Goal: Task Accomplishment & Management: Manage account settings

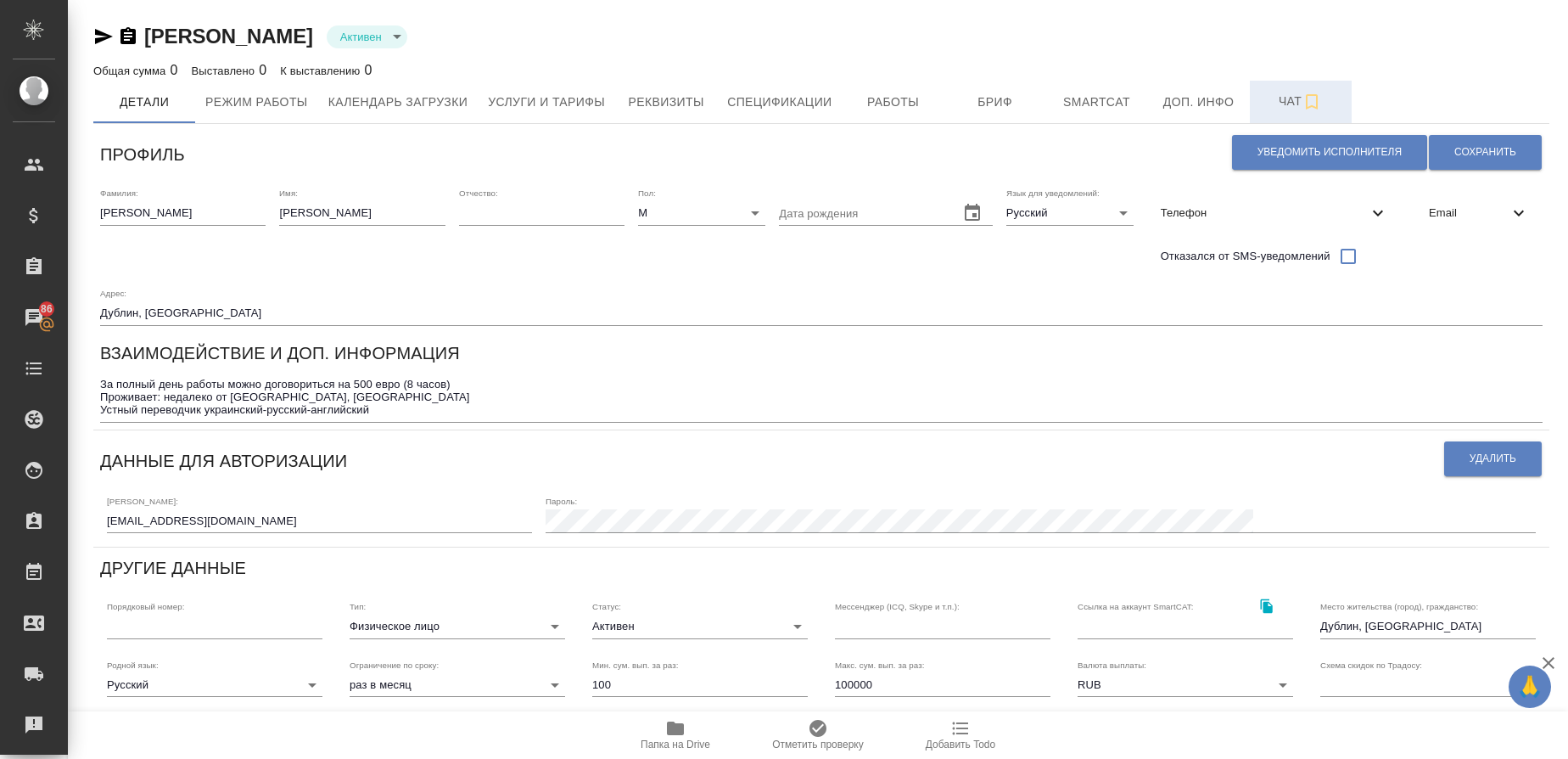
click at [1284, 104] on span "Чат" at bounding box center [1301, 101] width 81 height 22
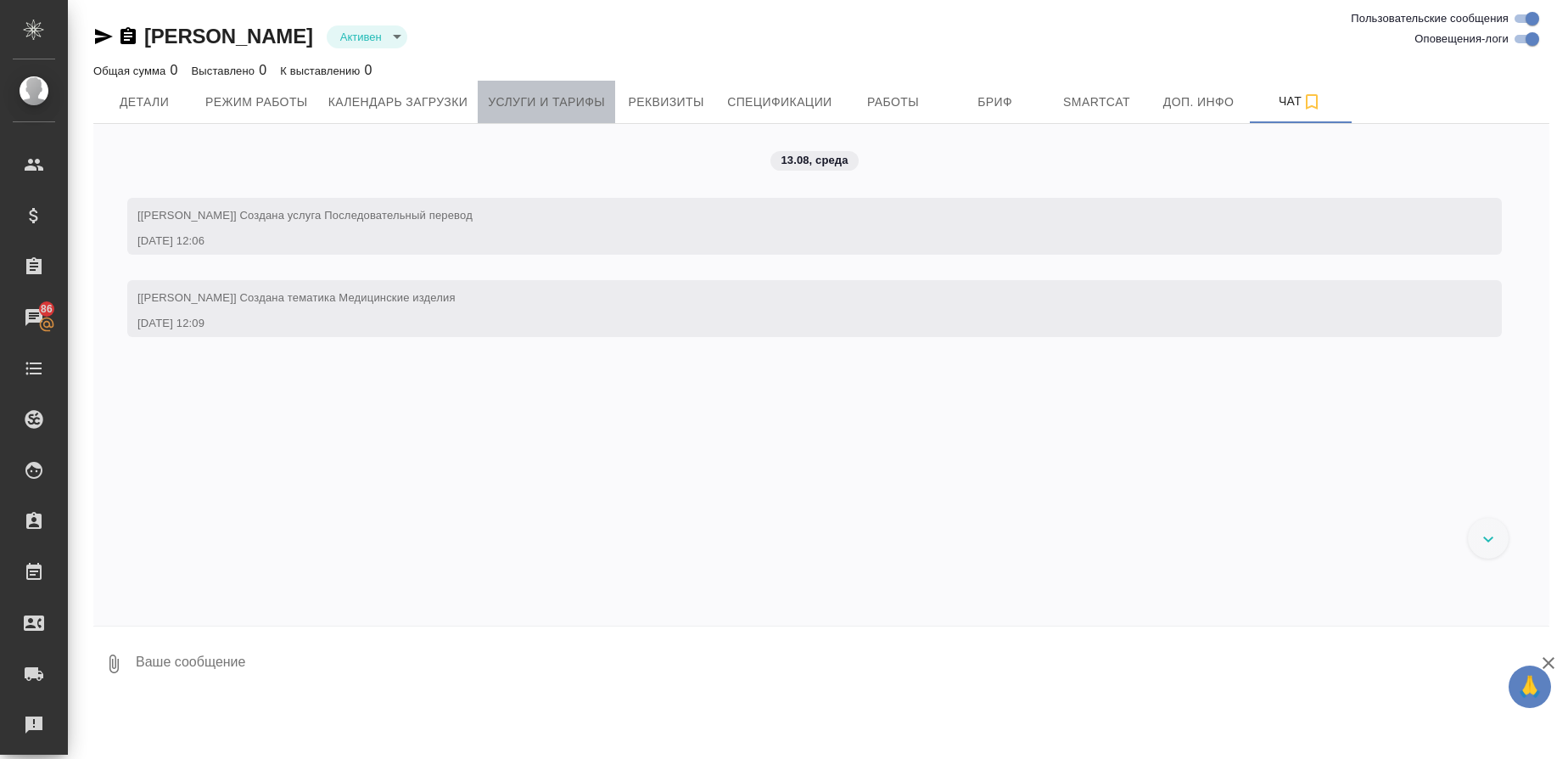
click at [520, 97] on span "Услуги и тарифы" at bounding box center [546, 102] width 117 height 22
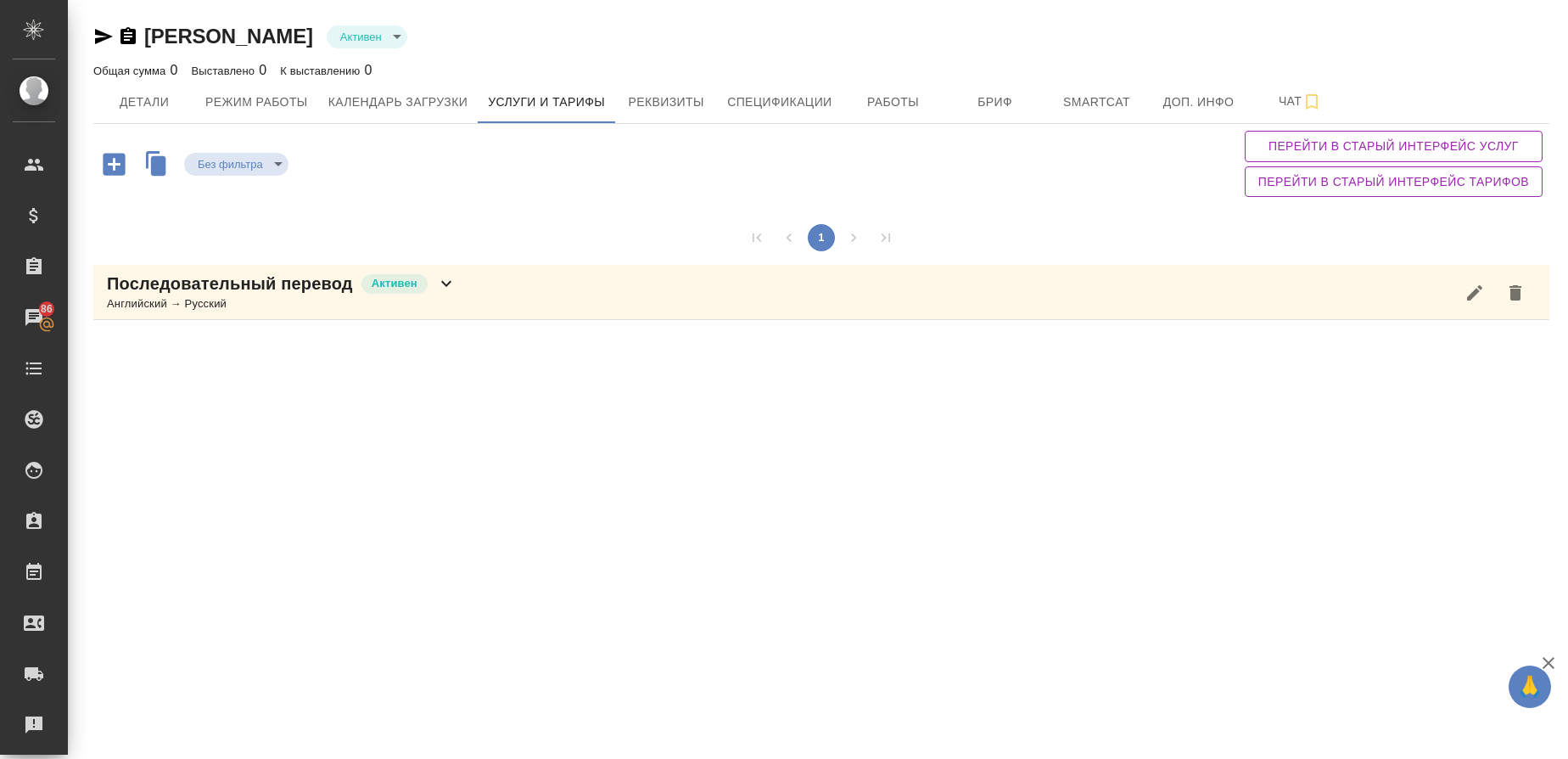
click at [225, 299] on div "Английский → Русский" at bounding box center [282, 304] width 350 height 17
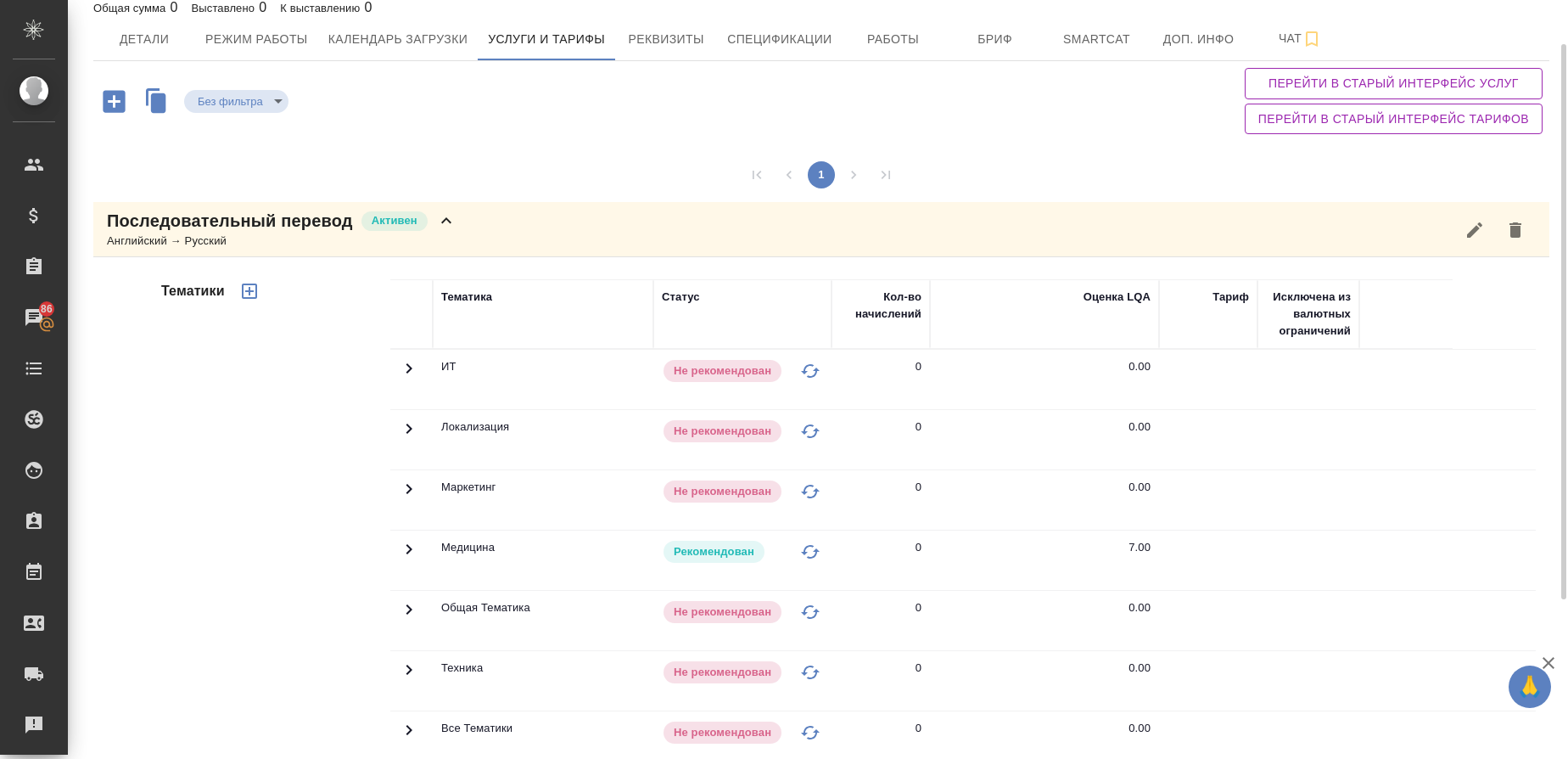
scroll to position [57, 0]
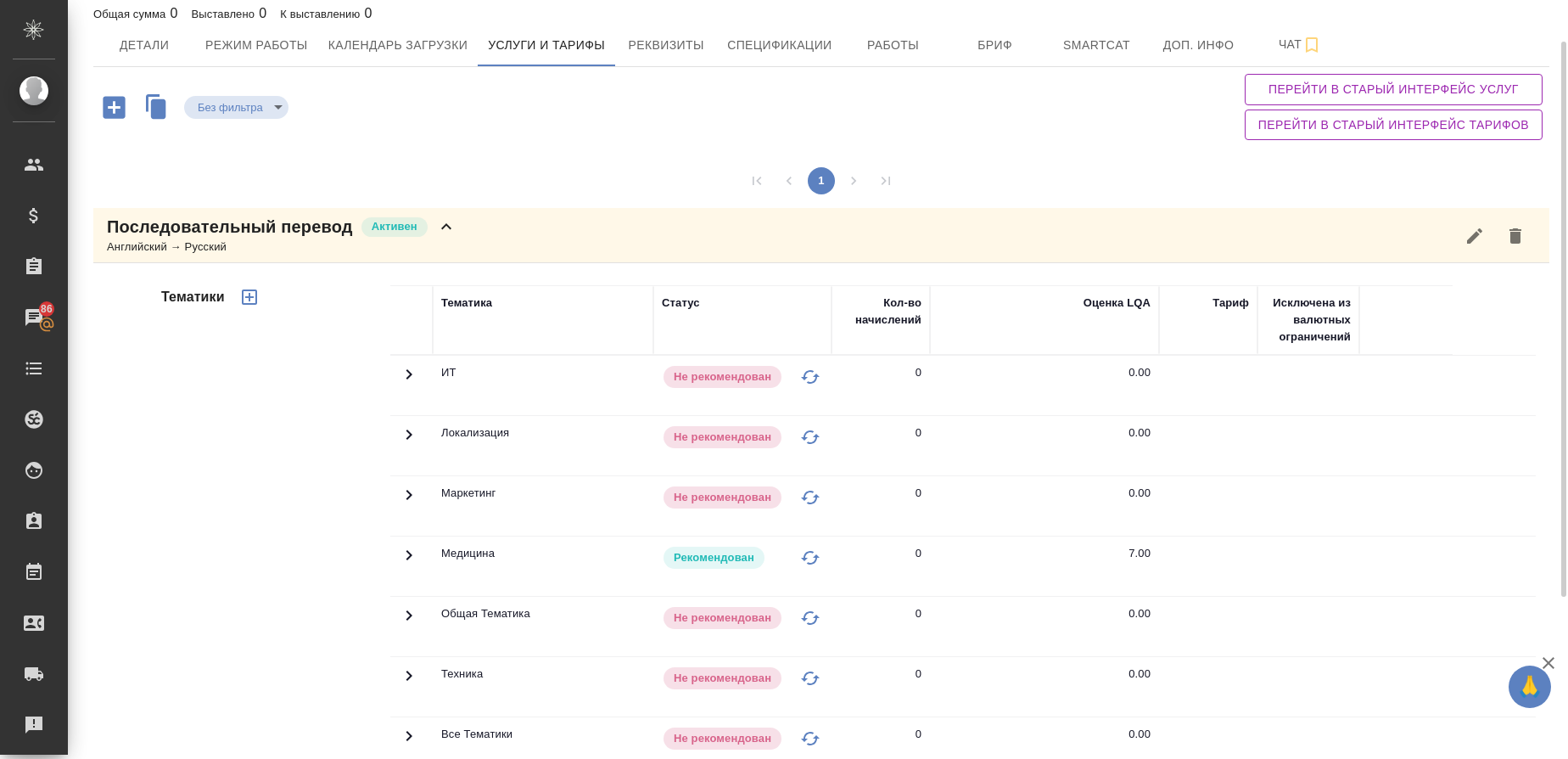
click at [116, 106] on icon "button" at bounding box center [114, 107] width 29 height 29
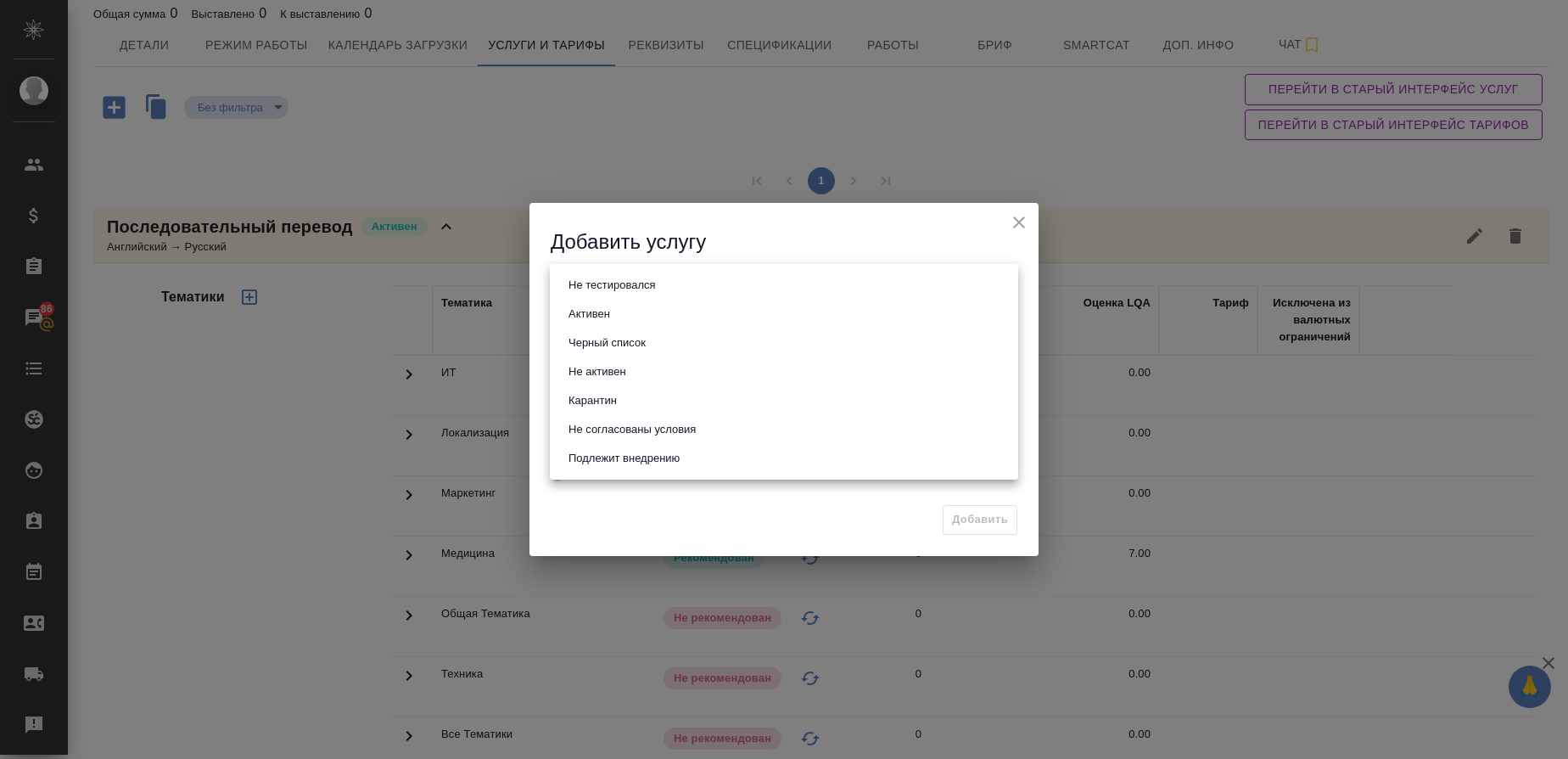
click at [583, 286] on body "🙏 .cls-1 fill:#fff; AWATERA Gusmanova Nailya Клиенты Спецификации Заказы 86 Чат…" at bounding box center [784, 379] width 1568 height 759
click at [590, 314] on button "Активен" at bounding box center [589, 314] width 52 height 19
type input "active"
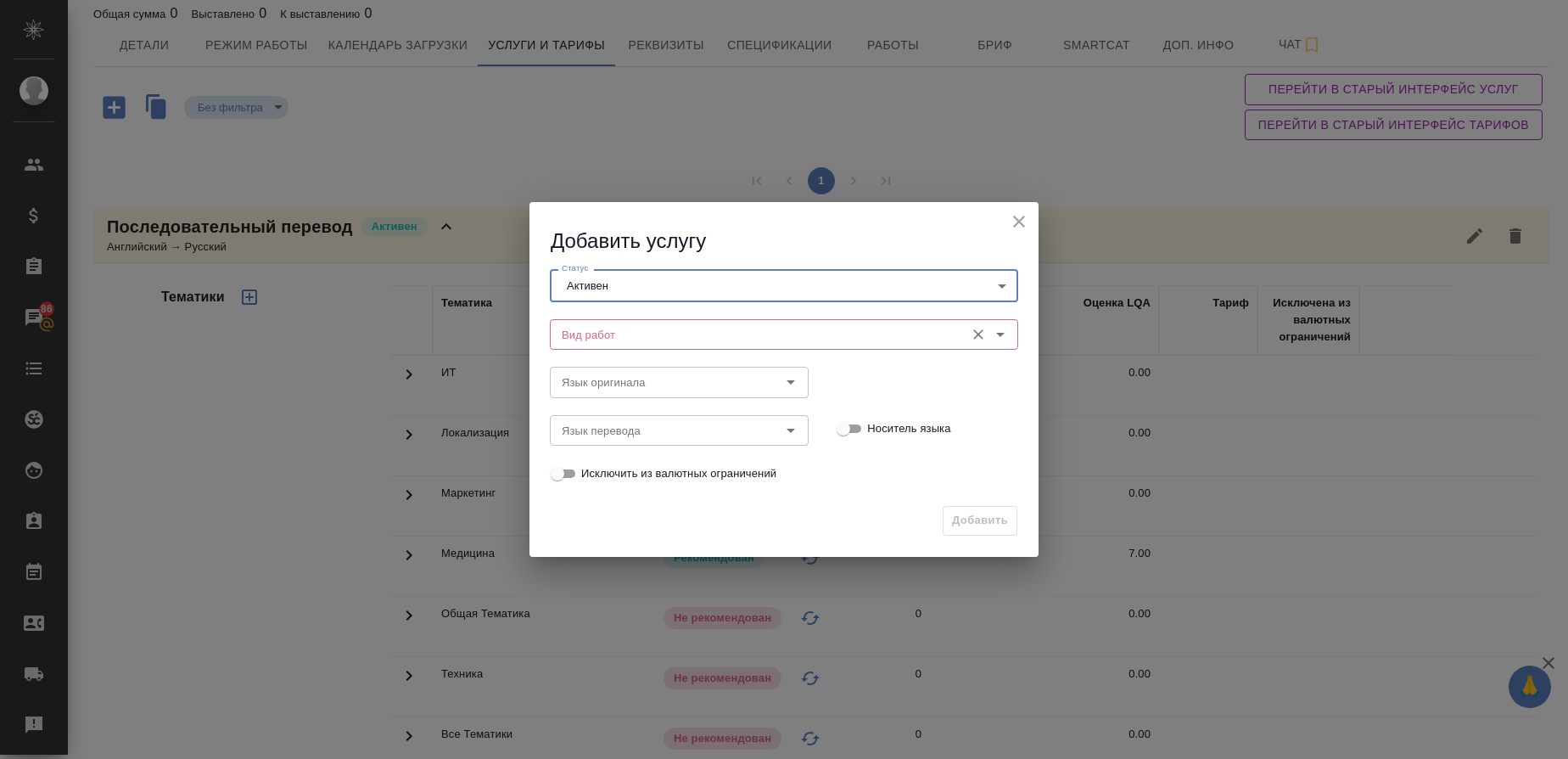
click at [574, 333] on input "Вид работ" at bounding box center [755, 335] width 402 height 21
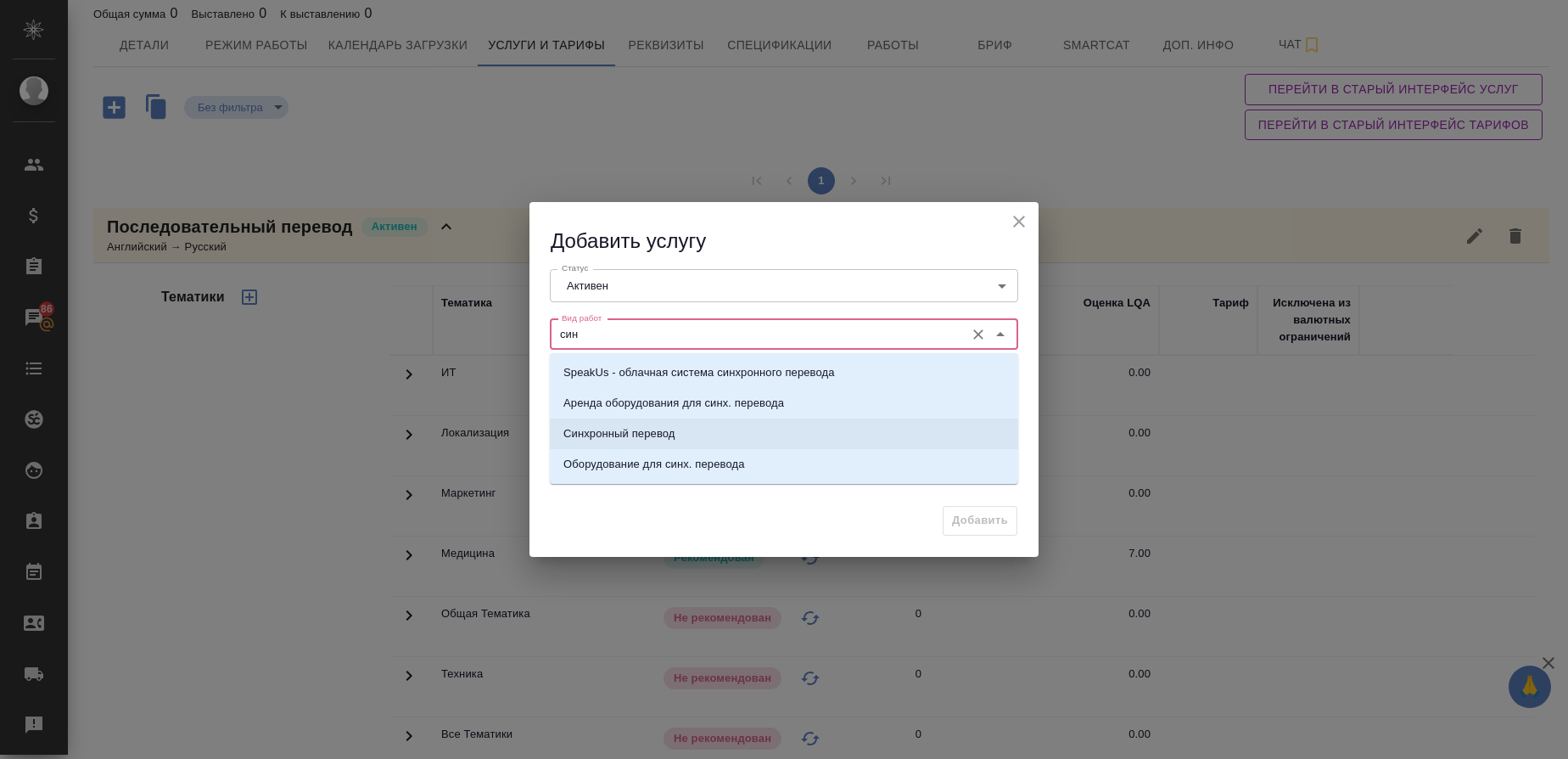
click at [627, 424] on li "Синхронный перевод" at bounding box center [783, 433] width 468 height 30
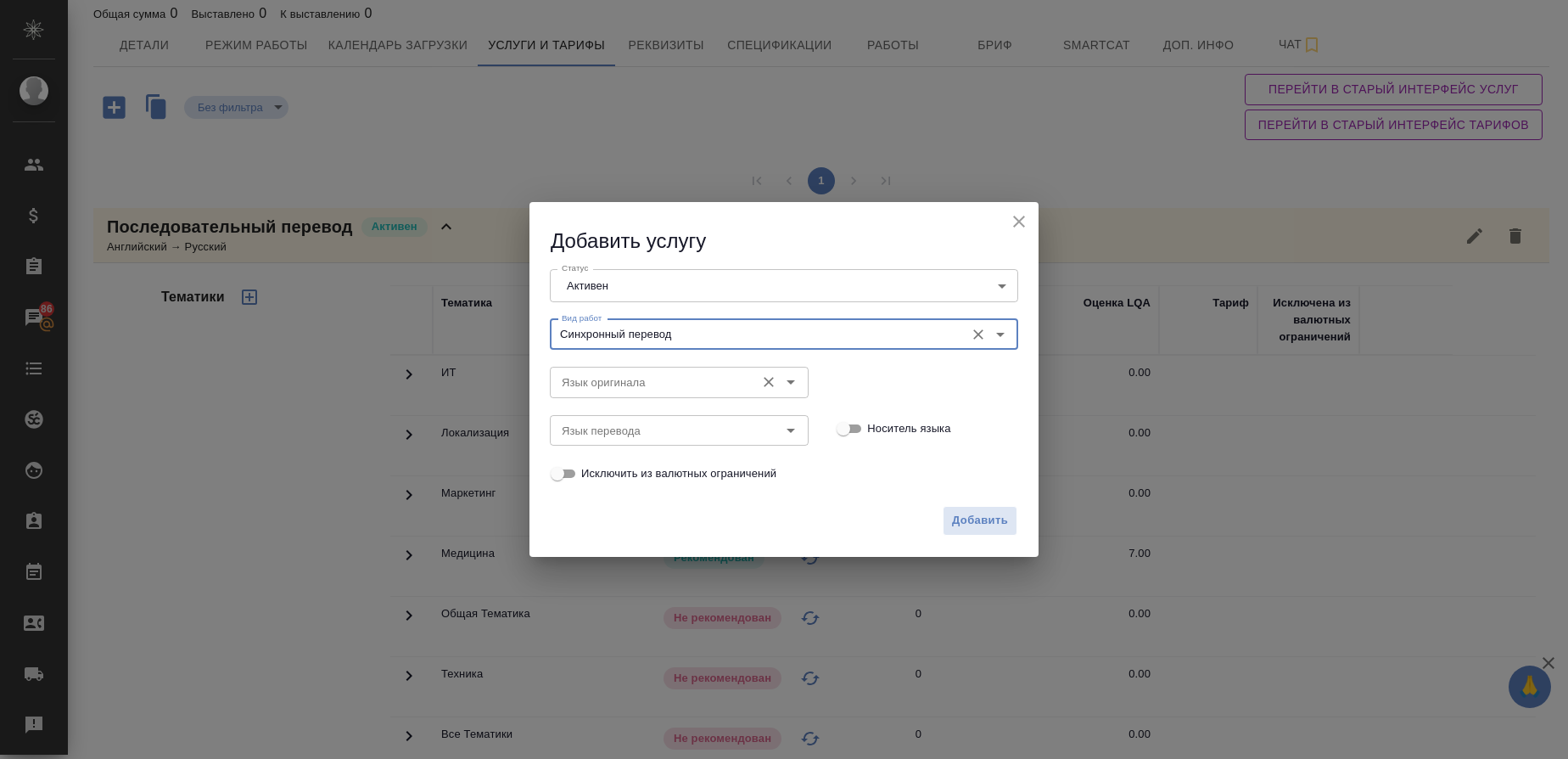
type input "Синхронный перевод"
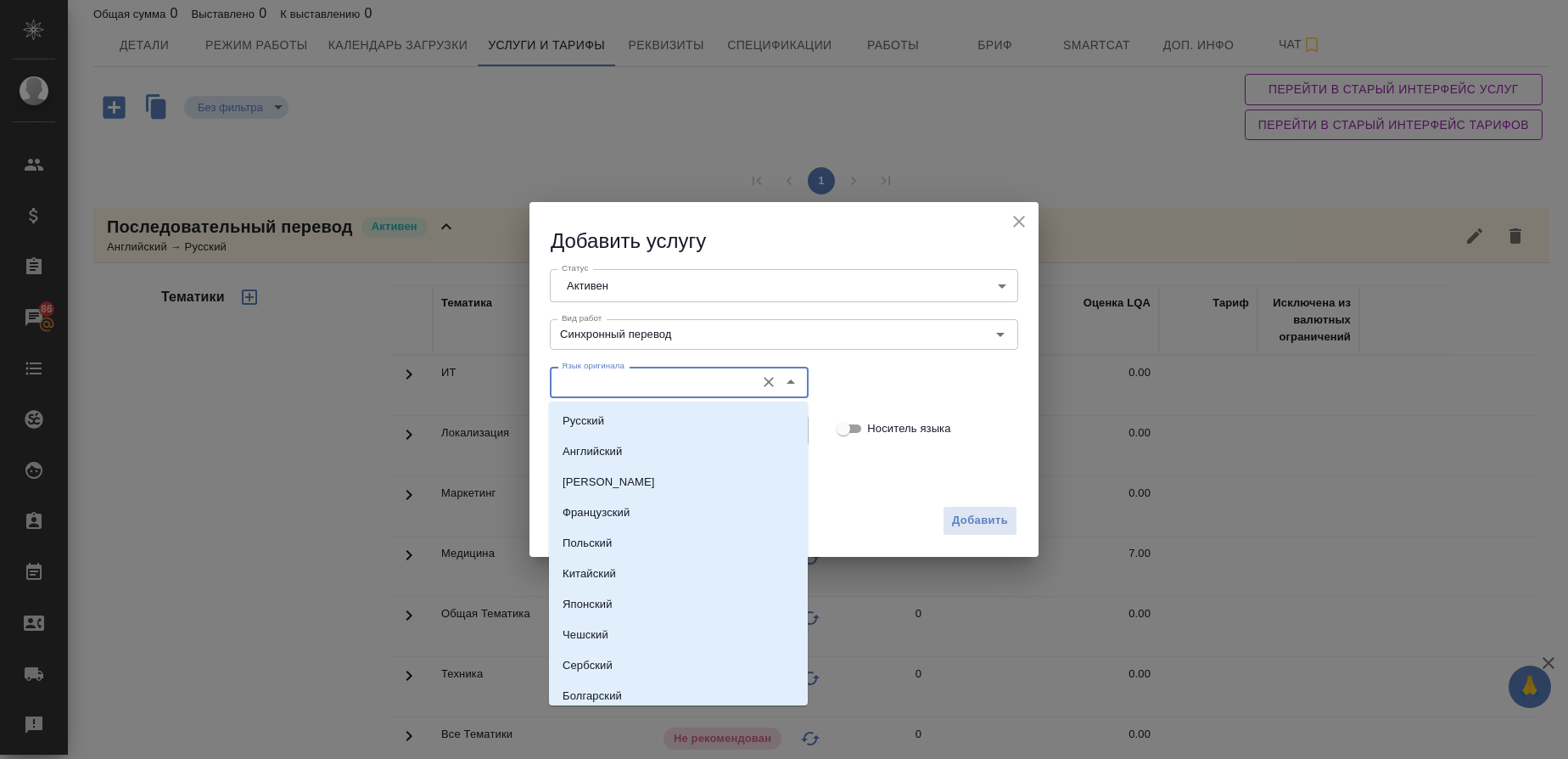
click at [594, 376] on input "Язык оригинала" at bounding box center [651, 382] width 192 height 21
click at [582, 450] on p "Английский" at bounding box center [592, 452] width 60 height 17
type input "Английский"
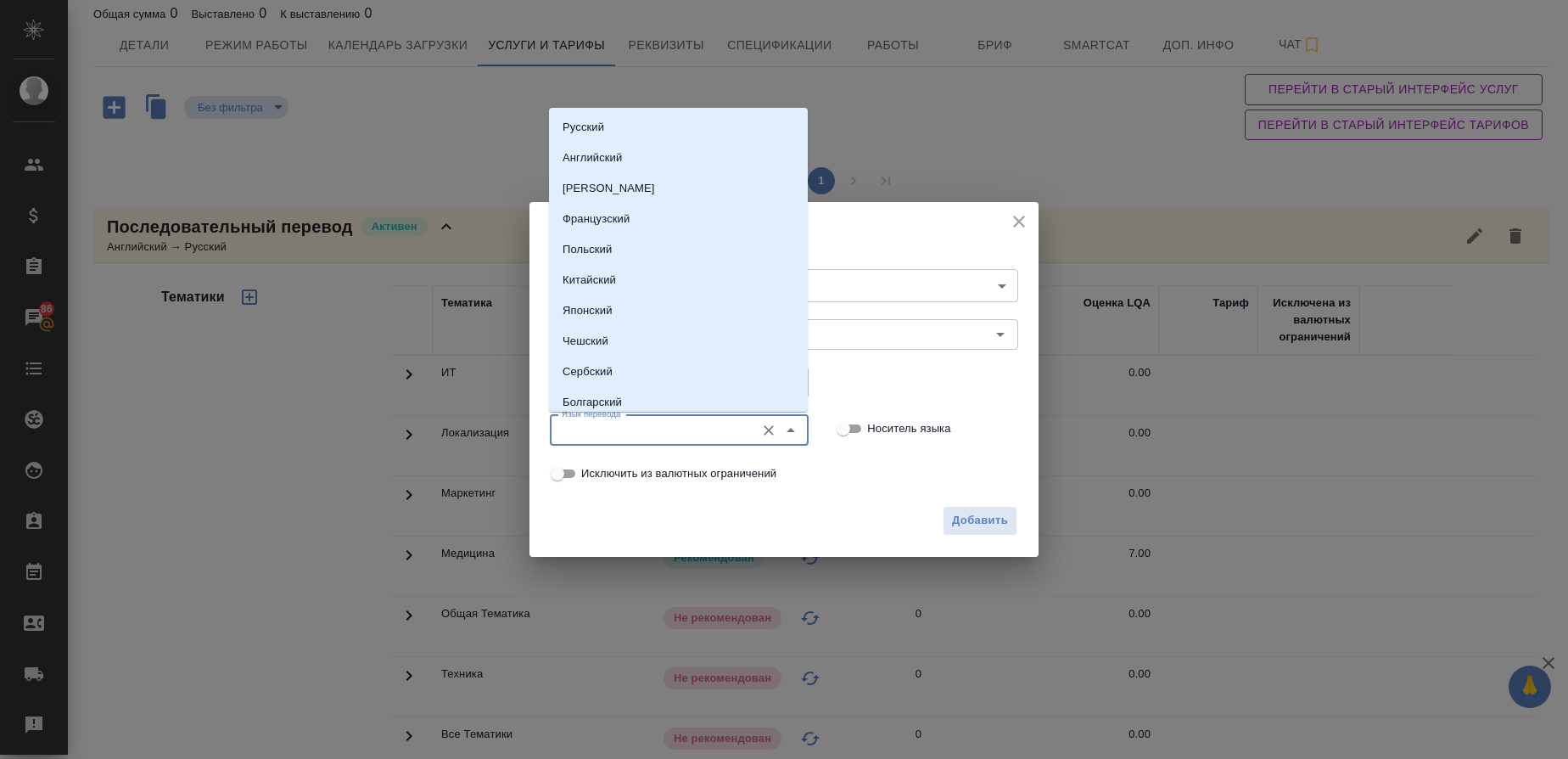
click at [582, 424] on input "Язык перевода" at bounding box center [651, 430] width 192 height 21
click at [592, 111] on div "Русский Английский Немецкий Французский Польский Китайский Японский Чешский Сер…" at bounding box center [678, 260] width 259 height 304
click at [588, 121] on p "Русский" at bounding box center [583, 127] width 42 height 17
type input "Русский"
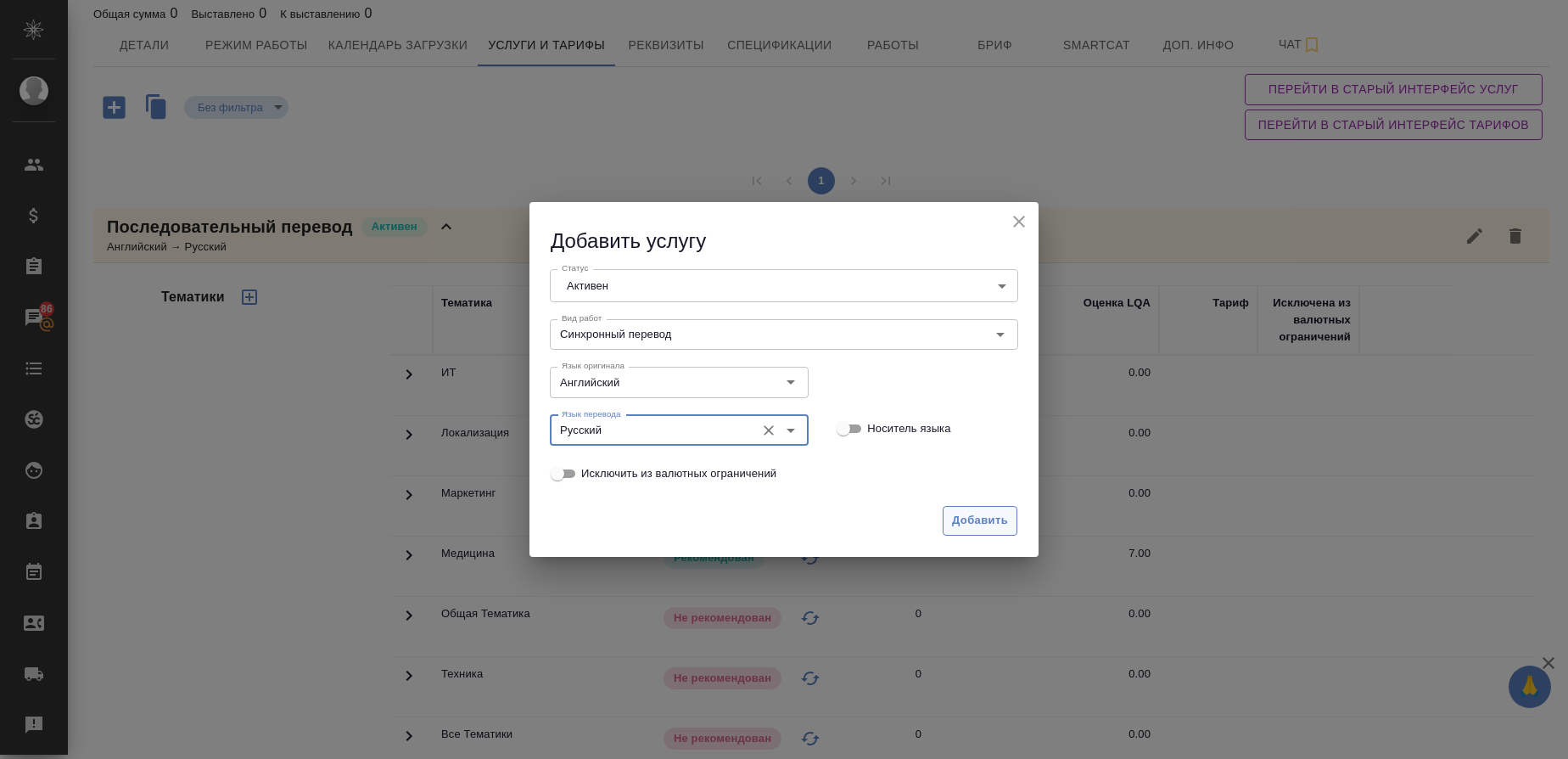
click at [961, 513] on span "Добавить" at bounding box center [980, 520] width 56 height 20
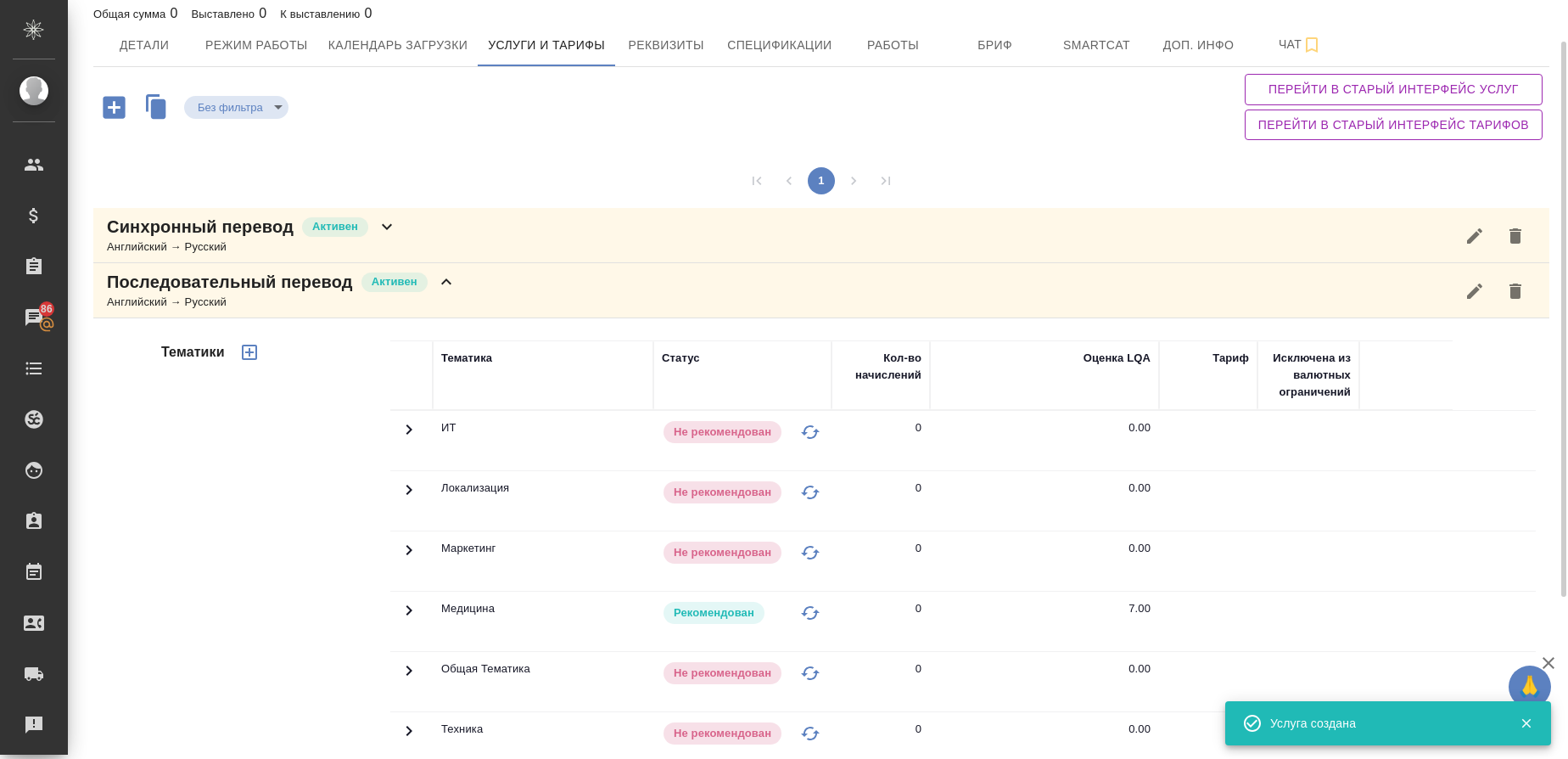
click at [189, 237] on p "Синхронный перевод" at bounding box center [201, 226] width 187 height 23
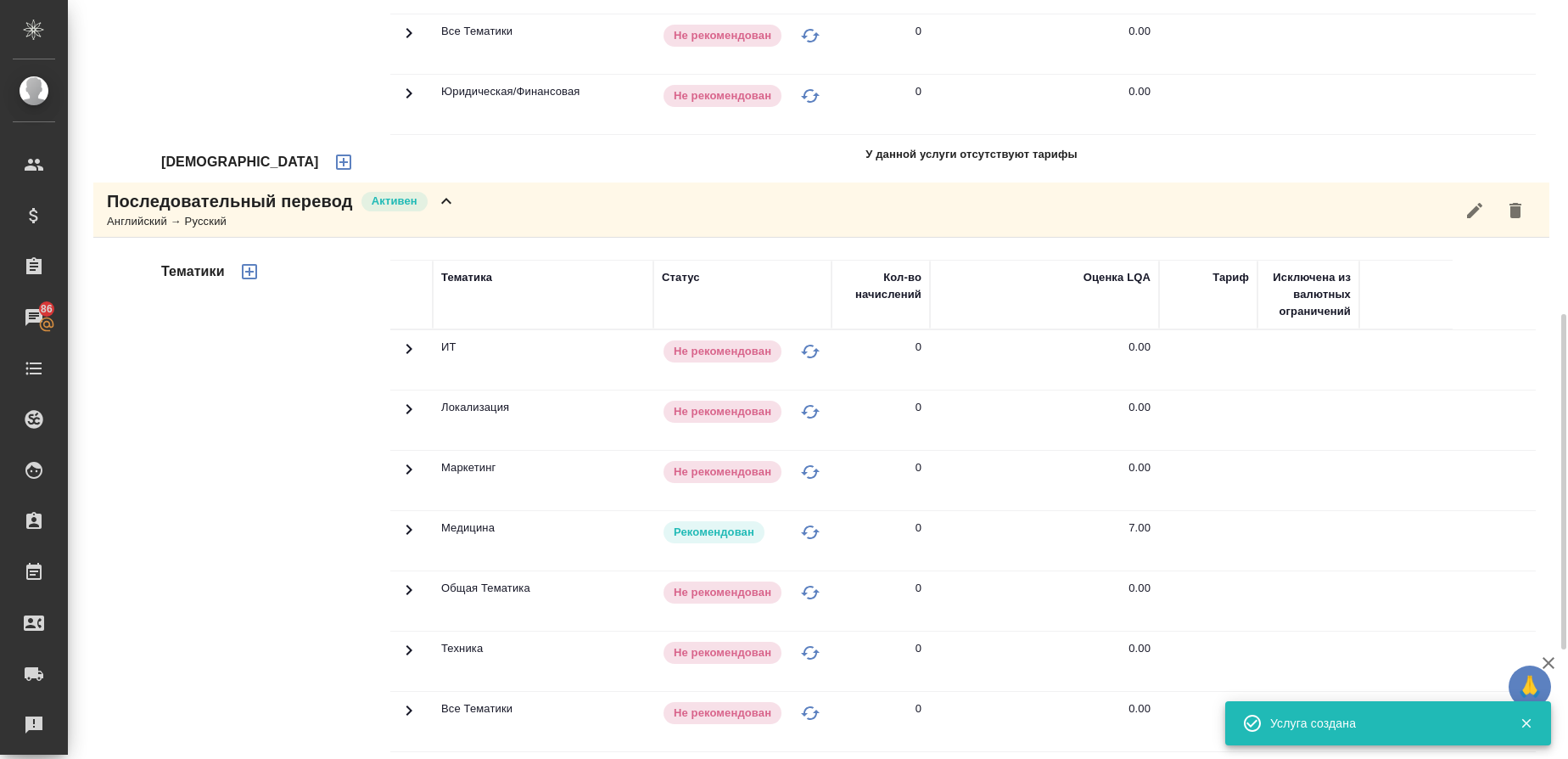
scroll to position [775, 0]
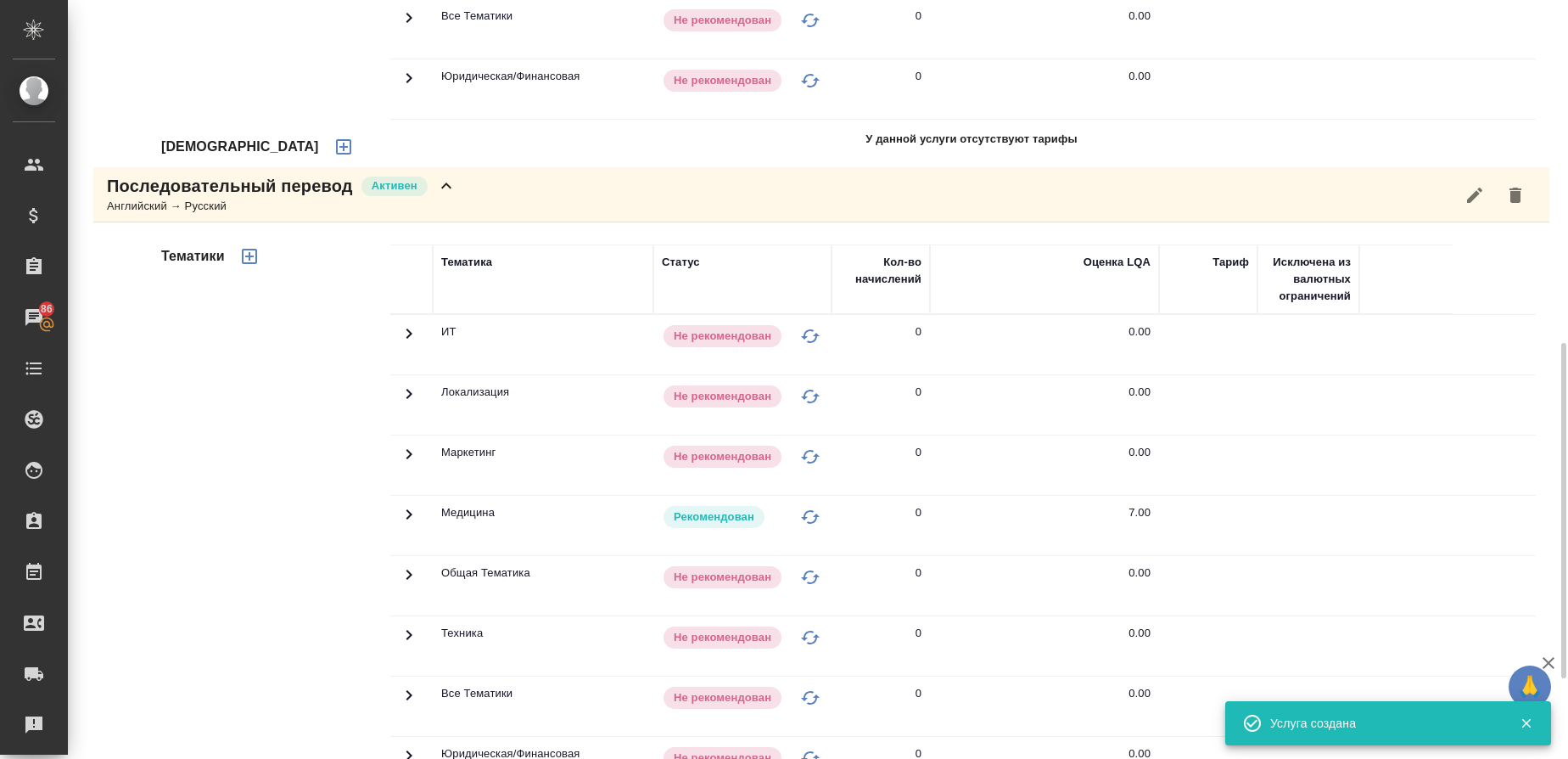
click at [333, 145] on icon "button" at bounding box center [344, 147] width 21 height 21
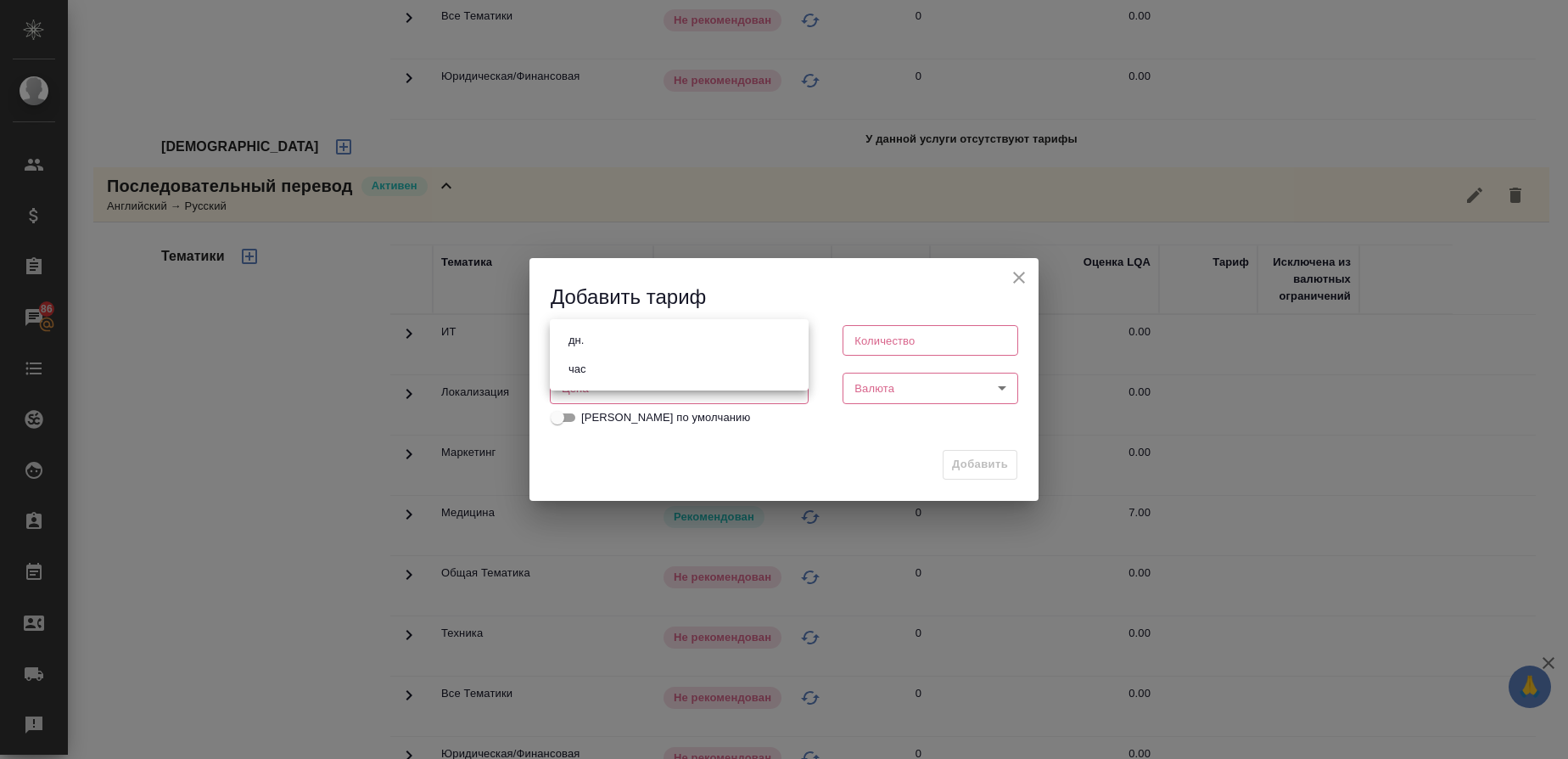
click at [629, 343] on body "🙏 .cls-1 fill:#fff; AWATERA Gusmanova Nailya Клиенты Спецификации Заказы 86 Чат…" at bounding box center [784, 379] width 1568 height 759
click at [605, 370] on li "час" at bounding box center [678, 369] width 259 height 29
type input "5a8b1489cc6b4906c91bfd93"
click at [870, 349] on input "number" at bounding box center [930, 340] width 176 height 30
type input "1"
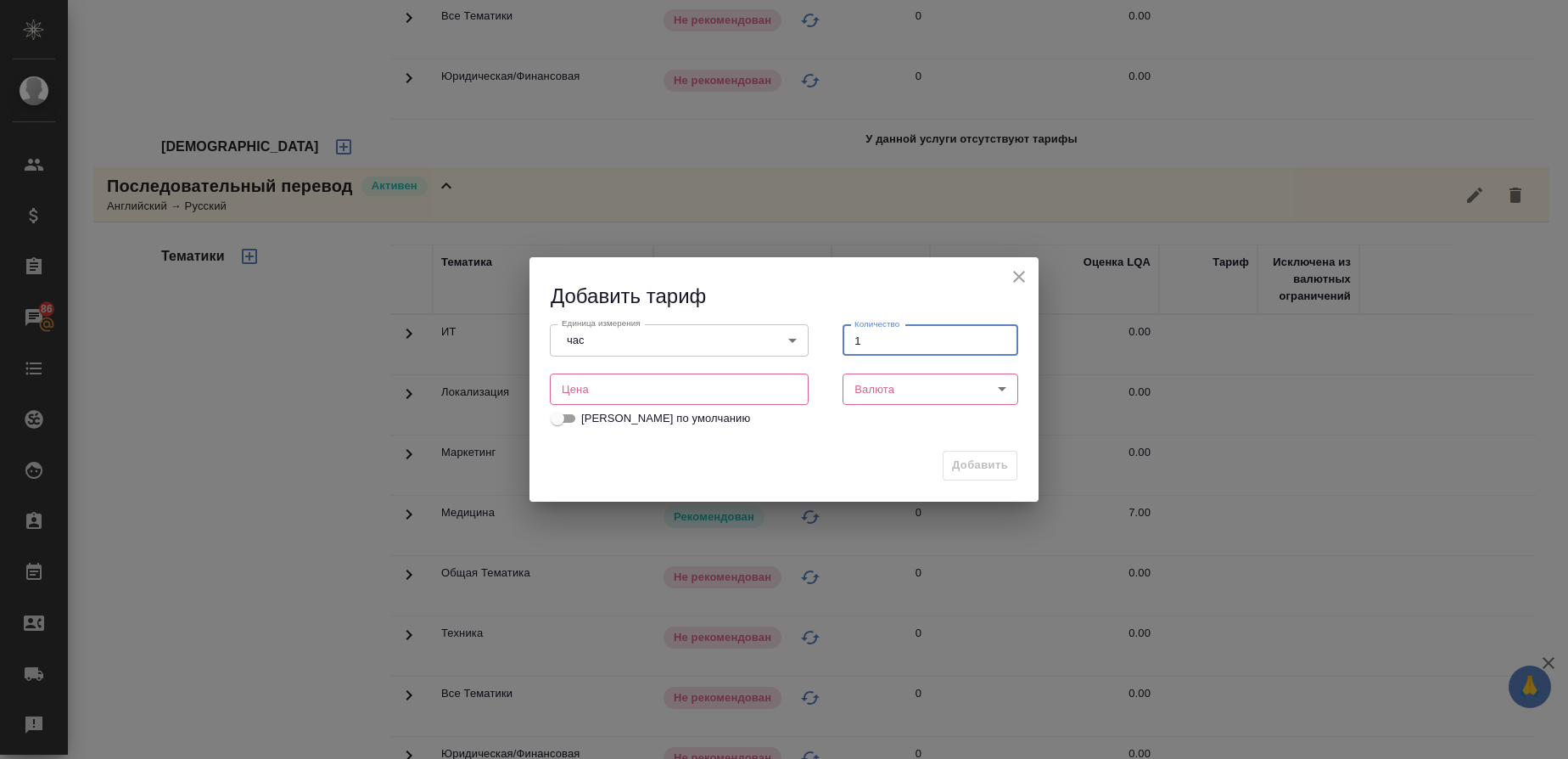
click at [656, 389] on input "number" at bounding box center [678, 388] width 259 height 30
type input "100"
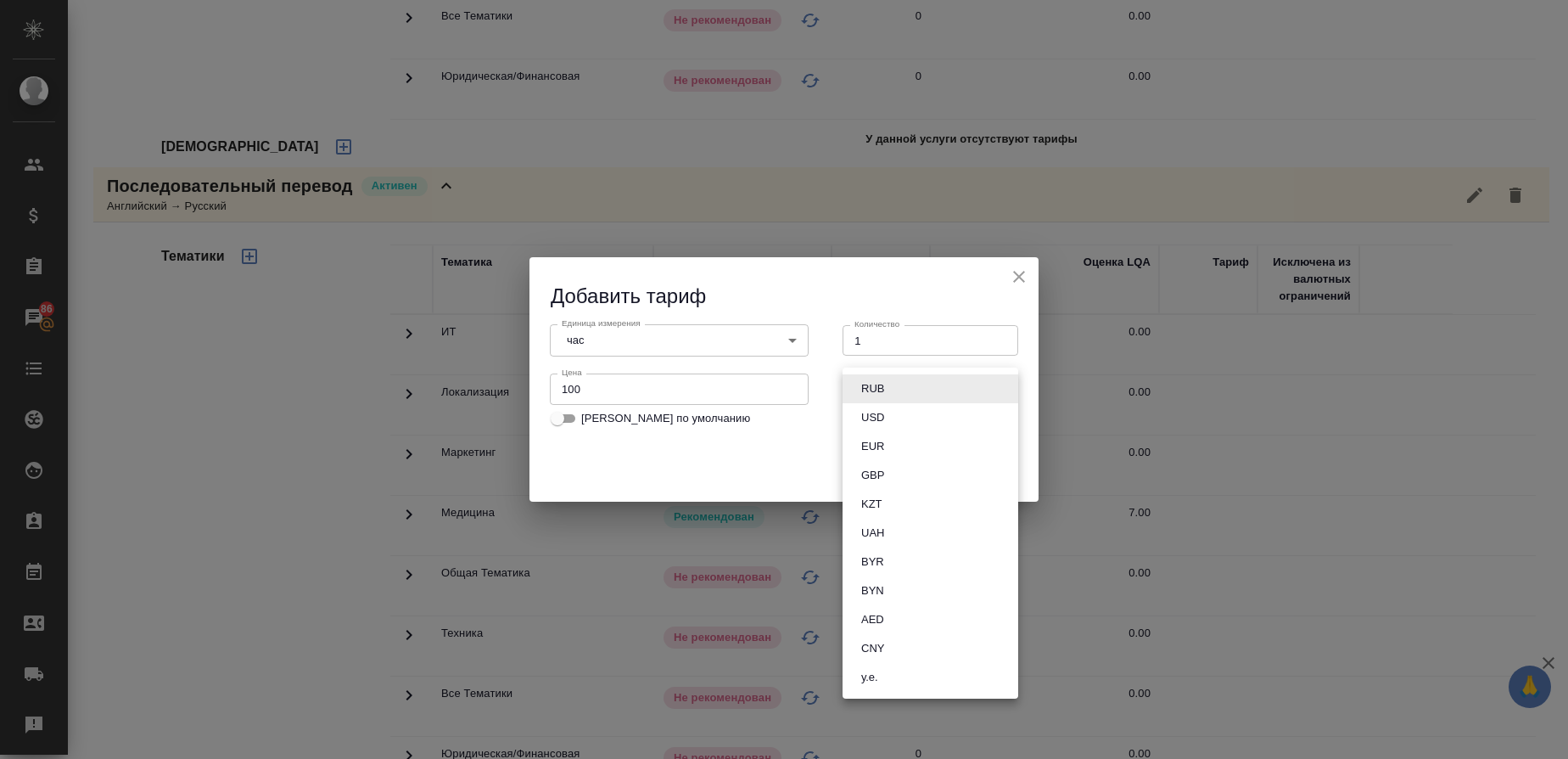
click at [876, 395] on body "🙏 .cls-1 fill:#fff; AWATERA Gusmanova Nailya Клиенты Спецификации Заказы 86 Чат…" at bounding box center [784, 379] width 1568 height 759
click at [891, 458] on li "EUR" at bounding box center [930, 446] width 176 height 29
type input "EUR"
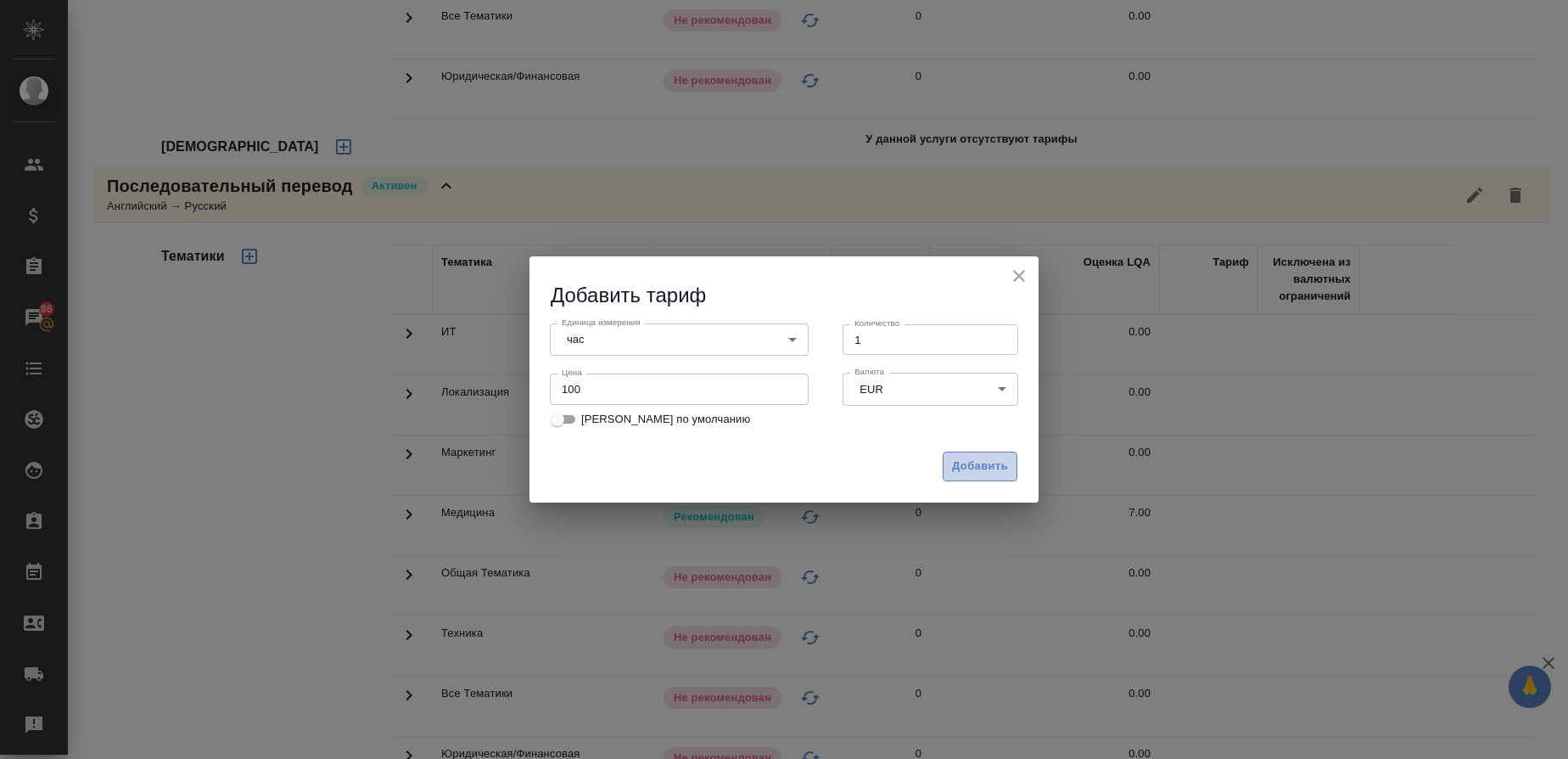
click at [974, 479] on button "Добавить" at bounding box center [980, 466] width 74 height 29
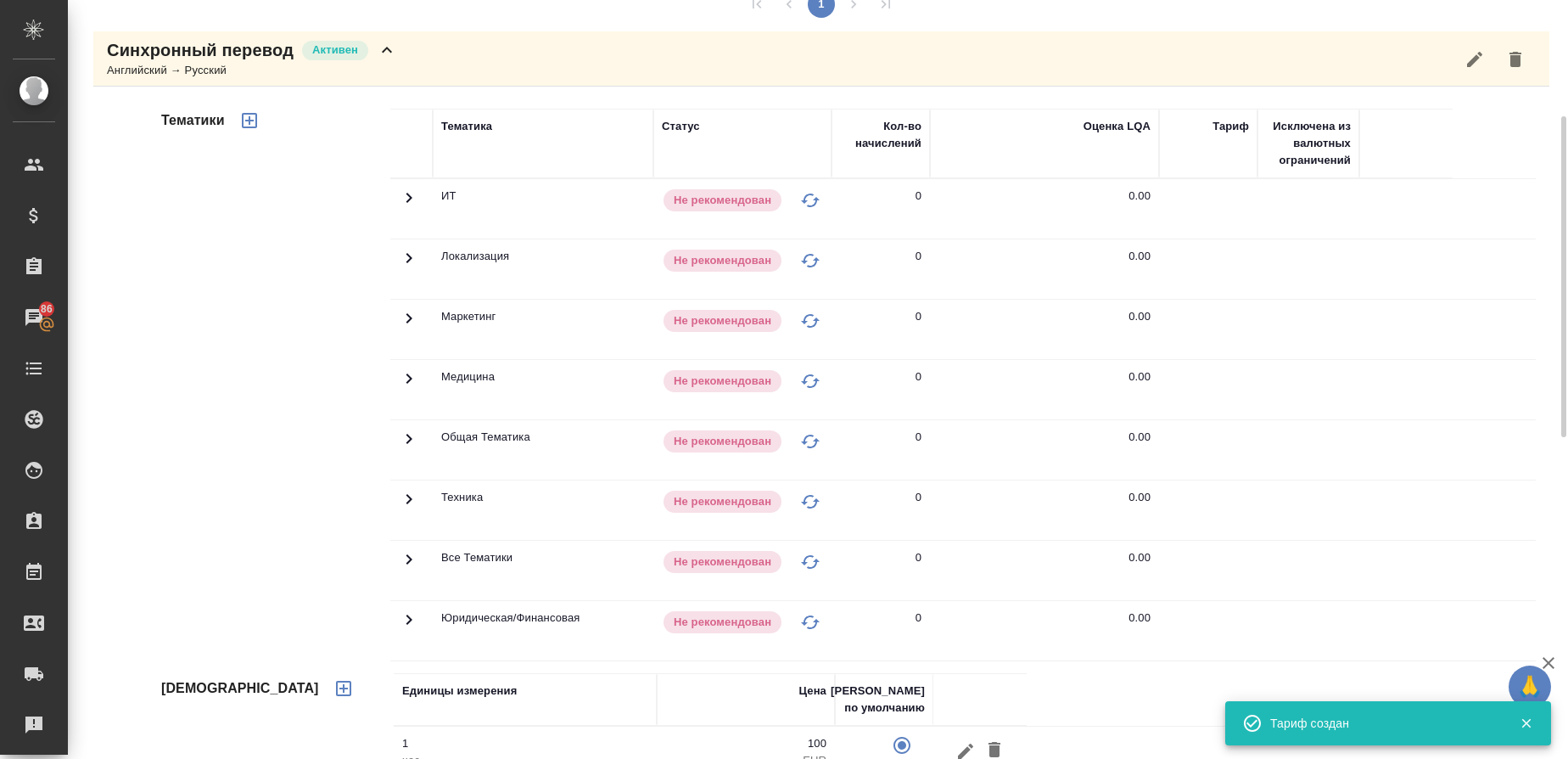
scroll to position [153, 0]
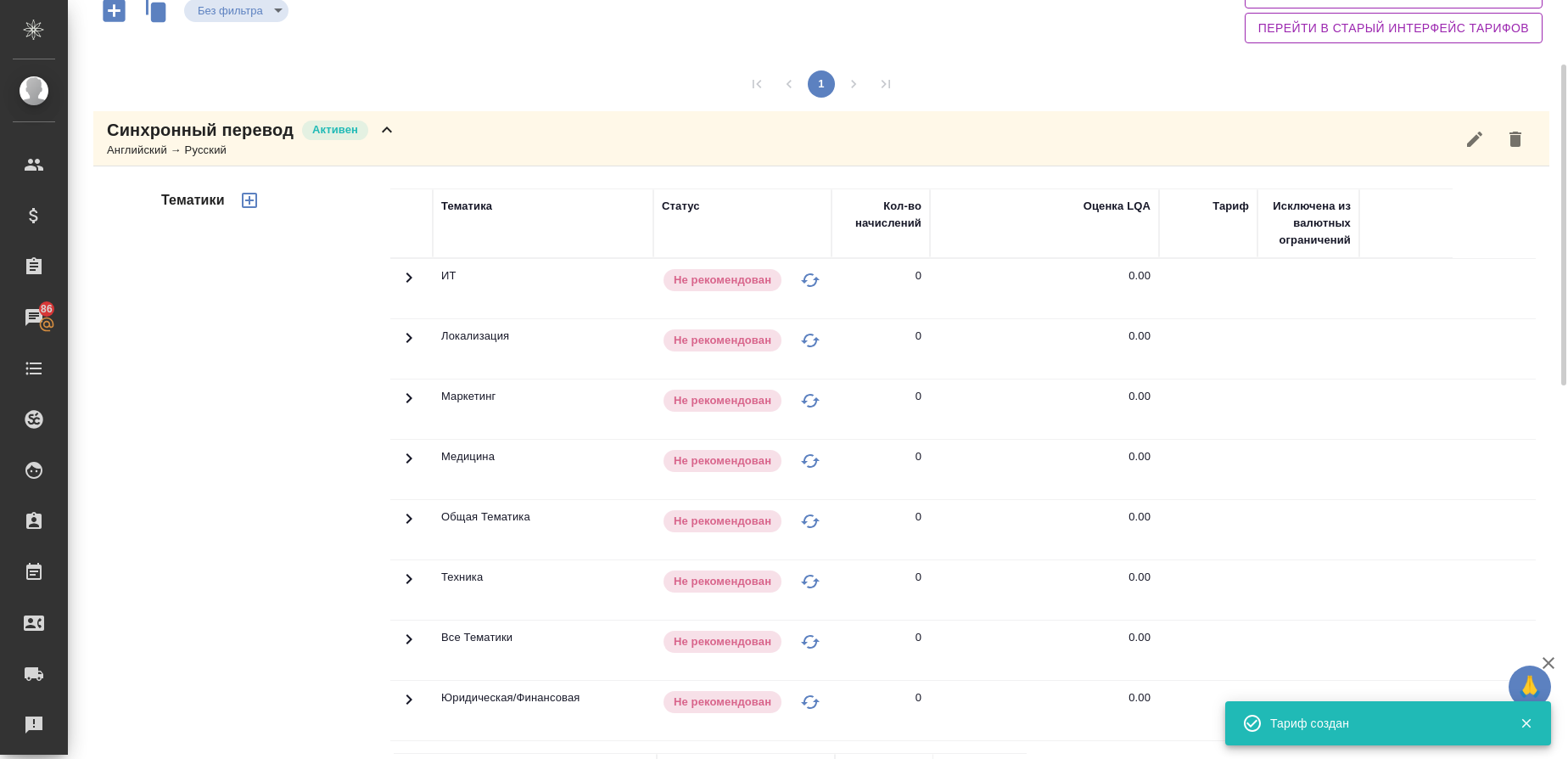
click at [255, 146] on div "Английский → Русский" at bounding box center [252, 151] width 290 height 17
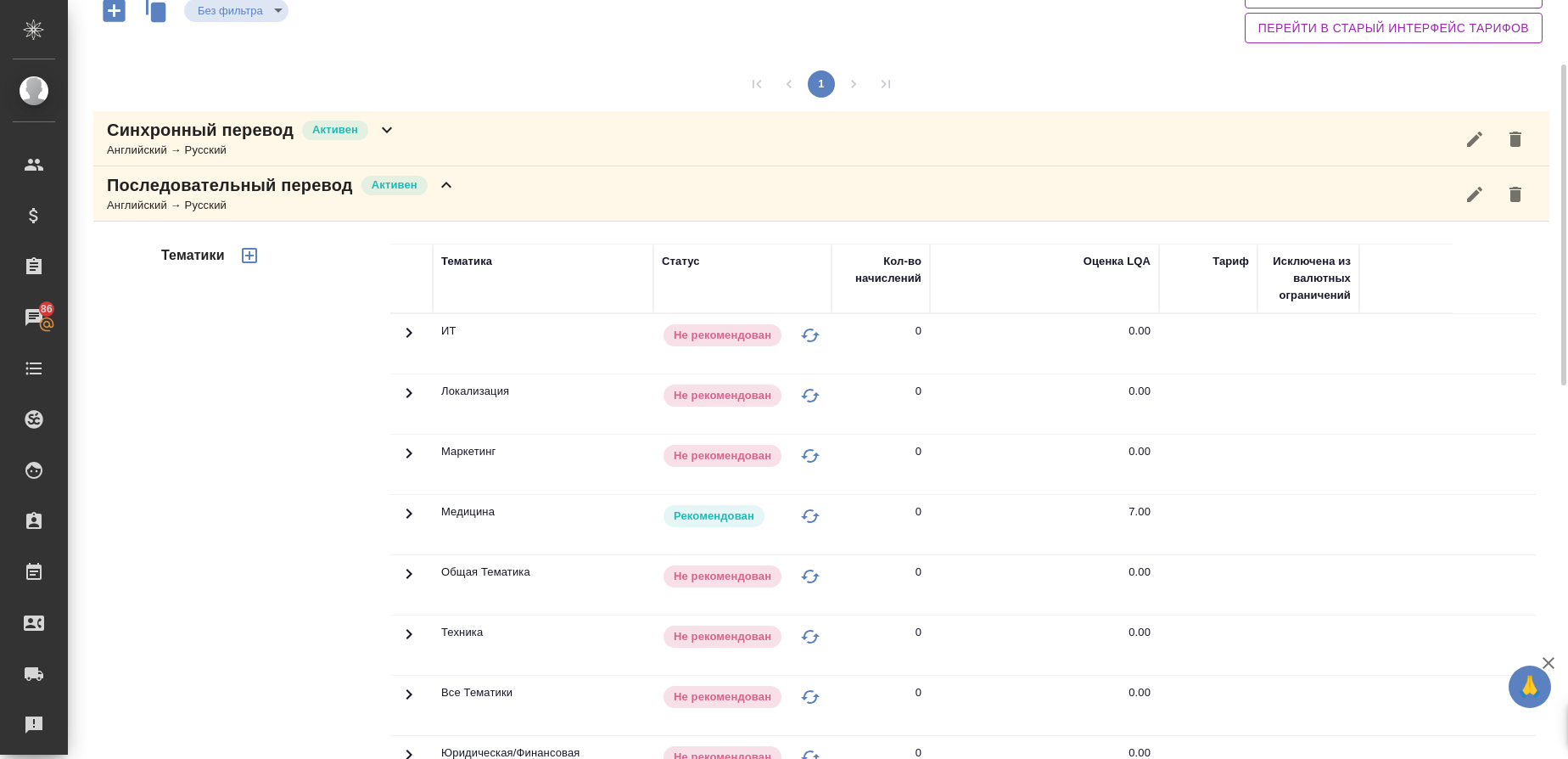
scroll to position [0, 0]
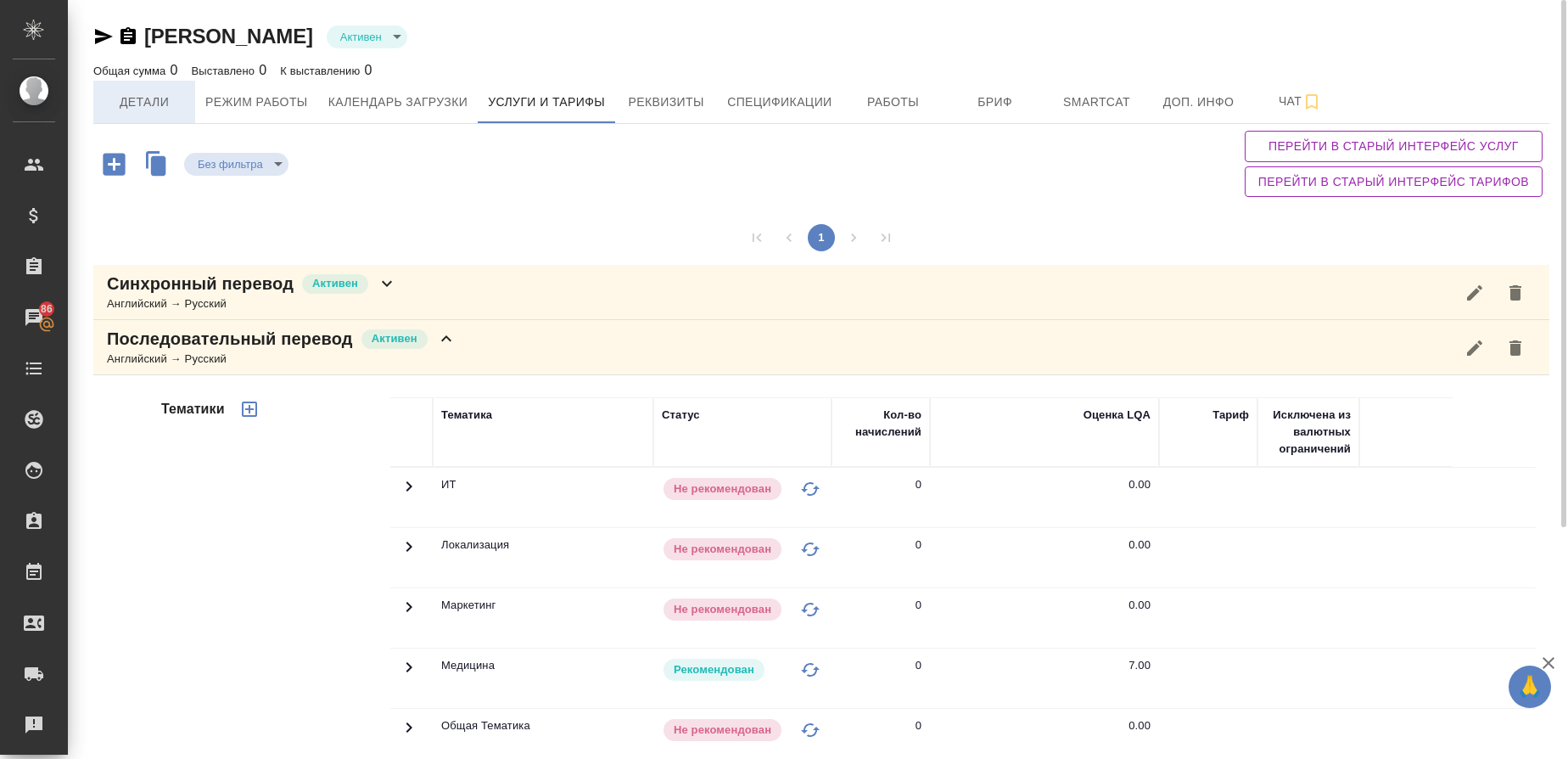
click at [125, 100] on span "Детали" at bounding box center [145, 102] width 81 height 22
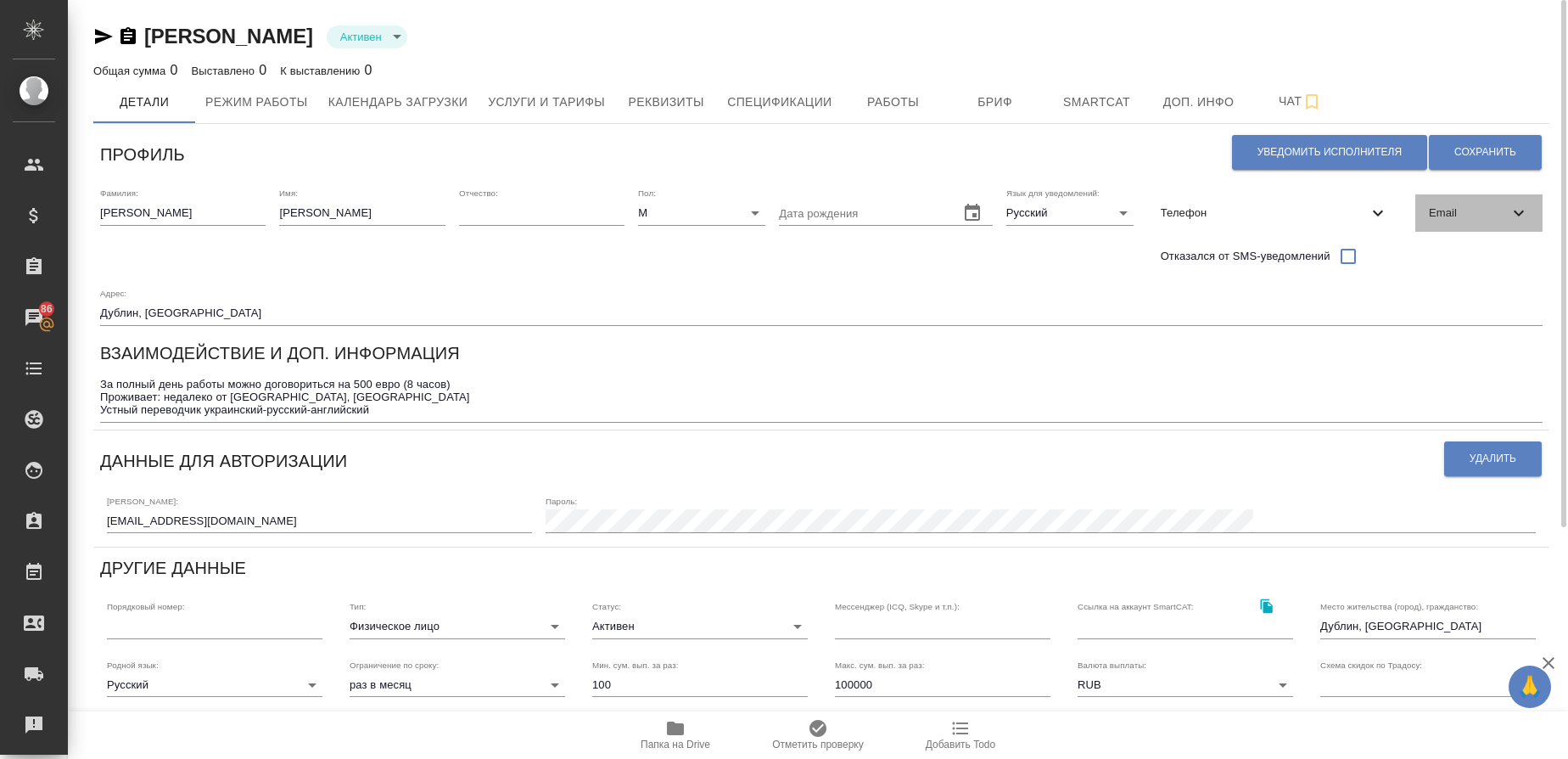
click at [1451, 199] on div "Email" at bounding box center [1479, 213] width 127 height 37
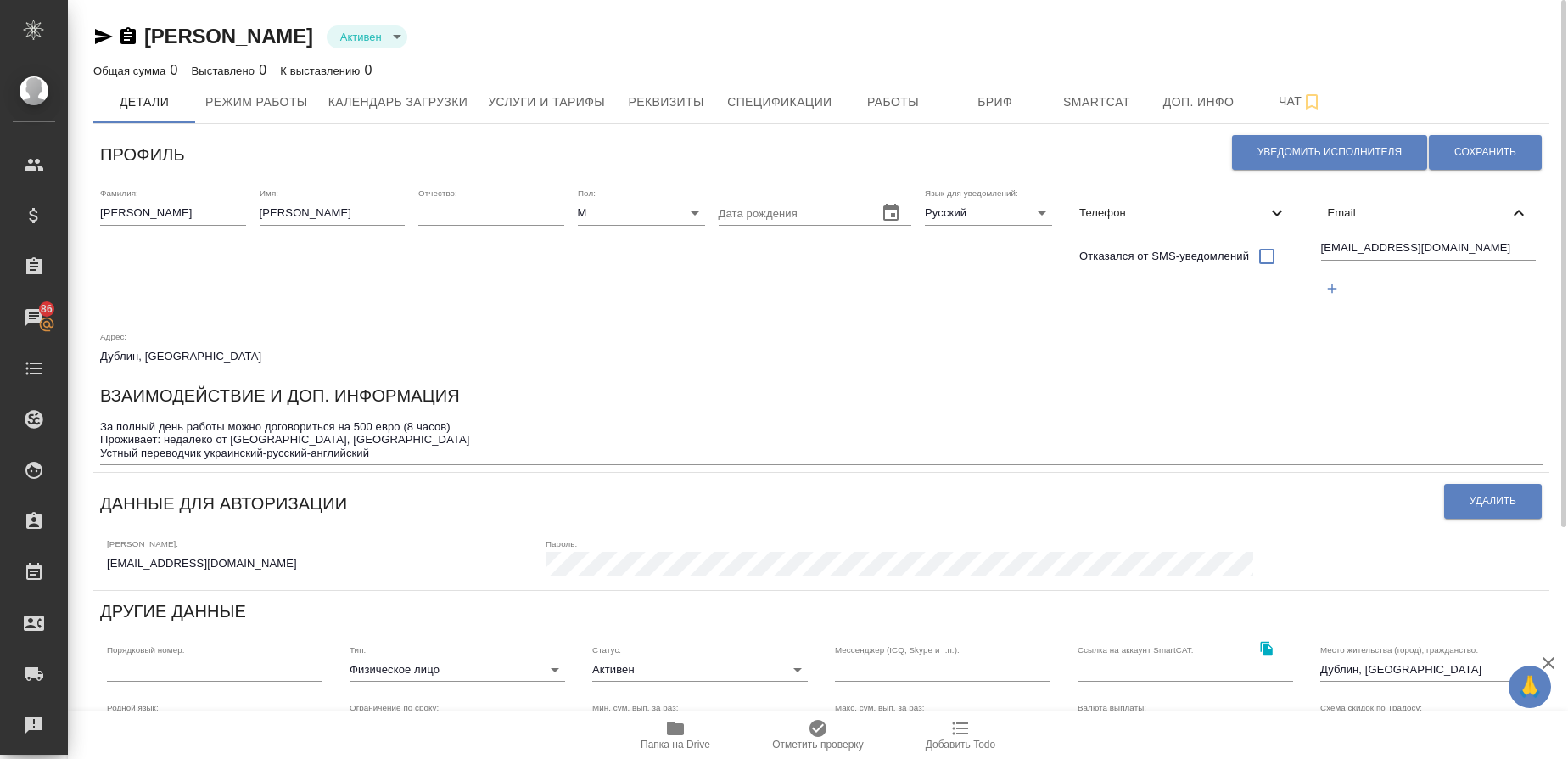
click at [1329, 289] on icon "button" at bounding box center [1333, 289] width 16 height 16
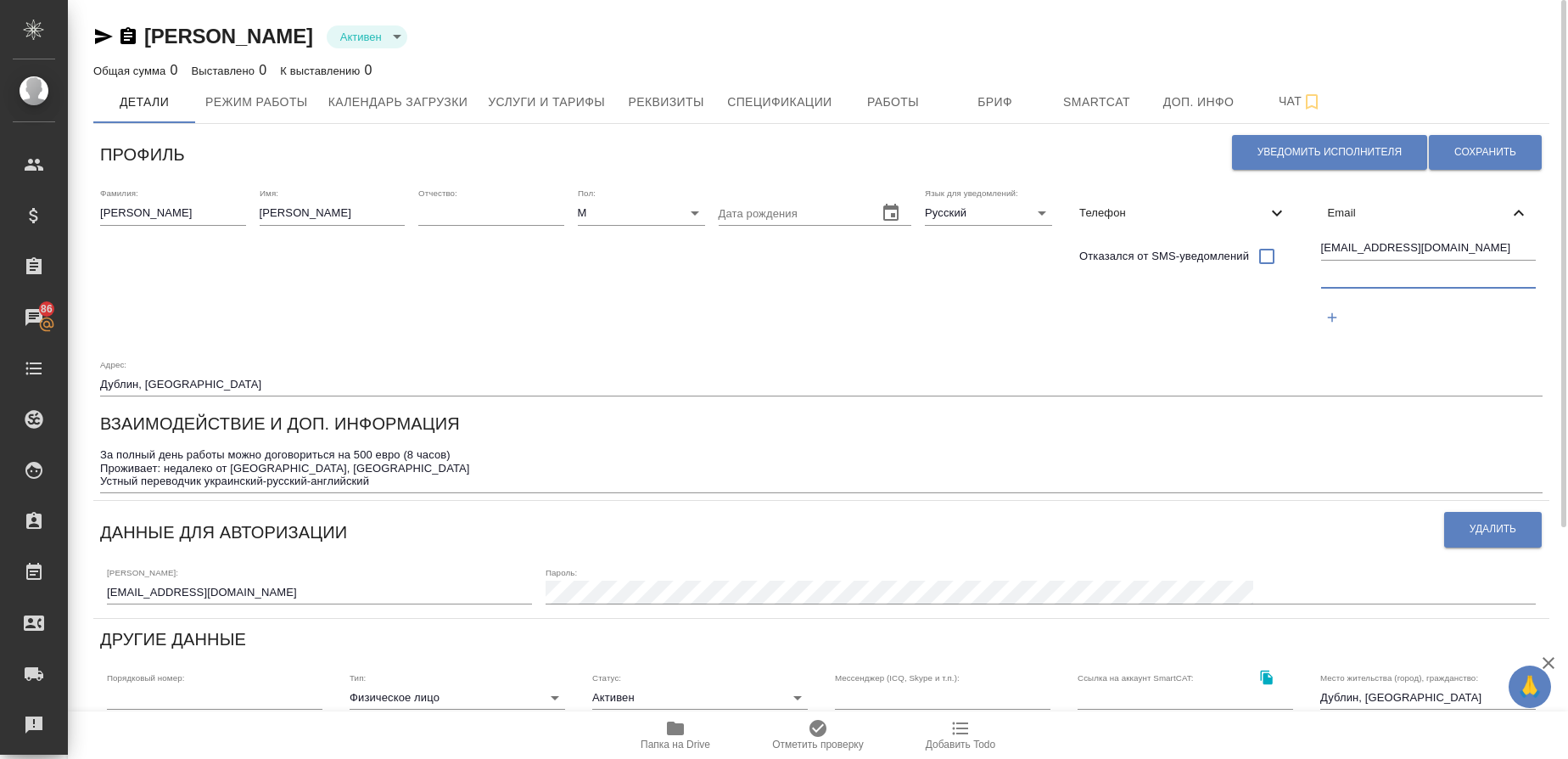
click at [1347, 281] on input "text" at bounding box center [1429, 278] width 215 height 22
paste input "viktor@vola.ie"
type input "viktor@vola.ie"
click at [1501, 149] on span "Сохранить" at bounding box center [1486, 152] width 62 height 15
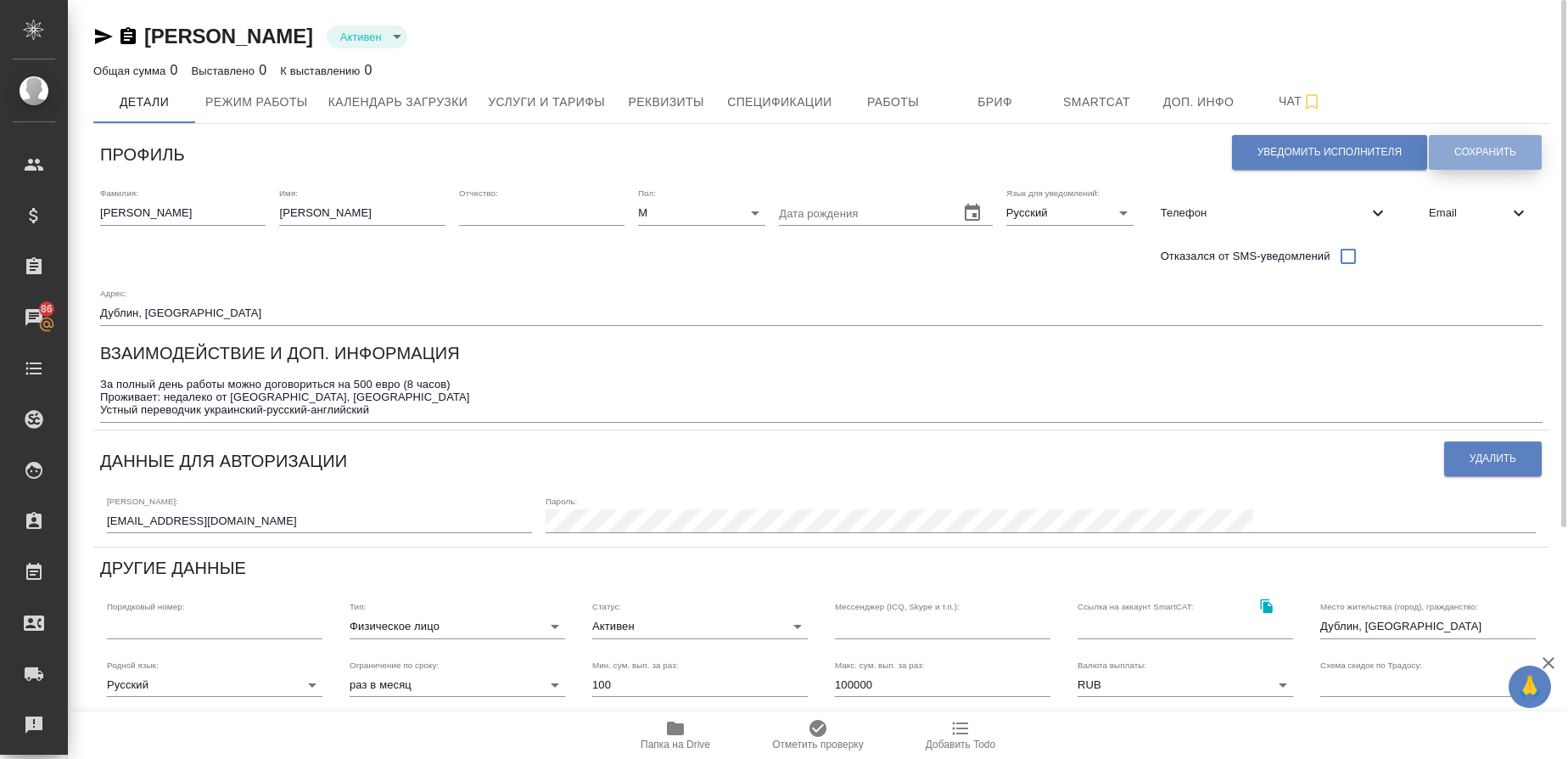
click at [1476, 147] on span "Сохранить" at bounding box center [1486, 152] width 62 height 15
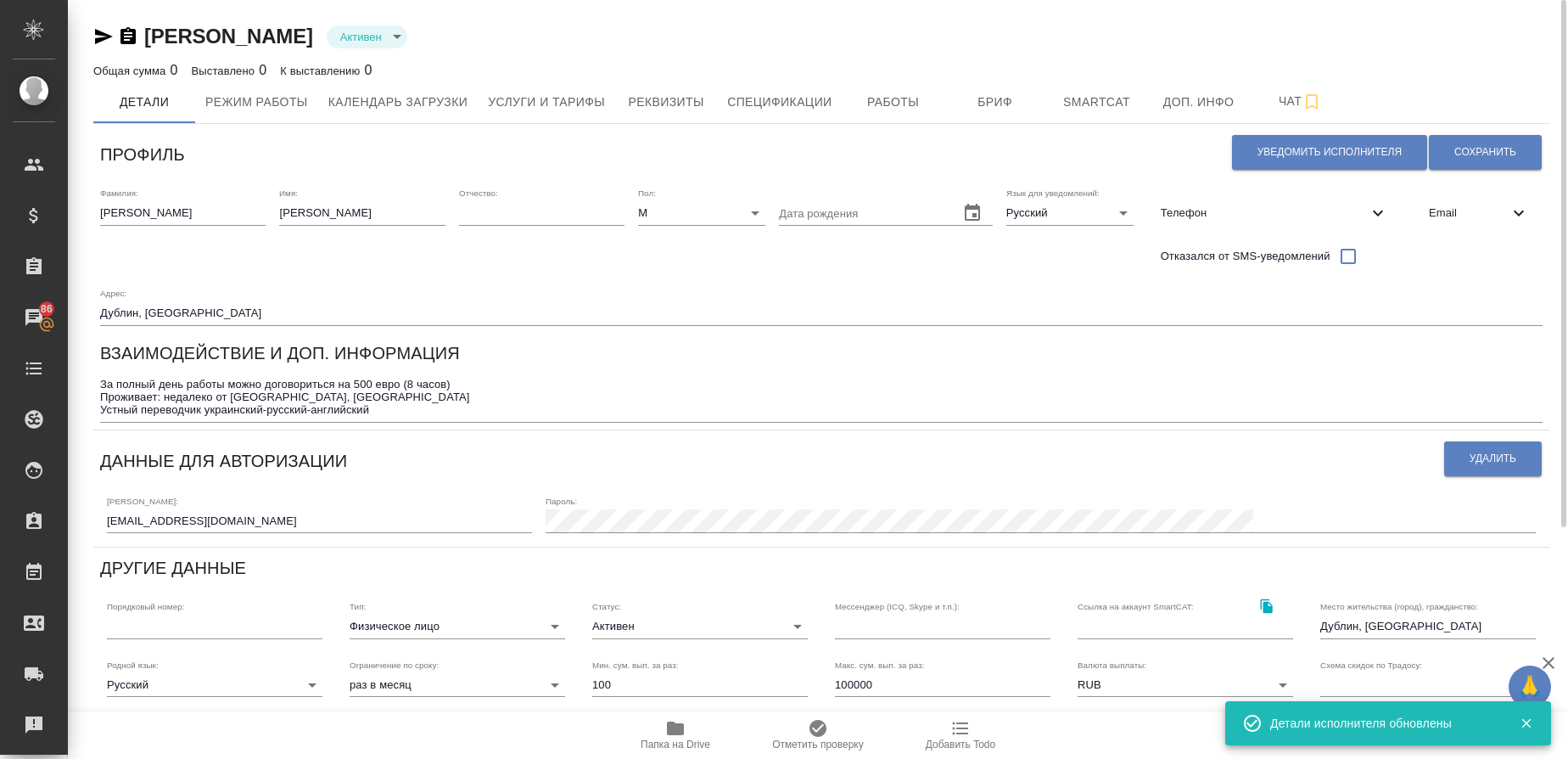
click at [1438, 215] on span "Email" at bounding box center [1468, 213] width 80 height 17
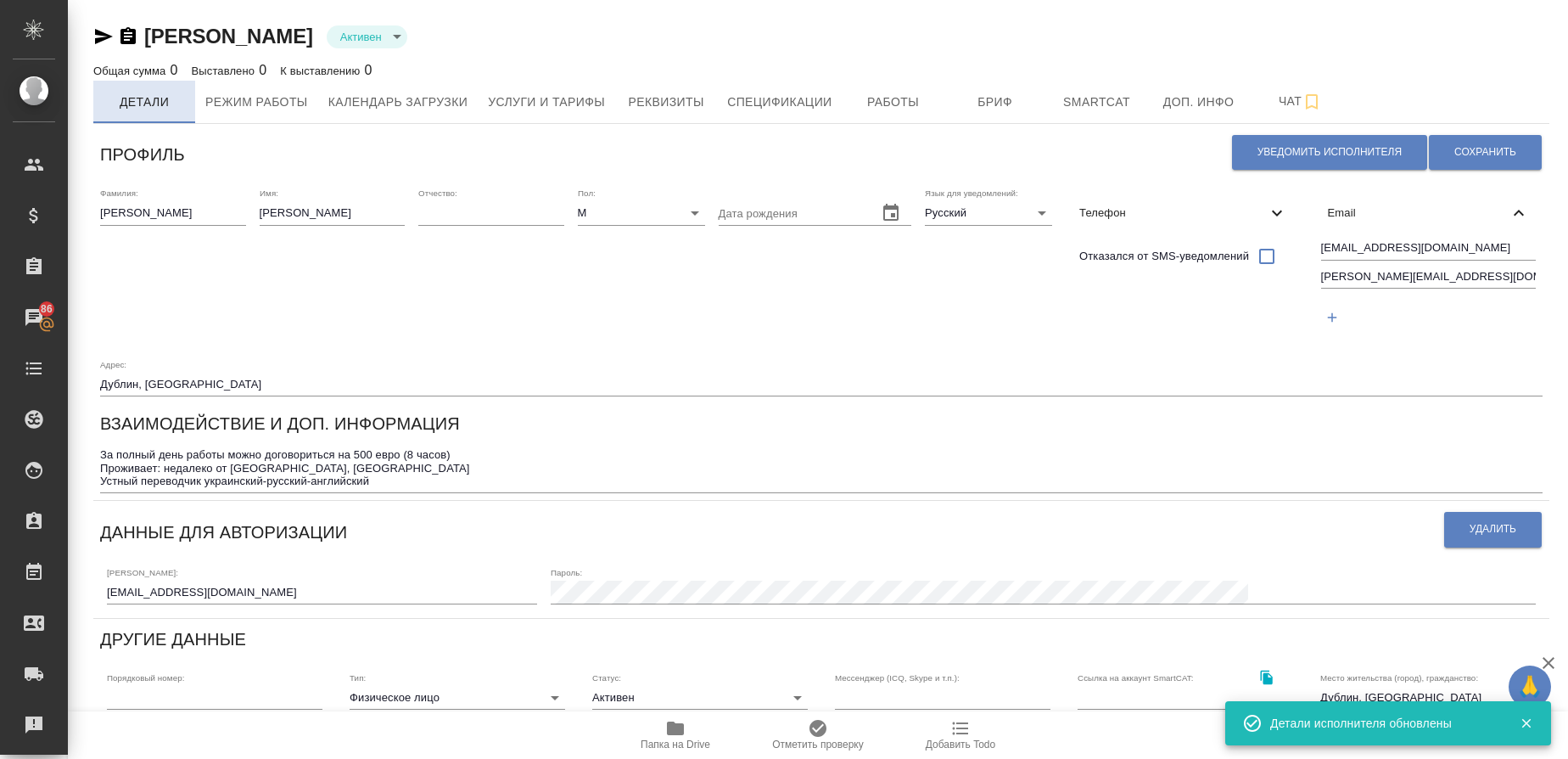
click at [134, 106] on span "Детали" at bounding box center [145, 102] width 81 height 22
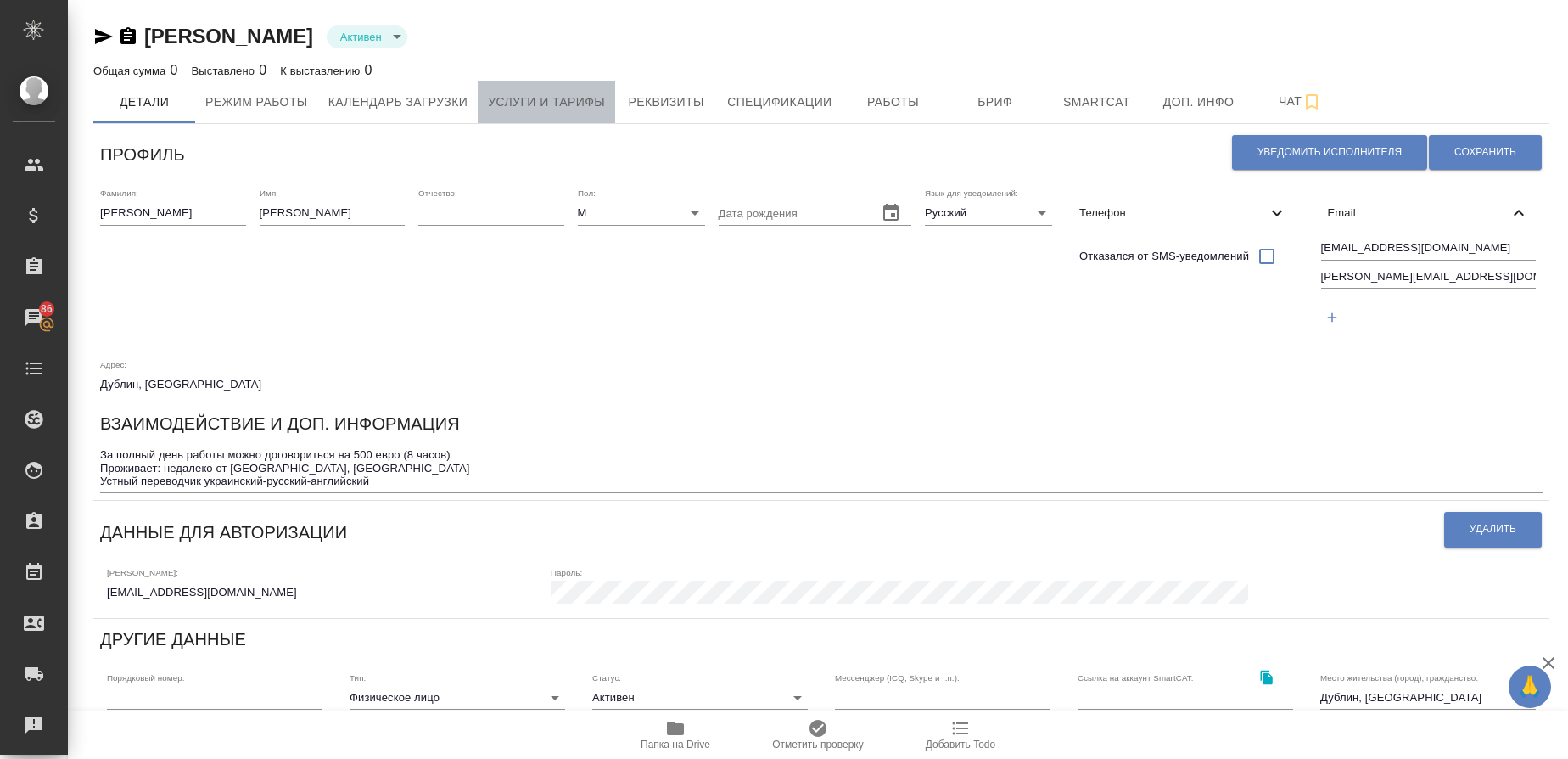
click at [562, 106] on span "Услуги и тарифы" at bounding box center [546, 102] width 117 height 22
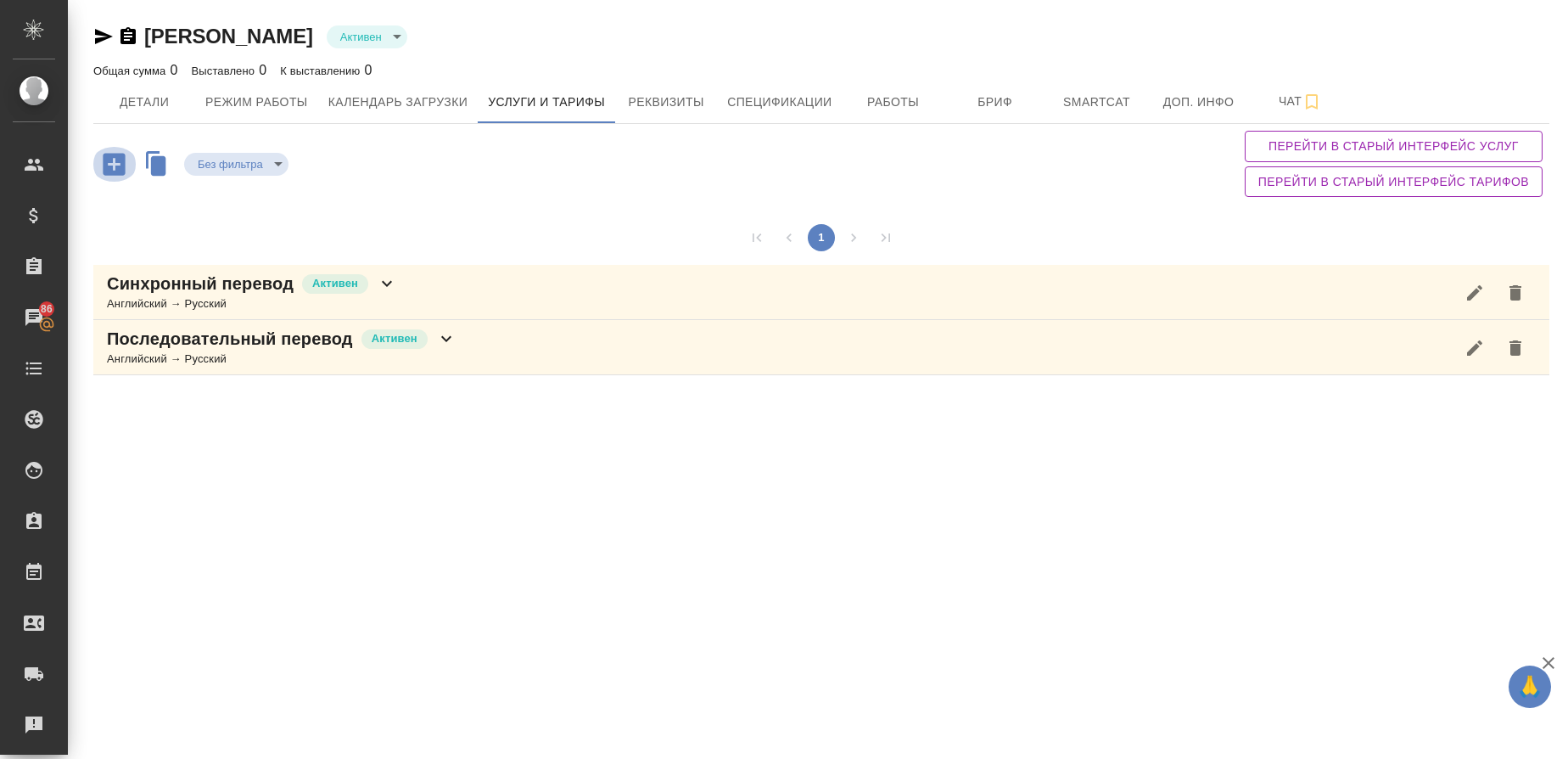
click at [107, 164] on icon "button" at bounding box center [113, 163] width 22 height 22
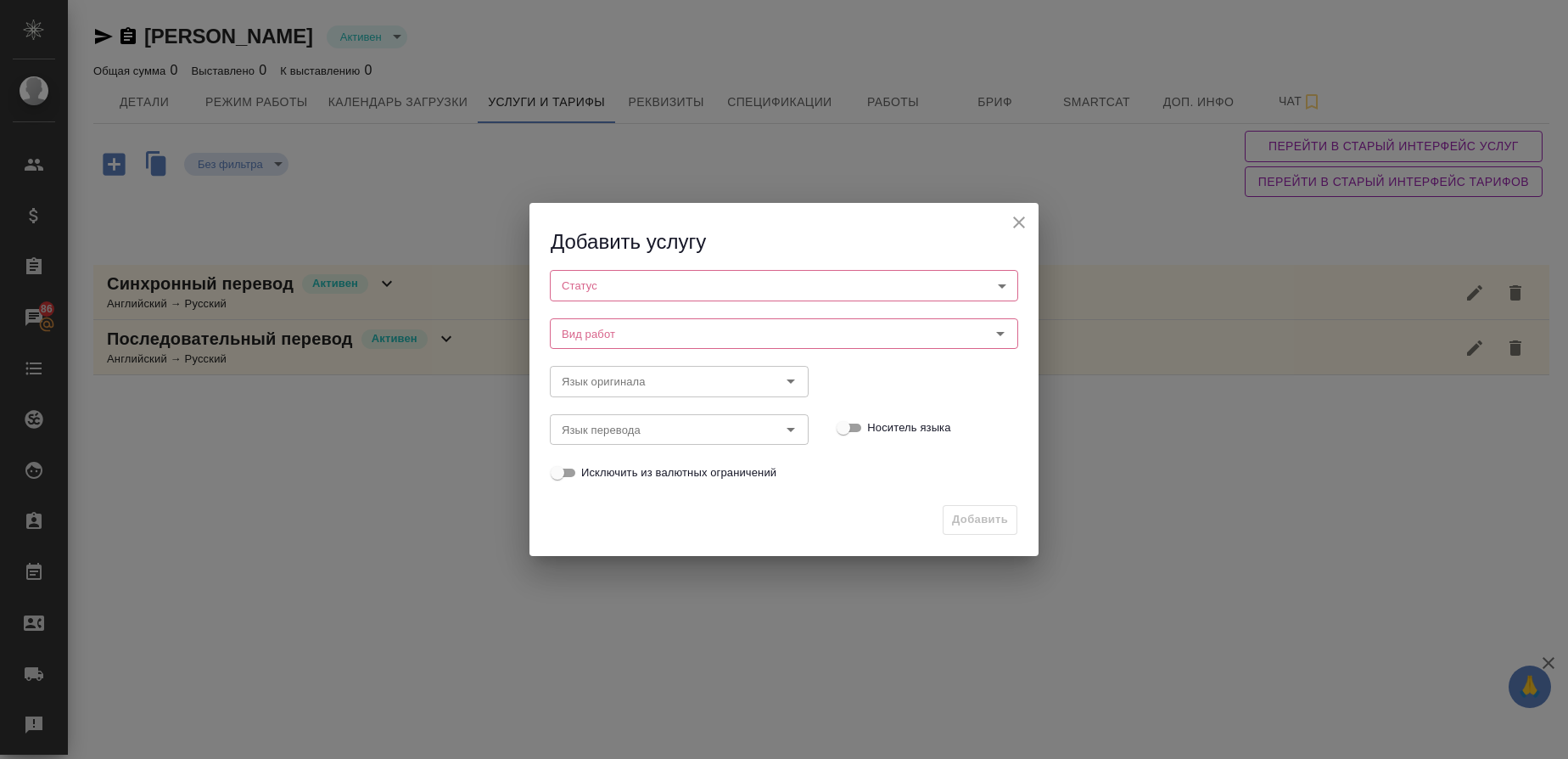
click at [659, 279] on body "🙏 .cls-1 fill:#fff; AWATERA Gusmanova Nailya Клиенты Спецификации Заказы 86 Чат…" at bounding box center [784, 379] width 1568 height 759
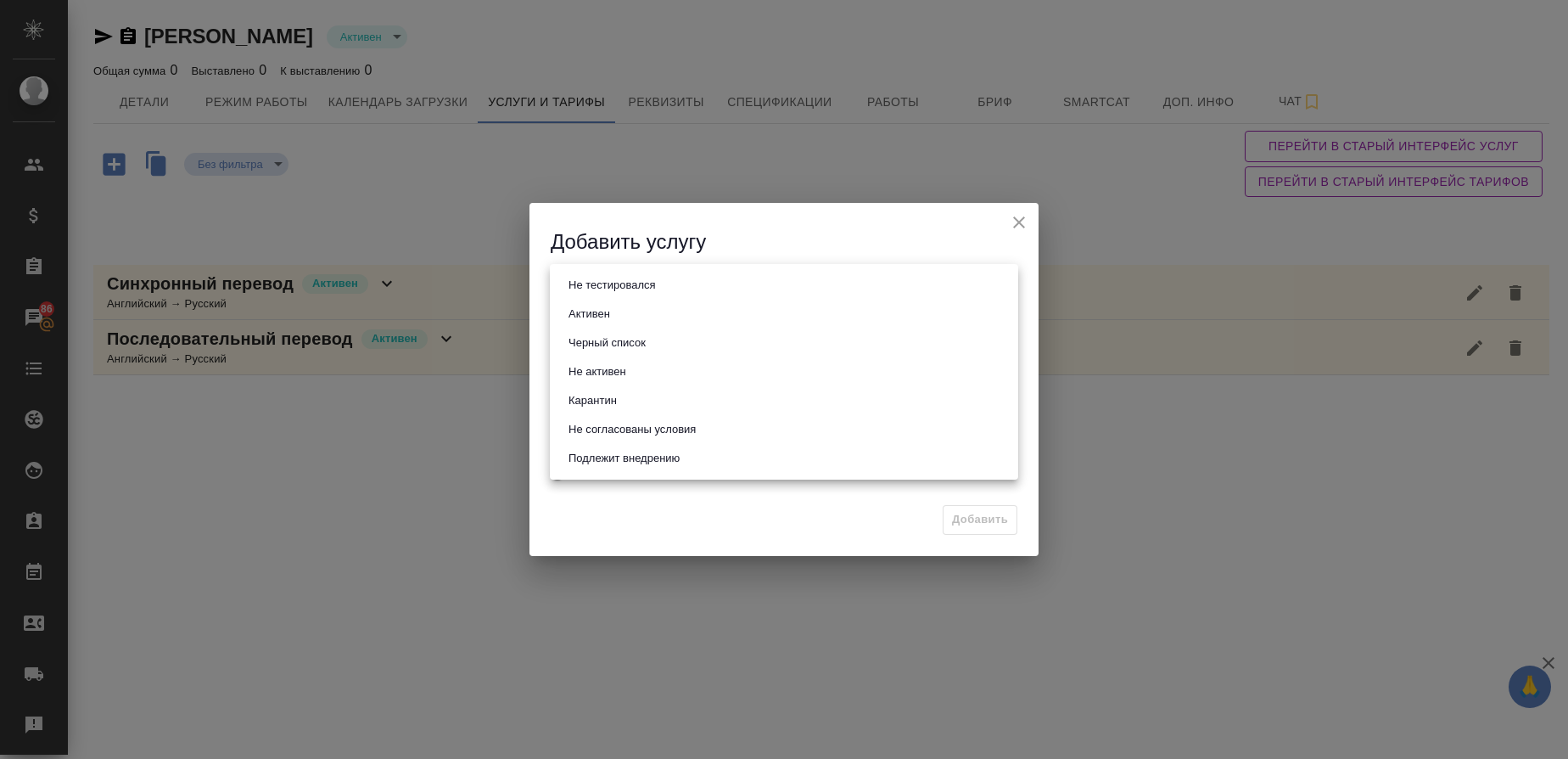
click at [632, 305] on li "Активен" at bounding box center [783, 313] width 468 height 29
type input "active"
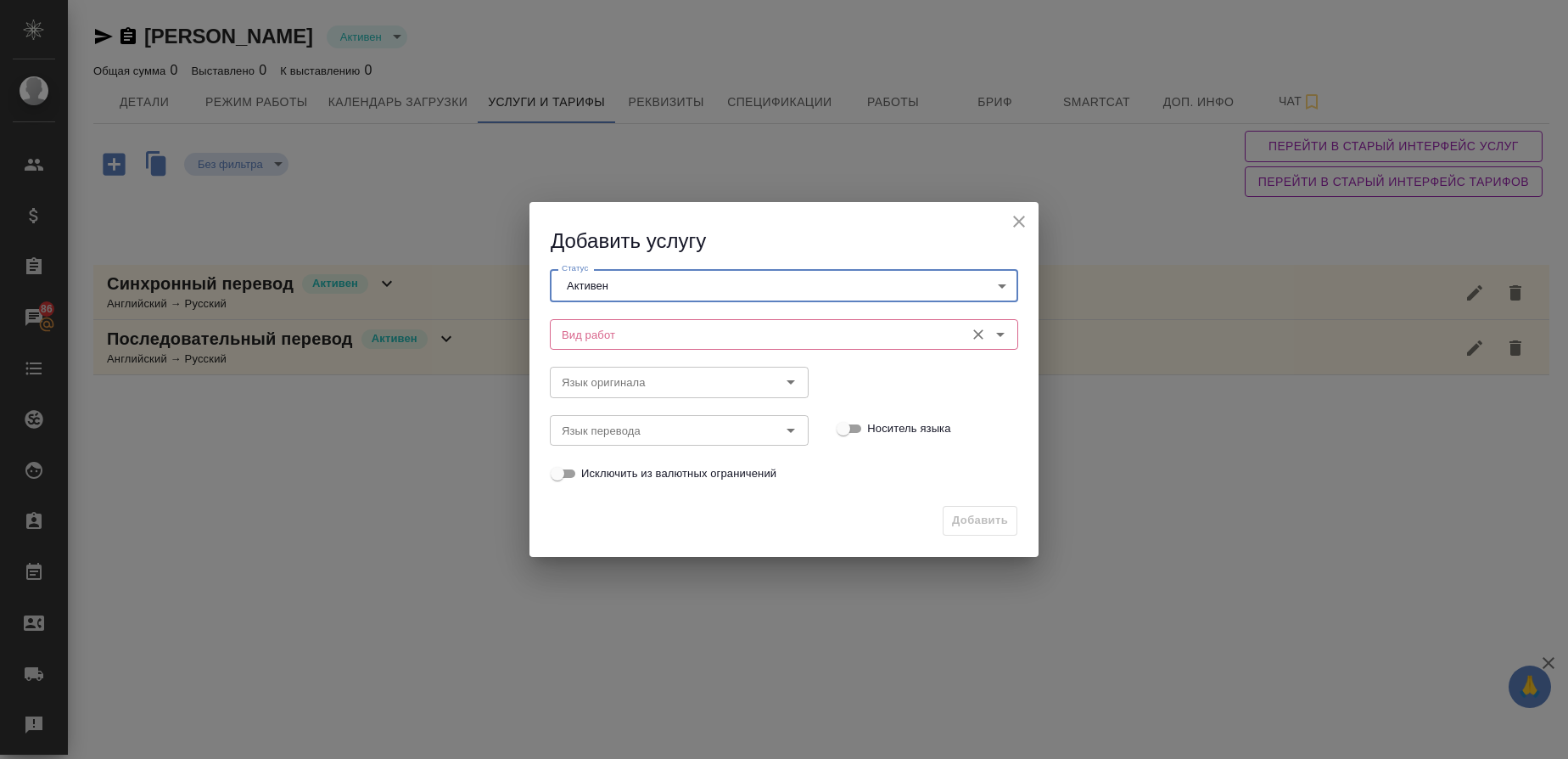
click at [613, 334] on input "Вид работ" at bounding box center [755, 335] width 402 height 21
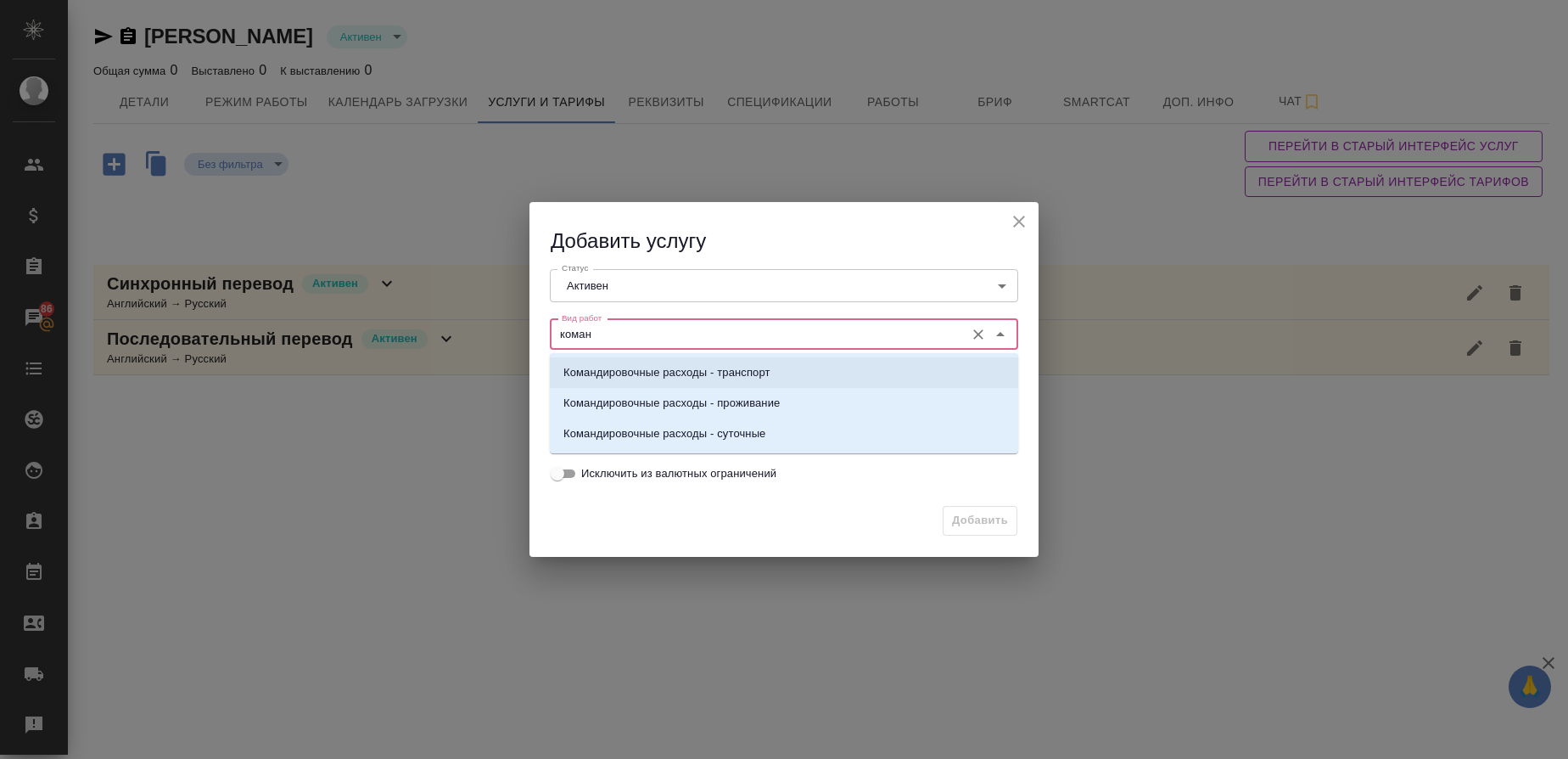
click at [708, 368] on p "Командировочные расходы - транспорт" at bounding box center [666, 373] width 207 height 17
type input "Командировочные расходы - транспорт"
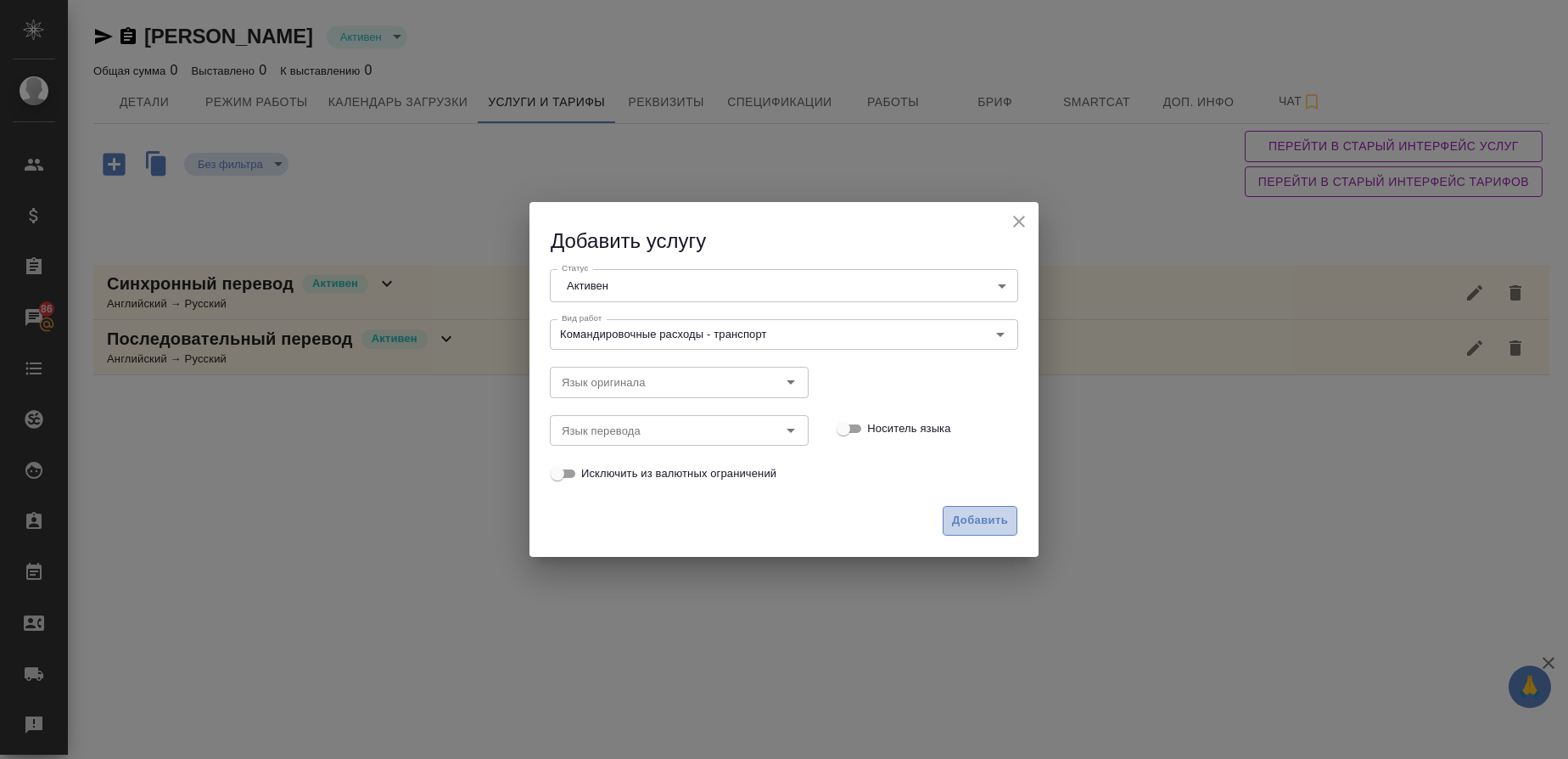
click at [967, 516] on span "Добавить" at bounding box center [980, 520] width 56 height 20
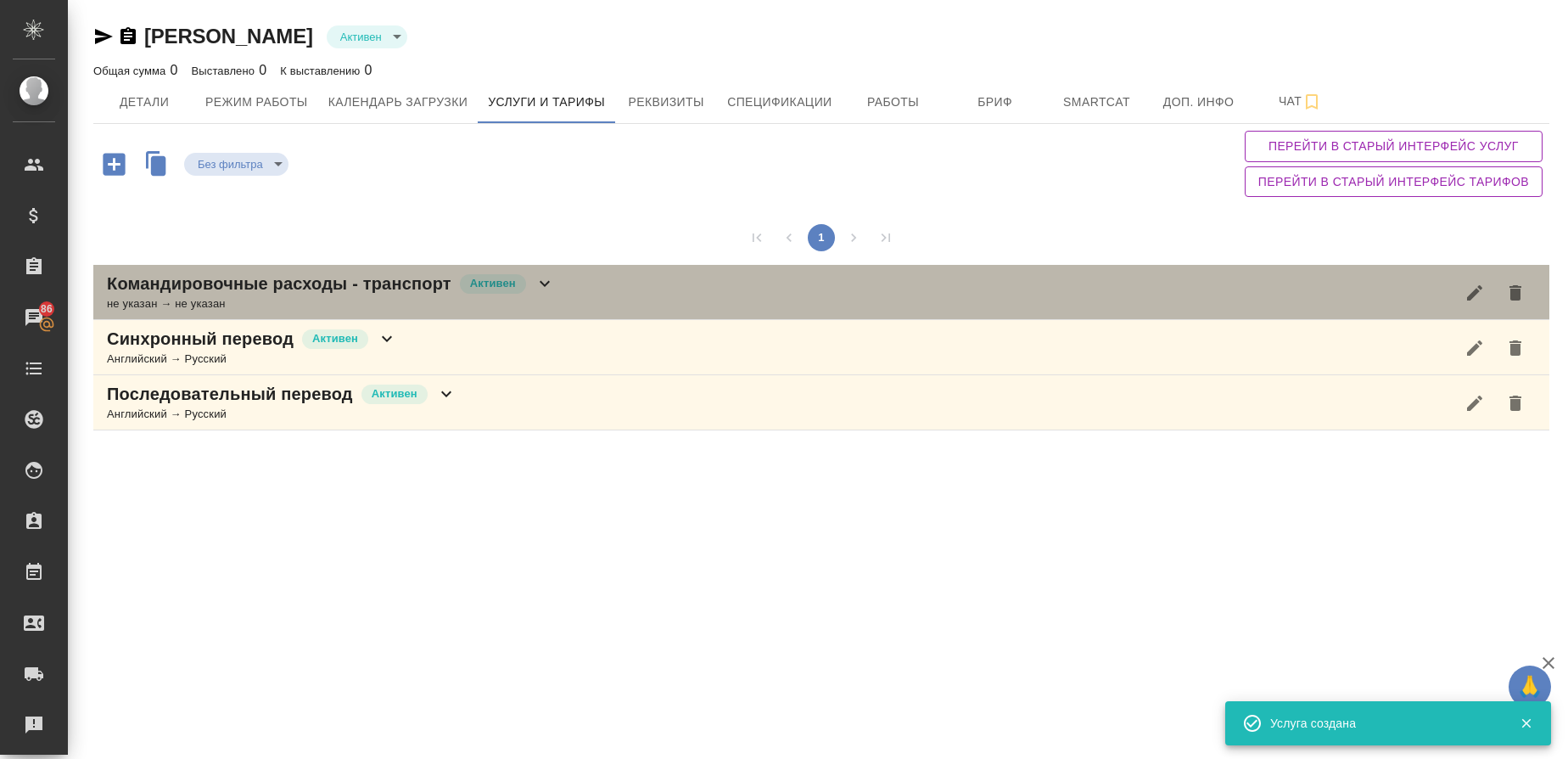
click at [197, 301] on div "не указан → не указан" at bounding box center [331, 304] width 448 height 17
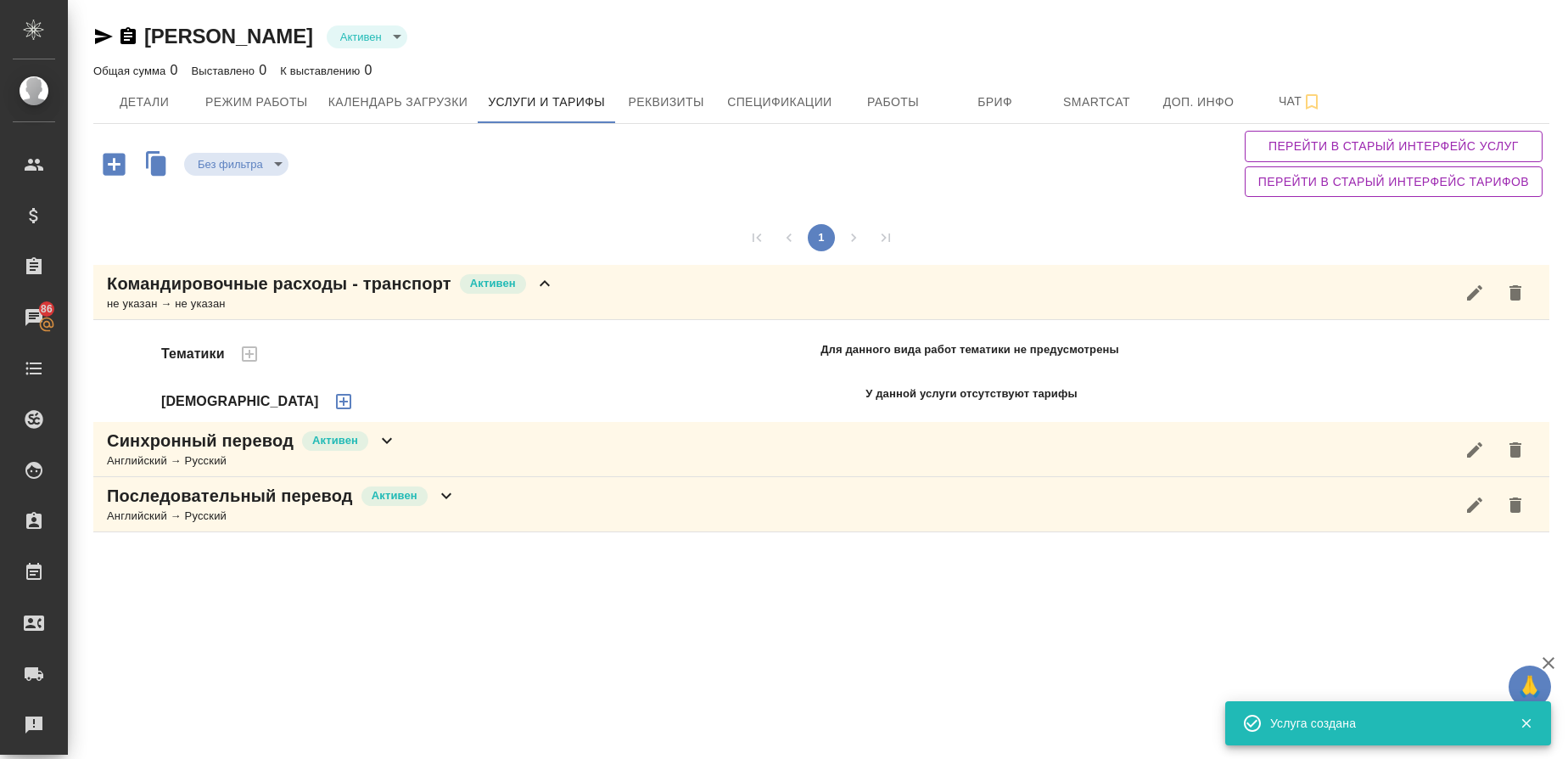
click at [333, 400] on icon "button" at bounding box center [344, 402] width 21 height 21
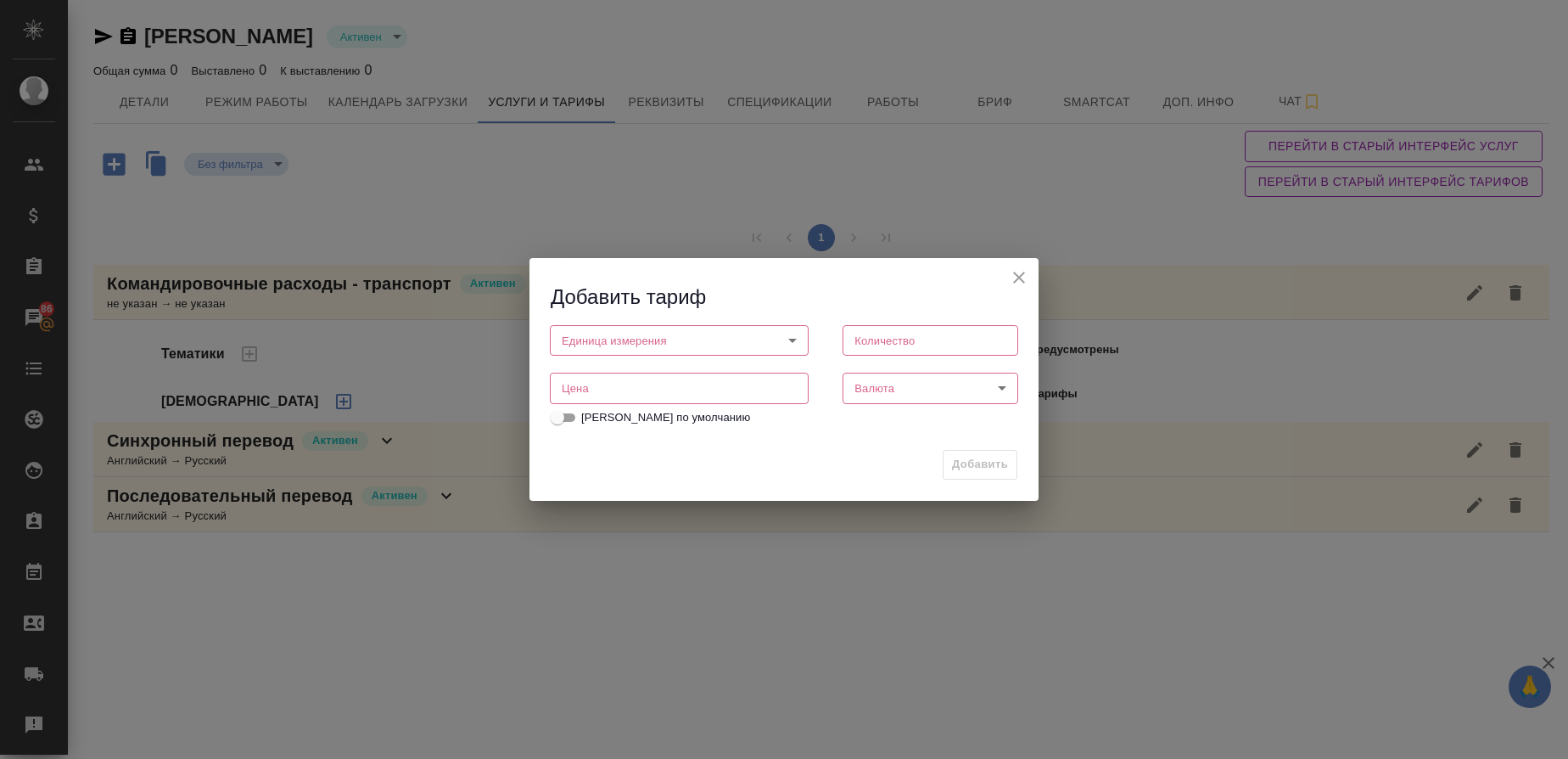
click at [582, 349] on body "🙏 .cls-1 fill:#fff; AWATERA Gusmanova Nailya Клиенты Спецификации Заказы 86 Чат…" at bounding box center [784, 379] width 1568 height 759
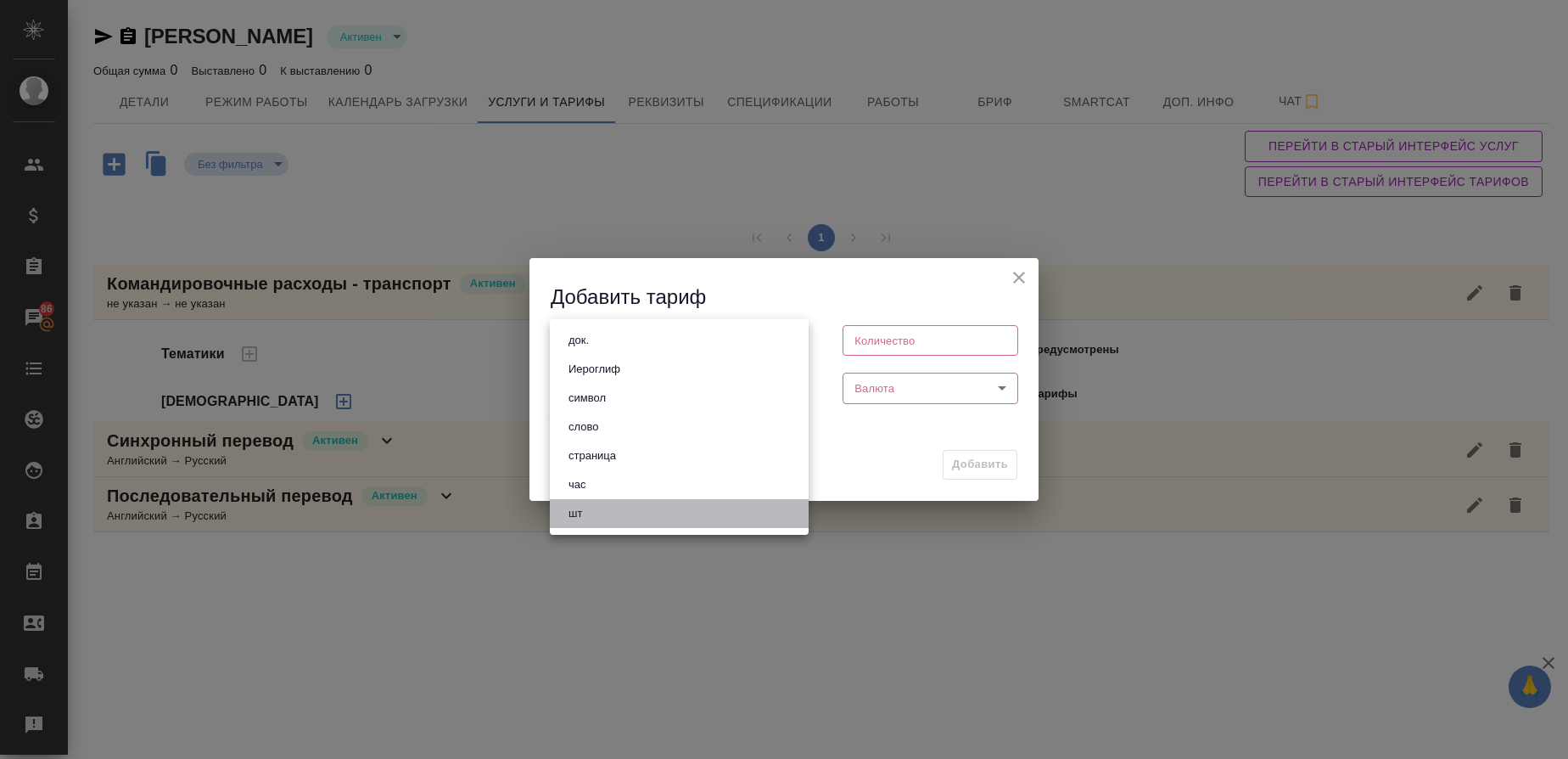
click at [586, 512] on button "шт" at bounding box center [575, 513] width 23 height 19
type input "5a8b1489cc6b4906c91bfdc1"
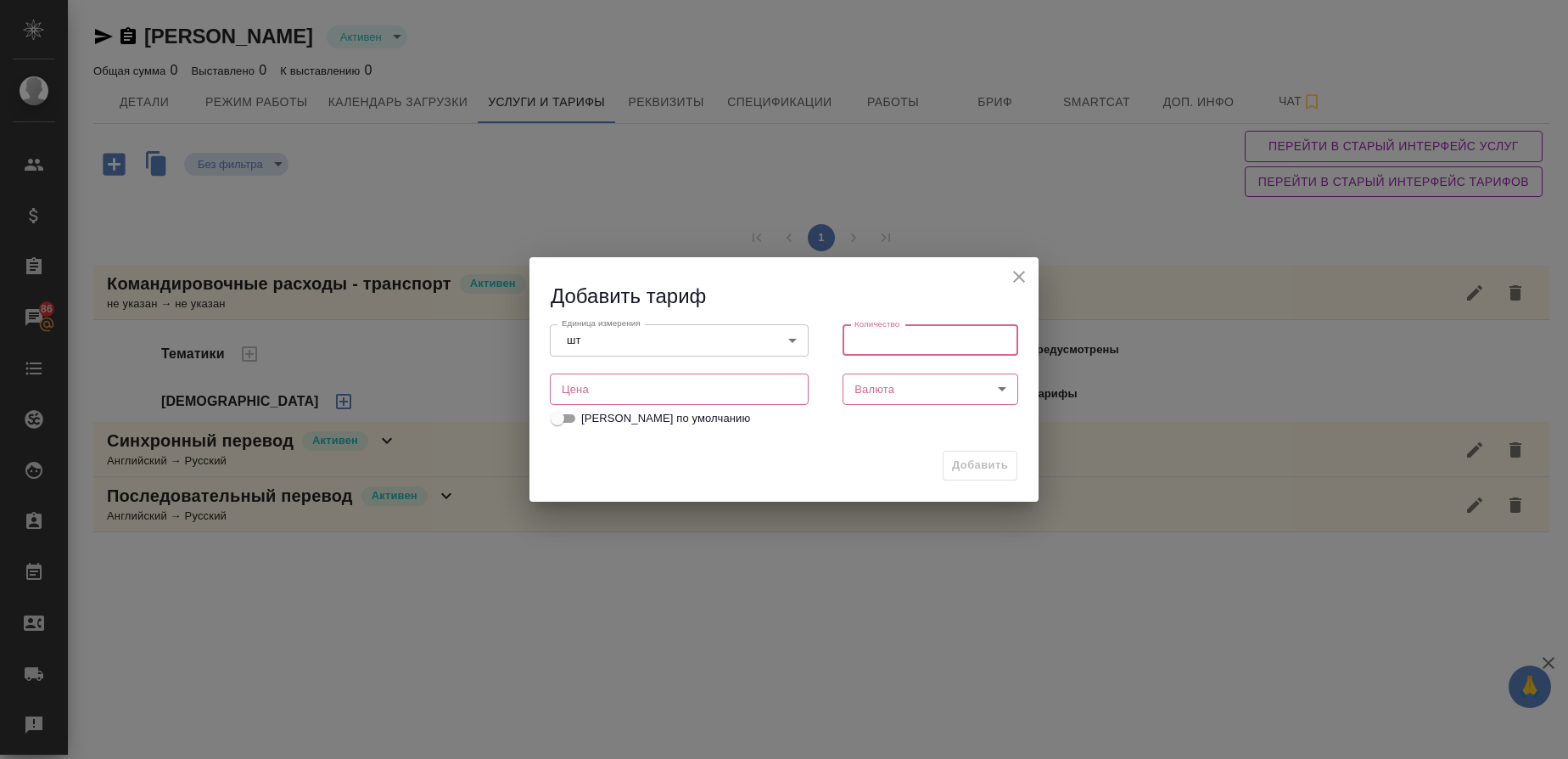
click at [956, 337] on input "number" at bounding box center [930, 340] width 176 height 30
type input "1"
type input "1000"
click at [938, 391] on body "🙏 .cls-1 fill:#fff; AWATERA Gusmanova Nailya Клиенты Спецификации Заказы 86 Чат…" at bounding box center [784, 379] width 1568 height 759
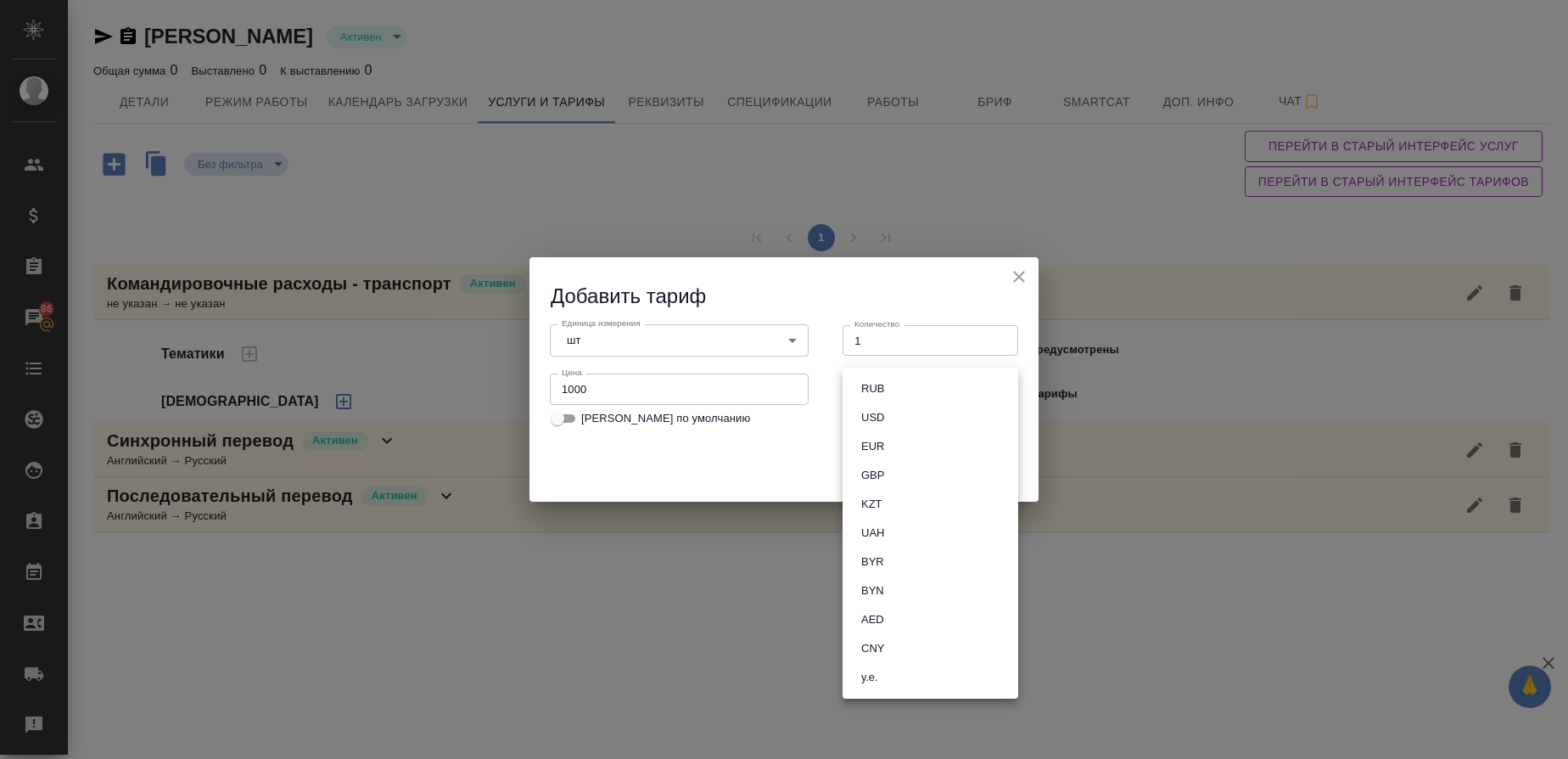
click at [903, 391] on li "RUB" at bounding box center [930, 388] width 176 height 29
type input "RUB"
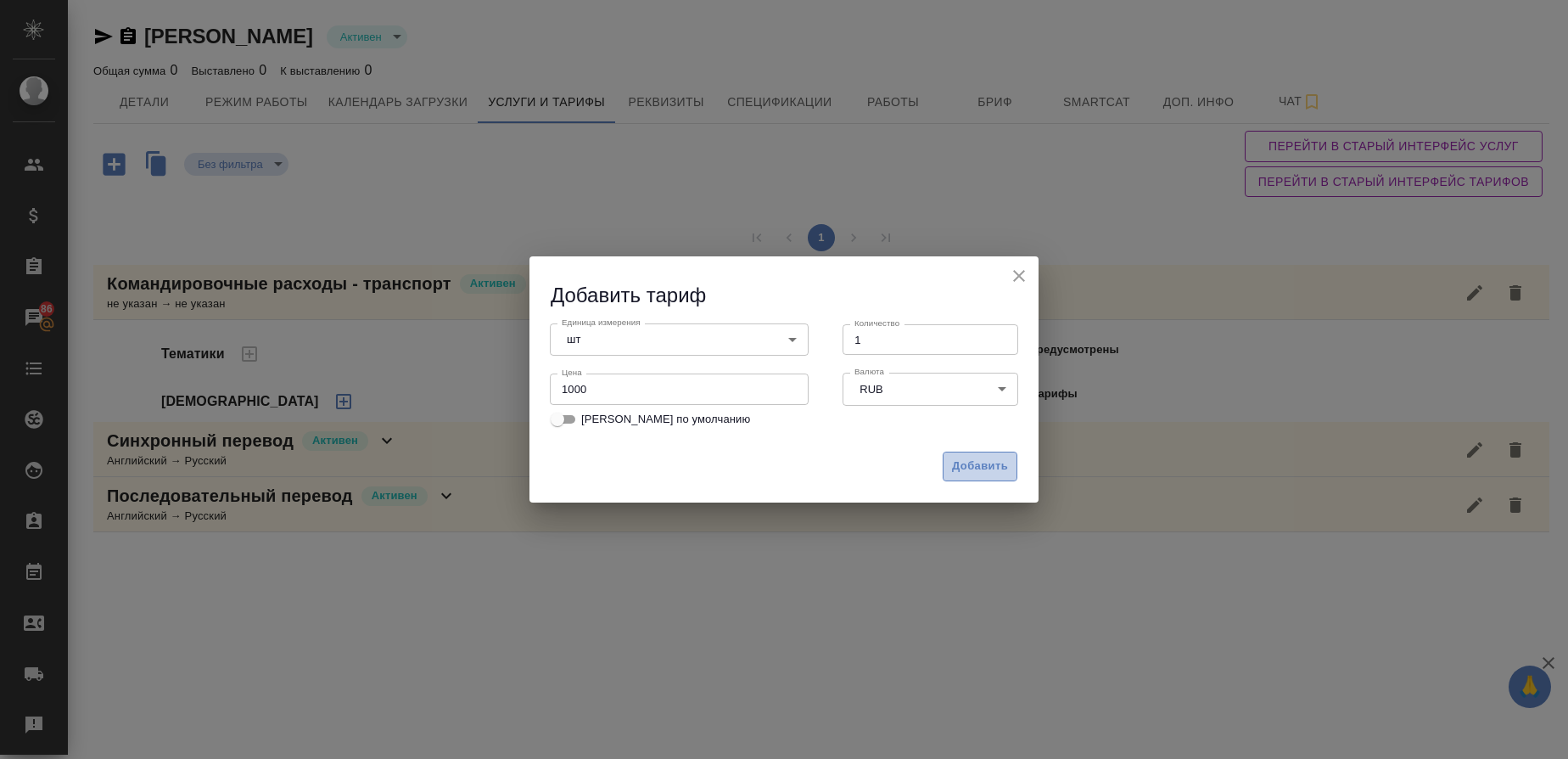
click at [999, 462] on span "Добавить" at bounding box center [980, 466] width 56 height 20
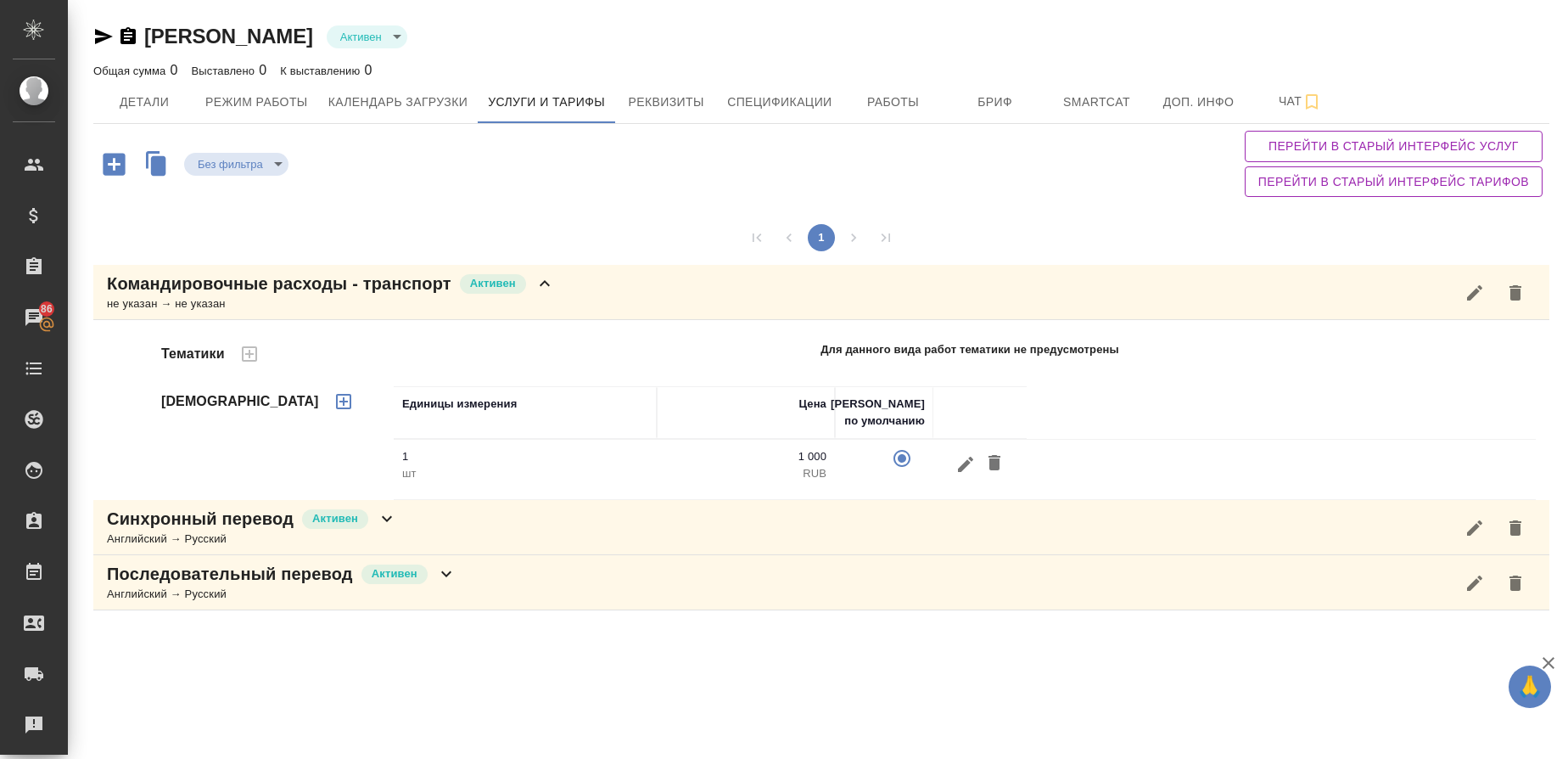
click at [1516, 300] on icon "button" at bounding box center [1515, 293] width 21 height 21
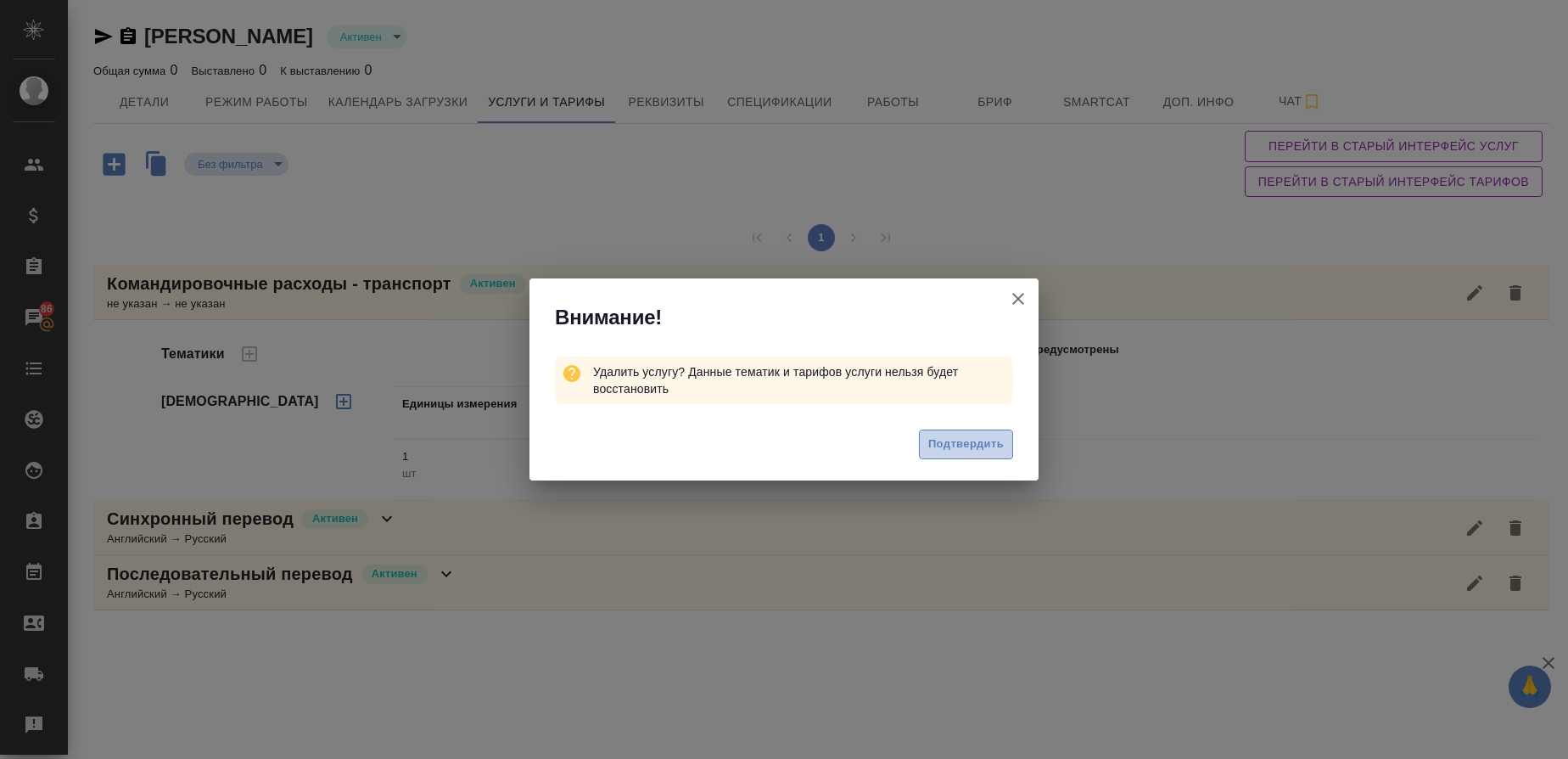
click at [995, 447] on span "Подтвердить" at bounding box center [966, 444] width 75 height 20
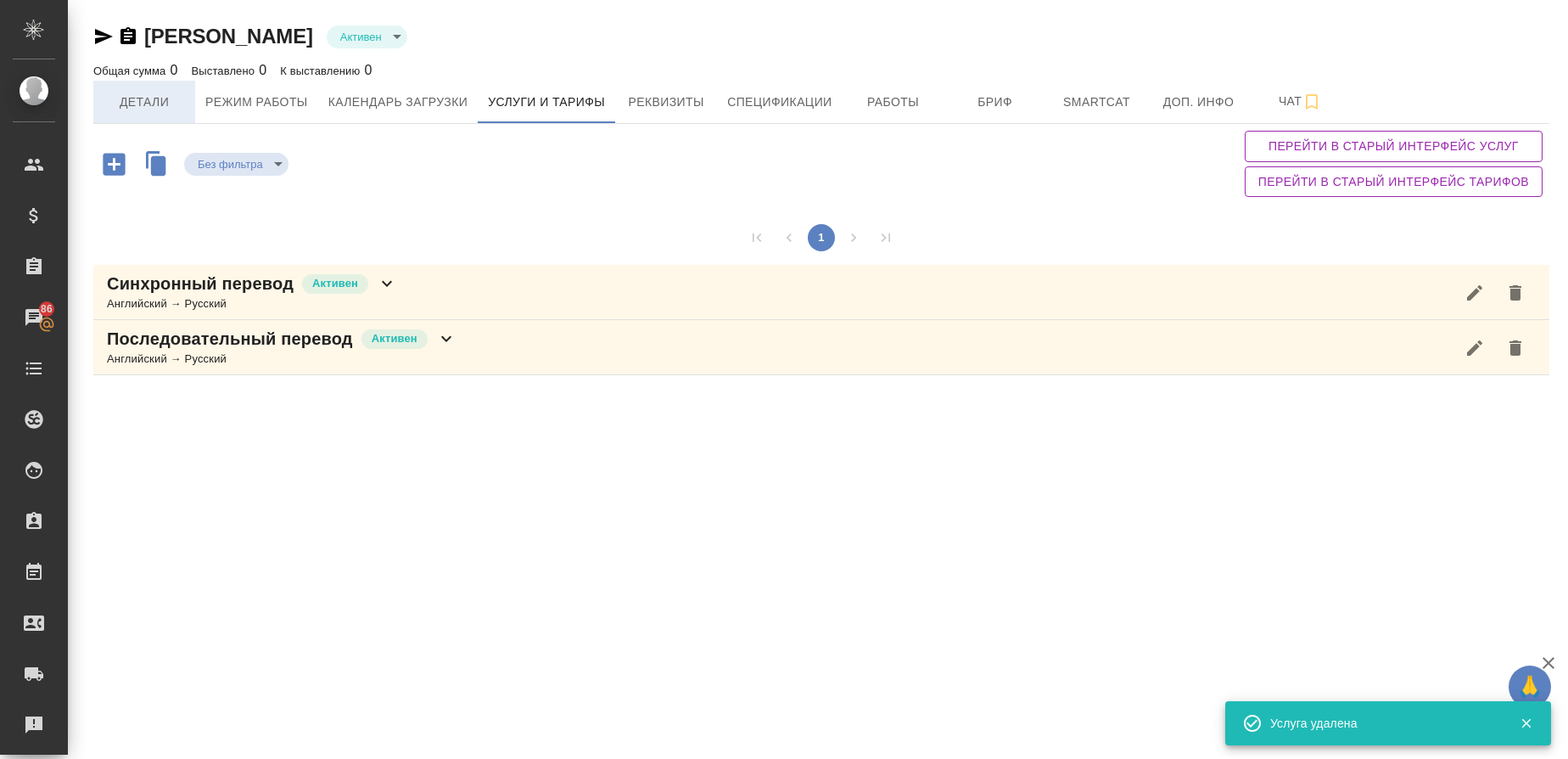
click at [156, 100] on span "Детали" at bounding box center [145, 102] width 81 height 22
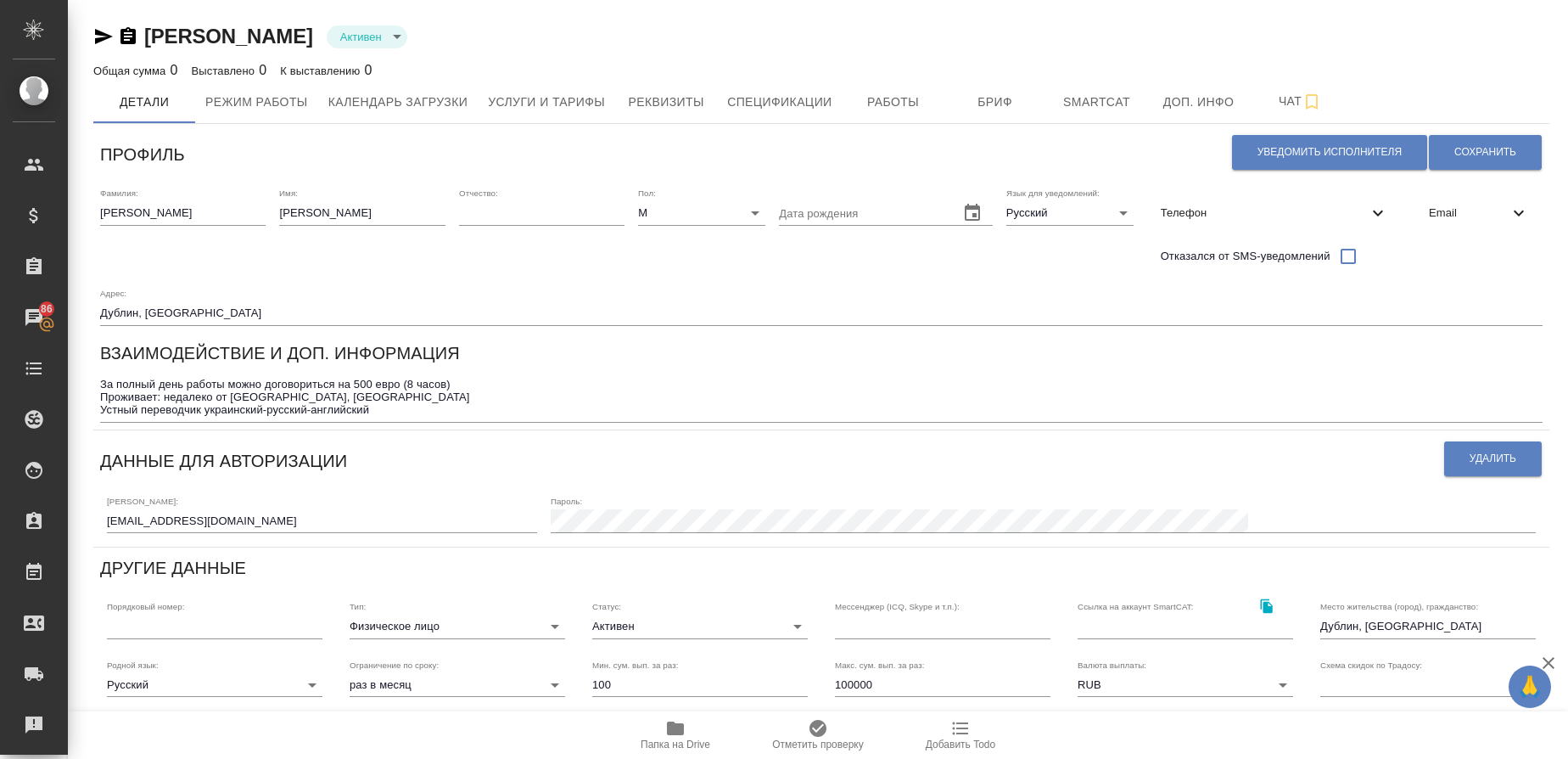
click at [1459, 209] on span "Email" at bounding box center [1468, 213] width 80 height 17
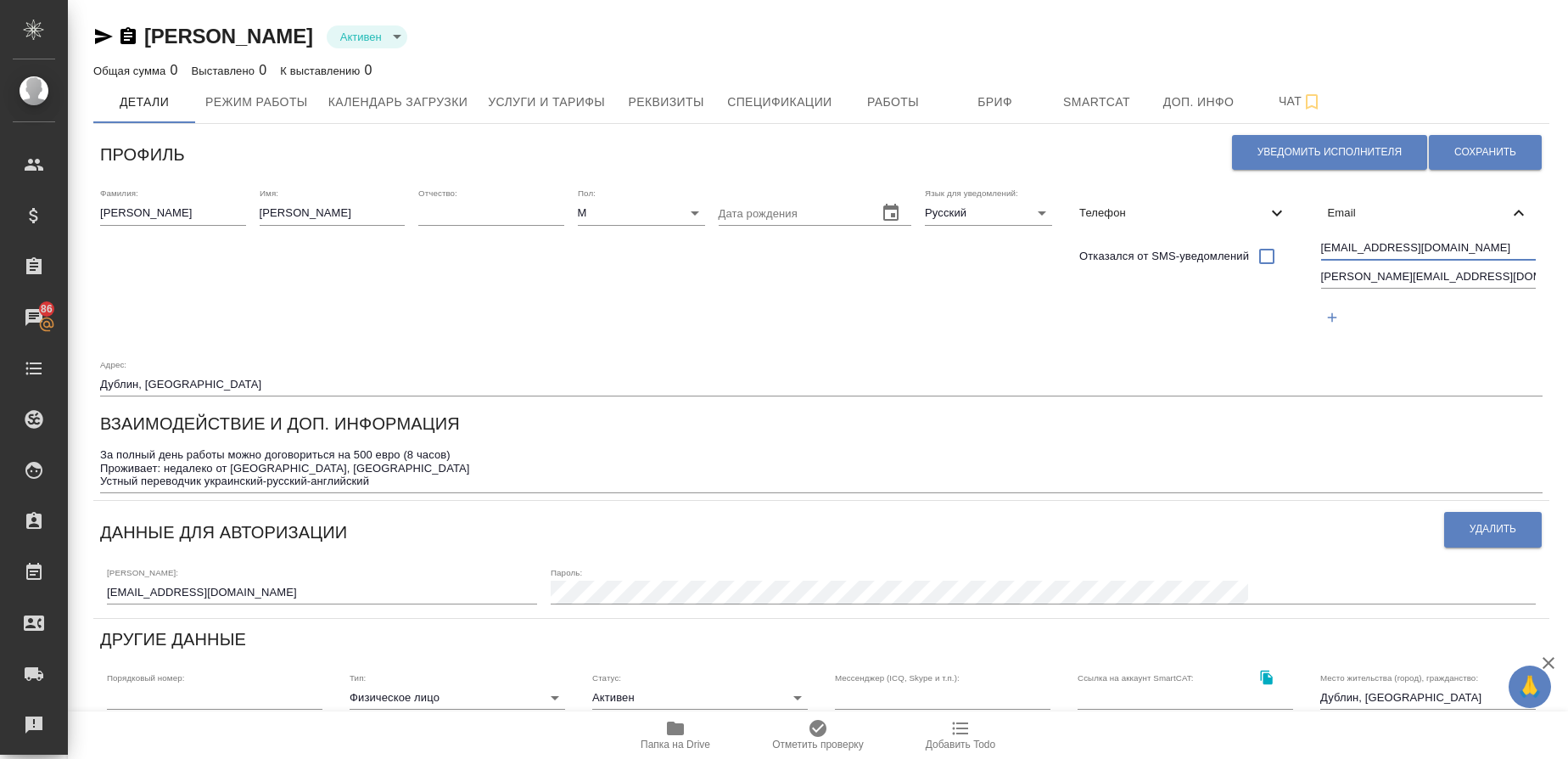
drag, startPoint x: 242, startPoint y: 339, endPoint x: 74, endPoint y: 336, distance: 168.0
click at [74, 336] on div "Козырев Виктор Активен active Общая сумма 0 Выставлено 0 К выставлению 0 Детали…" at bounding box center [818, 588] width 1501 height 1176
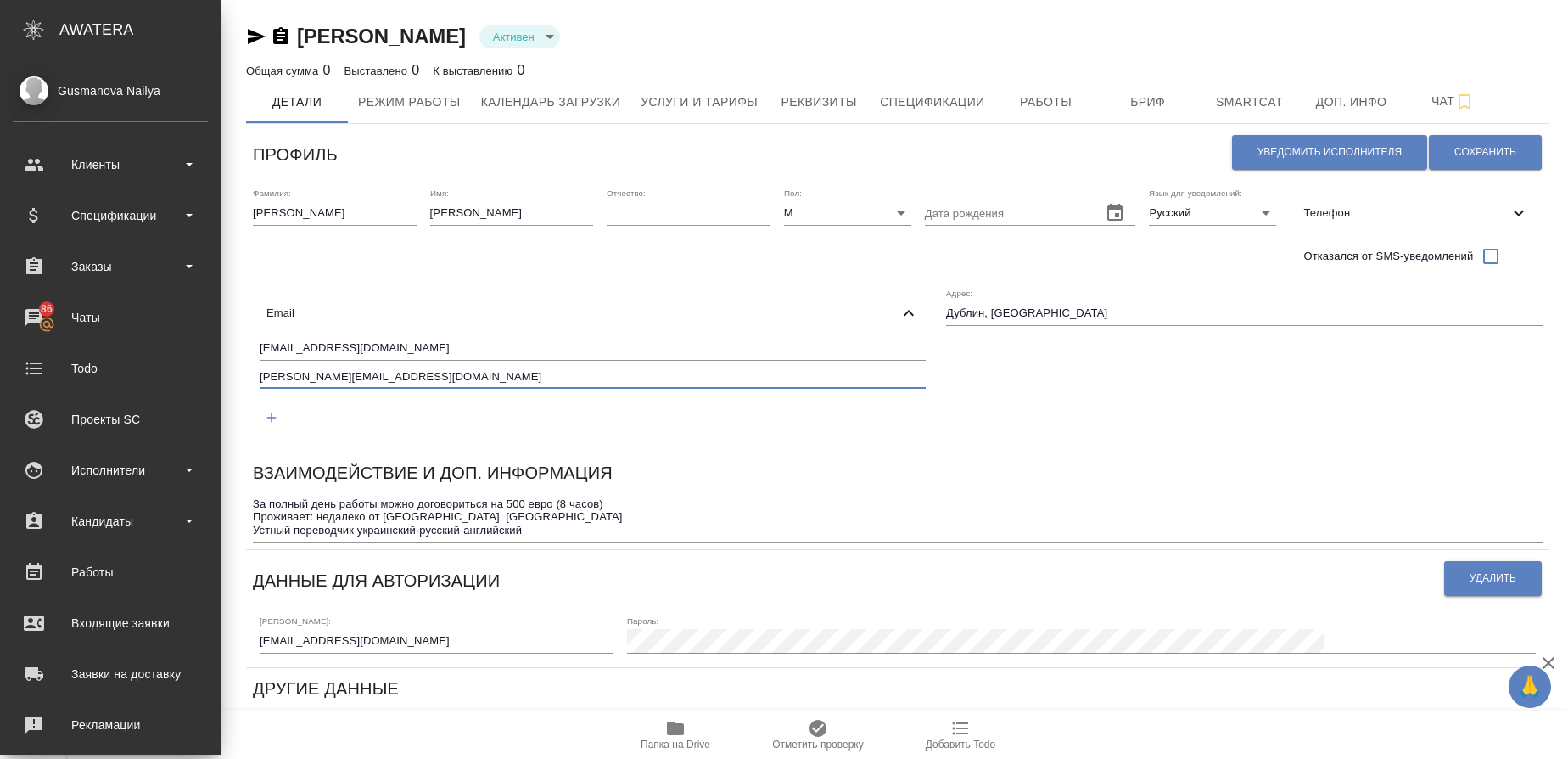
drag, startPoint x: 197, startPoint y: 377, endPoint x: 62, endPoint y: 390, distance: 135.6
click at [62, 390] on div ".cls-1 fill:#fff; AWATERA Gusmanova Nailya Клиенты Спецификации Заказы 86 Чаты …" at bounding box center [784, 379] width 1568 height 759
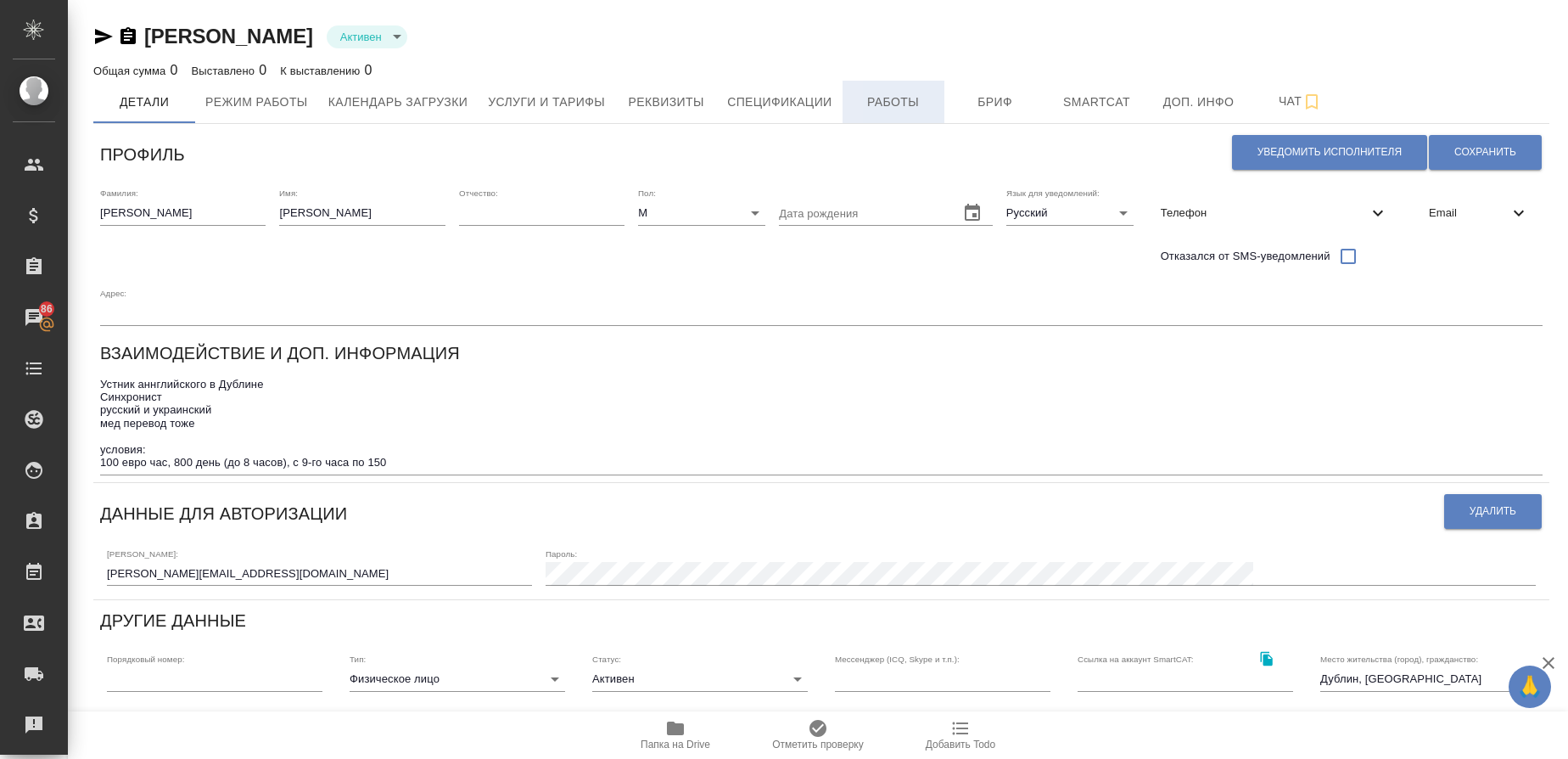
click at [867, 104] on span "Работы" at bounding box center [893, 102] width 81 height 22
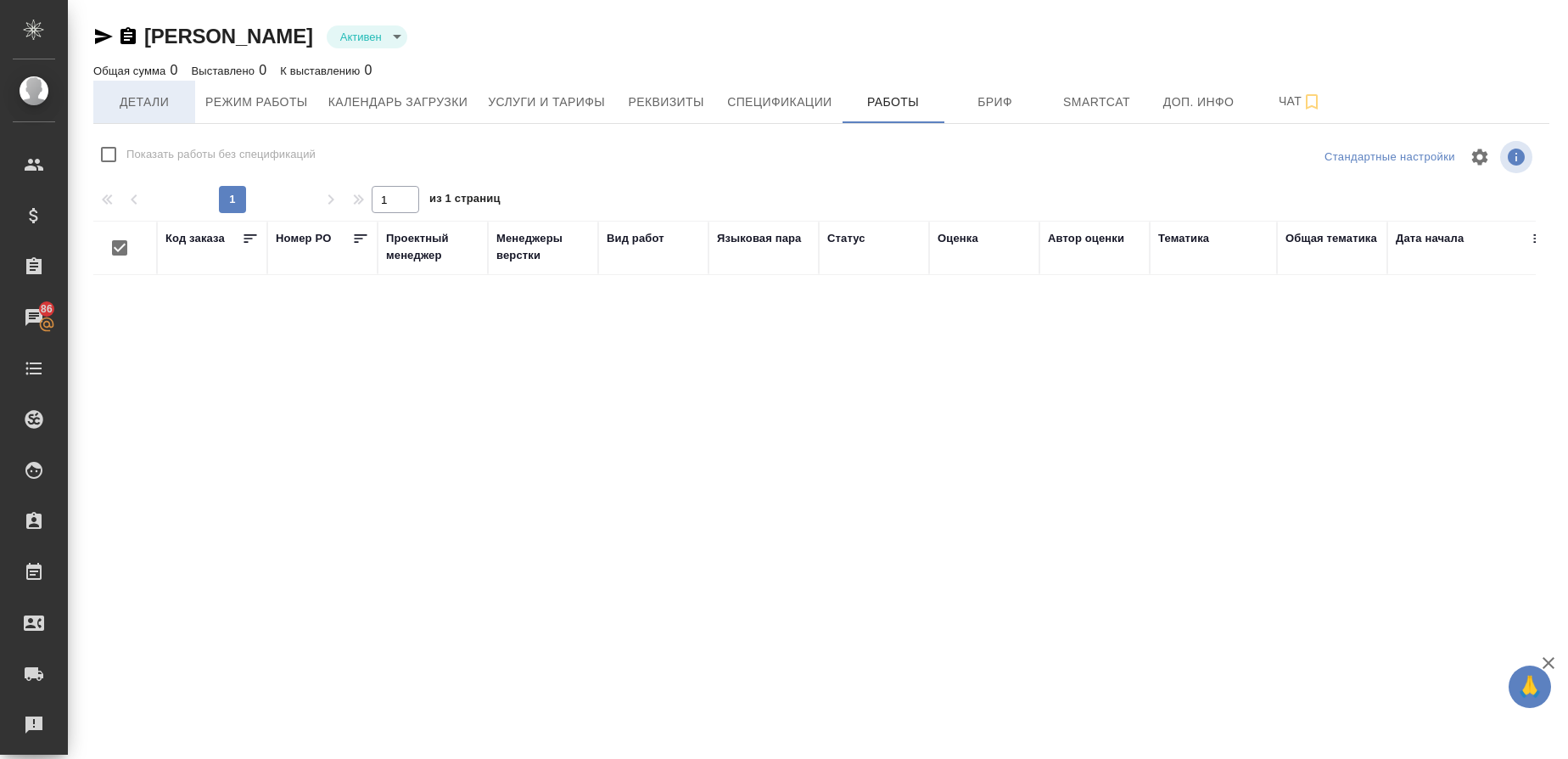
click at [123, 111] on span "Детали" at bounding box center [145, 102] width 81 height 22
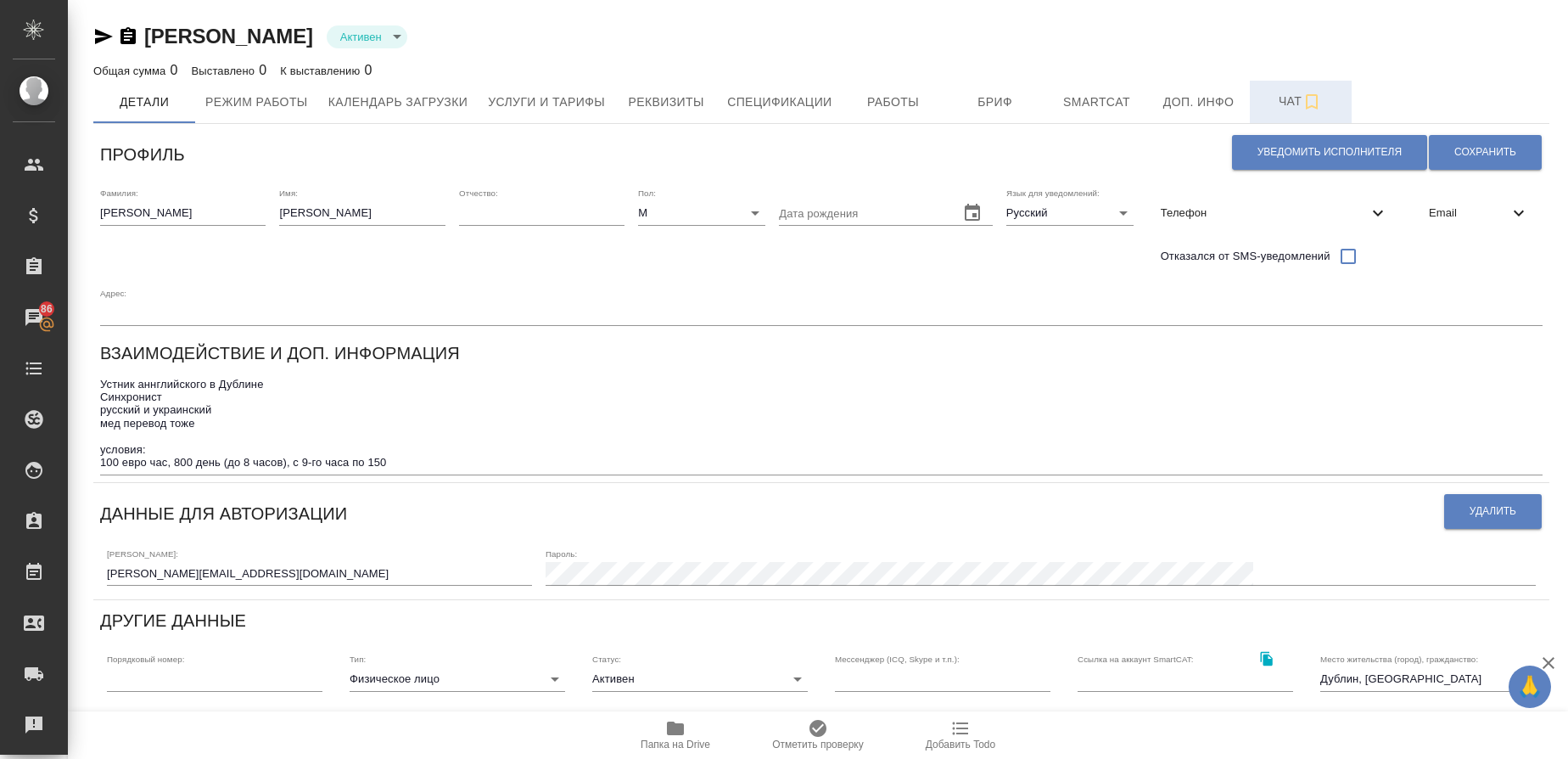
click at [1277, 106] on span "Чат" at bounding box center [1301, 101] width 81 height 22
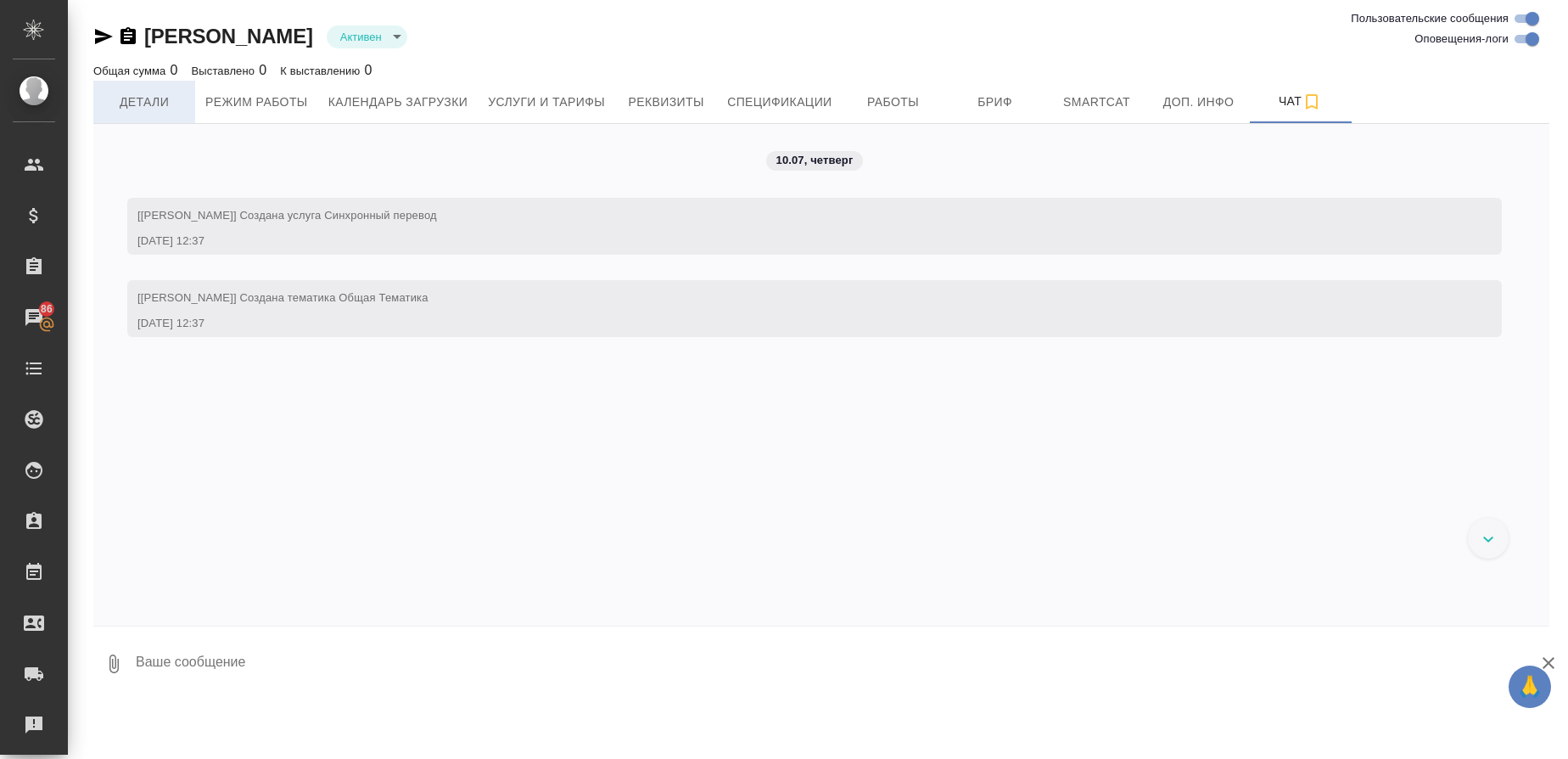
click at [116, 105] on span "Детали" at bounding box center [145, 102] width 81 height 22
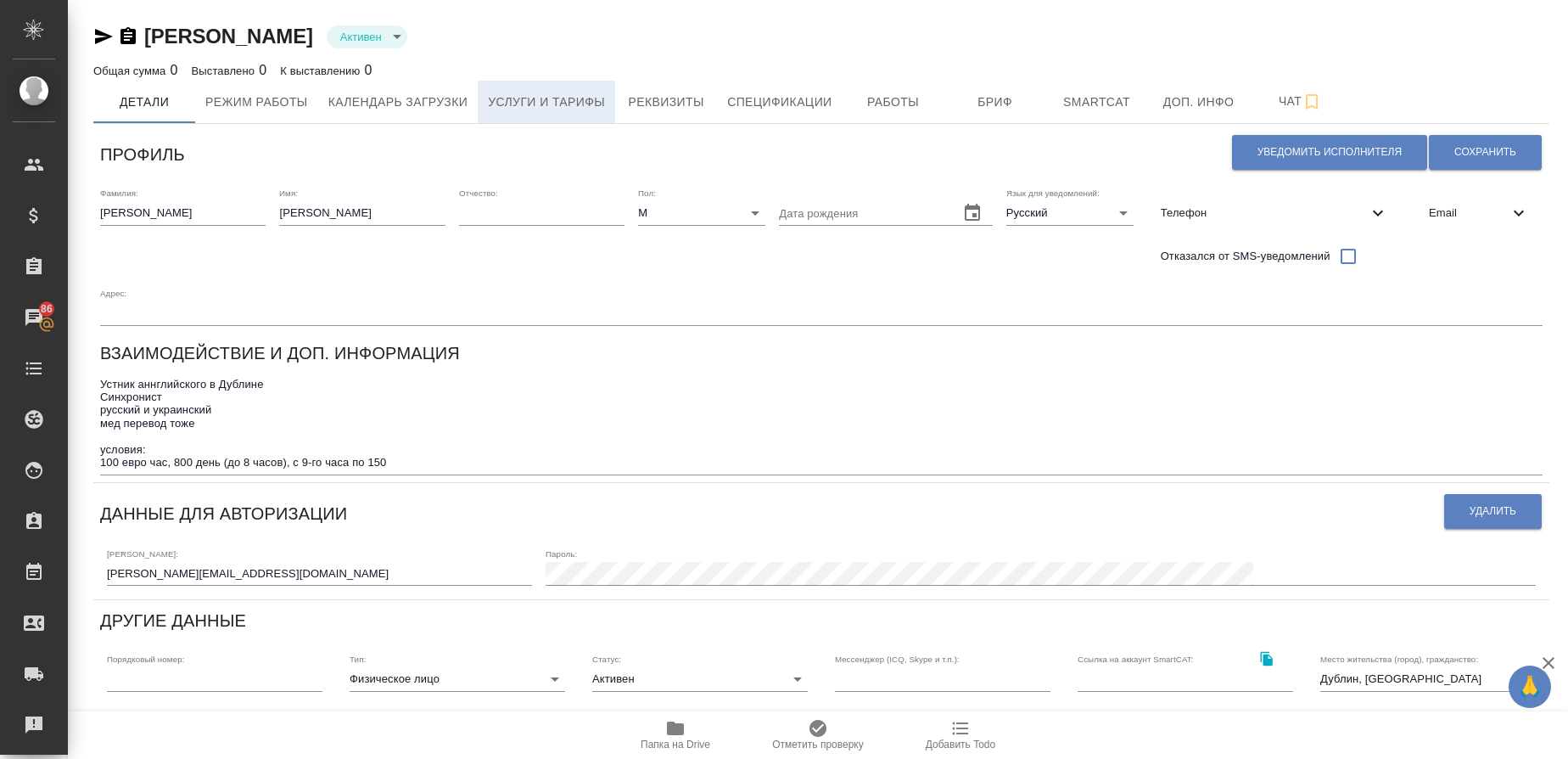
click at [581, 103] on span "Услуги и тарифы" at bounding box center [546, 102] width 117 height 22
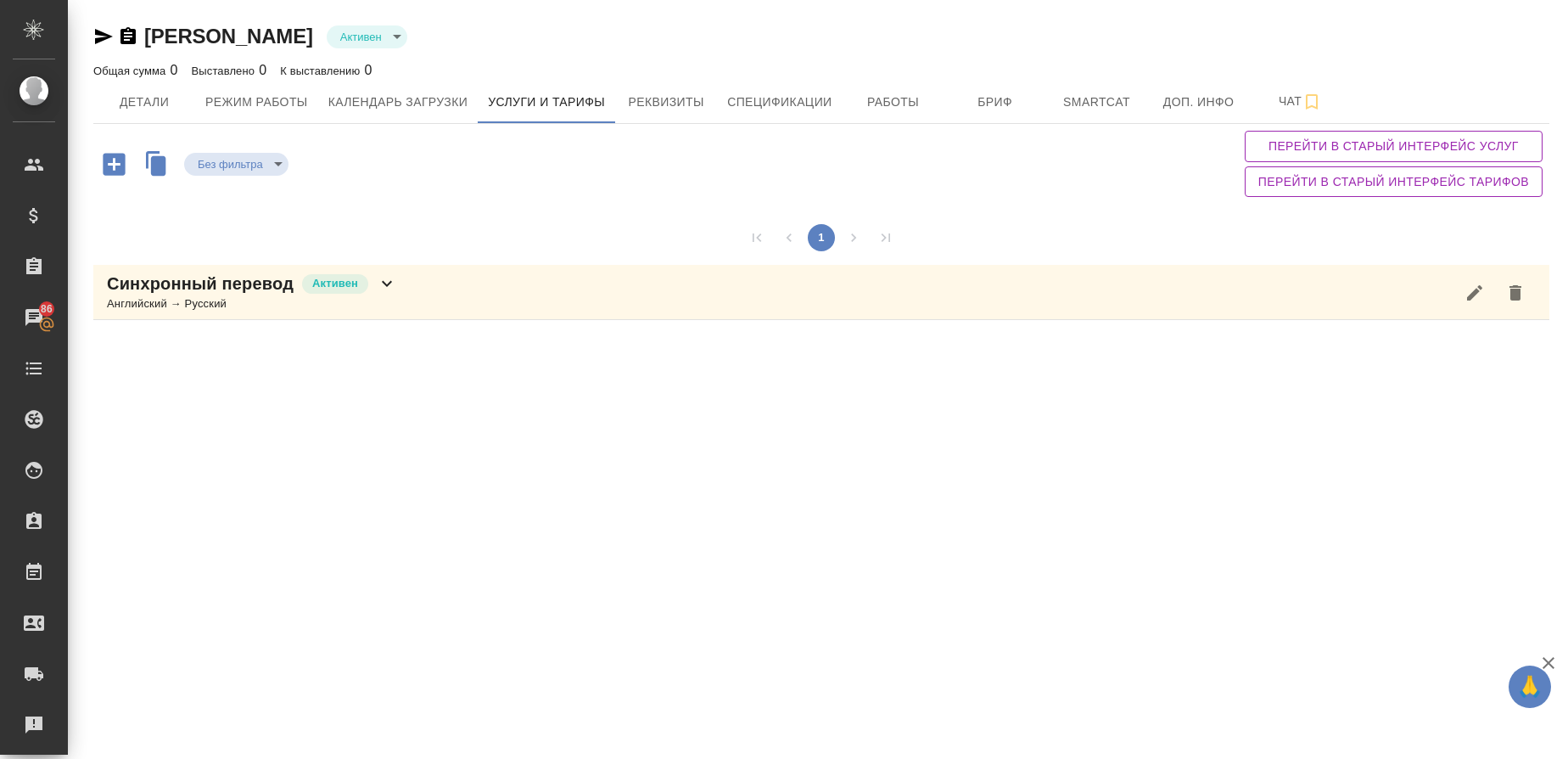
click at [286, 288] on p "Синхронный перевод" at bounding box center [201, 283] width 187 height 23
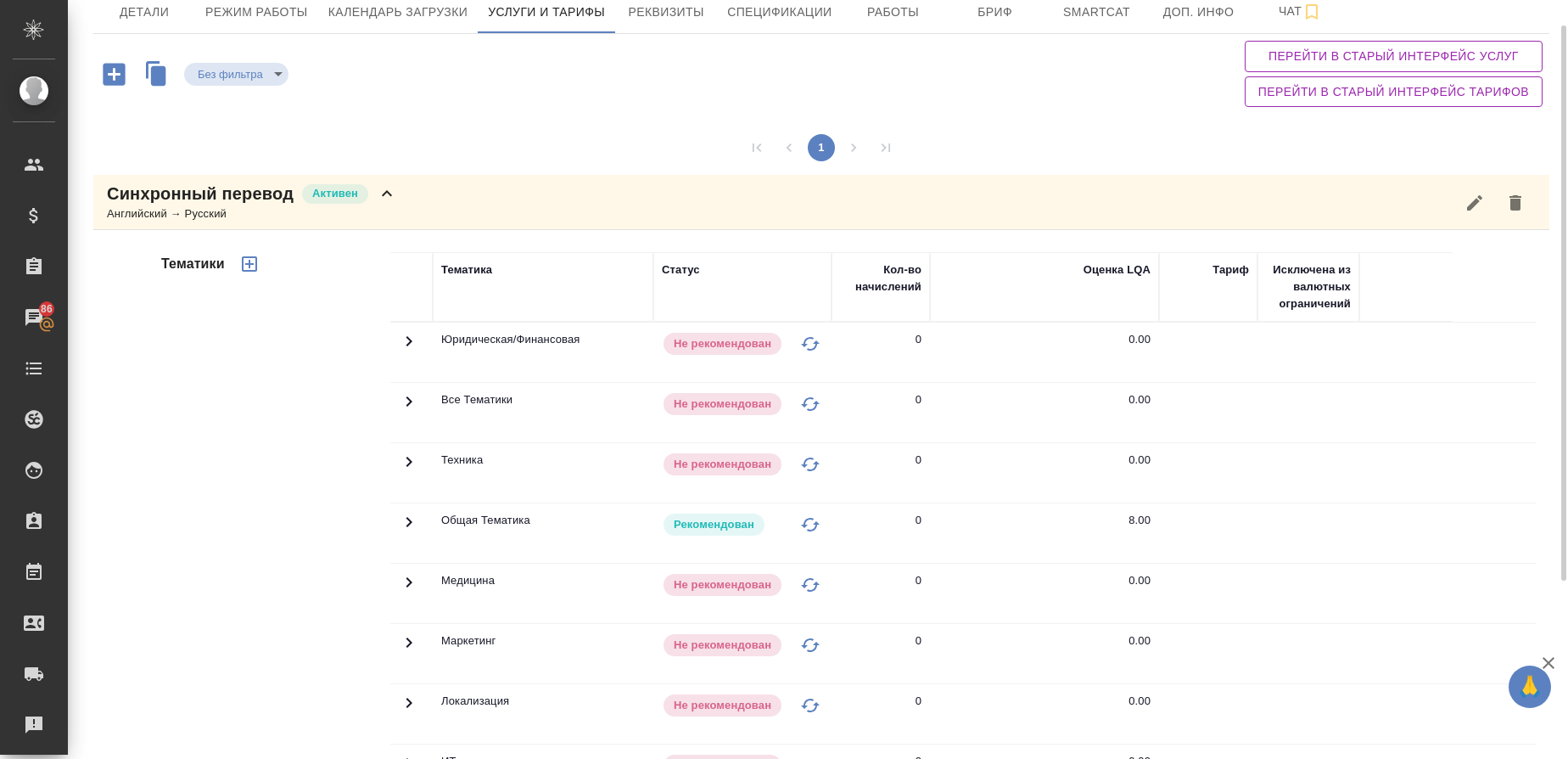
scroll to position [63, 0]
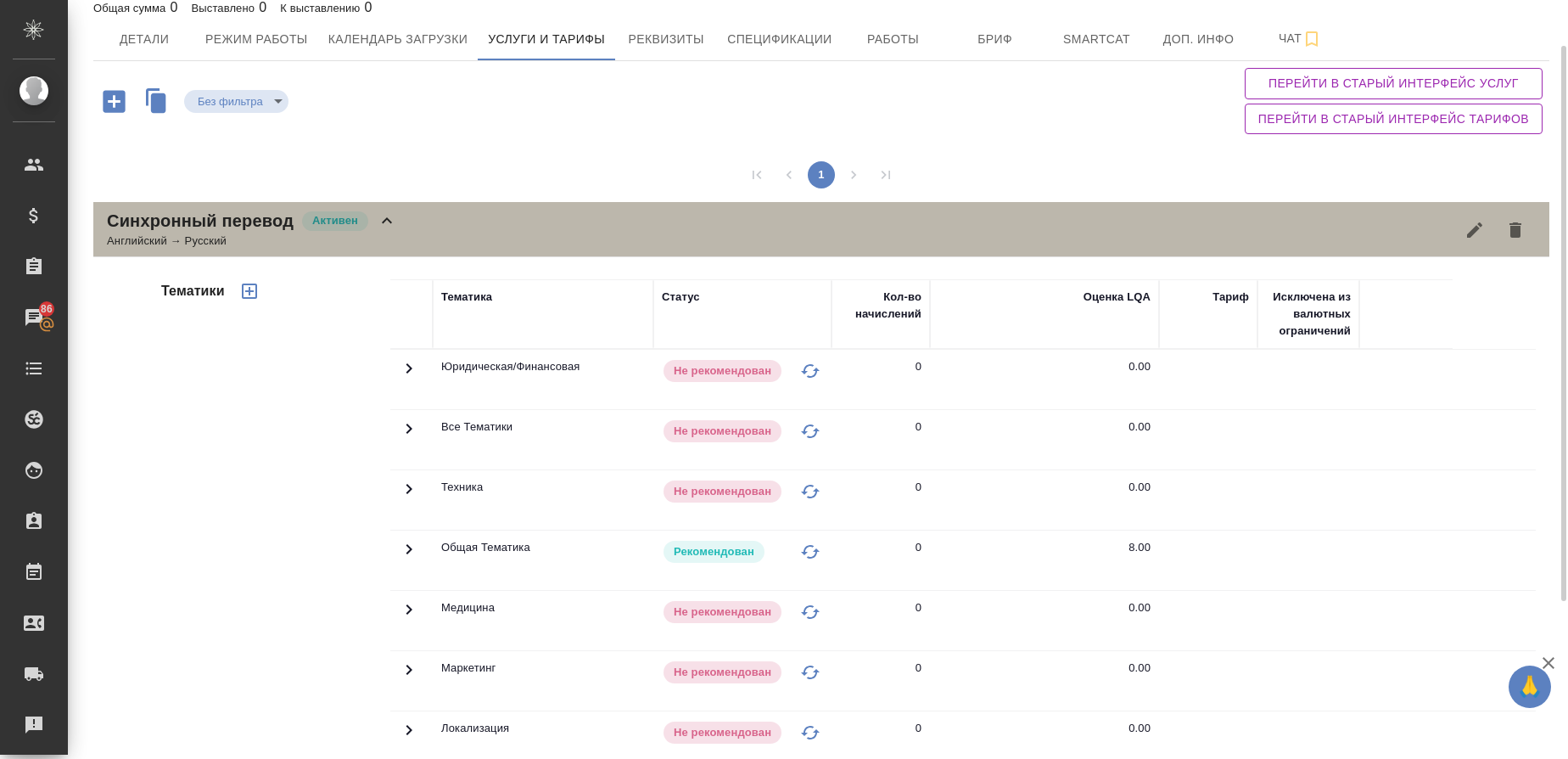
click at [221, 228] on p "Синхронный перевод" at bounding box center [201, 220] width 187 height 23
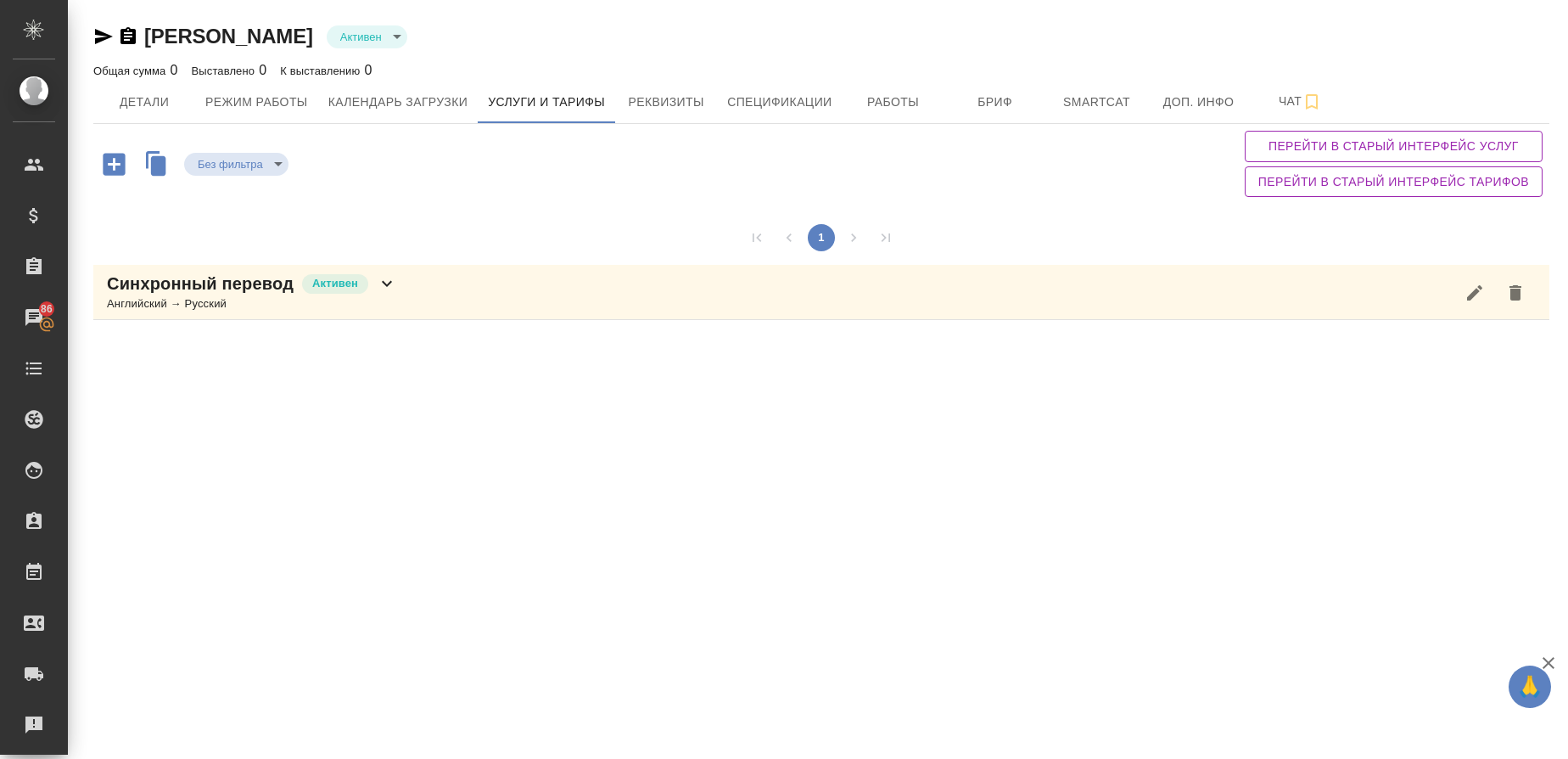
scroll to position [0, 0]
click at [215, 291] on p "Синхронный перевод" at bounding box center [201, 283] width 187 height 23
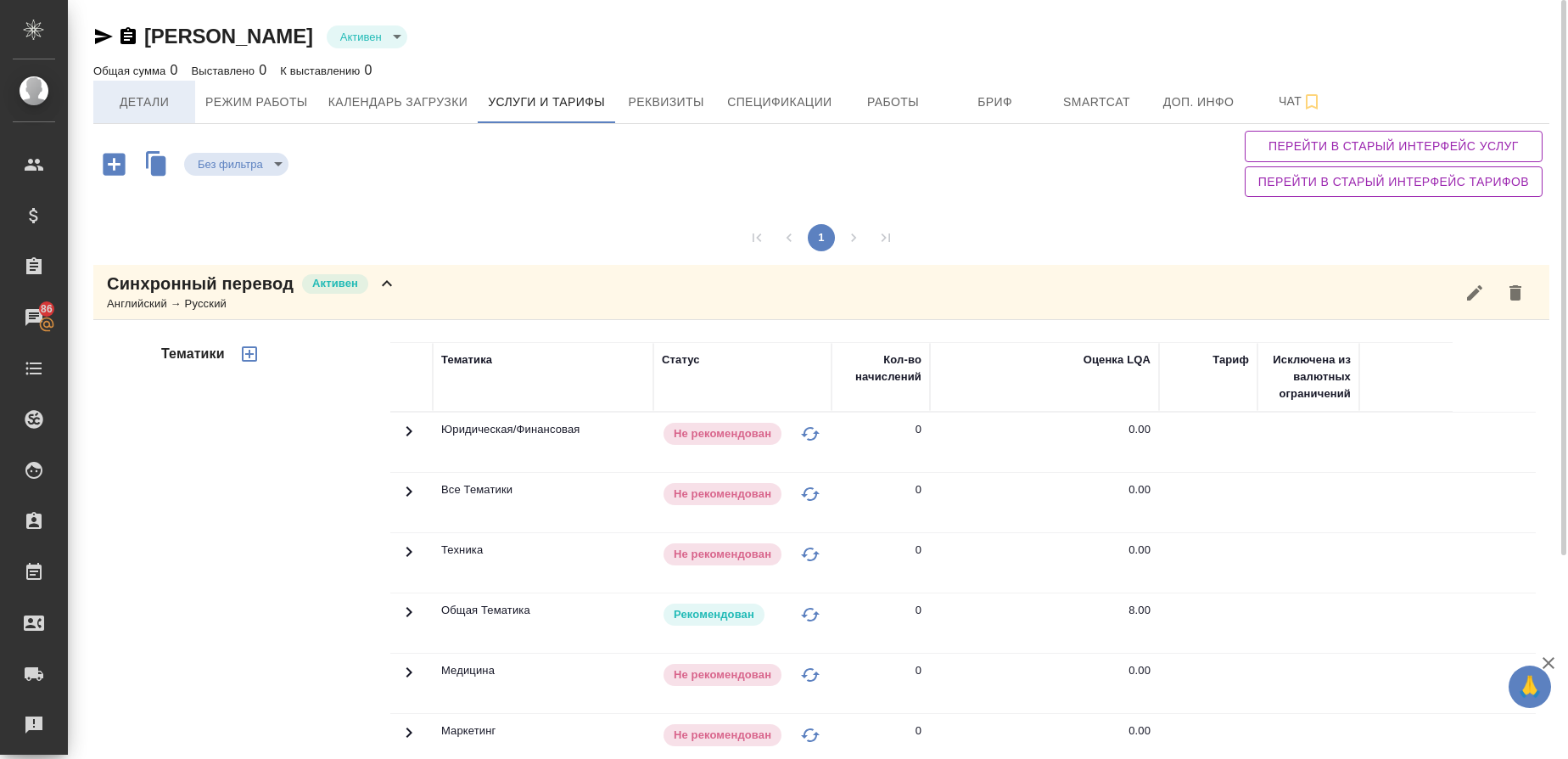
click at [144, 115] on button "Детали" at bounding box center [145, 101] width 102 height 42
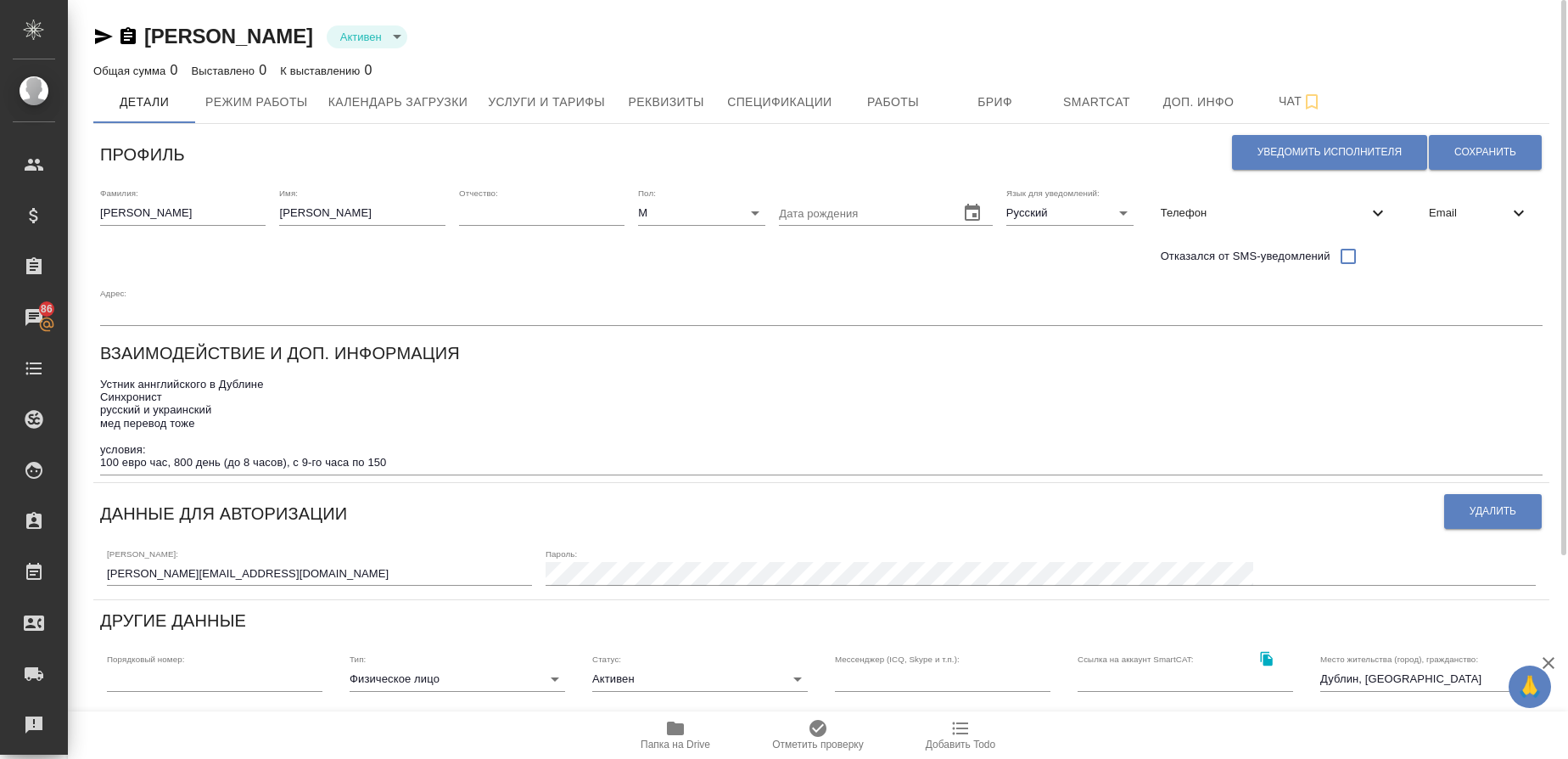
click at [1461, 203] on div "Email" at bounding box center [1479, 213] width 127 height 37
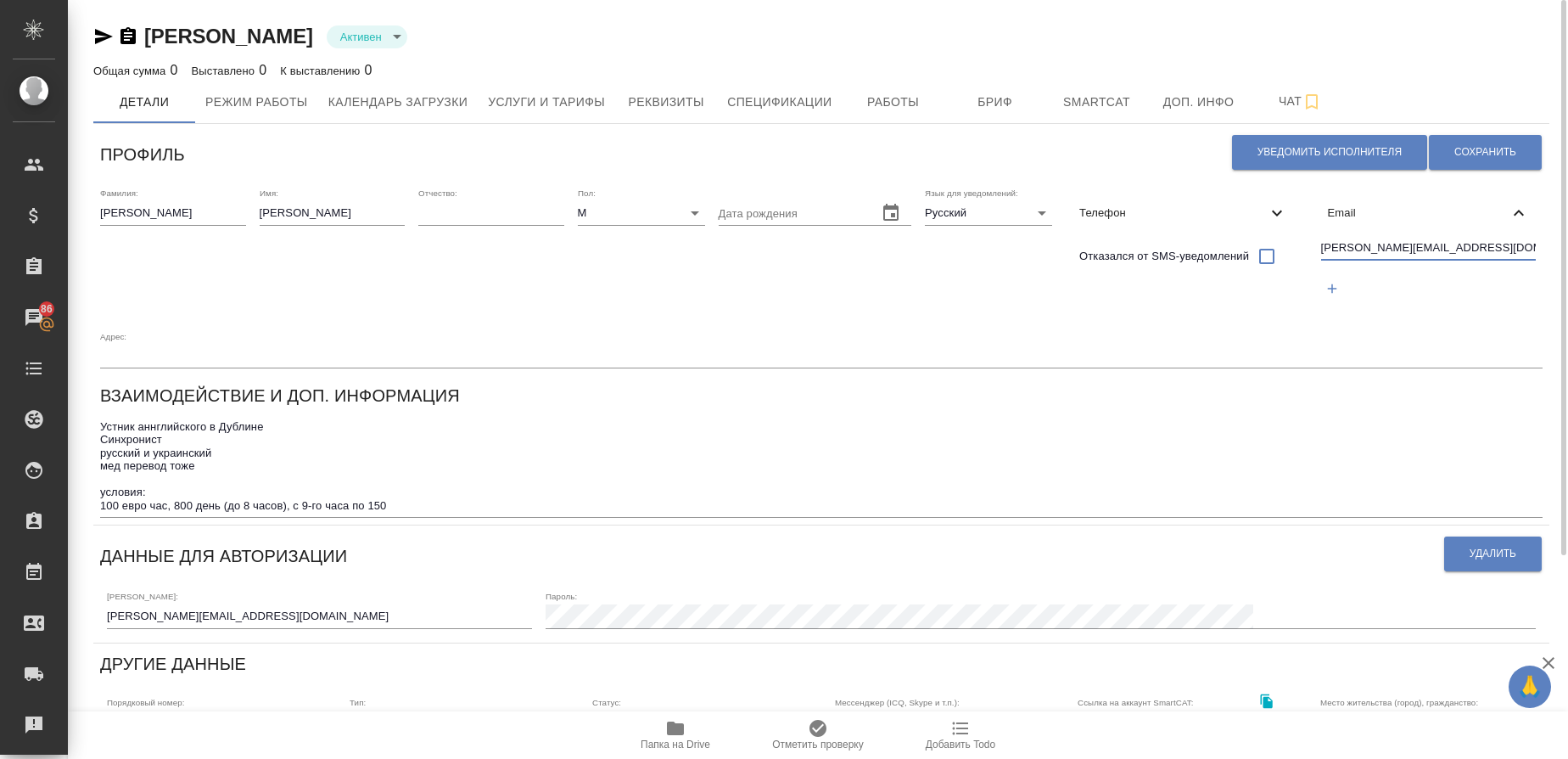
drag, startPoint x: 1421, startPoint y: 246, endPoint x: 1298, endPoint y: 243, distance: 123.0
click at [1298, 243] on div "Фамилия: Козырев Имя: Виктор Отчество: Пол: М male Дата рождения Язык для уведо…" at bounding box center [821, 278] width 1456 height 195
click at [95, 34] on icon "button" at bounding box center [104, 36] width 21 height 21
click at [382, 41] on body "🙏 .cls-1 fill:#fff; AWATERA Gusmanova Nailya Клиенты Спецификации Заказы 86 Чат…" at bounding box center [784, 379] width 1568 height 759
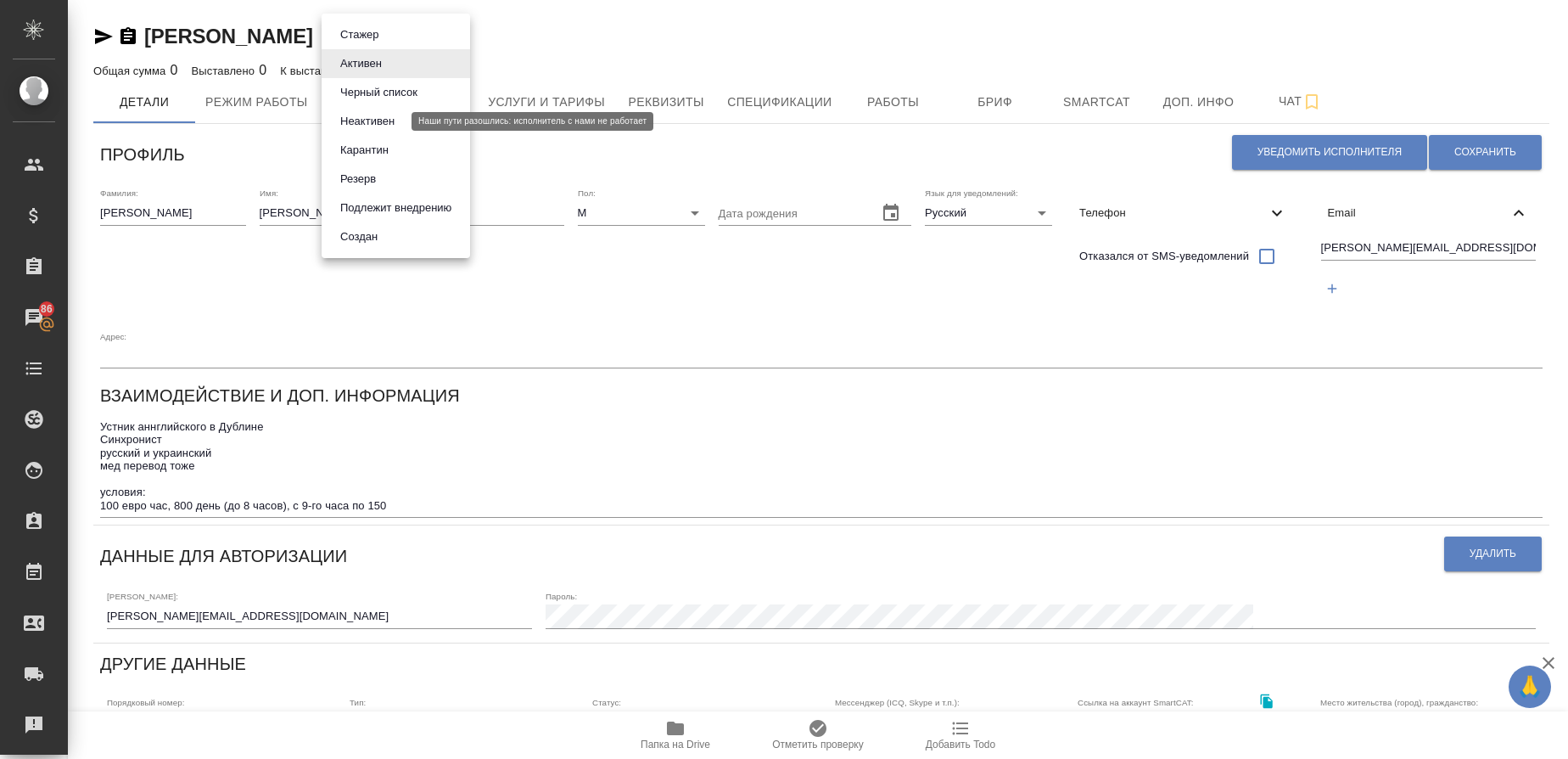
click at [380, 119] on button "Неактивен" at bounding box center [367, 121] width 65 height 19
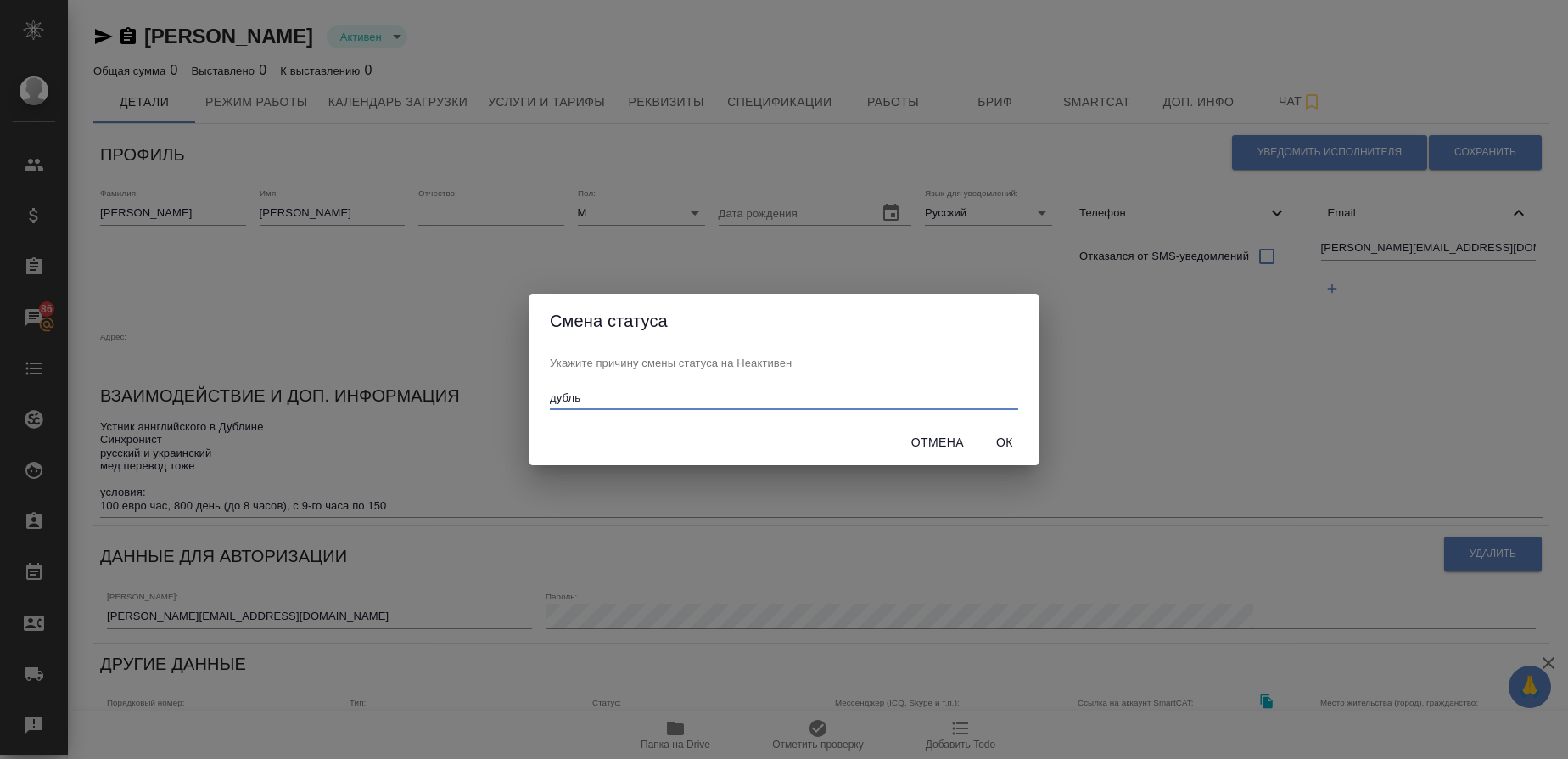
type input "дубль"
click at [1012, 446] on span "Ок" at bounding box center [1004, 442] width 41 height 22
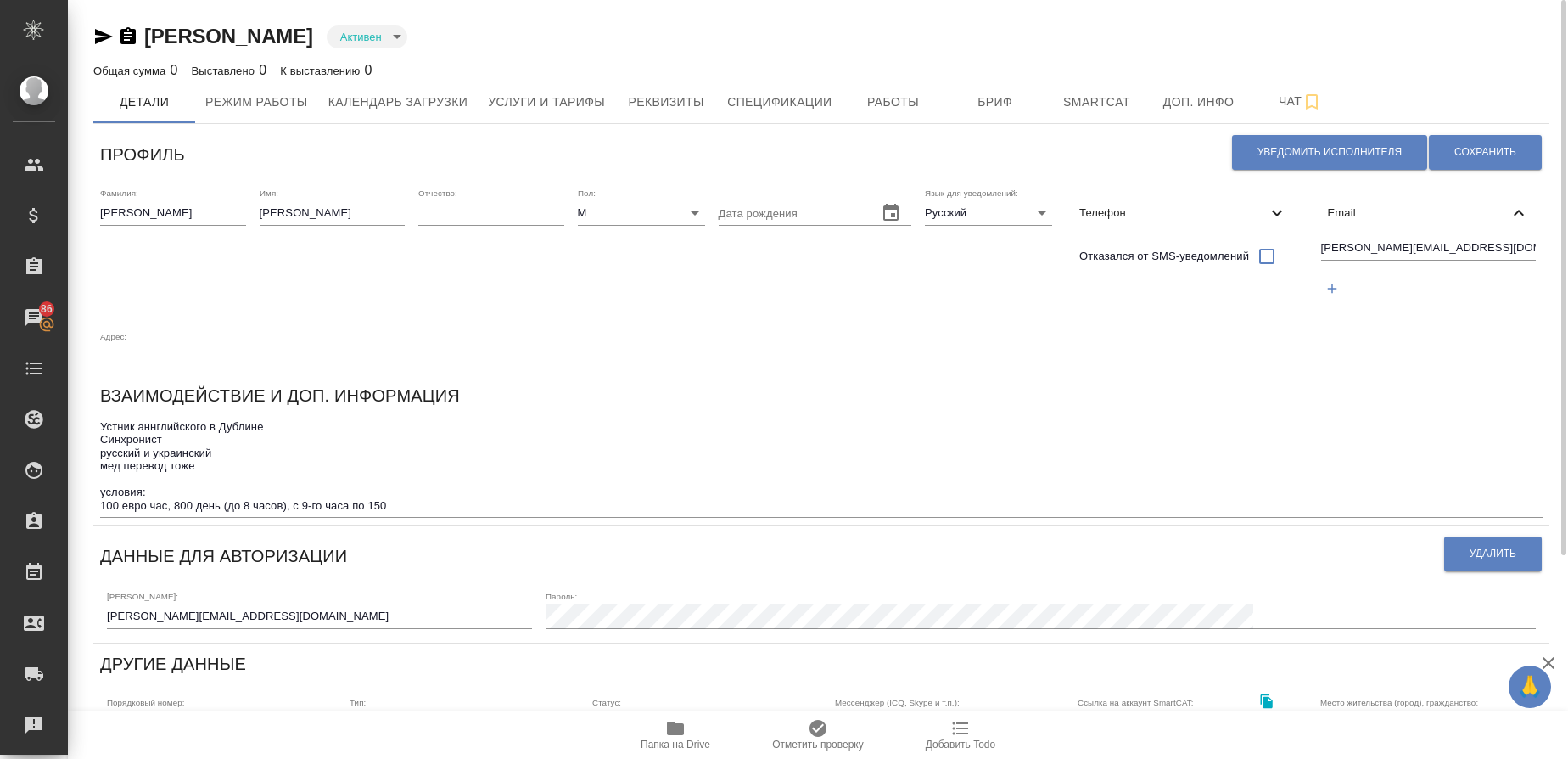
type input "inactive"
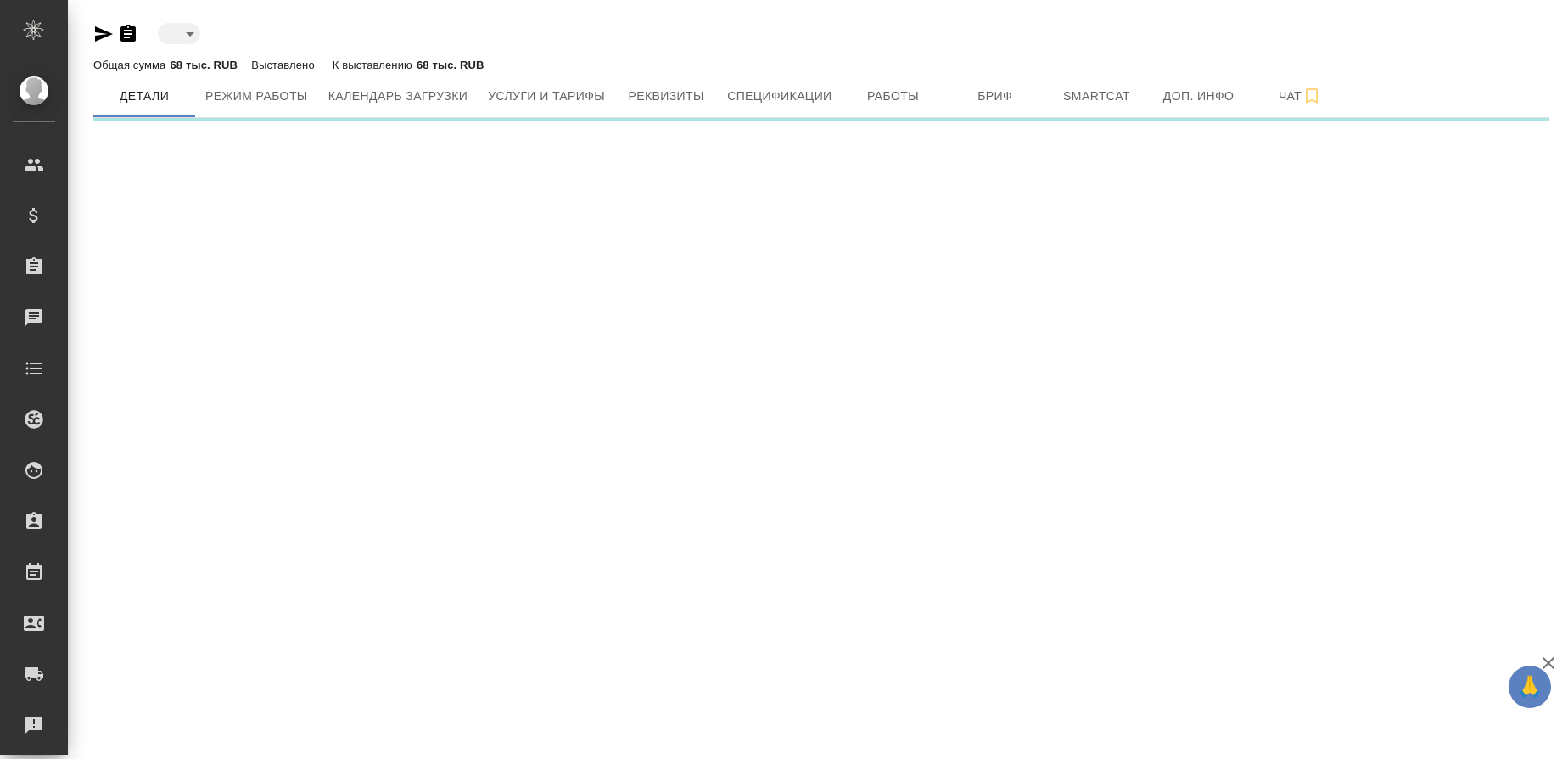
type input "active"
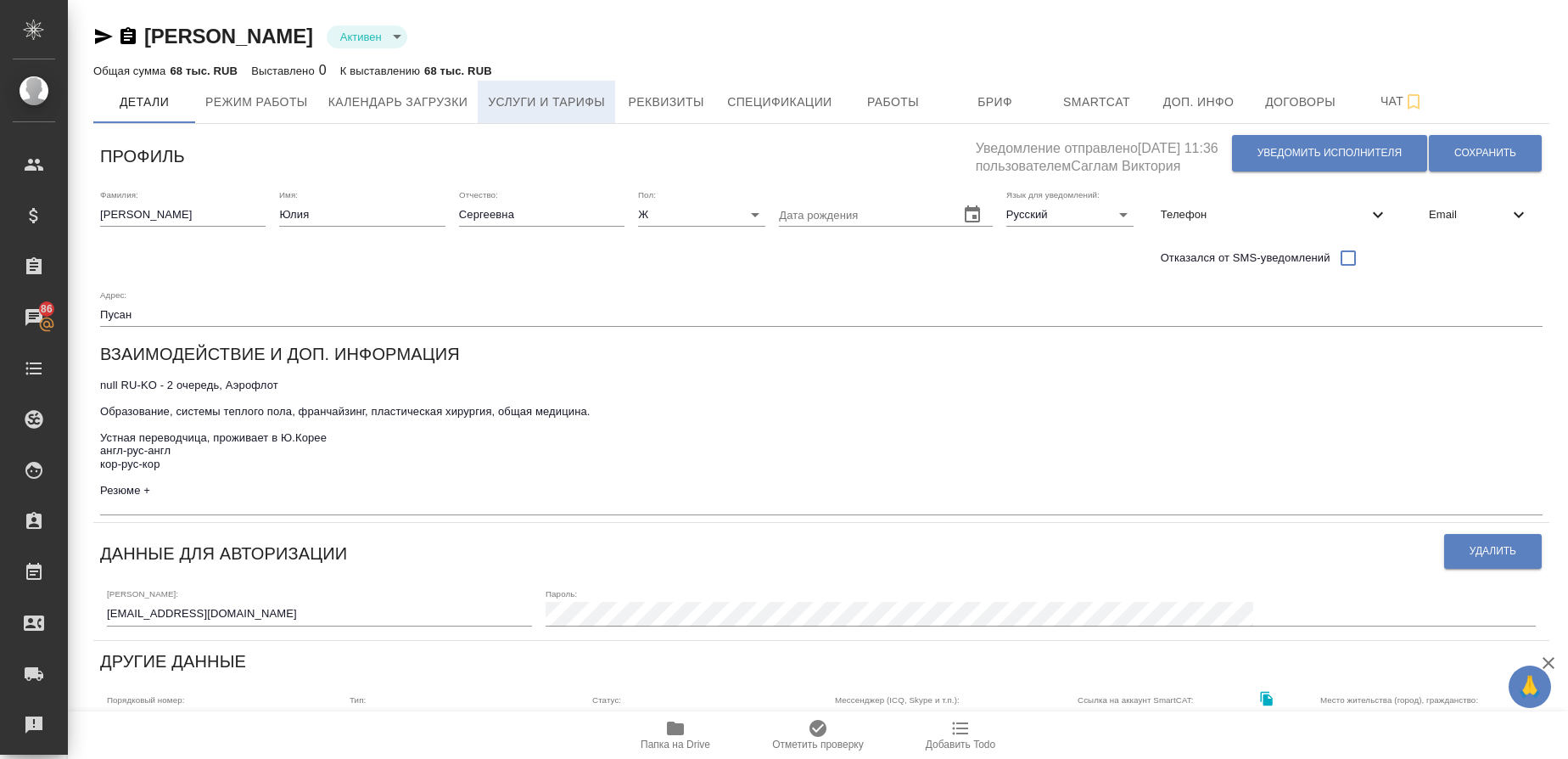
click at [538, 109] on span "Услуги и тарифы" at bounding box center [546, 102] width 117 height 22
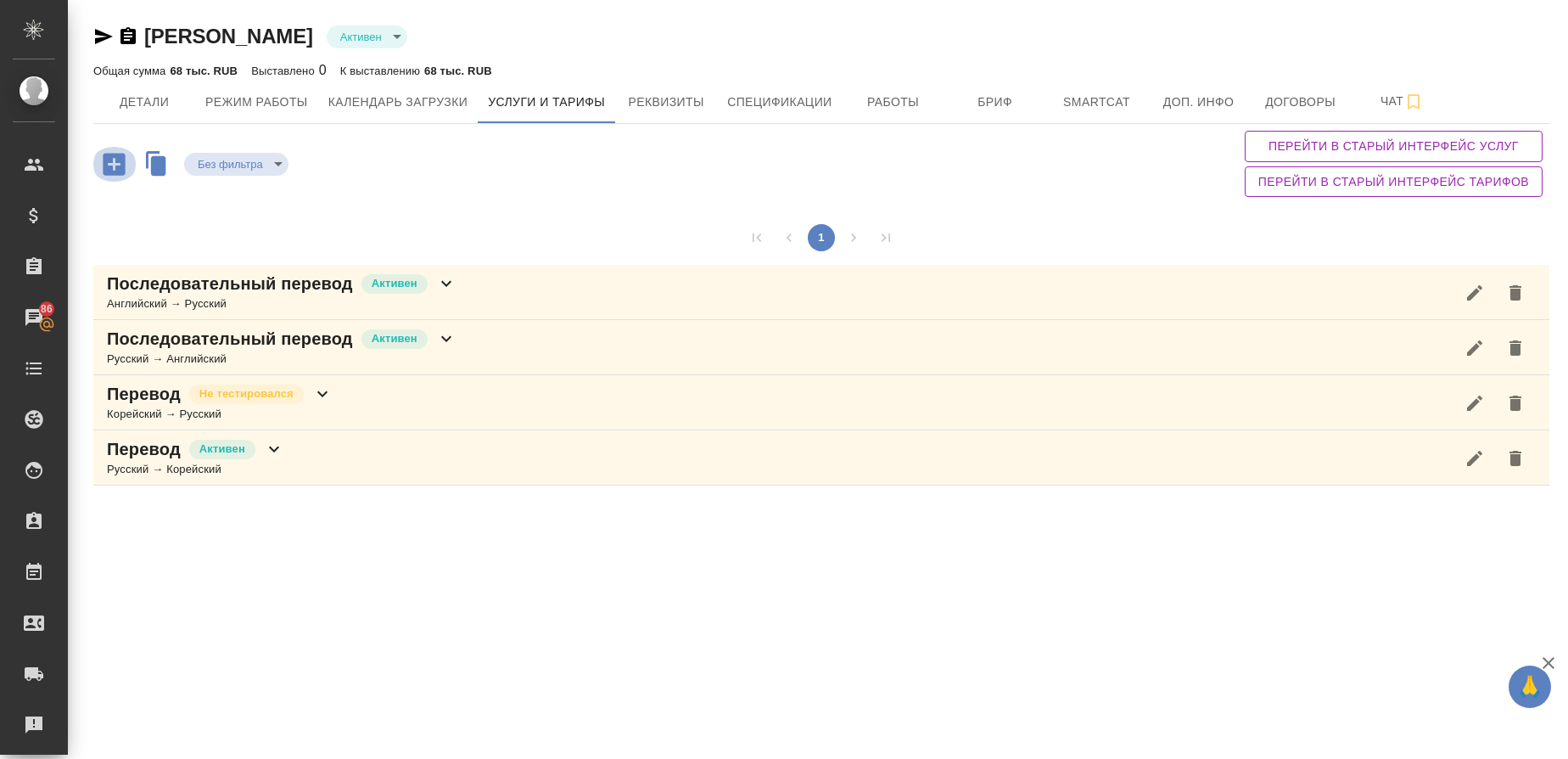
click at [118, 171] on icon "button" at bounding box center [113, 163] width 22 height 22
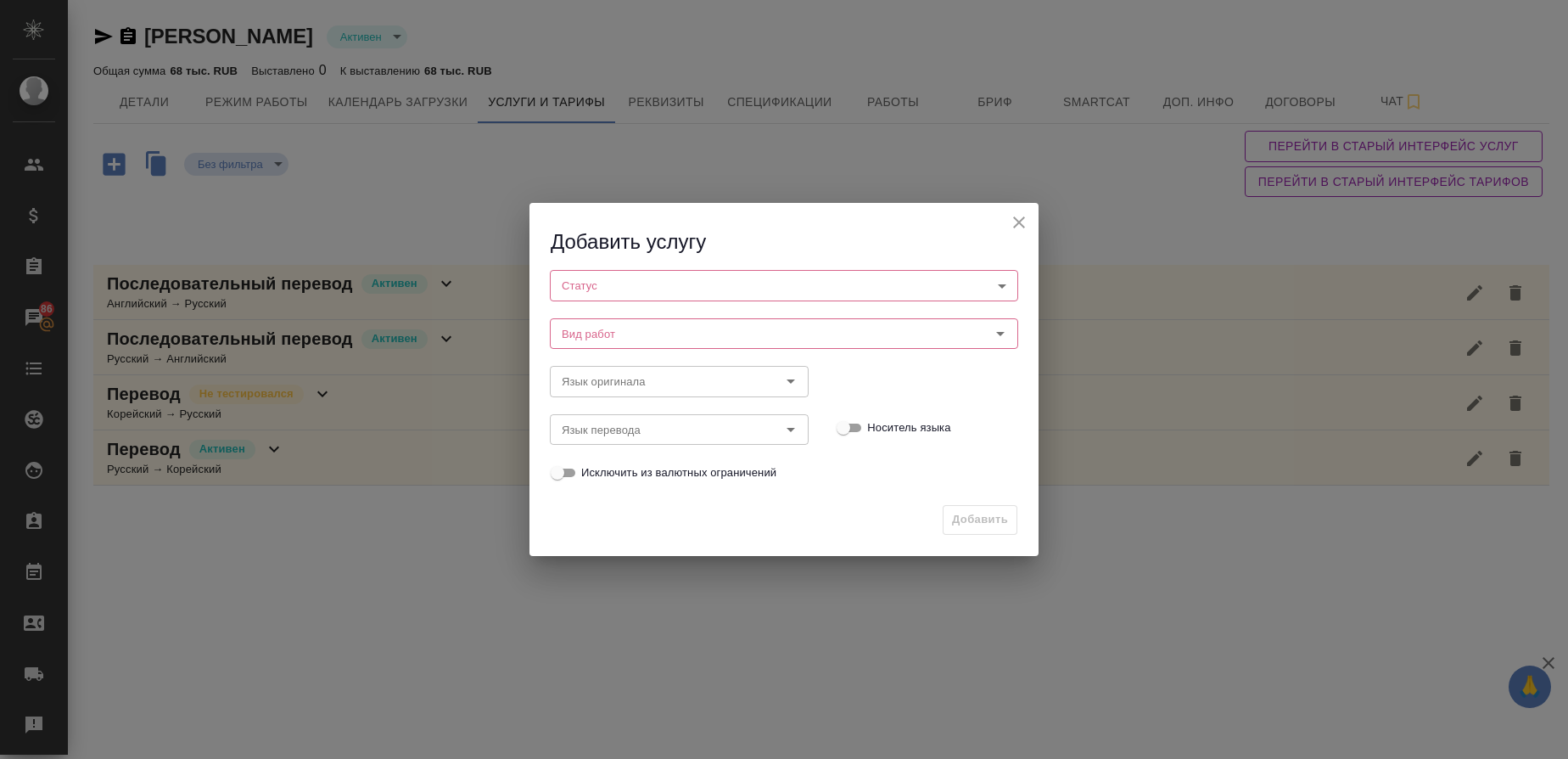
click at [665, 288] on body "🙏 .cls-1 fill:#fff; AWATERA Gusmanova Nailya Клиенты Спецификации Заказы 86 Чат…" at bounding box center [784, 379] width 1568 height 759
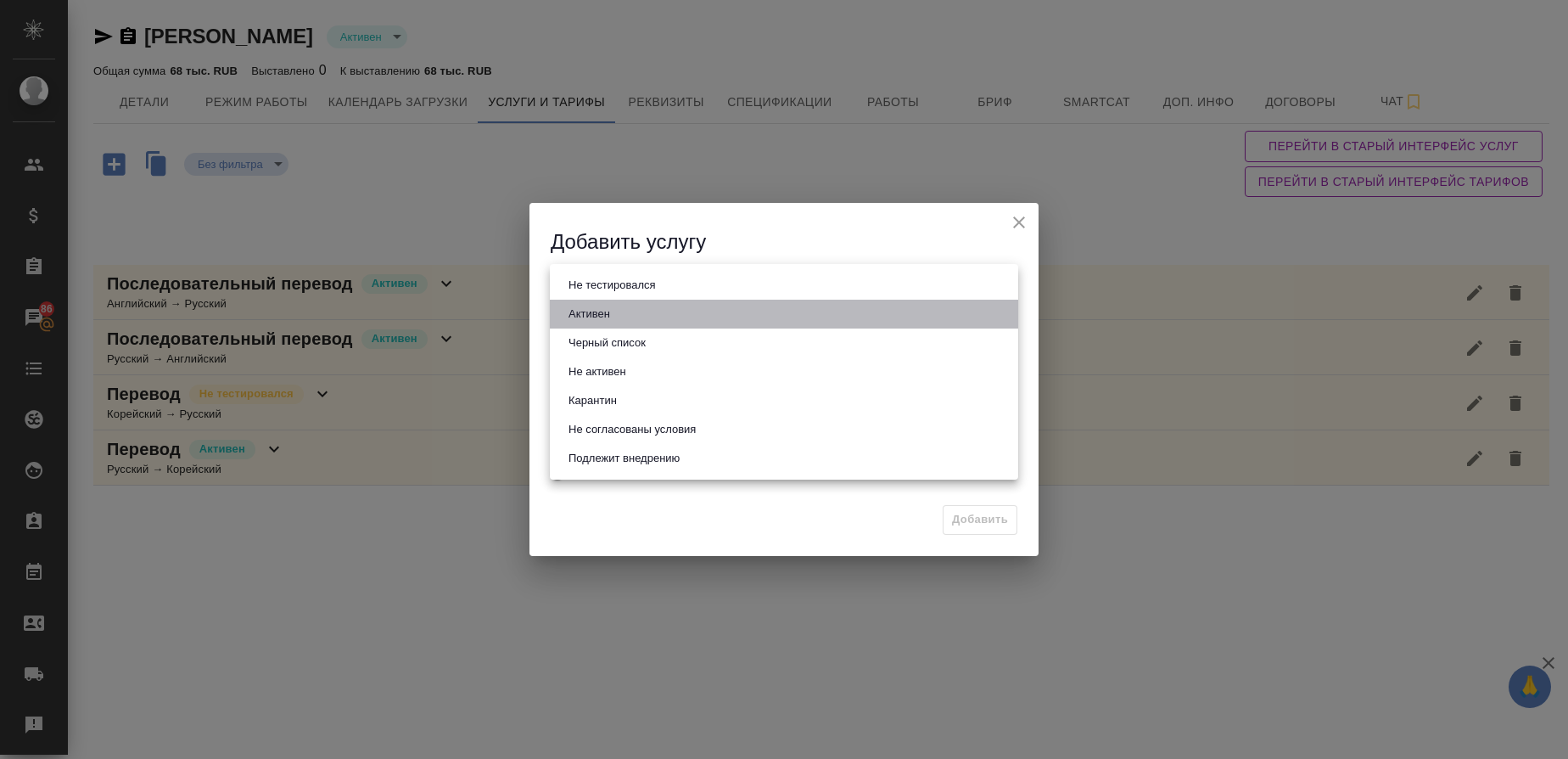
click at [639, 306] on li "Активен" at bounding box center [783, 313] width 468 height 29
type input "active"
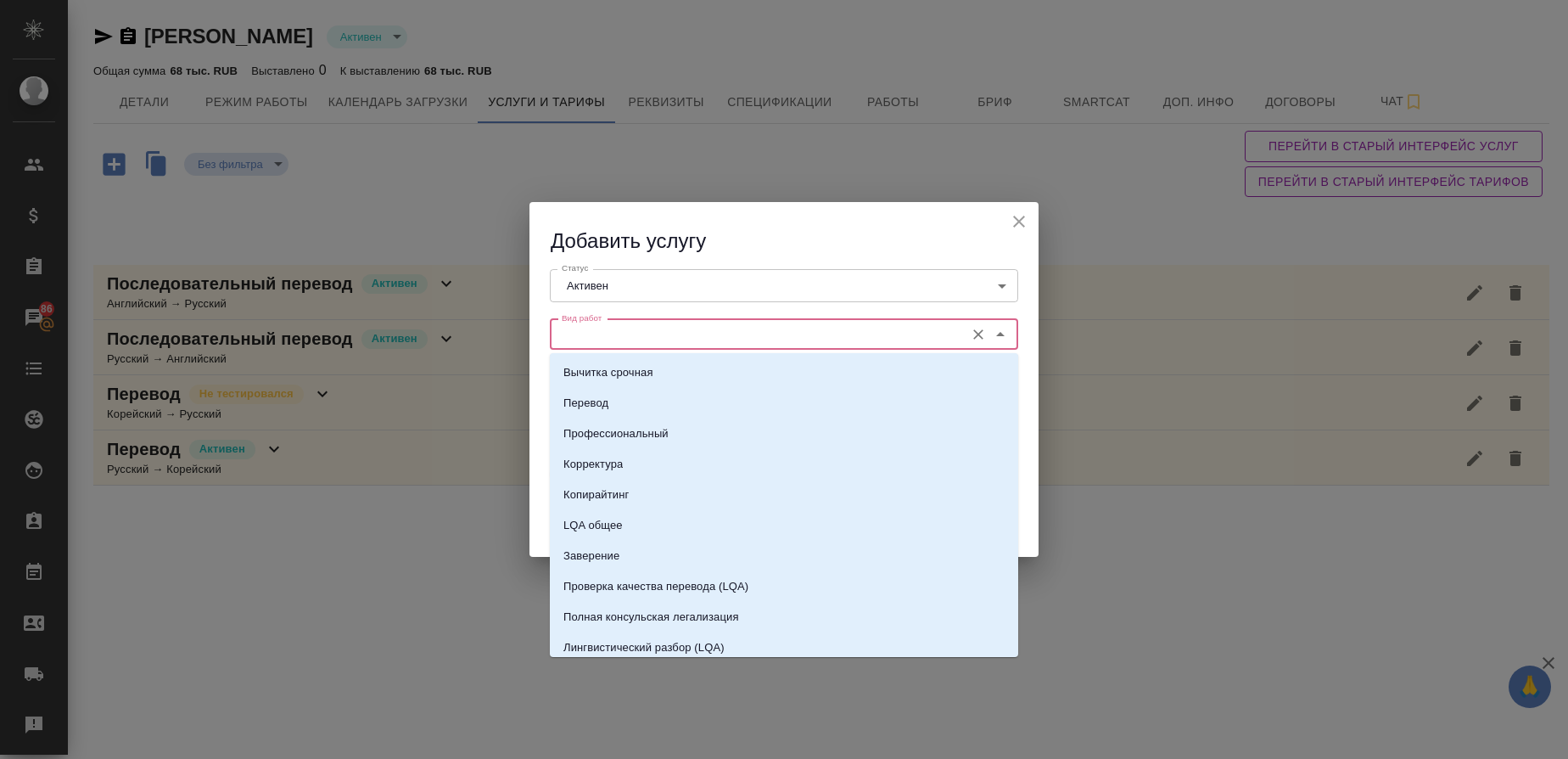
click at [621, 325] on input "Вид работ" at bounding box center [755, 335] width 402 height 21
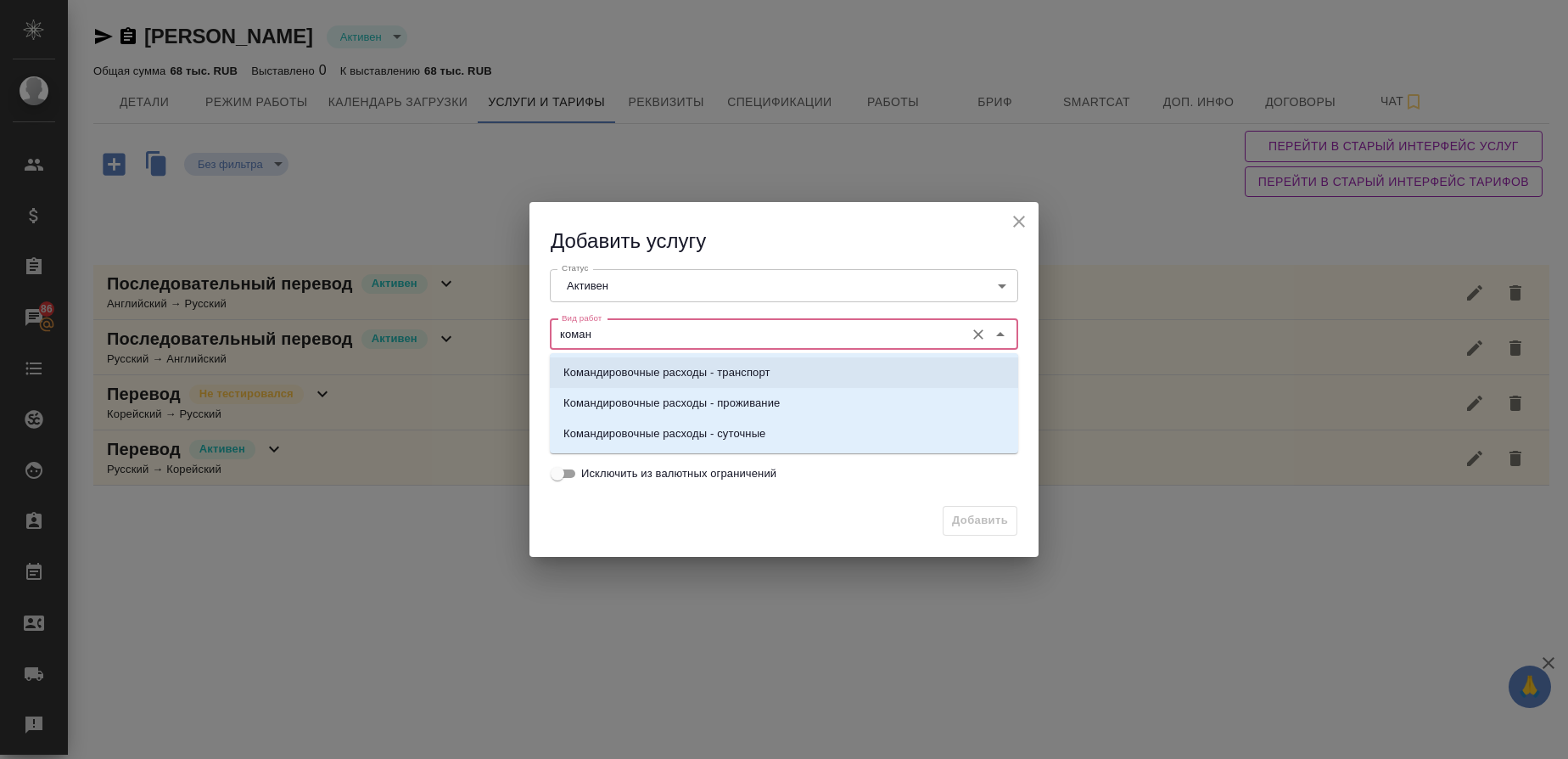
click at [693, 363] on li "Командировочные расходы - транспорт" at bounding box center [783, 372] width 468 height 30
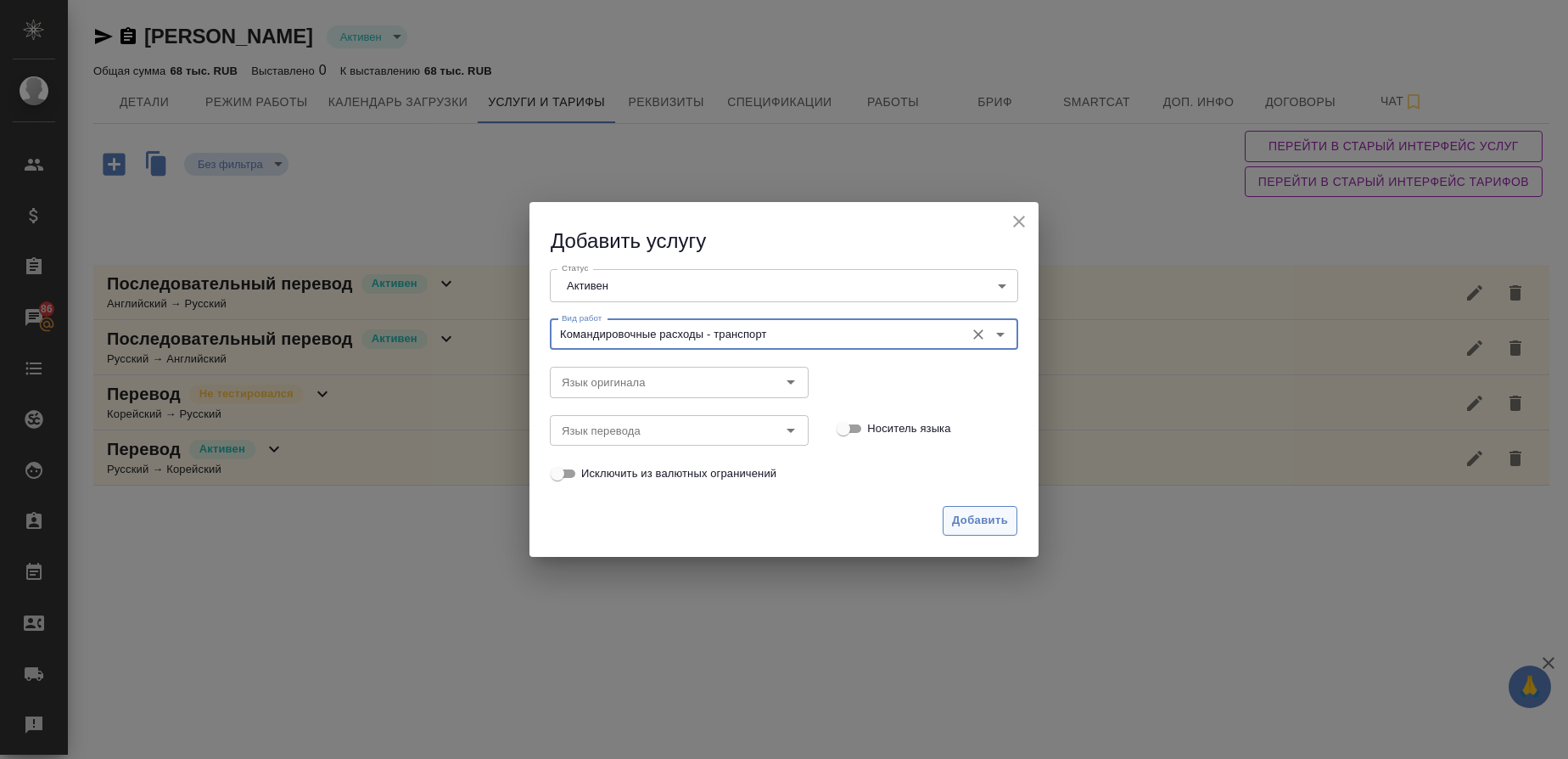
type input "Командировочные расходы - транспорт"
click at [994, 525] on span "Добавить" at bounding box center [980, 520] width 56 height 20
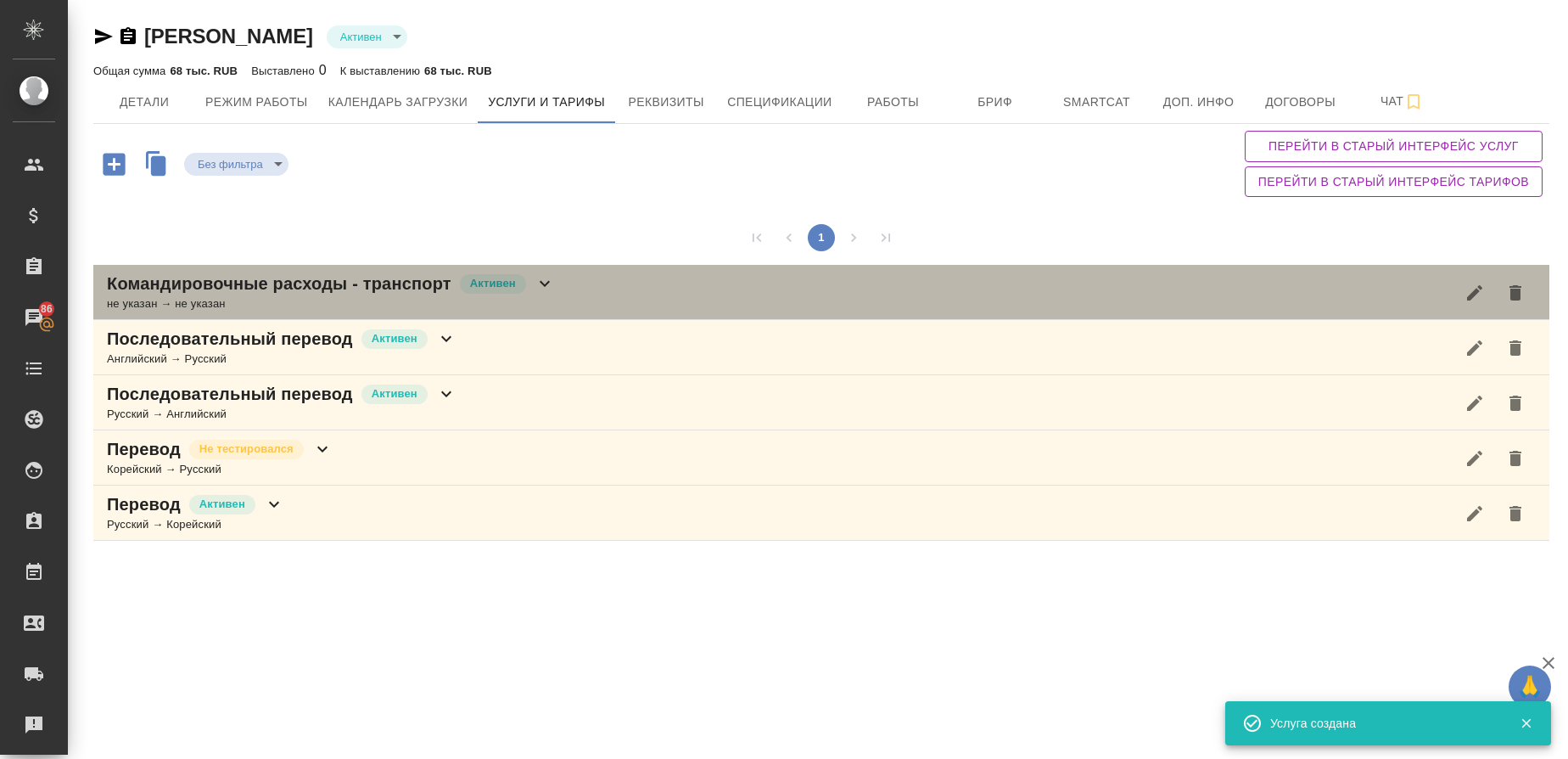
click at [402, 294] on p "Командировочные расходы - транспорт" at bounding box center [280, 283] width 344 height 23
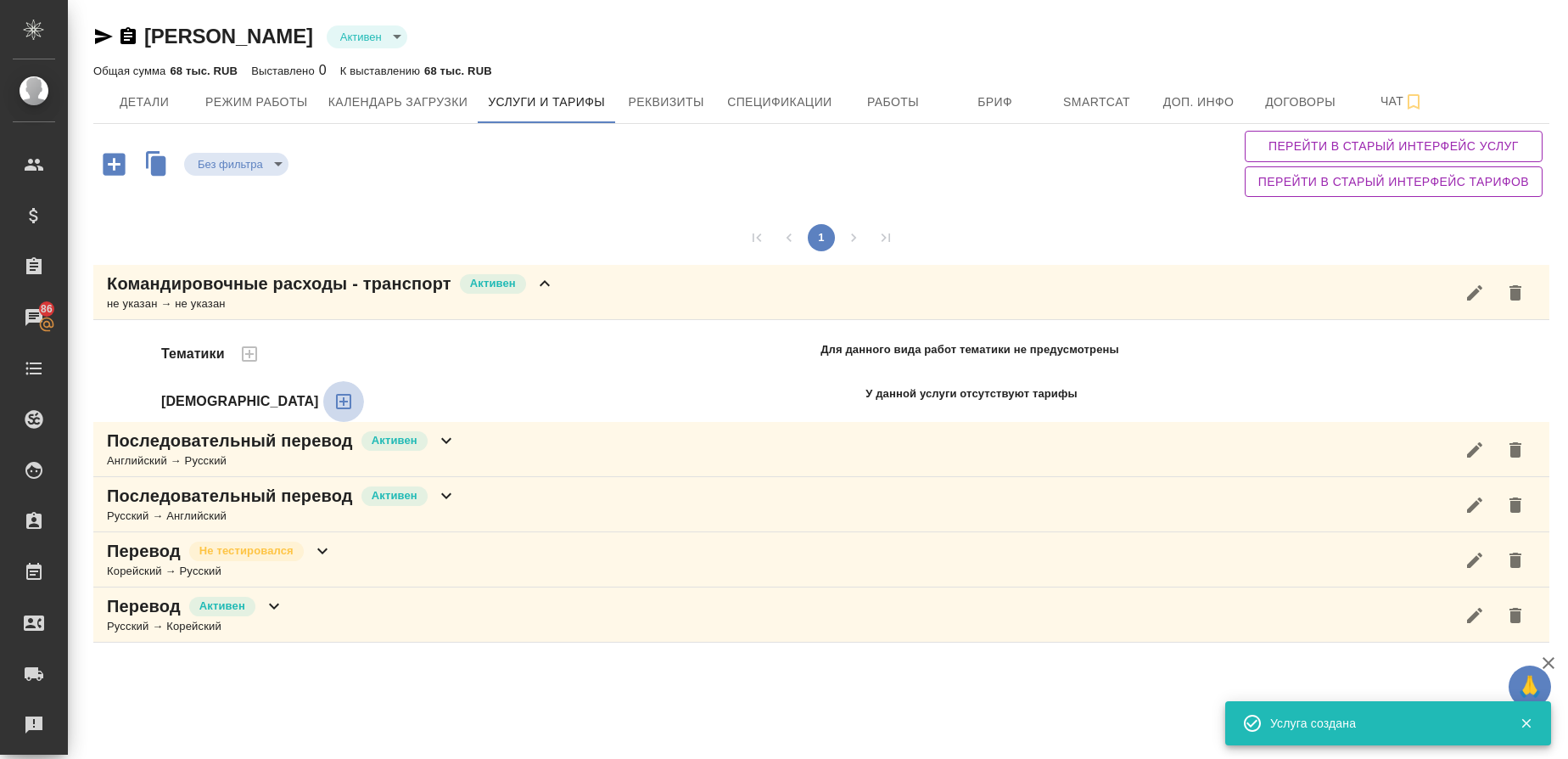
click at [336, 399] on icon "button" at bounding box center [344, 402] width 16 height 16
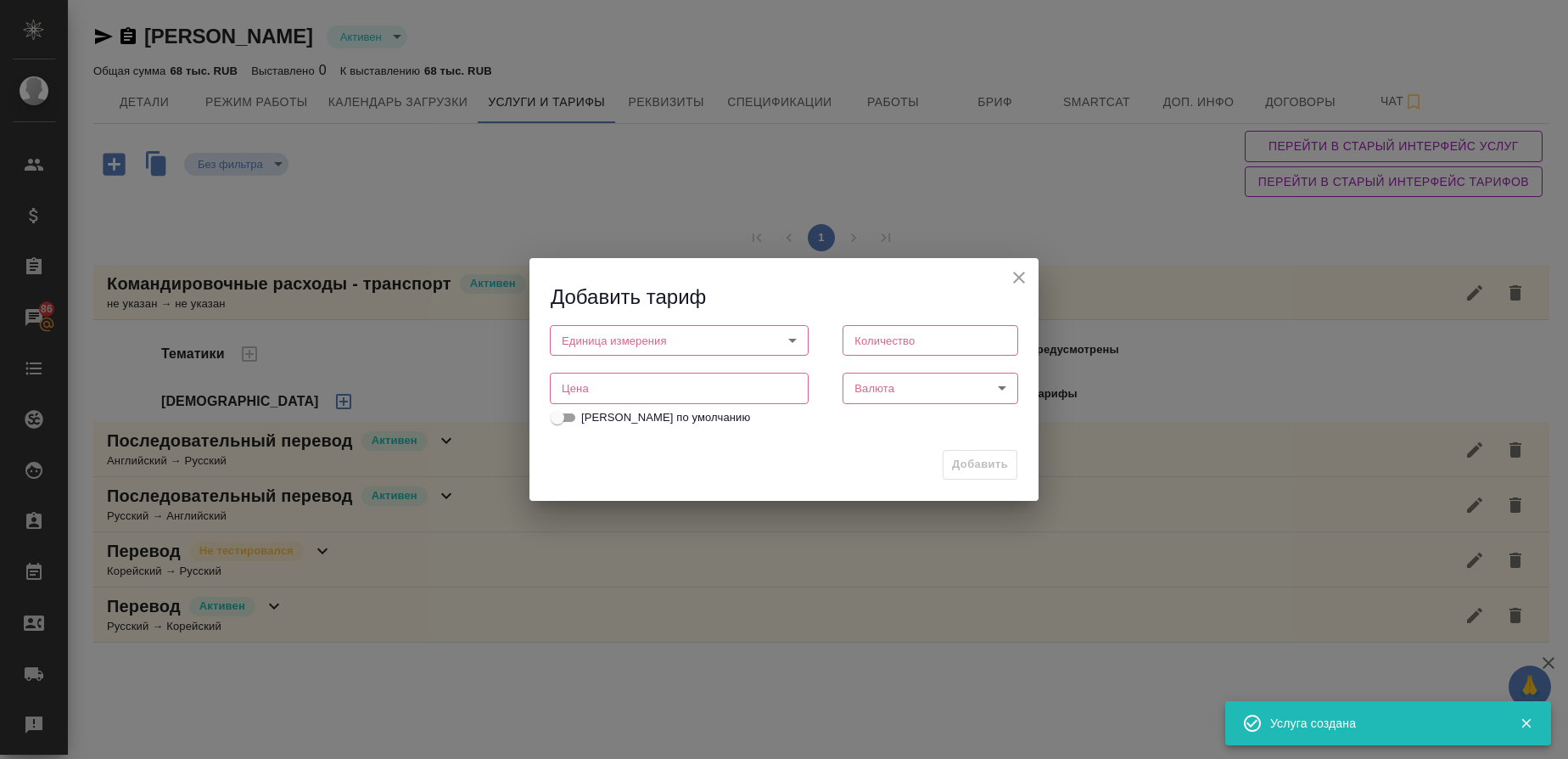
click at [612, 348] on body "🙏 .cls-1 fill:#fff; AWATERA Gusmanova Nailya Клиенты Спецификации Заказы 86 Чат…" at bounding box center [784, 379] width 1568 height 759
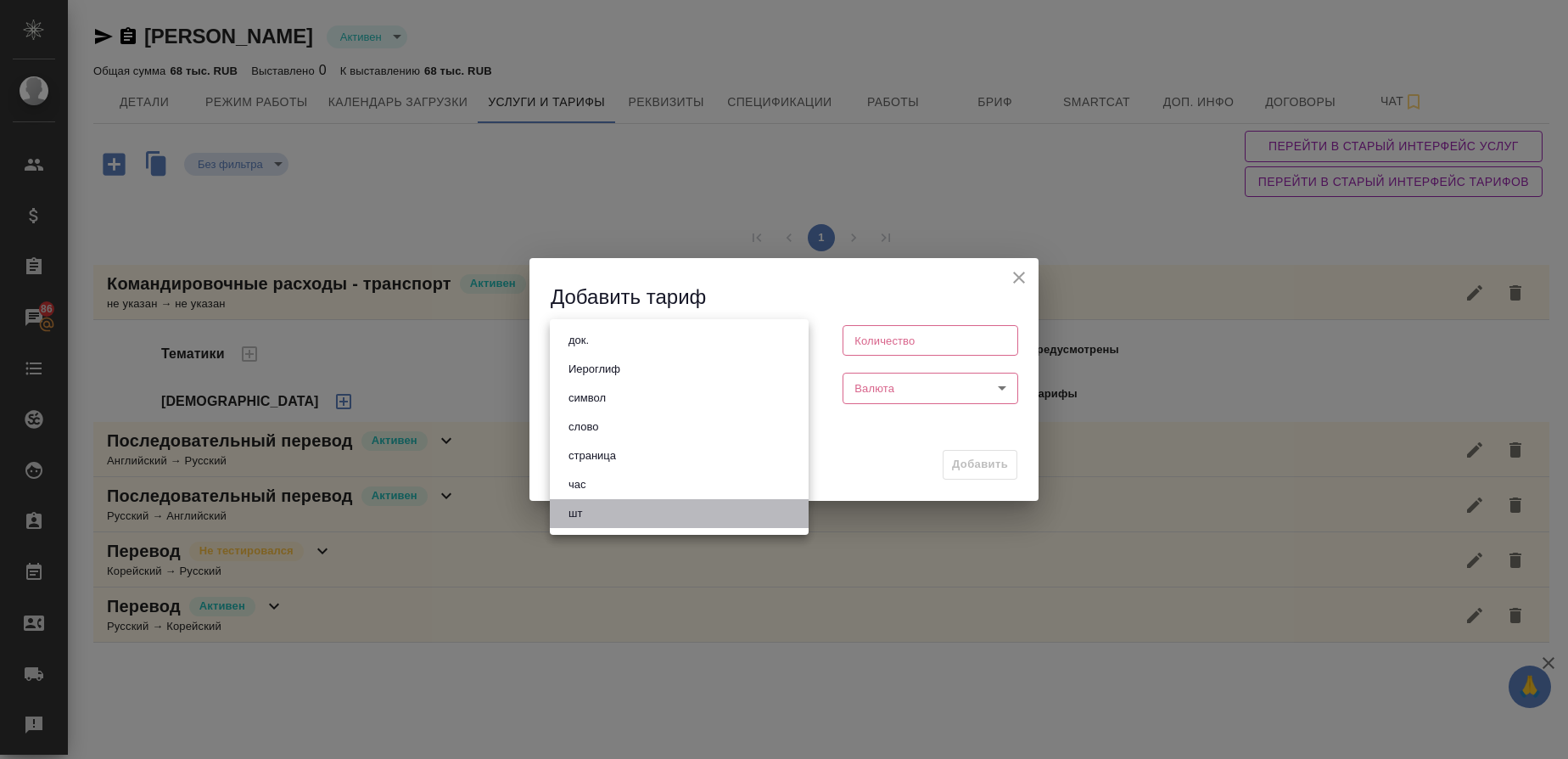
click at [612, 506] on li "шт" at bounding box center [678, 513] width 259 height 29
type input "5a8b1489cc6b4906c91bfdc1"
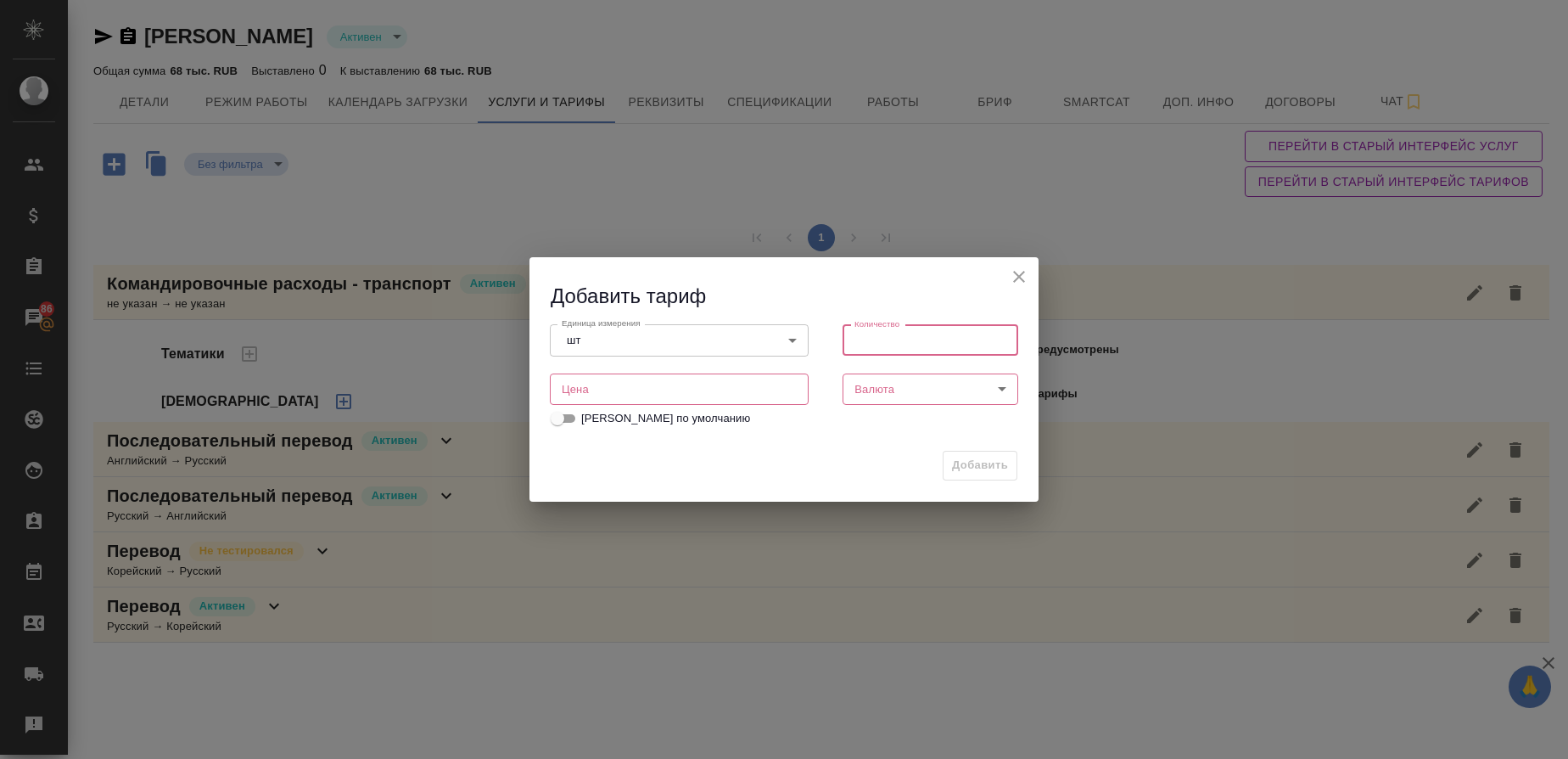
click at [920, 332] on input "number" at bounding box center [930, 340] width 176 height 30
type input "1"
type input "1000"
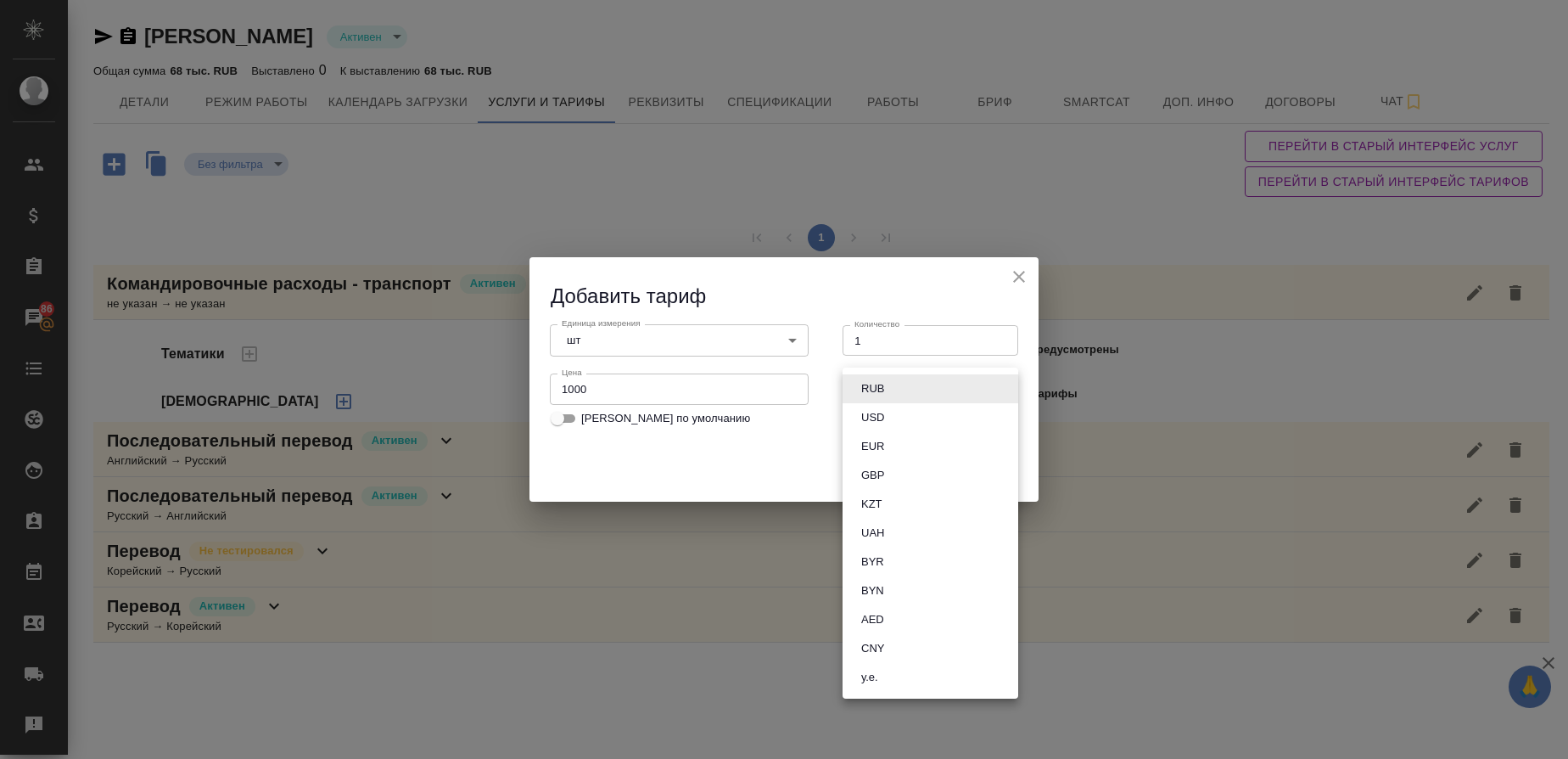
click at [908, 383] on body "🙏 .cls-1 fill:#fff; AWATERA Gusmanova Nailya Клиенты Спецификации Заказы 86 Чат…" at bounding box center [784, 379] width 1568 height 759
click at [908, 383] on li "RUB" at bounding box center [930, 388] width 176 height 29
type input "RUB"
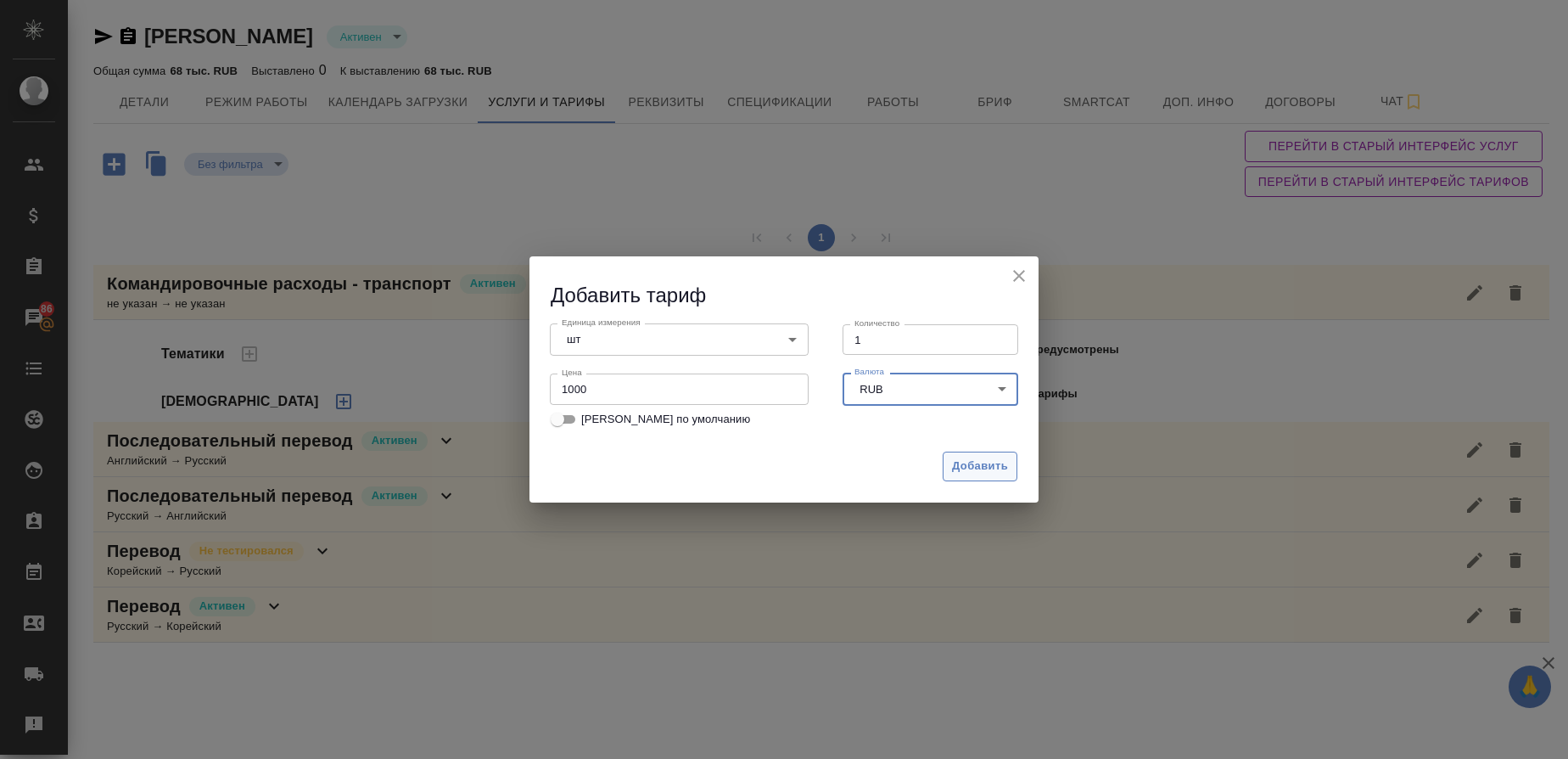
click span "Добавить"
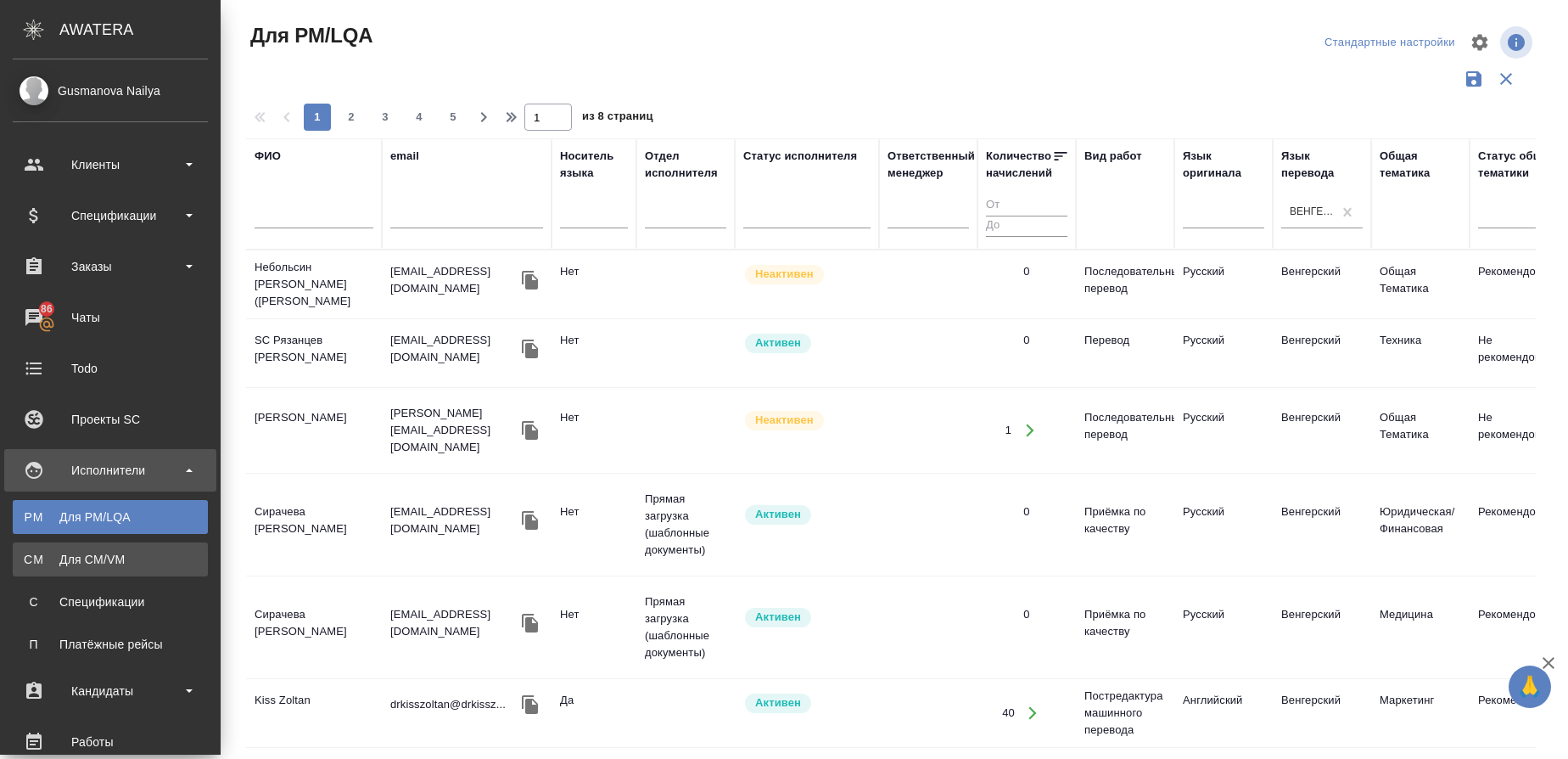
click at [74, 563] on div "Для CM/VM" at bounding box center [111, 559] width 178 height 17
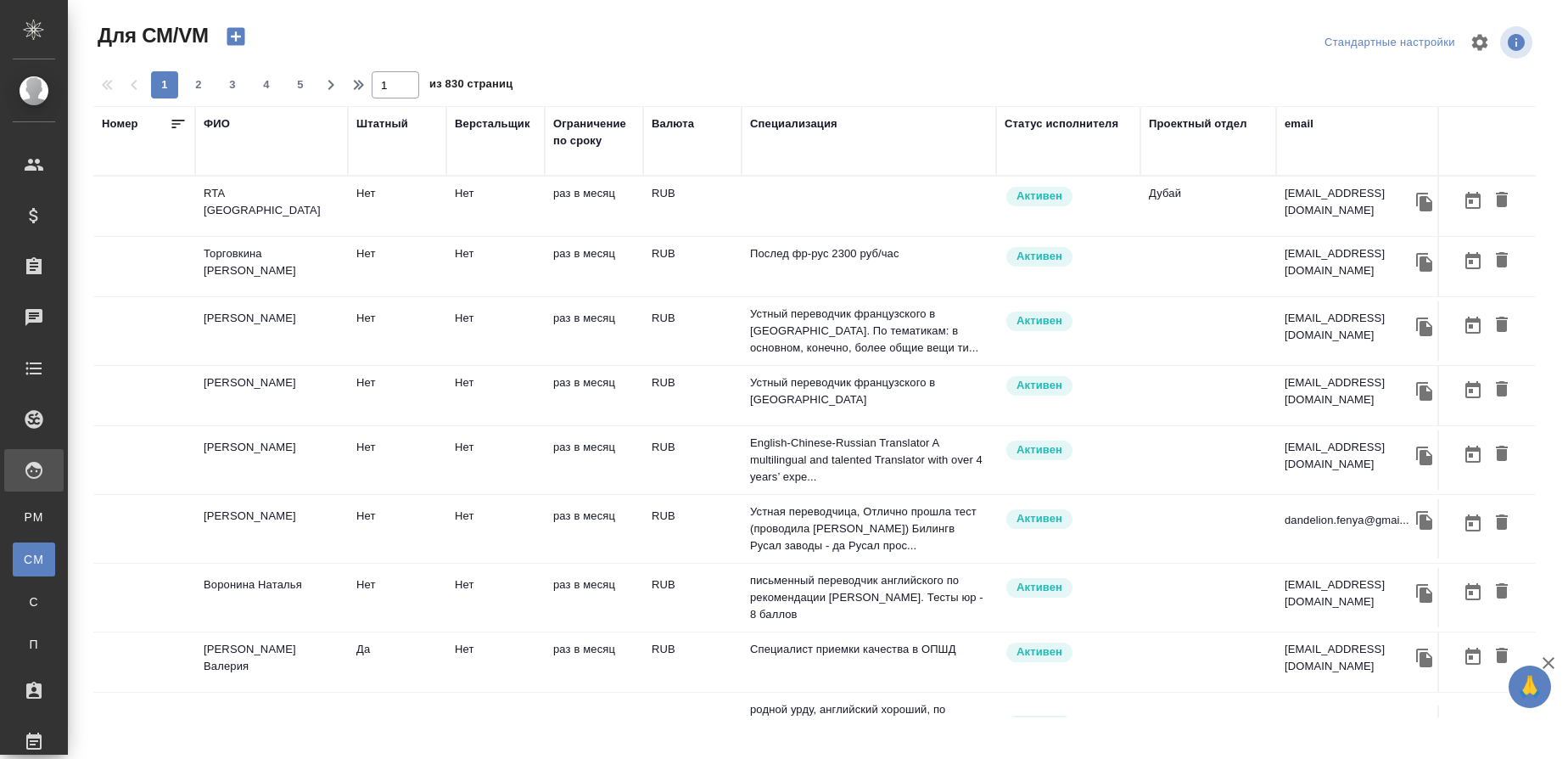
click at [244, 35] on icon "button" at bounding box center [235, 36] width 18 height 18
click at [768, 119] on div "Специализация" at bounding box center [794, 124] width 87 height 17
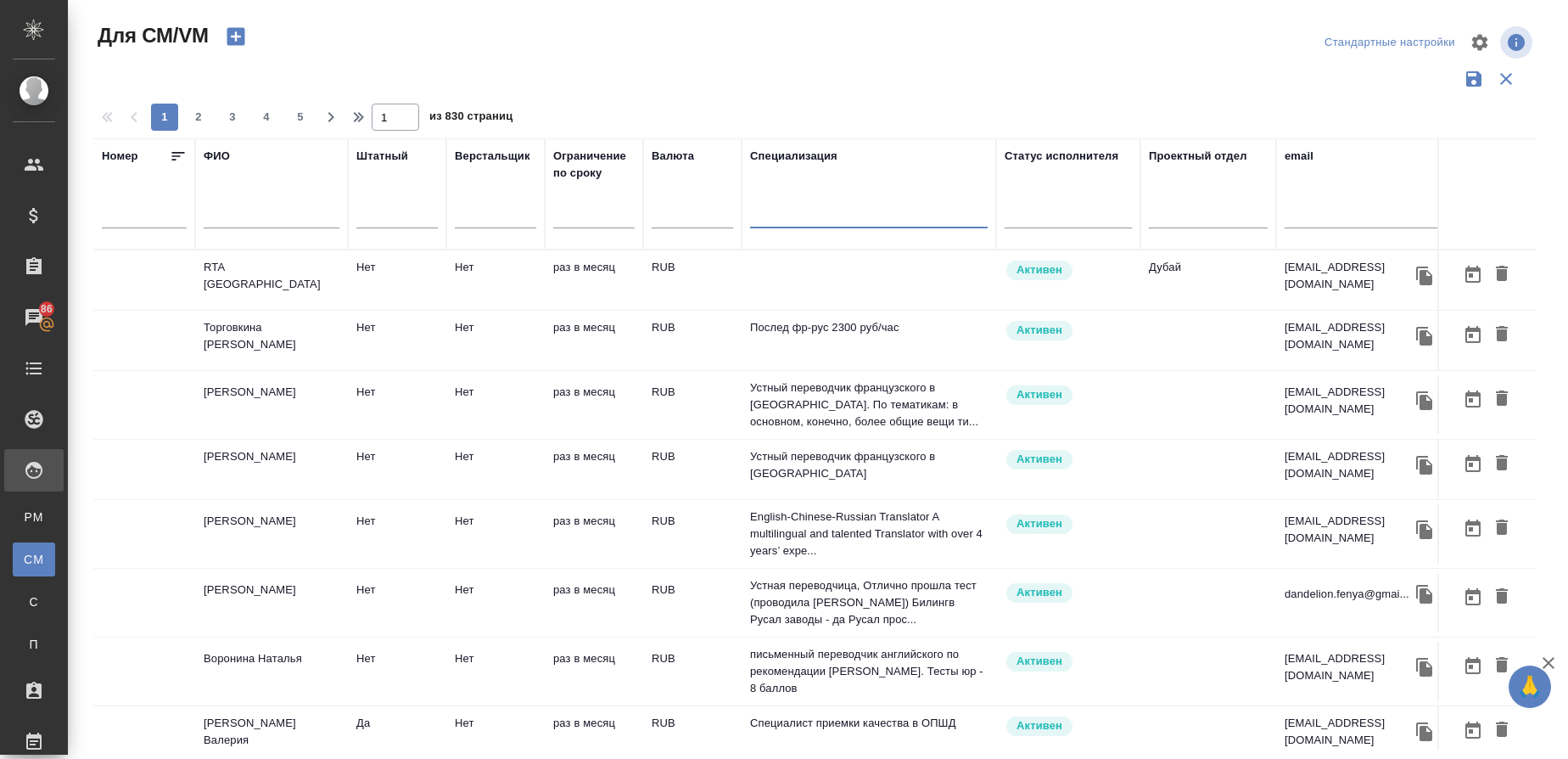
click at [767, 216] on input "text" at bounding box center [869, 217] width 238 height 22
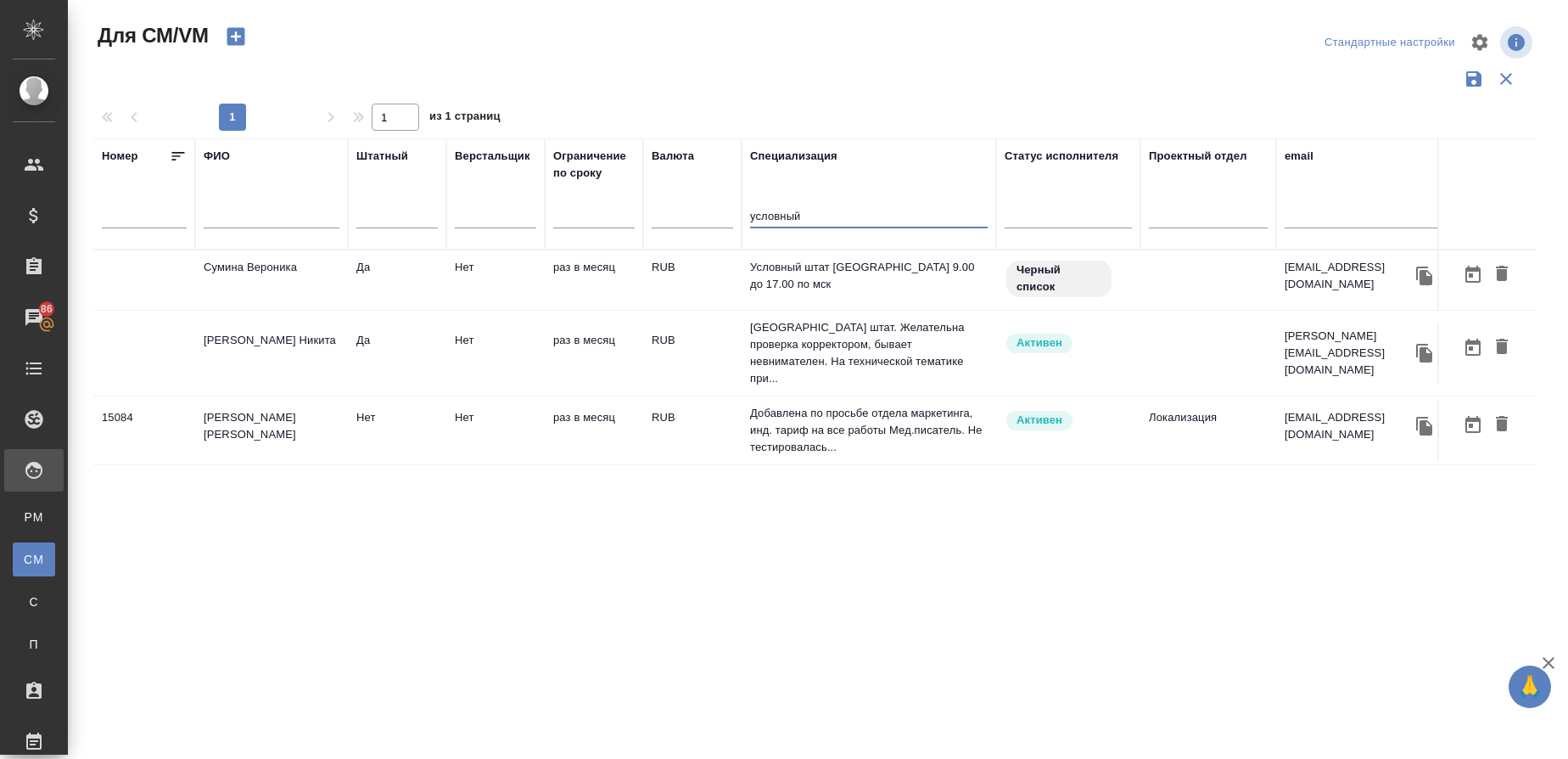
type input "условный"
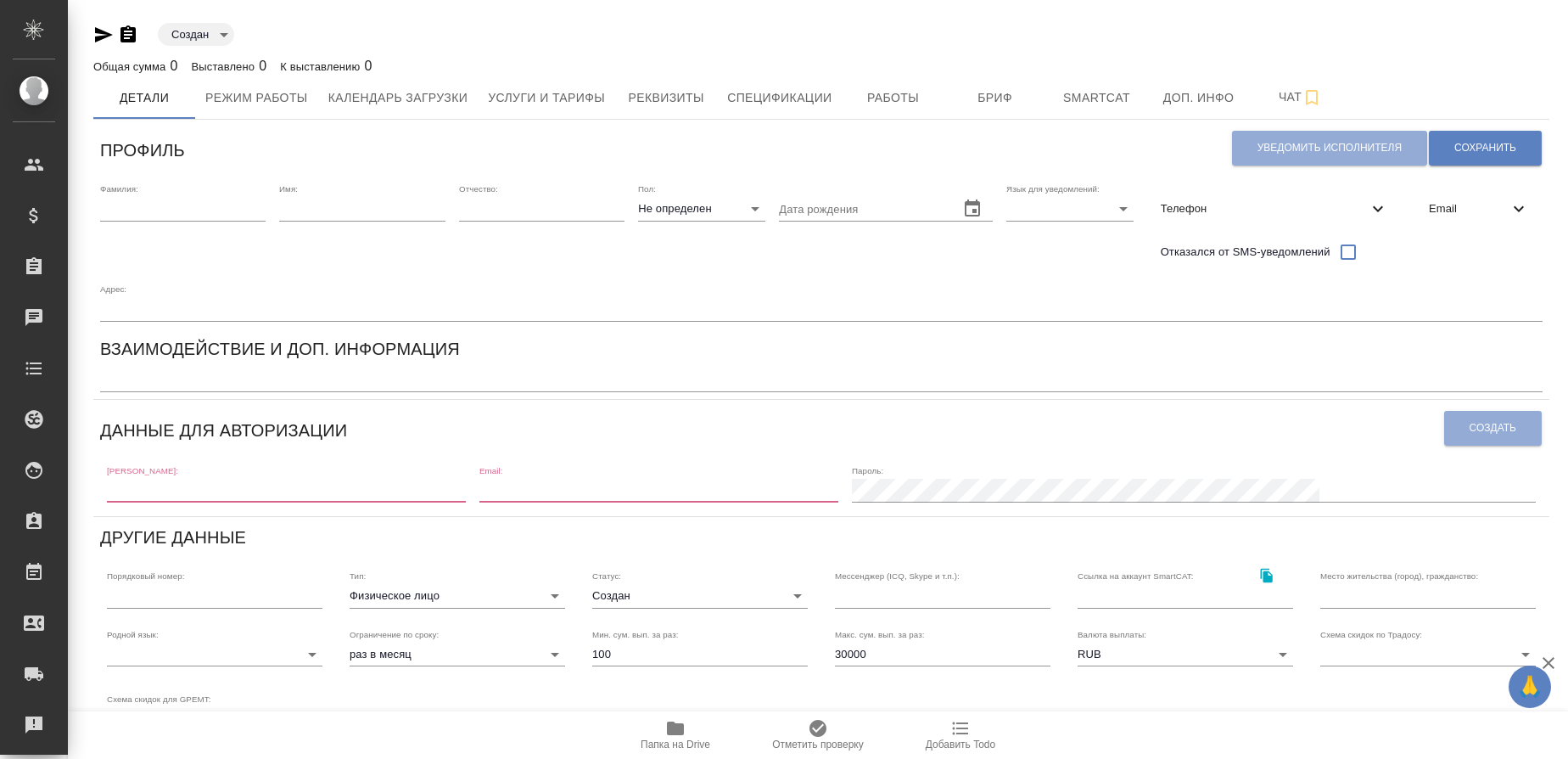
click at [200, 207] on input "text" at bounding box center [183, 208] width 165 height 23
type input "[PERSON_NAME]"
type input "н"
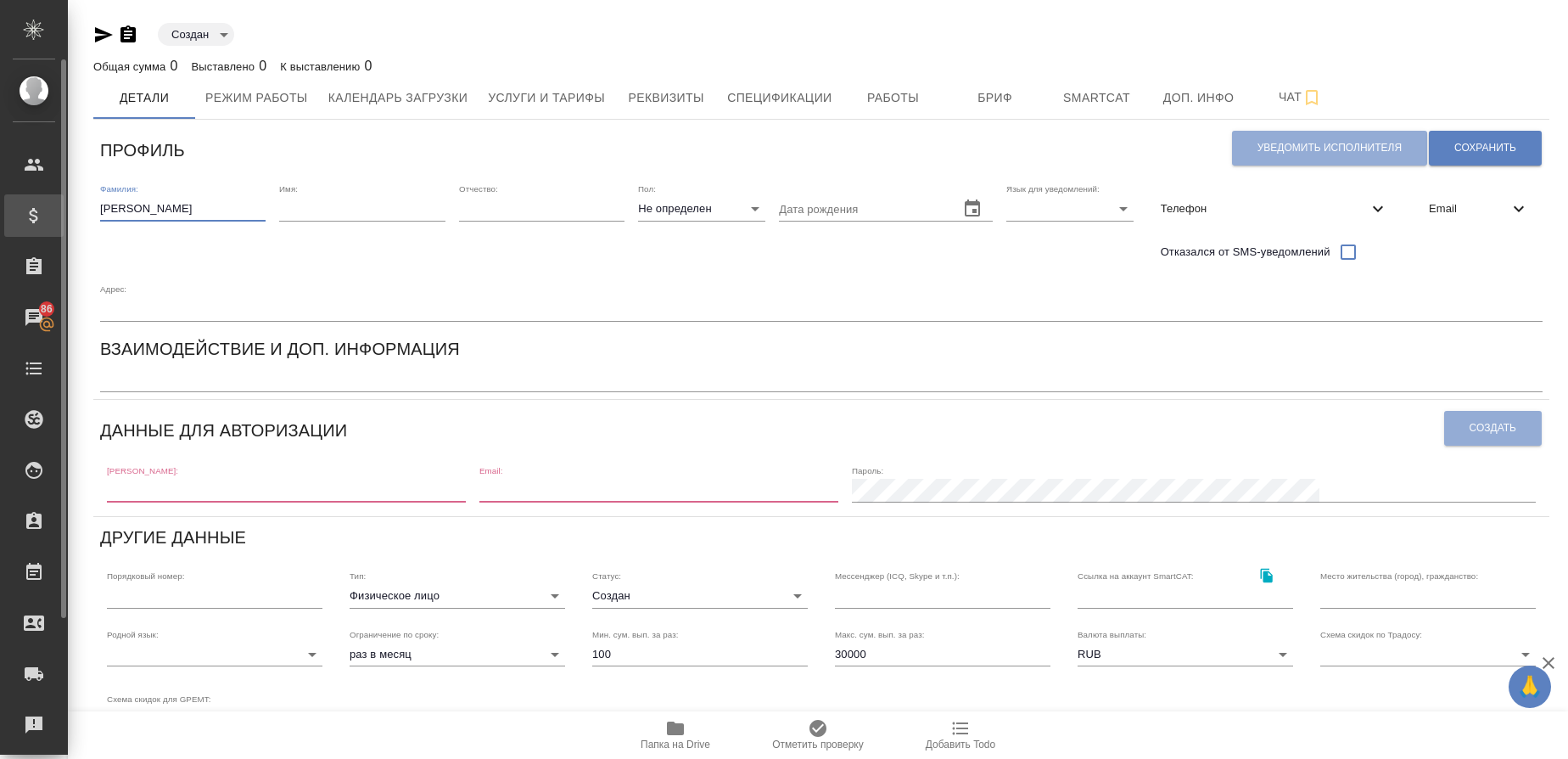
drag, startPoint x: 179, startPoint y: 206, endPoint x: 10, endPoint y: 217, distance: 169.4
click at [10, 217] on div ".cls-1 fill:#fff; AWATERA Gusmanova Nailya Клиенты Спецификации Заказы 86 Чаты …" at bounding box center [784, 379] width 1568 height 759
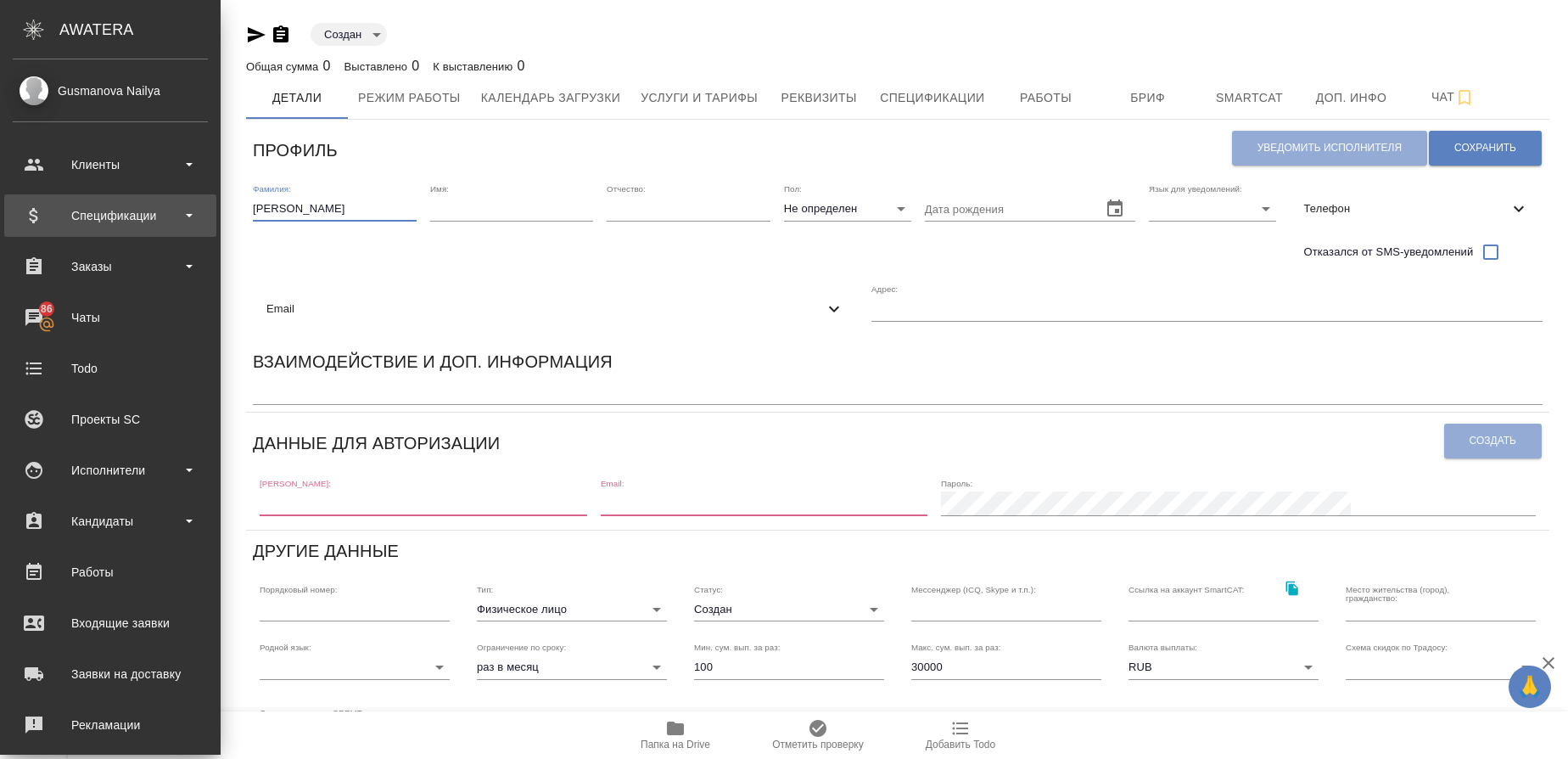
type input "[PERSON_NAME]"
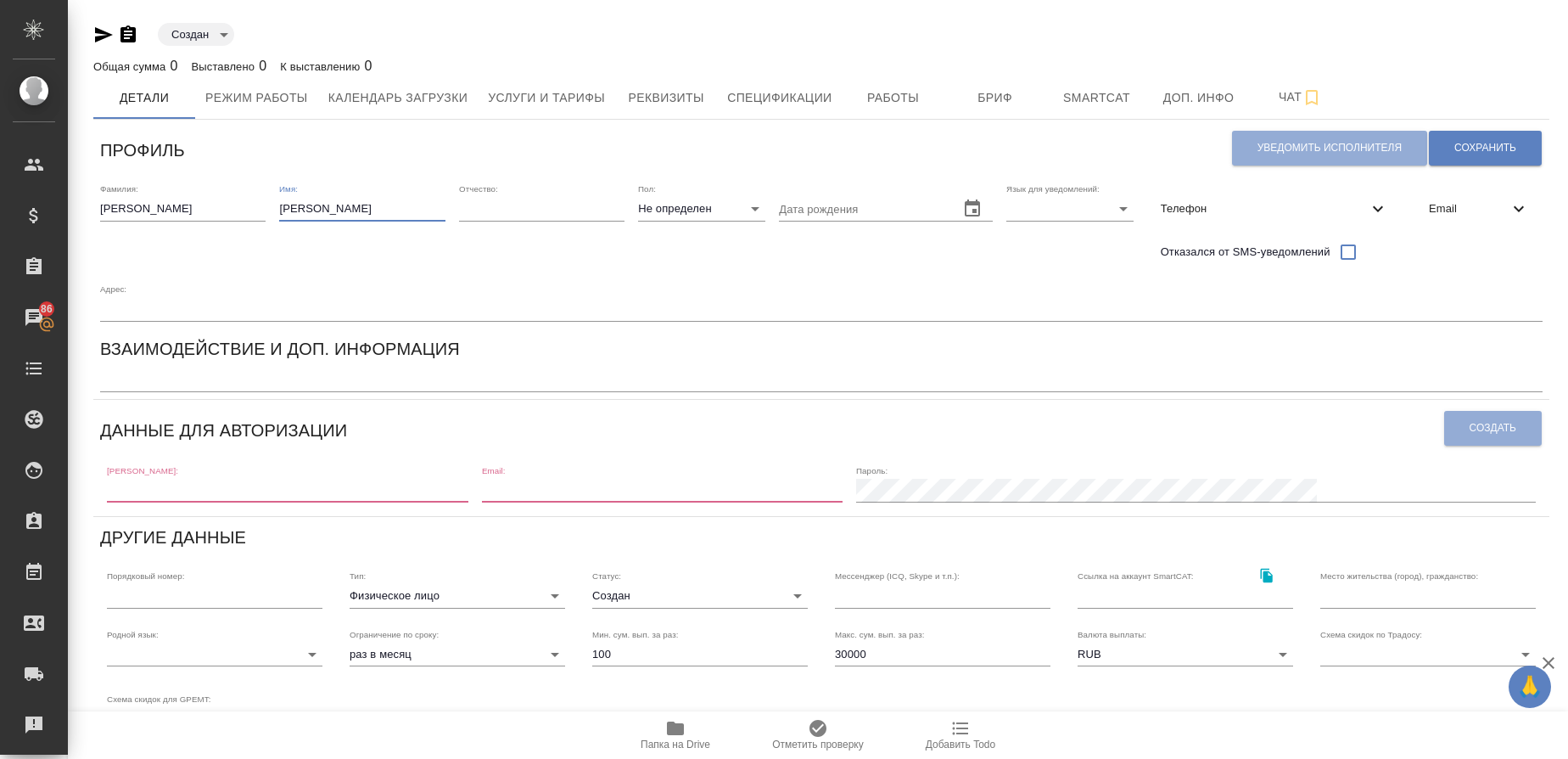
type input "[PERSON_NAME]"
click at [679, 209] on body "🙏 .cls-1 fill:#fff; AWATERA Gusmanova Nailya Клиенты Спецификации Заказы 86 Чат…" at bounding box center [784, 379] width 1568 height 759
click at [661, 251] on li "Ж" at bounding box center [690, 262] width 127 height 27
type input "[DEMOGRAPHIC_DATA]"
click at [1429, 201] on span "Email" at bounding box center [1468, 209] width 80 height 17
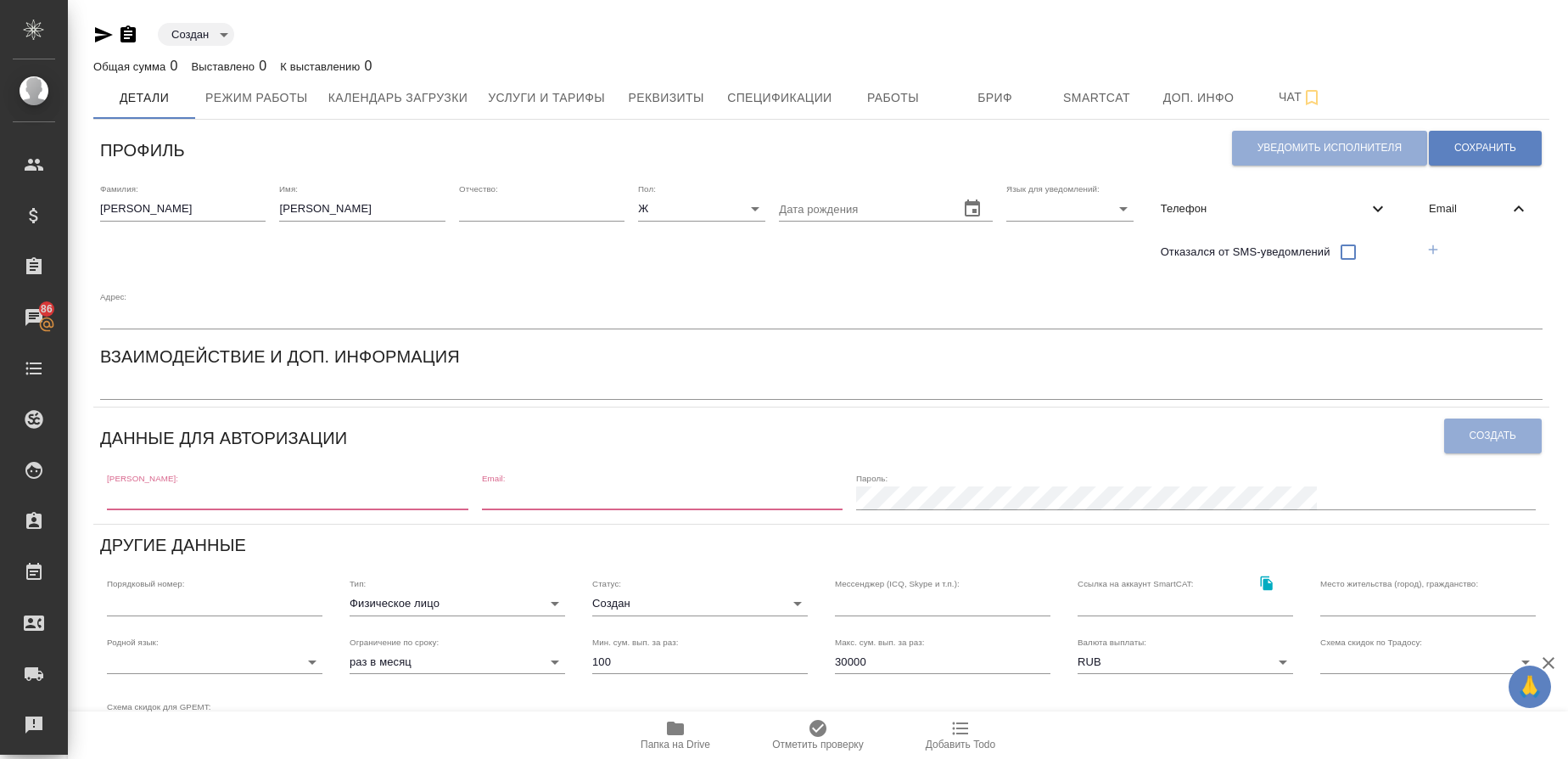
click at [1429, 247] on icon "button" at bounding box center [1433, 248] width 10 height 10
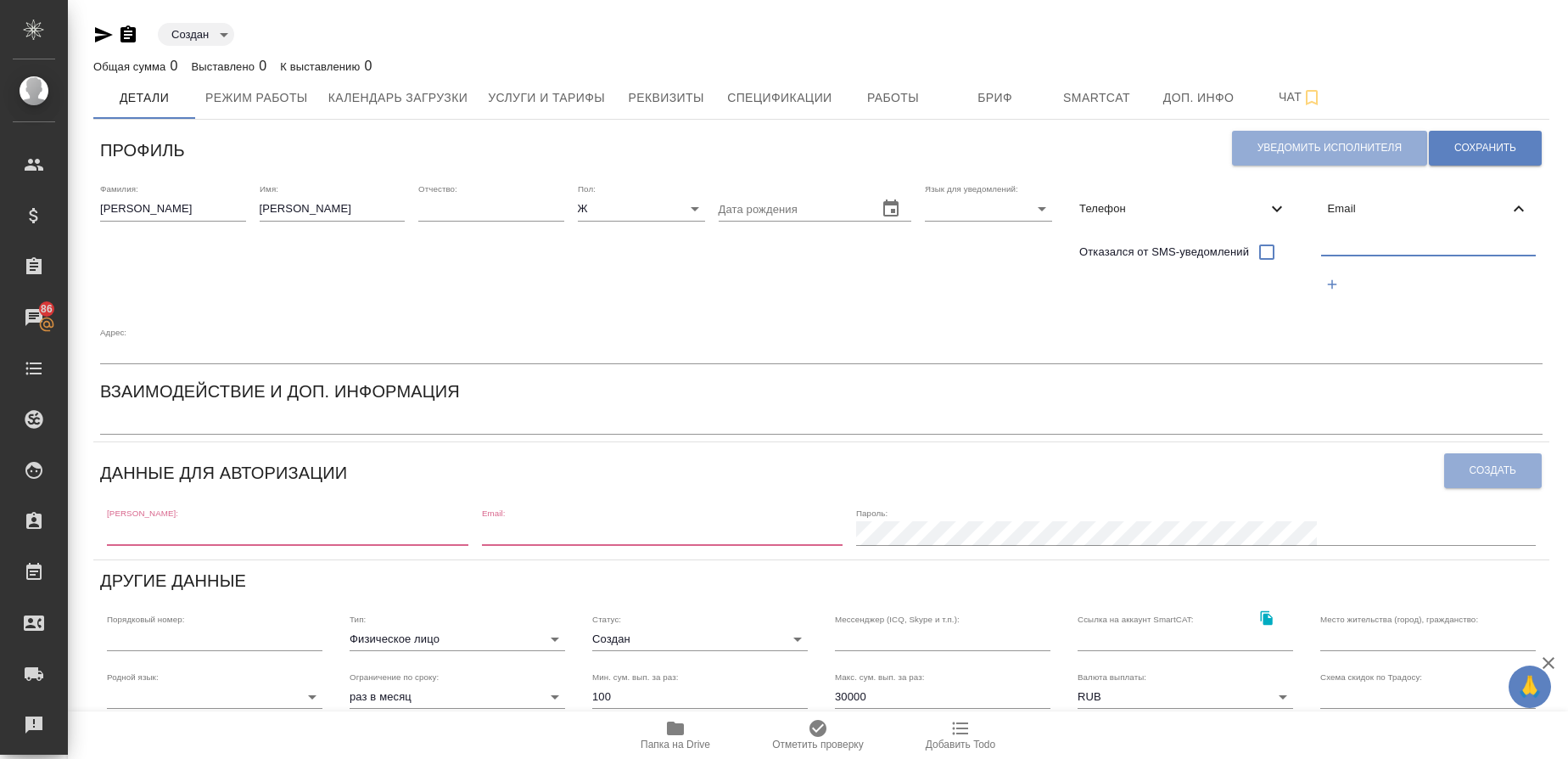
click at [1321, 255] on input "text" at bounding box center [1429, 245] width 215 height 22
paste input "[EMAIL_ADDRESS][DOMAIN_NAME]"
type input "[EMAIL_ADDRESS][DOMAIN_NAME]"
click at [1459, 164] on button "Сохранить" at bounding box center [1485, 148] width 112 height 35
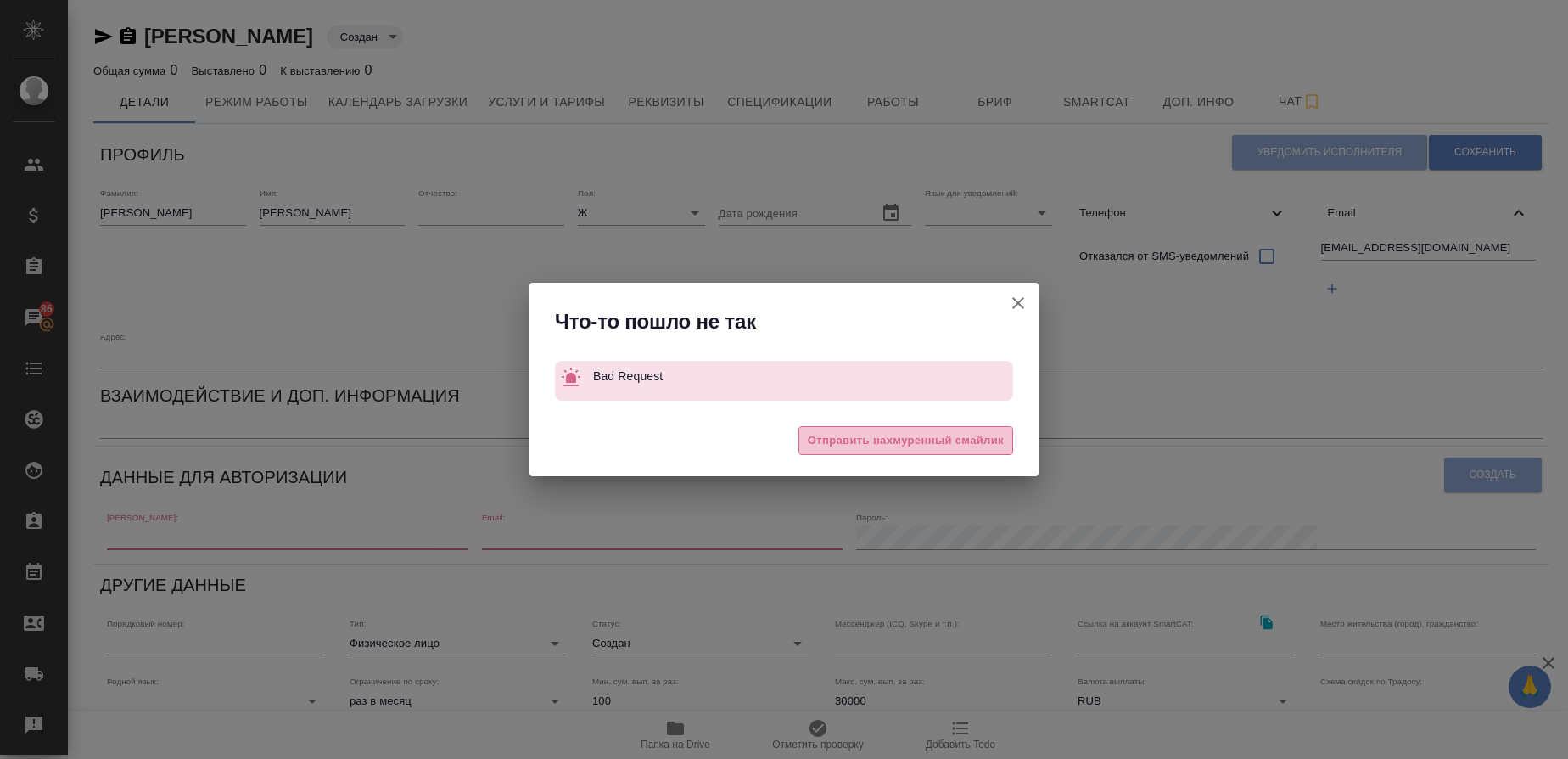
click at [930, 451] on button "Отправить нахмуренный смайлик" at bounding box center [906, 441] width 215 height 29
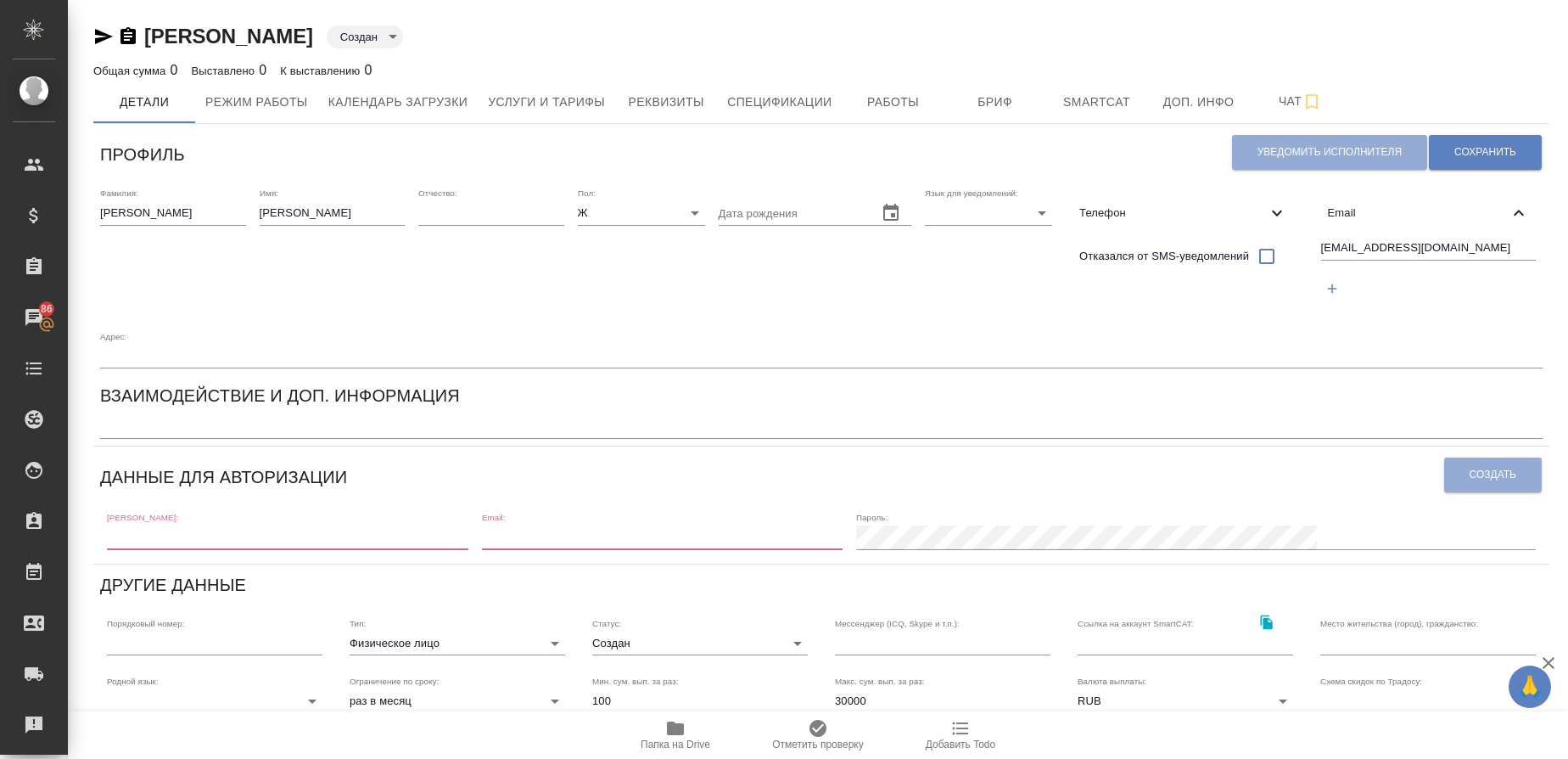
click at [386, 549] on input "text" at bounding box center [288, 537] width 362 height 23
paste input "[EMAIL_ADDRESS][DOMAIN_NAME]"
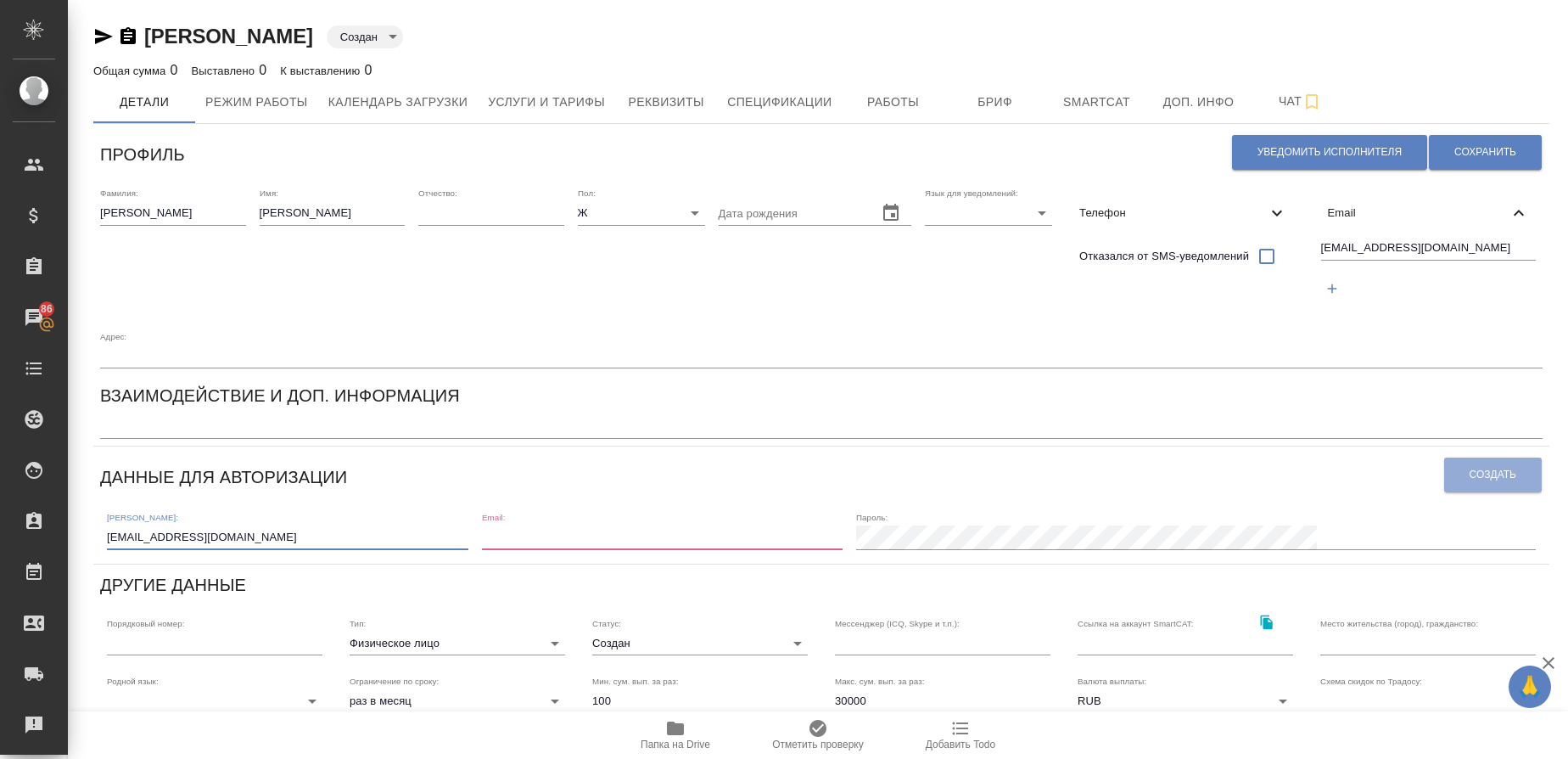
type input "[EMAIL_ADDRESS][DOMAIN_NAME]"
paste input "[EMAIL_ADDRESS][DOMAIN_NAME]"
type input "[EMAIL_ADDRESS][DOMAIN_NAME]"
click at [1456, 492] on button "Создать" at bounding box center [1493, 475] width 98 height 35
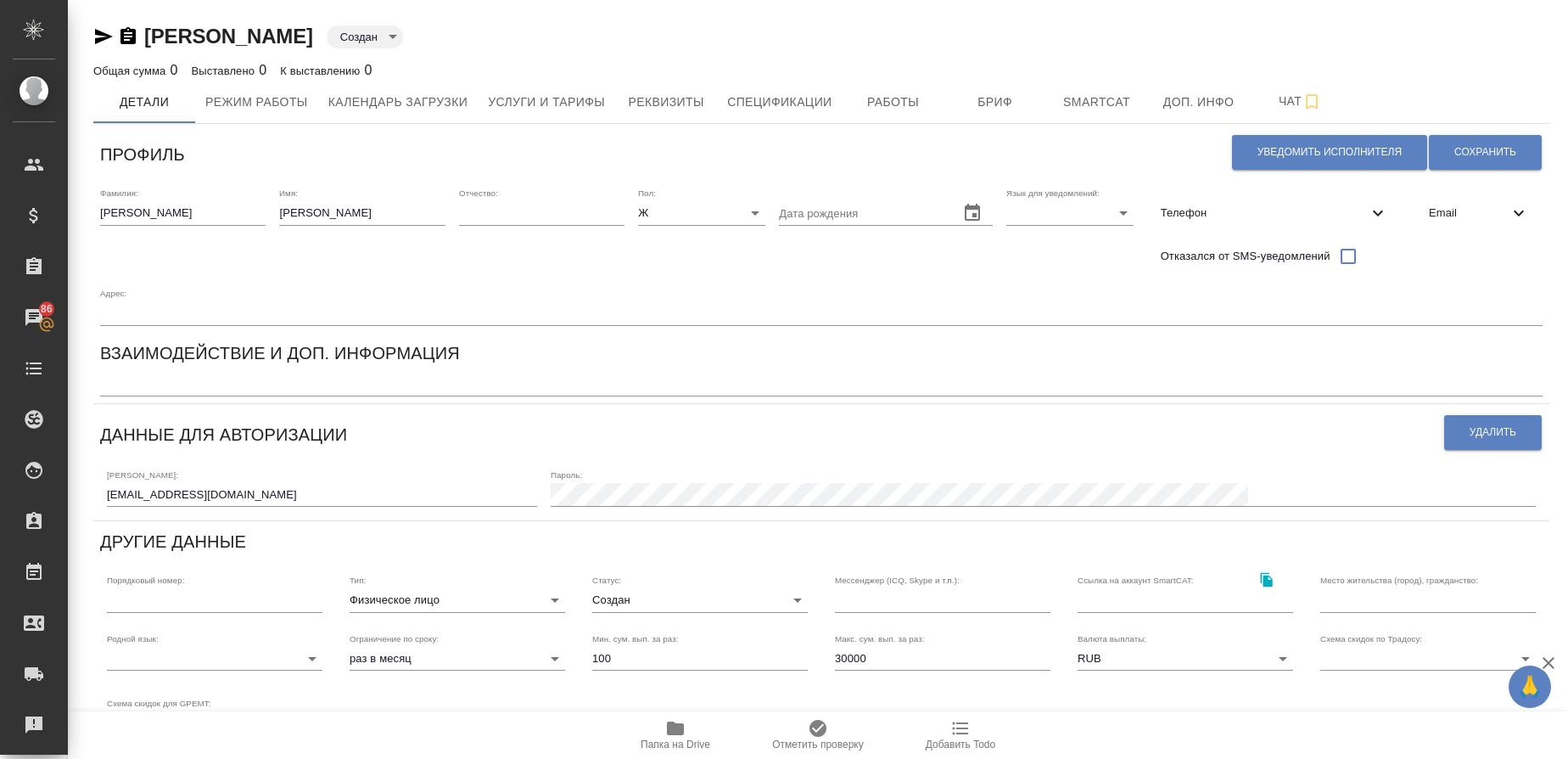
click at [340, 387] on textarea at bounding box center [821, 383] width 1443 height 13
drag, startPoint x: 159, startPoint y: 383, endPoint x: 23, endPoint y: 379, distance: 136.1
click at [23, 379] on div ".cls-1 fill:#fff; AWATERA Gusmanova Nailya Клиенты Спецификации Заказы 86 Чаты …" at bounding box center [784, 379] width 1568 height 759
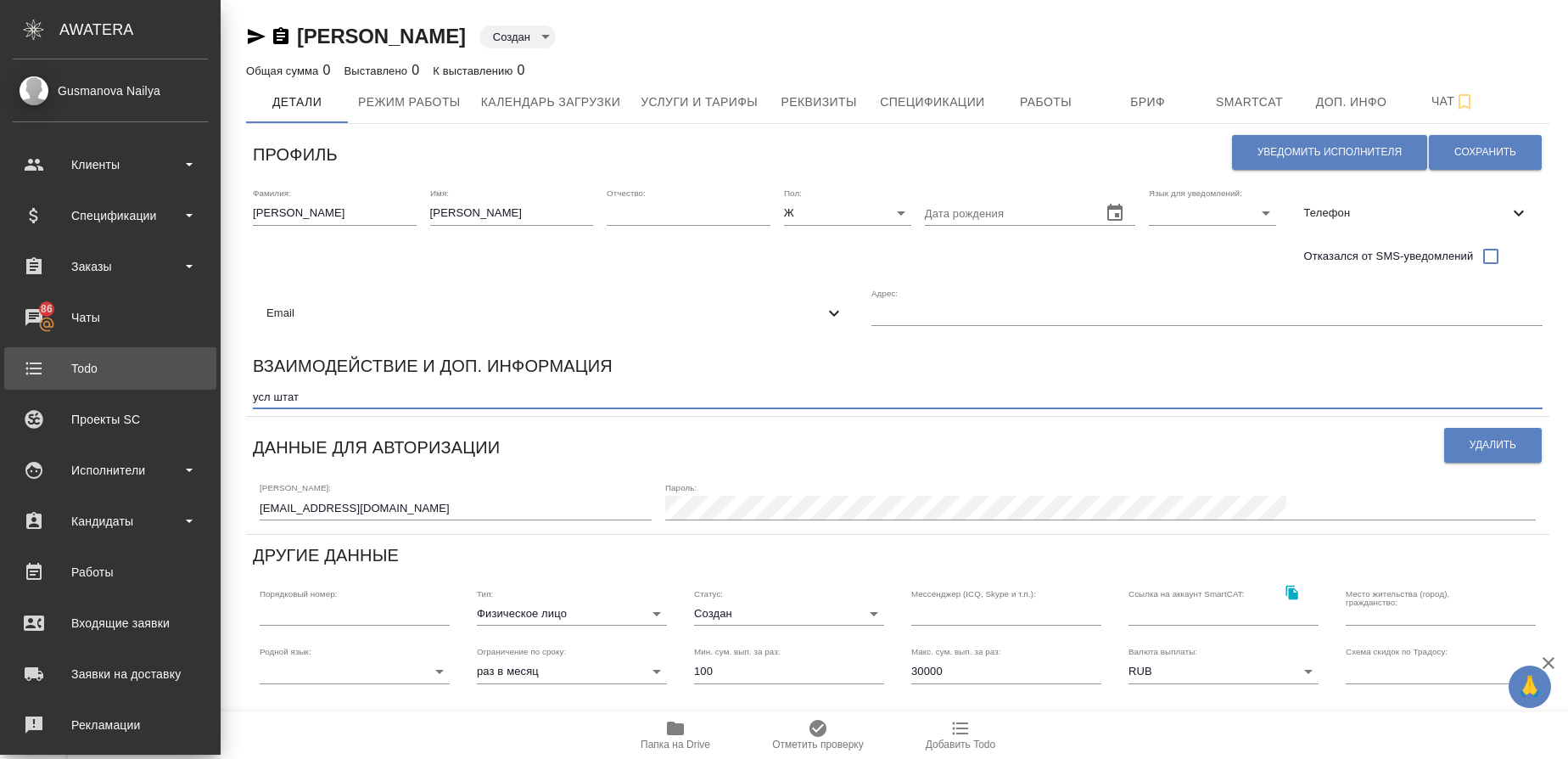
paste textarea "Переводчик условного штата."
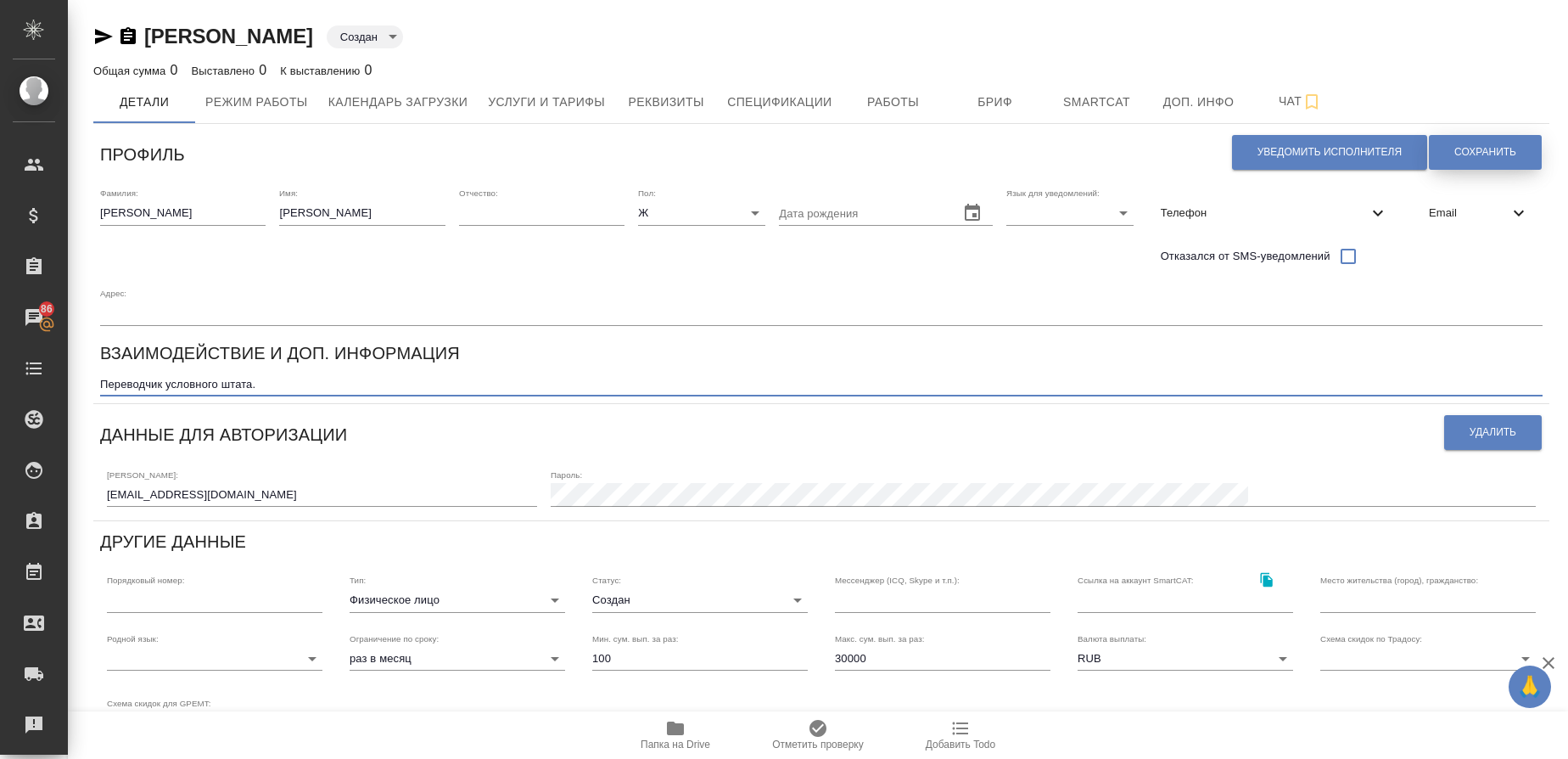
type textarea "Переводчик условного штата."
click at [1458, 140] on button "Сохранить" at bounding box center [1485, 152] width 112 height 35
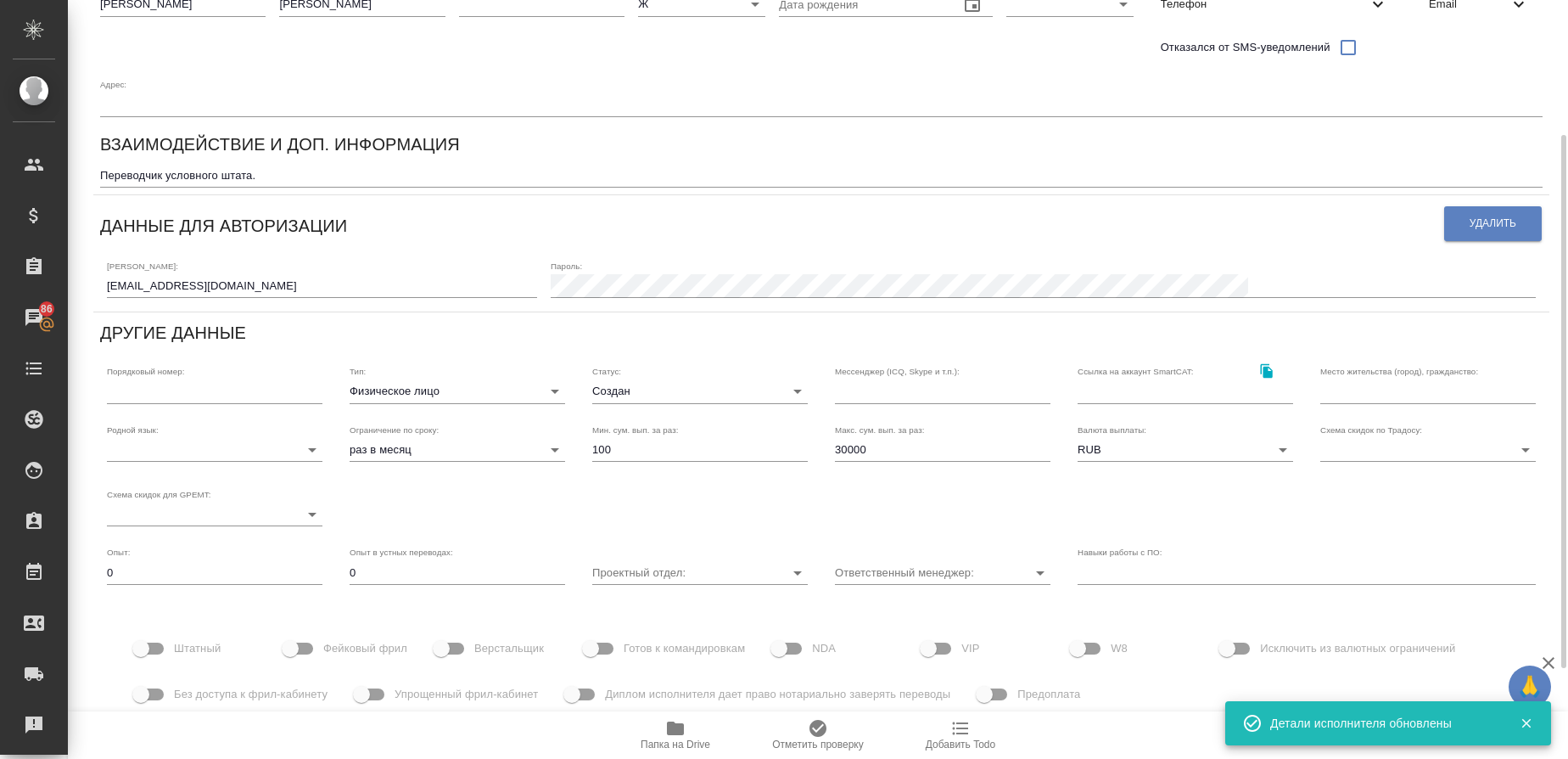
scroll to position [214, 0]
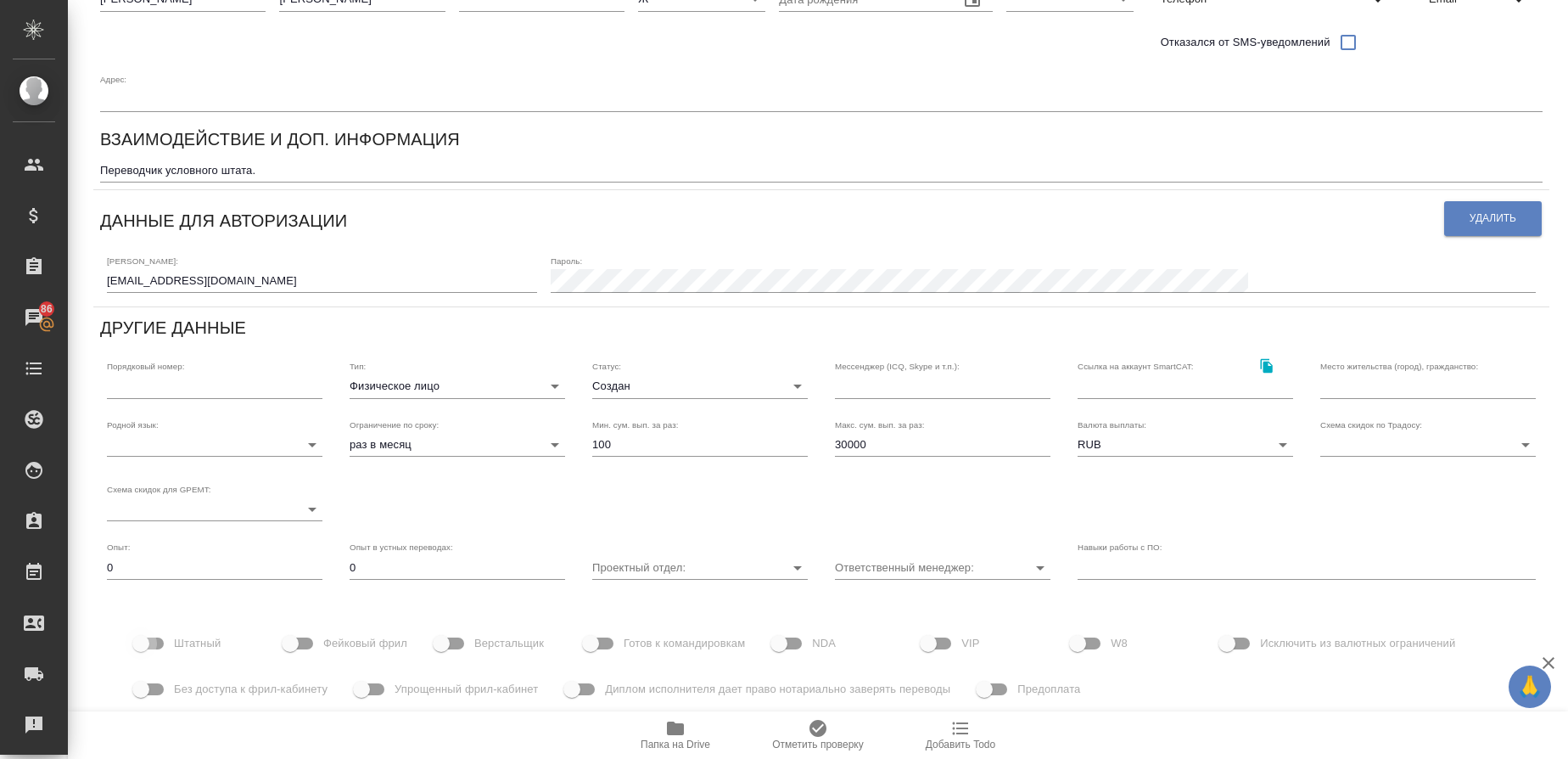
click at [161, 646] on input "Штатный" at bounding box center [141, 643] width 97 height 32
checkbox input "true"
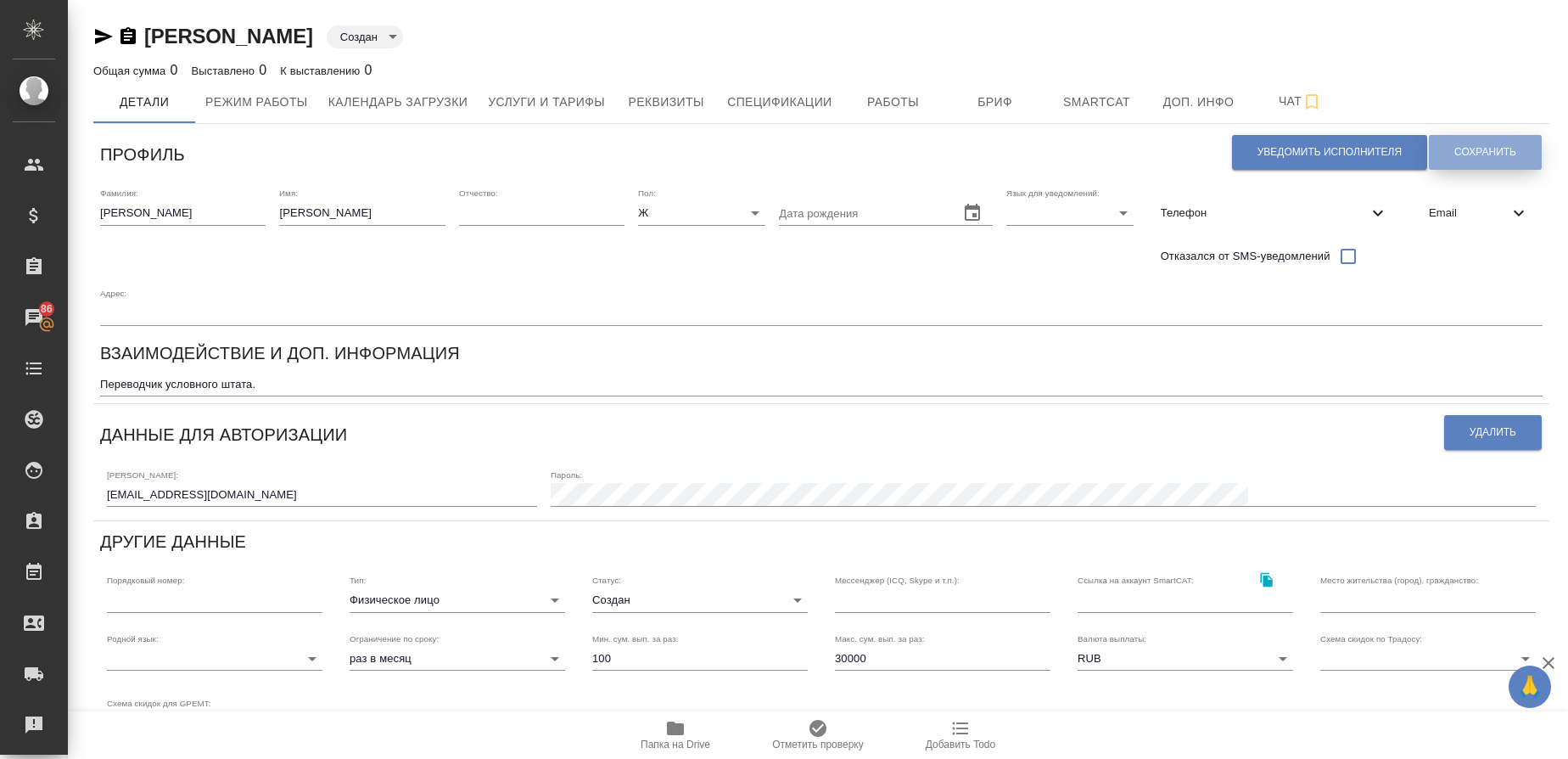
click at [1468, 161] on button "Сохранить" at bounding box center [1485, 152] width 112 height 35
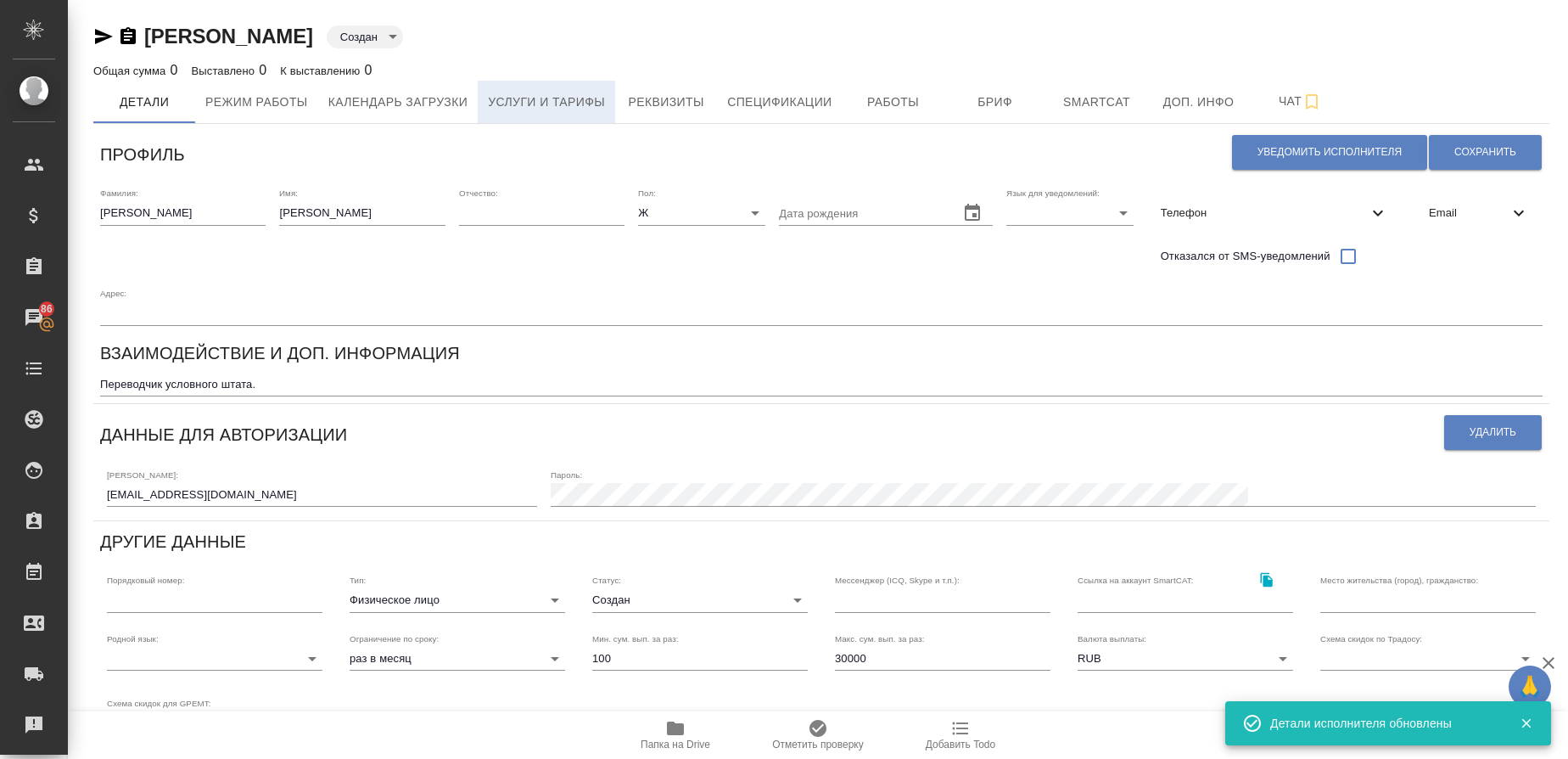
click at [496, 105] on span "Услуги и тарифы" at bounding box center [546, 102] width 117 height 22
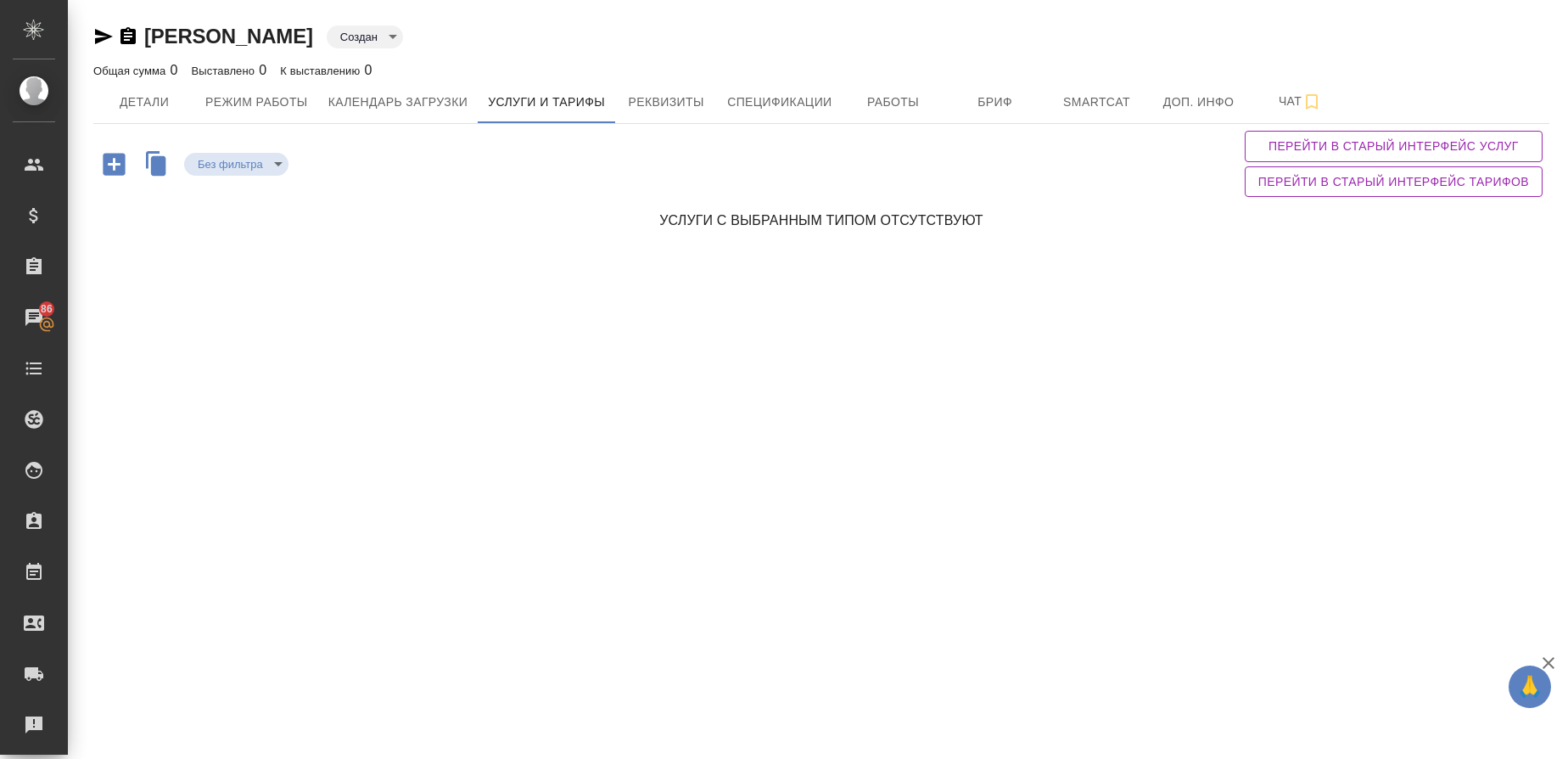
click at [114, 164] on icon "button" at bounding box center [114, 164] width 29 height 29
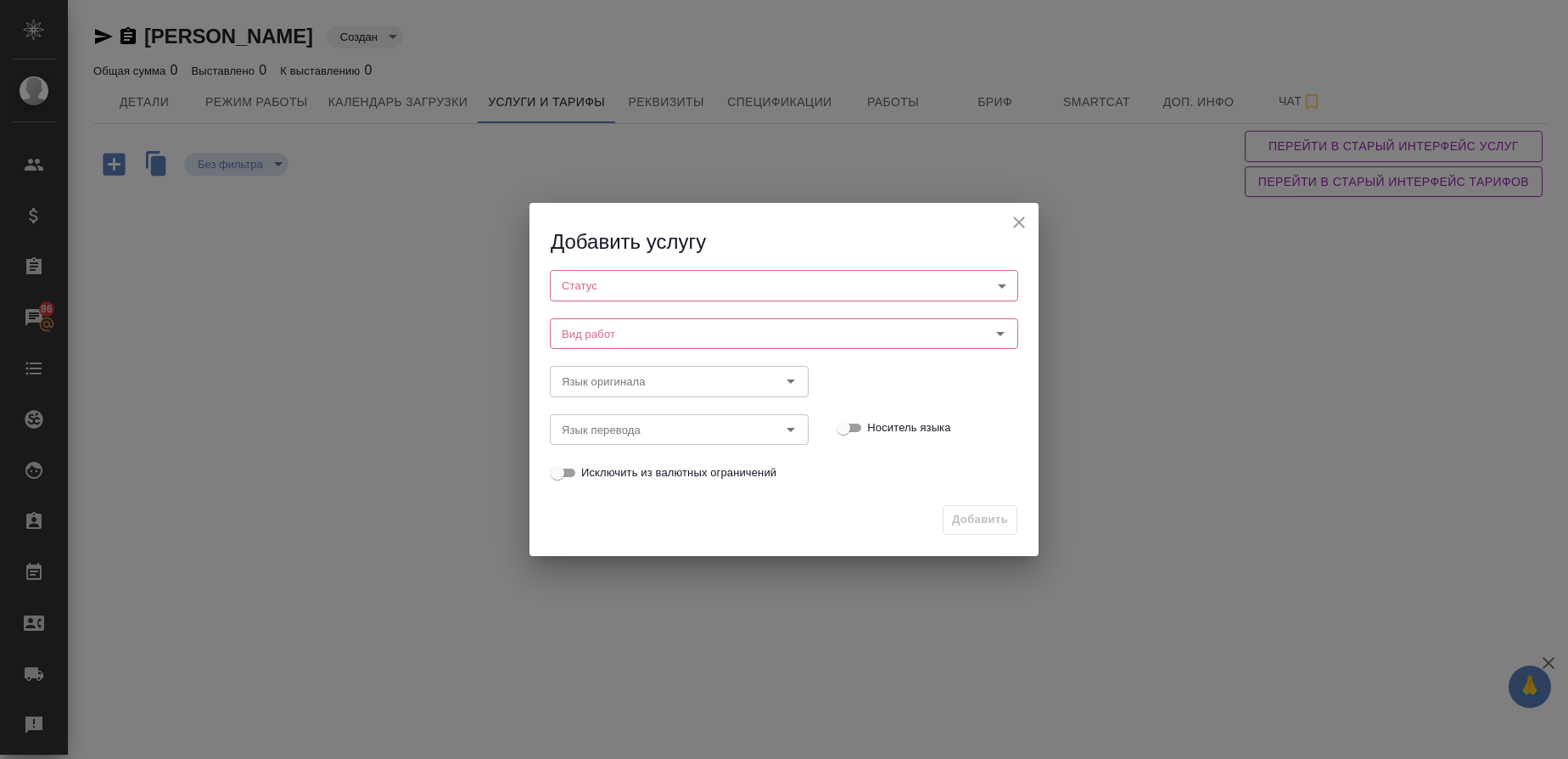
click at [653, 290] on body "🙏 .cls-1 fill:#fff; AWATERA Gusmanova Nailya Клиенты Спецификации Заказы 86 Чат…" at bounding box center [784, 379] width 1568 height 759
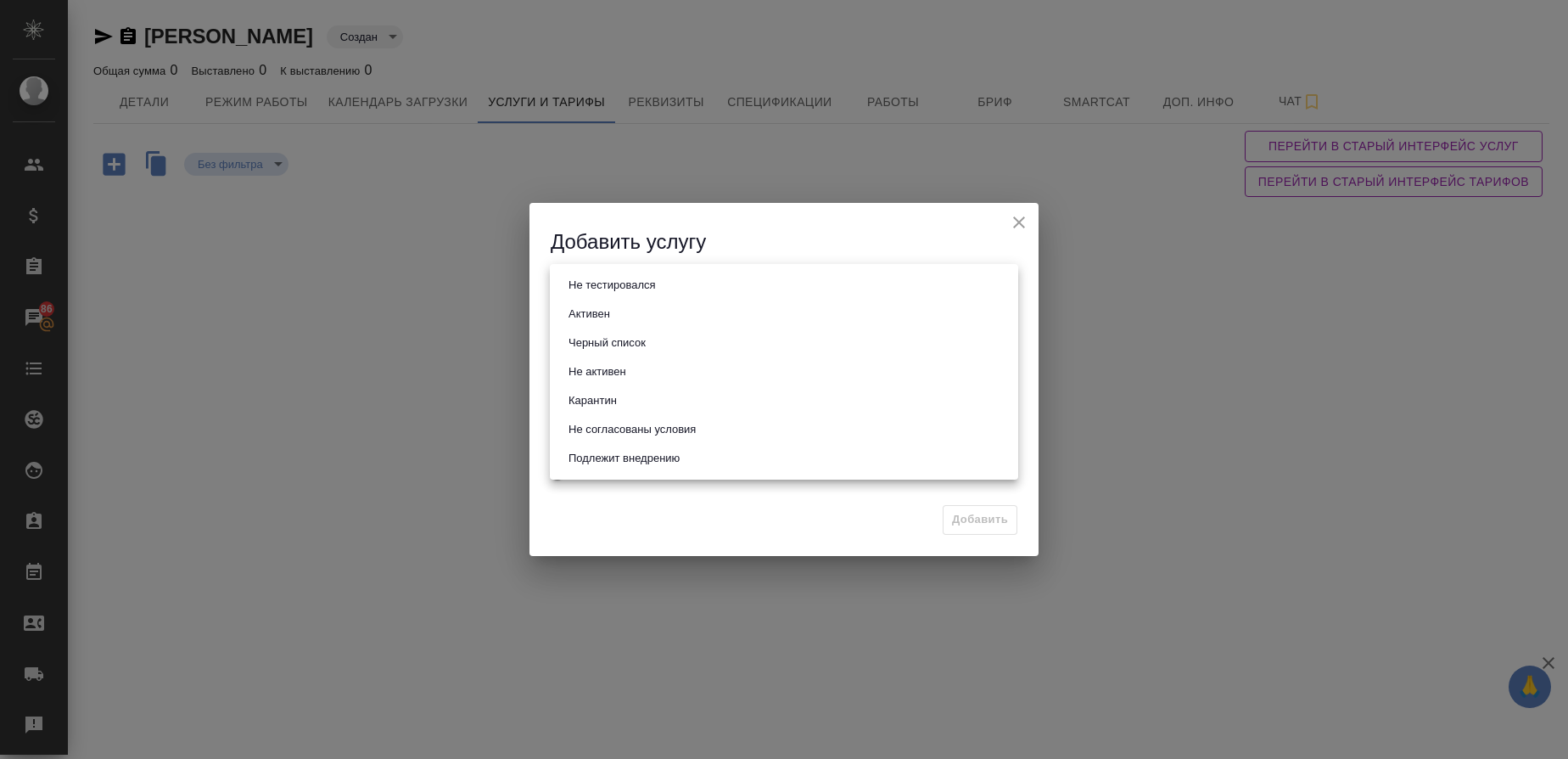
click at [633, 316] on li "Активен" at bounding box center [783, 313] width 468 height 29
type input "active"
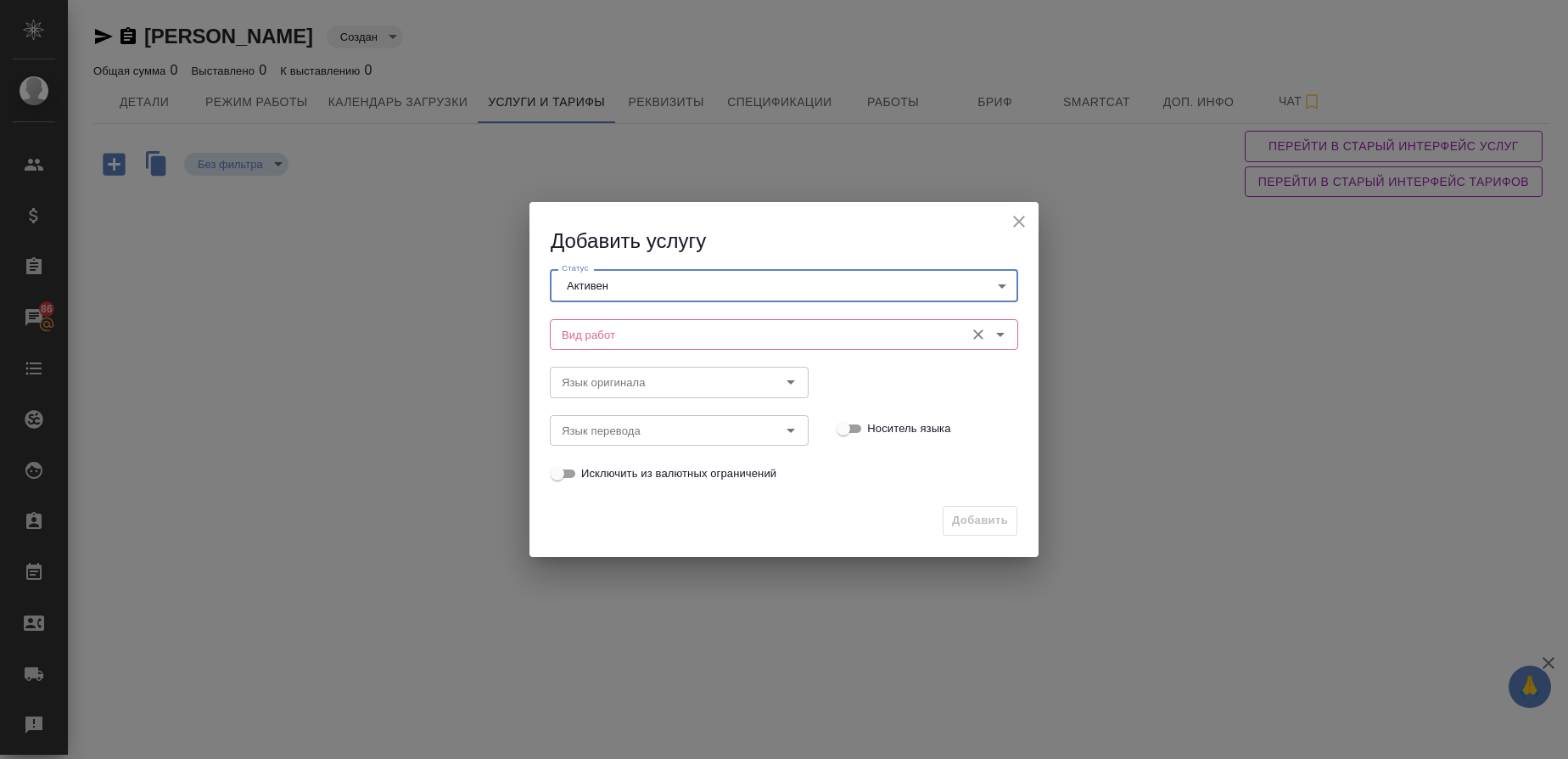
click at [626, 328] on input "Вид работ" at bounding box center [755, 335] width 402 height 21
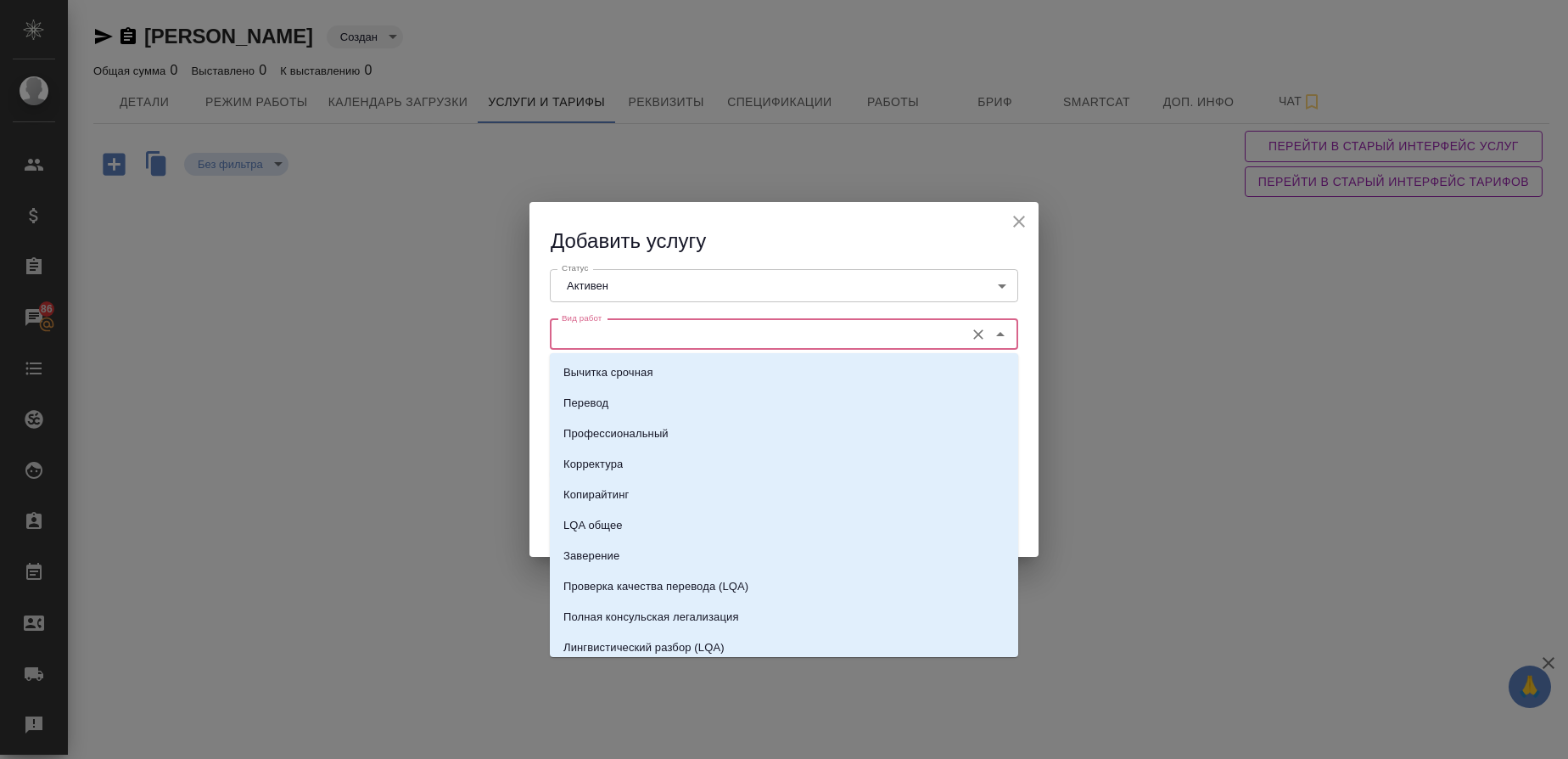
click at [627, 337] on input "Вид работ" at bounding box center [755, 335] width 402 height 21
click at [611, 399] on li "Перевод" at bounding box center [783, 402] width 468 height 30
type input "Перевод"
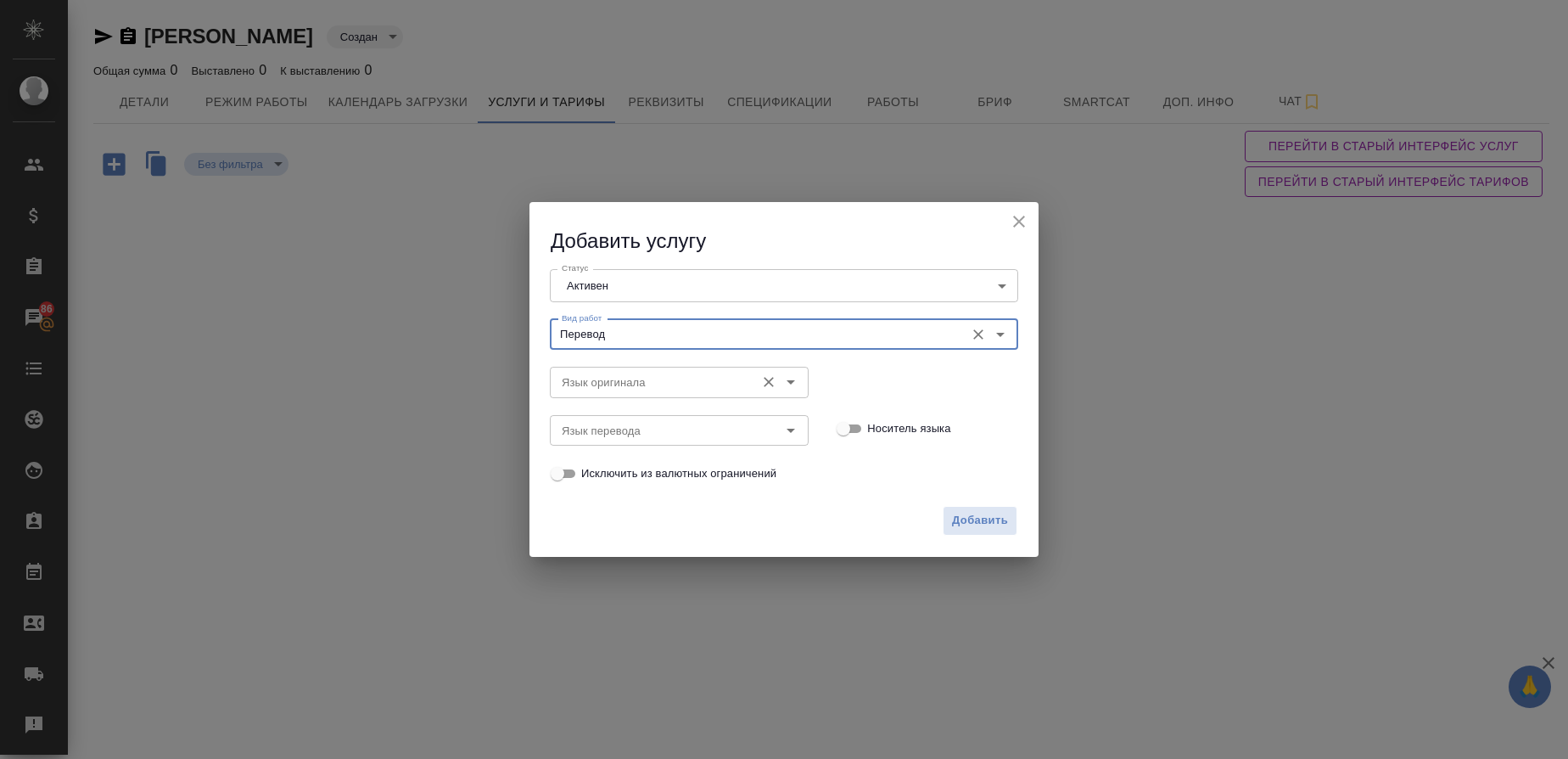
click at [591, 377] on input "Язык оригинала" at bounding box center [651, 382] width 192 height 21
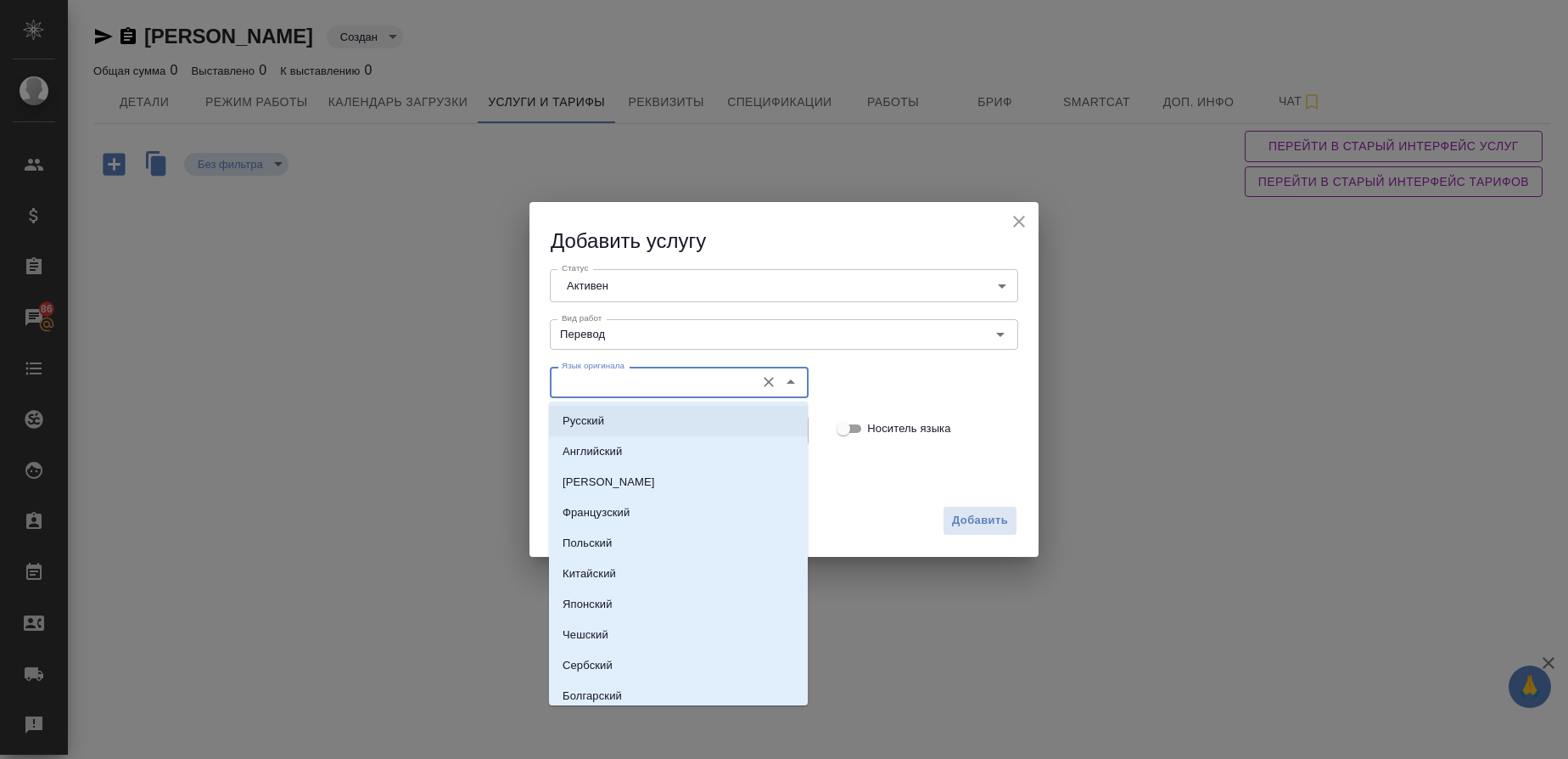
click at [569, 421] on p "Русский" at bounding box center [583, 421] width 42 height 17
type input "Русский"
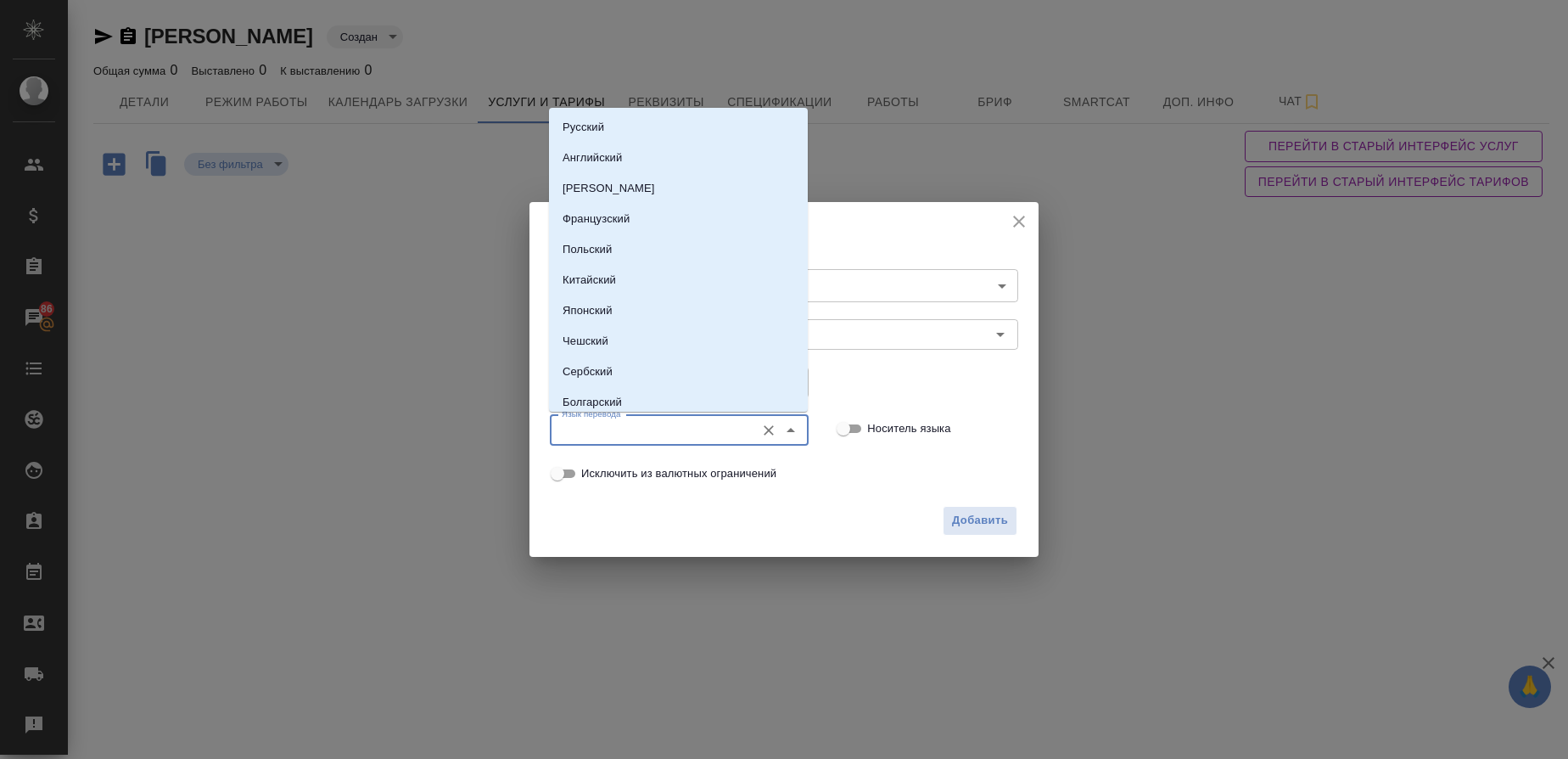
click at [569, 421] on input "Язык перевода" at bounding box center [651, 430] width 192 height 21
click at [618, 158] on p "Английский" at bounding box center [592, 158] width 60 height 17
type input "Английский"
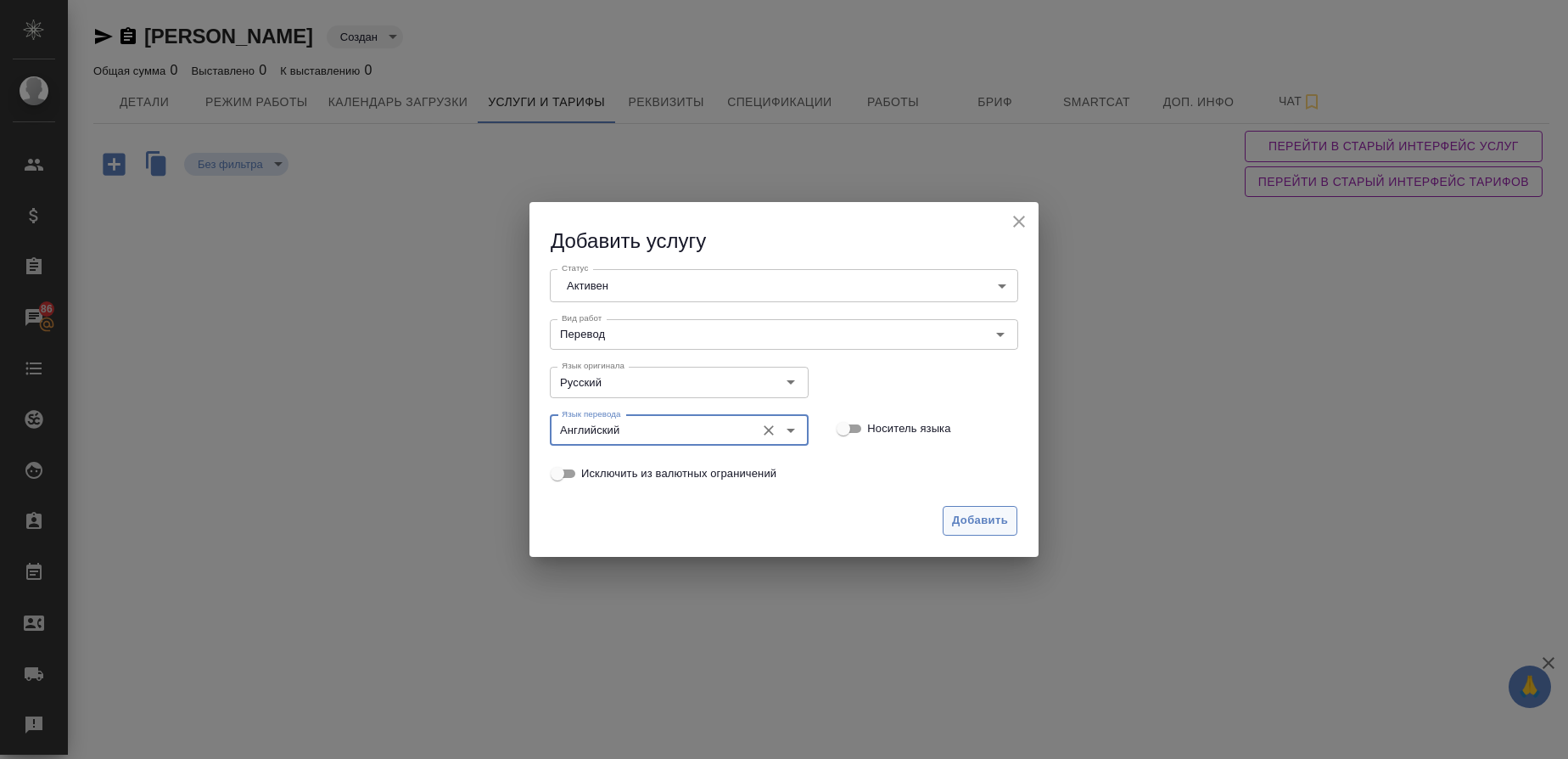
click at [974, 514] on span "Добавить" at bounding box center [980, 520] width 56 height 20
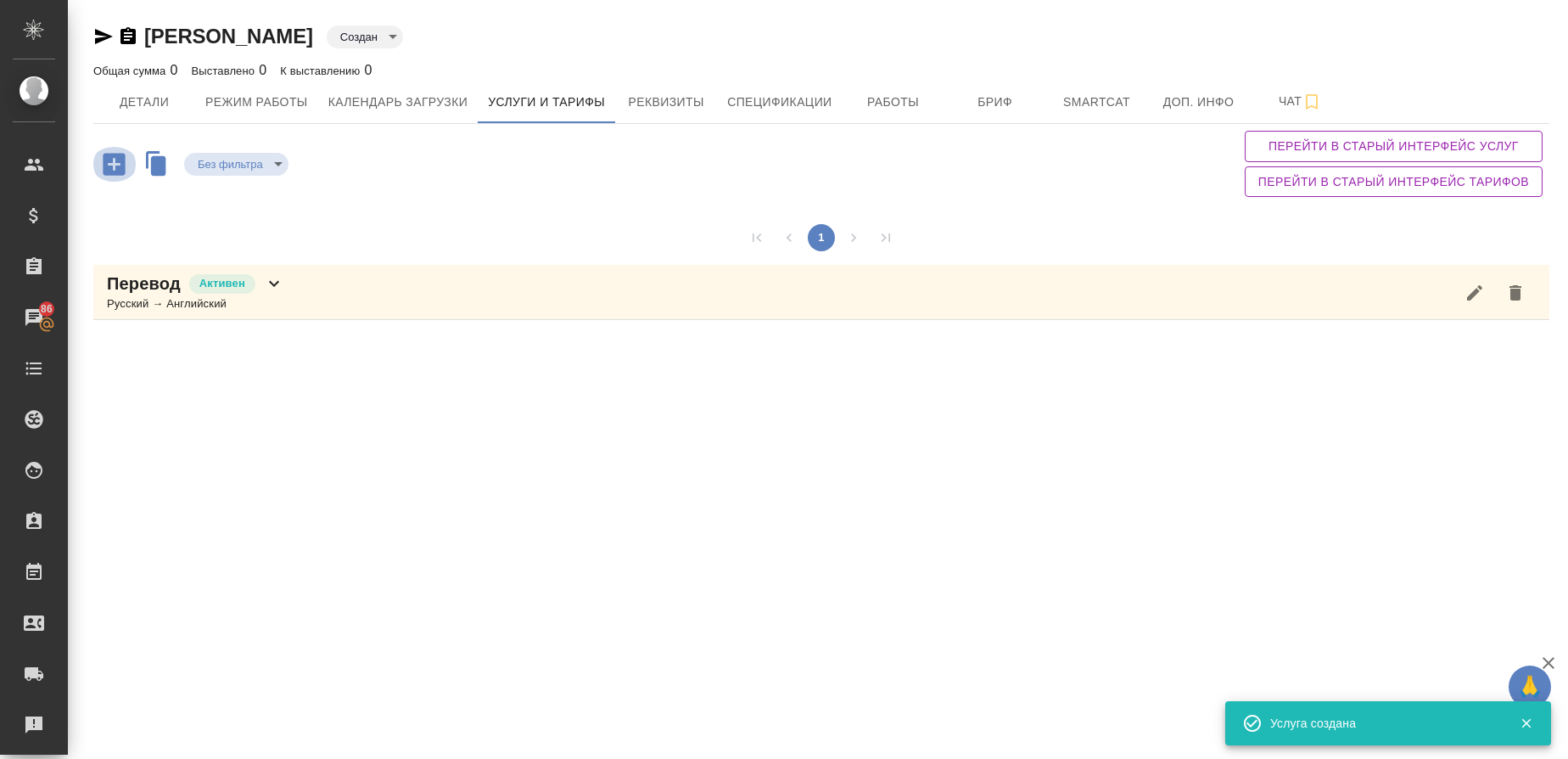
click at [111, 168] on icon "button" at bounding box center [113, 163] width 22 height 22
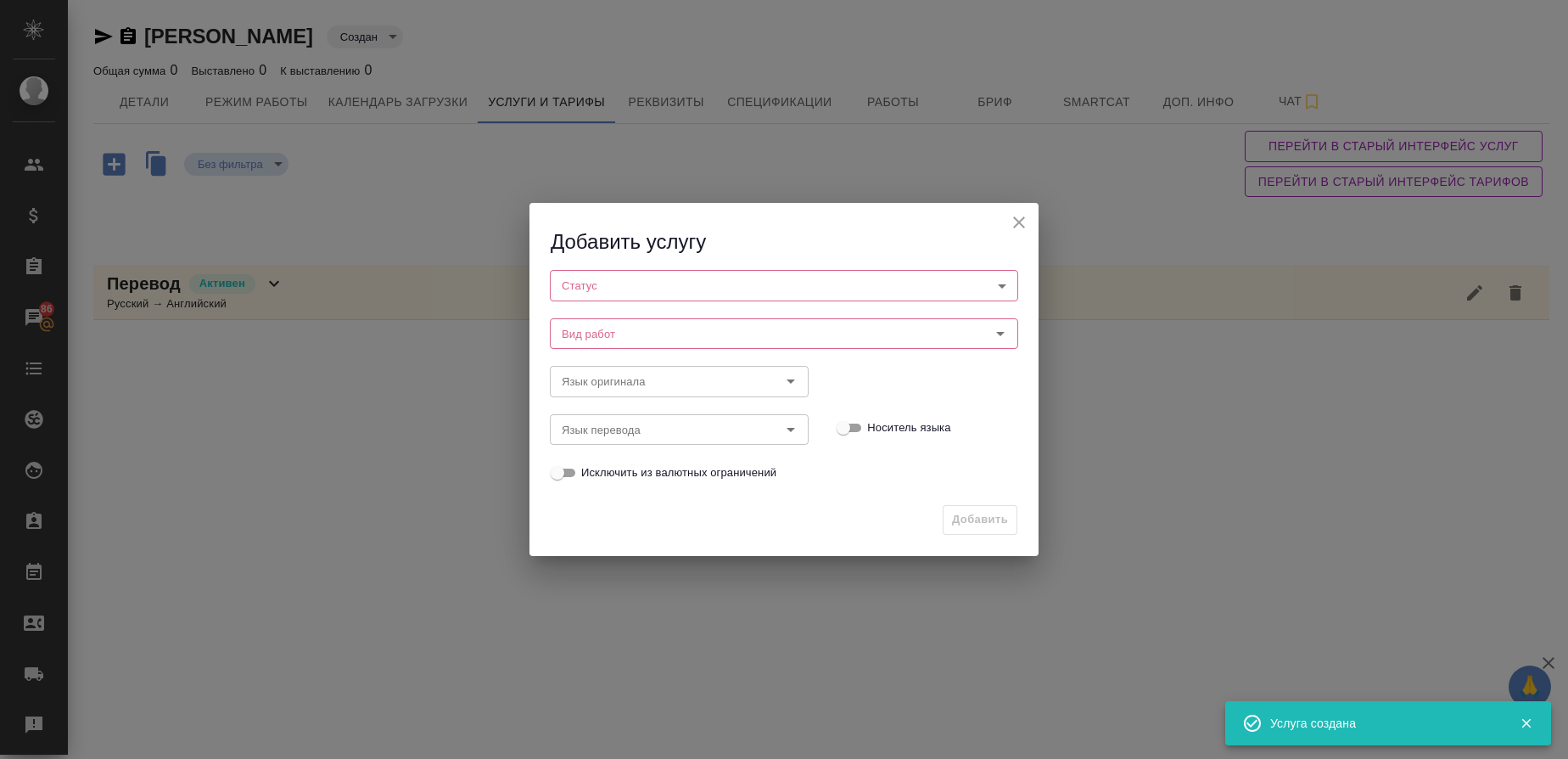
click at [597, 292] on body "🙏 .cls-1 fill:#fff; AWATERA Gusmanova Nailya Клиенты Спецификации Заказы 86 Чат…" at bounding box center [784, 379] width 1568 height 759
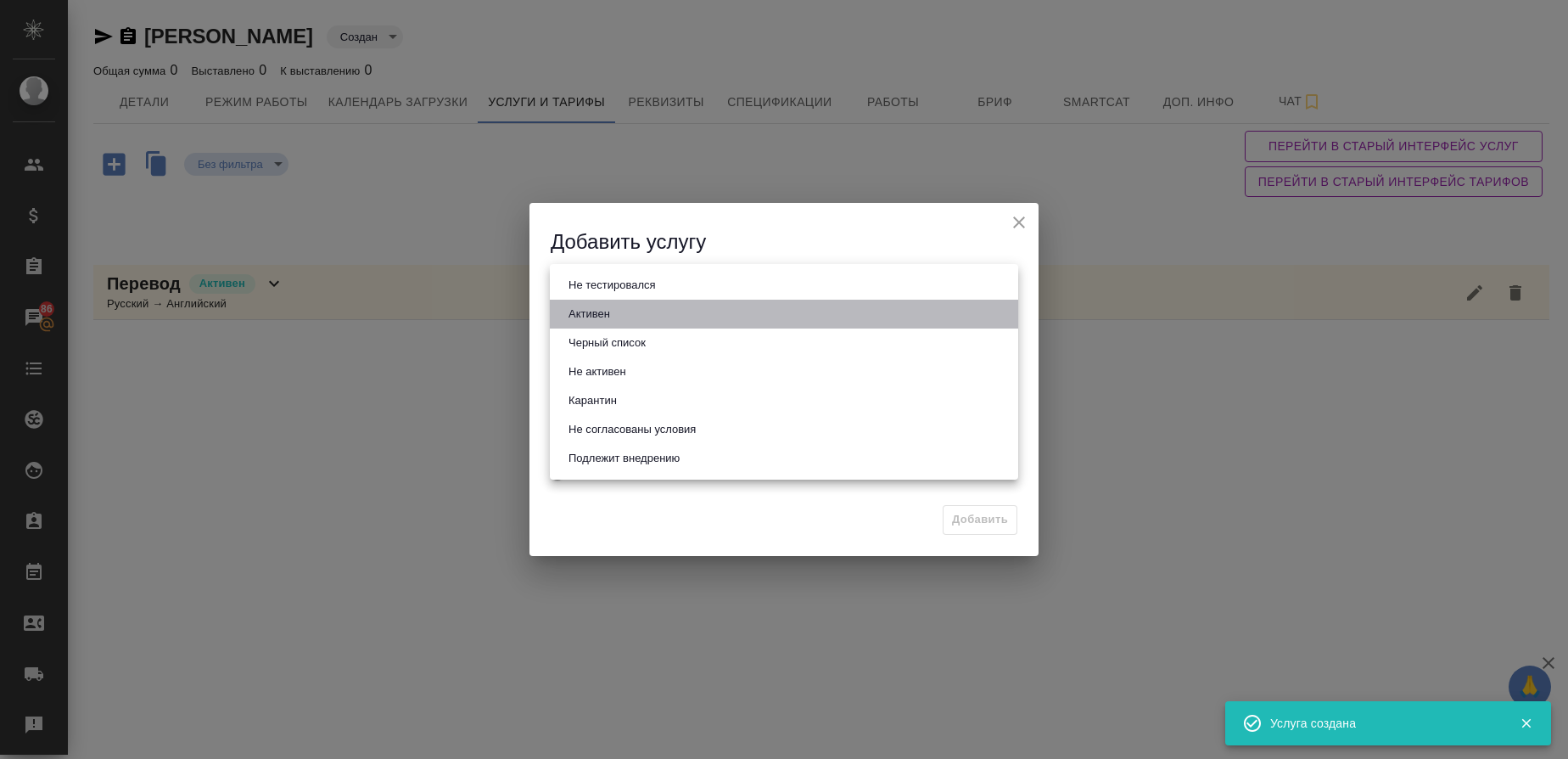
click at [594, 321] on button "Активен" at bounding box center [589, 314] width 52 height 19
type input "active"
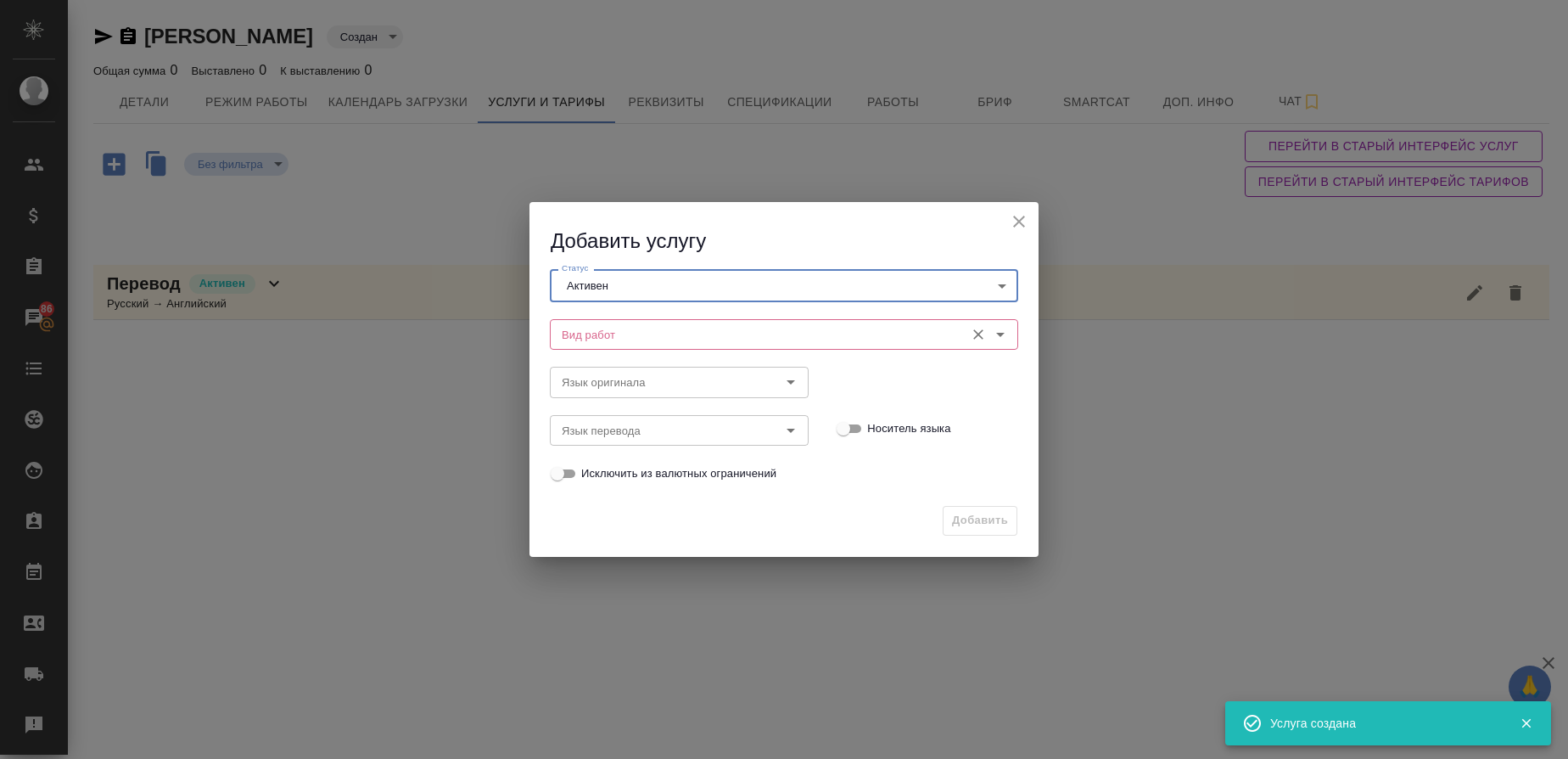
click at [593, 340] on input "Вид работ" at bounding box center [755, 335] width 402 height 21
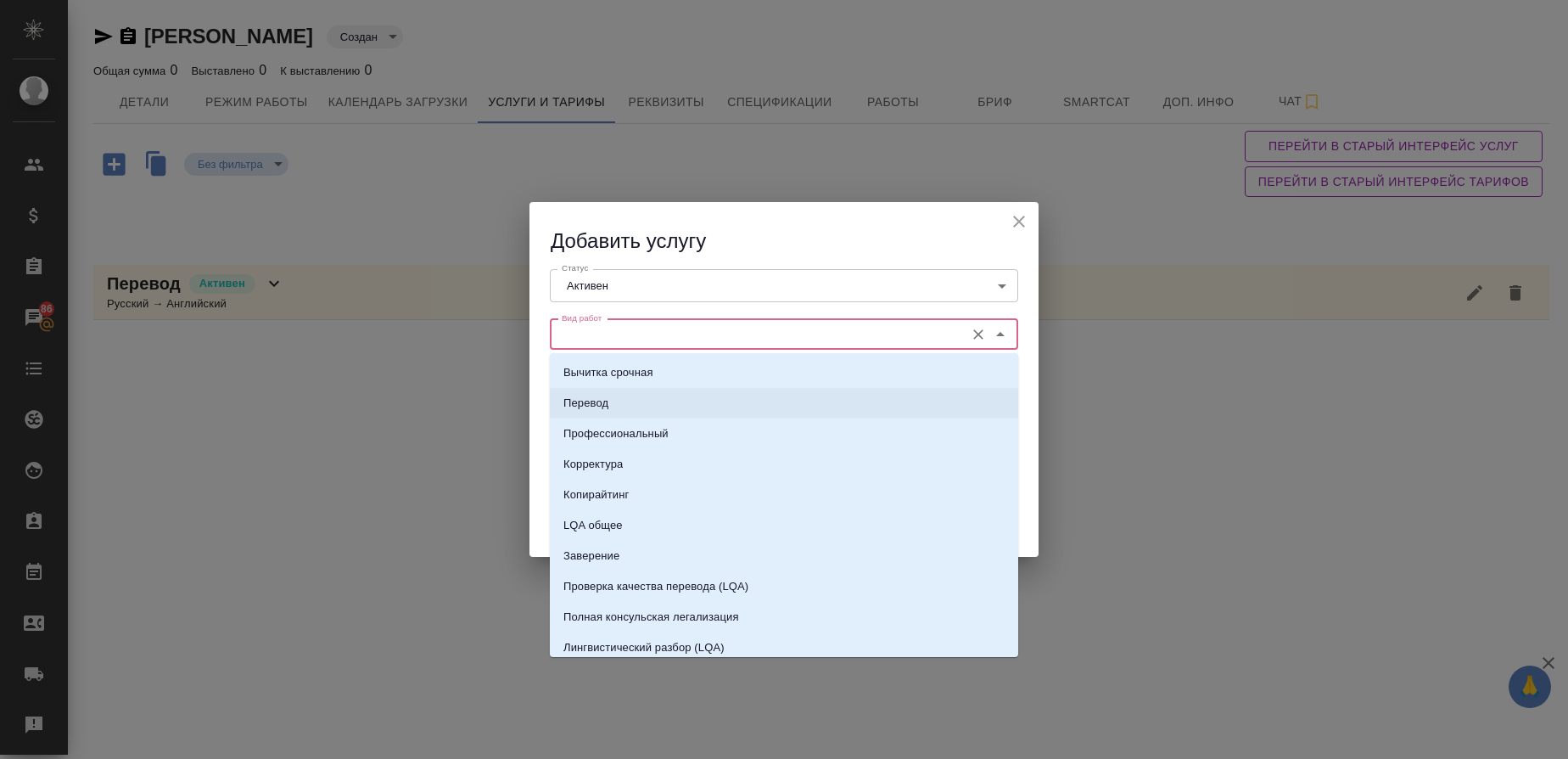
click at [590, 409] on p "Перевод" at bounding box center [586, 403] width 45 height 17
type input "Перевод"
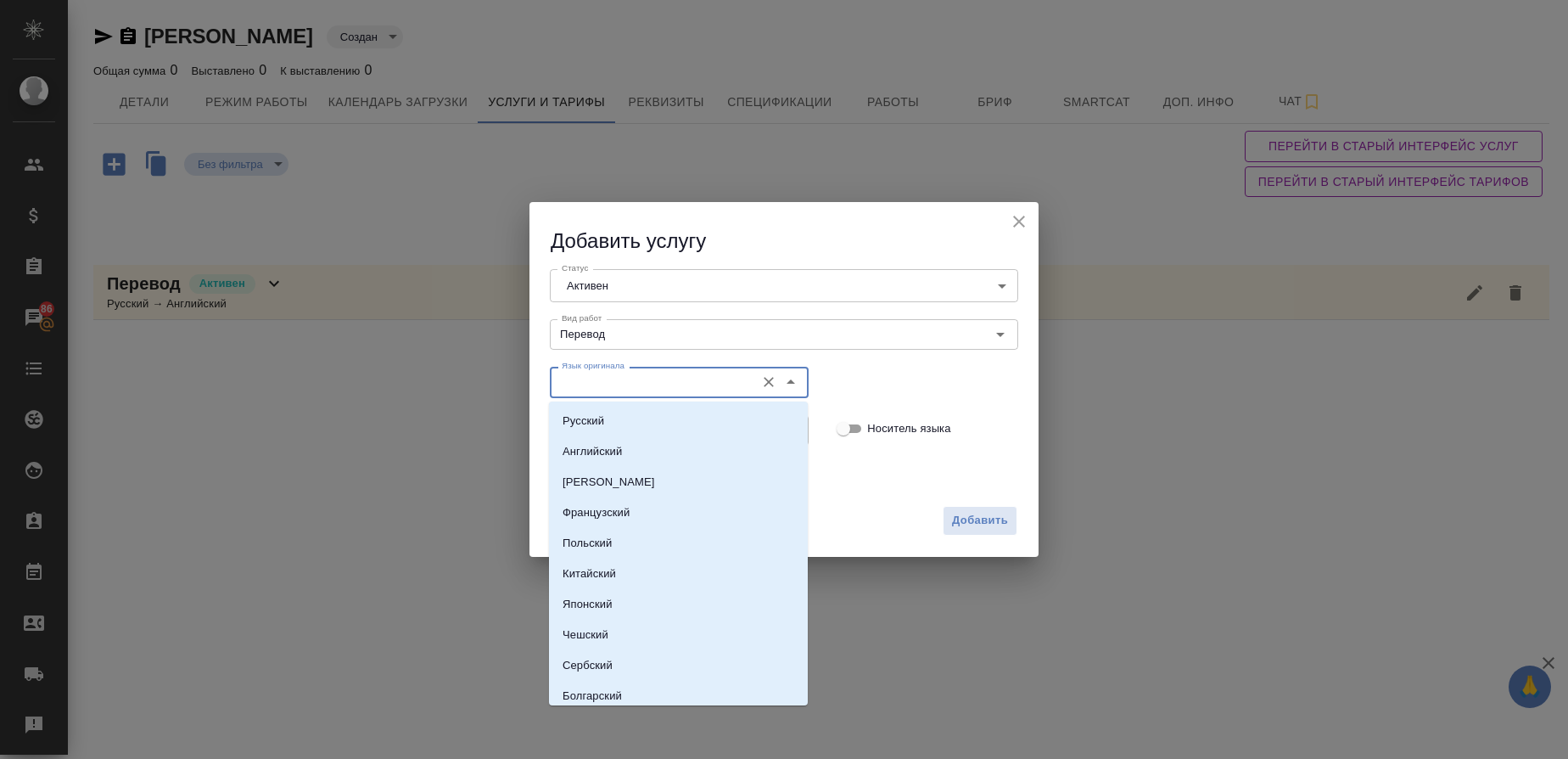
click at [590, 371] on input "Язык оригинала" at bounding box center [651, 382] width 192 height 21
click at [583, 458] on p "Английский" at bounding box center [592, 452] width 60 height 17
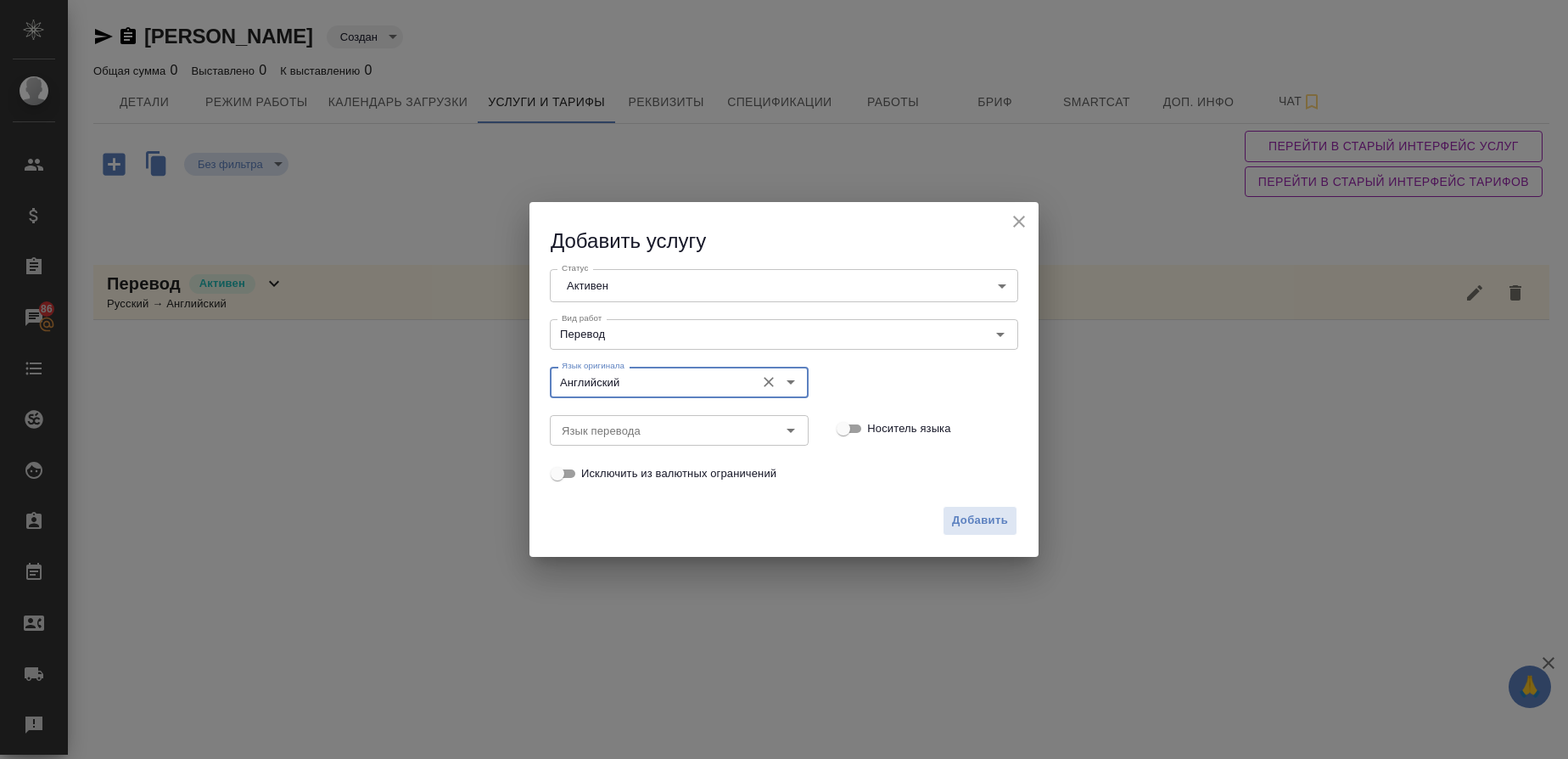
type input "Английский"
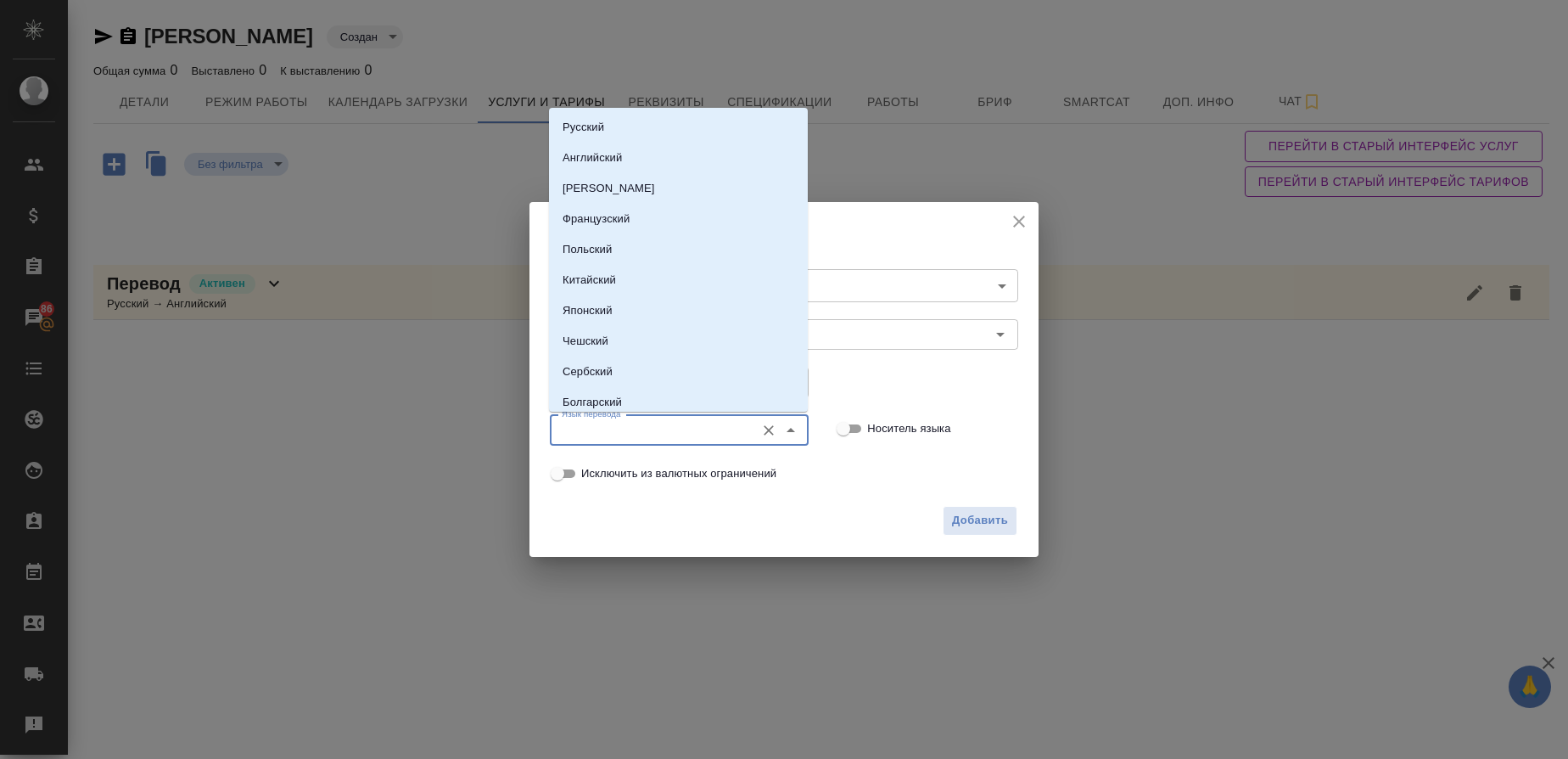
click at [569, 428] on input "Язык перевода" at bounding box center [651, 430] width 192 height 21
click at [589, 115] on li "Русский" at bounding box center [678, 126] width 259 height 30
type input "Русский"
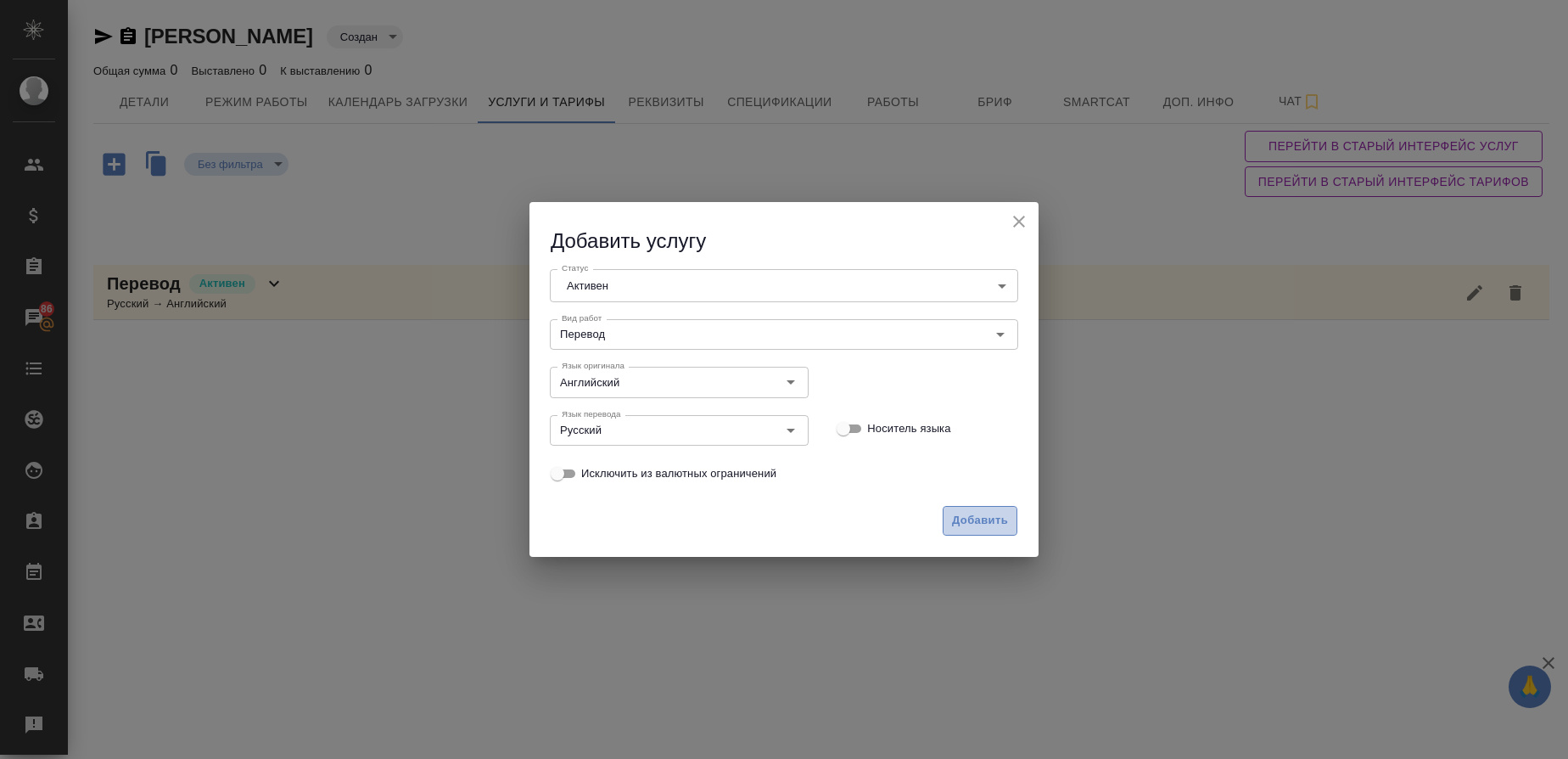
click at [980, 525] on span "Добавить" at bounding box center [980, 520] width 56 height 20
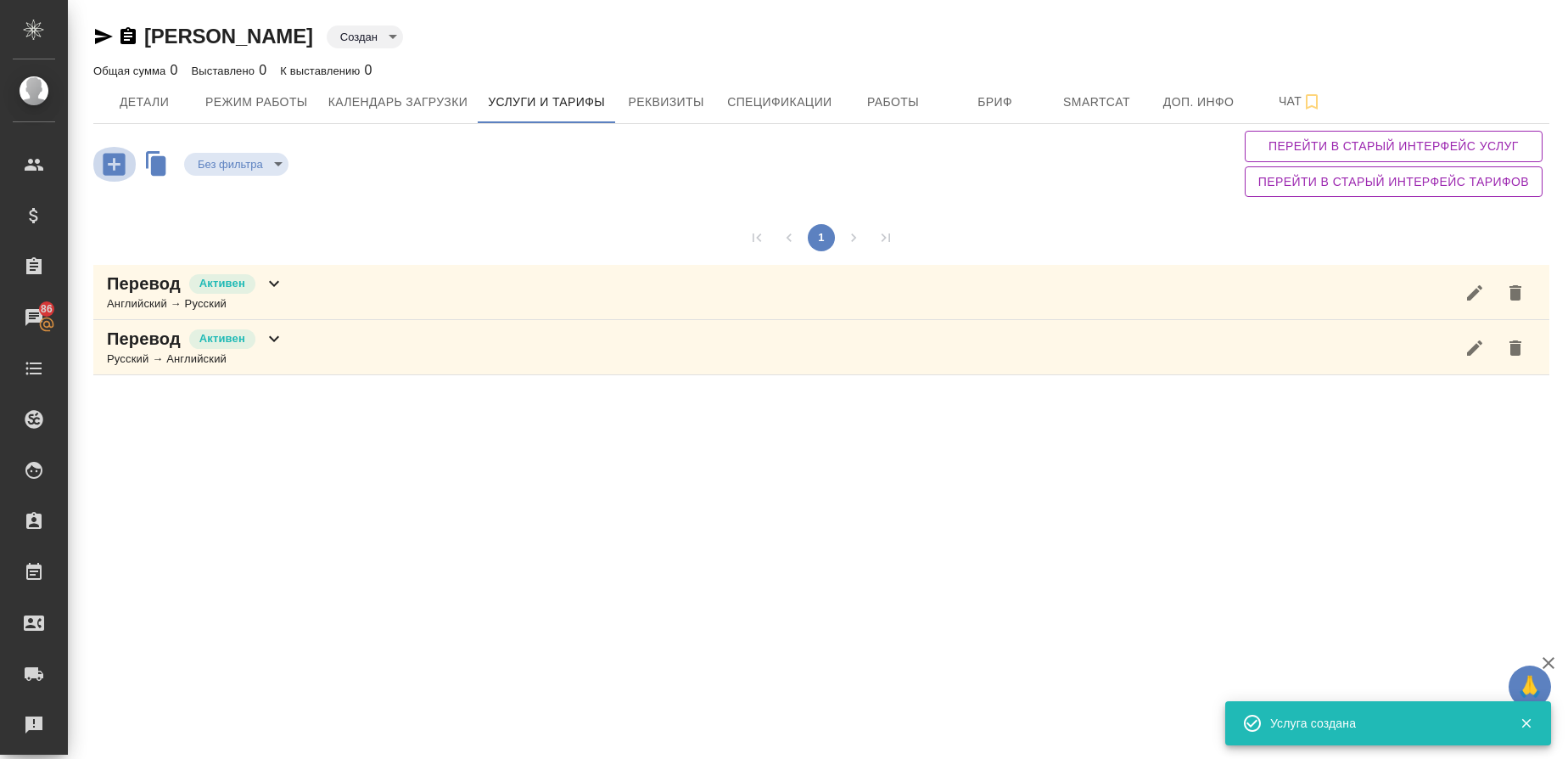
click at [119, 155] on icon "button" at bounding box center [113, 163] width 22 height 22
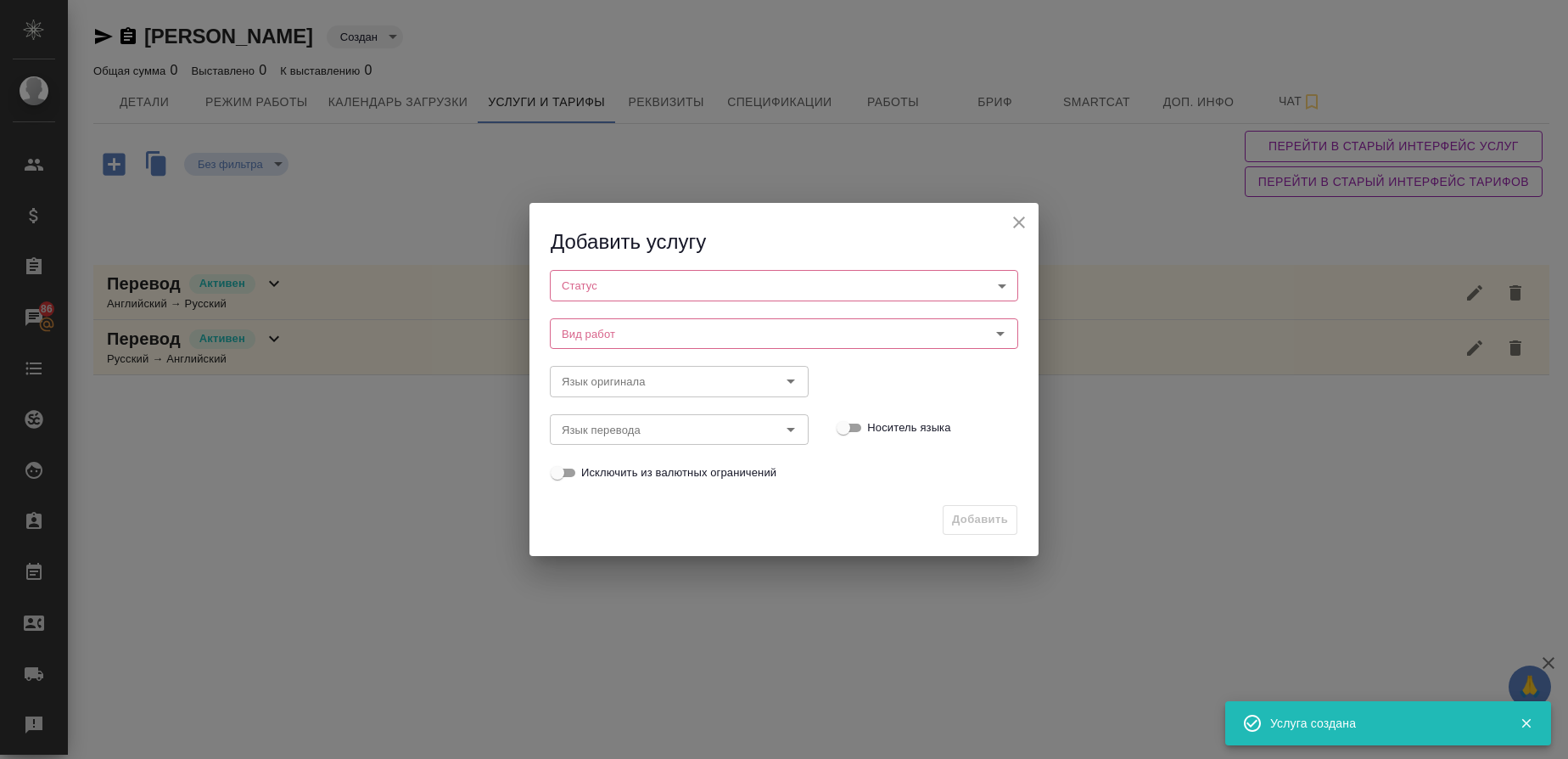
click at [598, 291] on body "🙏 .cls-1 fill:#fff; AWATERA Gusmanova Nailya Клиенты Спецификации Заказы 86 Чат…" at bounding box center [784, 379] width 1568 height 759
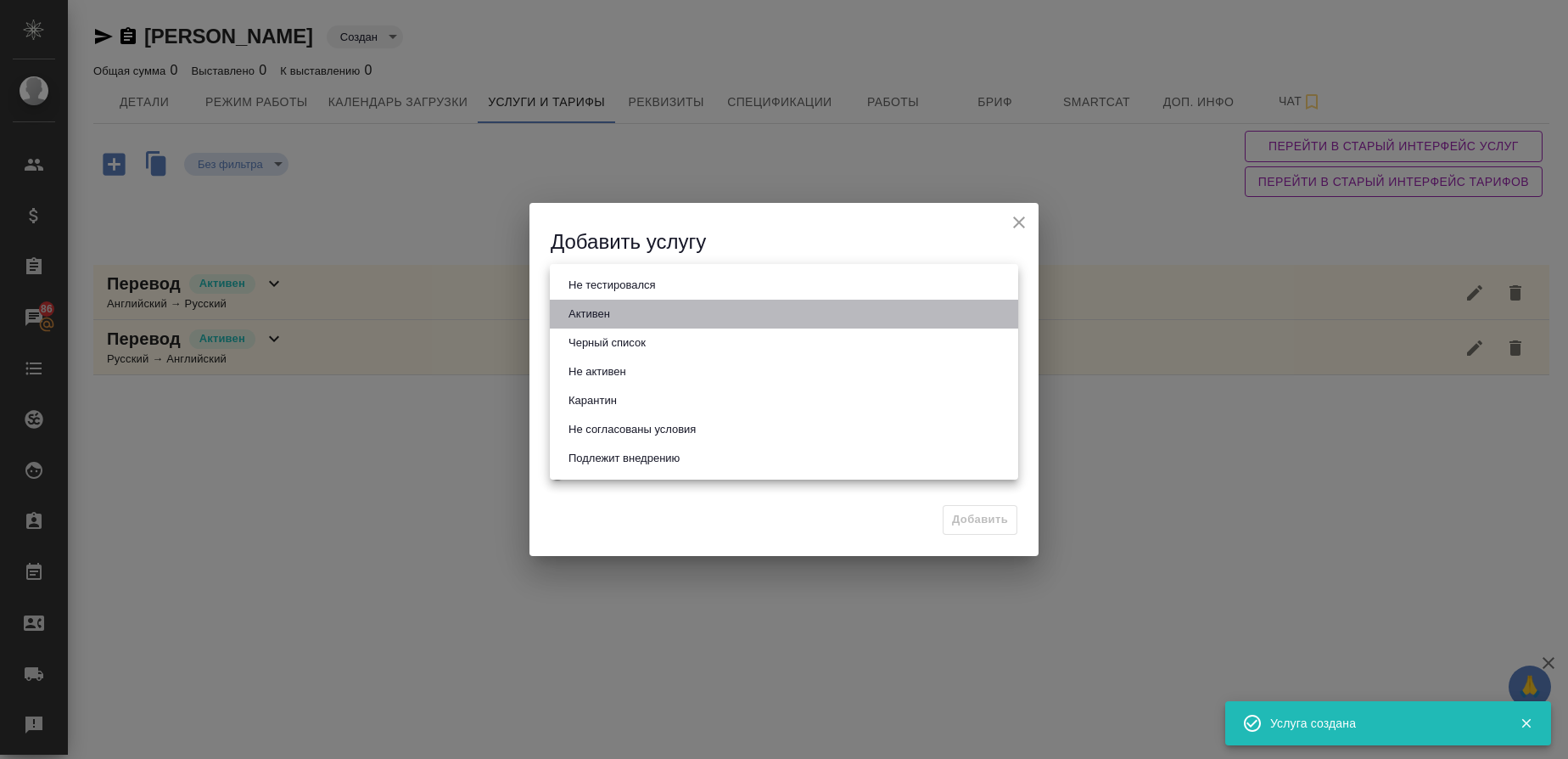
click at [598, 311] on button "Активен" at bounding box center [589, 314] width 52 height 19
type input "active"
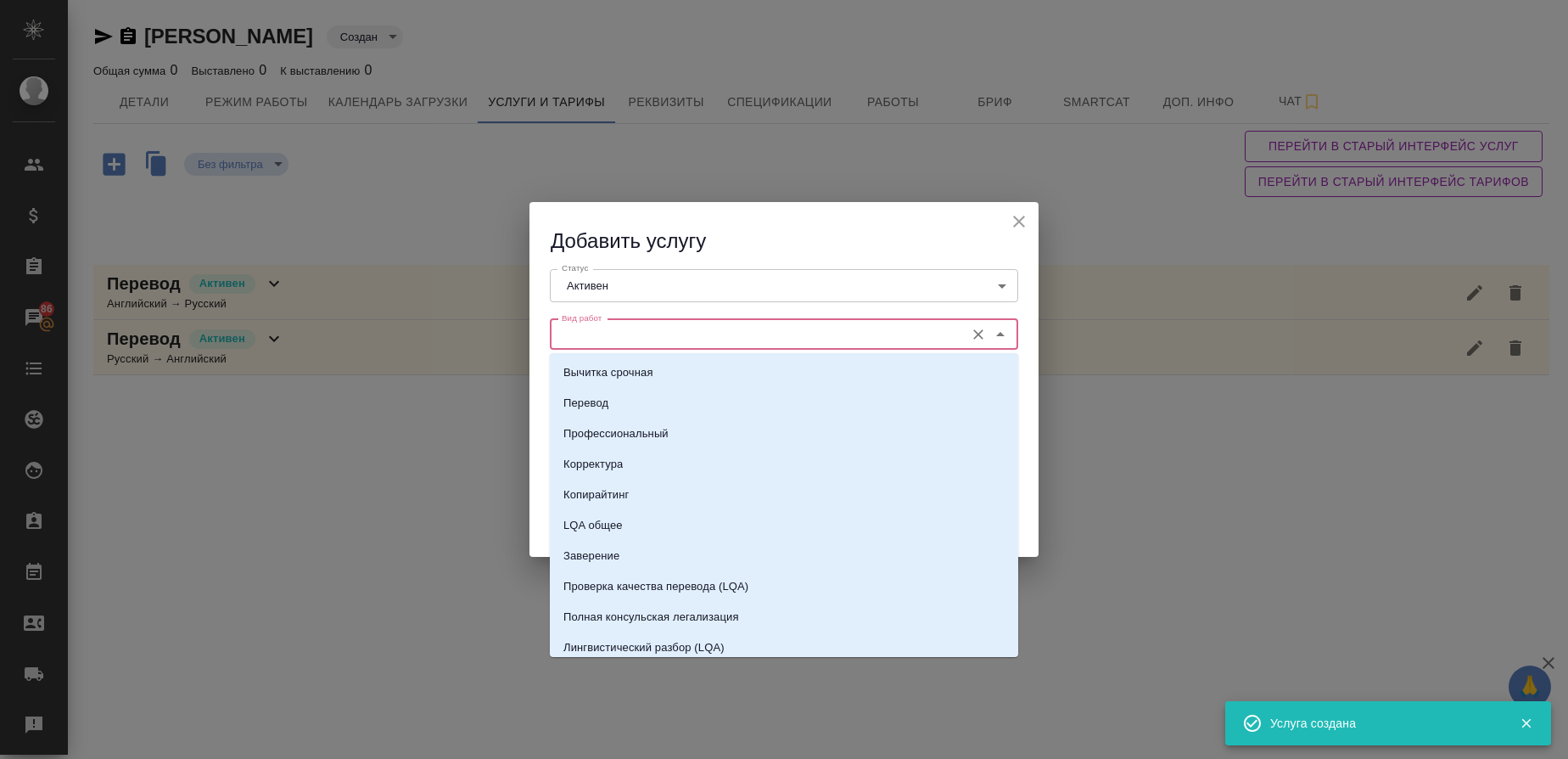
click at [591, 327] on input "Вид работ" at bounding box center [755, 335] width 402 height 21
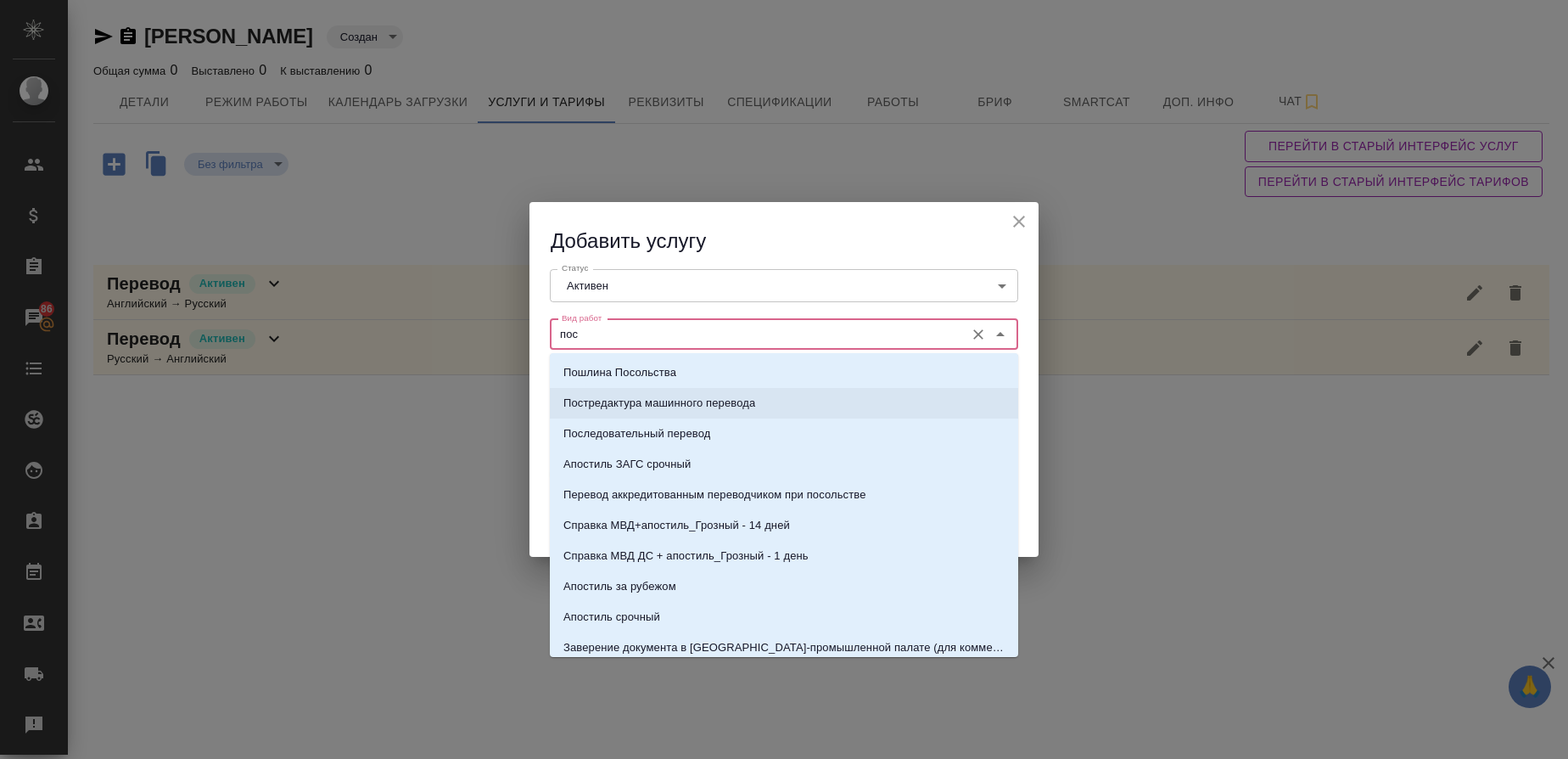
click at [609, 401] on p "Постредактура машинного перевода" at bounding box center [659, 403] width 192 height 17
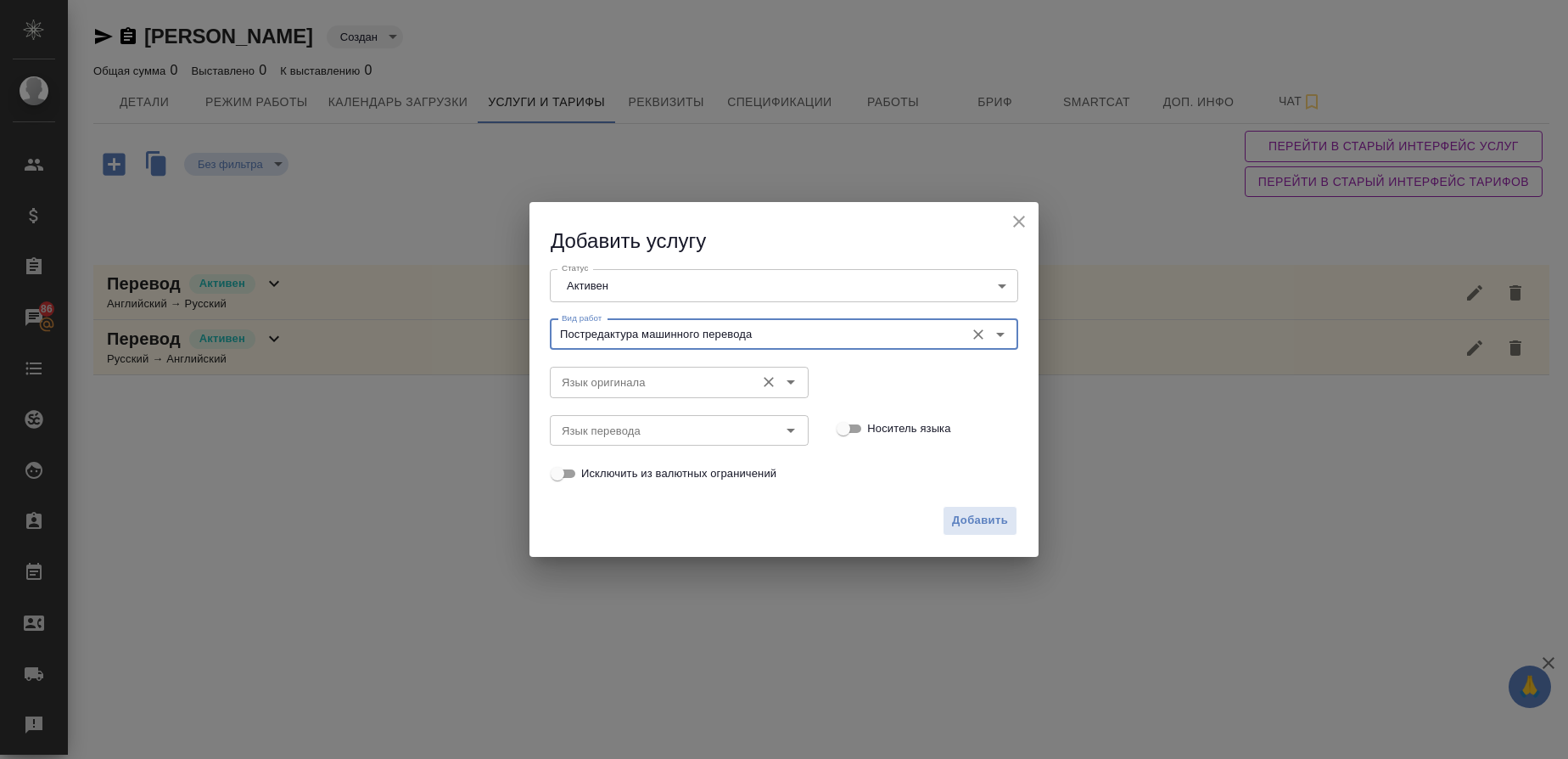
type input "Постредактура машинного перевода"
click at [601, 380] on input "Язык оригинала" at bounding box center [651, 382] width 192 height 21
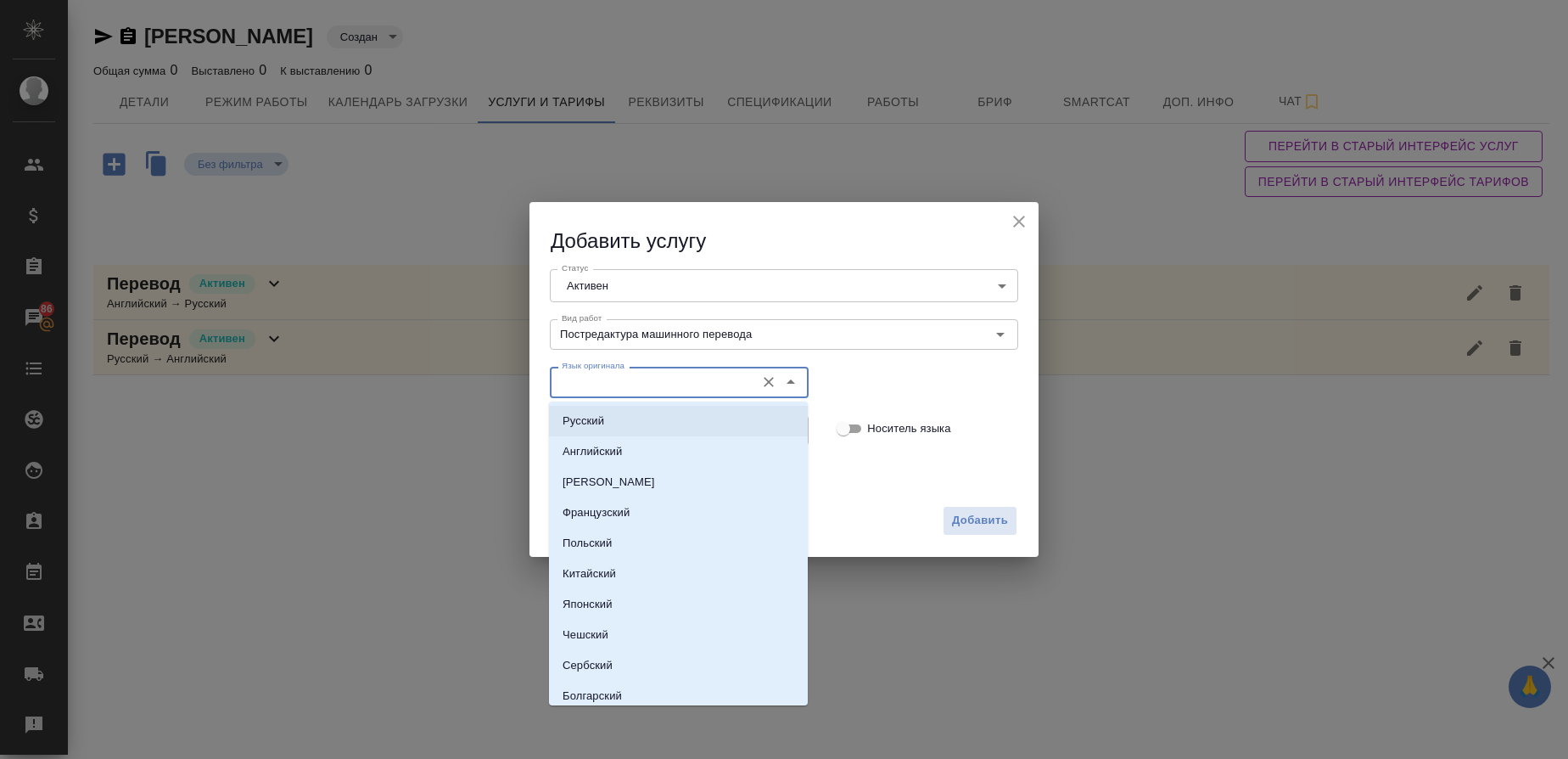
click at [589, 421] on p "Русский" at bounding box center [583, 421] width 42 height 17
type input "Русский"
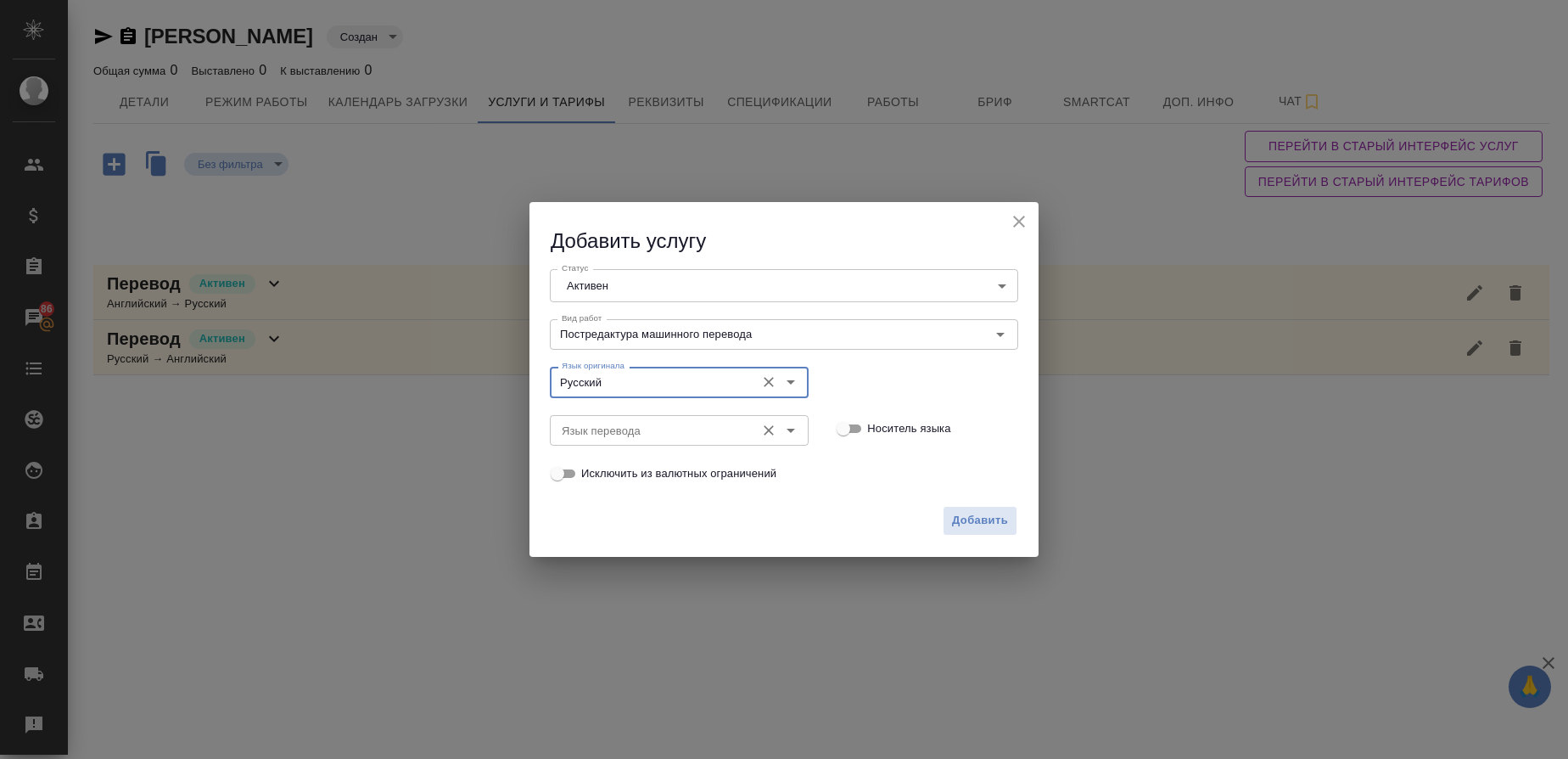
click at [588, 432] on input "Язык перевода" at bounding box center [651, 430] width 192 height 21
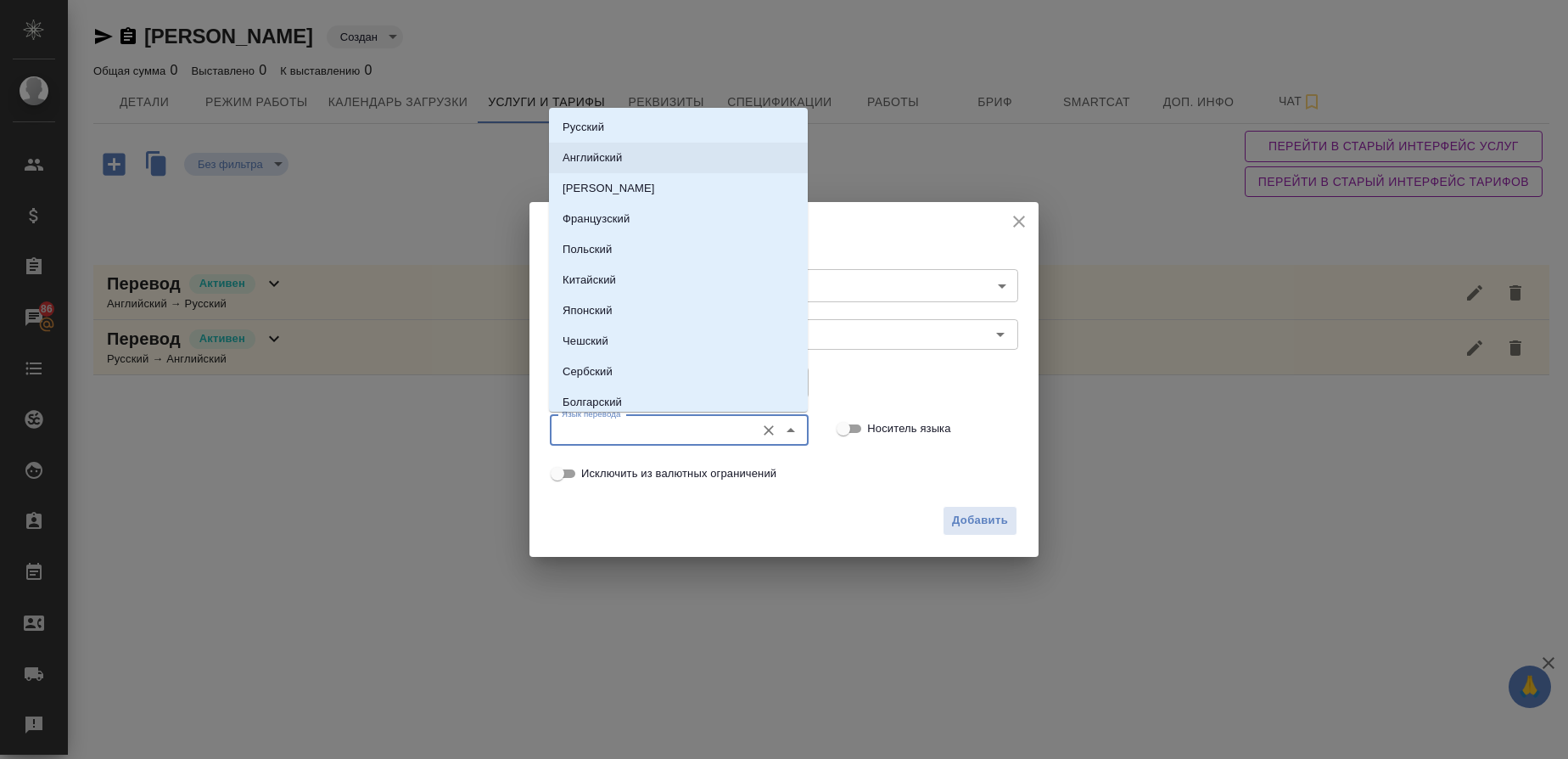
click at [605, 151] on p "Английский" at bounding box center [592, 158] width 60 height 17
type input "Английский"
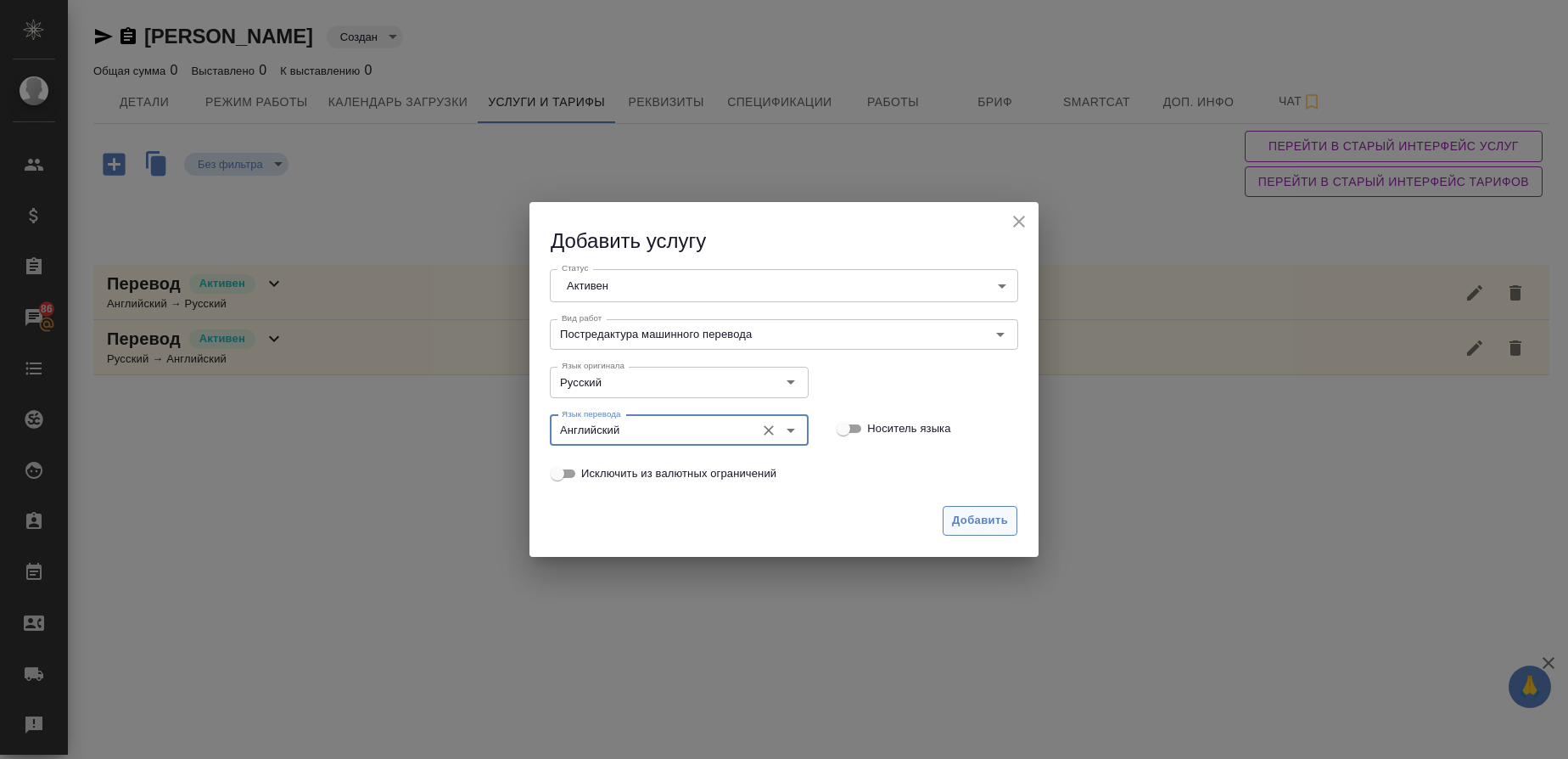
click at [993, 523] on span "Добавить" at bounding box center [980, 520] width 56 height 20
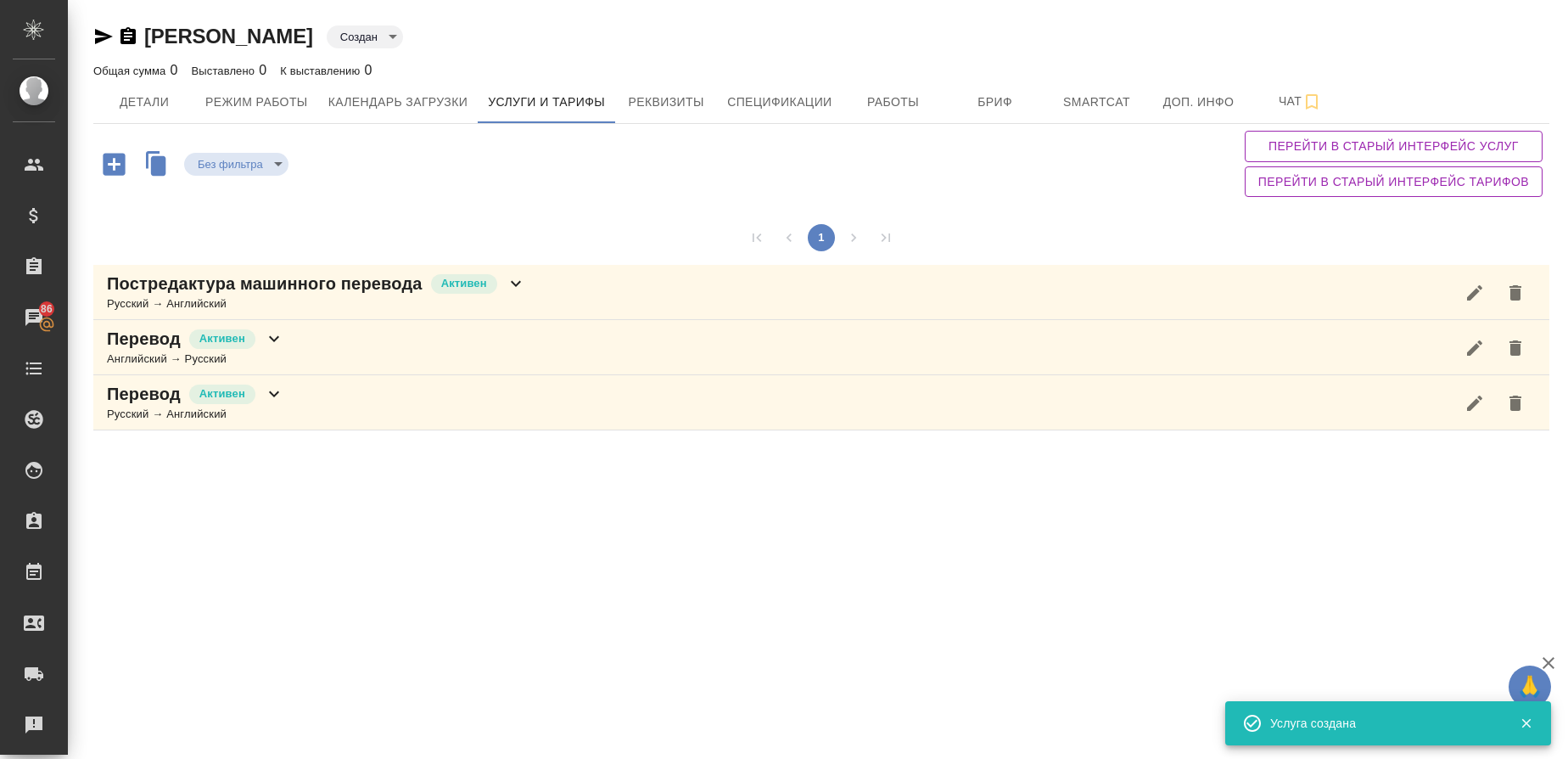
click at [112, 161] on icon "button" at bounding box center [113, 163] width 22 height 22
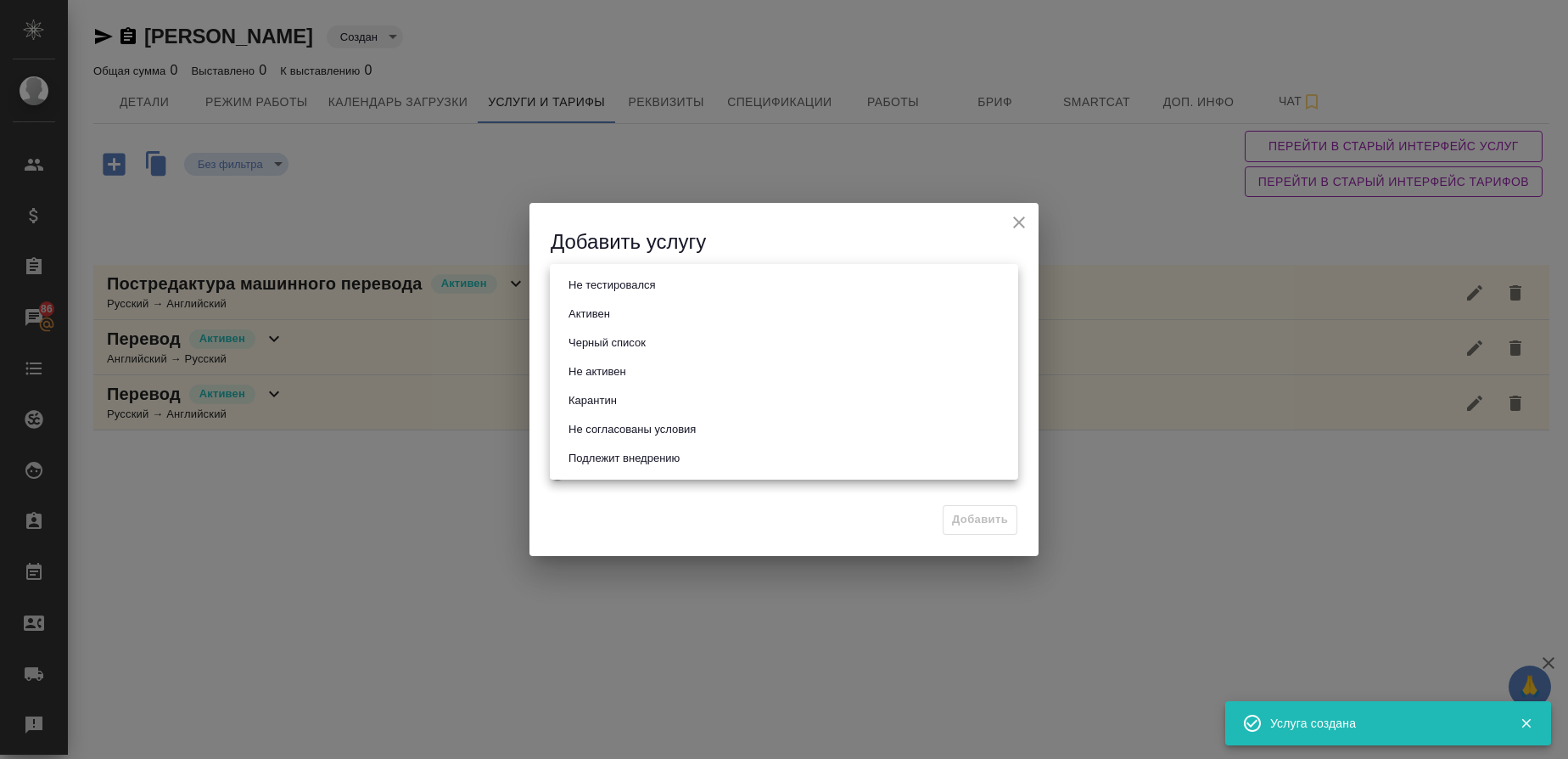
click at [576, 296] on body "🙏 .cls-1 fill:#fff; AWATERA Gusmanova Nailya Клиенты Спецификации Заказы 86 Чат…" at bounding box center [784, 379] width 1568 height 759
click at [595, 322] on button "Активен" at bounding box center [589, 314] width 52 height 19
type input "active"
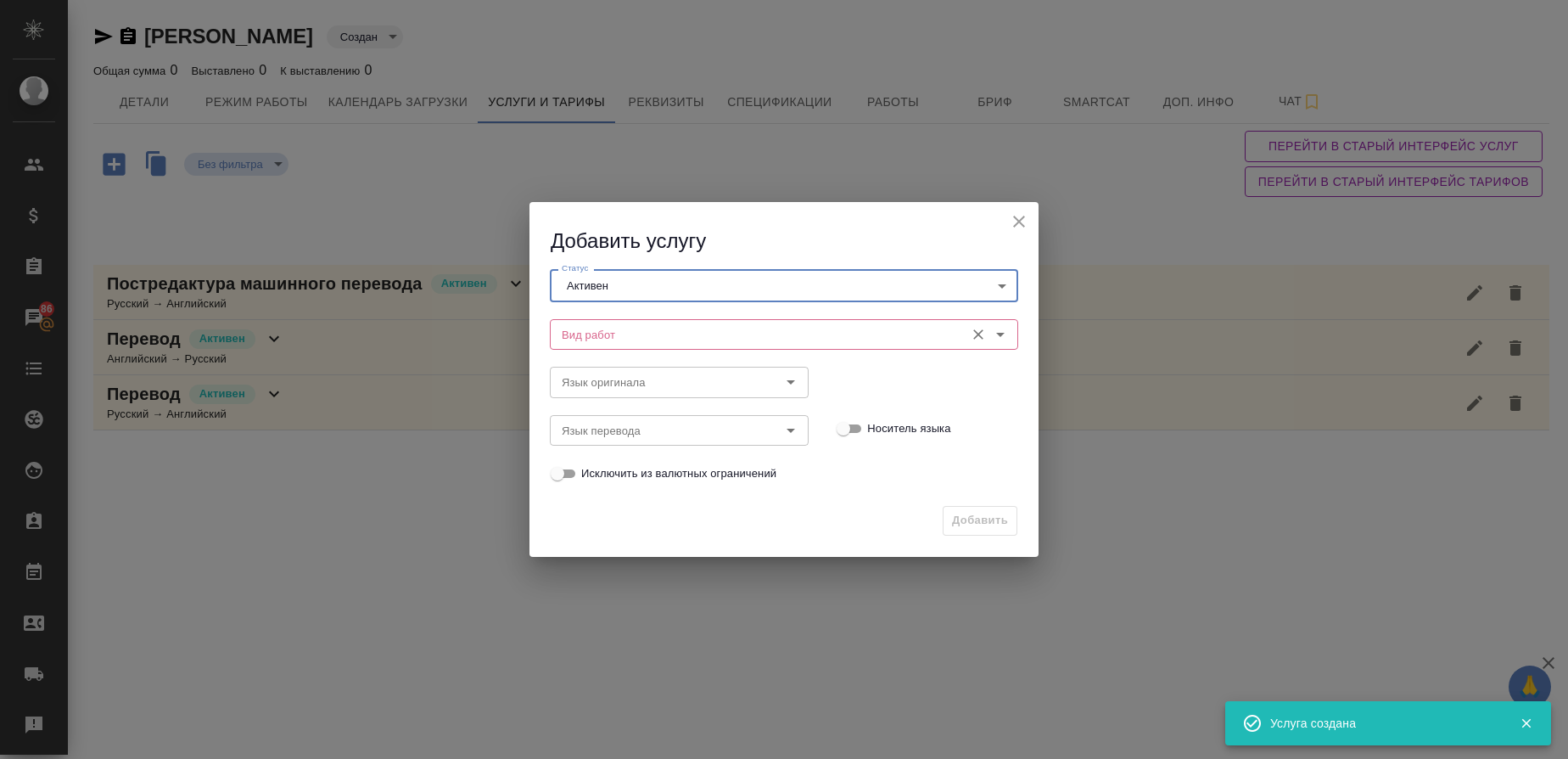
click at [588, 341] on input "Вид работ" at bounding box center [755, 335] width 402 height 21
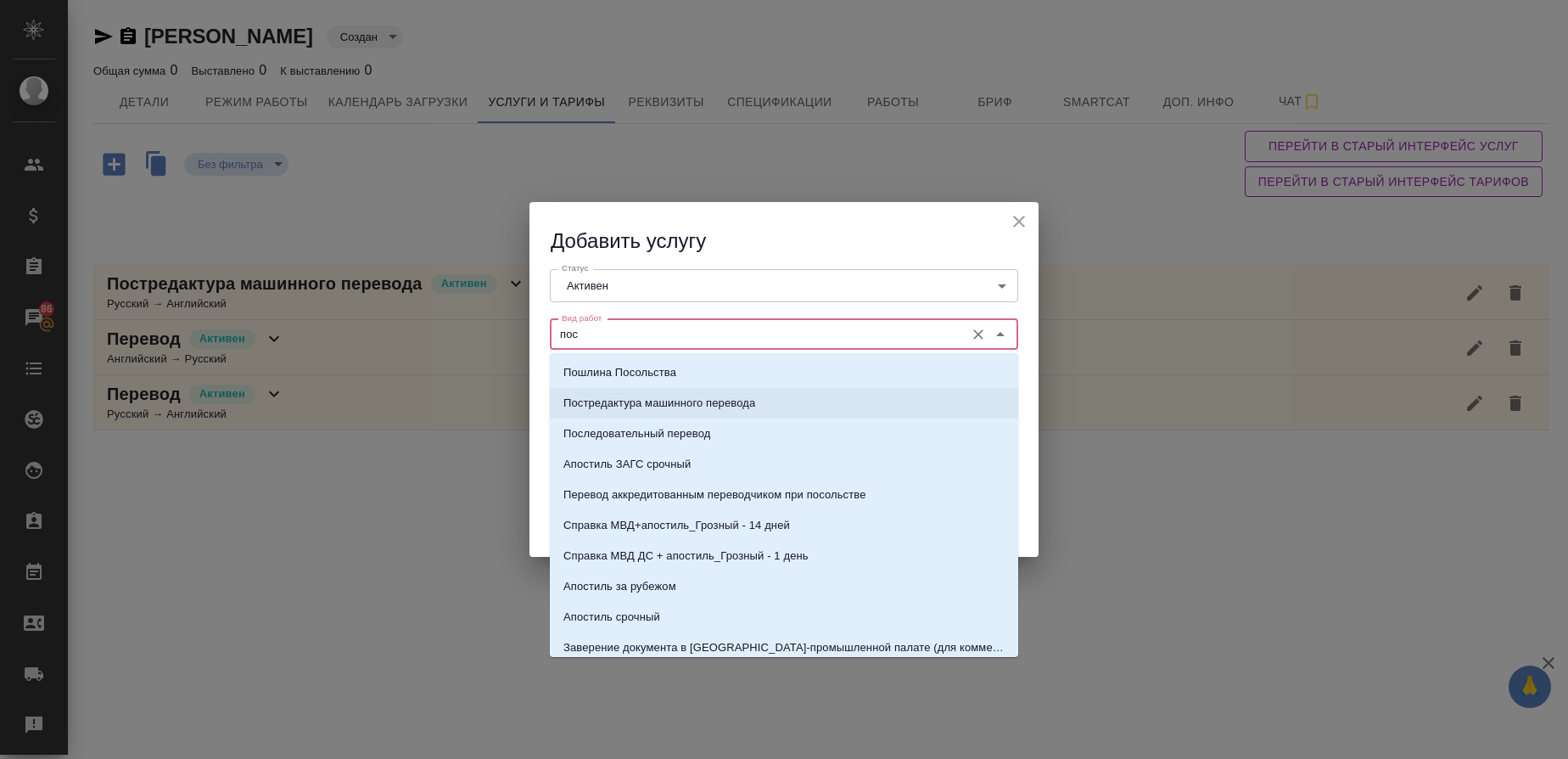
click at [618, 412] on li "Постредактура машинного перевода" at bounding box center [783, 402] width 468 height 30
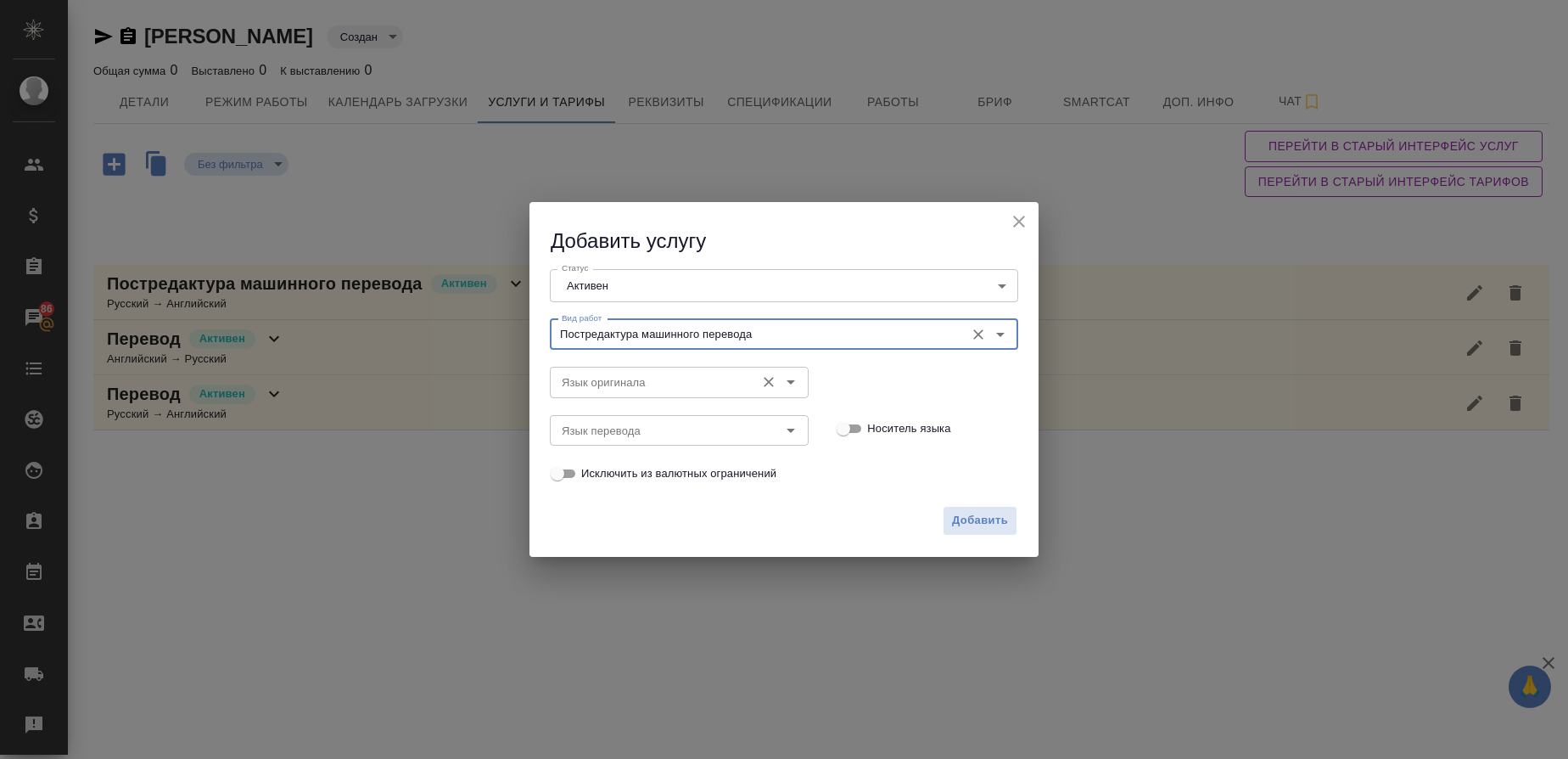
type input "Постредактура машинного перевода"
click at [564, 372] on input "Язык оригинала" at bounding box center [651, 382] width 192 height 21
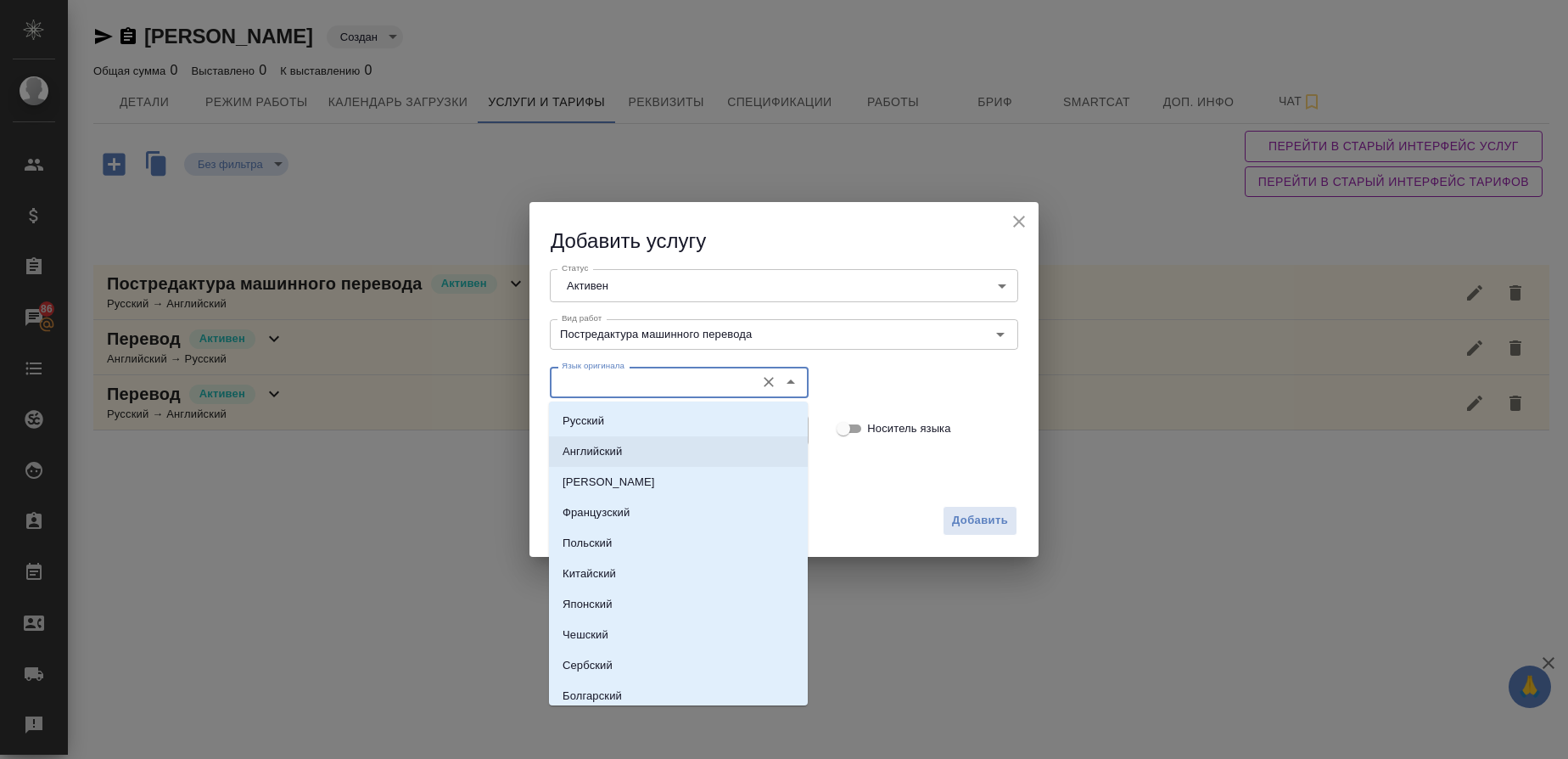
click at [582, 457] on p "Английский" at bounding box center [592, 452] width 60 height 17
type input "Английский"
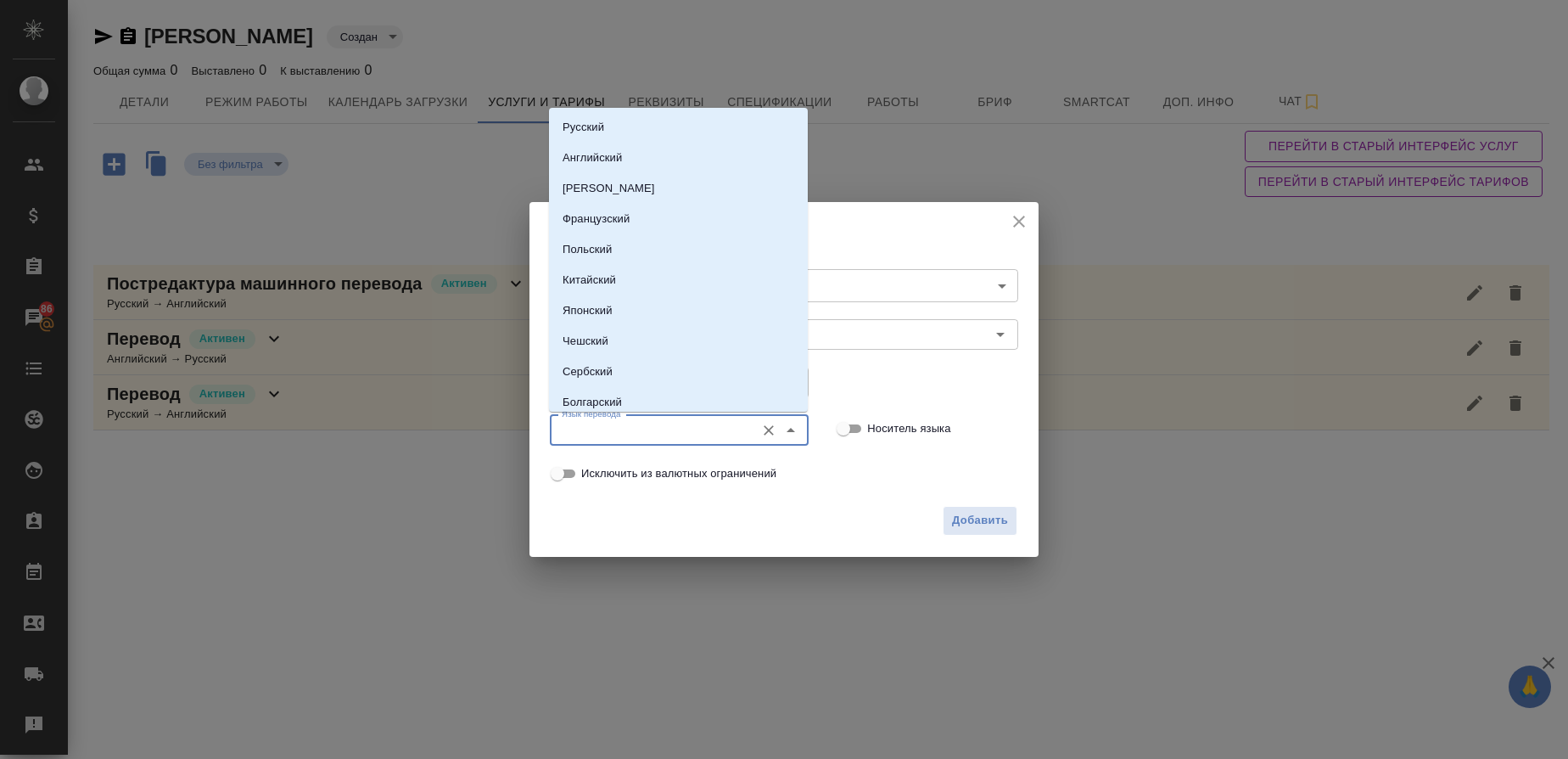
click at [593, 435] on input "Язык перевода" at bounding box center [651, 430] width 192 height 21
click at [582, 132] on p "Русский" at bounding box center [583, 127] width 42 height 17
type input "Русский"
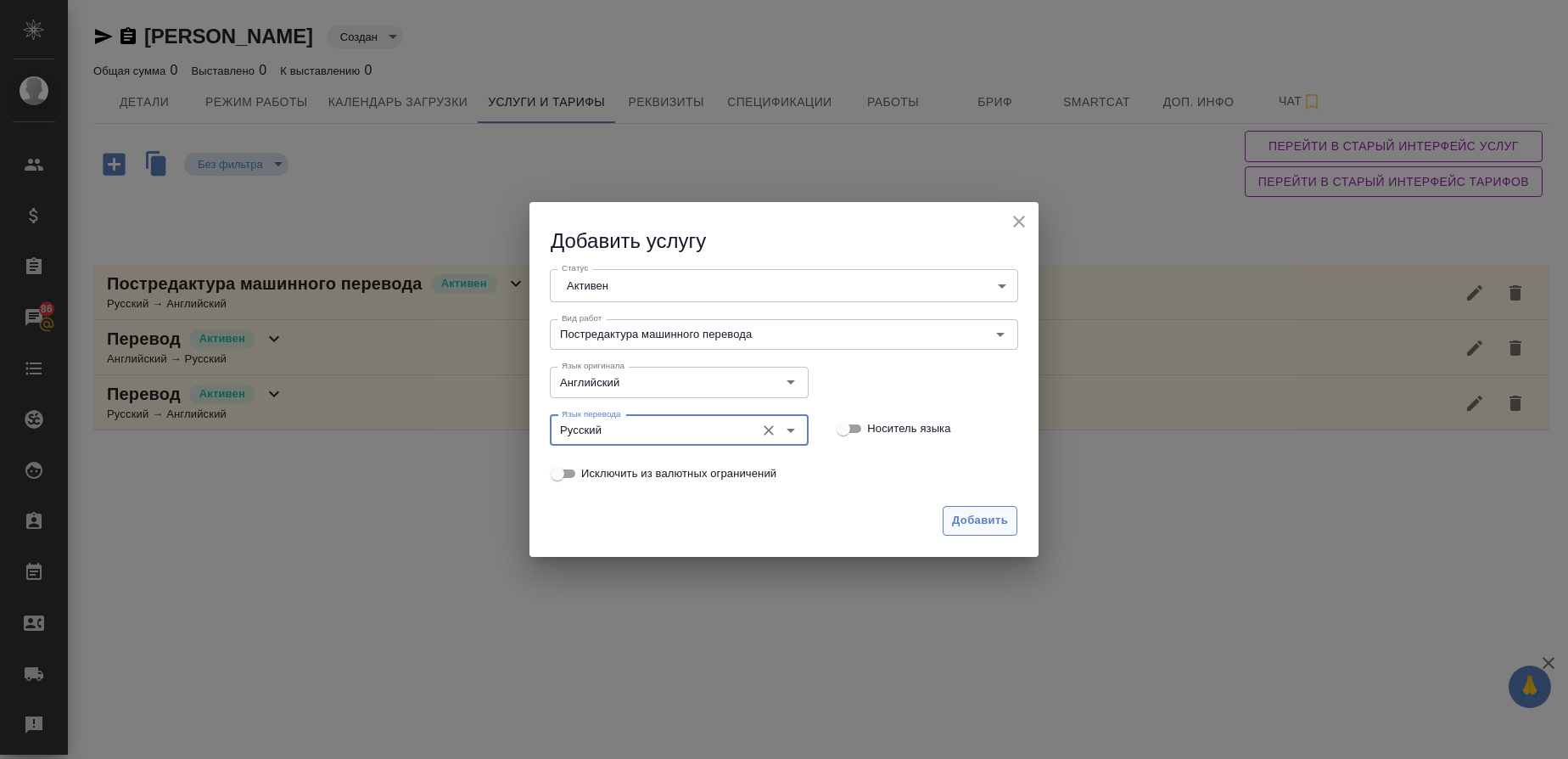
click at [980, 513] on span "Добавить" at bounding box center [980, 520] width 56 height 20
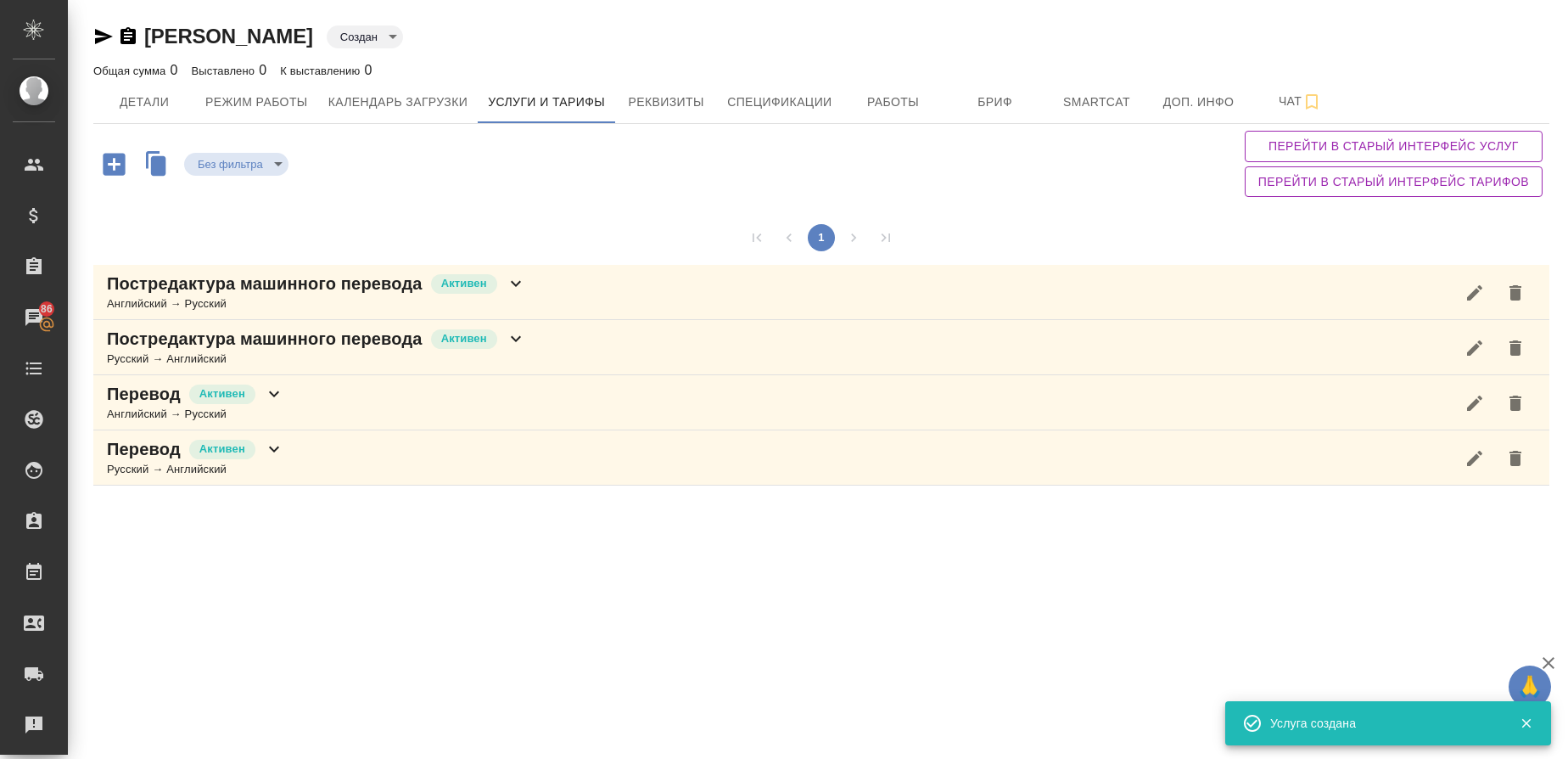
click at [111, 164] on icon "button" at bounding box center [114, 164] width 29 height 29
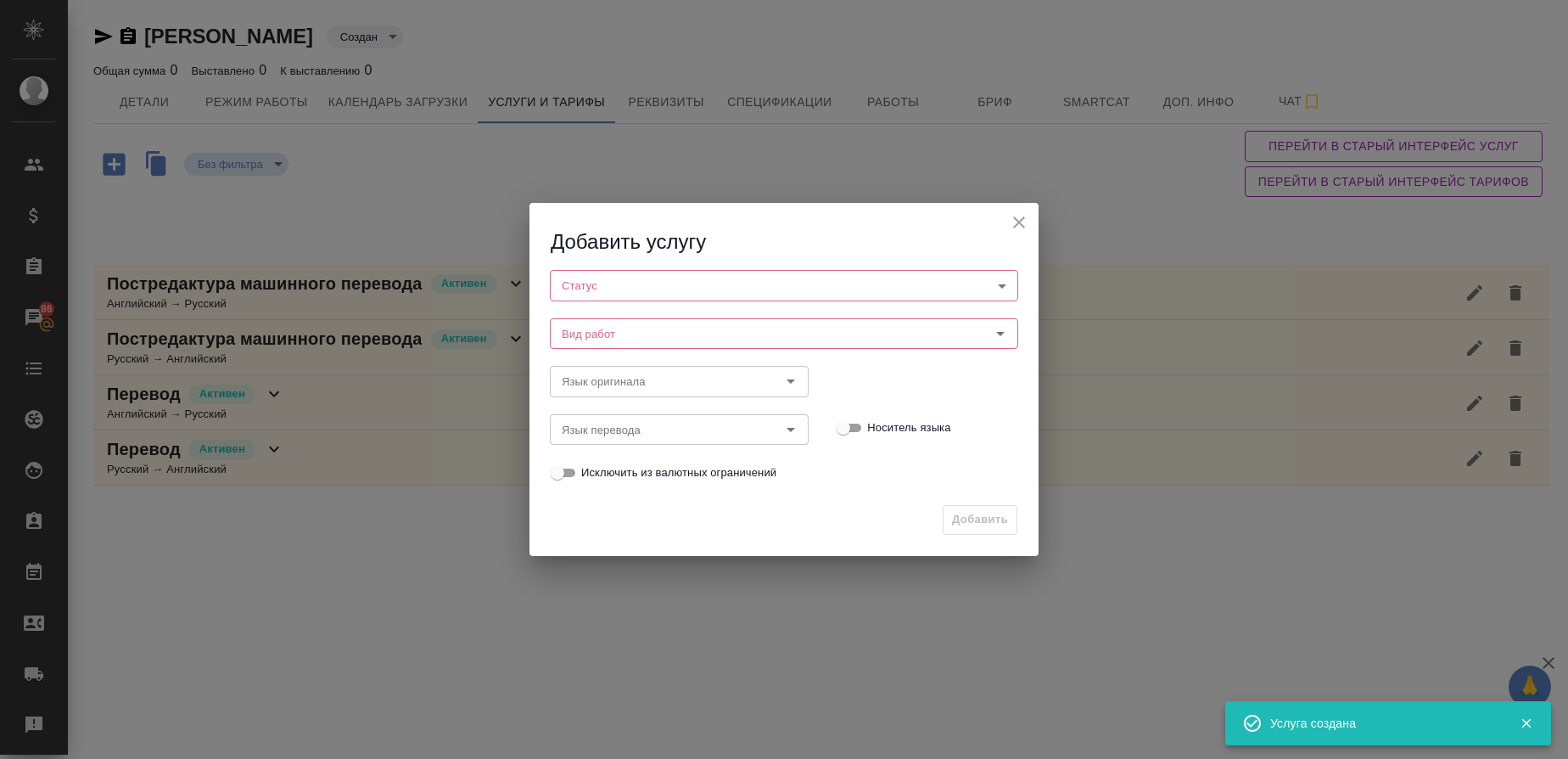
click at [575, 278] on body "🙏 .cls-1 fill:#fff; AWATERA Gusmanova Nailya Клиенты Спецификации Заказы 86 Чат…" at bounding box center [784, 379] width 1568 height 759
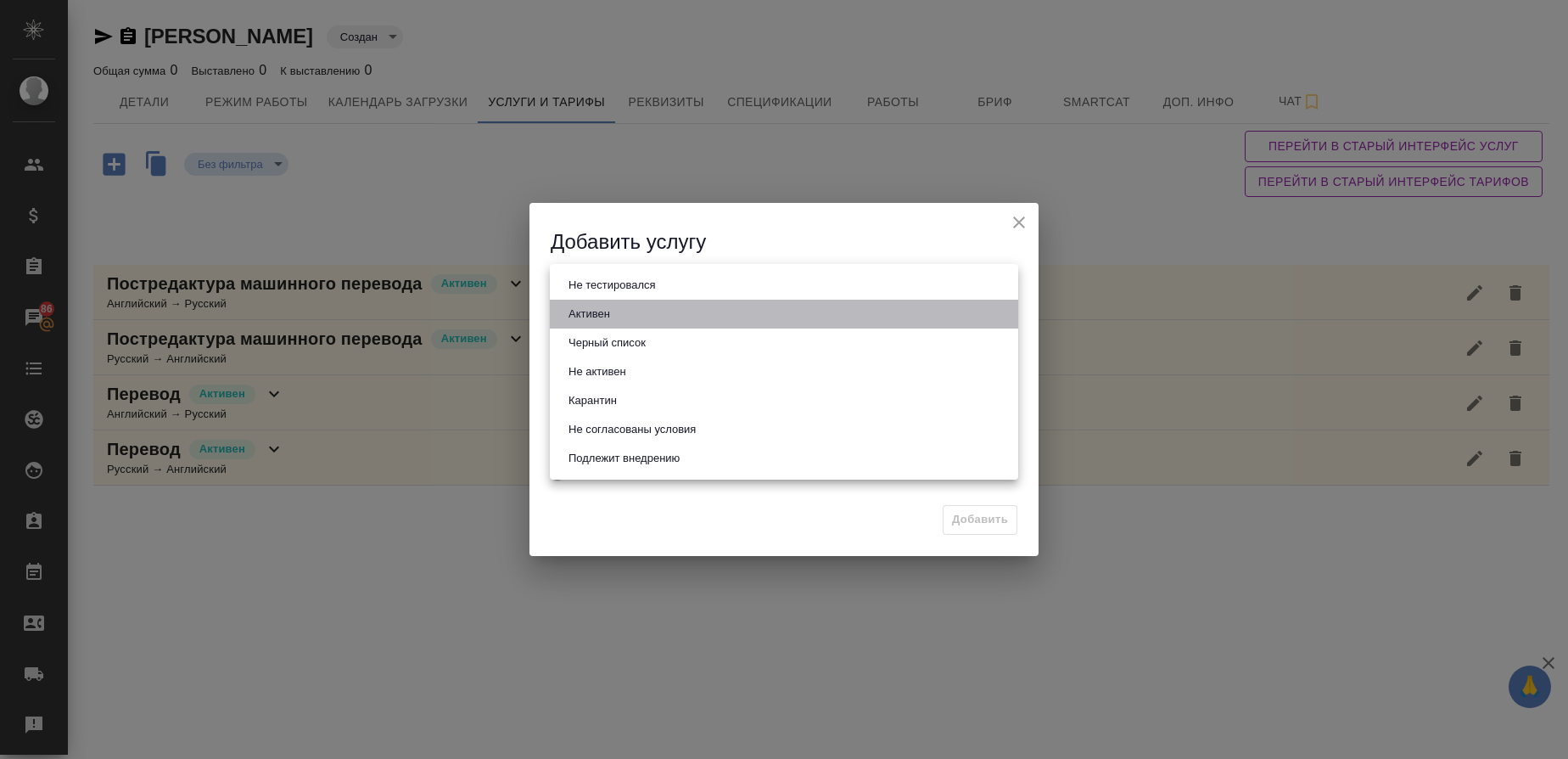
click at [598, 307] on button "Активен" at bounding box center [589, 314] width 52 height 19
type input "active"
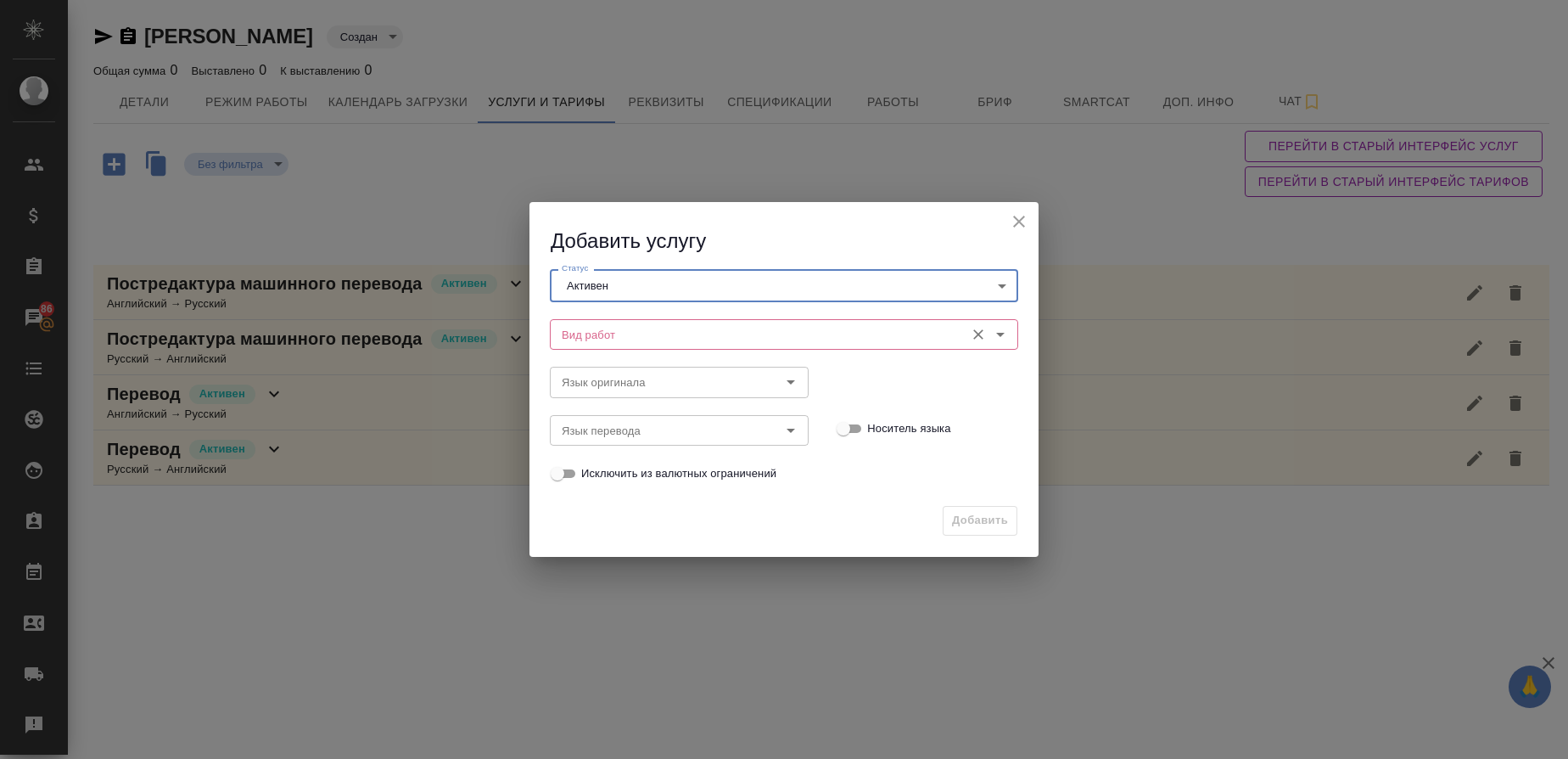
click at [589, 326] on input "Вид работ" at bounding box center [755, 335] width 402 height 21
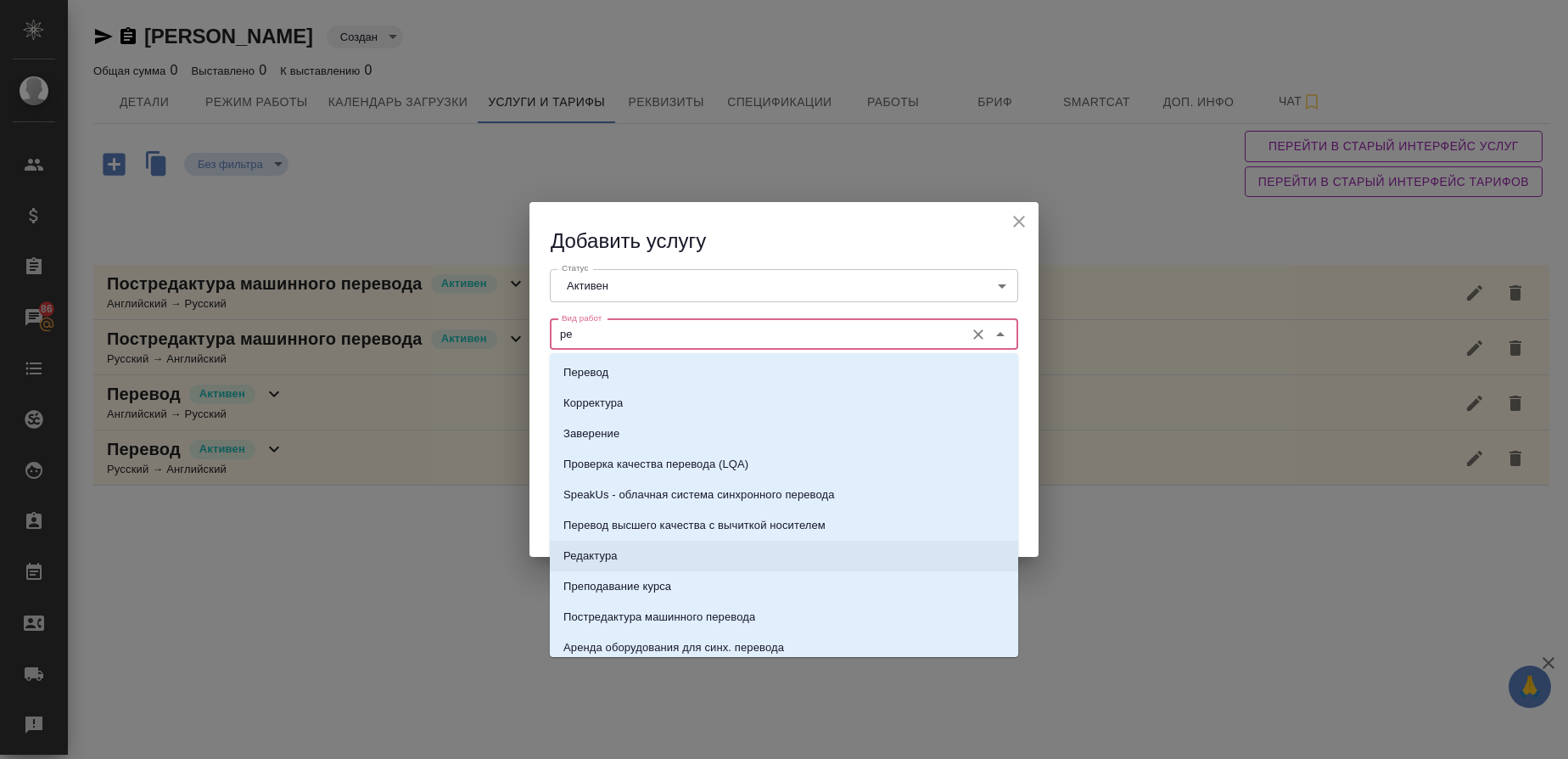
click at [603, 568] on li "Редактура" at bounding box center [783, 556] width 468 height 30
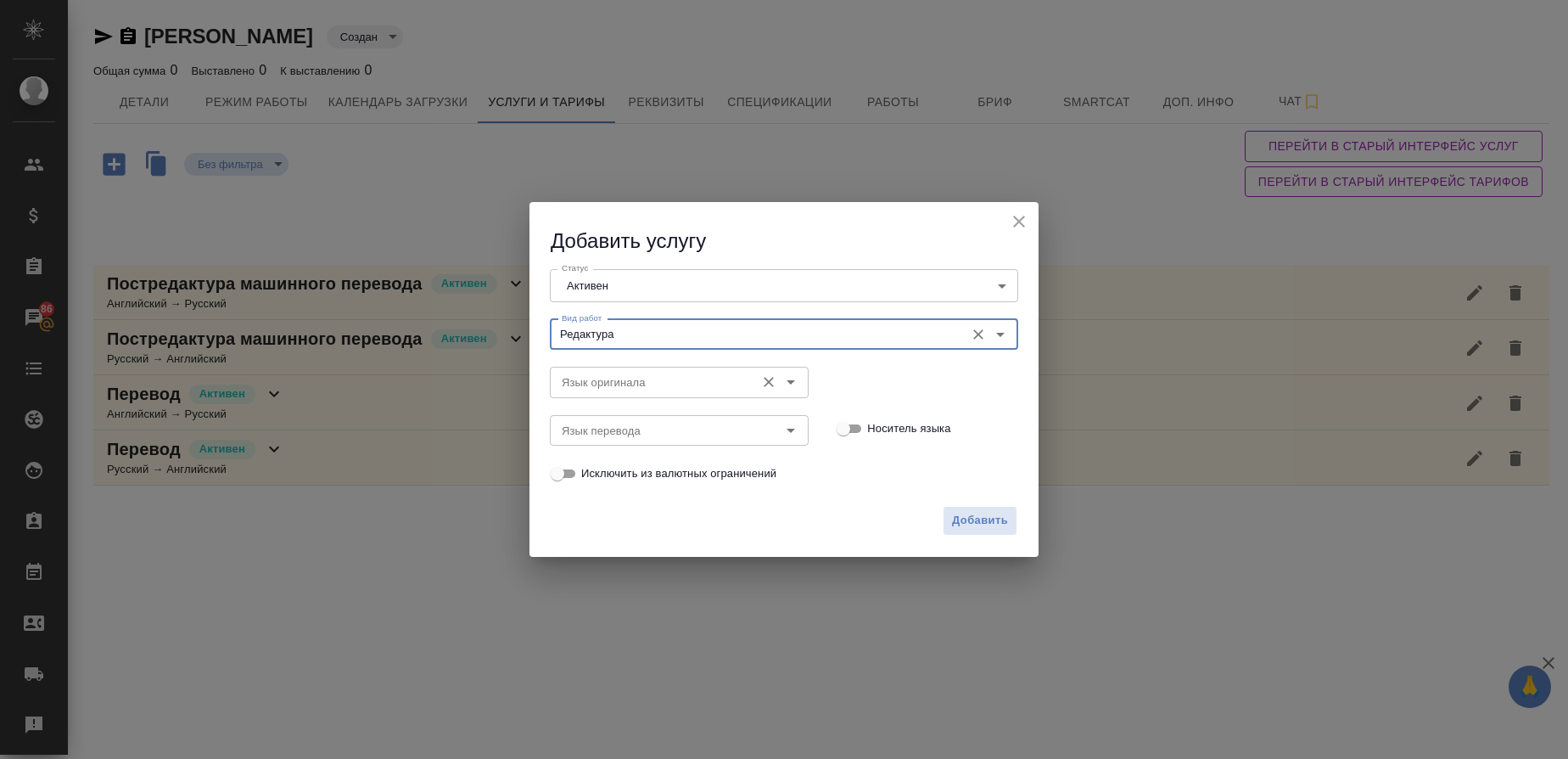
type input "Редактура"
click at [620, 383] on input "Язык оригинала" at bounding box center [651, 382] width 192 height 21
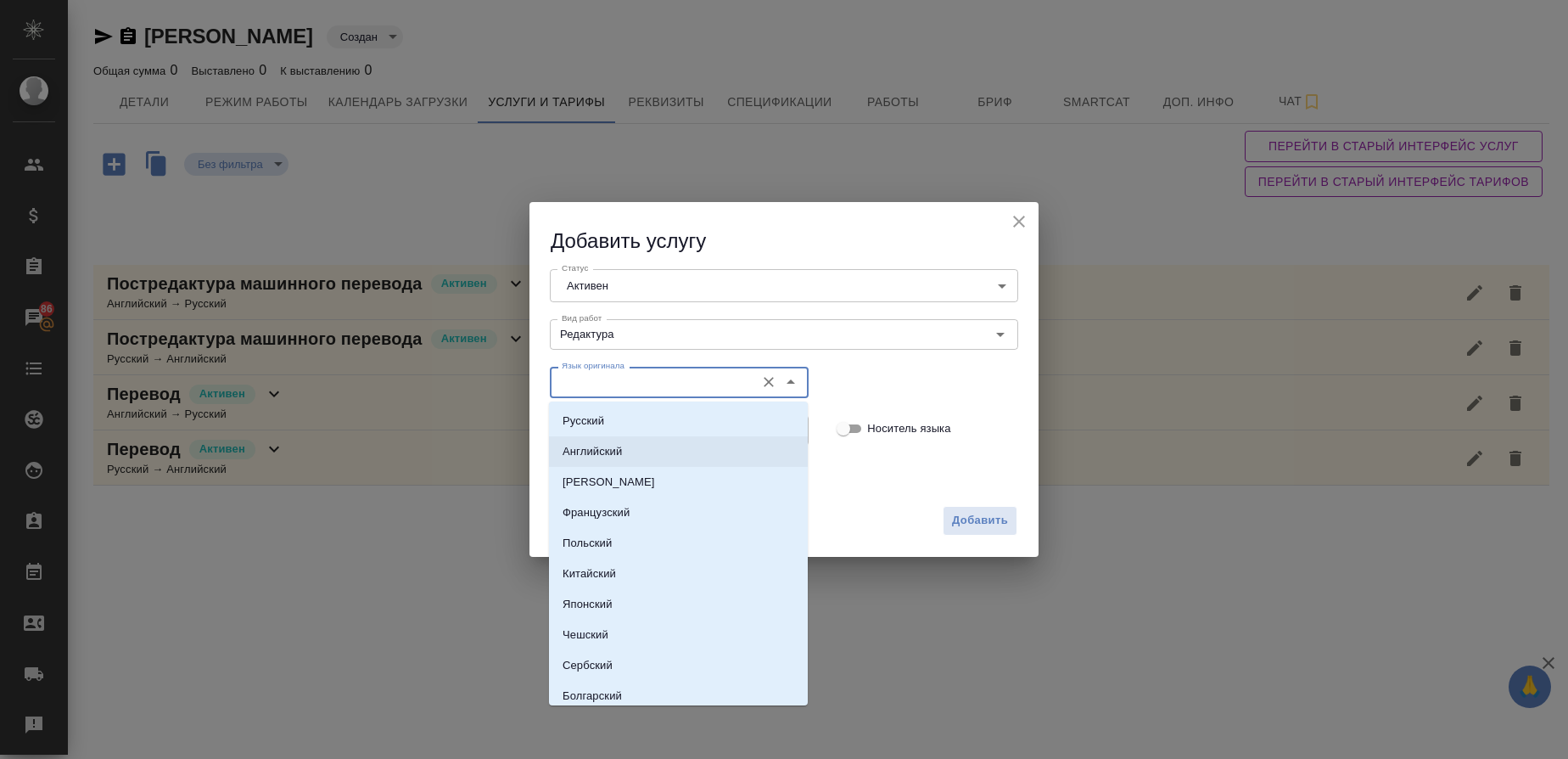
click at [596, 453] on p "Английский" at bounding box center [592, 452] width 60 height 17
type input "Английский"
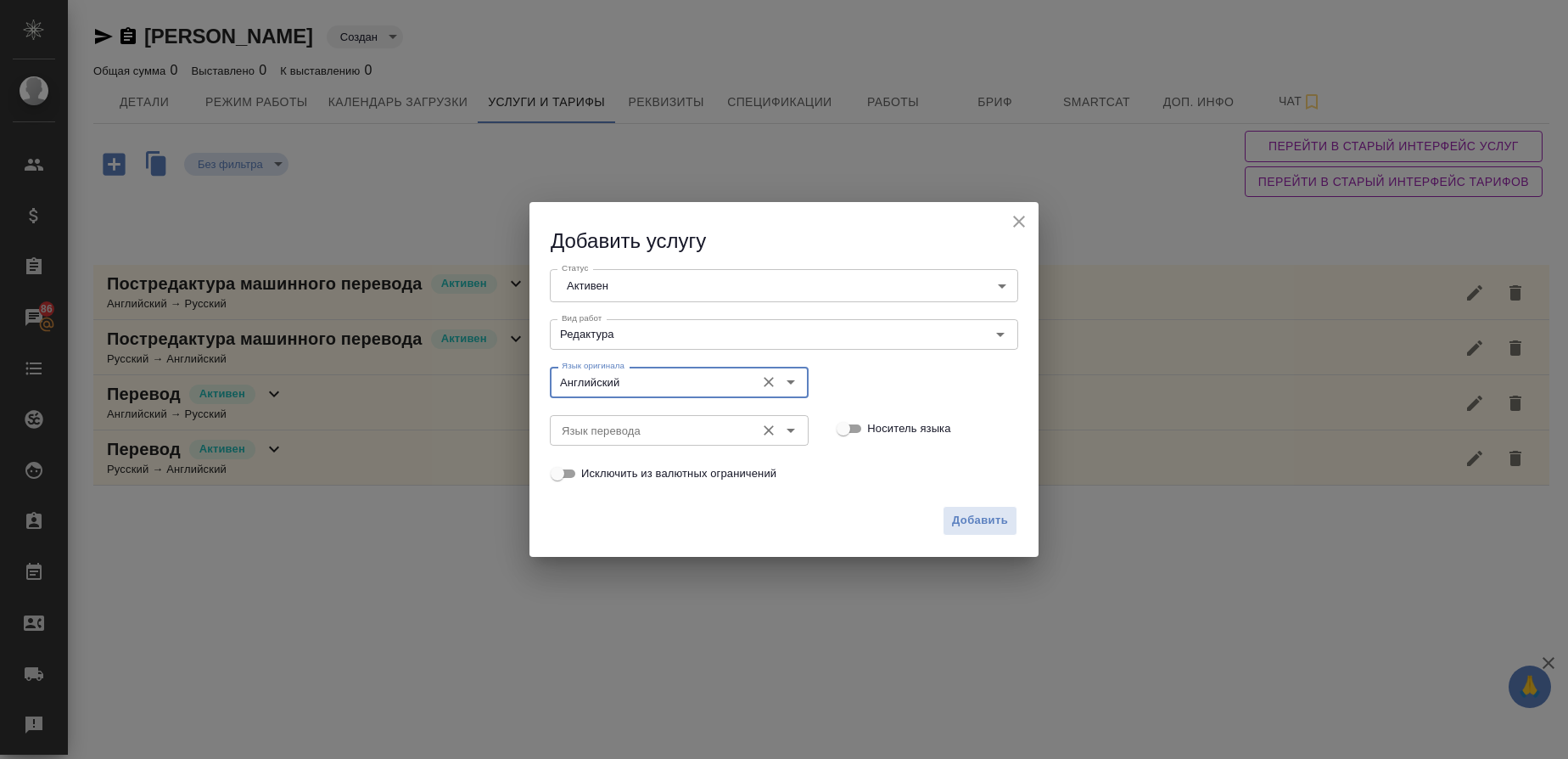
click at [594, 418] on div "Язык перевода" at bounding box center [678, 429] width 259 height 30
click at [578, 429] on input "Язык перевода" at bounding box center [651, 430] width 192 height 21
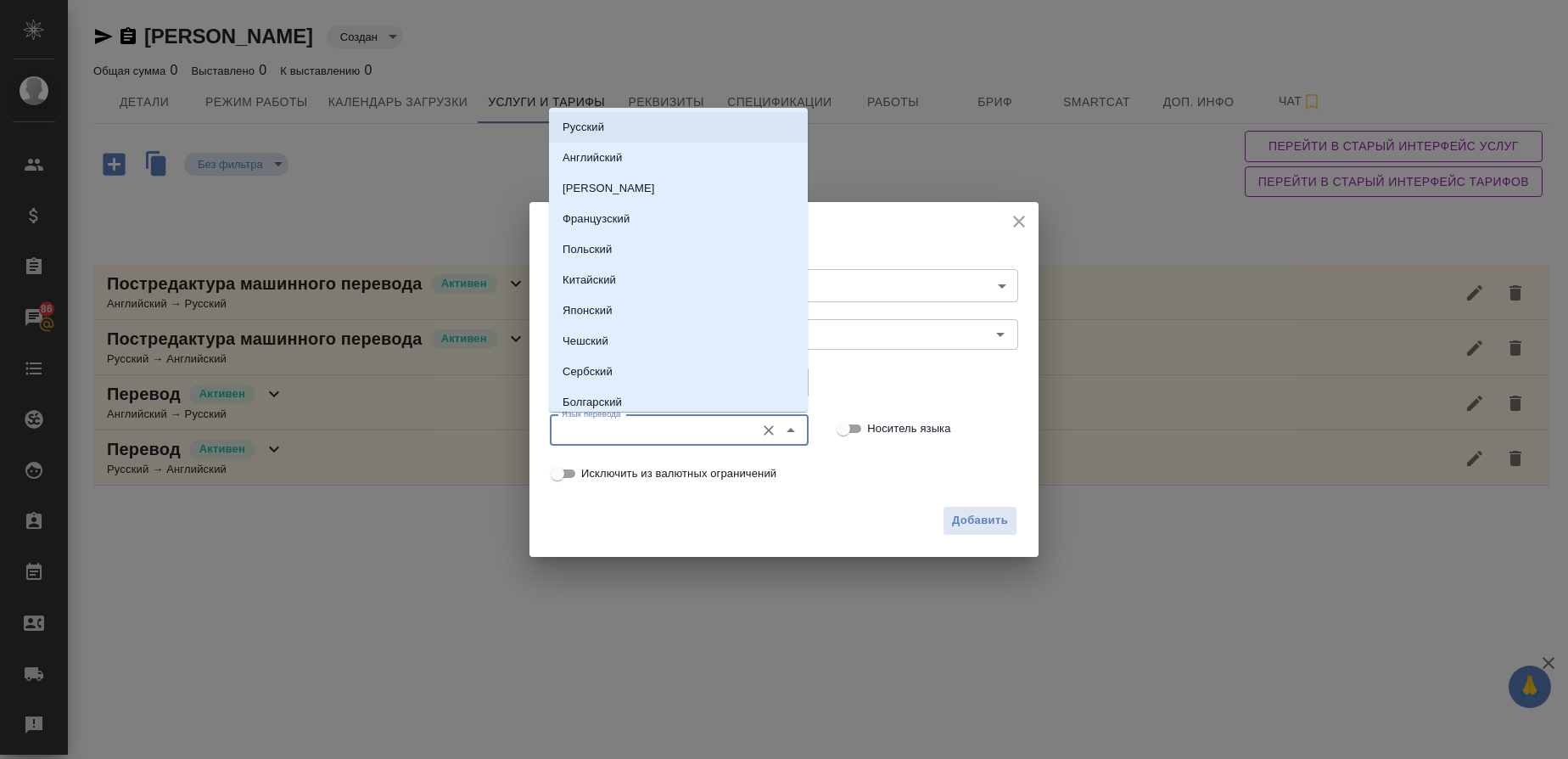
click at [636, 117] on li "Русский" at bounding box center [678, 126] width 259 height 30
type input "Русский"
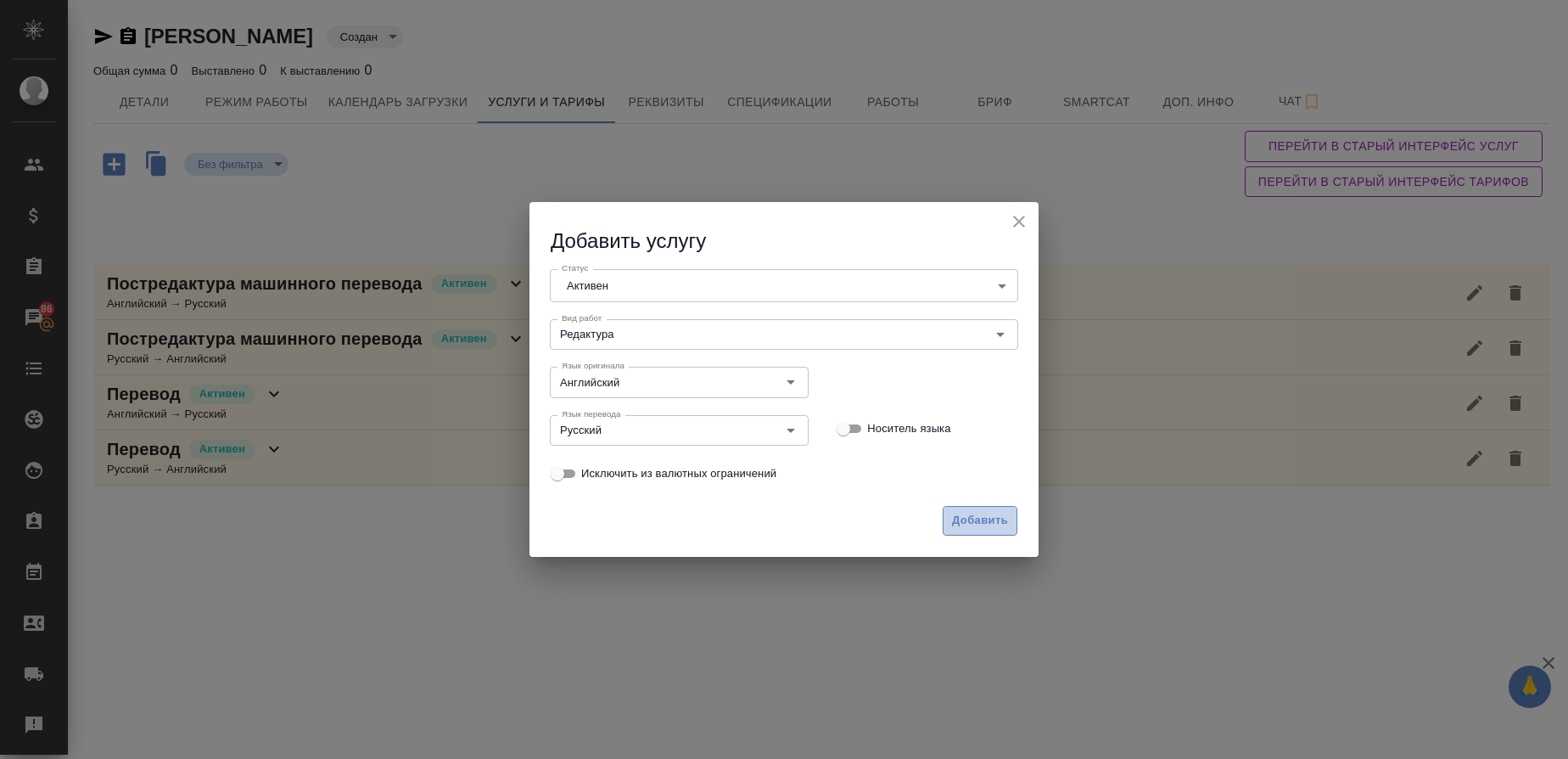
click at [979, 521] on span "Добавить" at bounding box center [980, 520] width 56 height 20
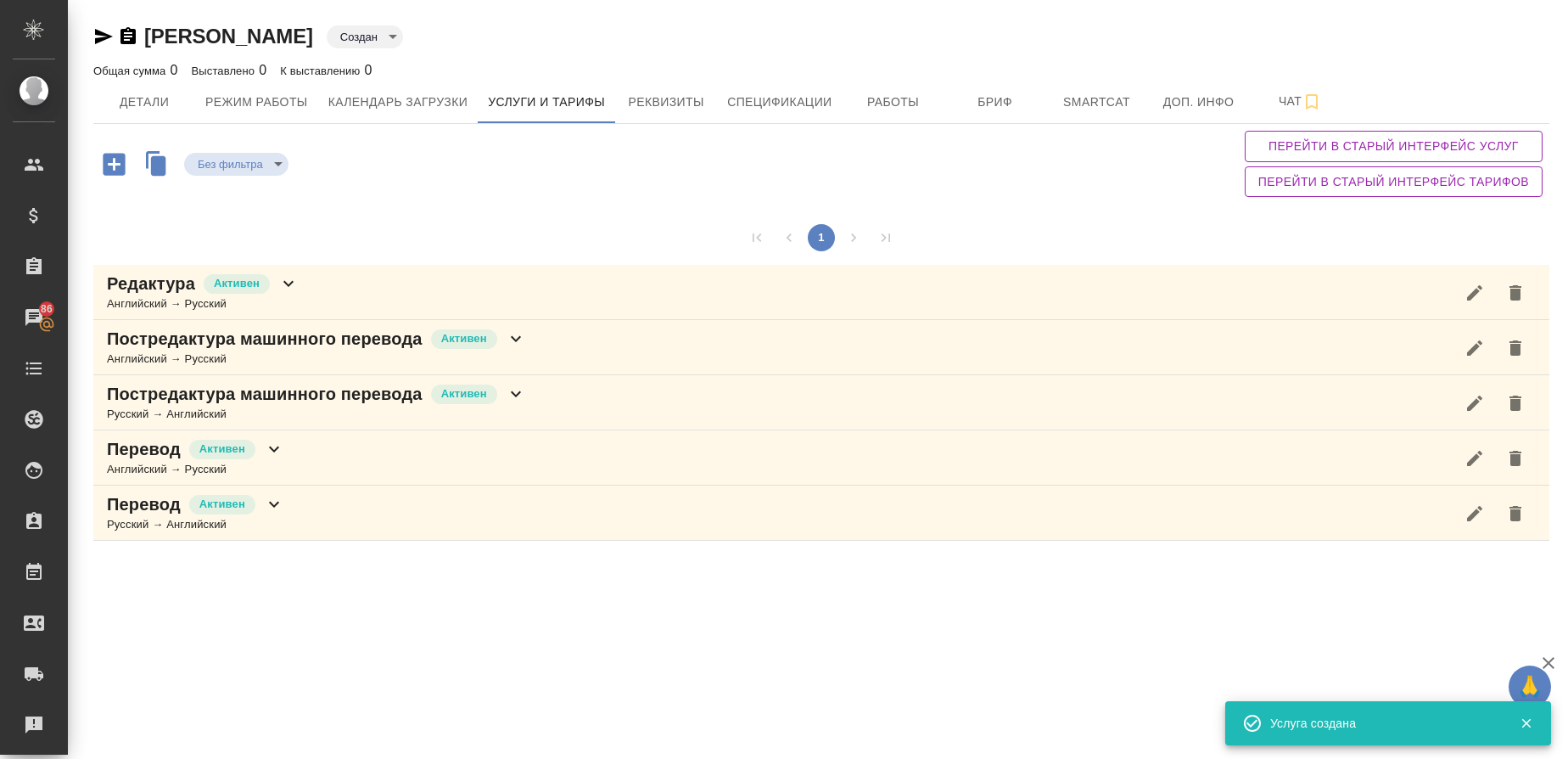
click at [113, 164] on icon "button" at bounding box center [114, 164] width 29 height 29
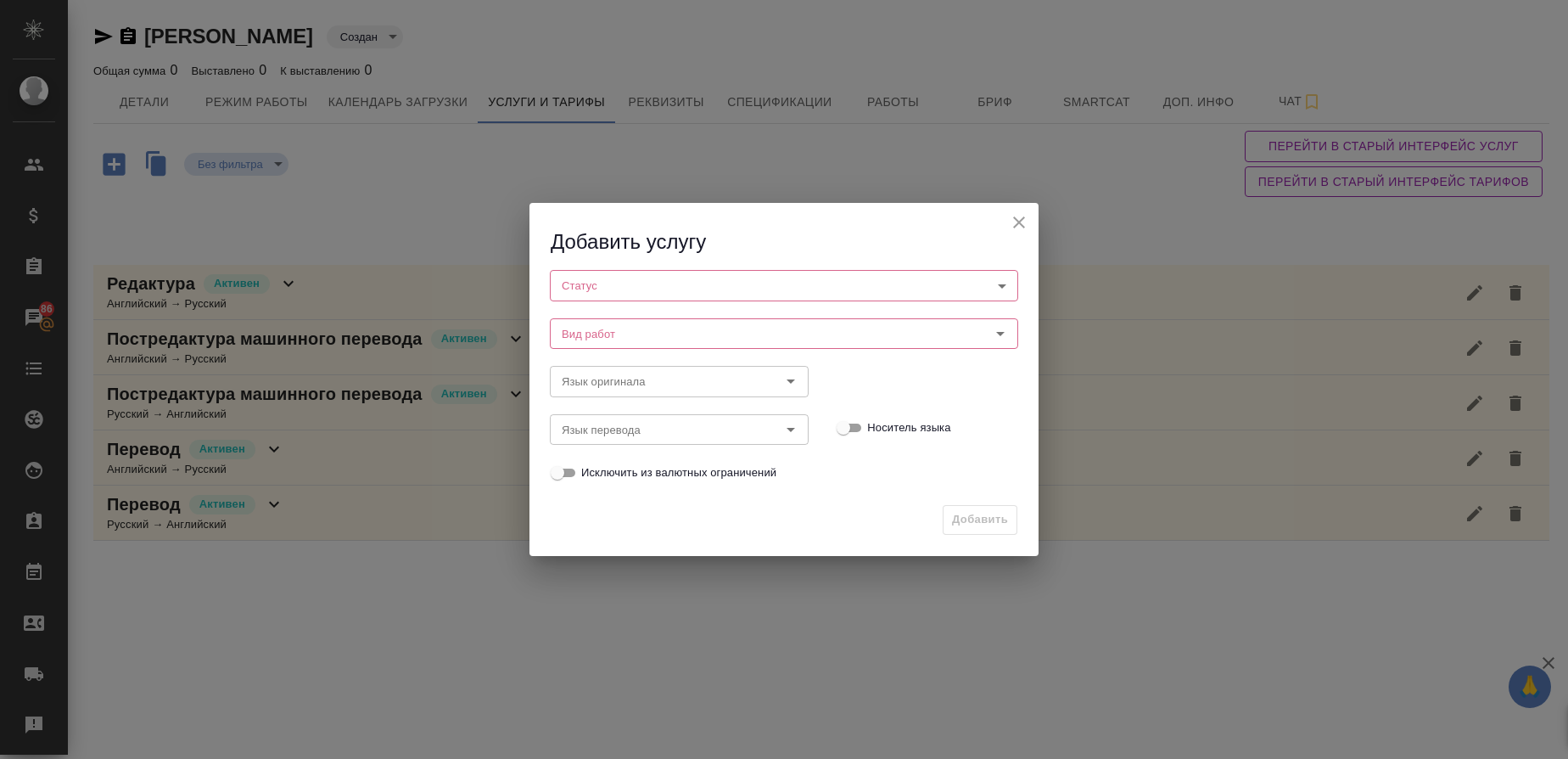
click at [577, 289] on body "🙏 .cls-1 fill:#fff; AWATERA Gusmanova Nailya Клиенты Спецификации Заказы 86 Чат…" at bounding box center [784, 379] width 1568 height 759
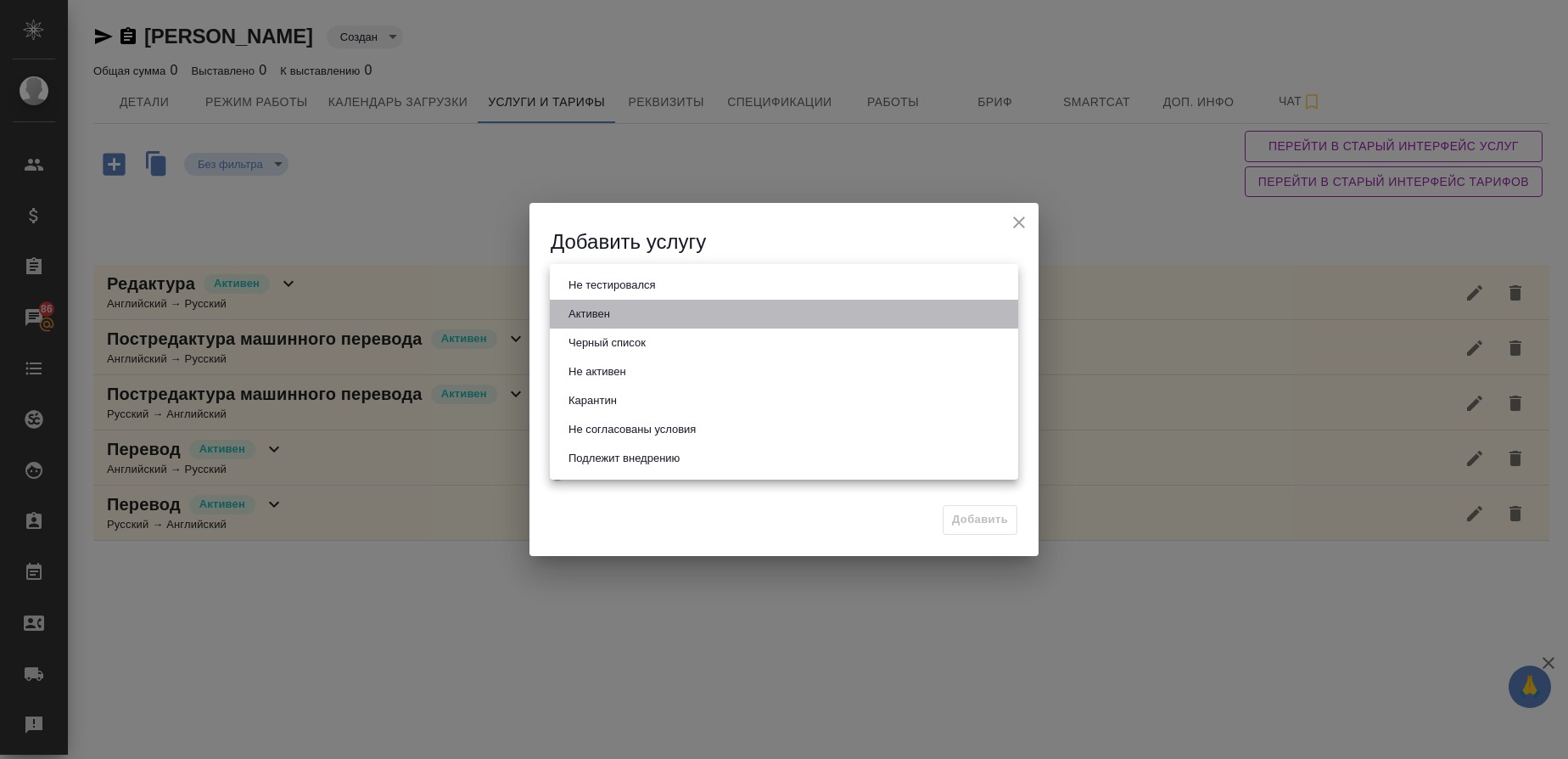
click at [572, 321] on button "Активен" at bounding box center [589, 314] width 52 height 19
type input "active"
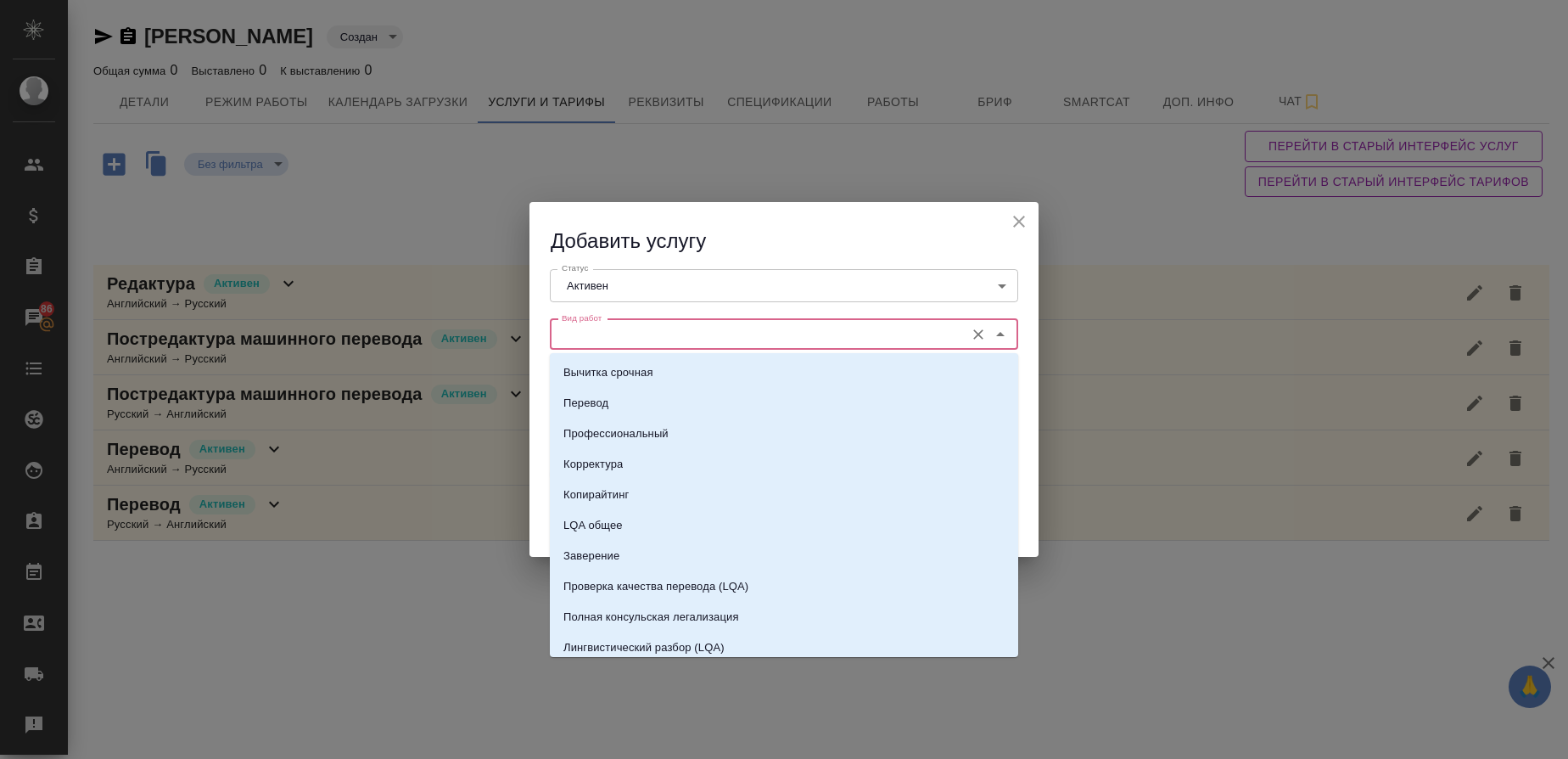
click at [570, 342] on input "Вид работ" at bounding box center [755, 335] width 402 height 21
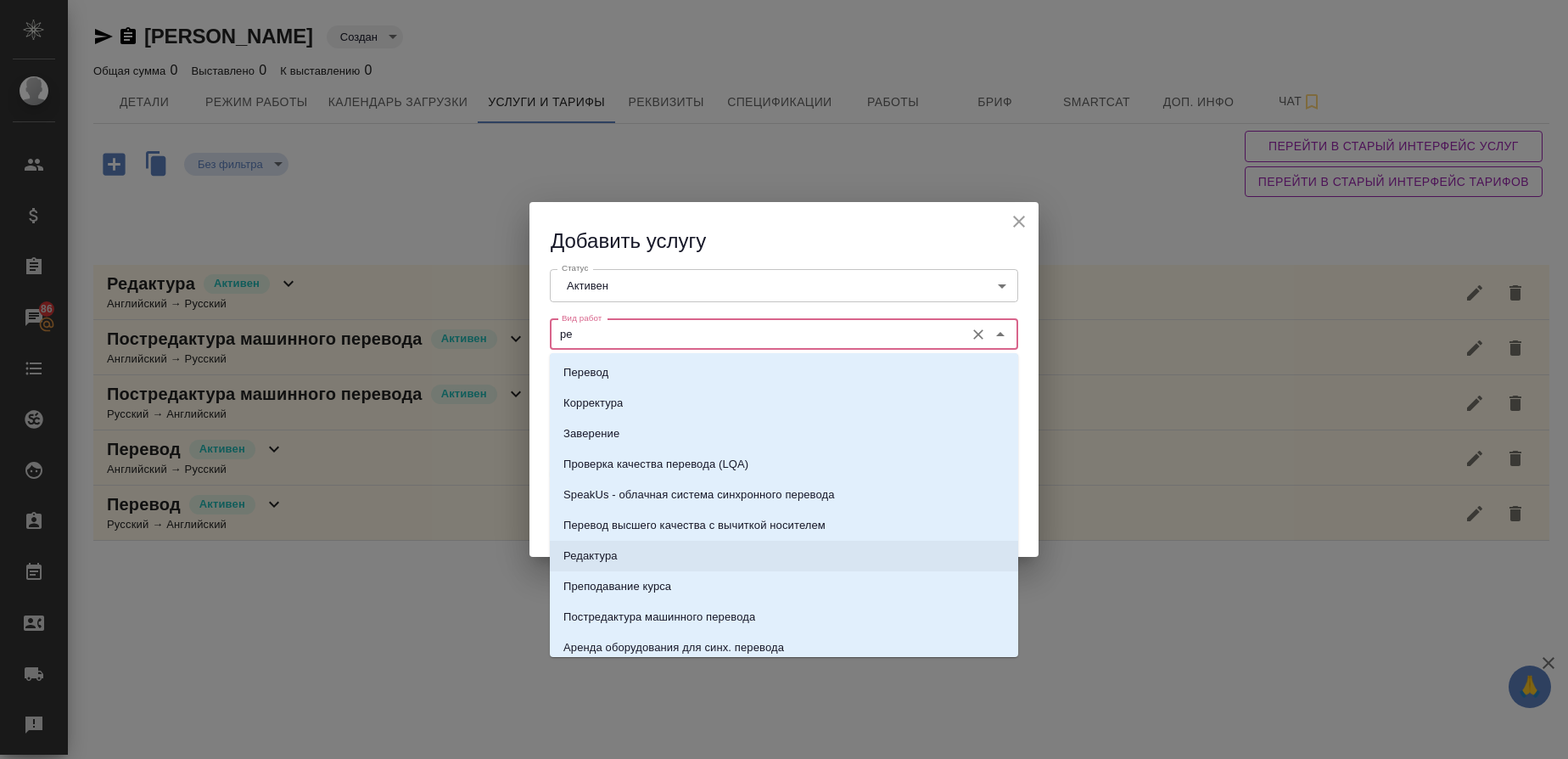
click at [586, 550] on p "Редактура" at bounding box center [590, 556] width 55 height 17
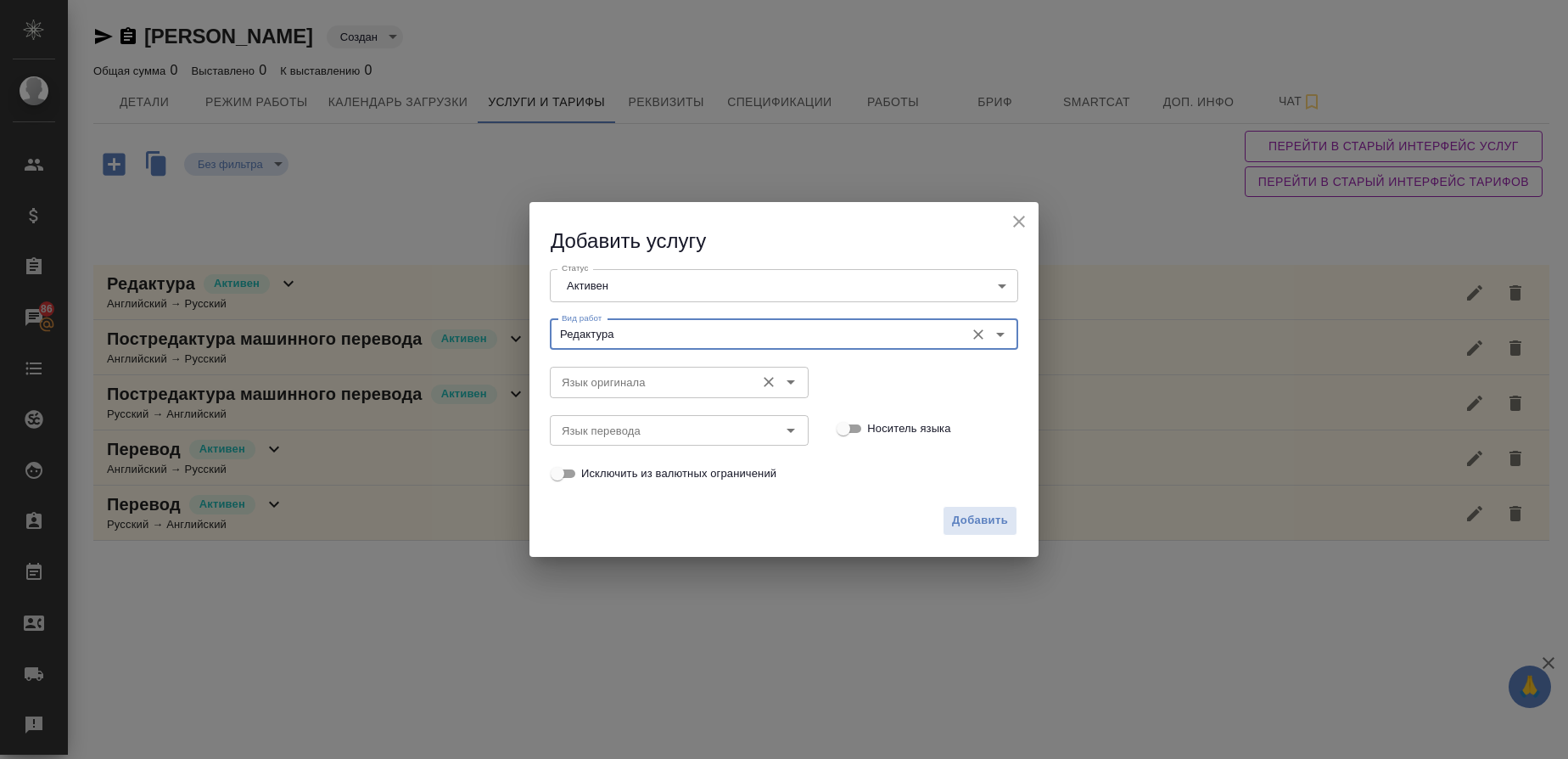
type input "Редактура"
click at [593, 379] on input "Язык оригинала" at bounding box center [651, 382] width 192 height 21
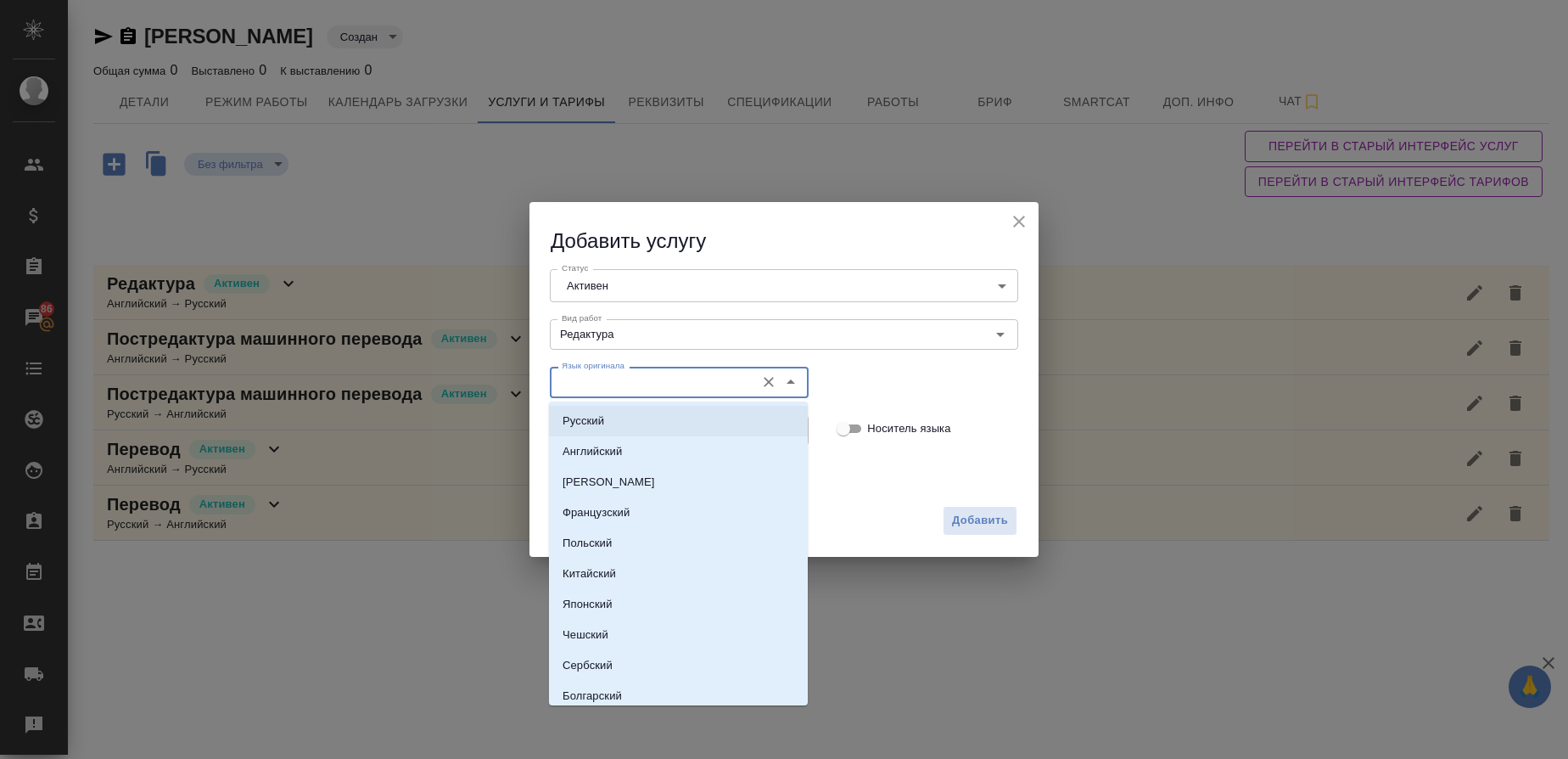
click at [584, 423] on p "Русский" at bounding box center [583, 421] width 42 height 17
type input "Русский"
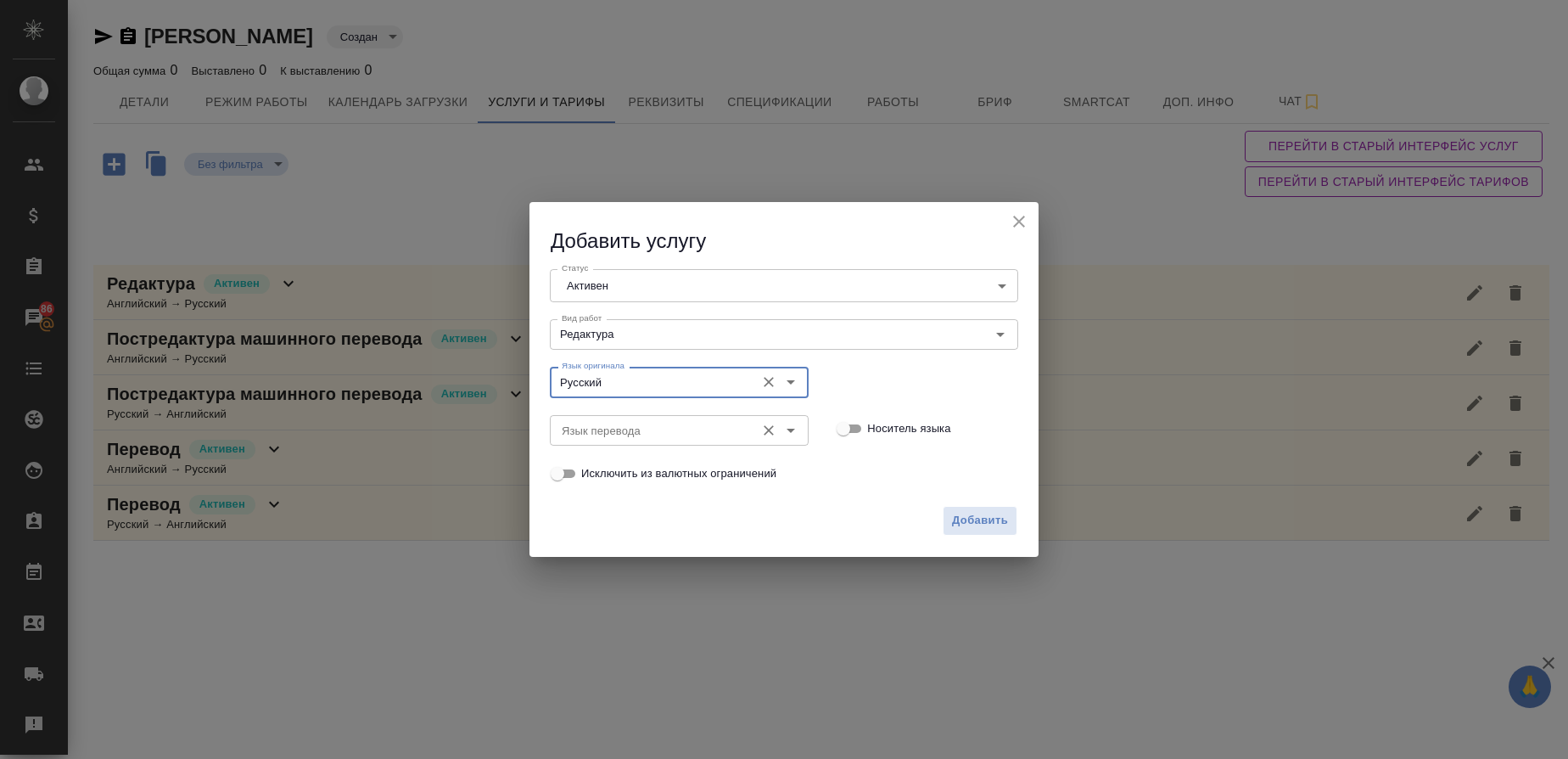
click at [585, 432] on input "Язык перевода" at bounding box center [651, 430] width 192 height 21
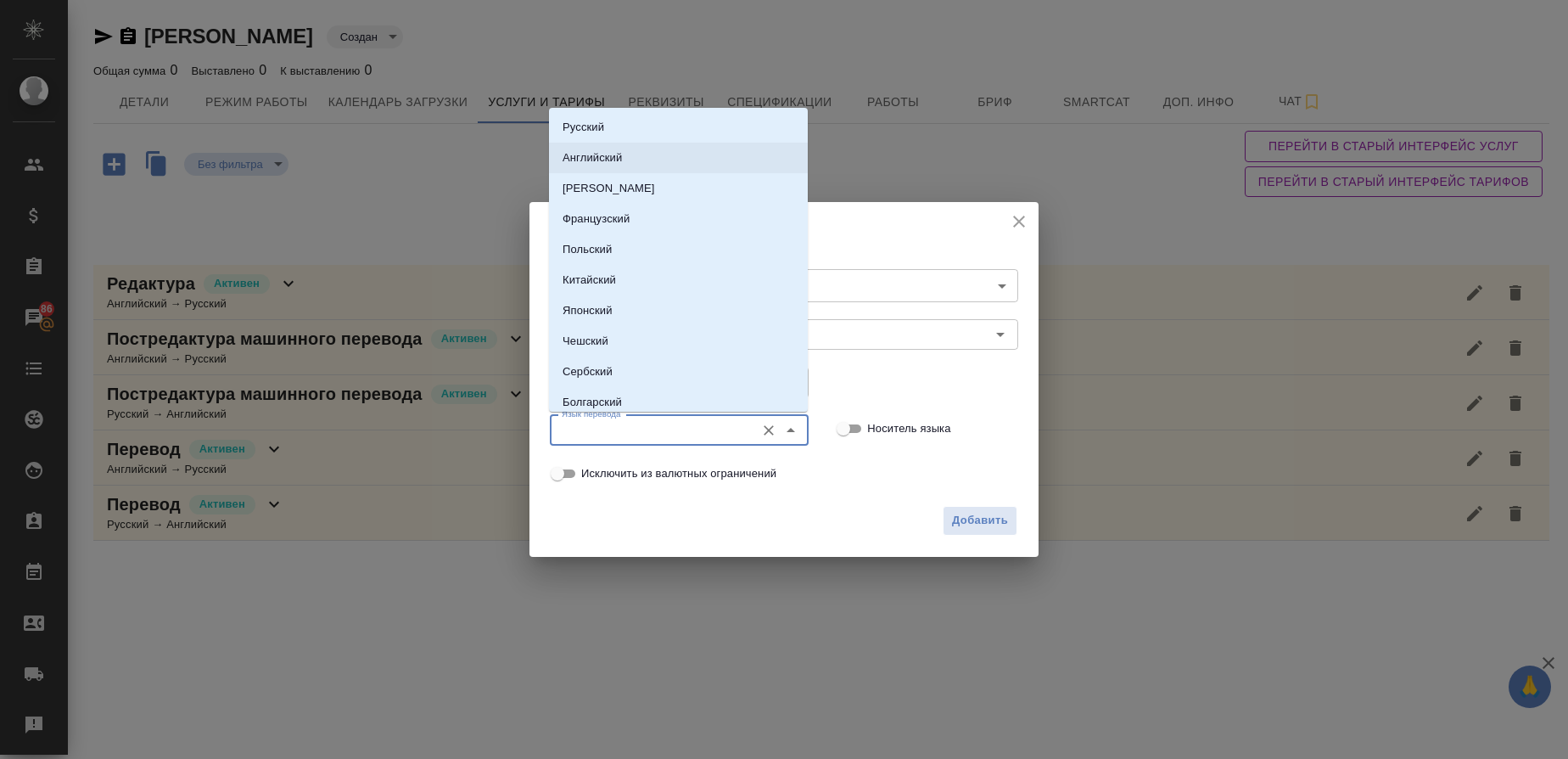
click at [617, 160] on p "Английский" at bounding box center [592, 158] width 60 height 17
type input "Английский"
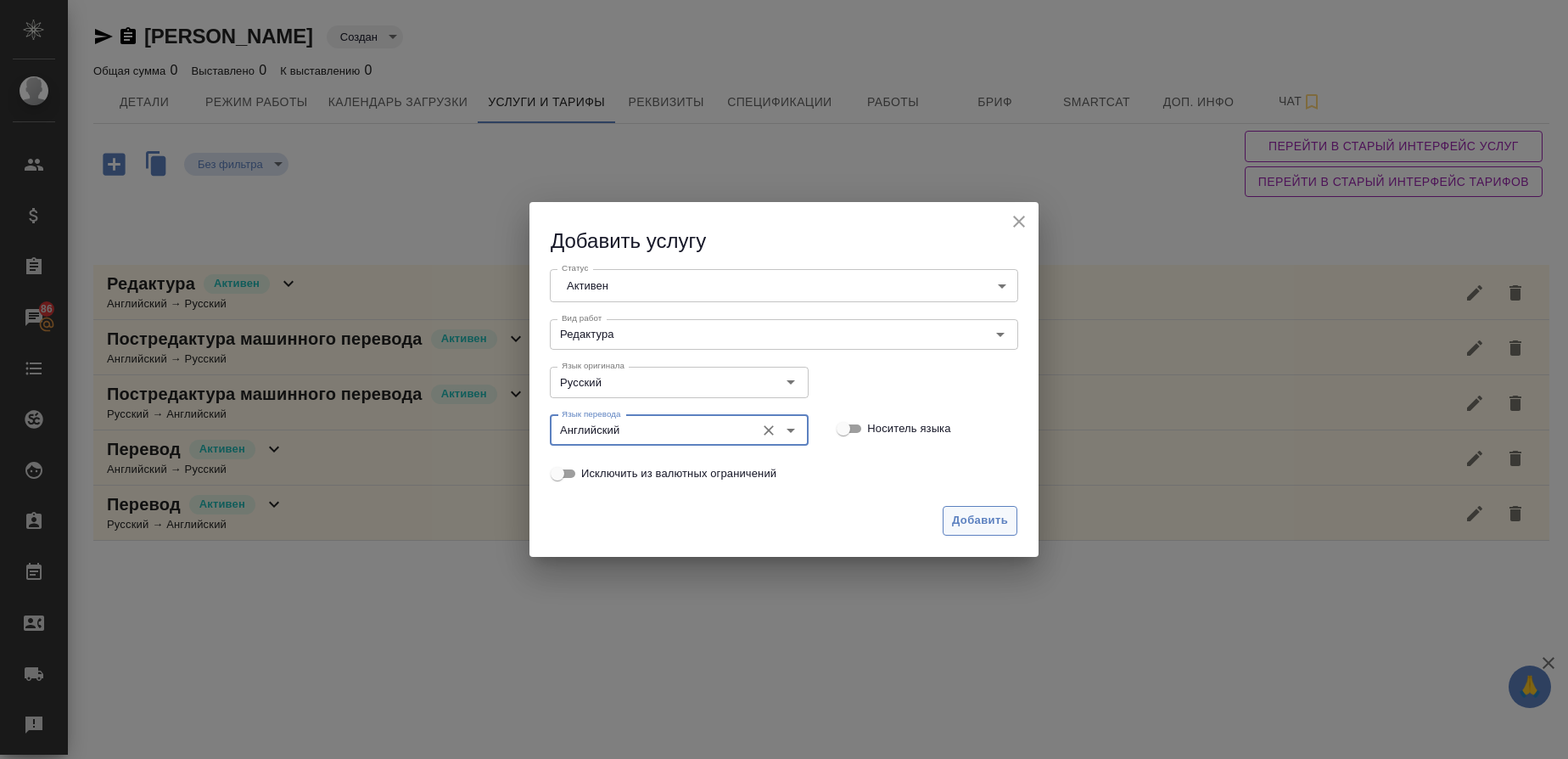
click at [993, 521] on span "Добавить" at bounding box center [980, 520] width 56 height 20
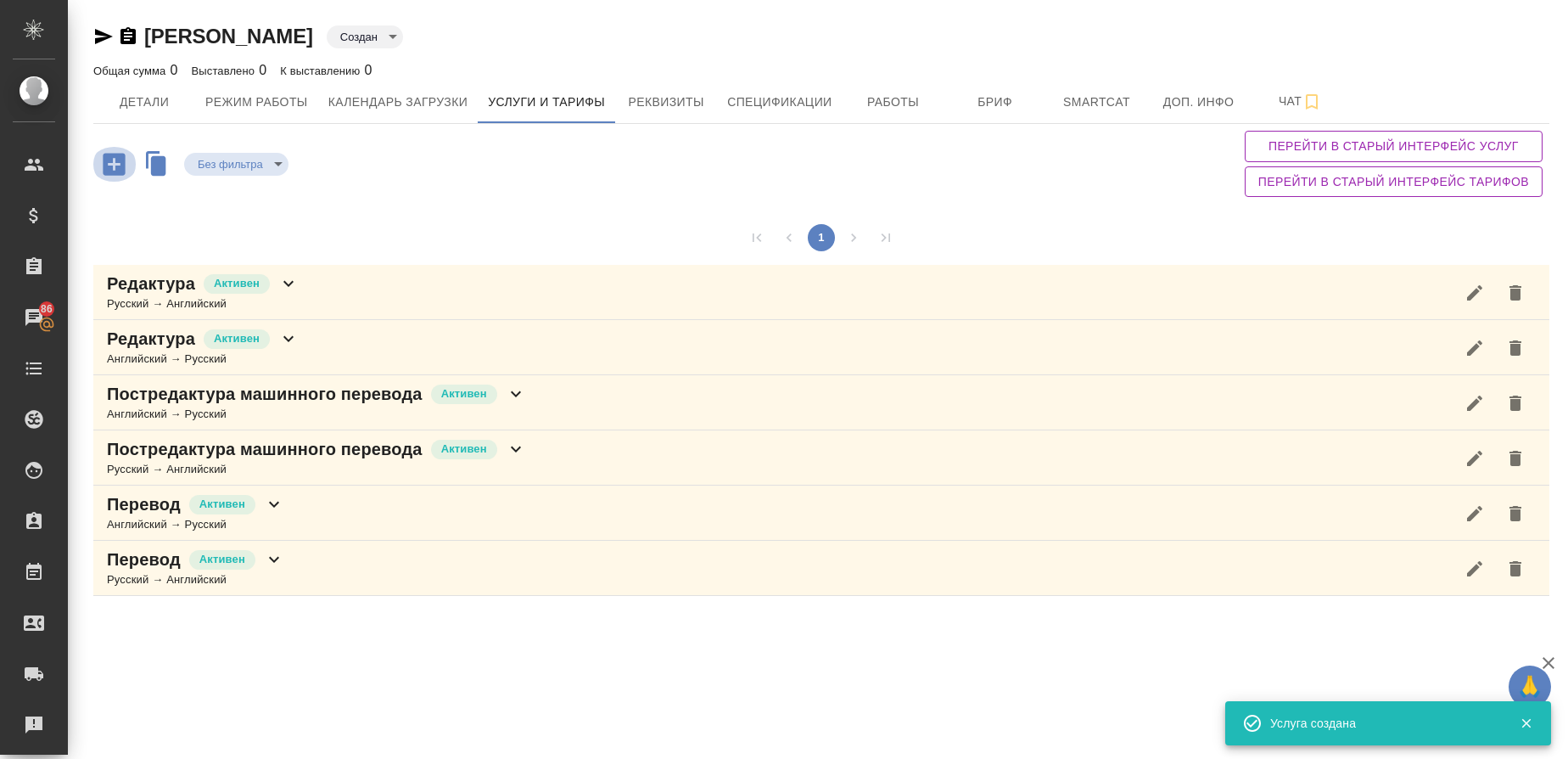
click at [119, 156] on icon "button" at bounding box center [113, 163] width 22 height 22
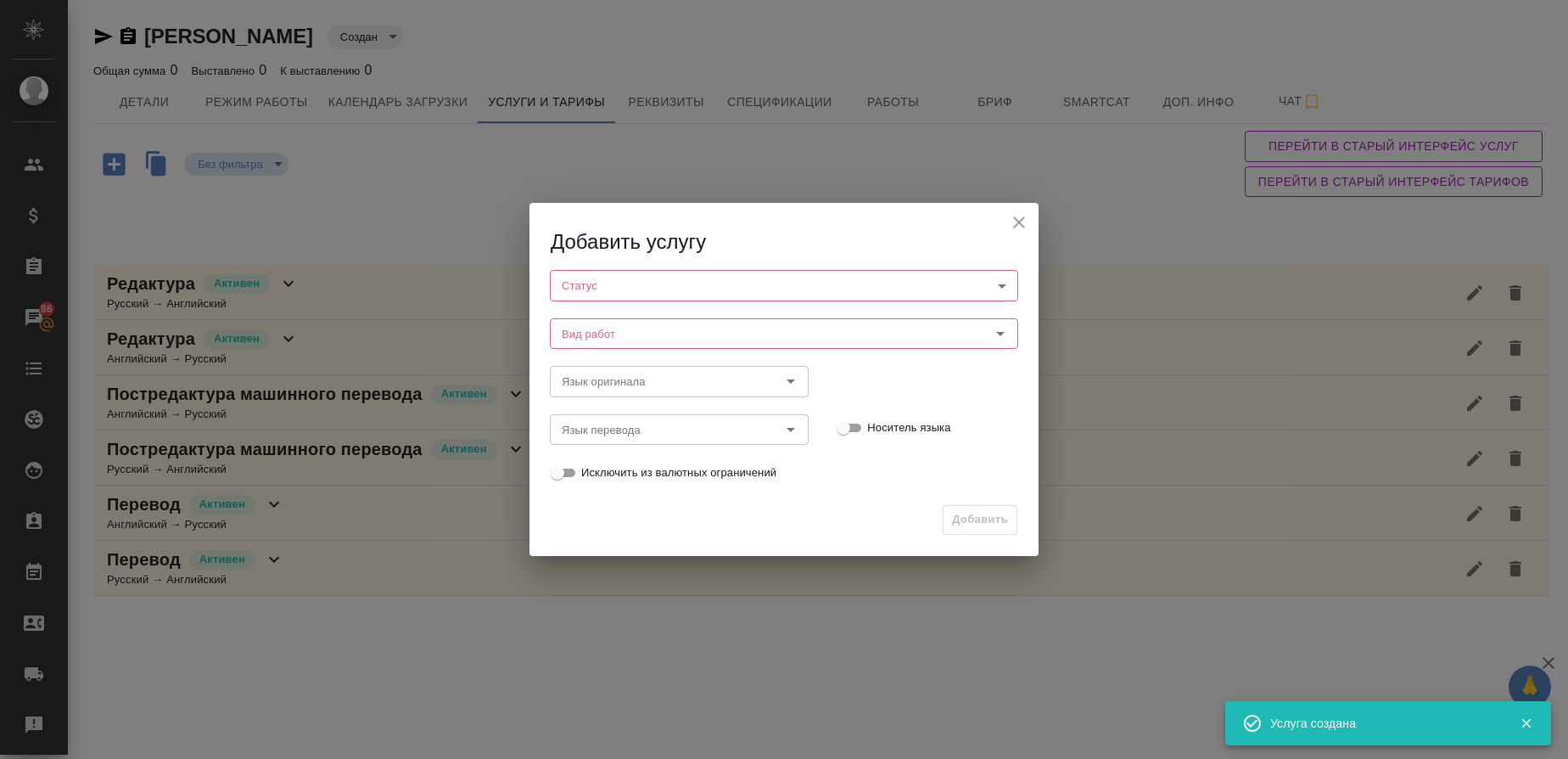
click at [615, 293] on body "🙏 .cls-1 fill:#fff; AWATERA Gusmanova Nailya Клиенты Спецификации Заказы 86 Чат…" at bounding box center [784, 379] width 1568 height 759
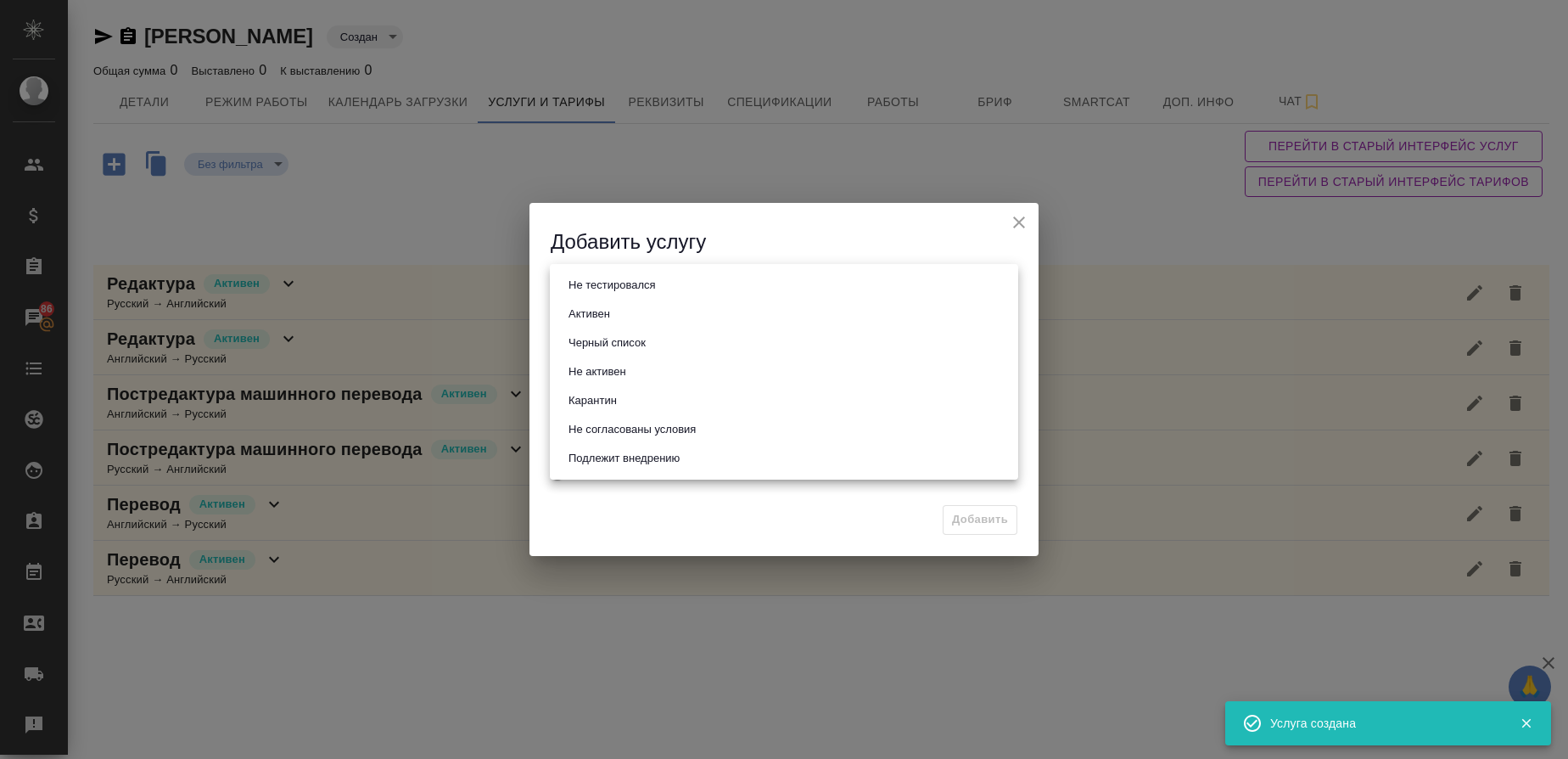
click at [610, 312] on button "Активен" at bounding box center [589, 314] width 52 height 19
type input "active"
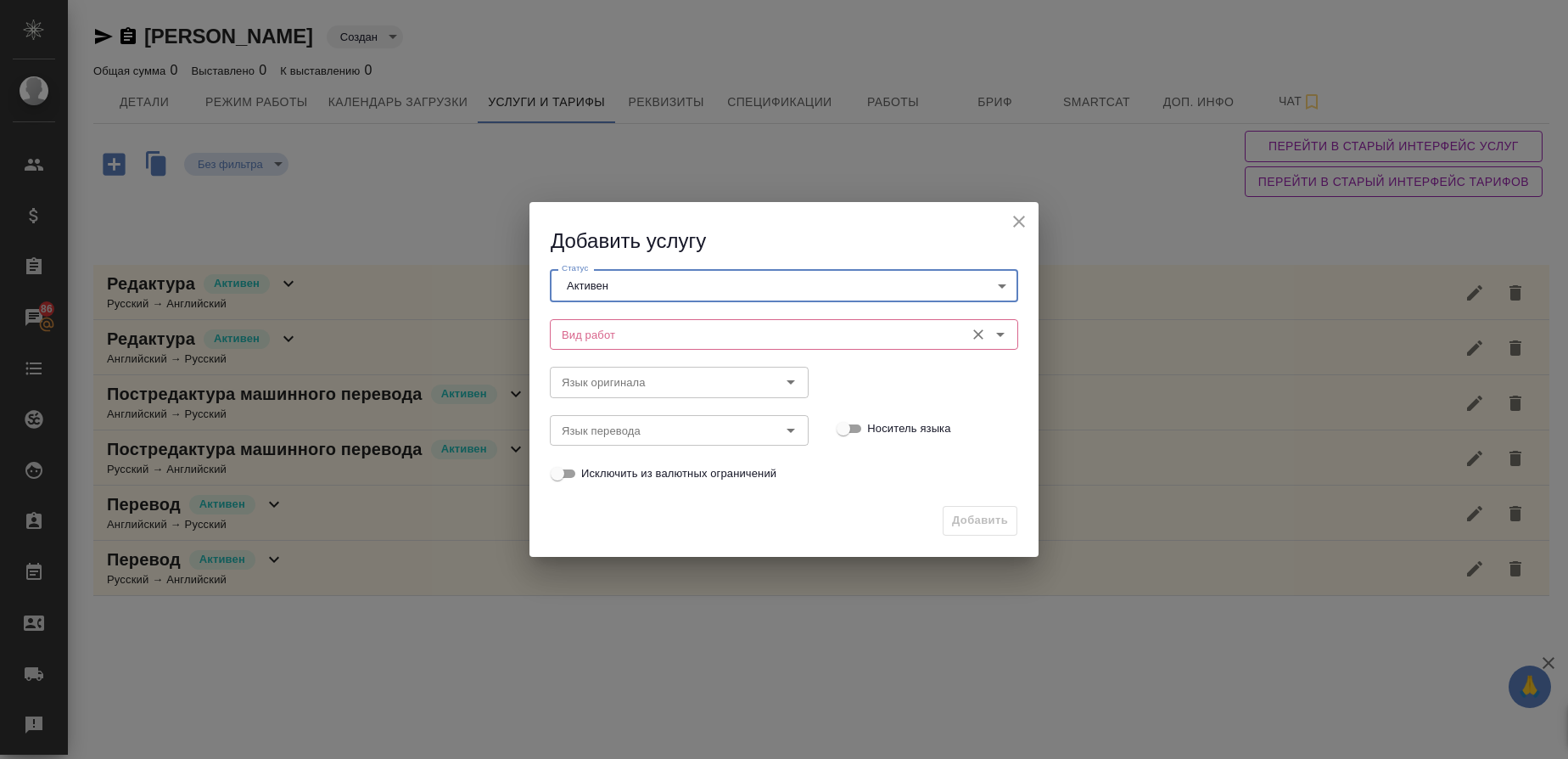
click at [607, 327] on input "Вид работ" at bounding box center [755, 335] width 402 height 21
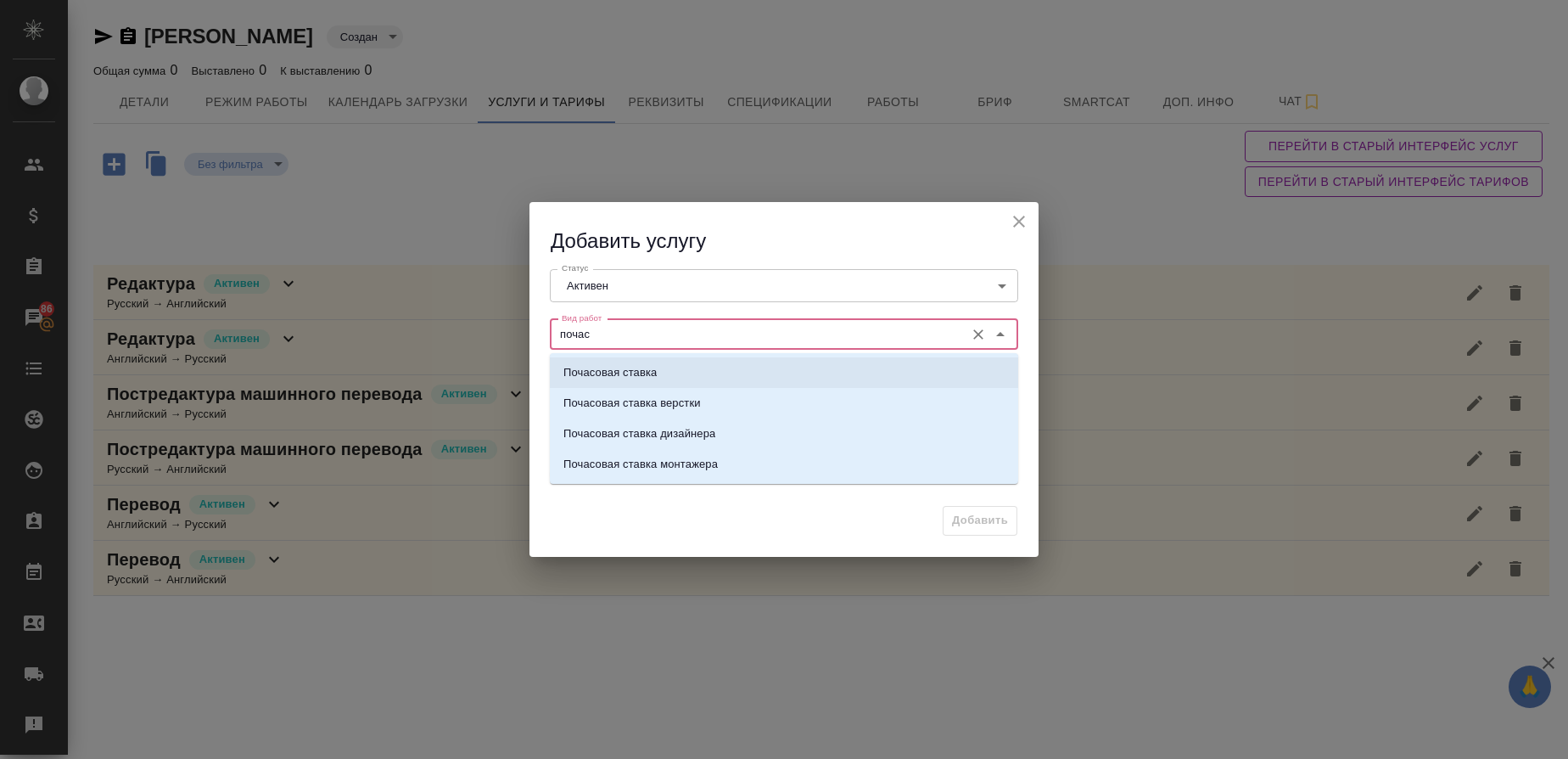
click at [616, 370] on p "Почасовая ставка" at bounding box center [610, 373] width 93 height 17
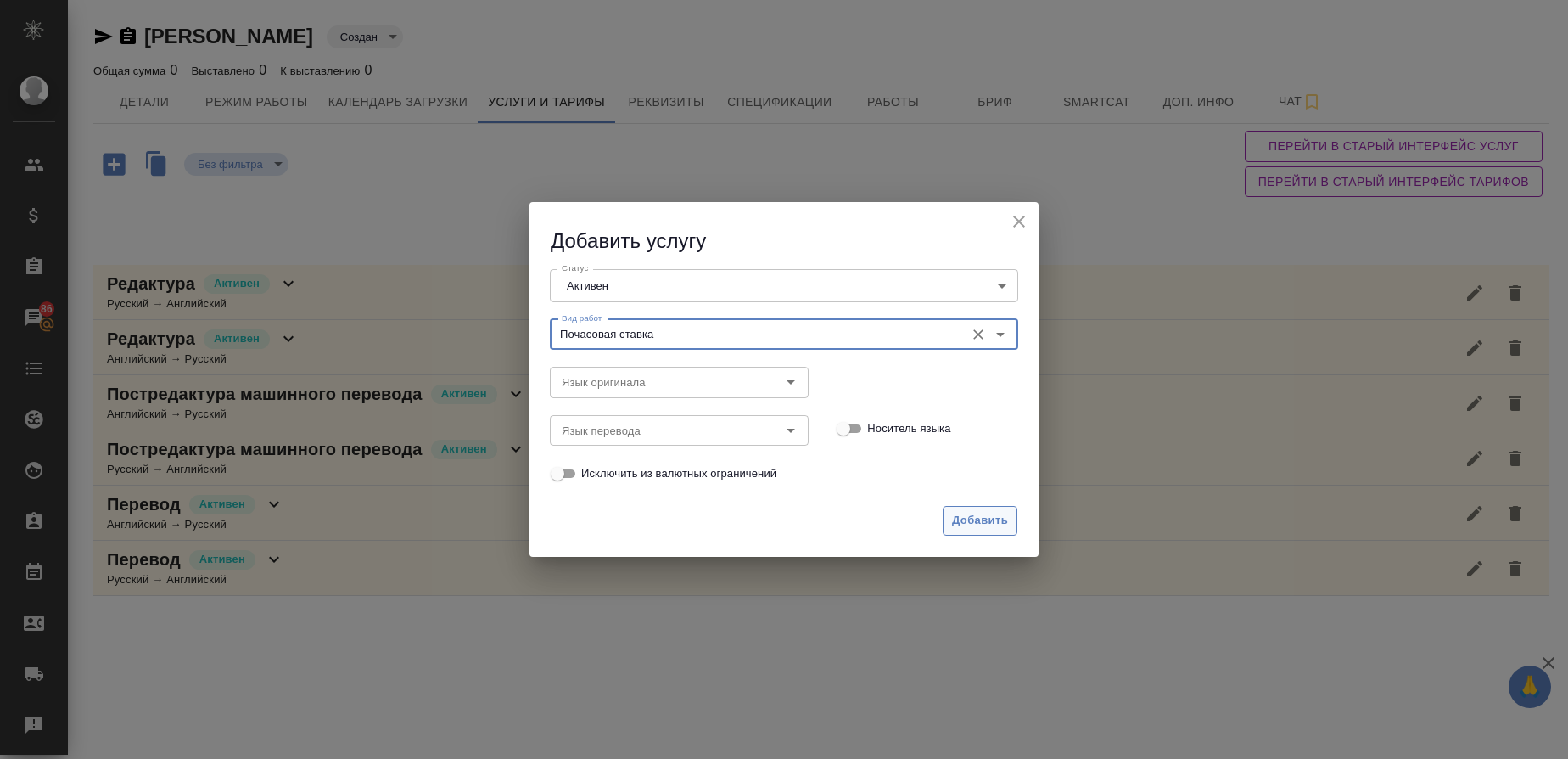
type input "Почасовая ставка"
click at [966, 524] on span "Добавить" at bounding box center [980, 520] width 56 height 20
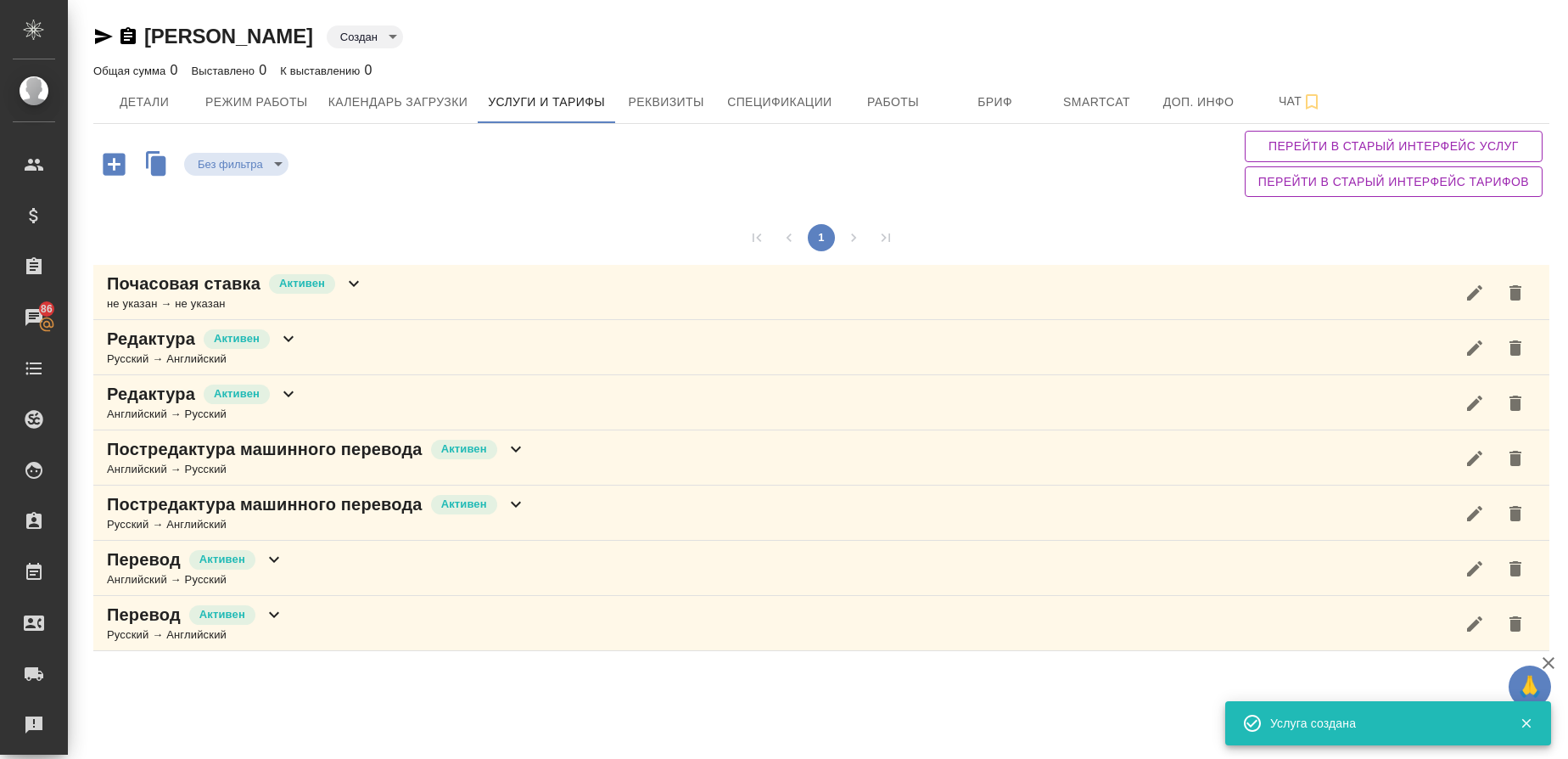
click at [199, 275] on p "Почасовая ставка" at bounding box center [183, 283] width 153 height 23
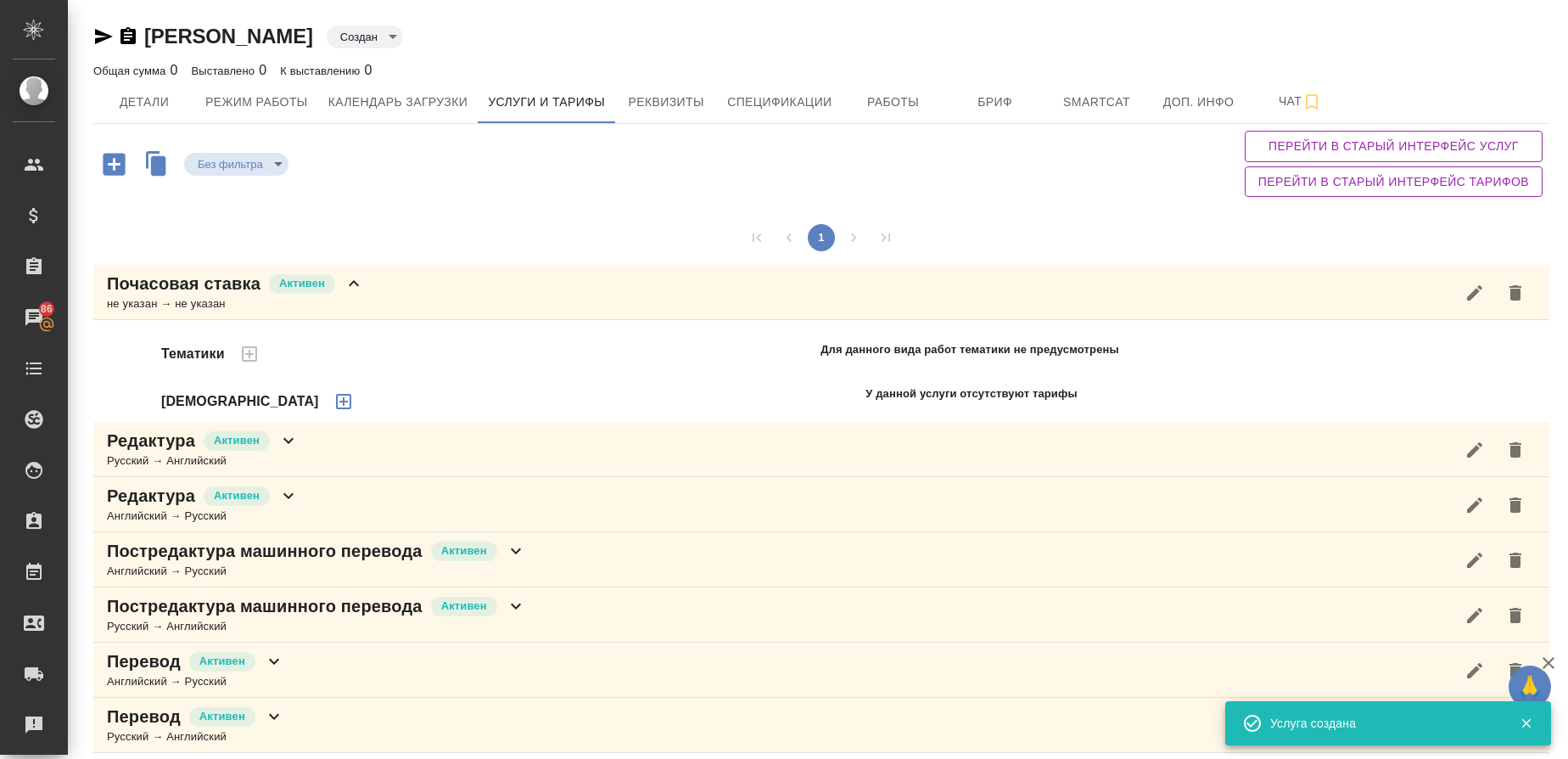
click at [333, 399] on icon "button" at bounding box center [344, 402] width 21 height 21
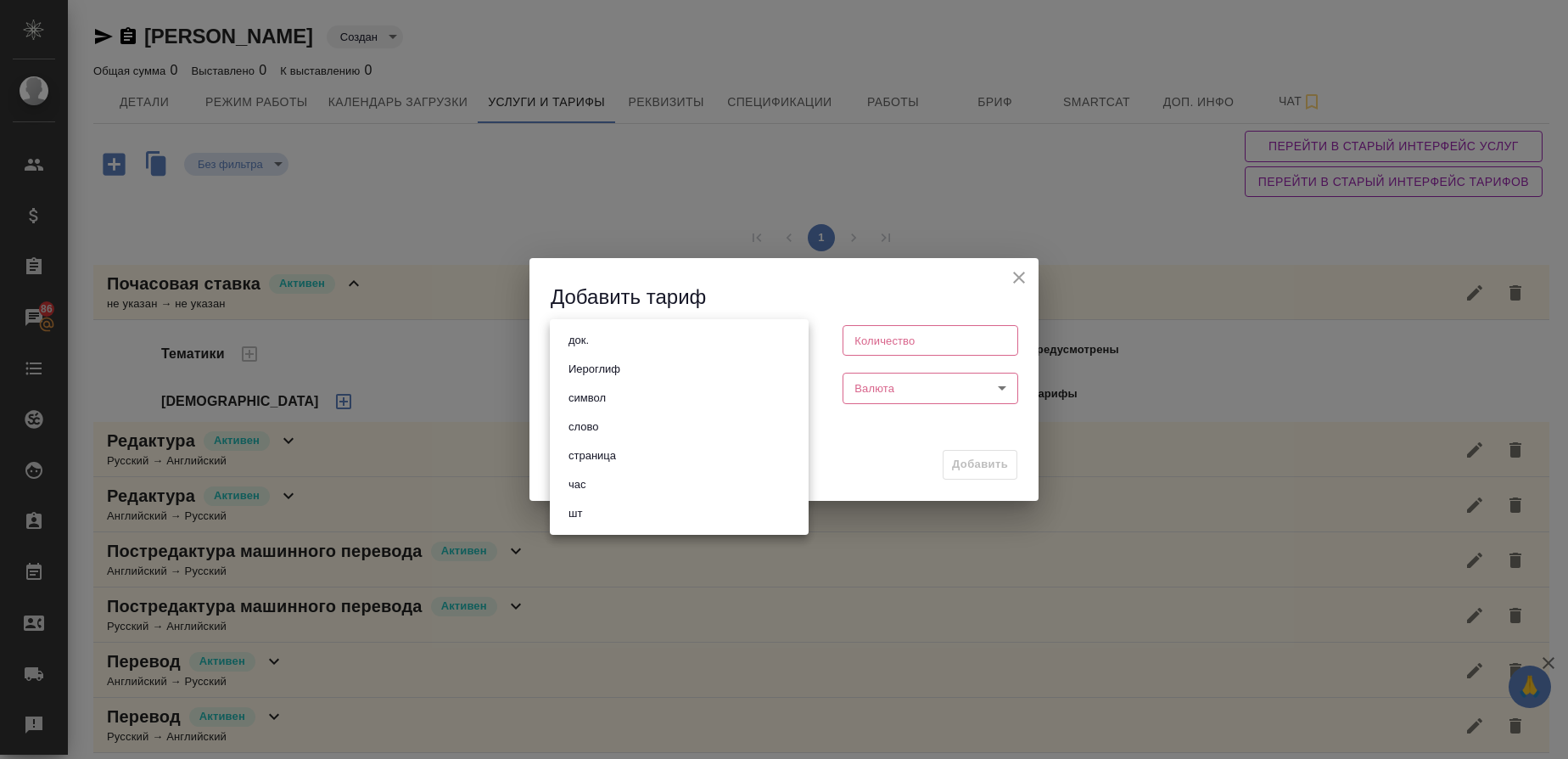
click at [620, 347] on body "🙏 .cls-1 fill:#fff; AWATERA Gusmanova Nailya Клиенты Спецификации Заказы 86 Чат…" at bounding box center [784, 379] width 1568 height 759
click at [606, 495] on li "час" at bounding box center [678, 484] width 259 height 29
type input "5a8b1489cc6b4906c91bfd93"
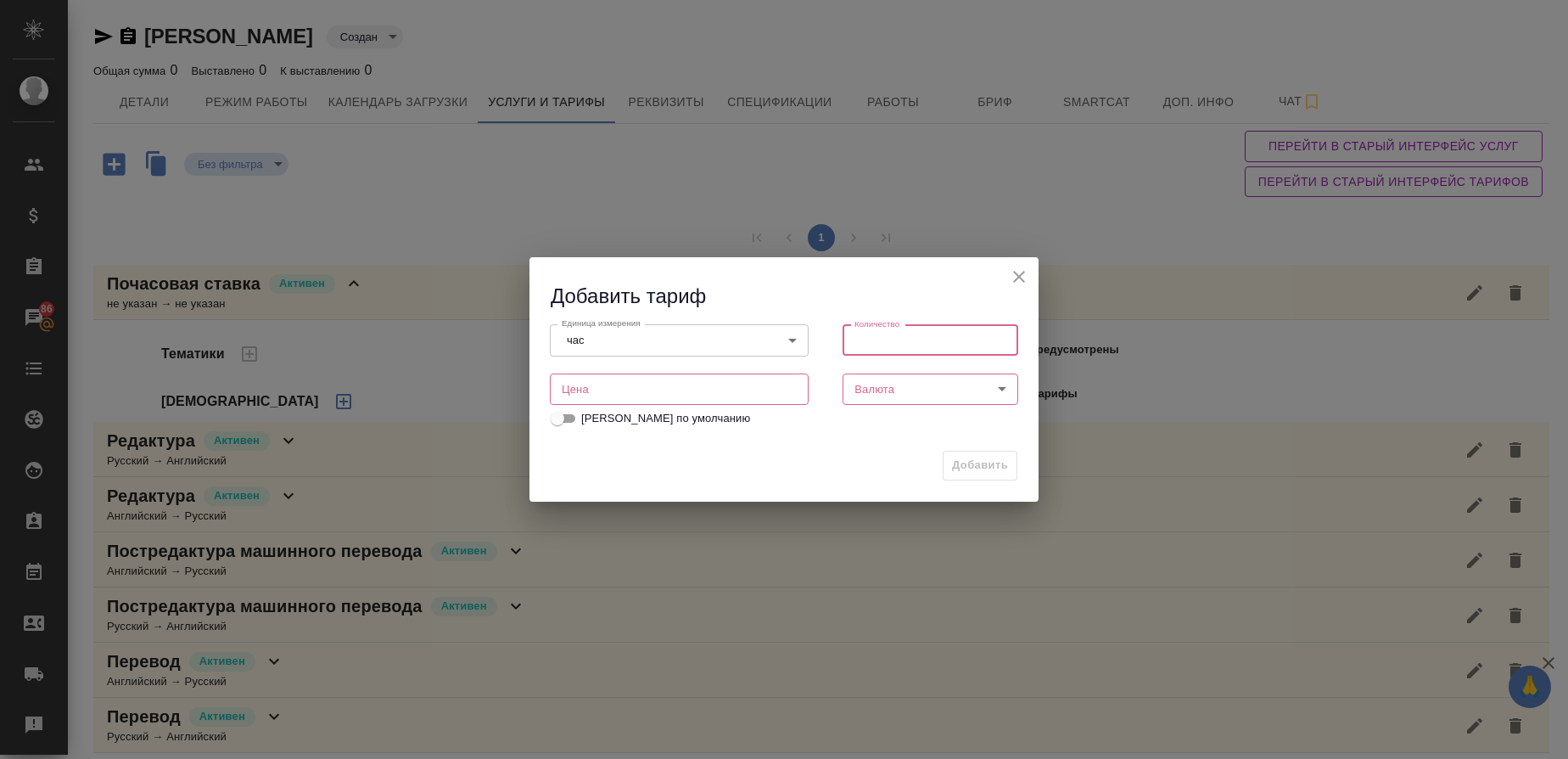
click at [936, 340] on input "number" at bounding box center [930, 340] width 176 height 30
type input "1"
type input "250"
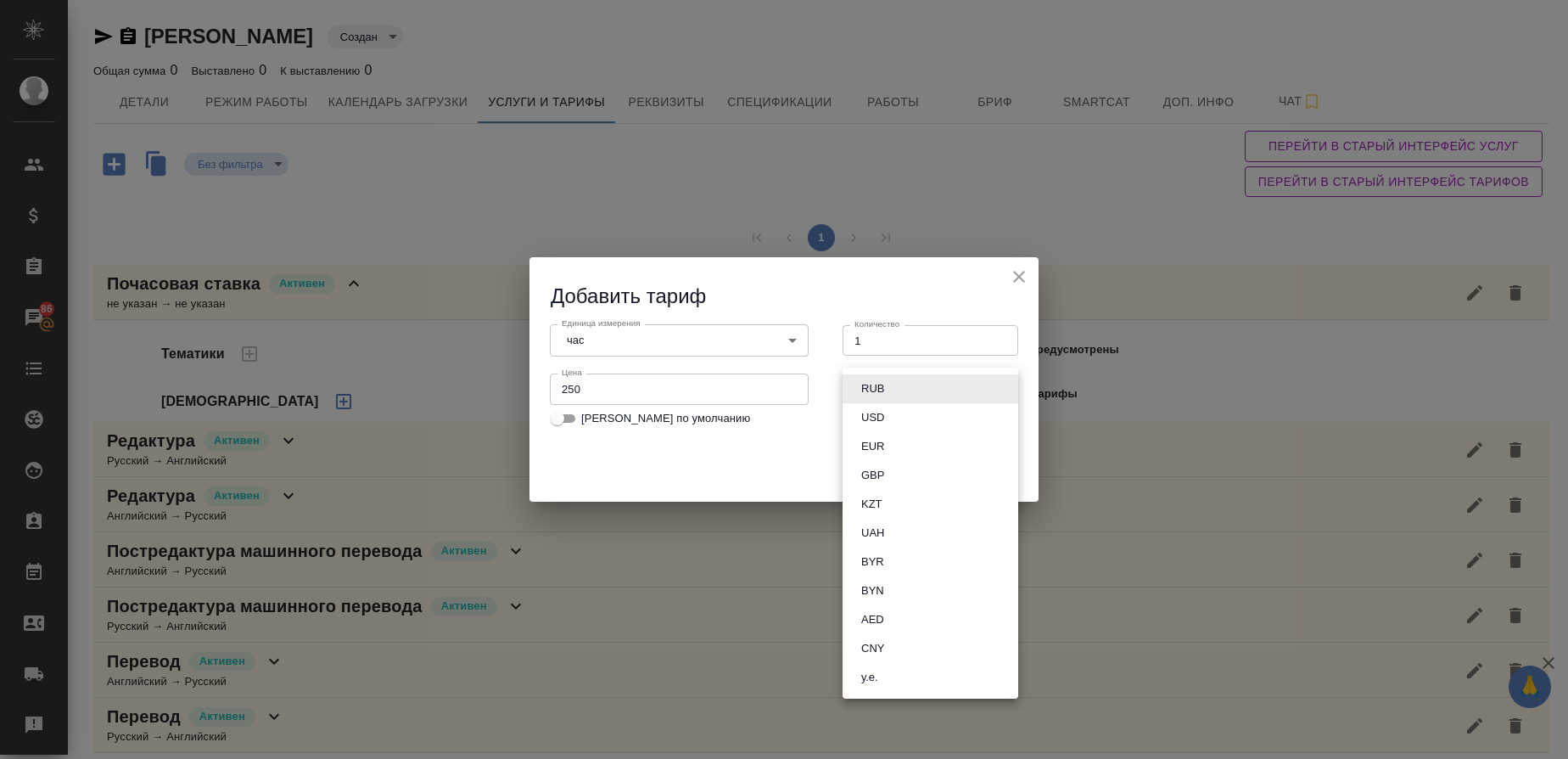
click at [874, 384] on body "🙏 .cls-1 fill:#fff; AWATERA Gusmanova Nailya Клиенты Спецификации Заказы 86 Чат…" at bounding box center [784, 379] width 1568 height 759
click at [874, 384] on button "RUB" at bounding box center [872, 389] width 33 height 19
type input "RUB"
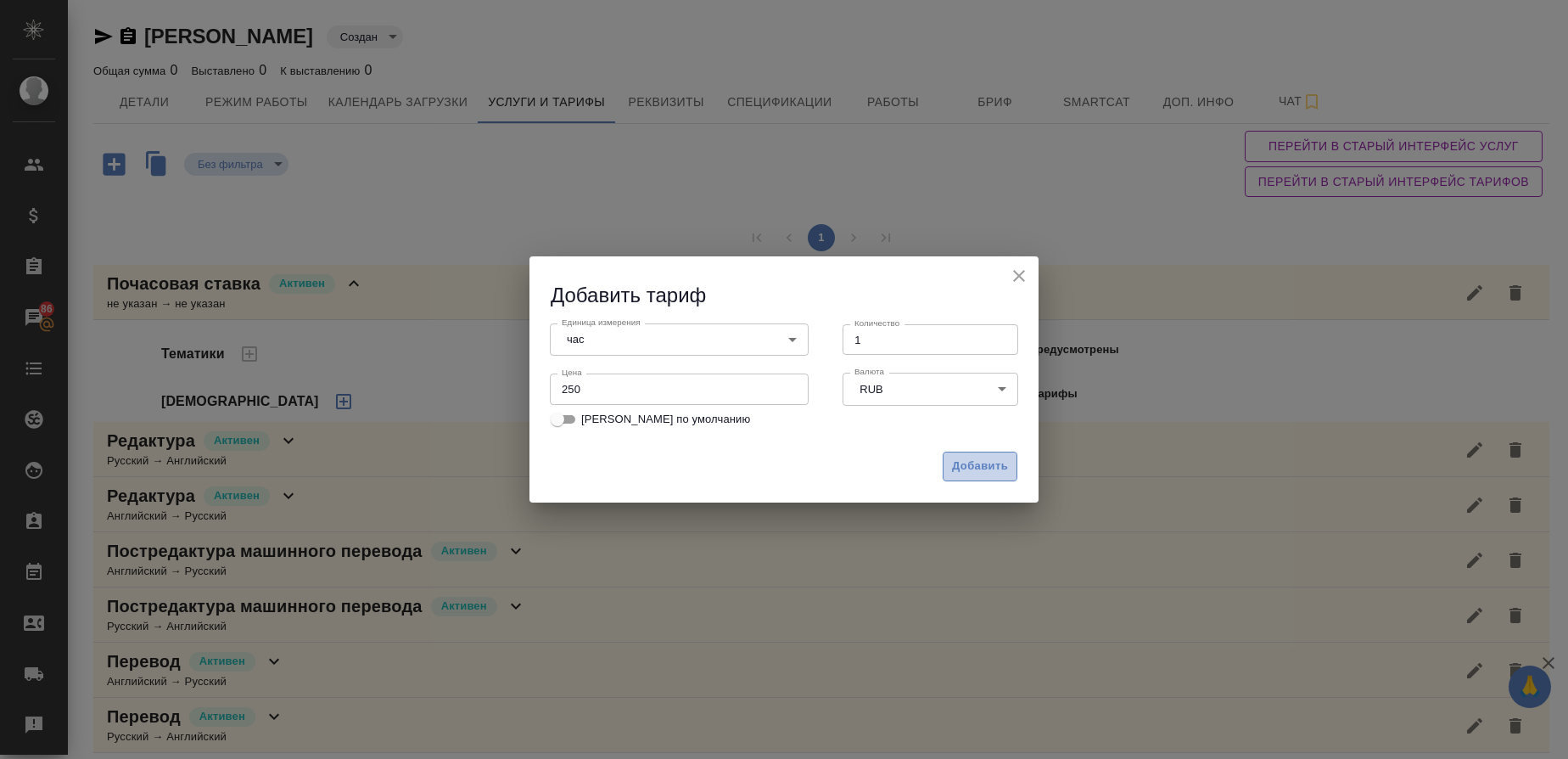
click at [985, 465] on span "Добавить" at bounding box center [980, 466] width 56 height 20
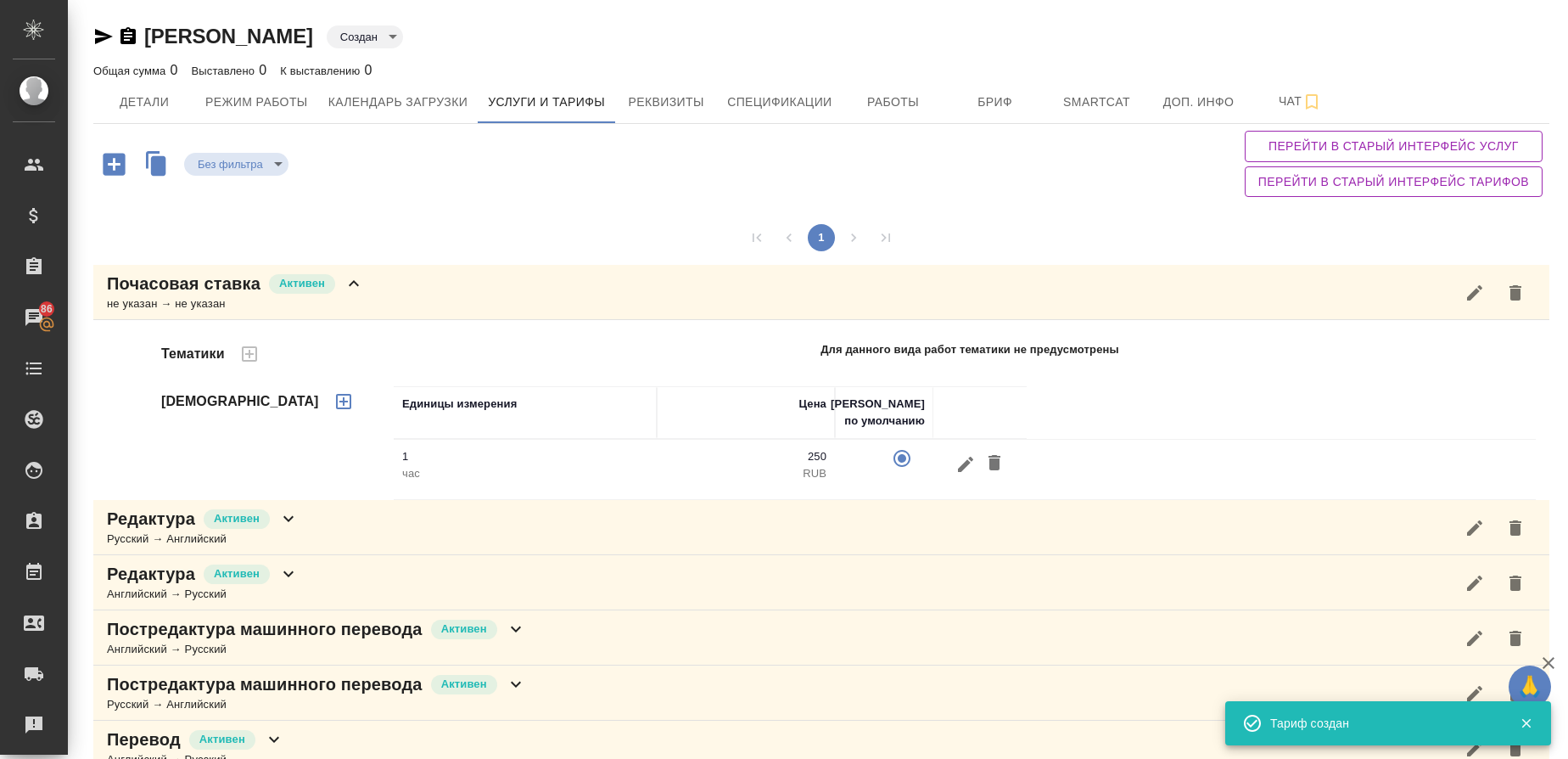
click at [186, 294] on p "Почасовая ставка" at bounding box center [183, 283] width 153 height 23
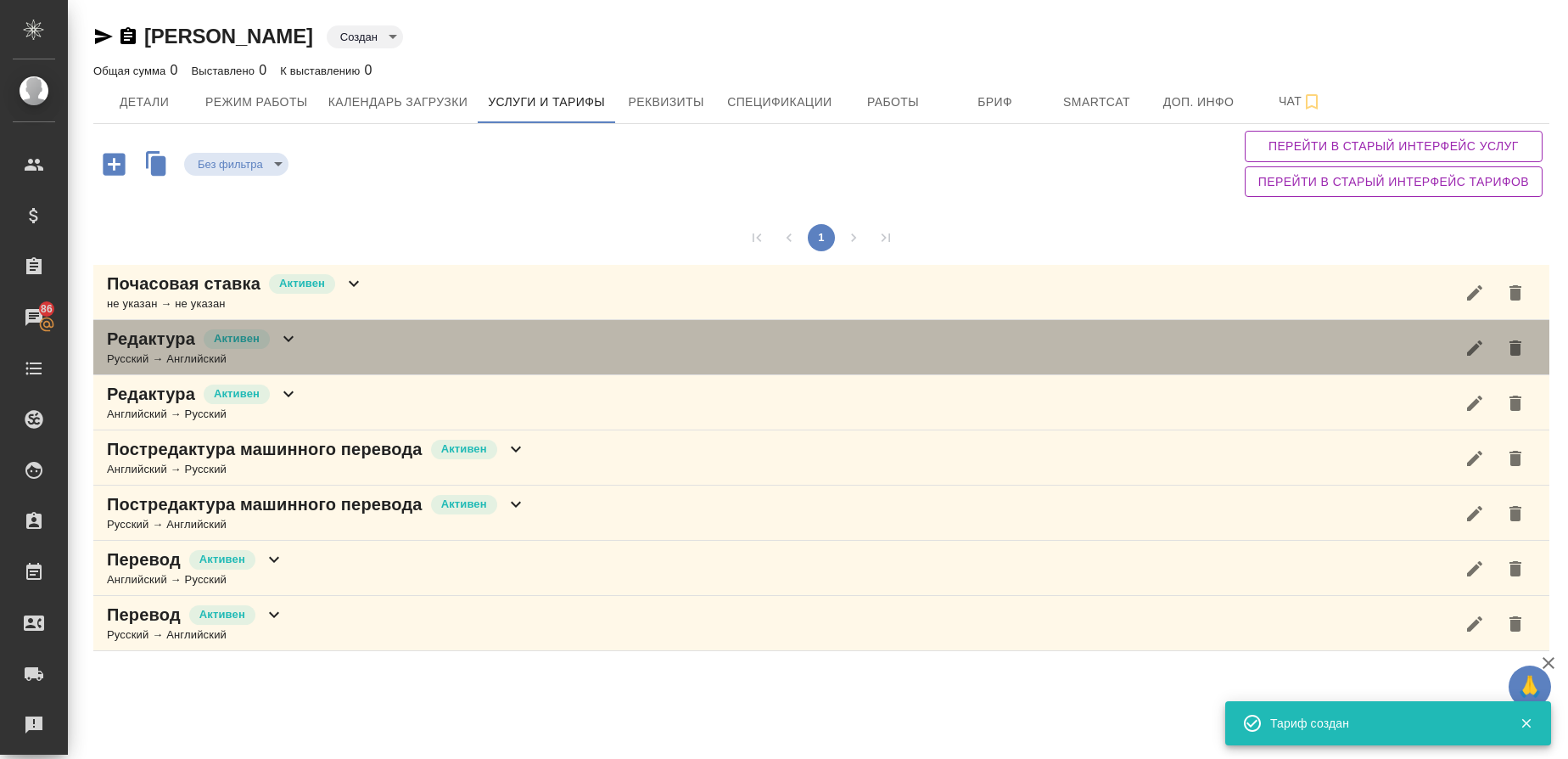
click at [154, 343] on p "Редактура" at bounding box center [151, 338] width 88 height 23
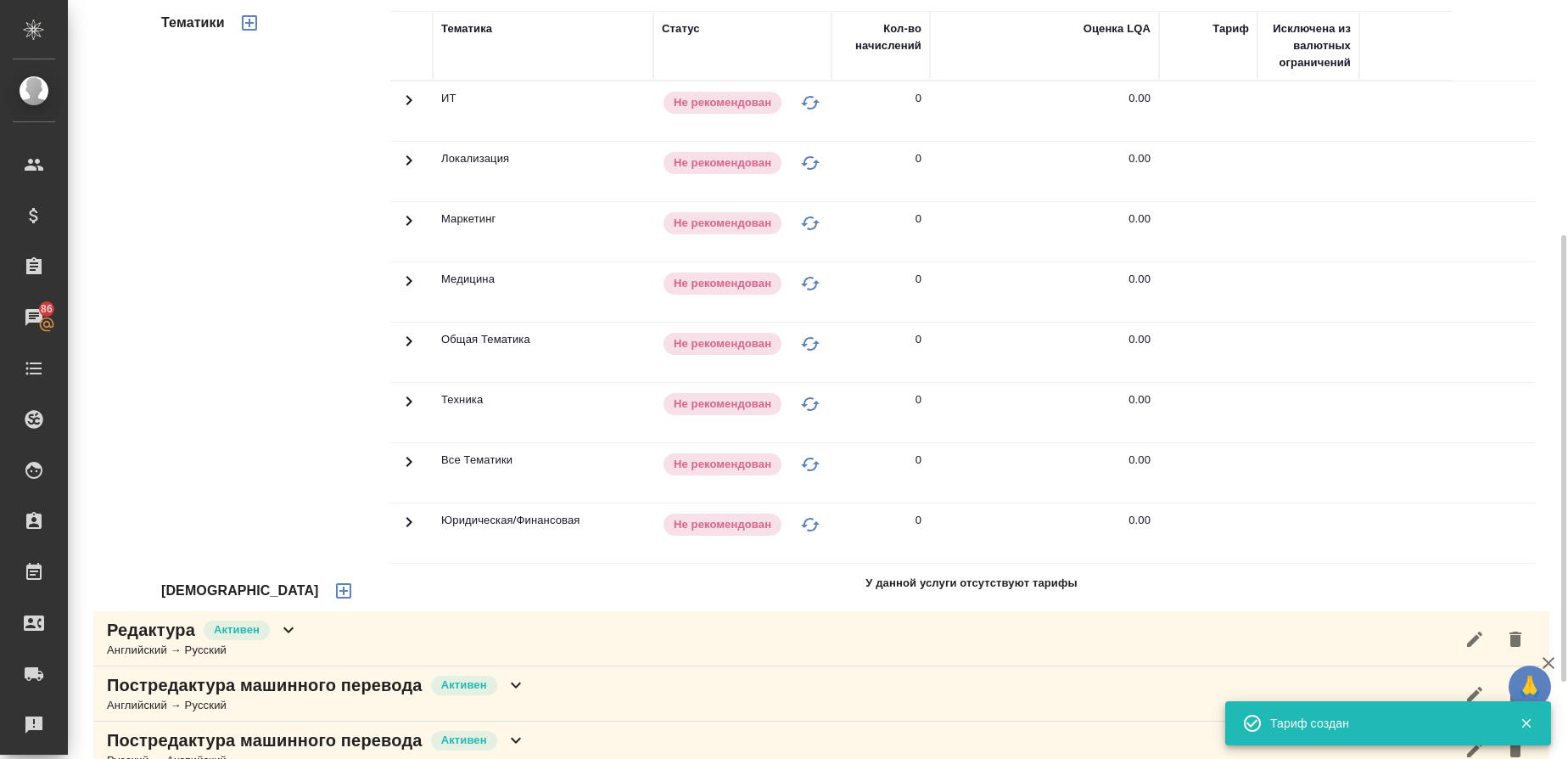
scroll to position [408, 0]
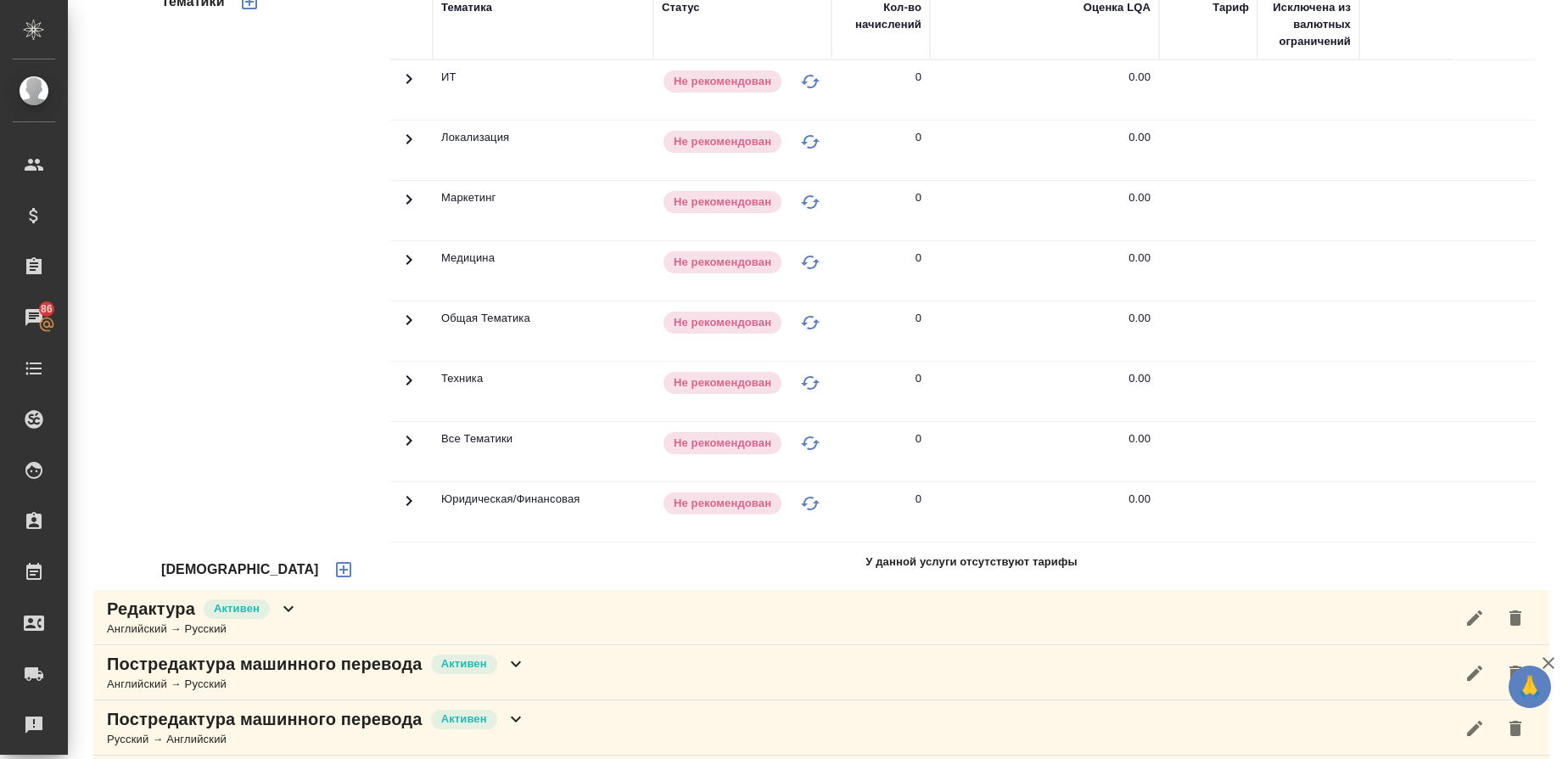
click at [333, 564] on icon "button" at bounding box center [344, 569] width 21 height 21
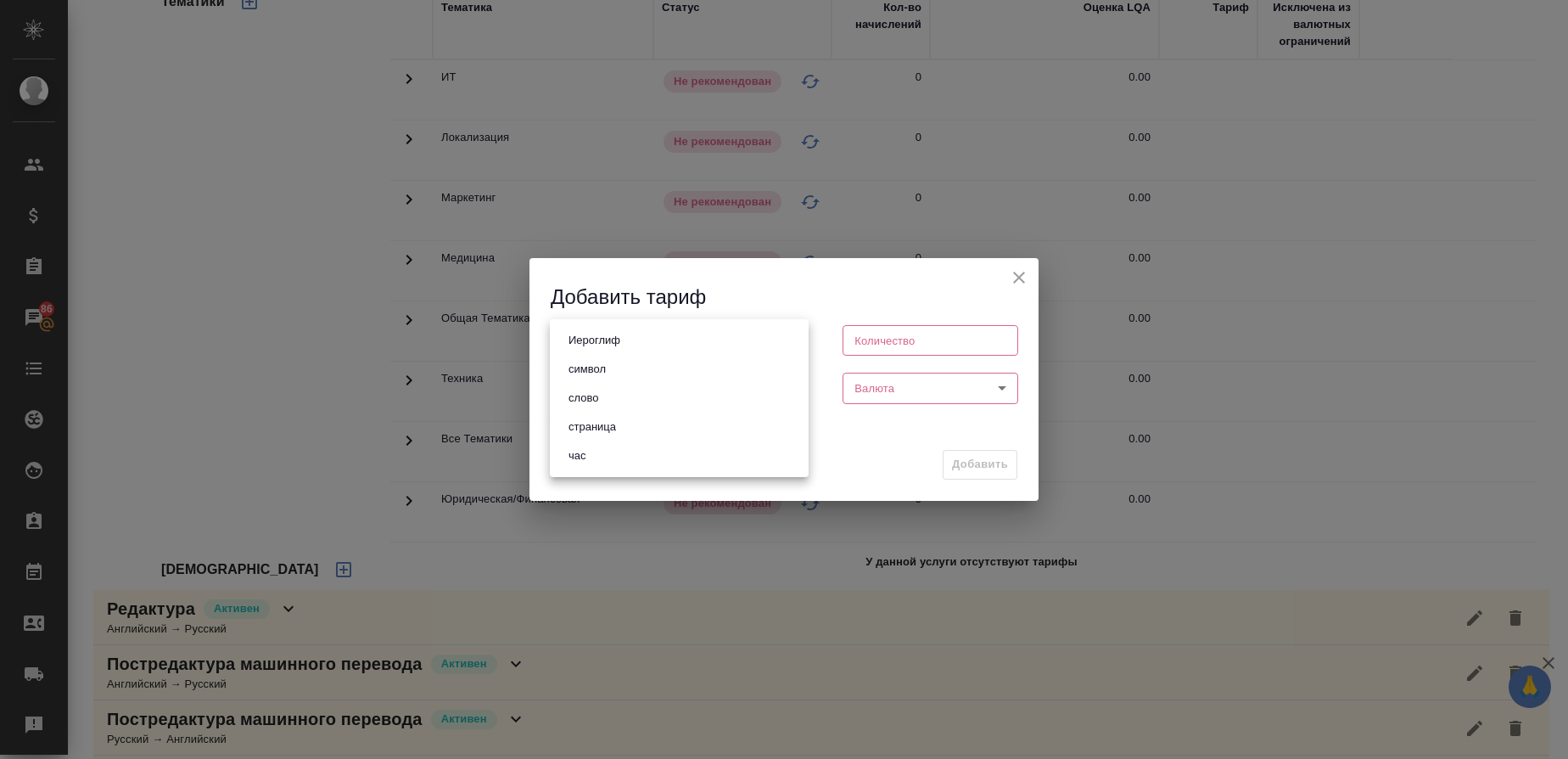
click at [666, 338] on body "🙏 .cls-1 fill:#fff; AWATERA Gusmanova Nailya Клиенты Спецификации Заказы 86 Чат…" at bounding box center [784, 379] width 1568 height 759
click at [627, 392] on li "слово" at bounding box center [678, 397] width 259 height 29
type input "5a8b1489cc6b4906c91bfd90"
type input "1"
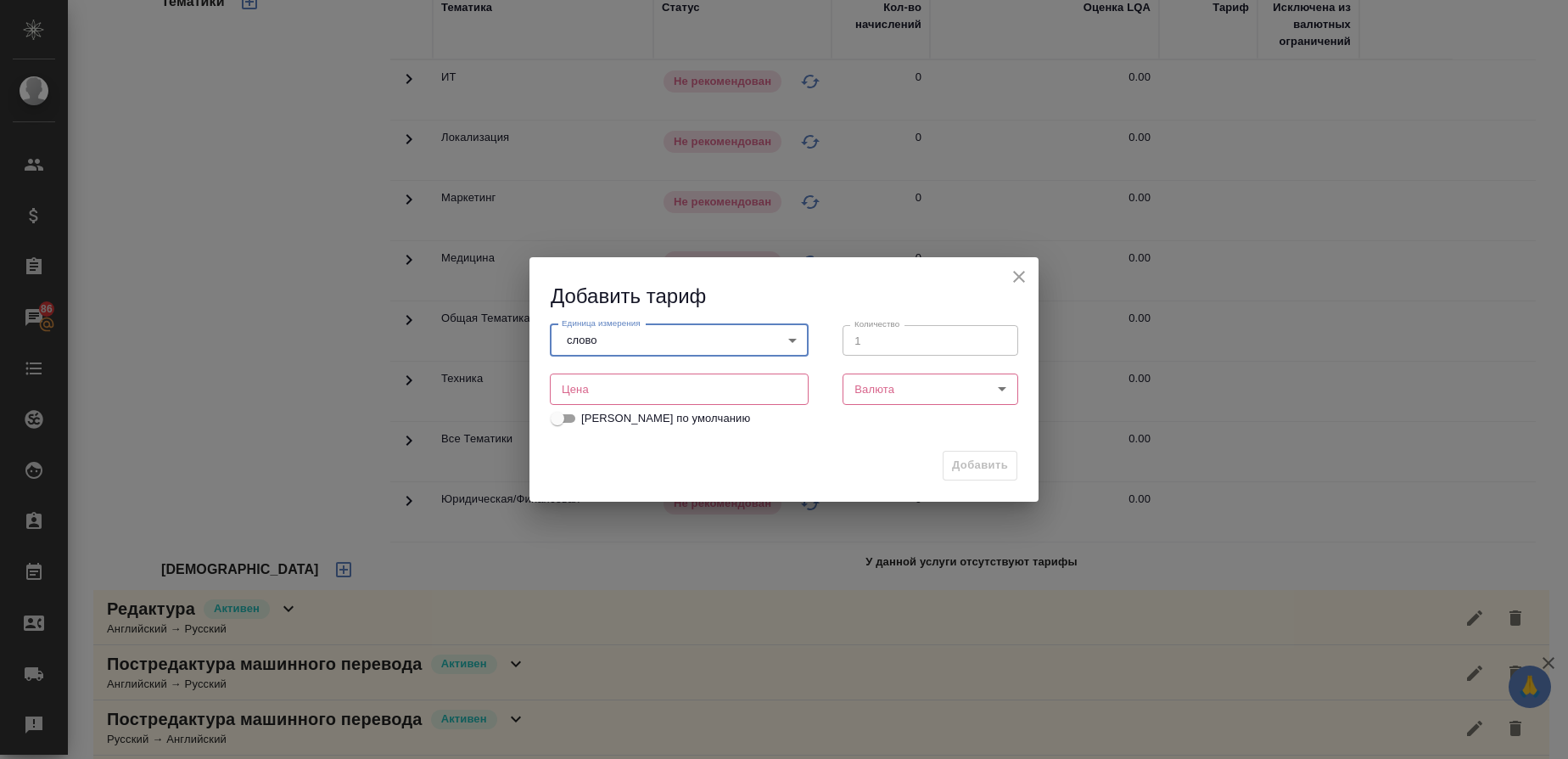
click at [753, 399] on input "number" at bounding box center [678, 388] width 259 height 30
type input "0.26"
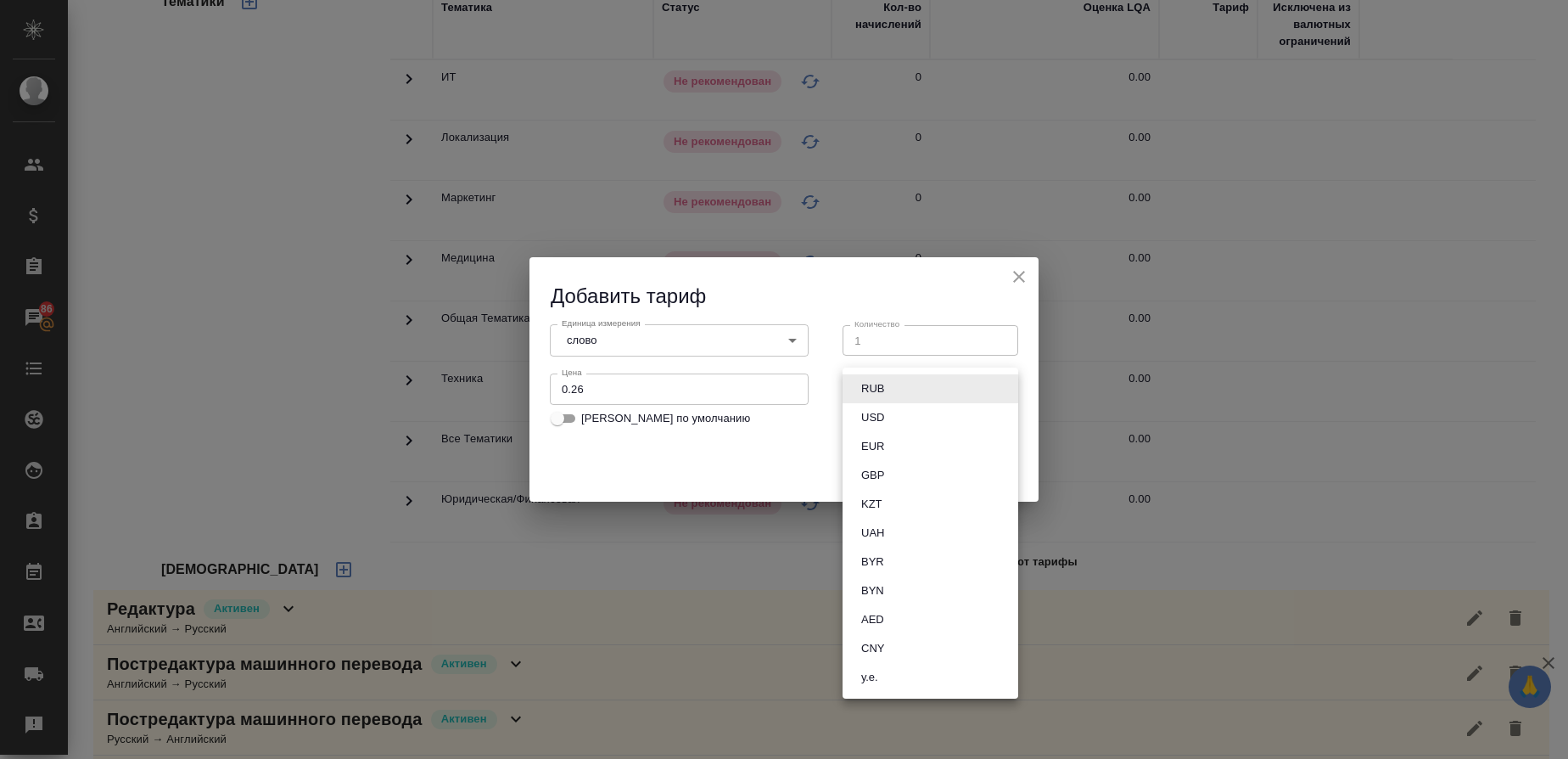
click at [927, 386] on body "🙏 .cls-1 fill:#fff; AWATERA Gusmanova Nailya Клиенты Спецификации Заказы 86 Чат…" at bounding box center [784, 379] width 1568 height 759
click at [892, 392] on li "RUB" at bounding box center [930, 388] width 176 height 29
type input "RUB"
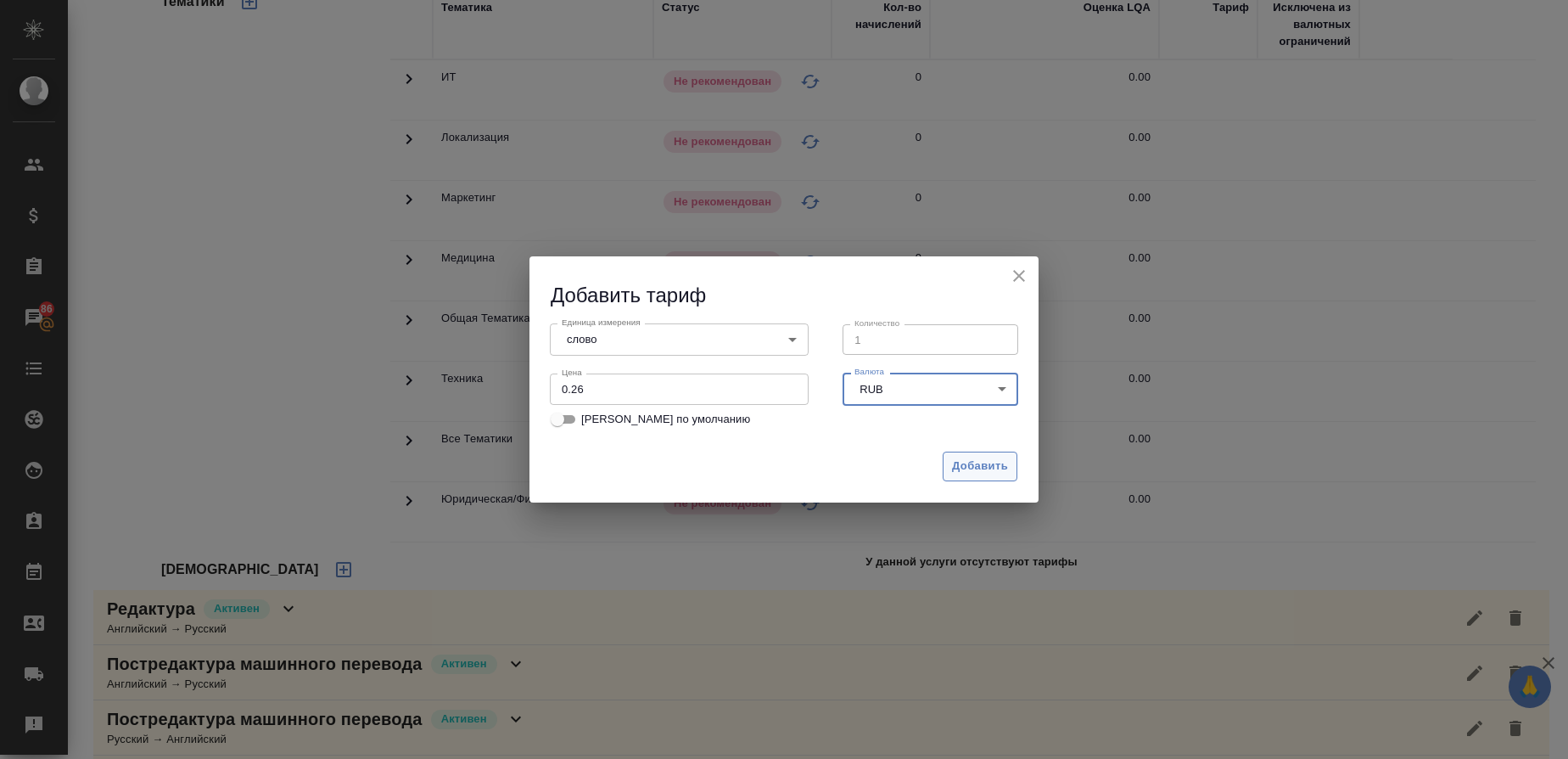
click at [1002, 460] on span "Добавить" at bounding box center [980, 466] width 56 height 20
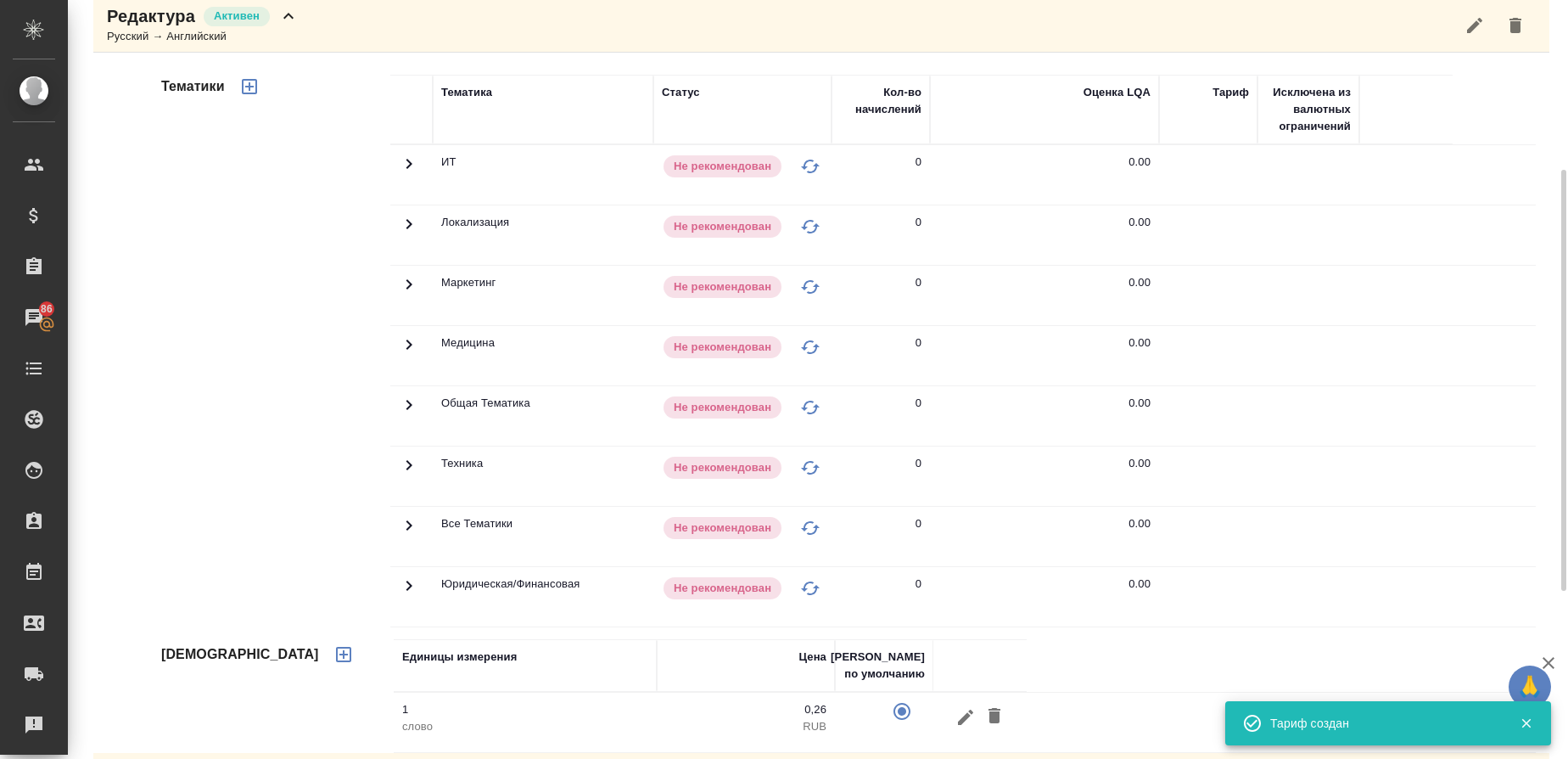
scroll to position [317, 0]
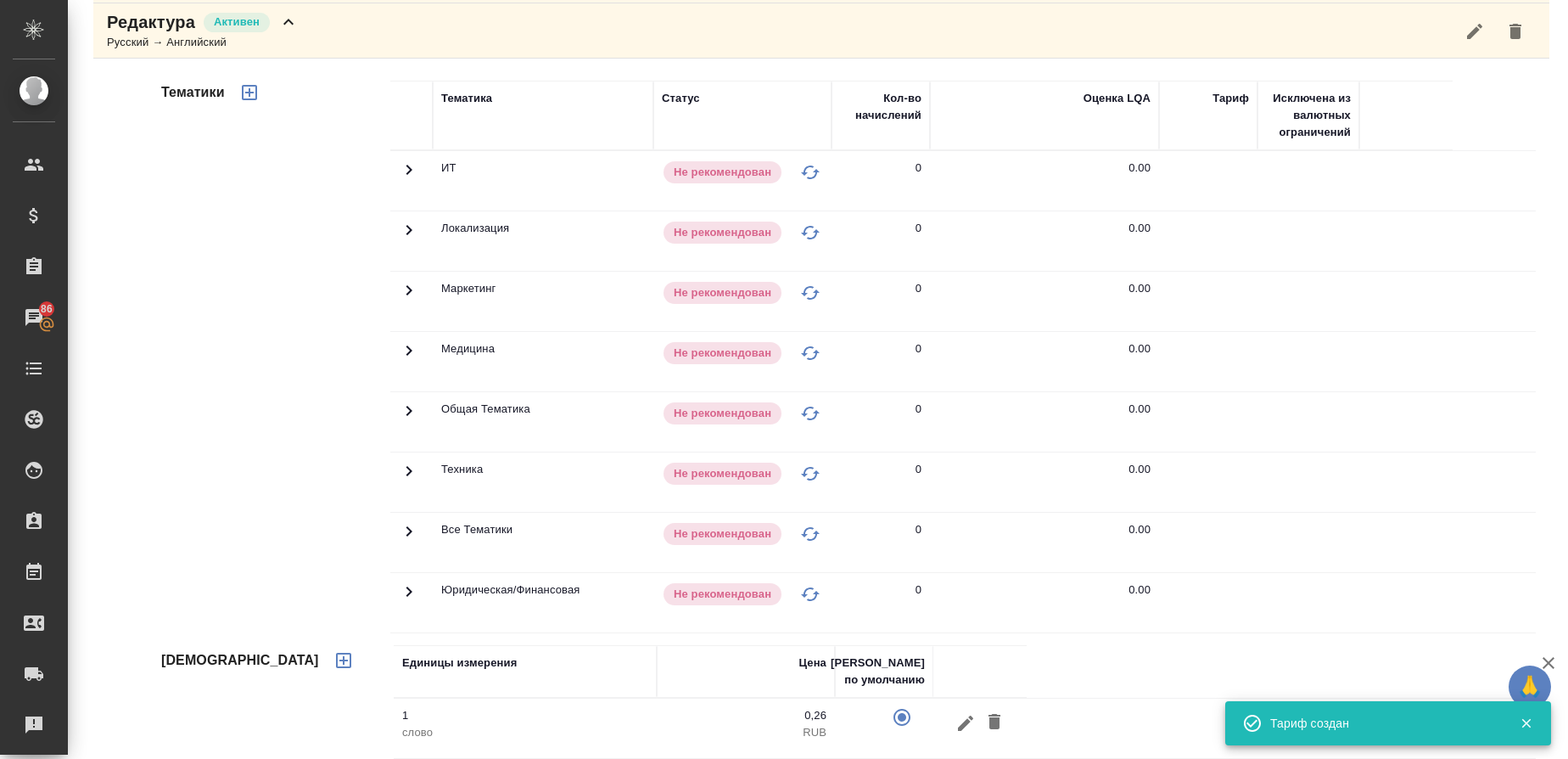
click at [254, 94] on icon "button" at bounding box center [250, 93] width 21 height 21
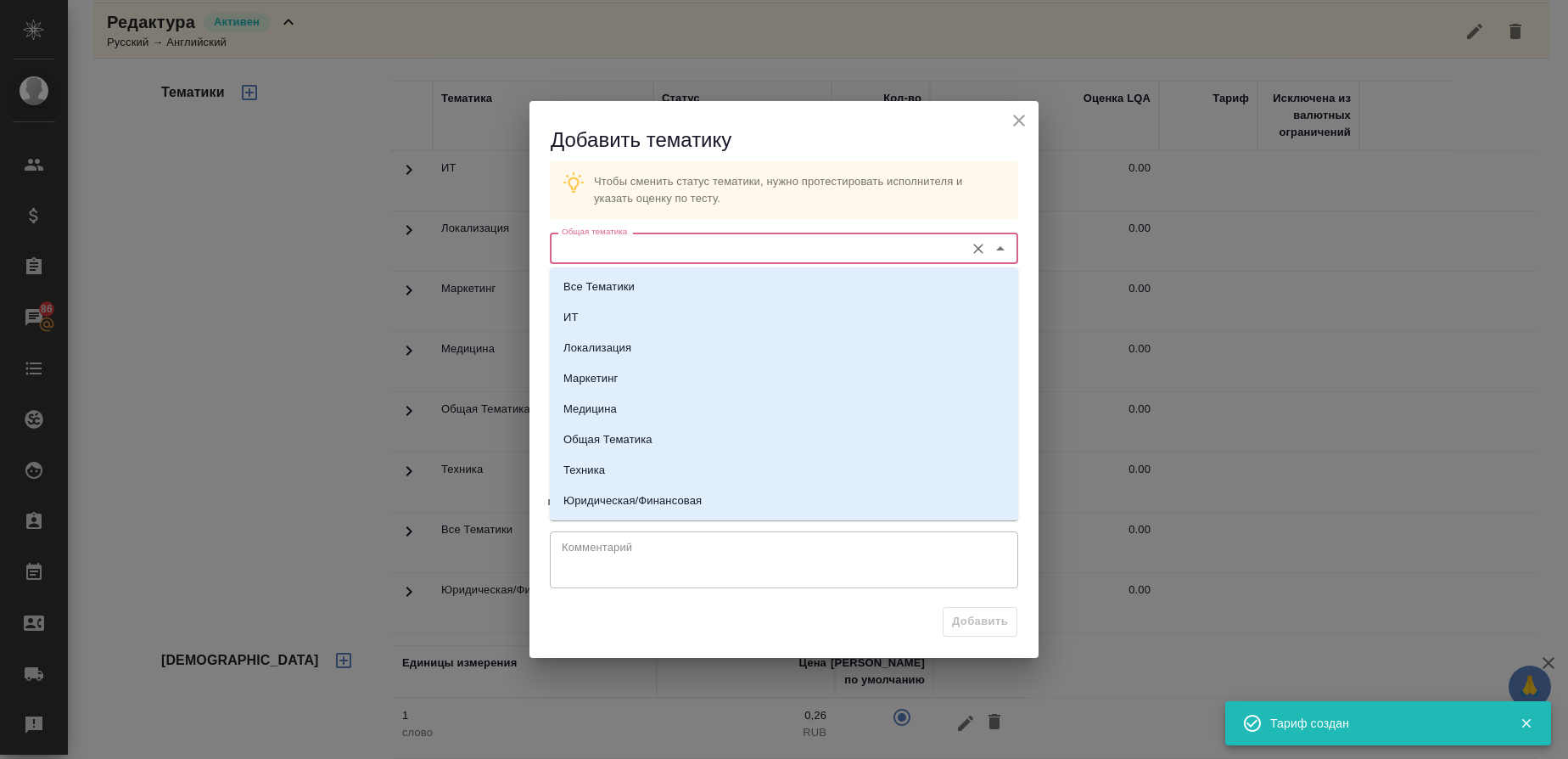
click at [655, 254] on input "Общая тематика" at bounding box center [755, 248] width 402 height 21
click at [624, 412] on li "Медицина" at bounding box center [783, 408] width 468 height 30
type input "Медицина"
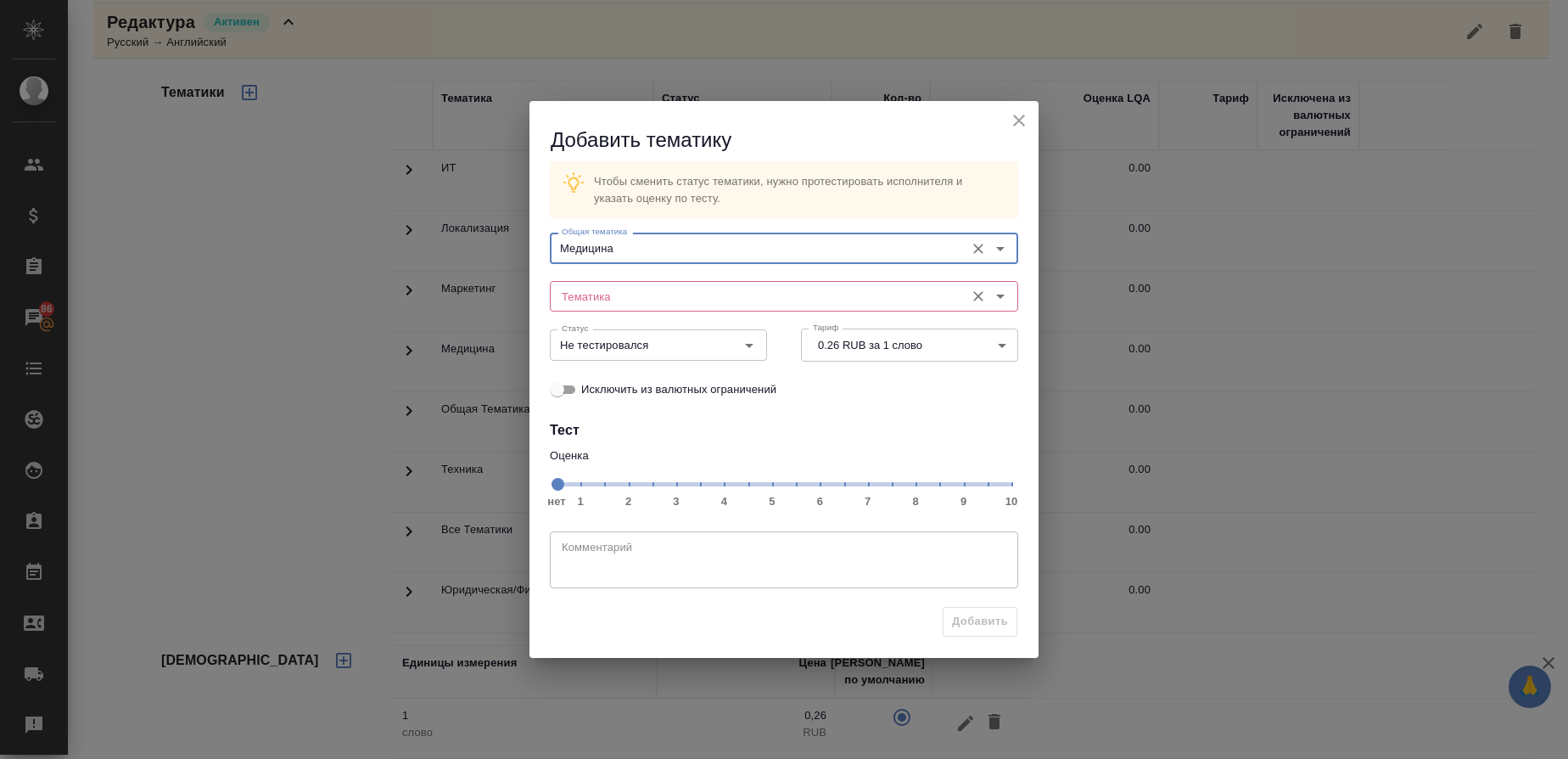
click at [631, 306] on input "Тематика" at bounding box center [755, 296] width 402 height 21
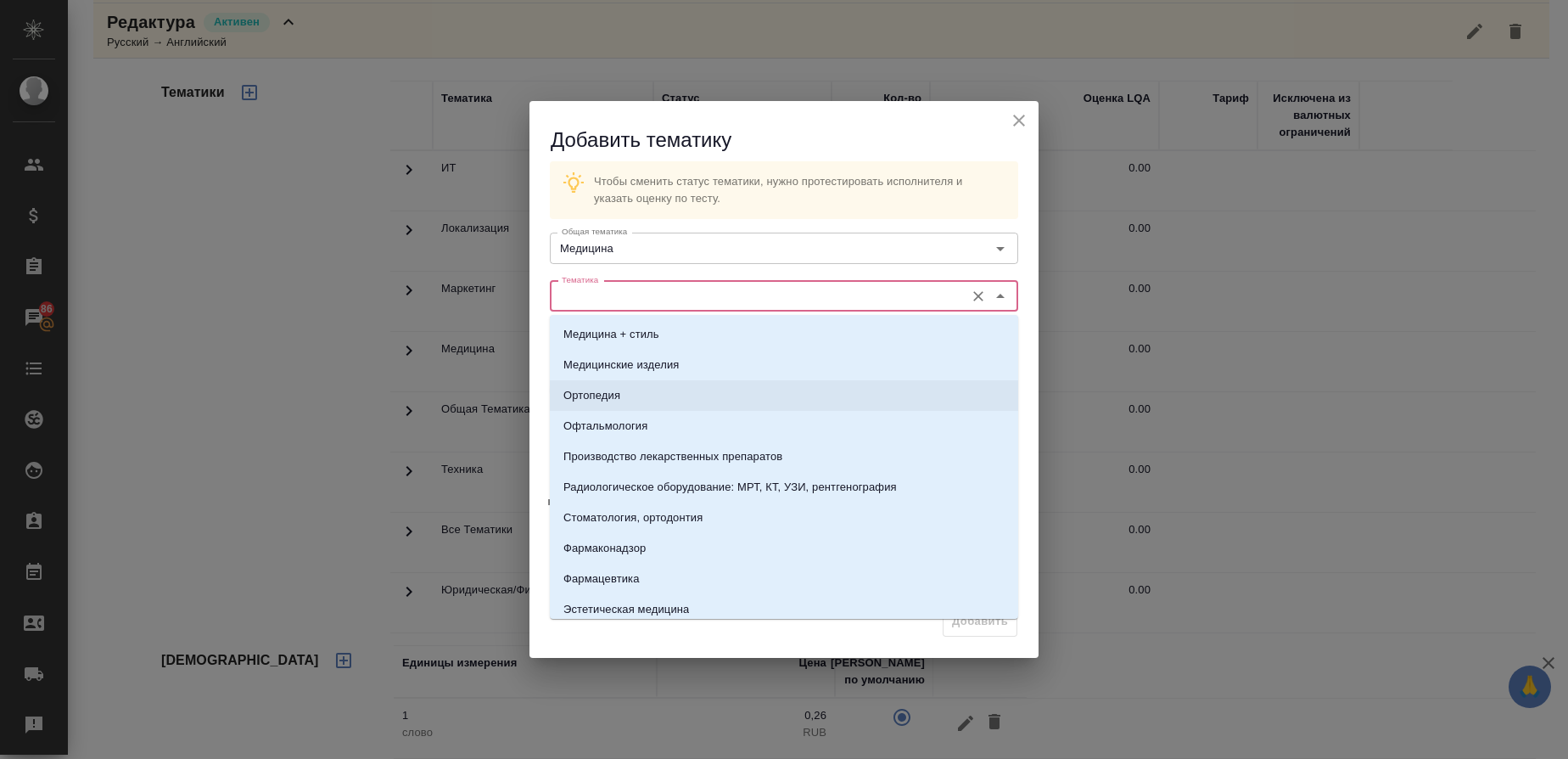
scroll to position [201, 0]
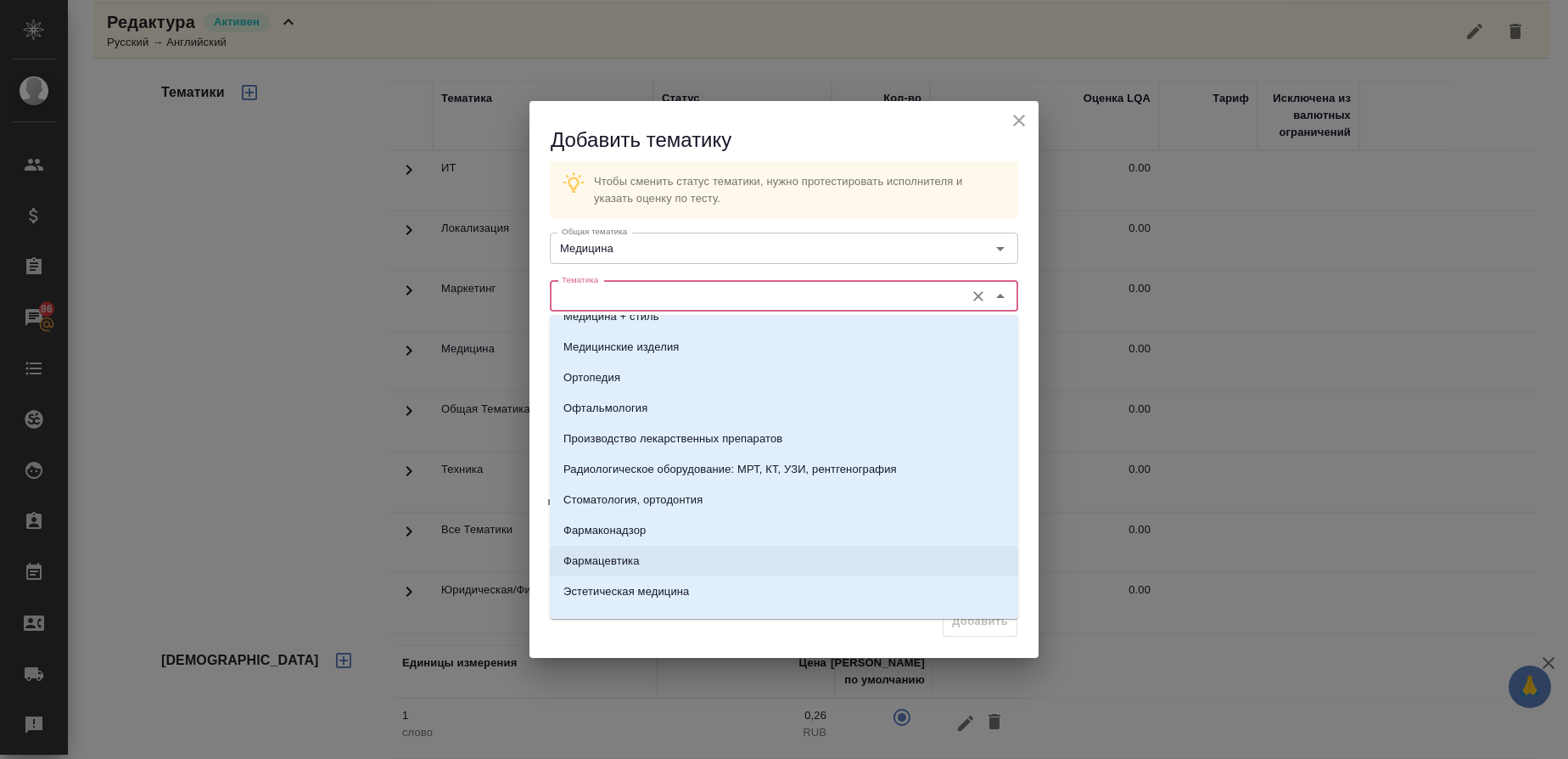
click at [613, 554] on p "Фармацевтика" at bounding box center [601, 561] width 76 height 17
type input "Фармацевтика"
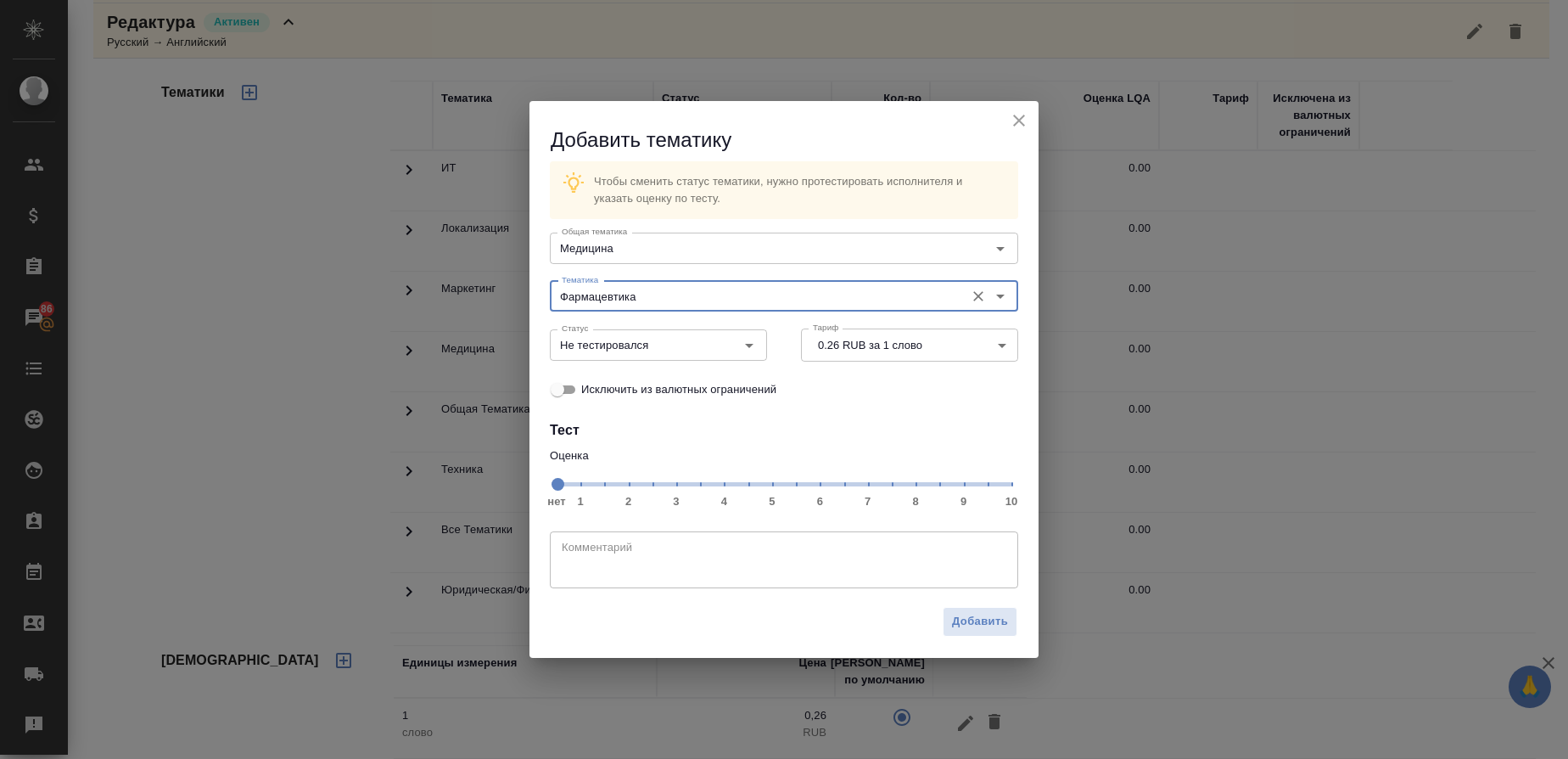
click at [911, 486] on span "нет 1 2 3 4 5 6 7 8 9 10" at bounding box center [784, 482] width 455 height 23
click at [754, 351] on icon "Open" at bounding box center [749, 345] width 21 height 21
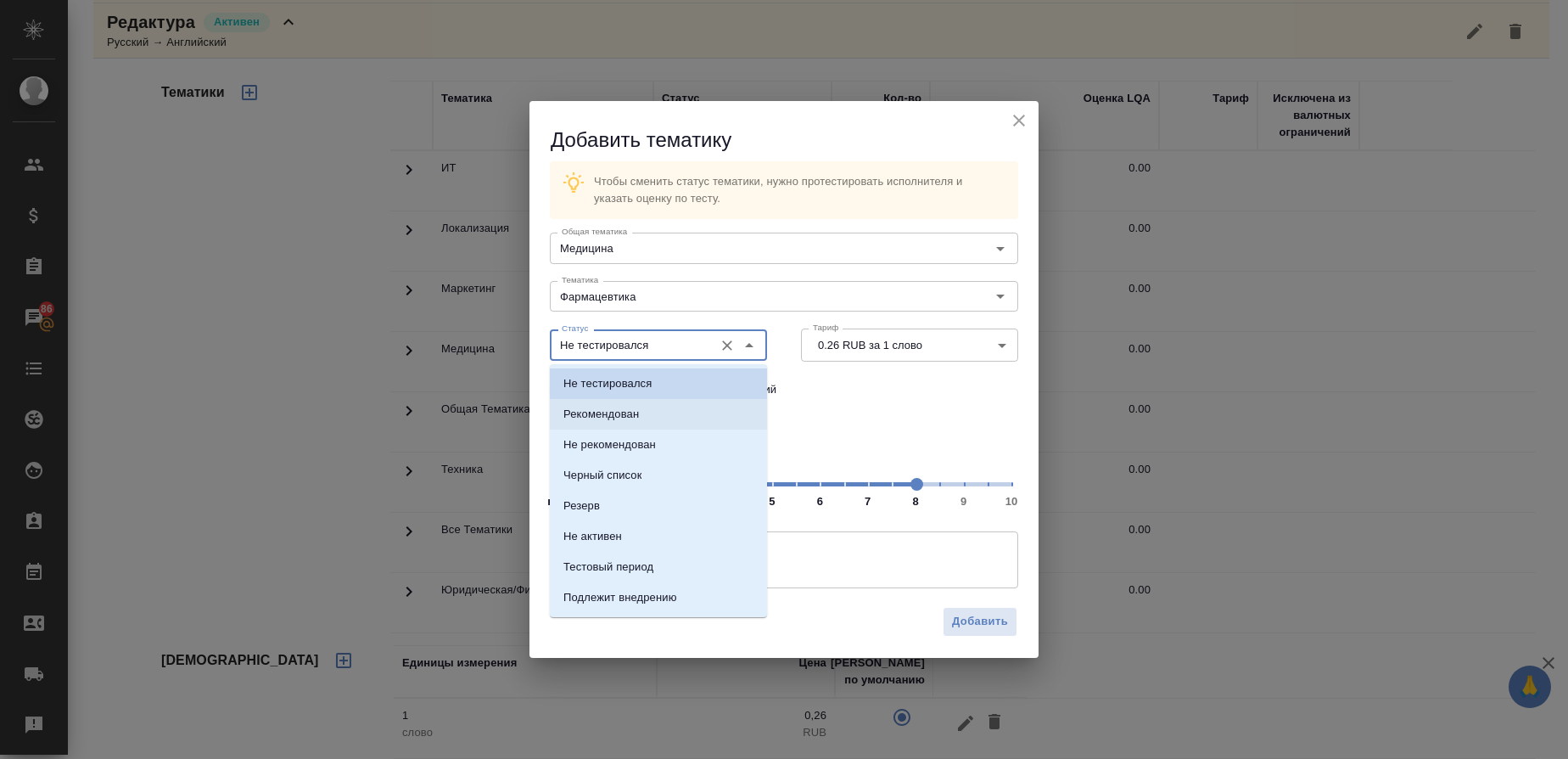
click at [633, 418] on p "Рекомендован" at bounding box center [601, 415] width 75 height 17
type input "Рекомендован"
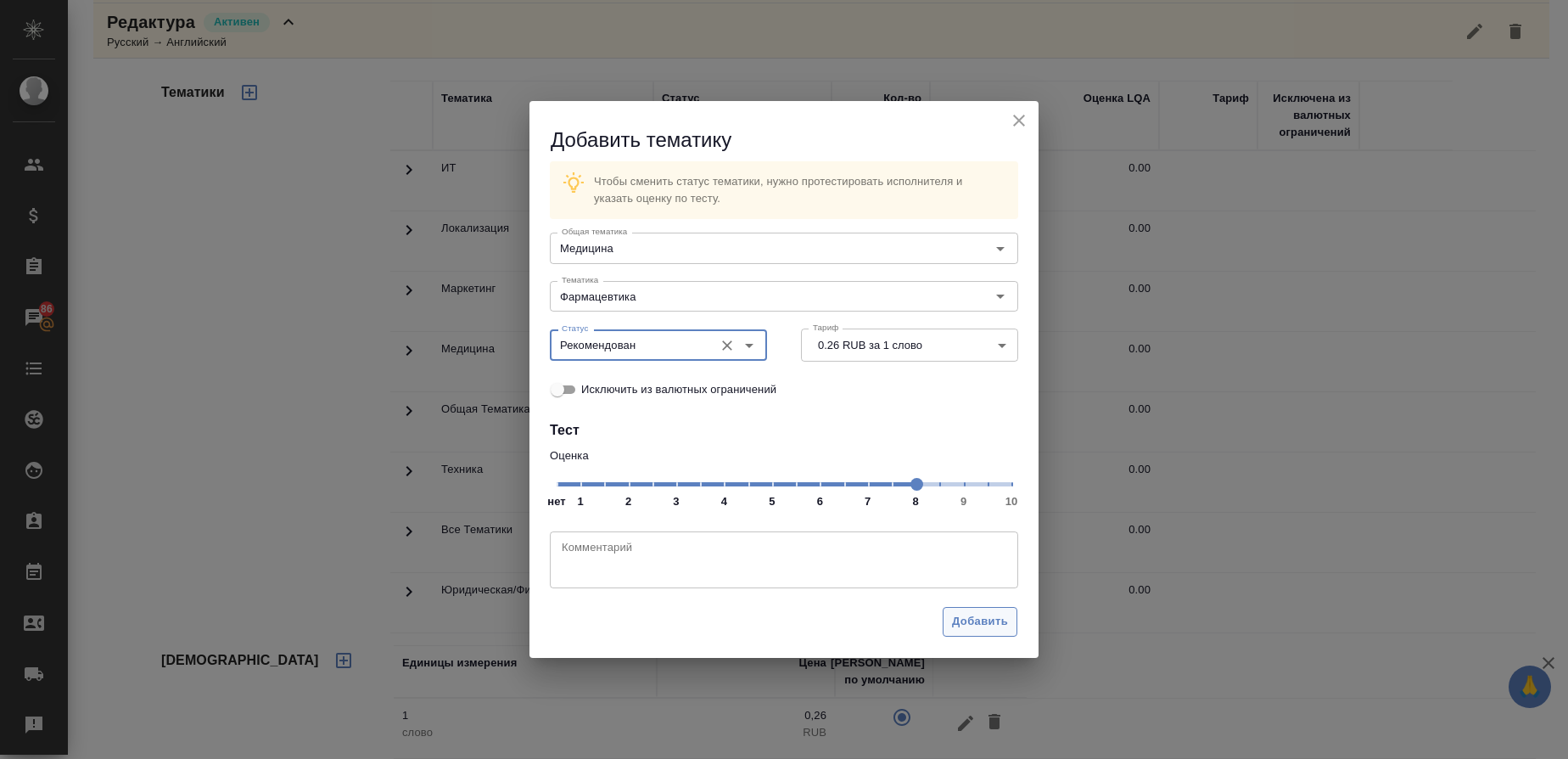
click at [973, 620] on span "Добавить" at bounding box center [980, 621] width 56 height 20
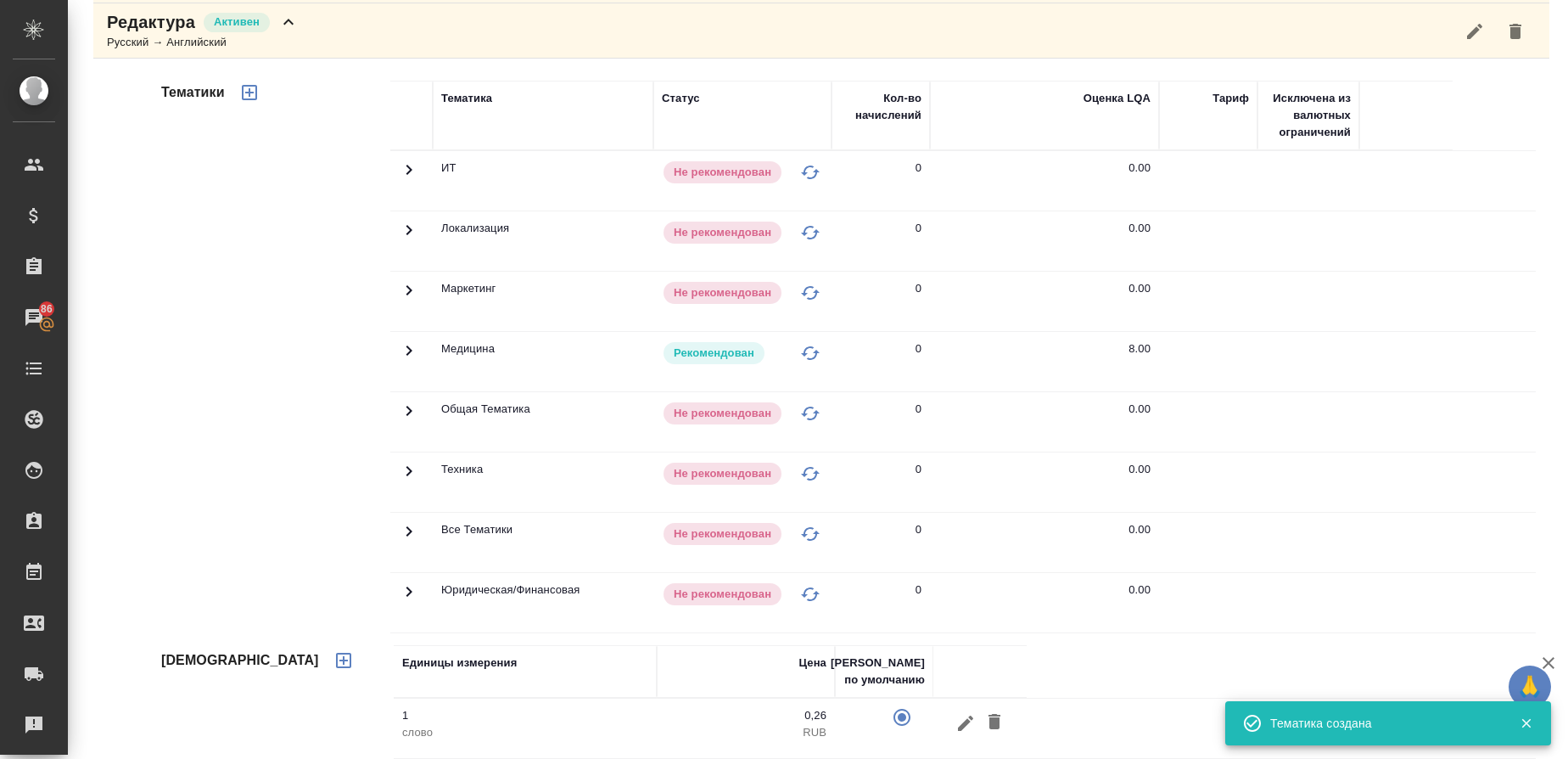
click at [255, 96] on icon "button" at bounding box center [249, 93] width 16 height 16
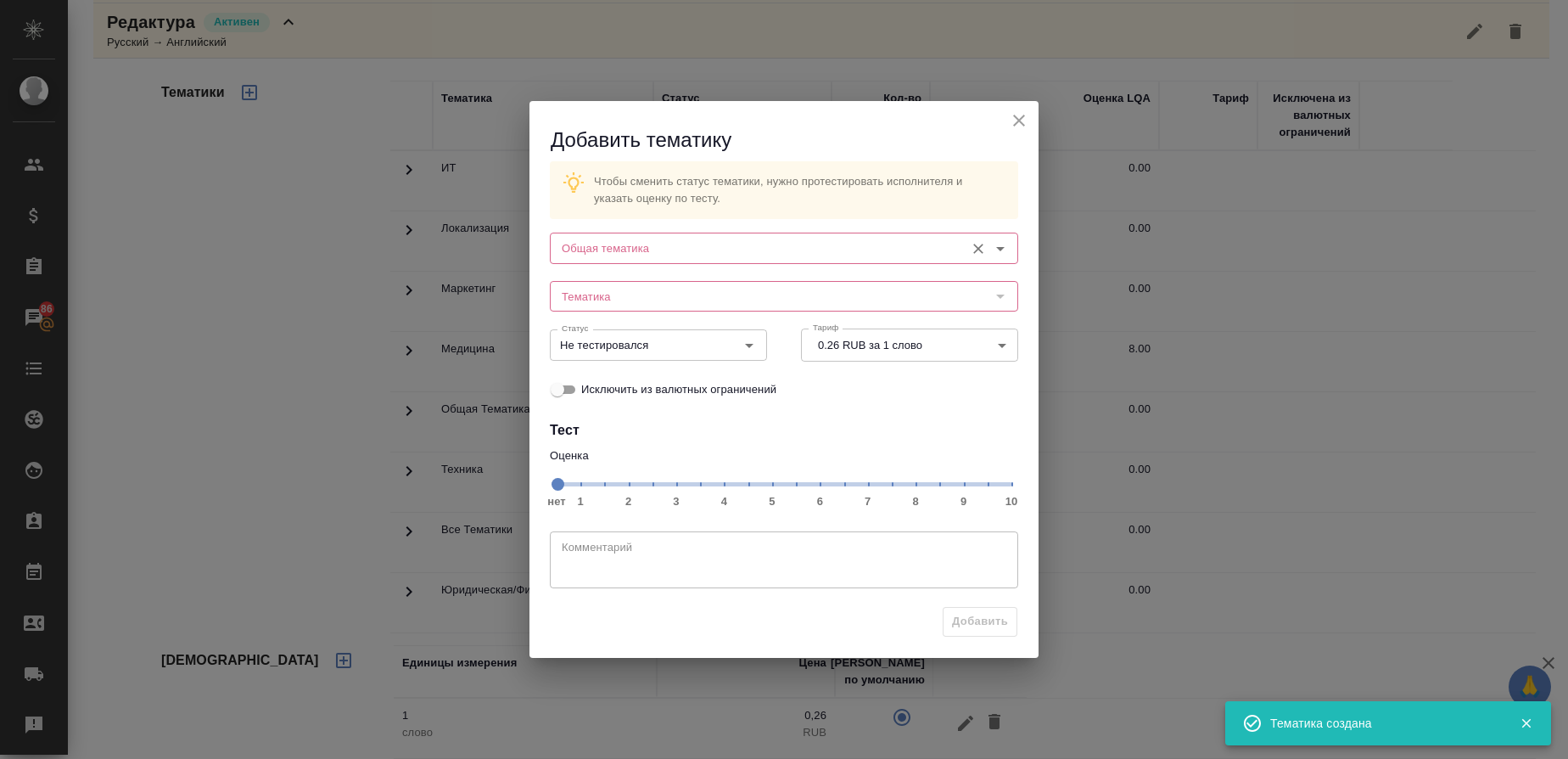
click at [656, 250] on input "Общая тематика" at bounding box center [755, 248] width 402 height 21
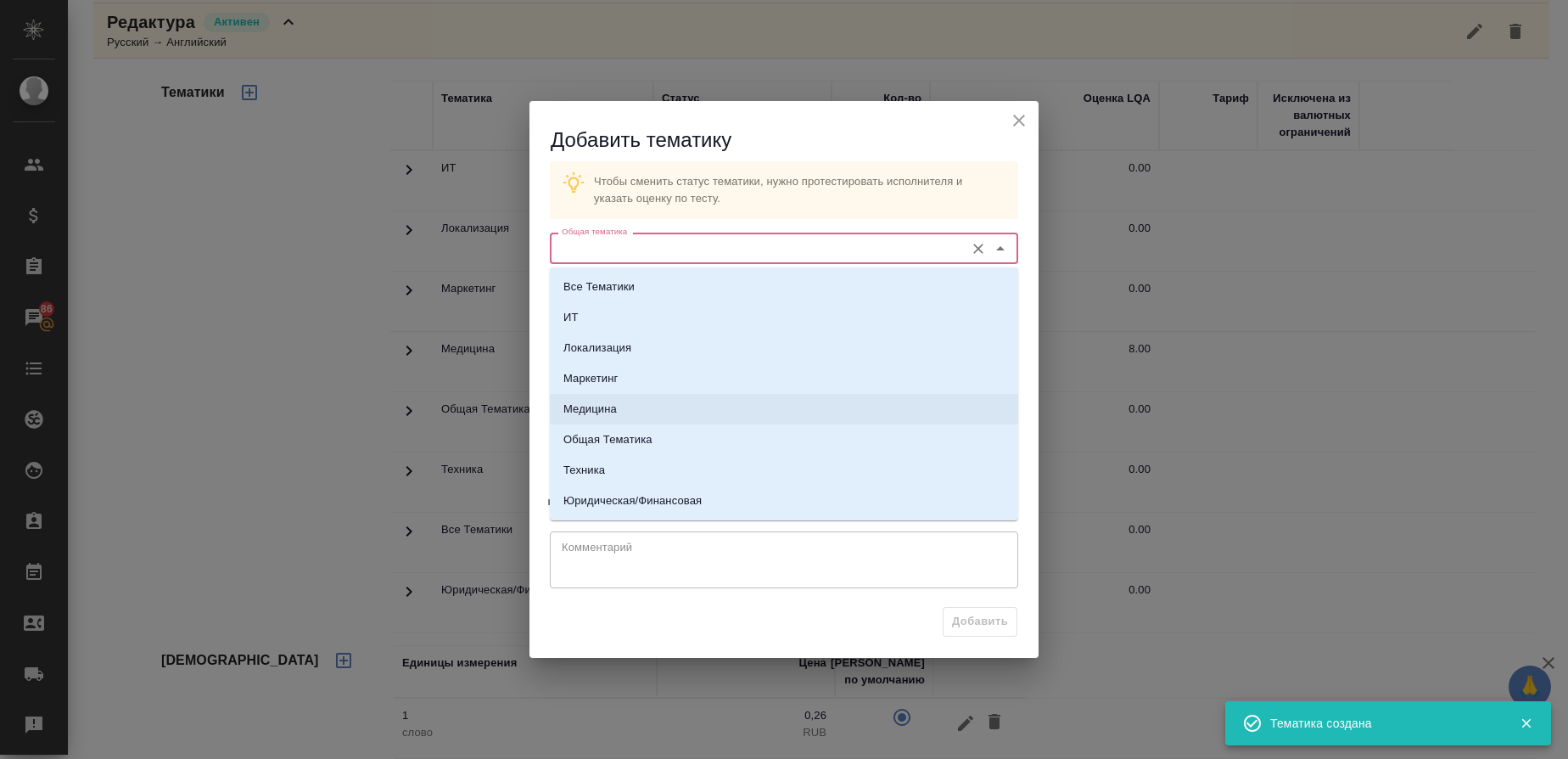
click at [622, 416] on li "Медицина" at bounding box center [783, 408] width 468 height 30
type input "Медицина"
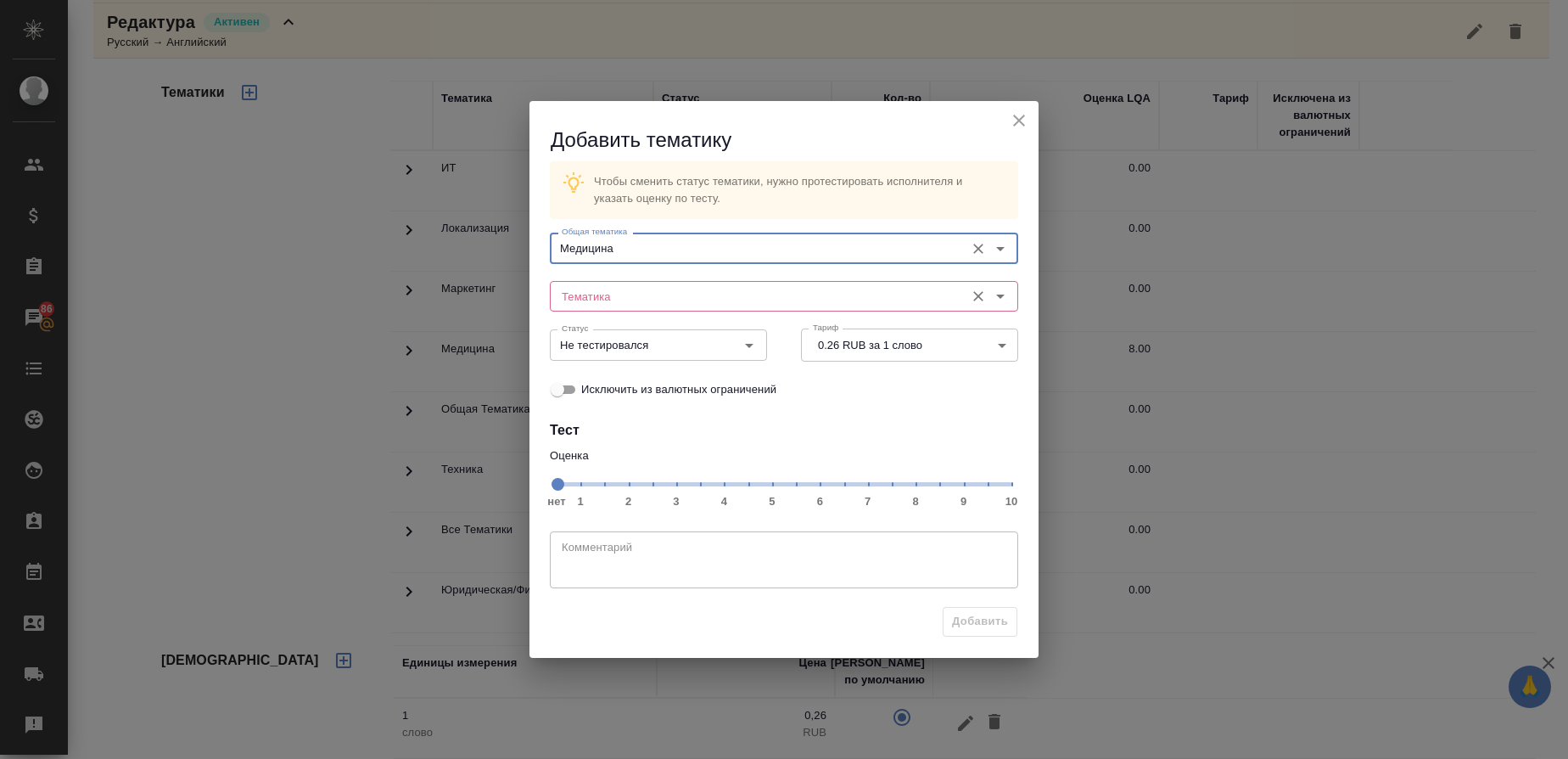
click at [618, 296] on input "Тематика" at bounding box center [755, 296] width 402 height 21
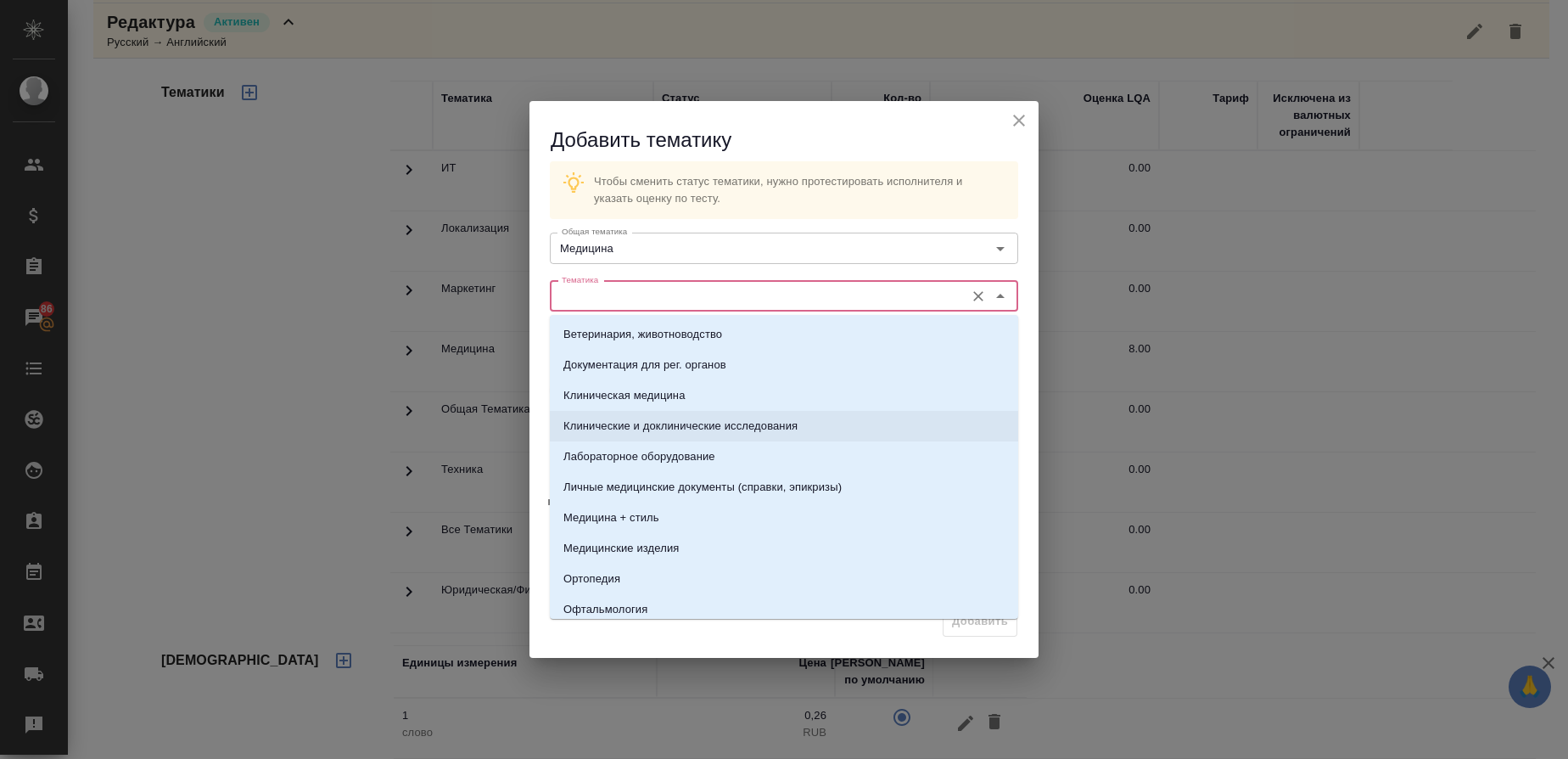
click at [620, 422] on p "Клинические и доклинические исследования" at bounding box center [680, 426] width 235 height 17
type input "Клинические и доклинические исследования"
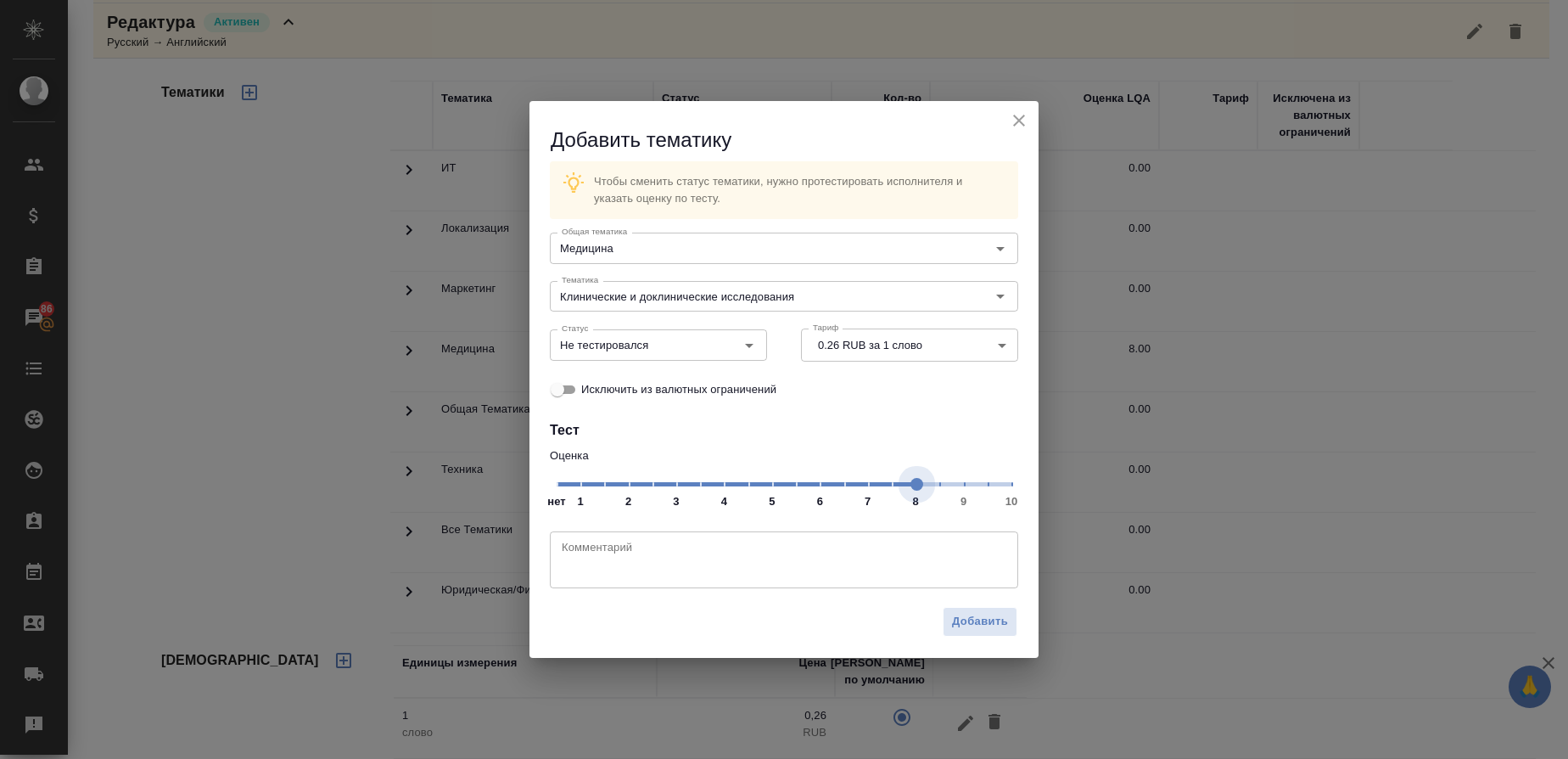
click at [919, 490] on span "нет 1 2 3 4 5 6 7 8 9 10" at bounding box center [784, 482] width 455 height 23
click at [755, 348] on icon "Open" at bounding box center [749, 345] width 21 height 21
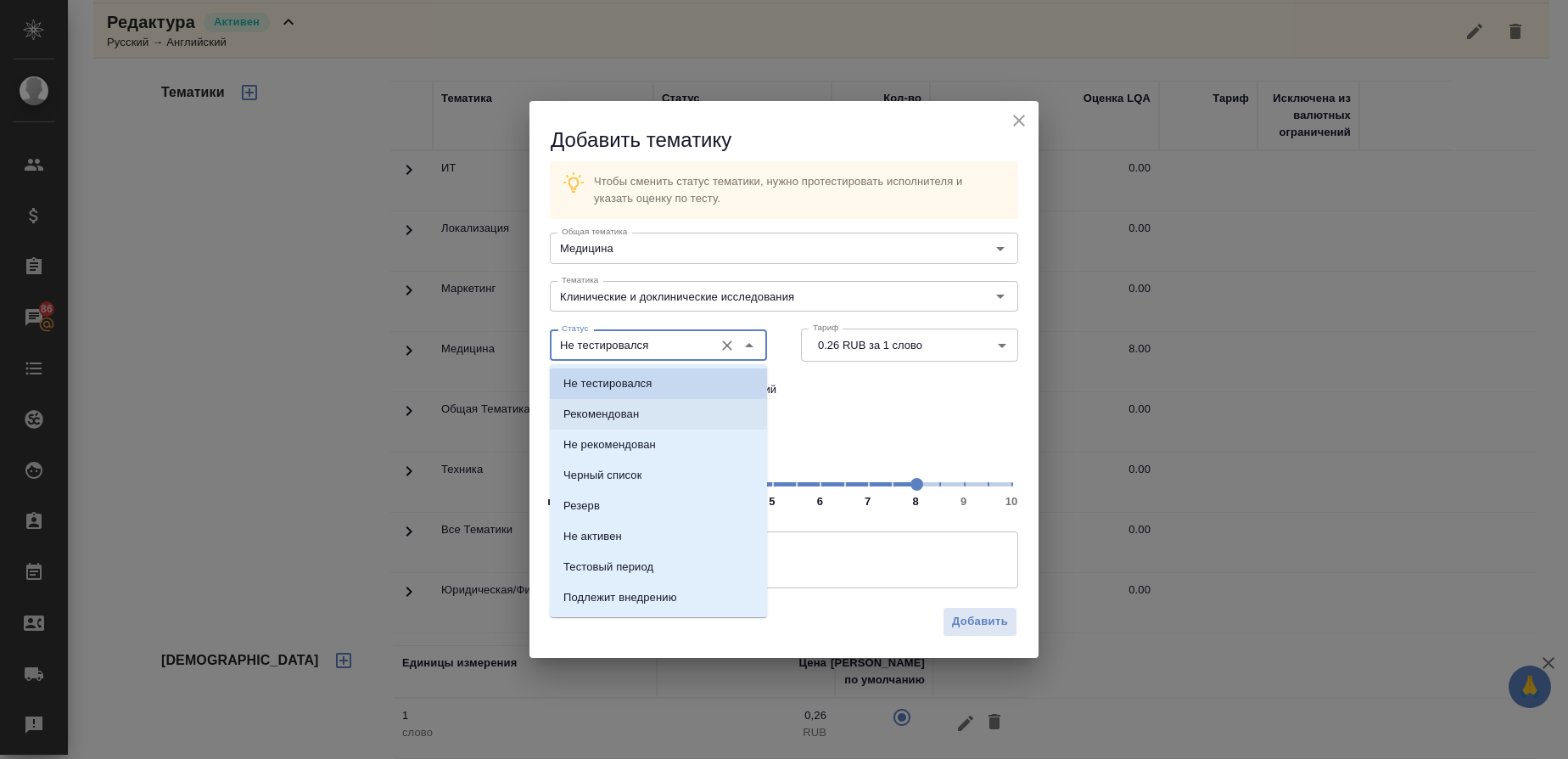
click at [627, 407] on p "Рекомендован" at bounding box center [601, 415] width 75 height 17
type input "Рекомендован"
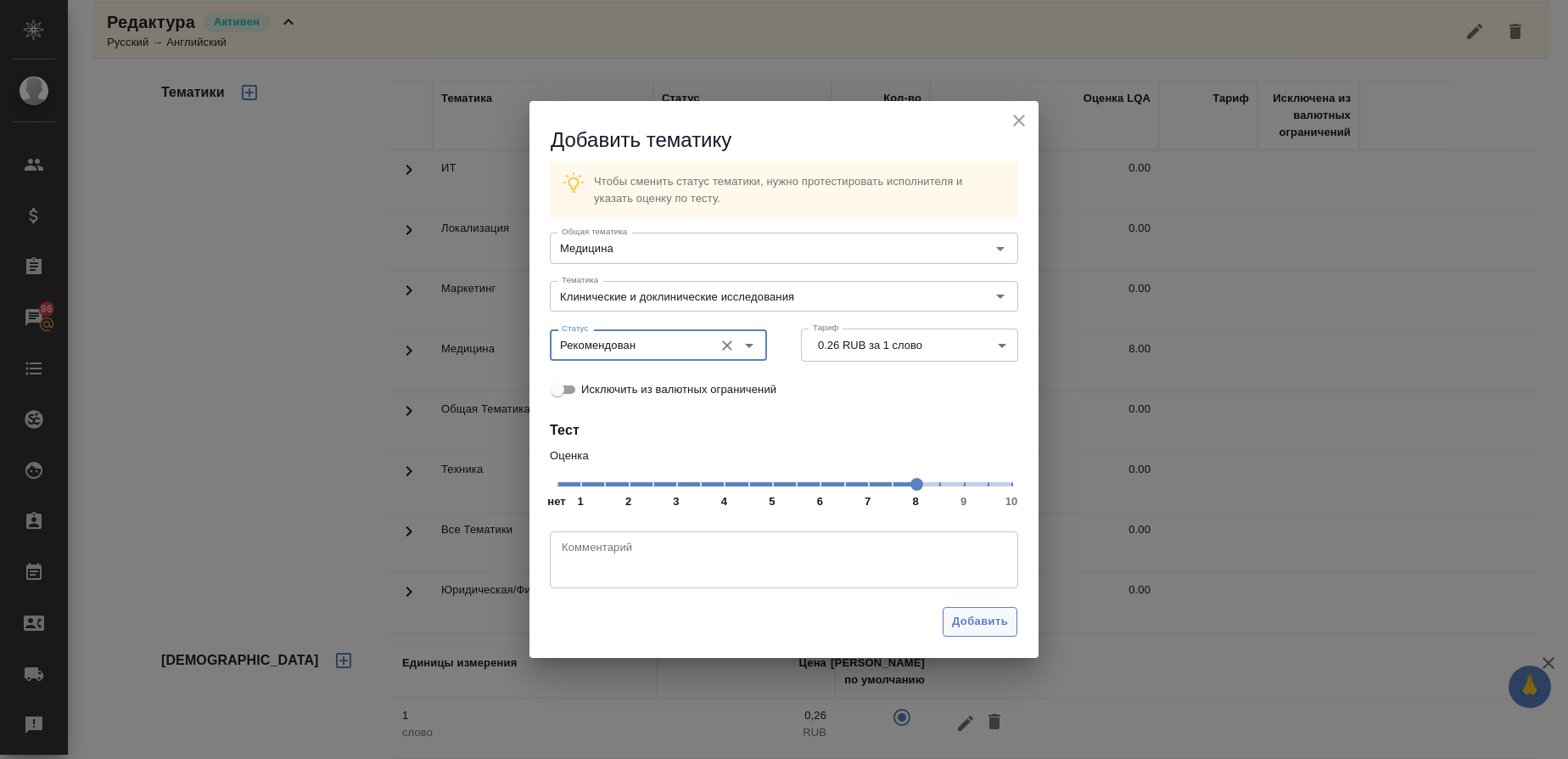
click at [985, 626] on span "Добавить" at bounding box center [980, 621] width 56 height 20
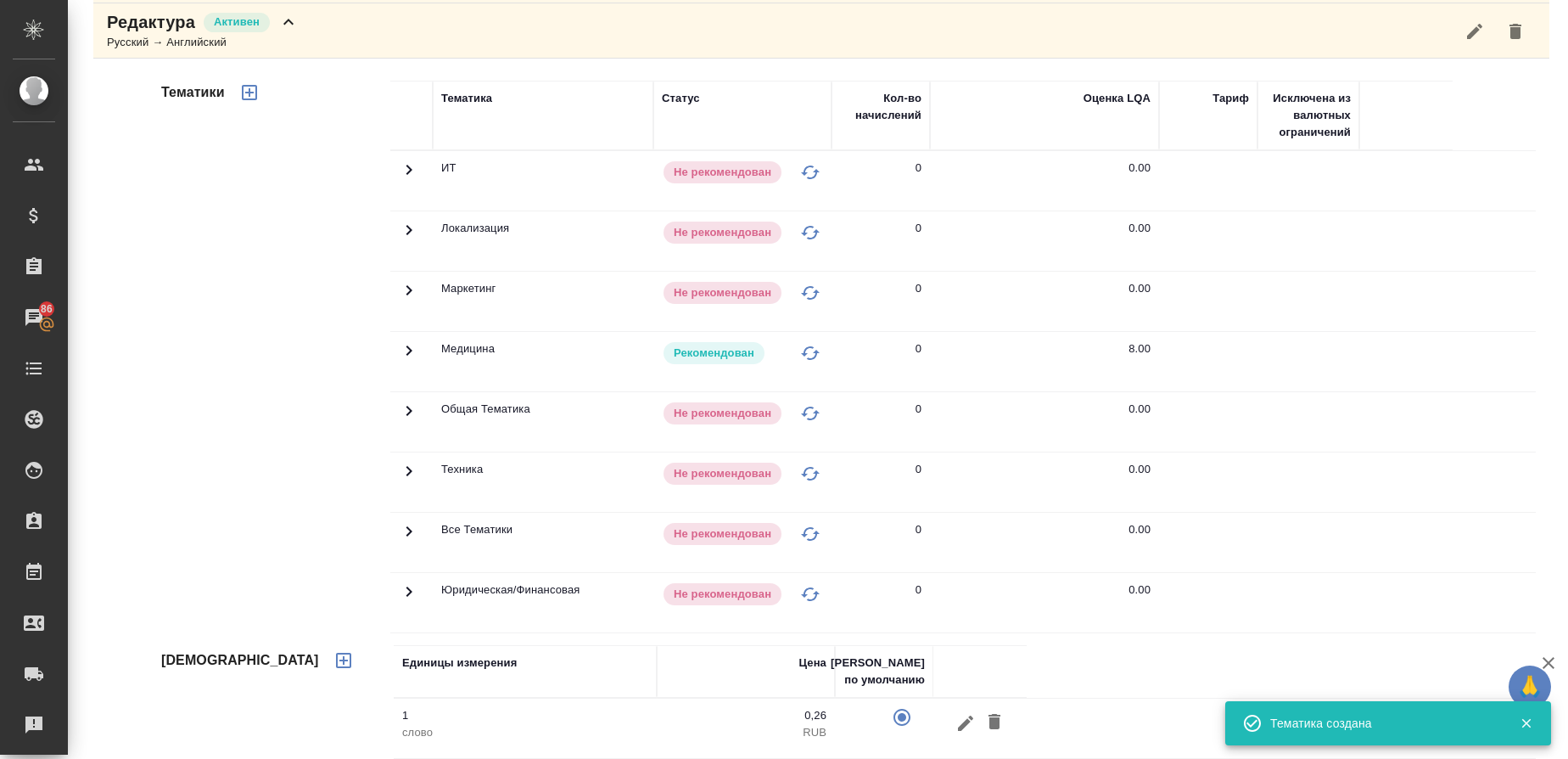
click at [150, 29] on p "Редактура" at bounding box center [151, 22] width 88 height 23
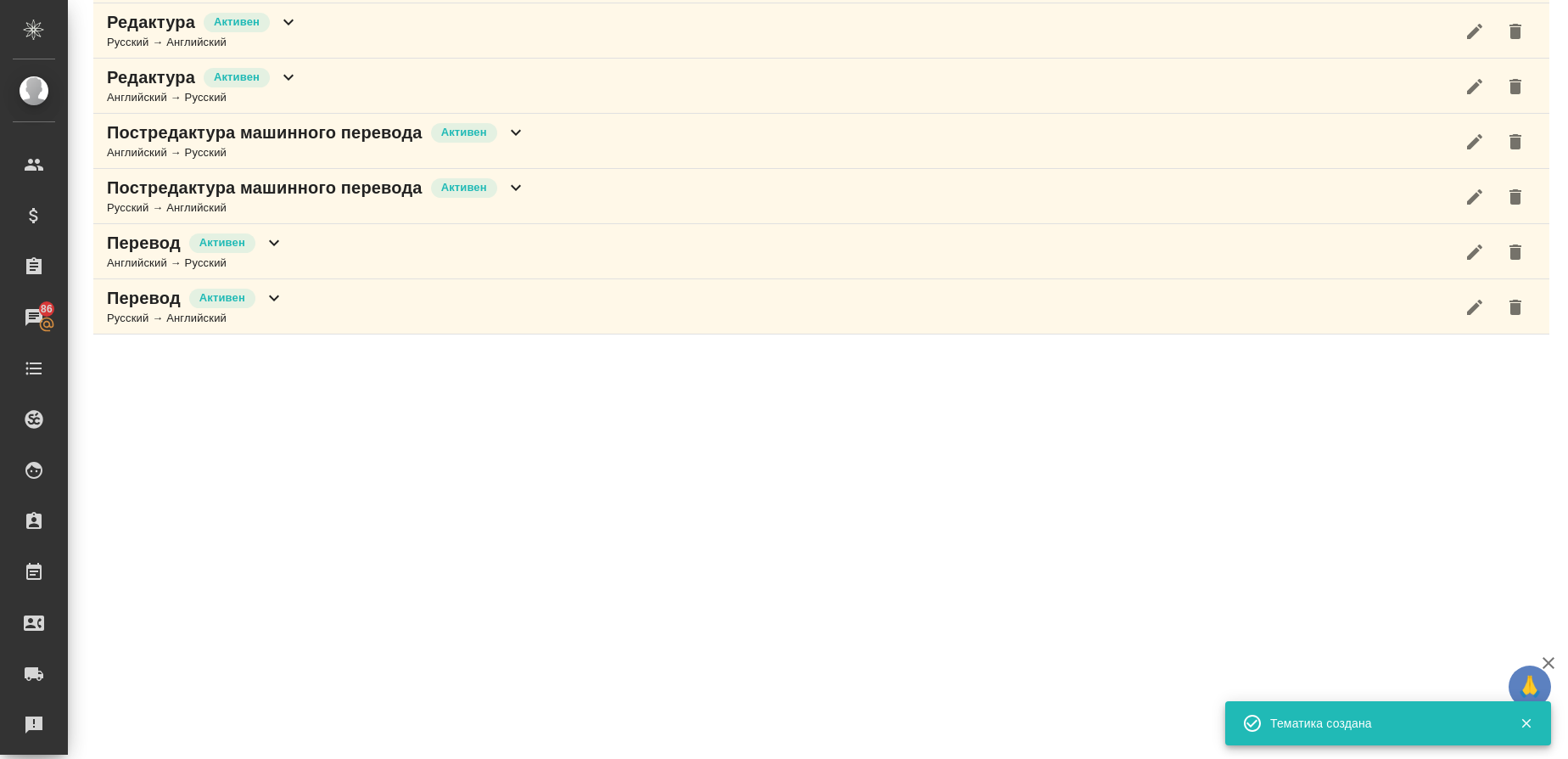
click at [138, 82] on p "Редактура" at bounding box center [151, 77] width 88 height 23
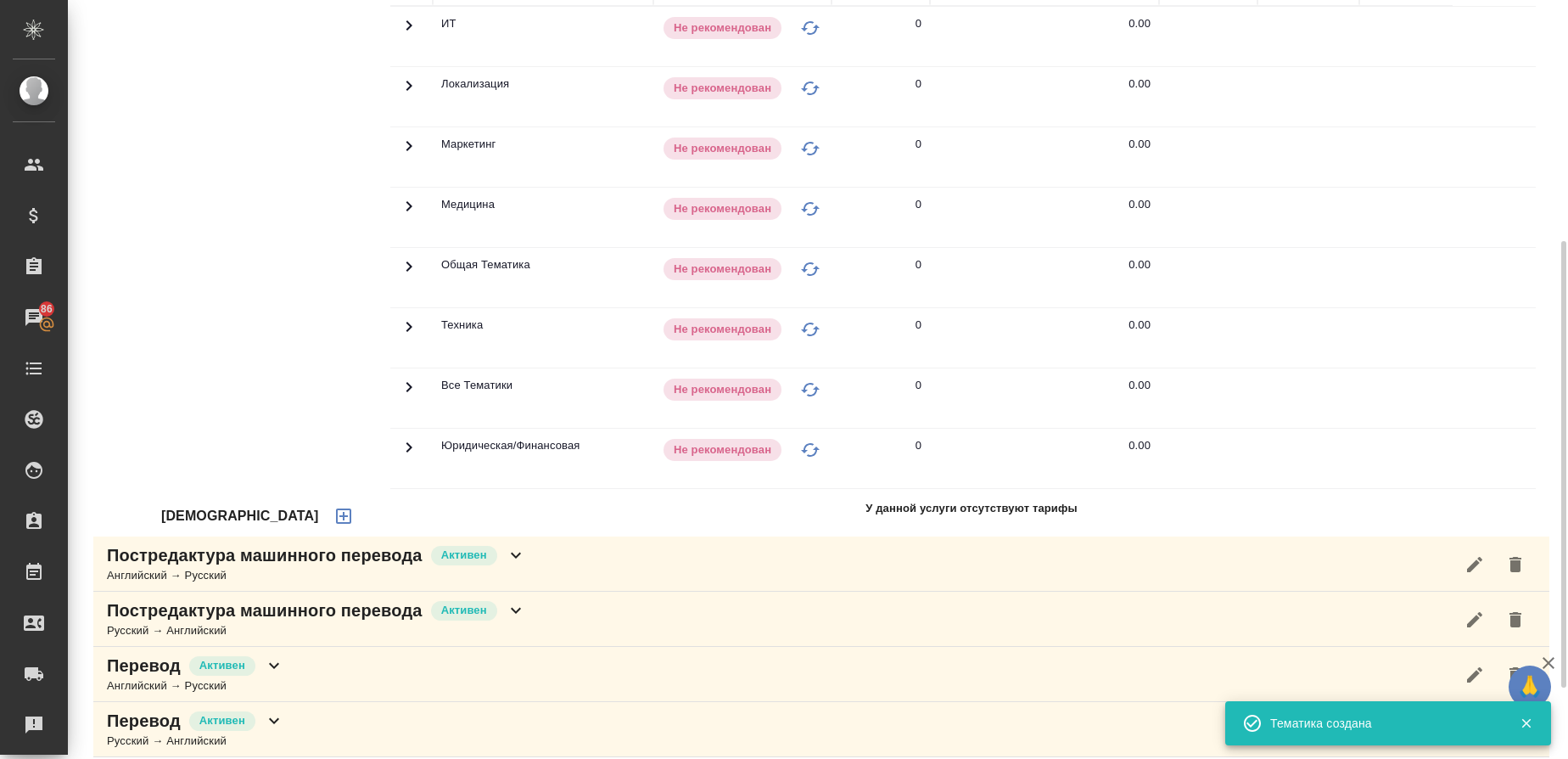
scroll to position [520, 0]
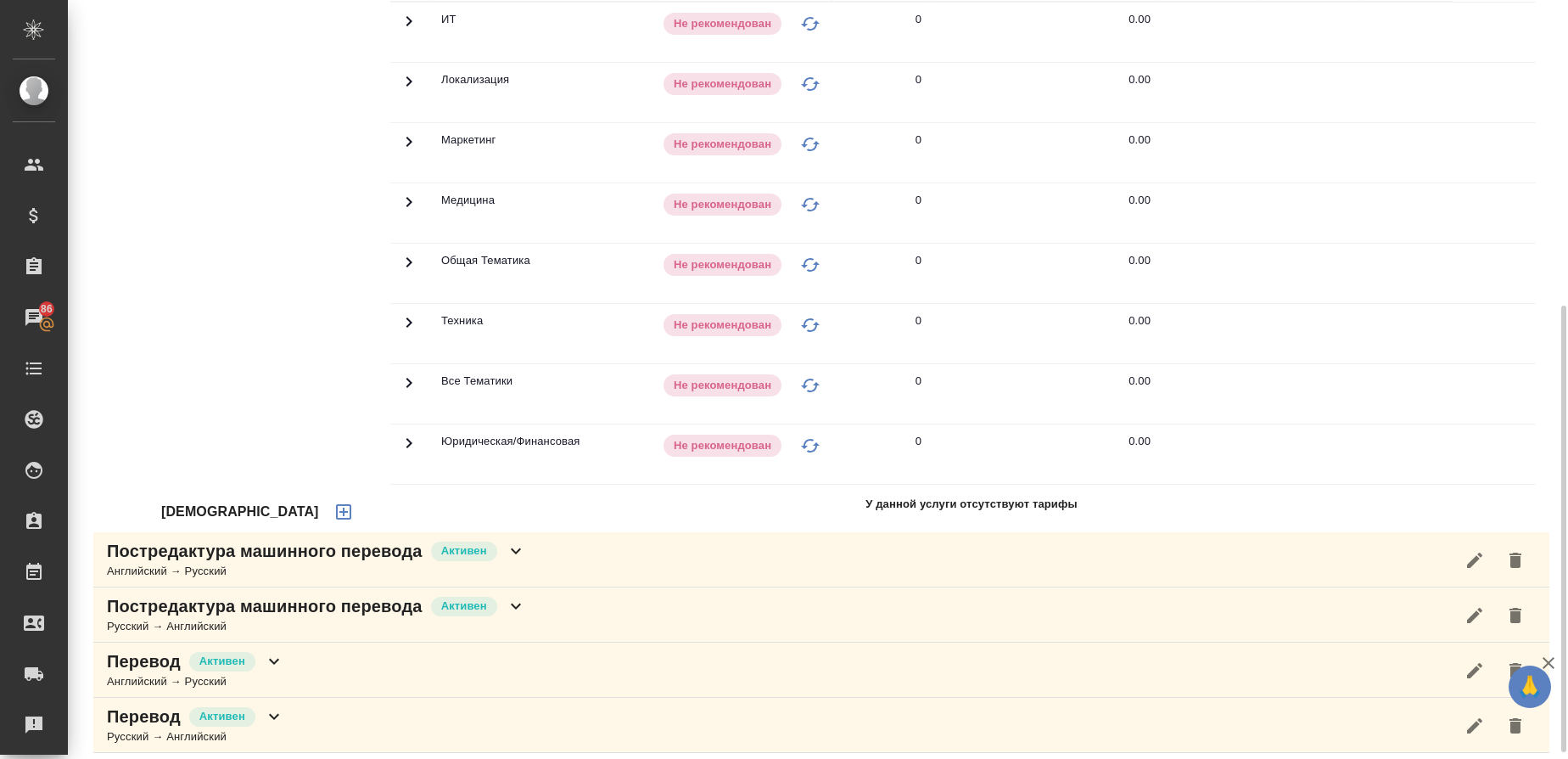
click at [333, 506] on icon "button" at bounding box center [344, 511] width 21 height 21
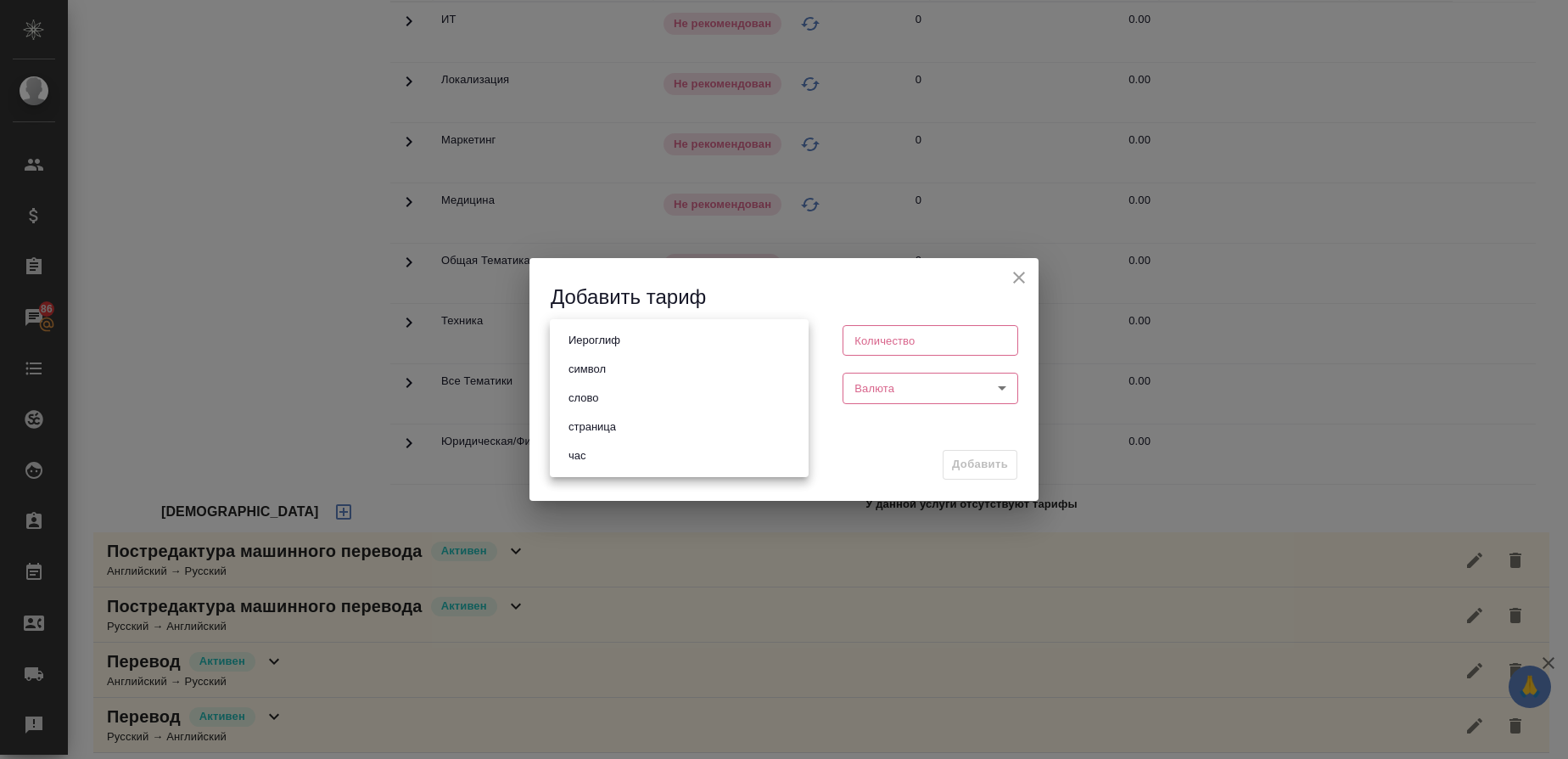
click at [692, 349] on body "🙏 .cls-1 fill:#fff; AWATERA Gusmanova Nailya Клиенты Спецификации Заказы 86 Чат…" at bounding box center [784, 379] width 1568 height 759
click at [643, 400] on li "слово" at bounding box center [678, 397] width 259 height 29
type input "5a8b1489cc6b4906c91bfd90"
type input "1"
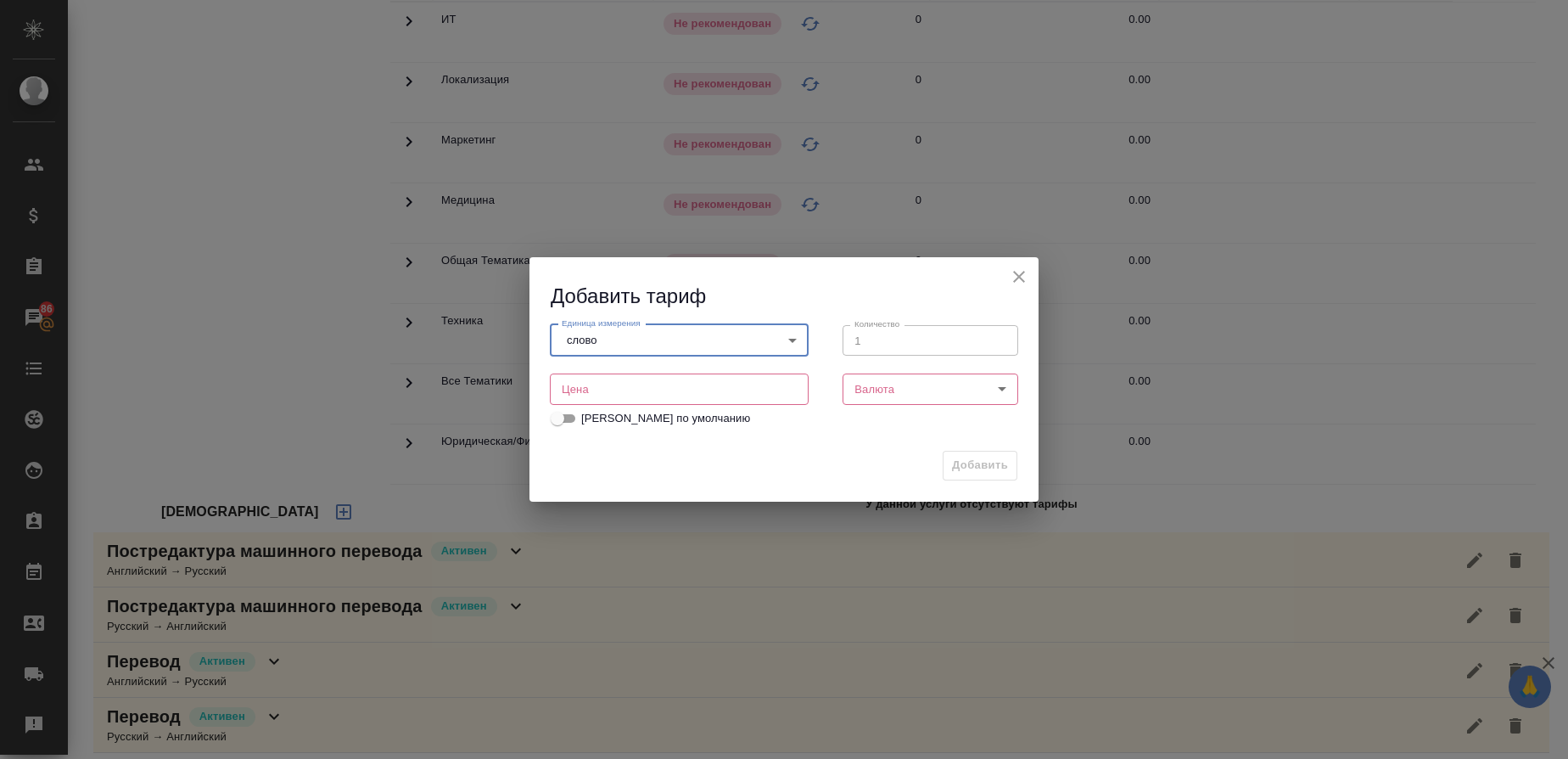
click at [637, 390] on input "number" at bounding box center [678, 388] width 259 height 30
type input "0.26"
click at [902, 400] on body "🙏 .cls-1 fill:#fff; AWATERA Gusmanova Nailya Клиенты Спецификации Заказы 86 Чат…" at bounding box center [784, 379] width 1568 height 759
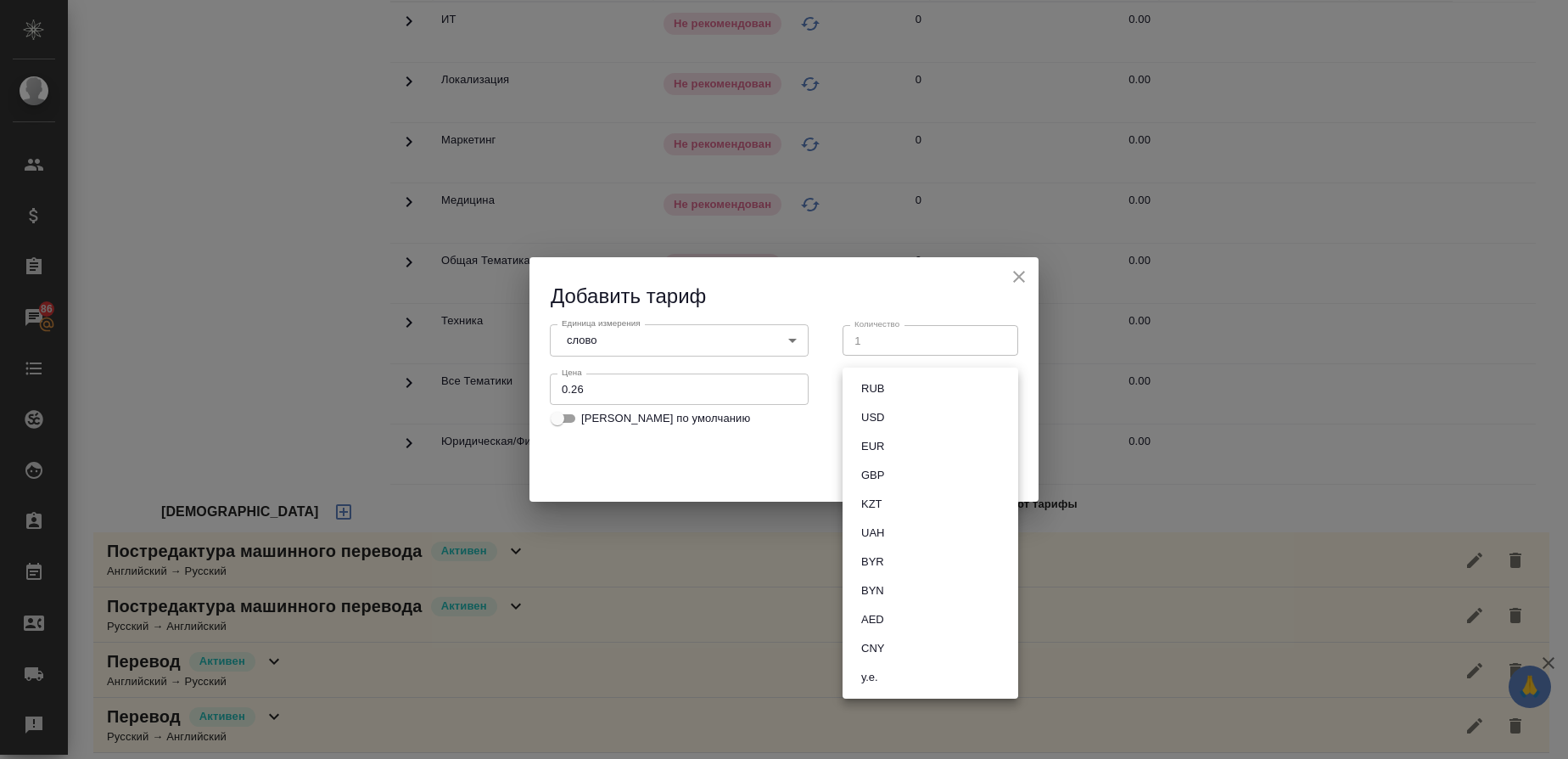
click at [887, 384] on button "RUB" at bounding box center [872, 389] width 33 height 19
type input "RUB"
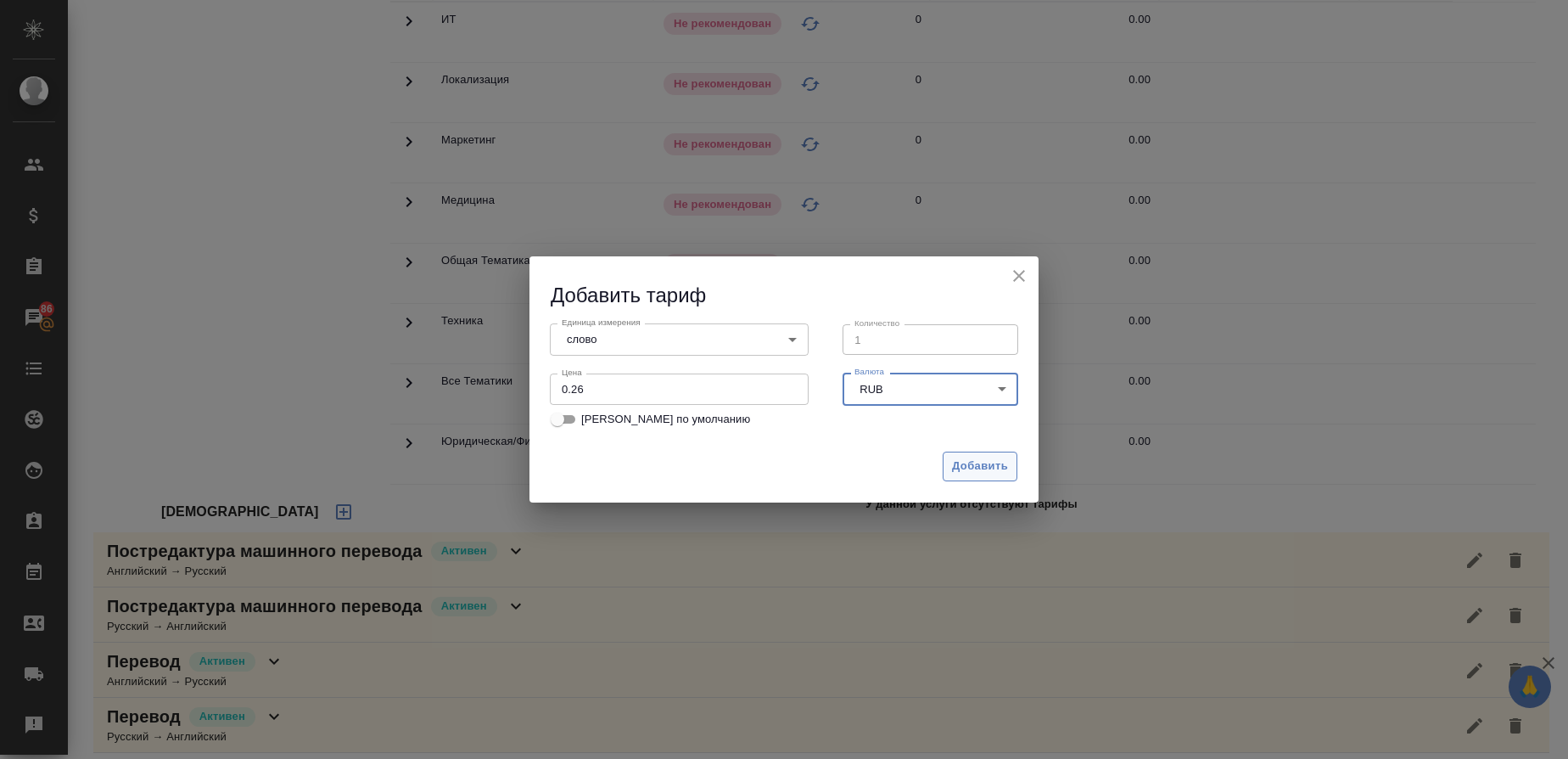
click at [976, 461] on span "Добавить" at bounding box center [980, 466] width 56 height 20
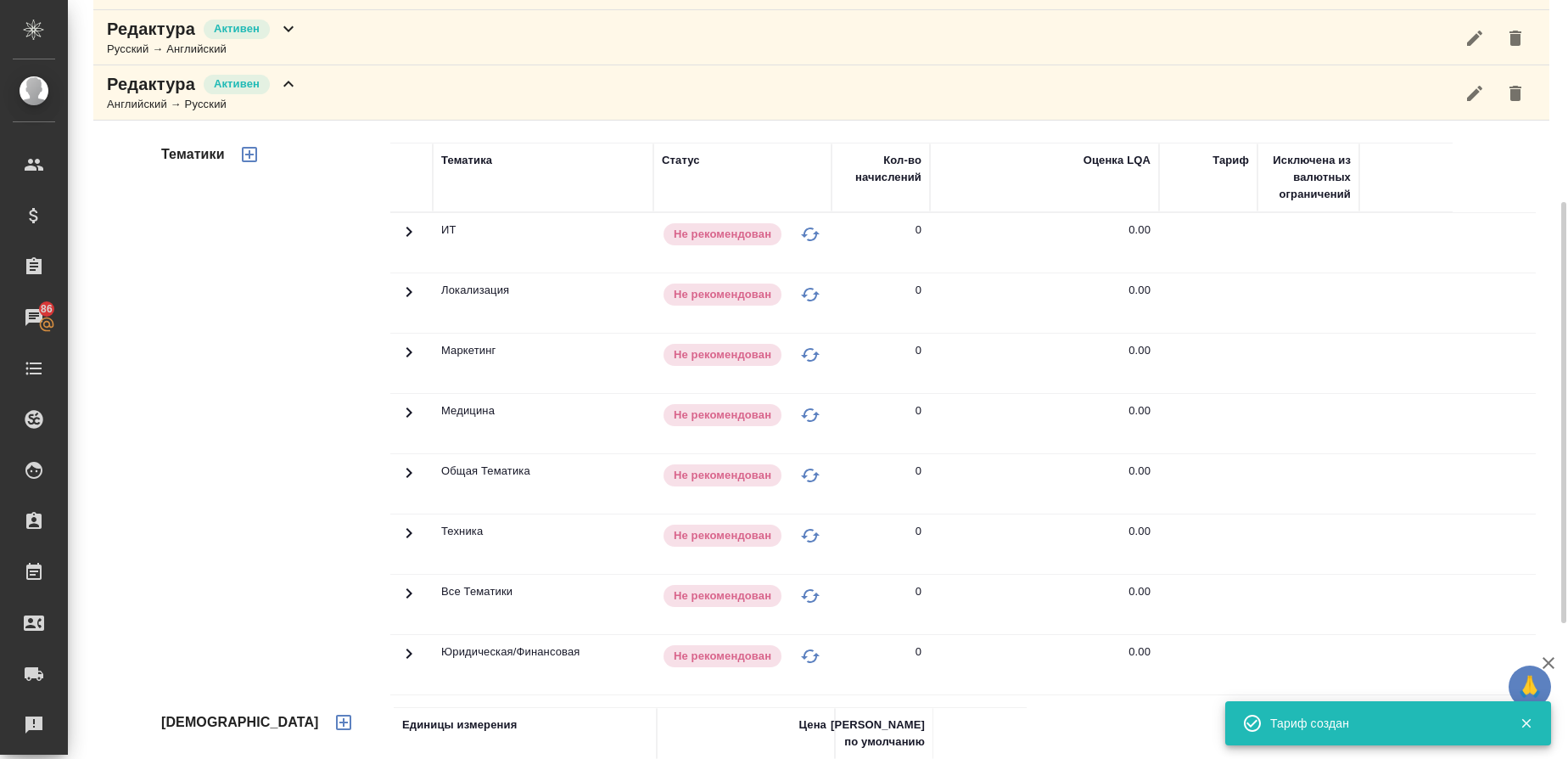
scroll to position [301, 0]
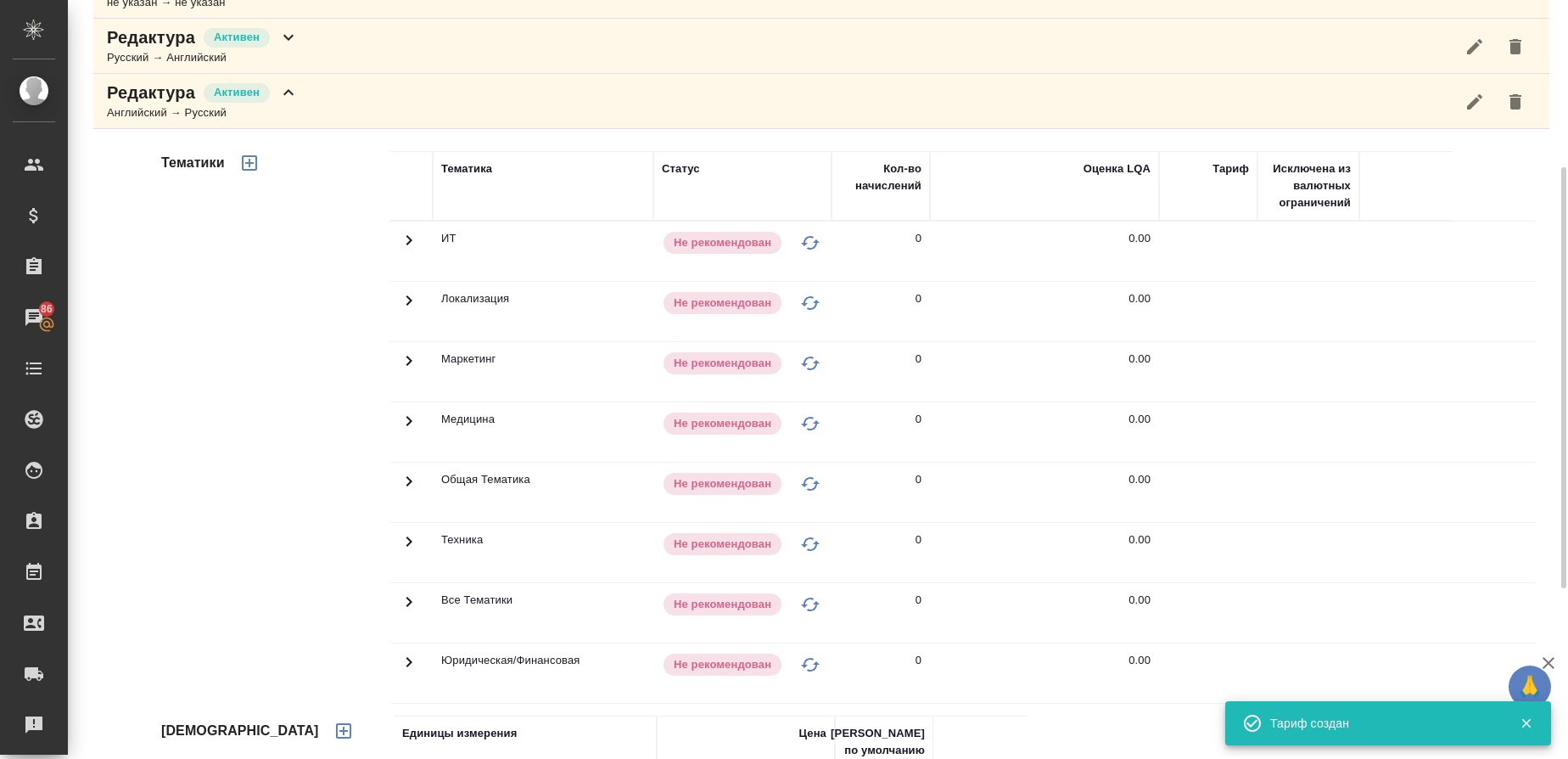
click at [255, 161] on icon "button" at bounding box center [249, 163] width 16 height 16
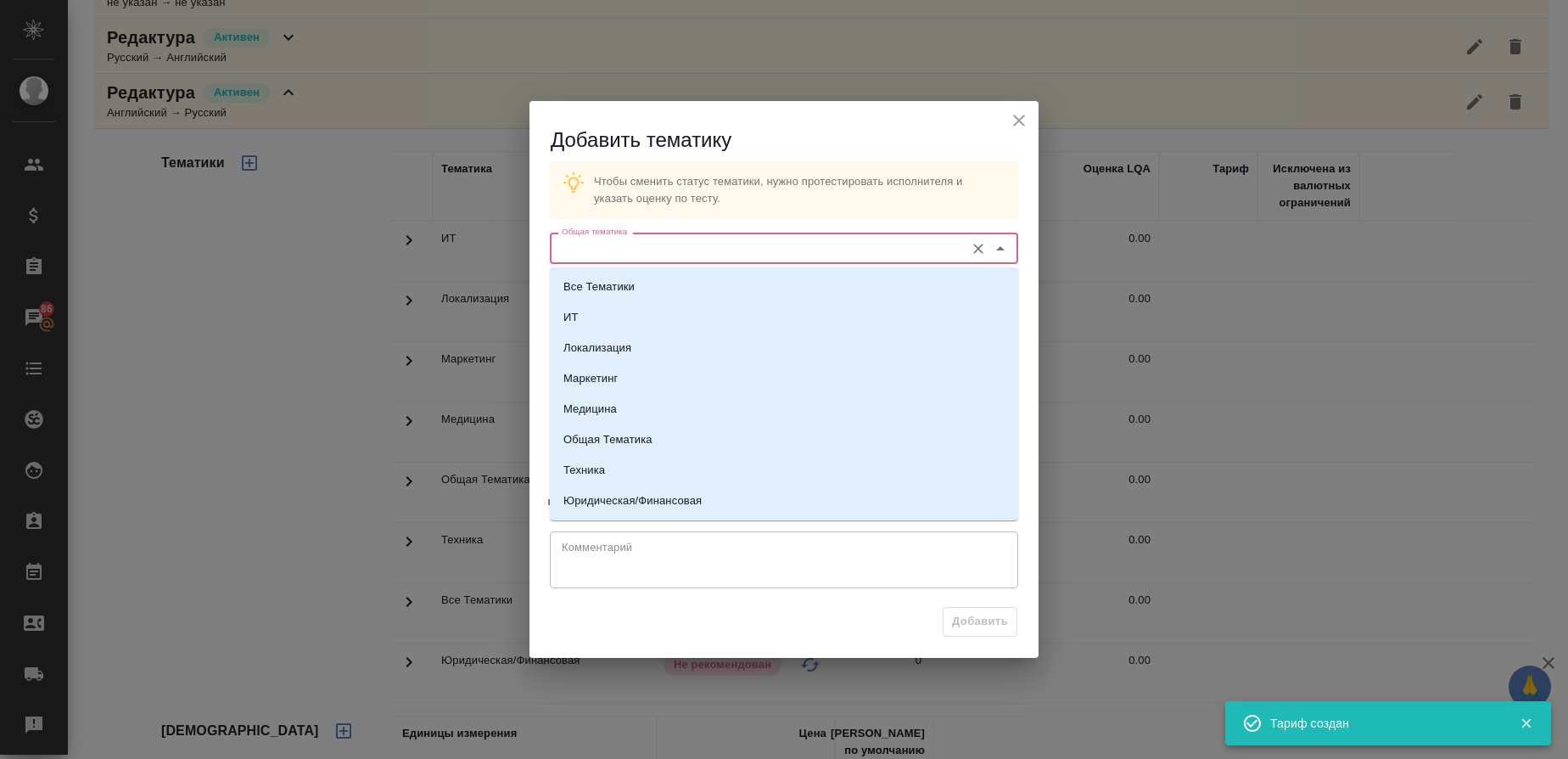
click at [633, 252] on input "Общая тематика" at bounding box center [755, 248] width 402 height 21
click at [589, 416] on p "Медицина" at bounding box center [590, 409] width 54 height 17
type input "Медицина"
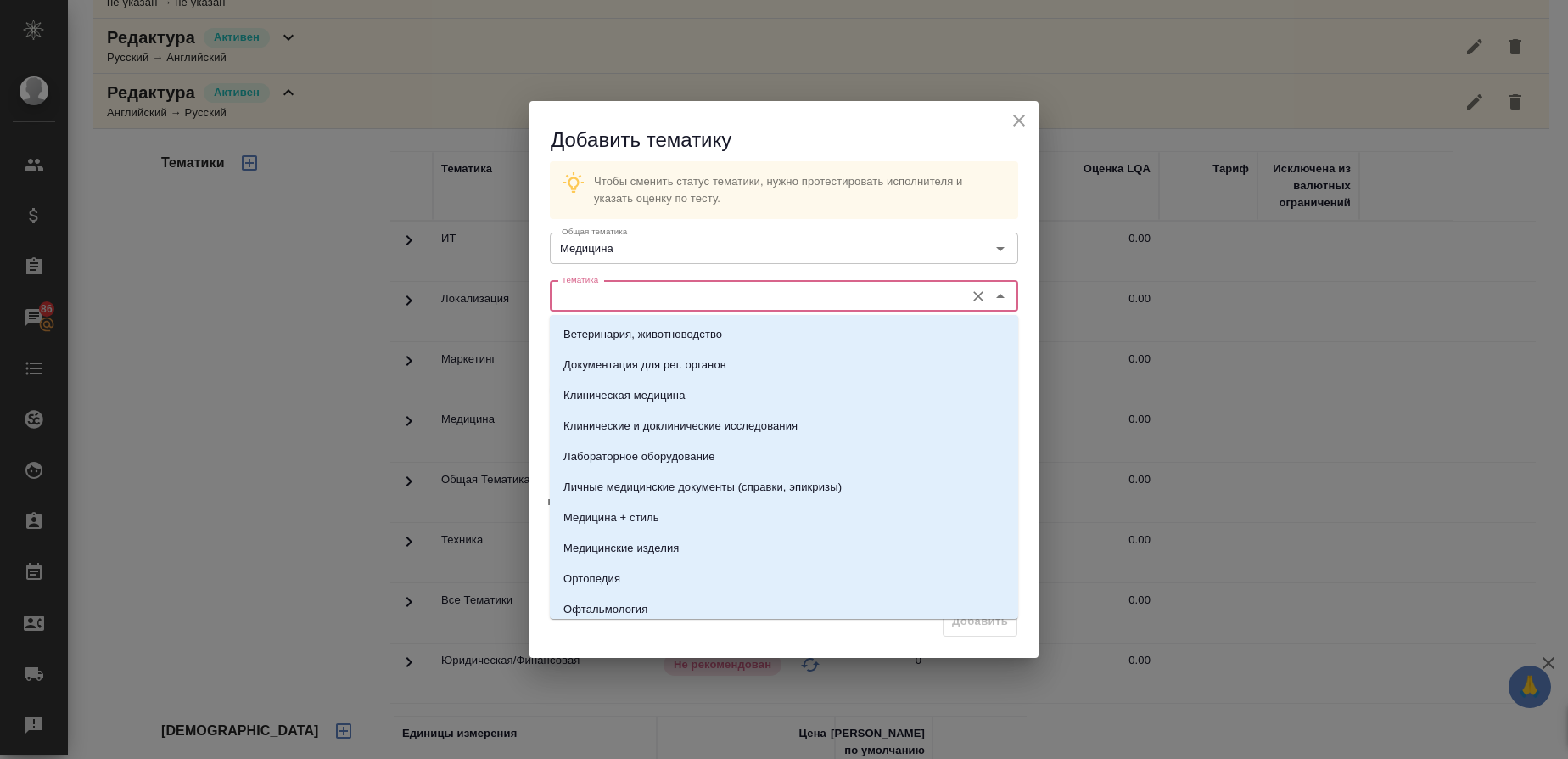
click at [601, 286] on input "Тематика" at bounding box center [755, 296] width 402 height 21
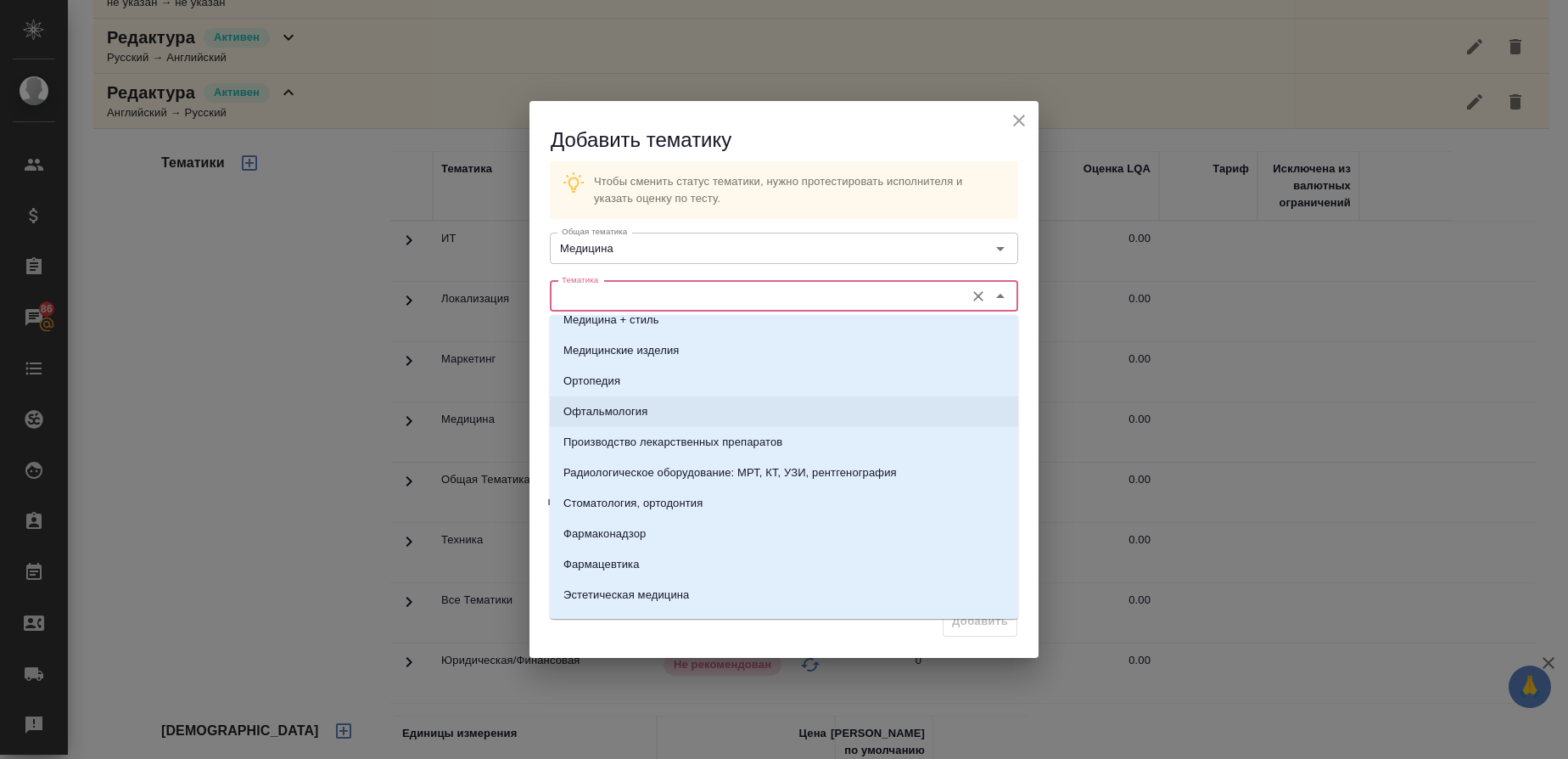
scroll to position [221, 0]
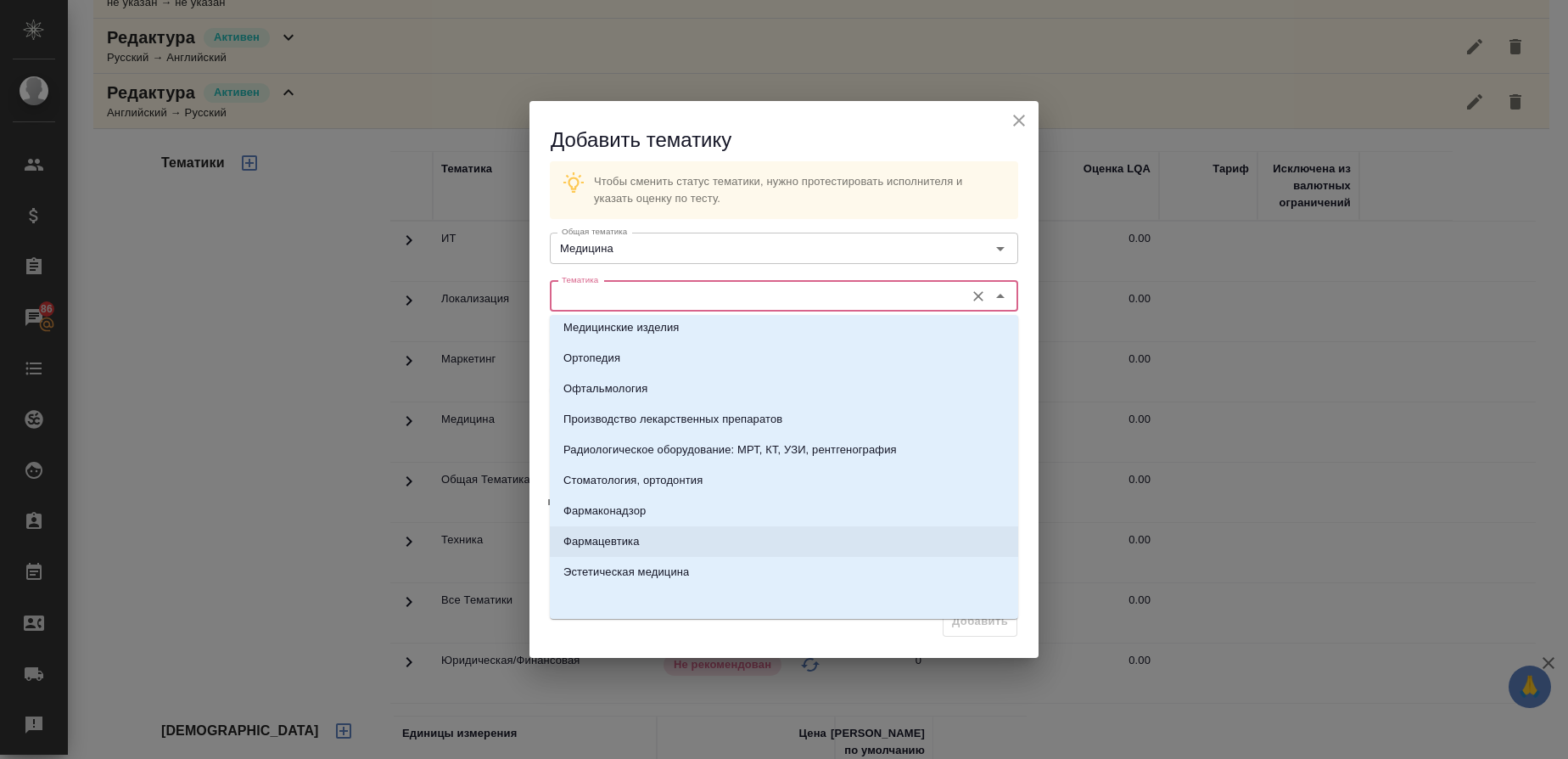
click at [611, 536] on p "Фармацевтика" at bounding box center [601, 542] width 76 height 17
type input "Фармацевтика"
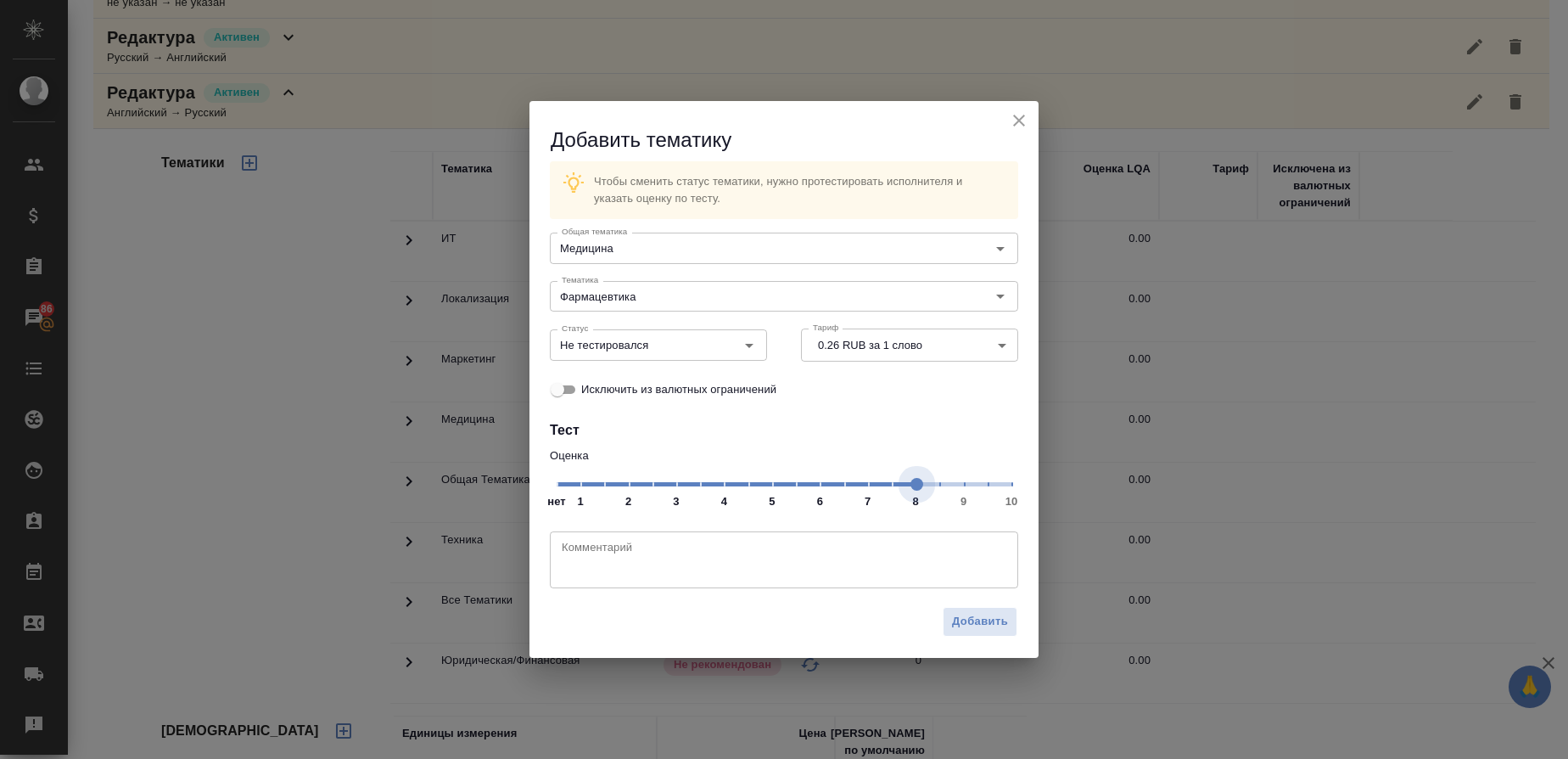
click at [924, 483] on span "нет 1 2 3 4 5 6 7 8 9 10" at bounding box center [784, 482] width 455 height 23
click at [754, 340] on icon "Open" at bounding box center [749, 345] width 21 height 21
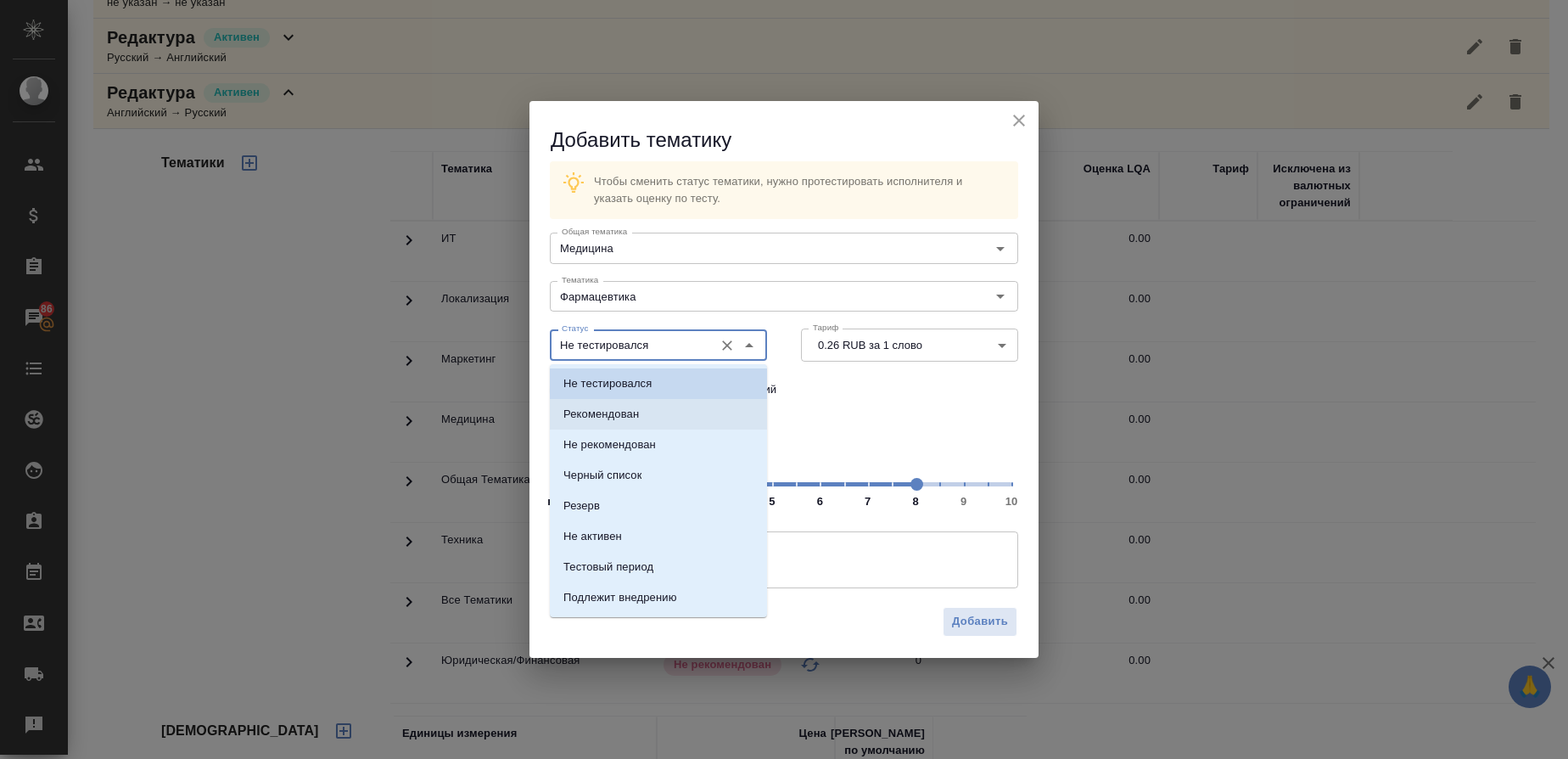
click at [628, 414] on p "Рекомендован" at bounding box center [601, 415] width 75 height 17
type input "Рекомендован"
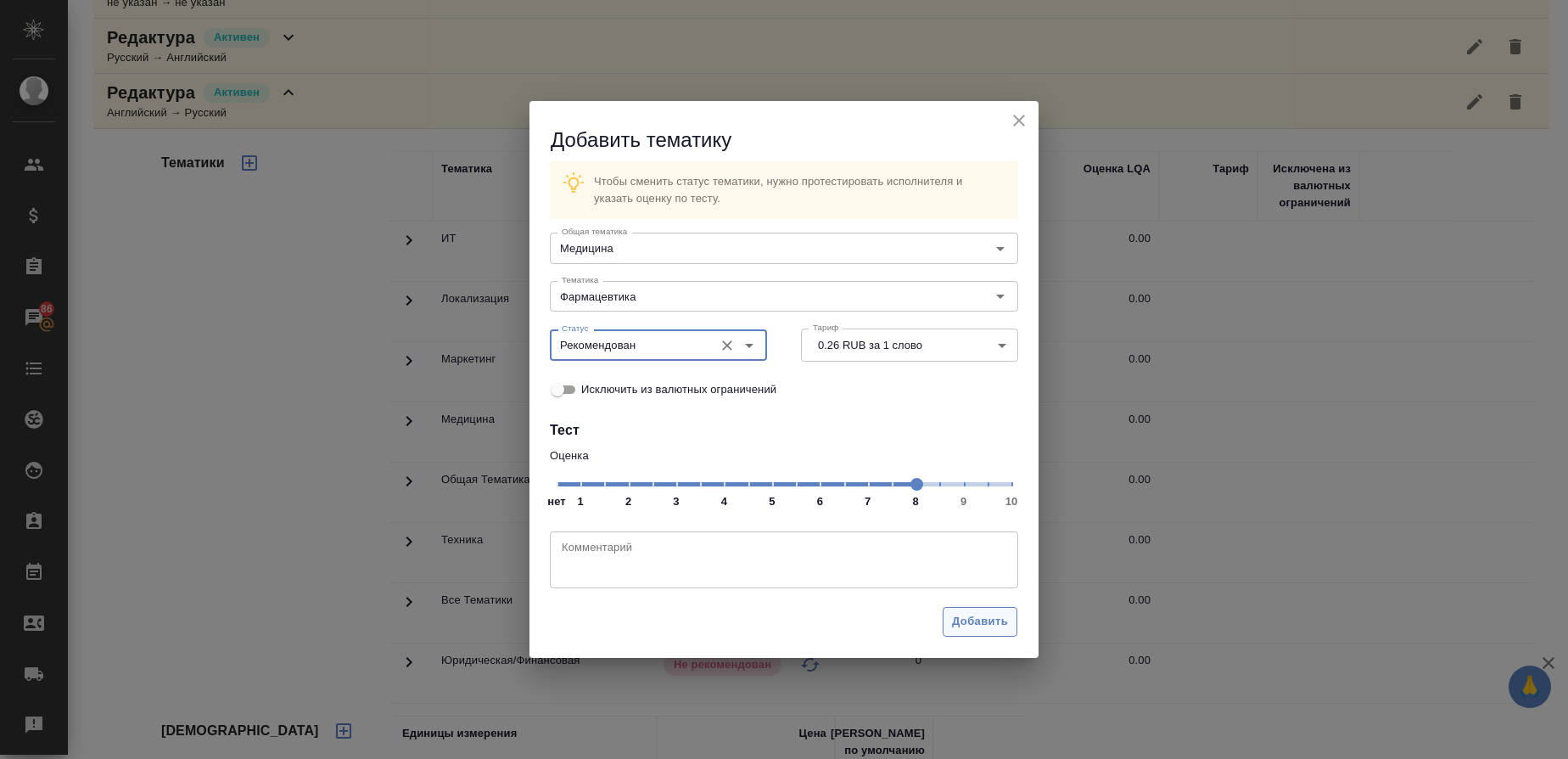
click at [993, 627] on span "Добавить" at bounding box center [980, 621] width 56 height 20
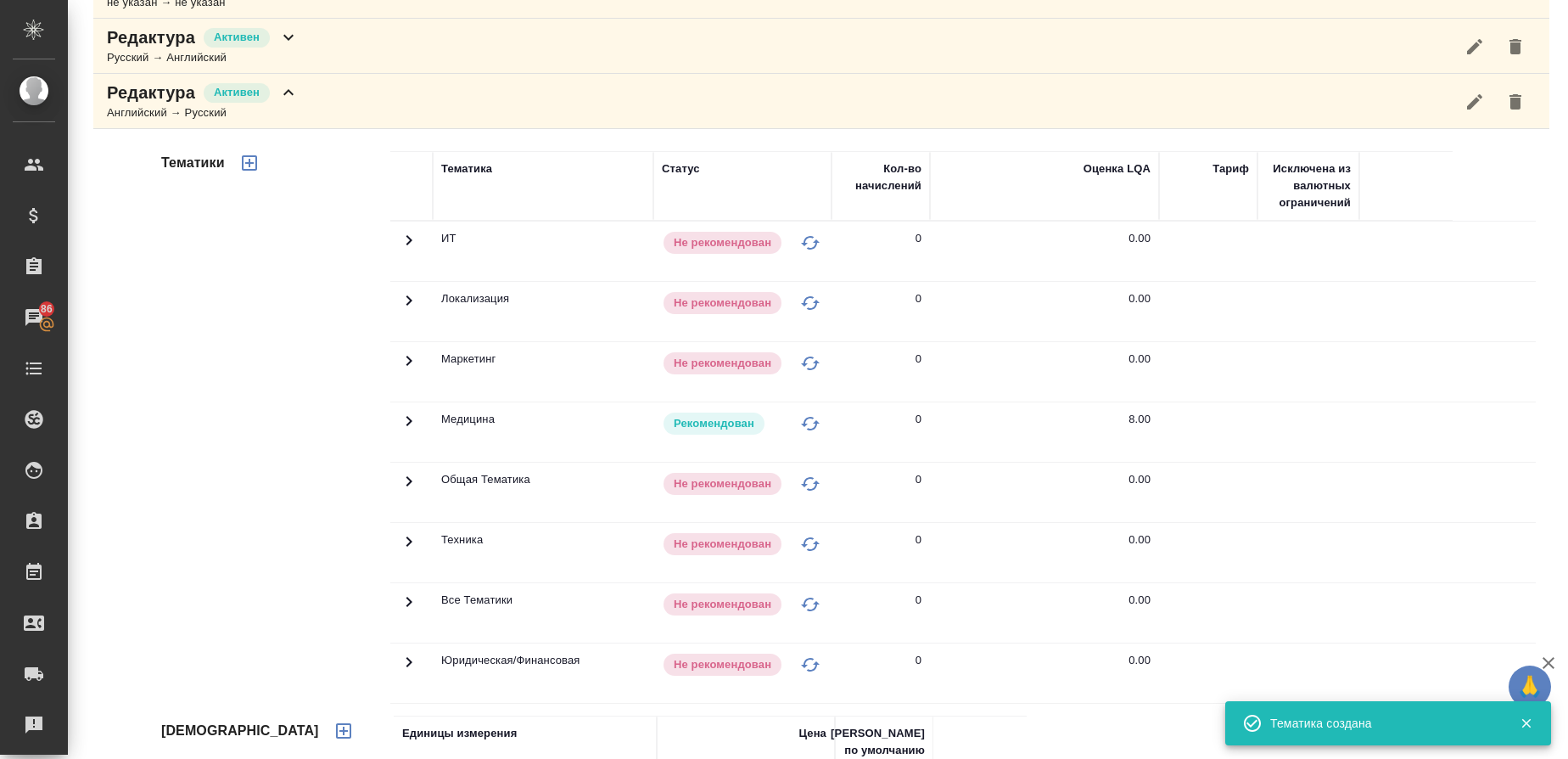
click at [255, 162] on icon "button" at bounding box center [249, 163] width 16 height 16
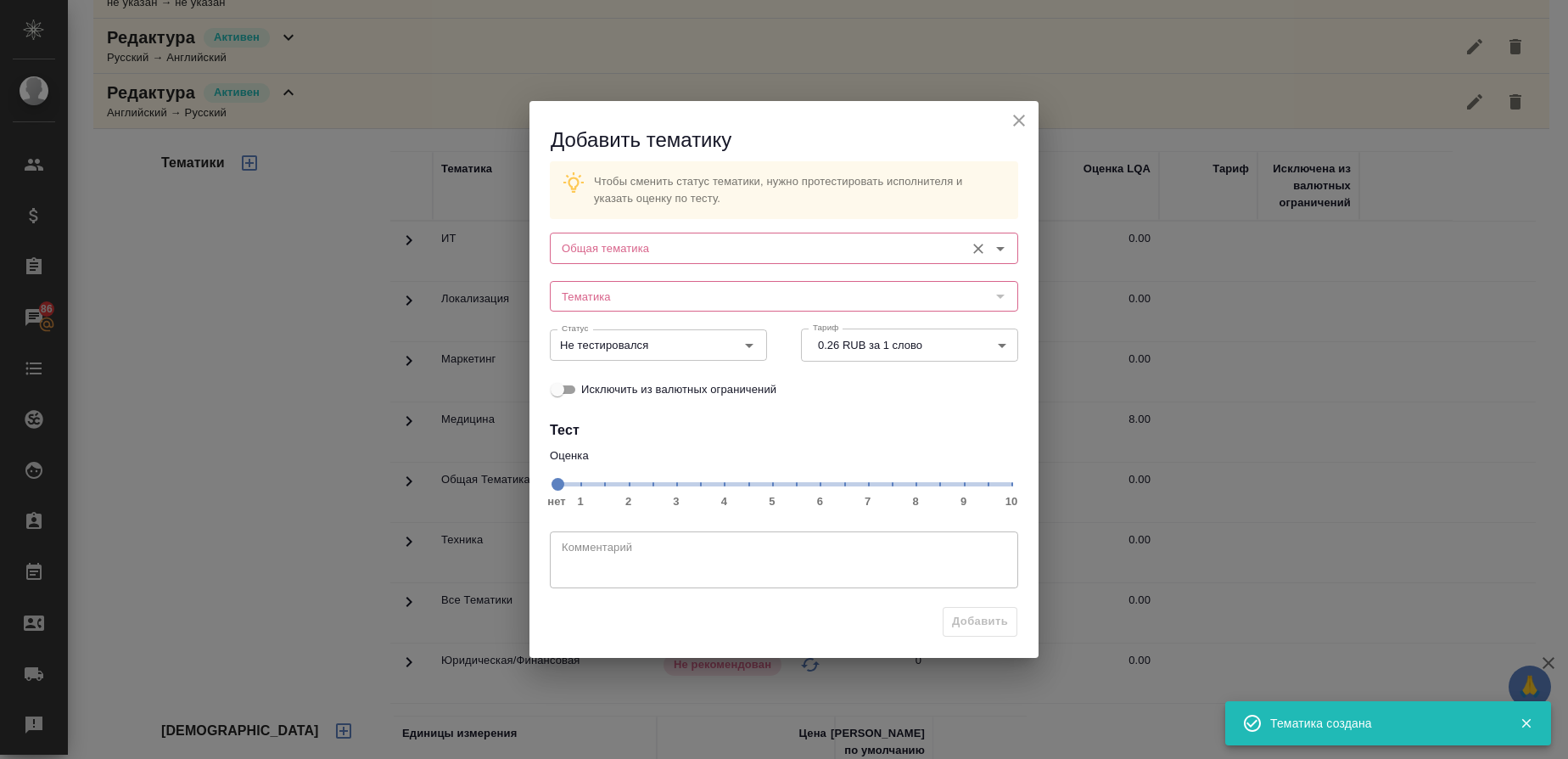
click at [704, 242] on input "Общая тематика" at bounding box center [755, 248] width 402 height 21
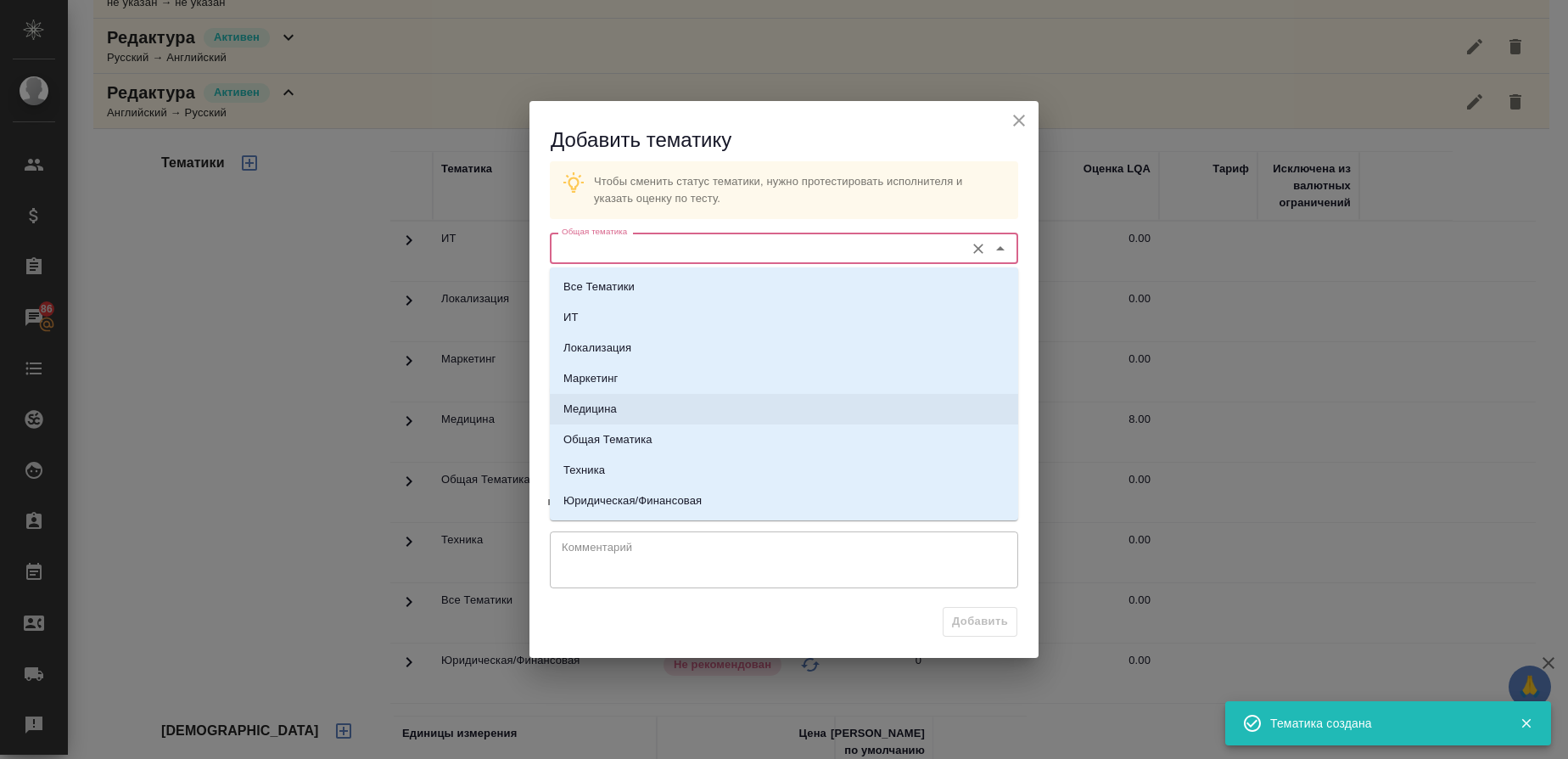
click at [606, 401] on p "Медицина" at bounding box center [590, 409] width 54 height 17
type input "Медицина"
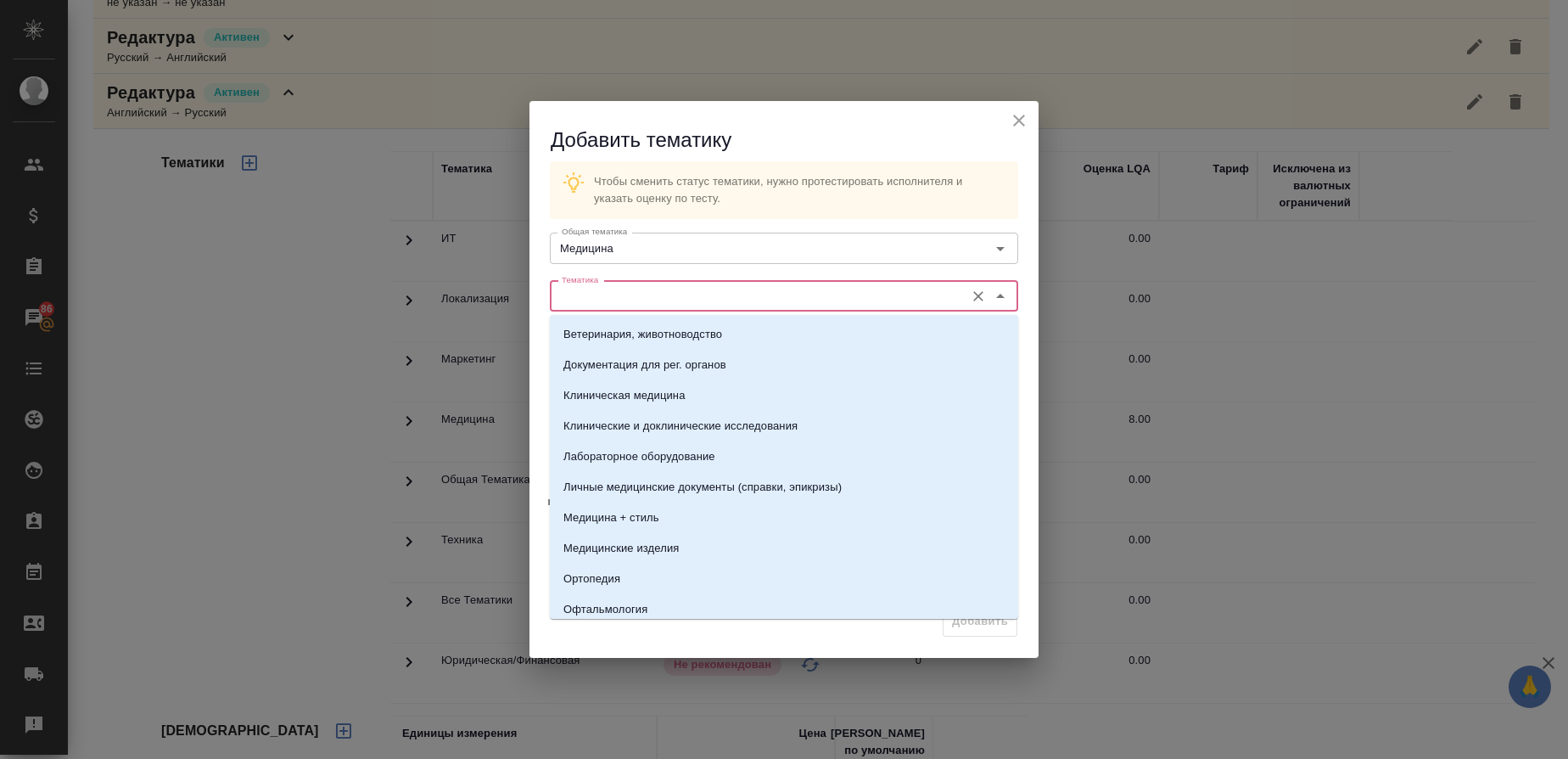
click at [634, 306] on input "Тематика" at bounding box center [755, 296] width 402 height 21
click at [660, 432] on p "Клинические и доклинические исследования" at bounding box center [680, 426] width 235 height 17
type input "Клинические и доклинические исследования"
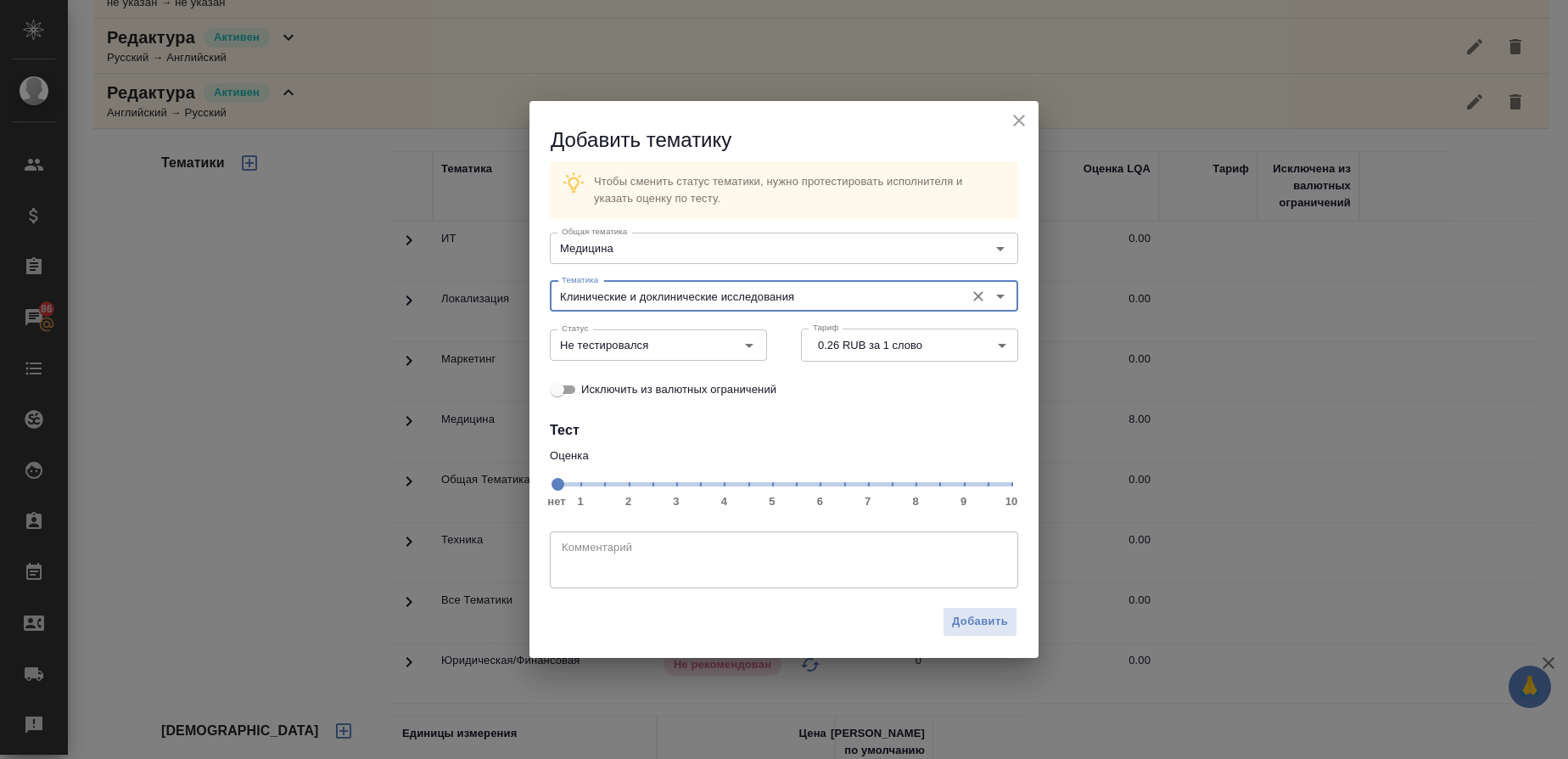
click at [914, 495] on span "нет 1 2 3 4 5 6 7 8 9 10" at bounding box center [784, 482] width 455 height 23
click at [753, 345] on icon "Open" at bounding box center [749, 345] width 21 height 21
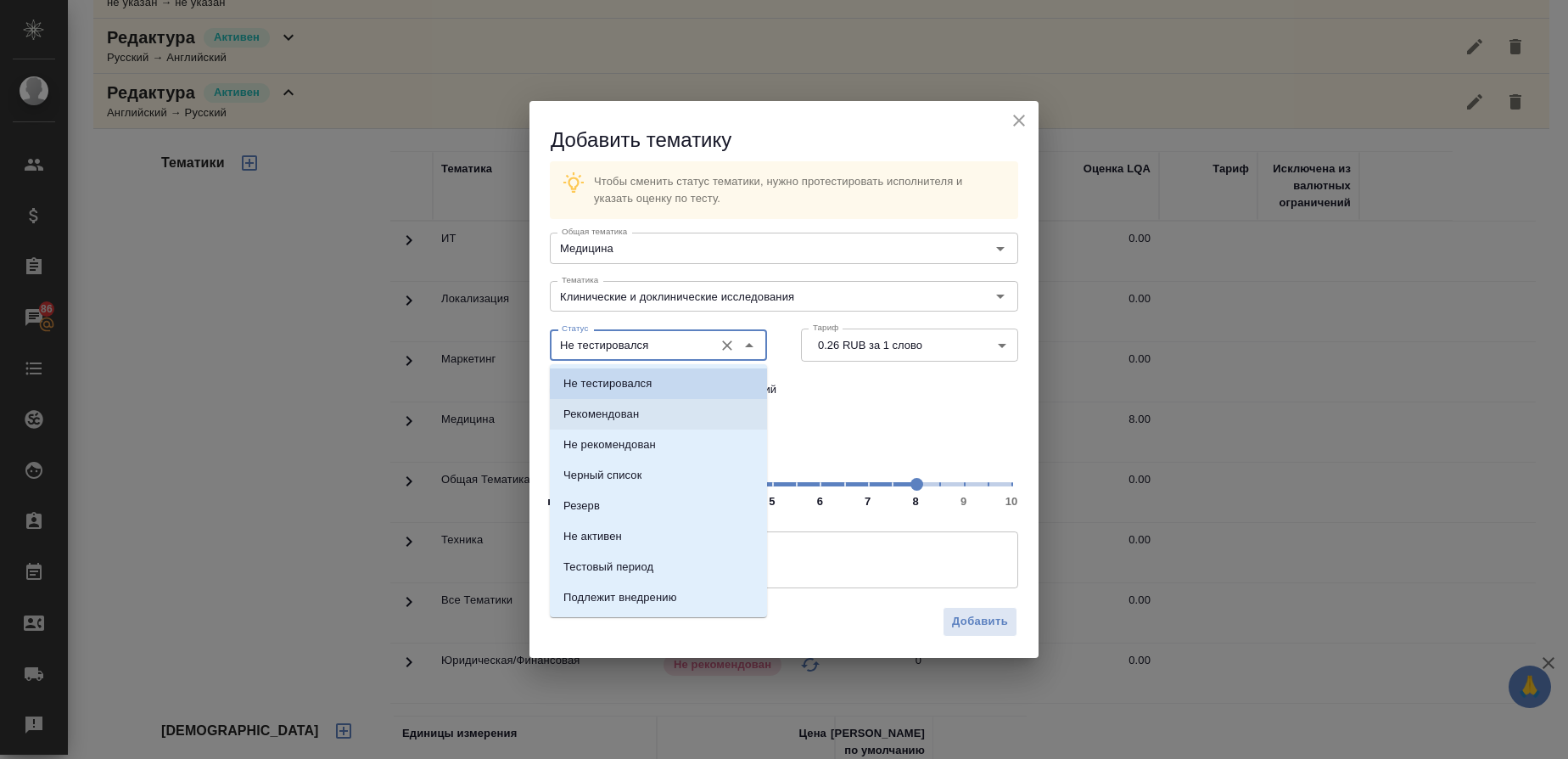
click at [670, 407] on li "Рекомендован" at bounding box center [658, 414] width 217 height 30
type input "Рекомендован"
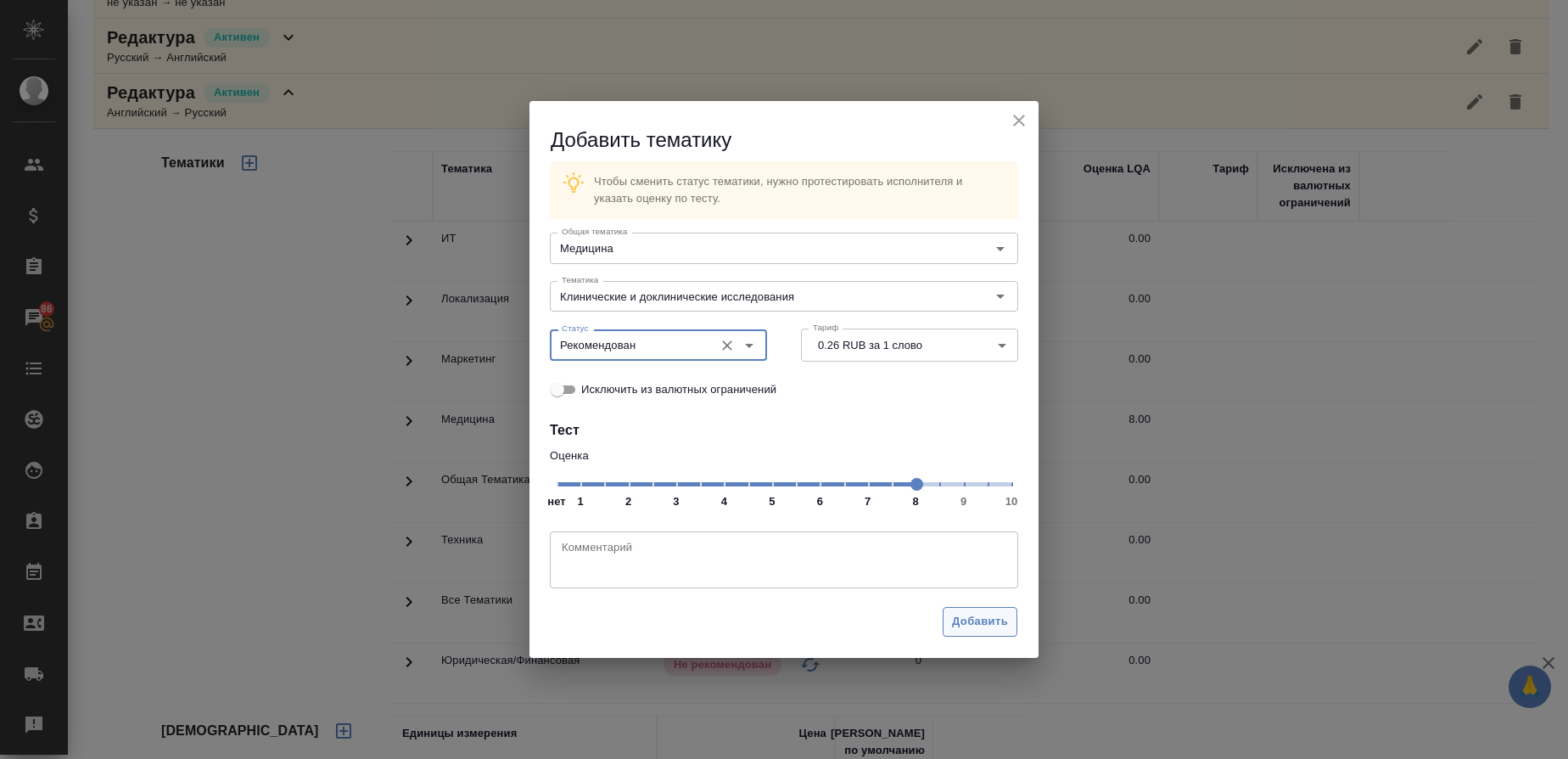
click at [950, 612] on button "Добавить" at bounding box center [980, 621] width 74 height 29
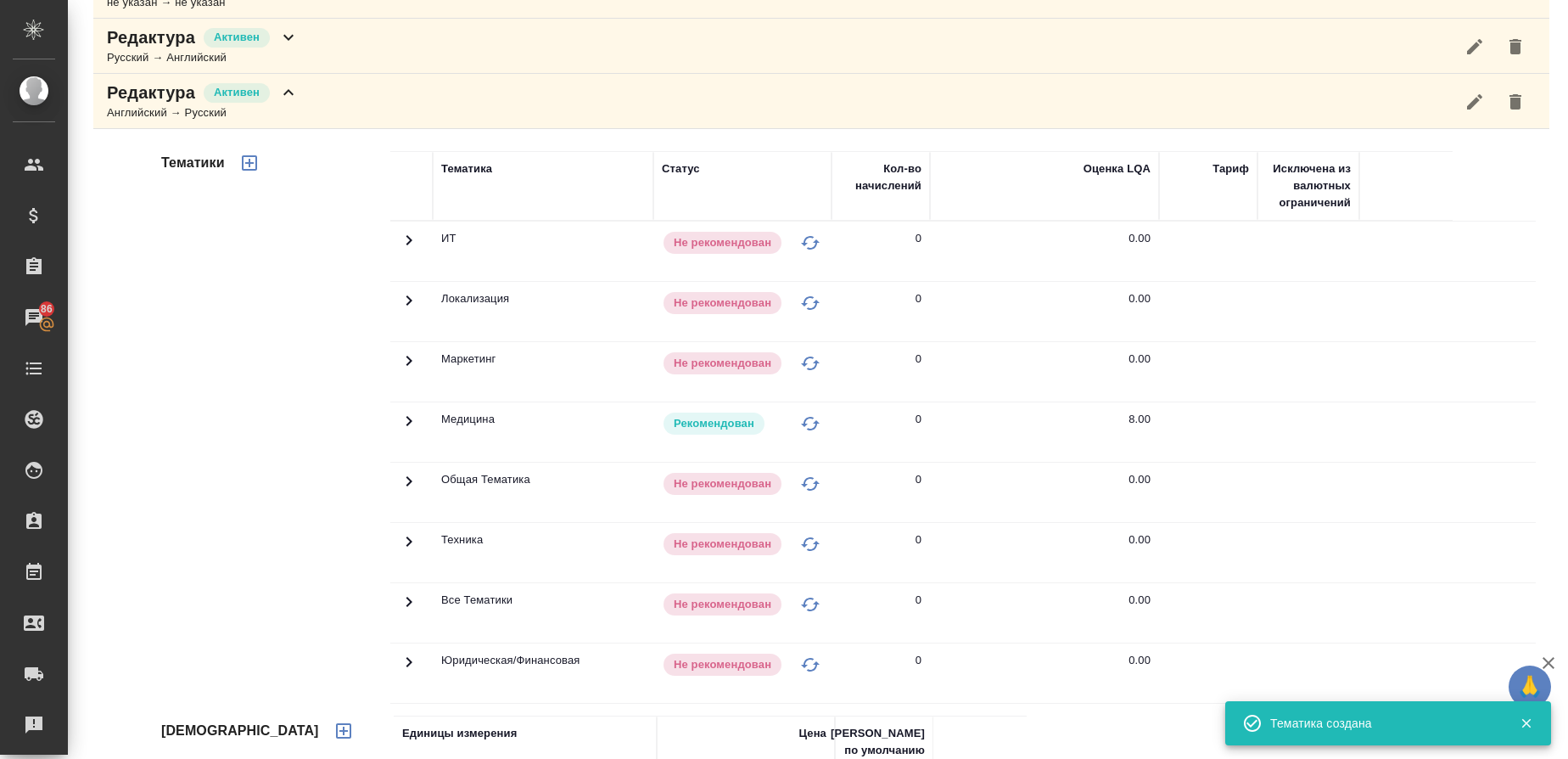
click at [151, 89] on p "Редактура" at bounding box center [151, 92] width 88 height 23
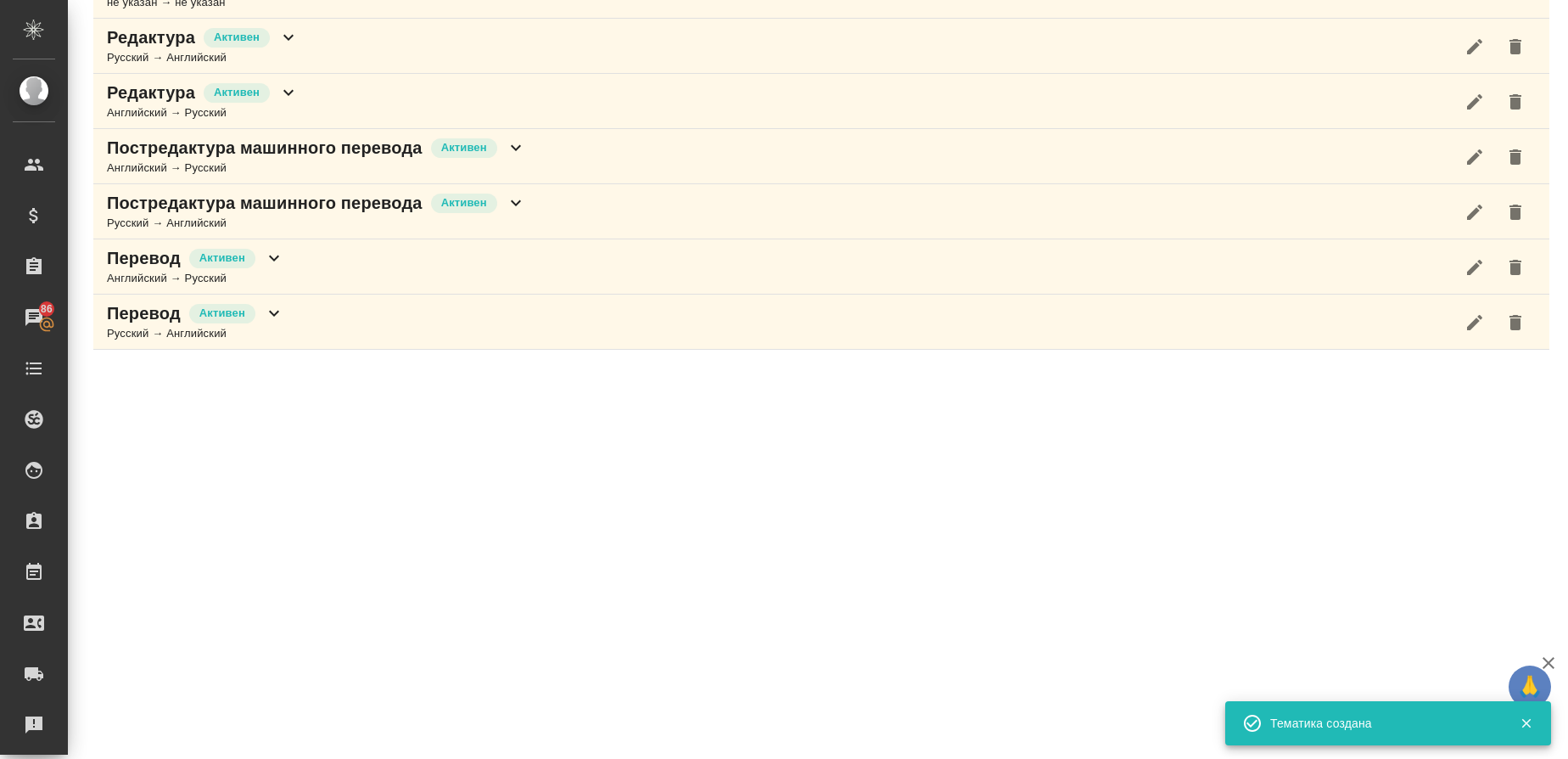
click at [166, 154] on p "Постредактура машинного перевода" at bounding box center [265, 147] width 316 height 23
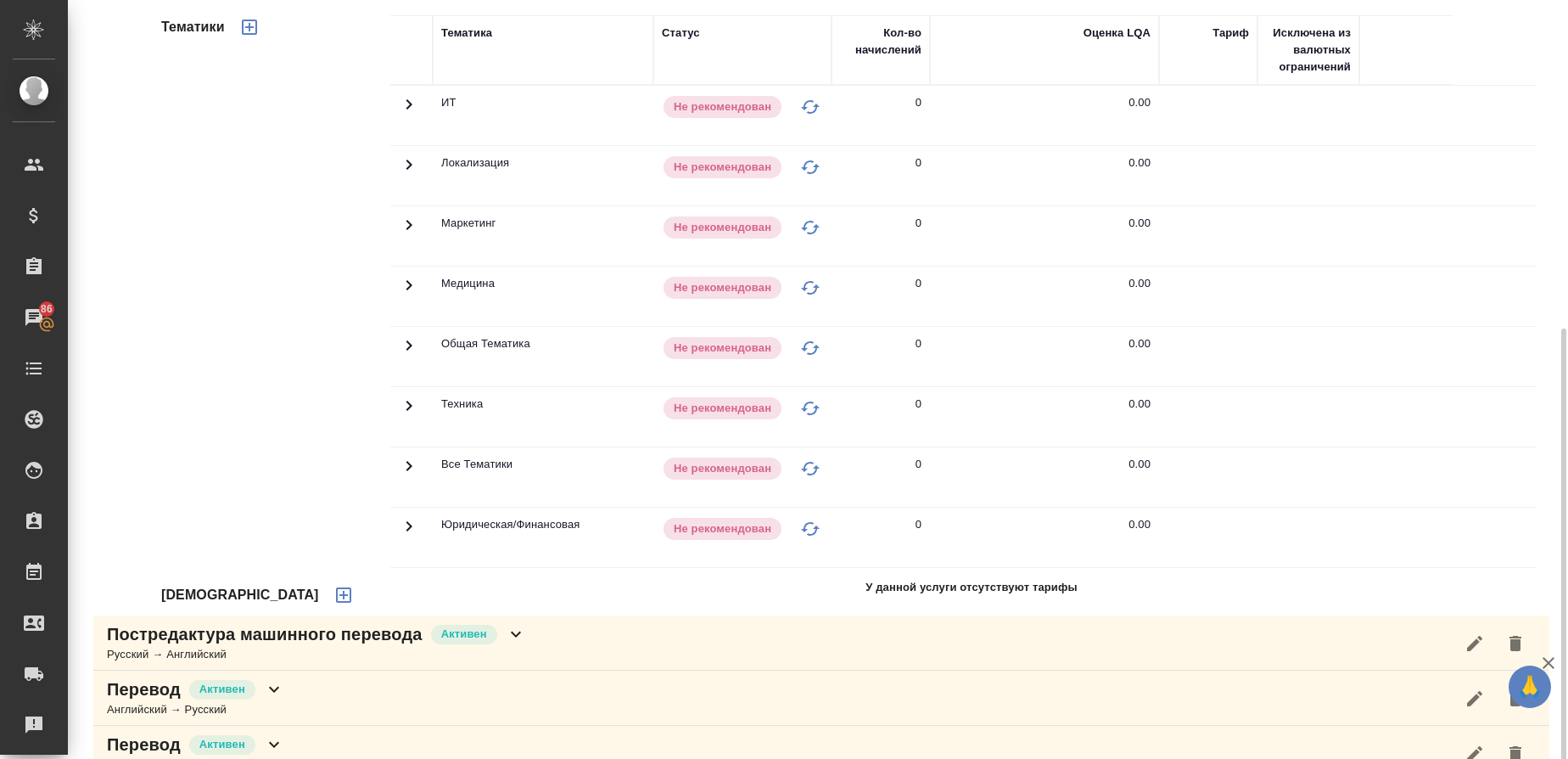
scroll to position [531, 0]
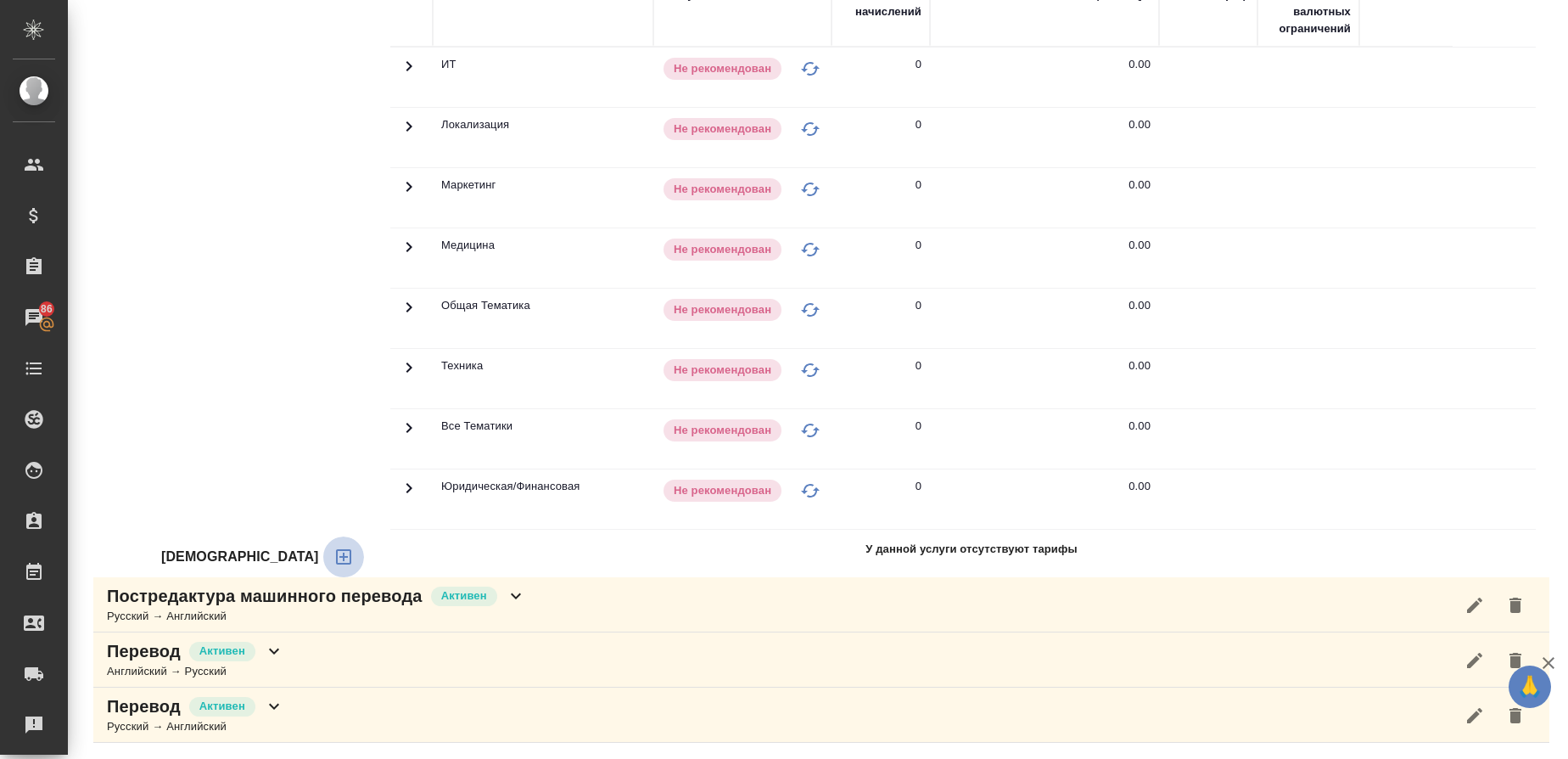
click at [333, 553] on icon "button" at bounding box center [344, 556] width 21 height 21
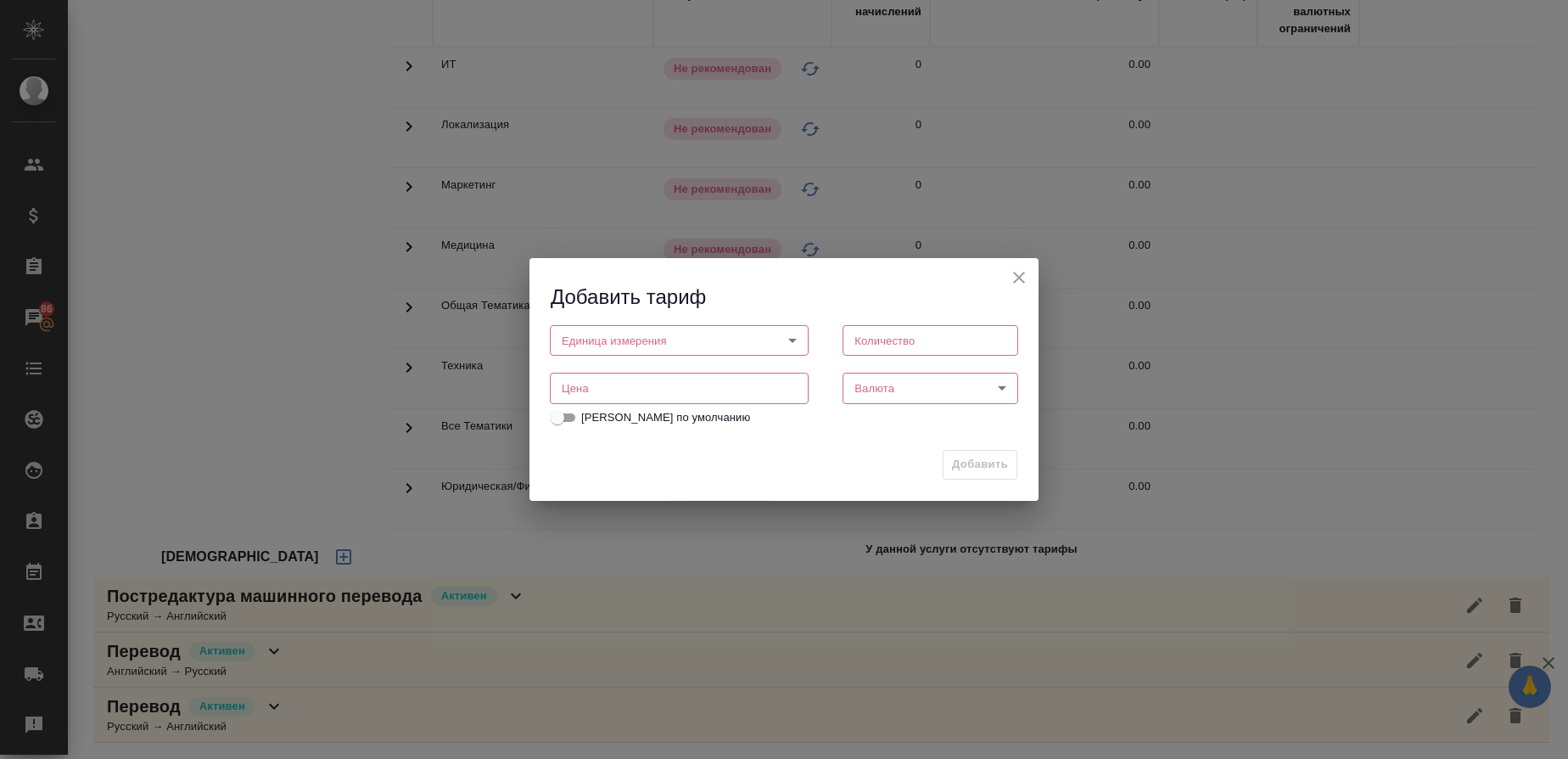
click at [591, 344] on body "🙏 .cls-1 fill:#fff; AWATERA Gusmanova Nailya Клиенты Спецификации Заказы 86 Чат…" at bounding box center [784, 379] width 1568 height 759
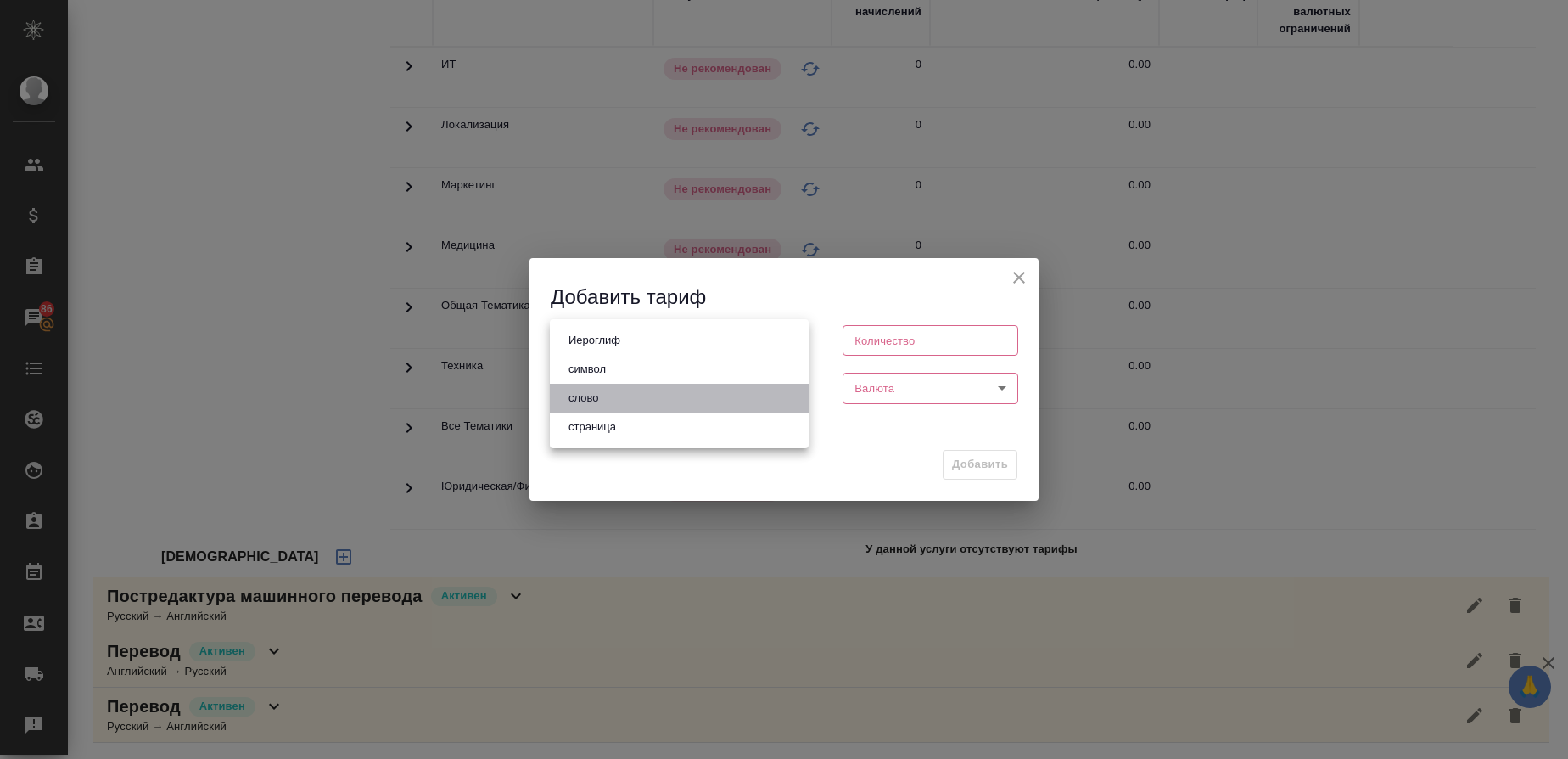
click at [592, 389] on button "слово" at bounding box center [583, 398] width 40 height 19
type input "5a8b1489cc6b4906c91bfd90"
type input "1"
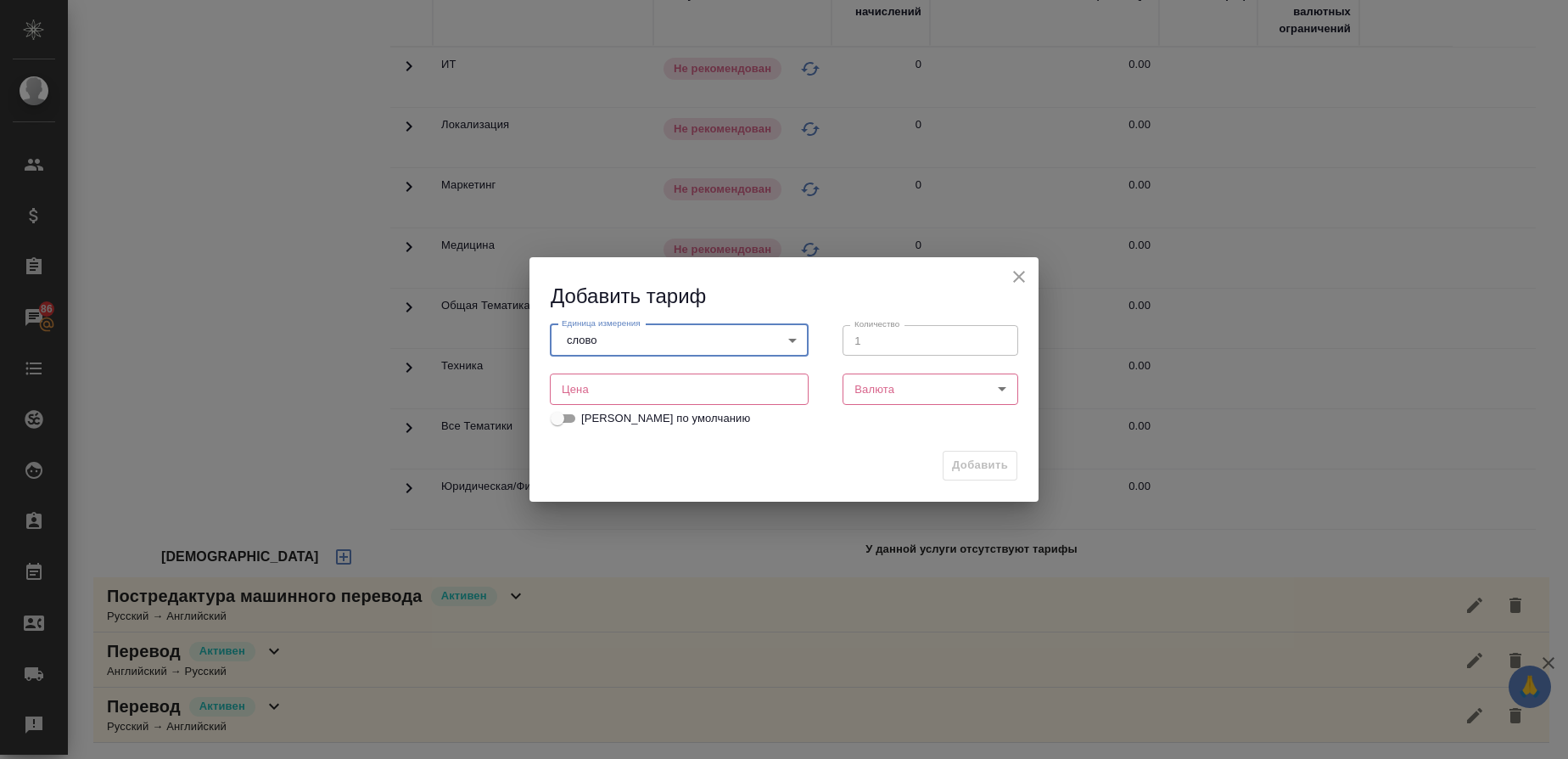
click at [656, 399] on input "number" at bounding box center [678, 388] width 259 height 30
type input "0.8"
click at [935, 380] on body "🙏 .cls-1 fill:#fff; AWATERA Gusmanova Nailya Клиенты Спецификации Заказы 86 Чат…" at bounding box center [784, 379] width 1568 height 759
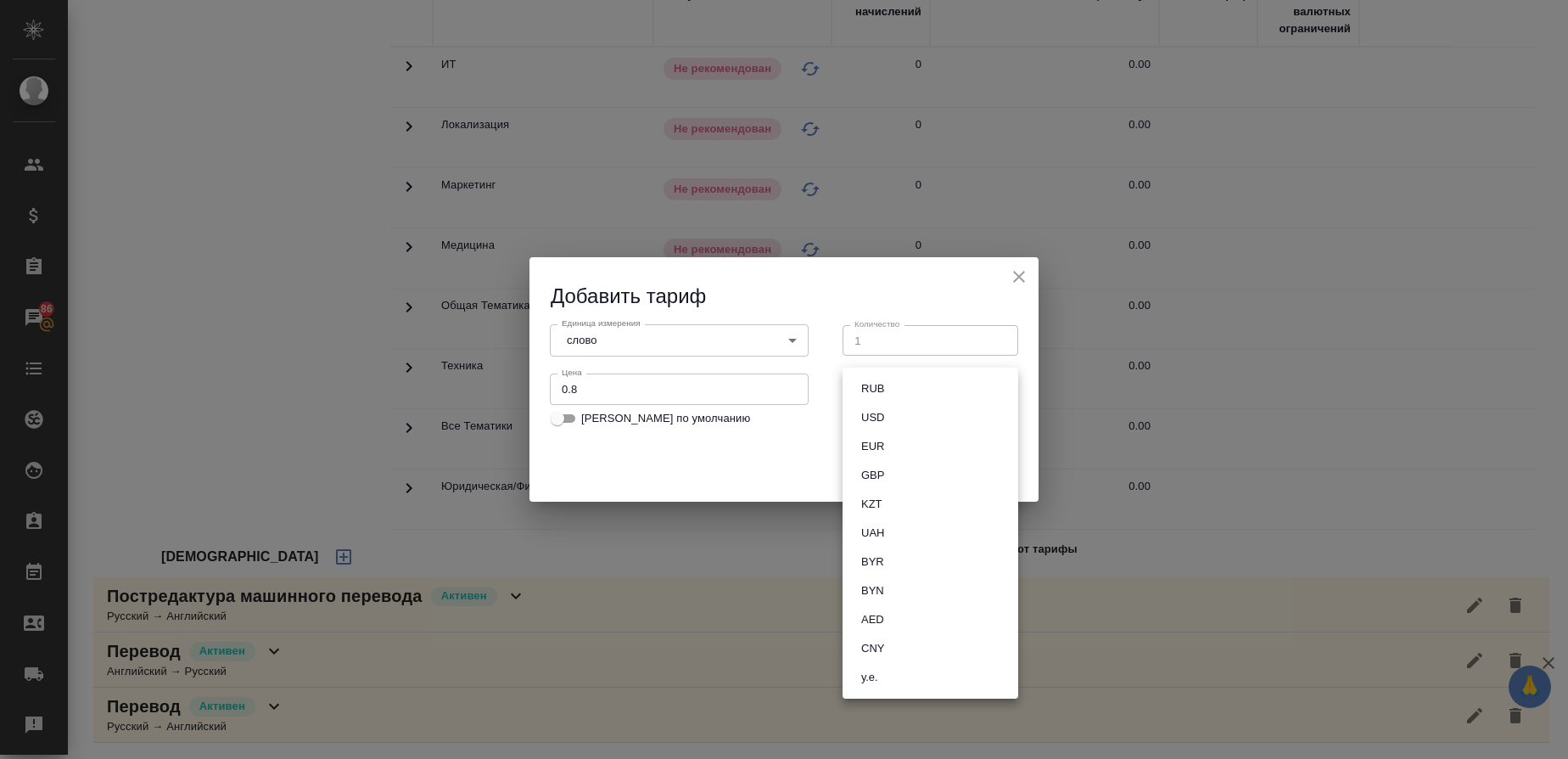
click at [892, 383] on li "RUB" at bounding box center [930, 388] width 176 height 29
type input "RUB"
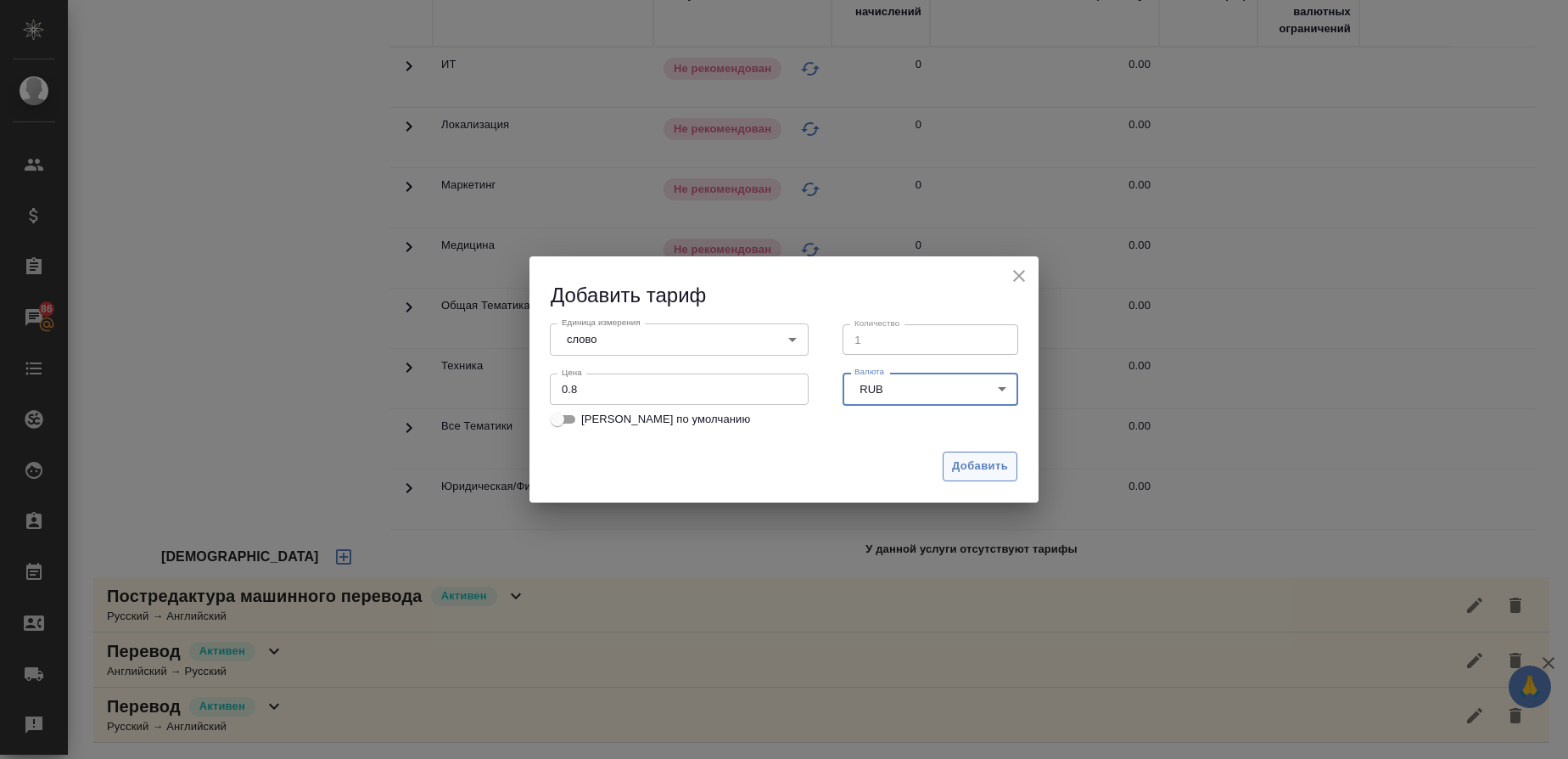
click at [967, 462] on span "Добавить" at bounding box center [980, 466] width 56 height 20
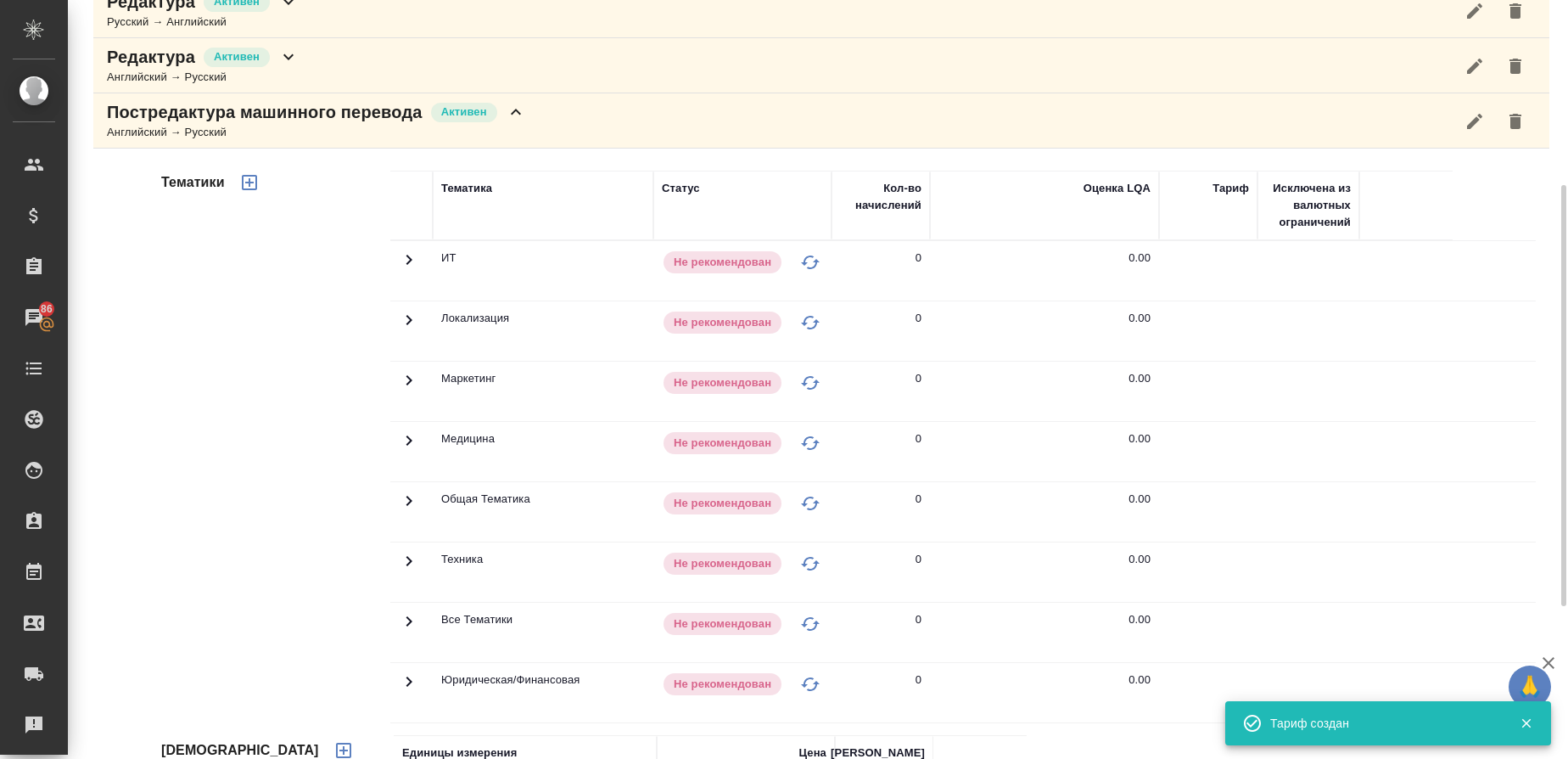
scroll to position [336, 0]
click at [247, 180] on icon "button" at bounding box center [250, 183] width 21 height 21
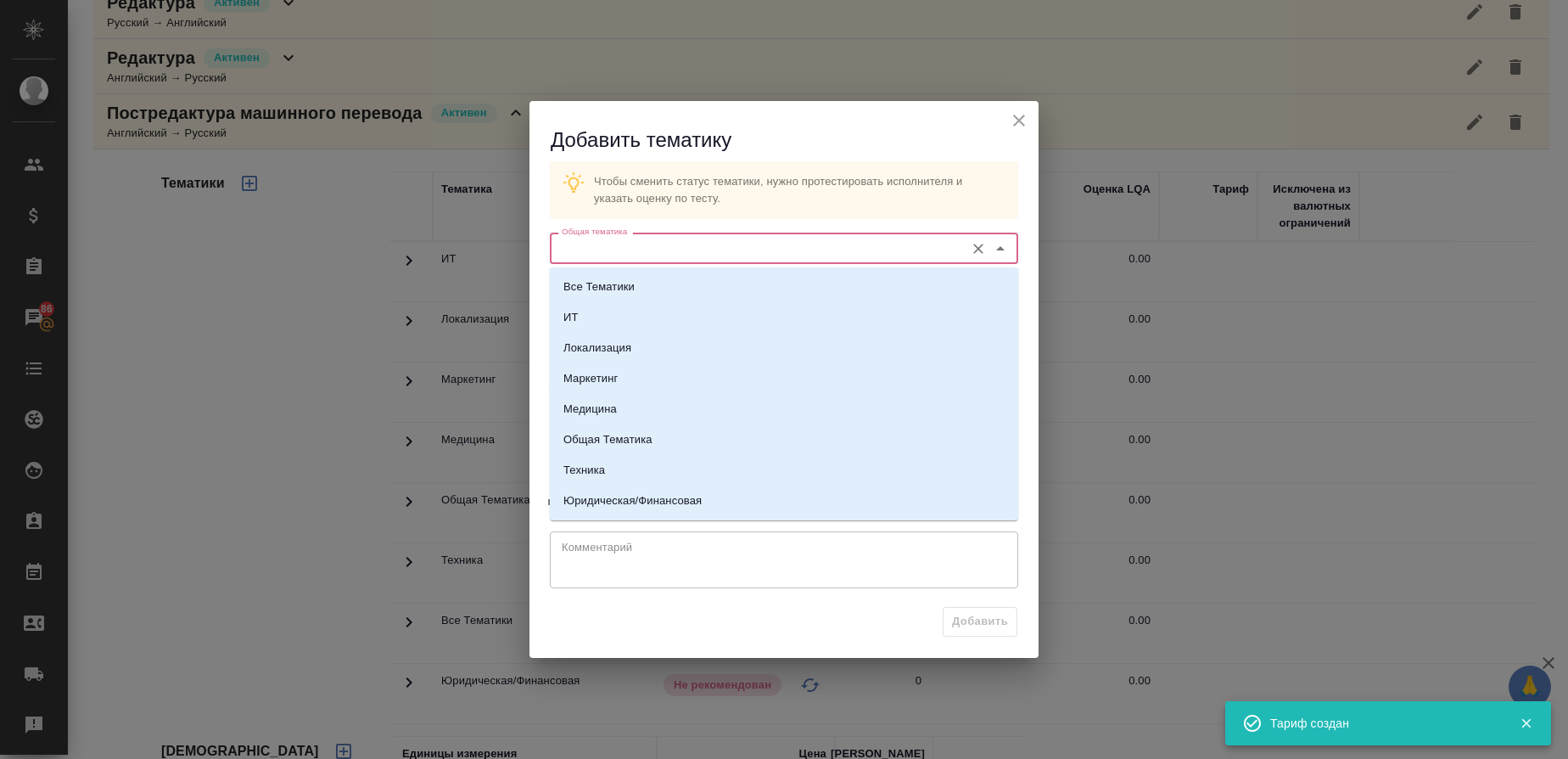
click at [588, 252] on input "Общая тематика" at bounding box center [755, 248] width 402 height 21
click at [616, 408] on p "Медицина" at bounding box center [590, 409] width 54 height 17
type input "Медицина"
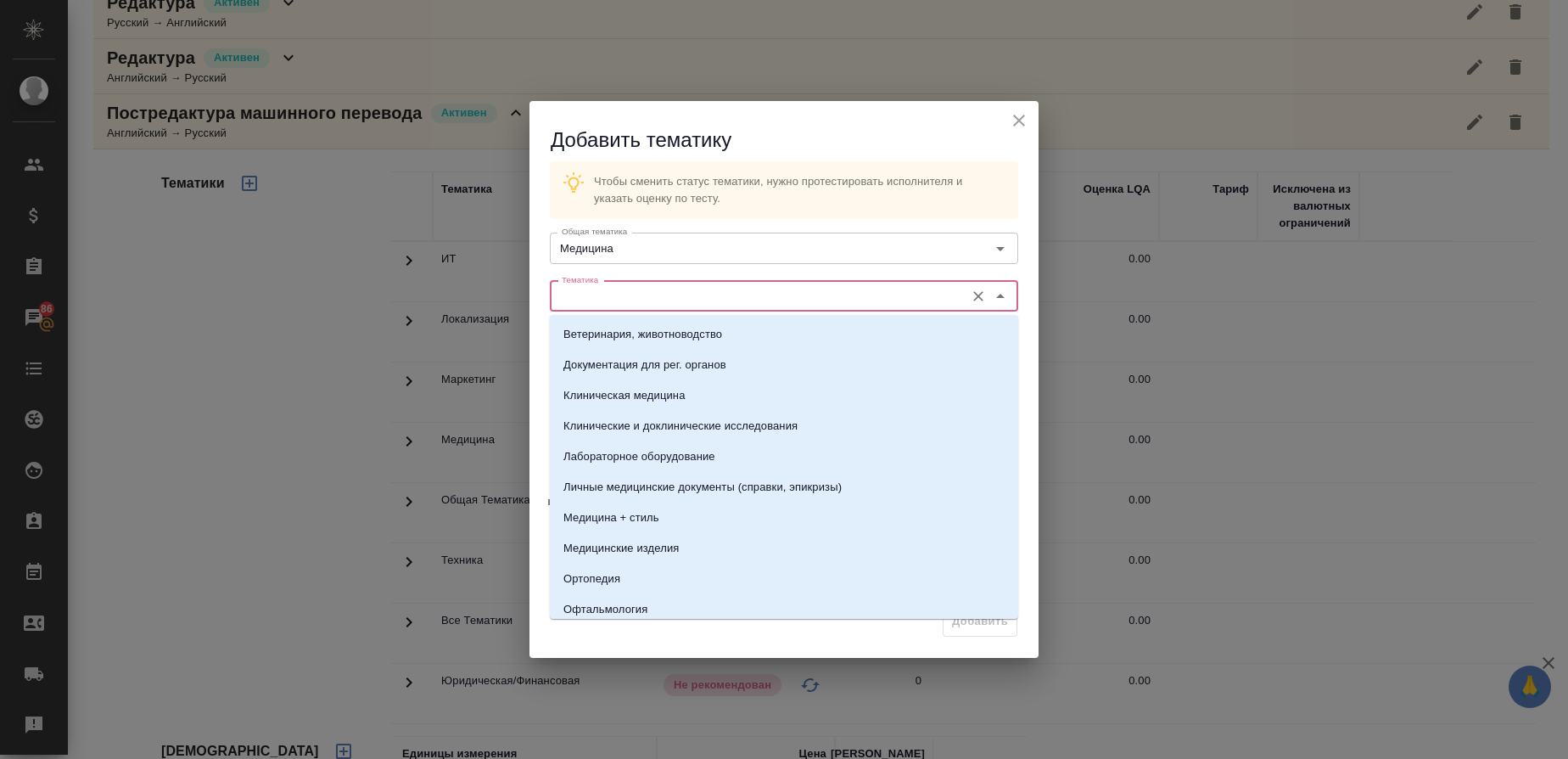
click at [607, 293] on input "Тематика" at bounding box center [755, 296] width 402 height 21
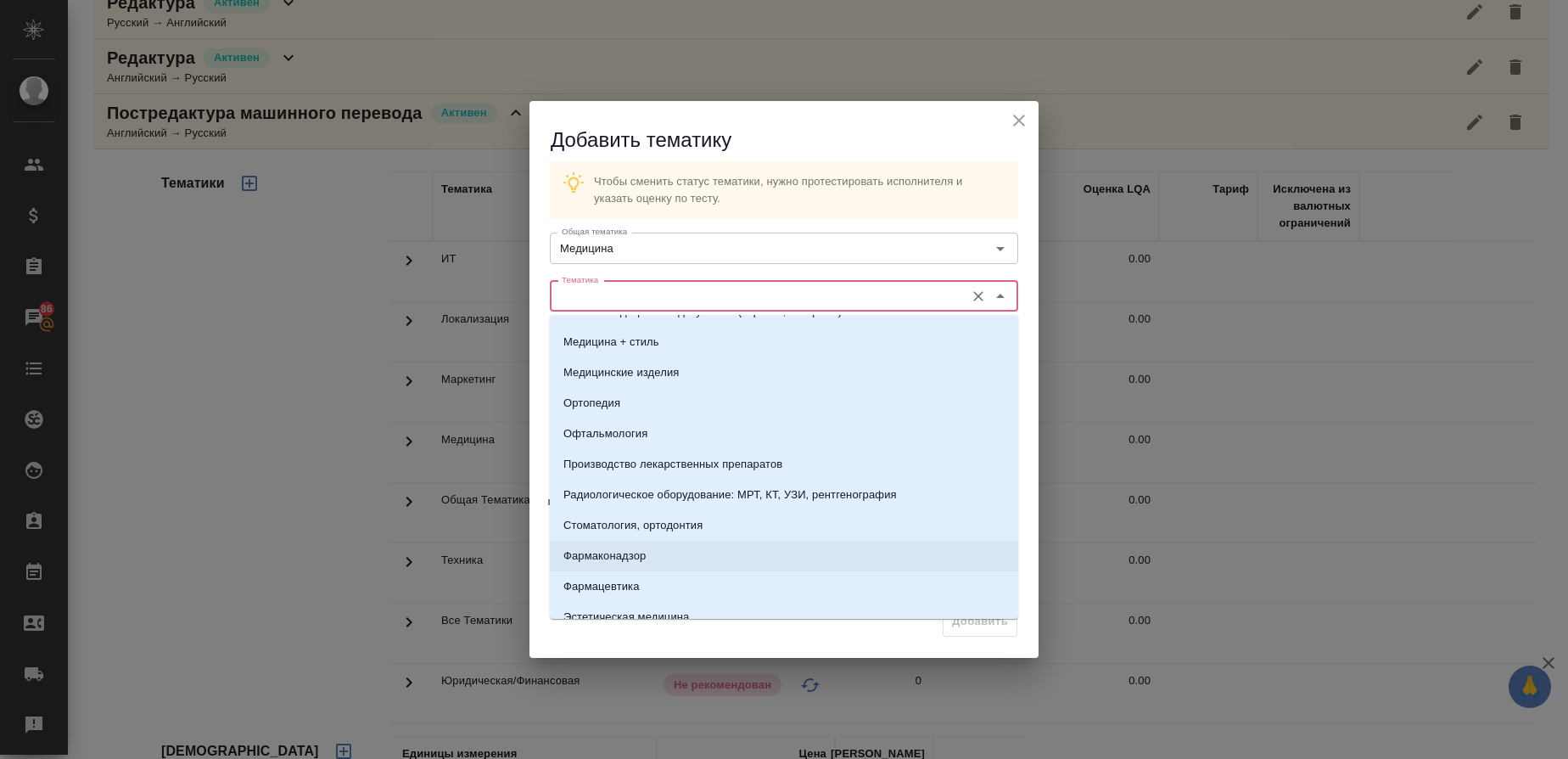
scroll to position [180, 0]
click at [627, 572] on li "Фармацевтика" at bounding box center [783, 582] width 468 height 30
type input "Фармацевтика"
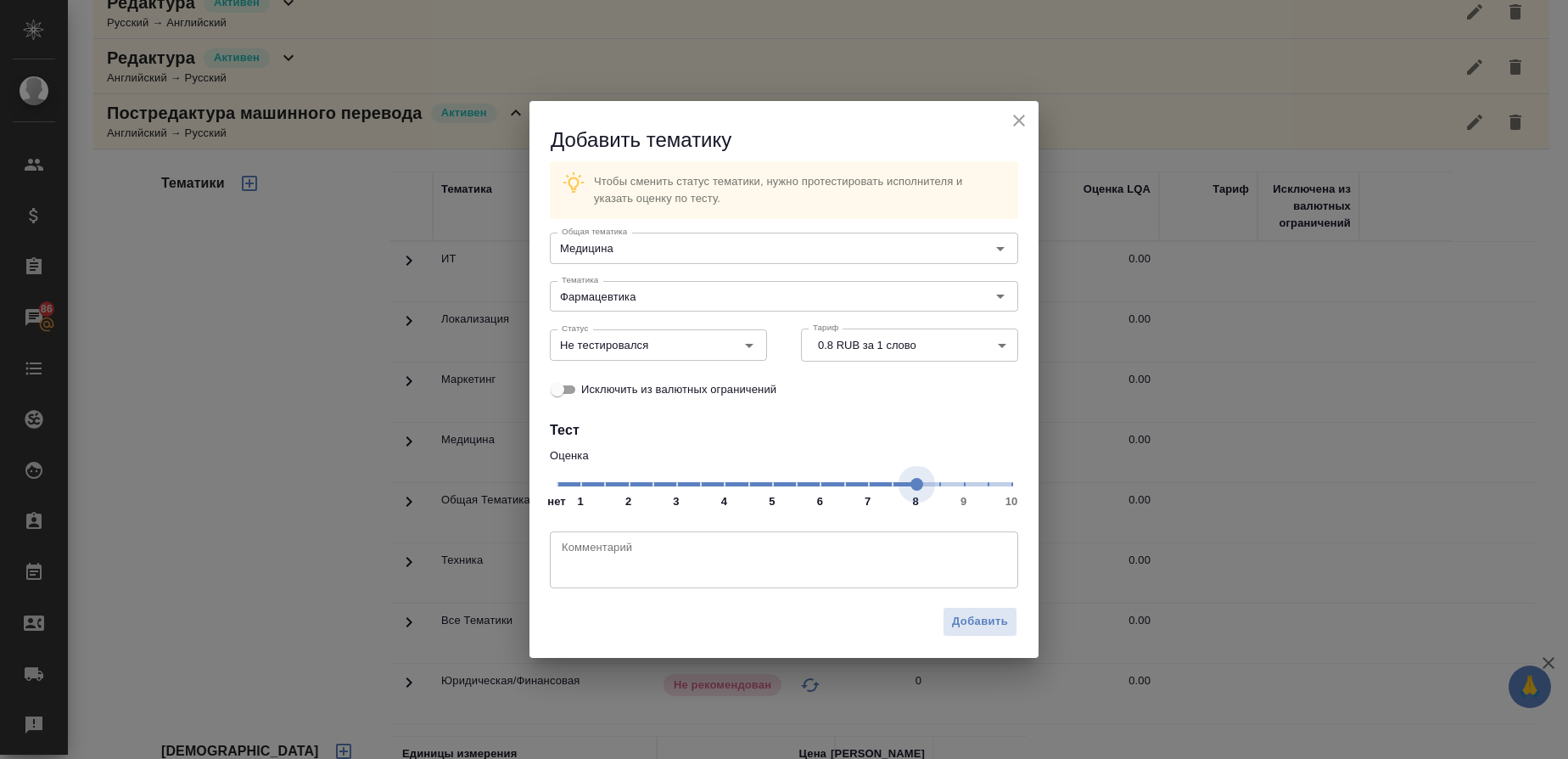
click at [912, 491] on span "нет 1 2 3 4 5 6 7 8 9 10" at bounding box center [784, 482] width 455 height 23
click at [754, 341] on icon "Open" at bounding box center [749, 345] width 21 height 21
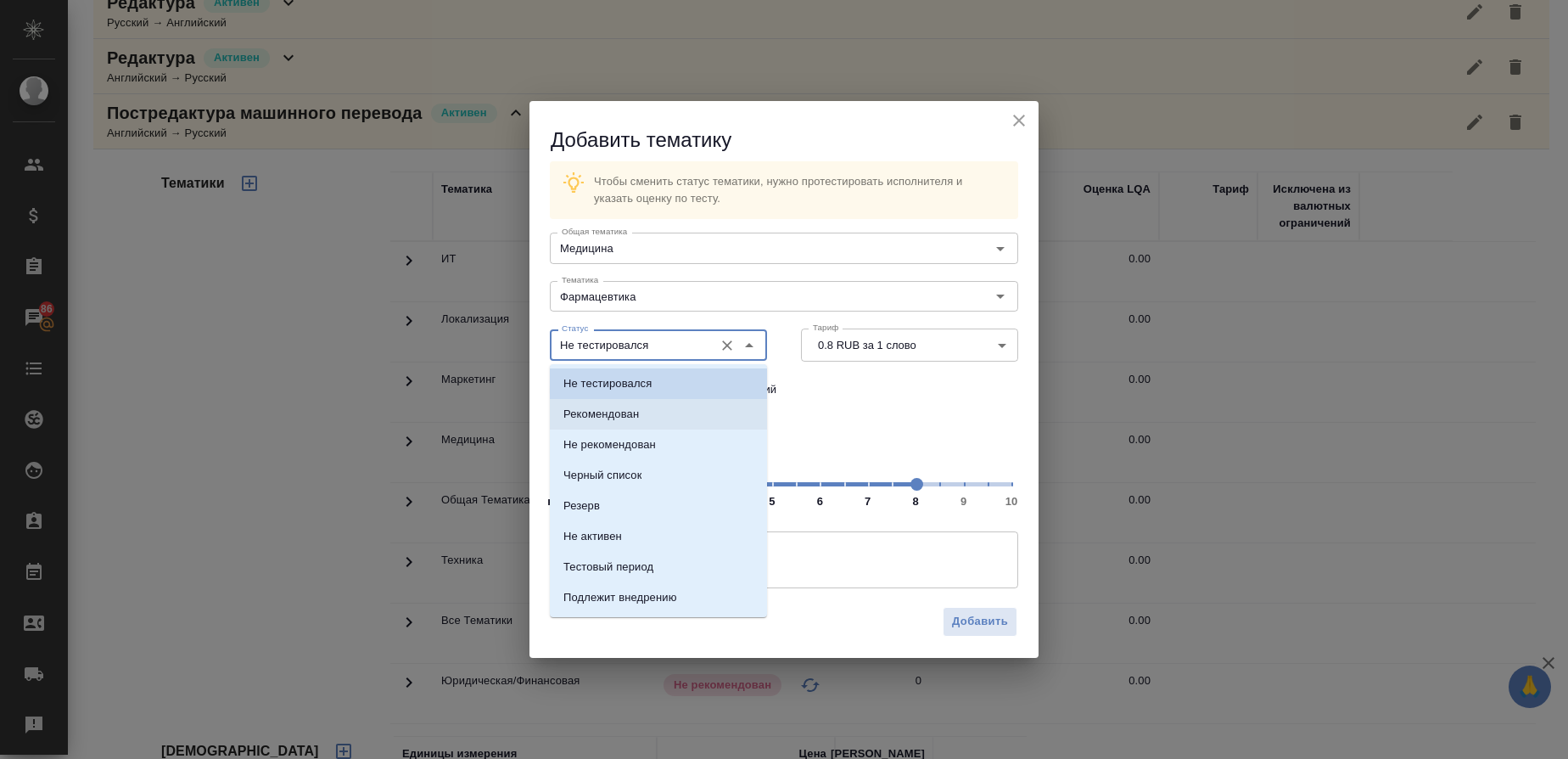
click at [648, 406] on li "Рекомендован" at bounding box center [658, 414] width 217 height 30
type input "Рекомендован"
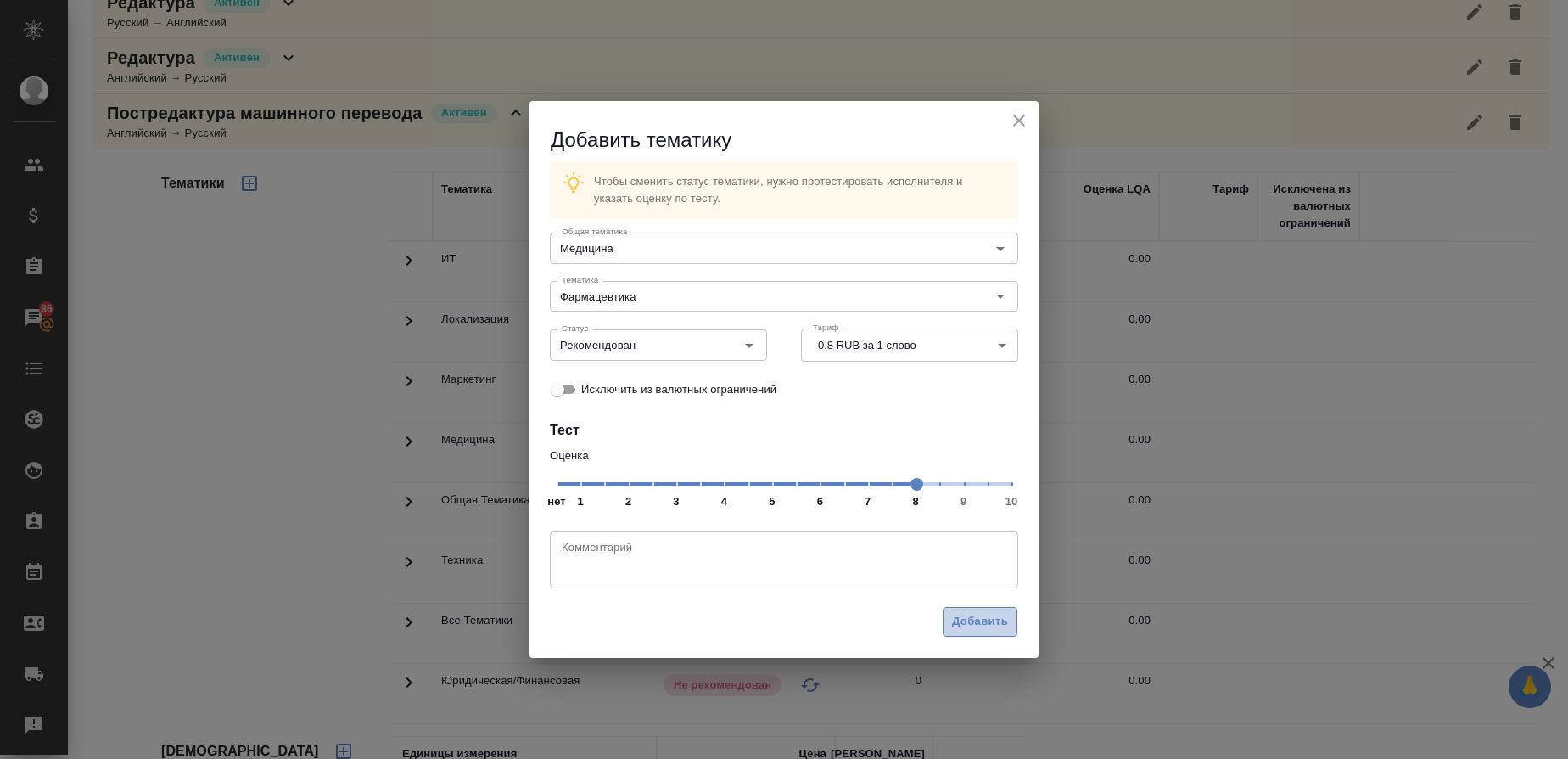
click at [1002, 612] on span "Добавить" at bounding box center [980, 621] width 56 height 20
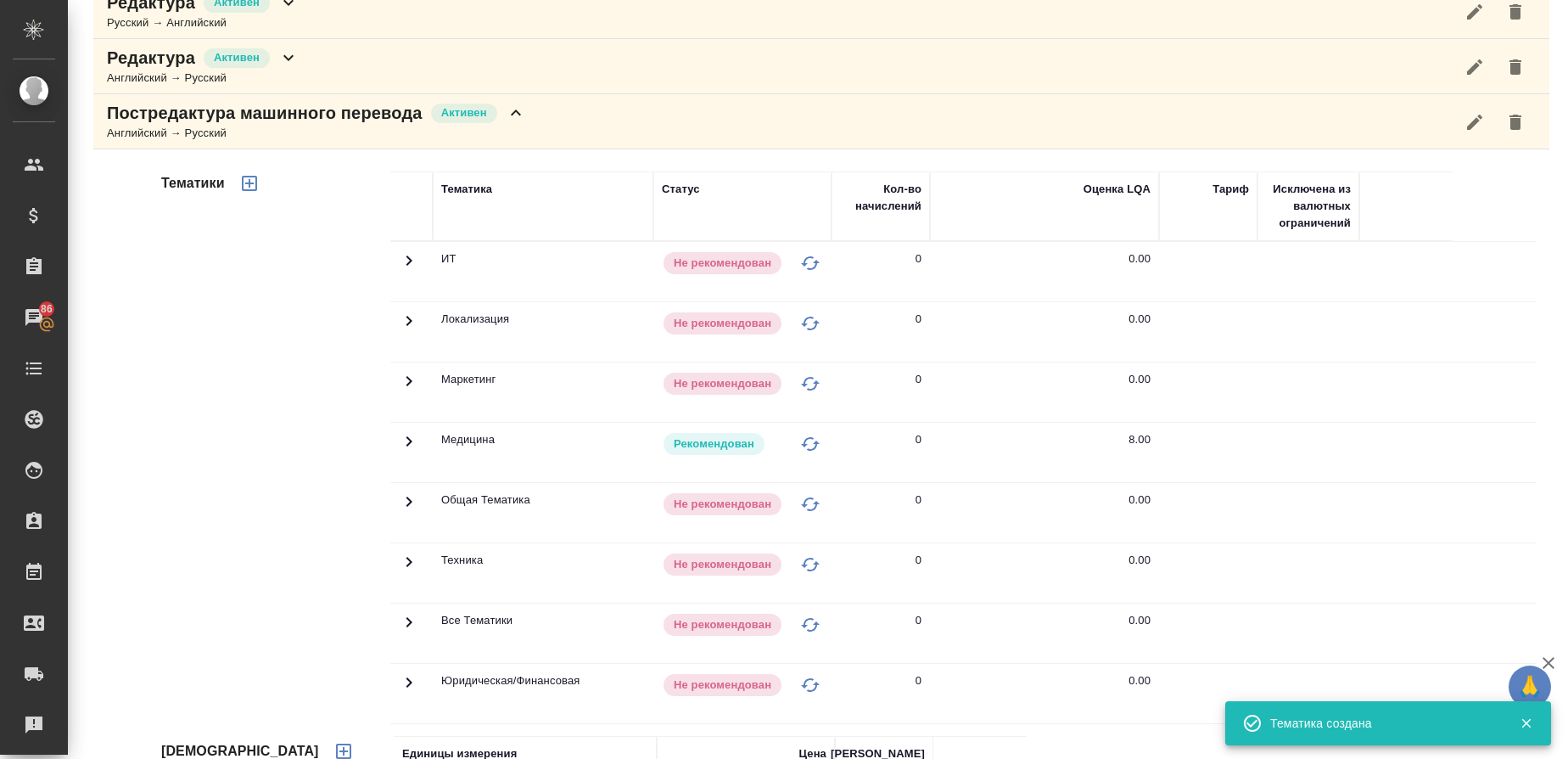
click at [249, 185] on icon "button" at bounding box center [249, 183] width 16 height 16
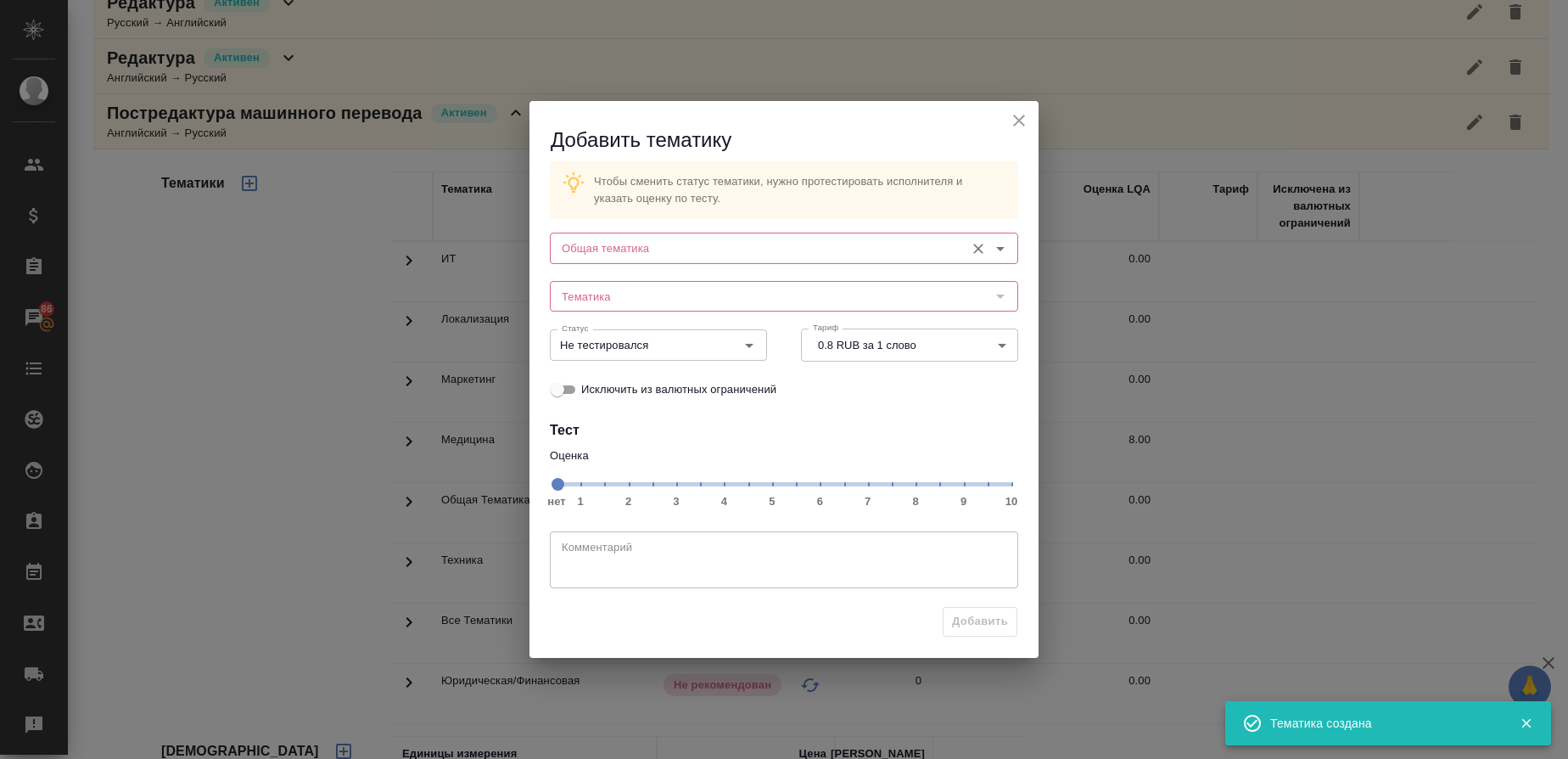
click at [612, 251] on input "Общая тематика" at bounding box center [755, 248] width 402 height 21
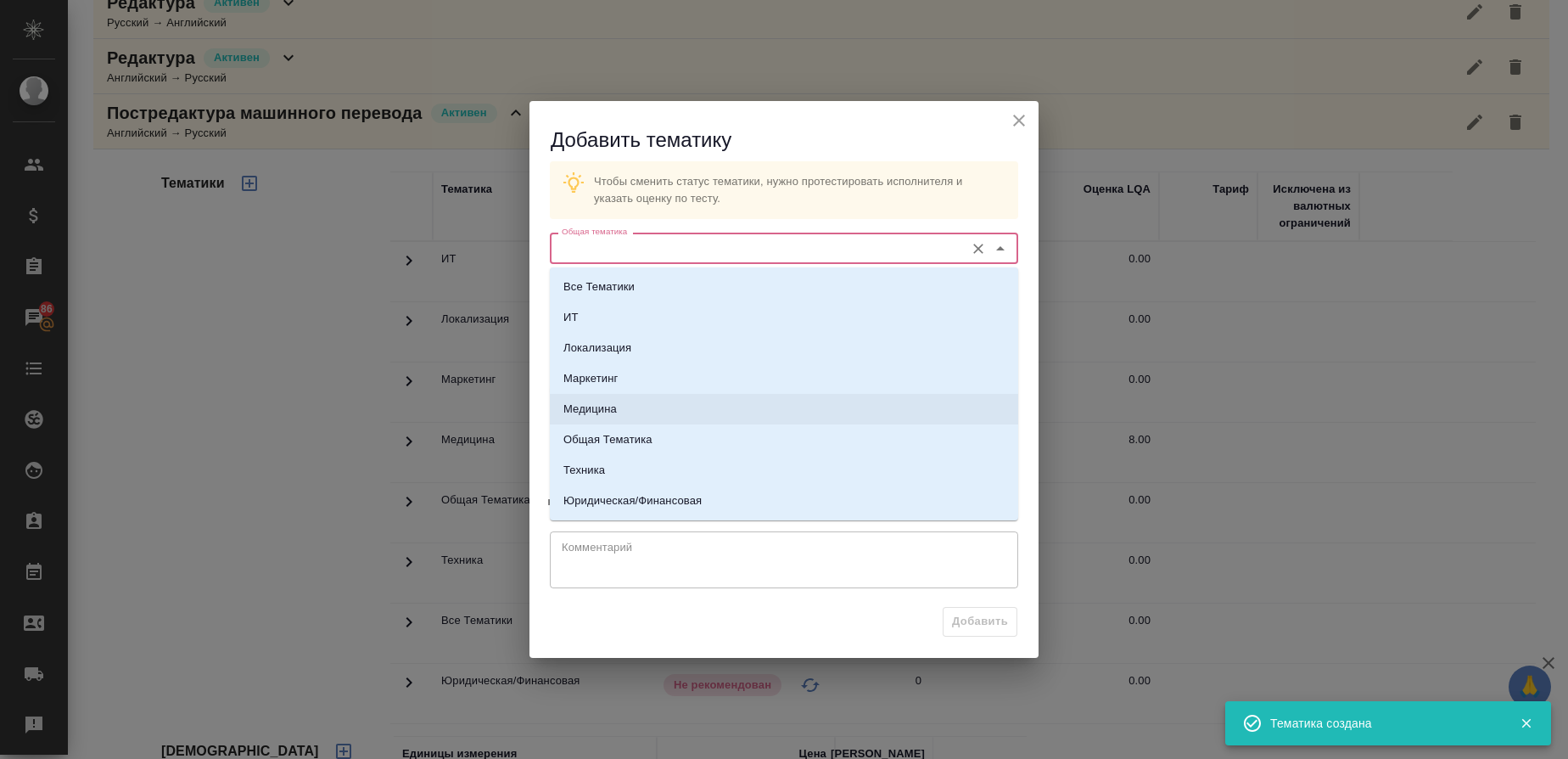
click at [613, 402] on p "Медицина" at bounding box center [590, 409] width 54 height 17
type input "Медицина"
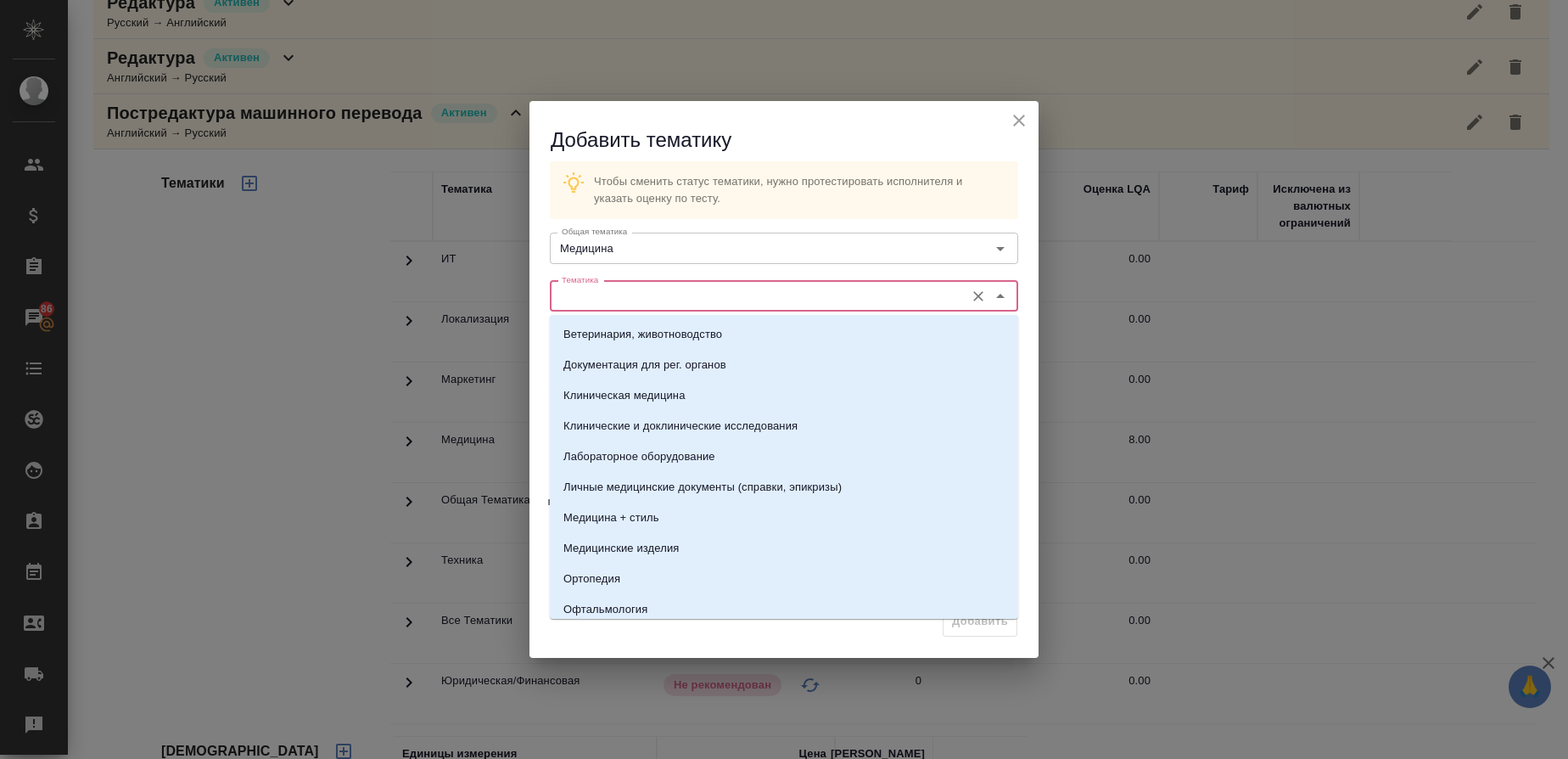
click at [652, 296] on input "Тематика" at bounding box center [755, 296] width 402 height 21
click at [649, 424] on p "Клинические и доклинические исследования" at bounding box center [680, 426] width 235 height 17
type input "Клинические и доклинические исследования"
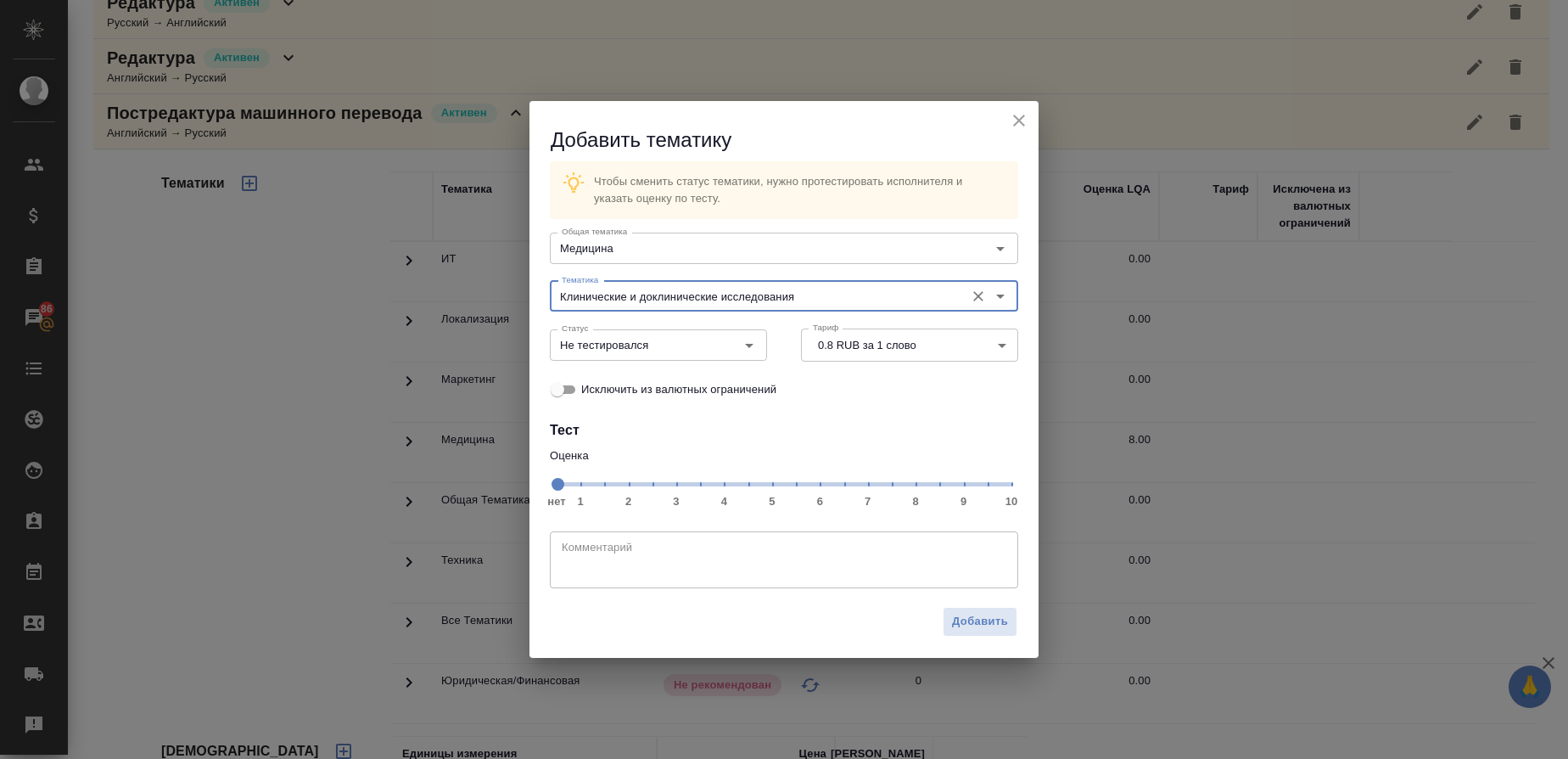
click at [916, 492] on span "нет 1 2 3 4 5 6 7 8 9 10" at bounding box center [784, 482] width 455 height 23
click at [751, 351] on icon "Open" at bounding box center [749, 345] width 21 height 21
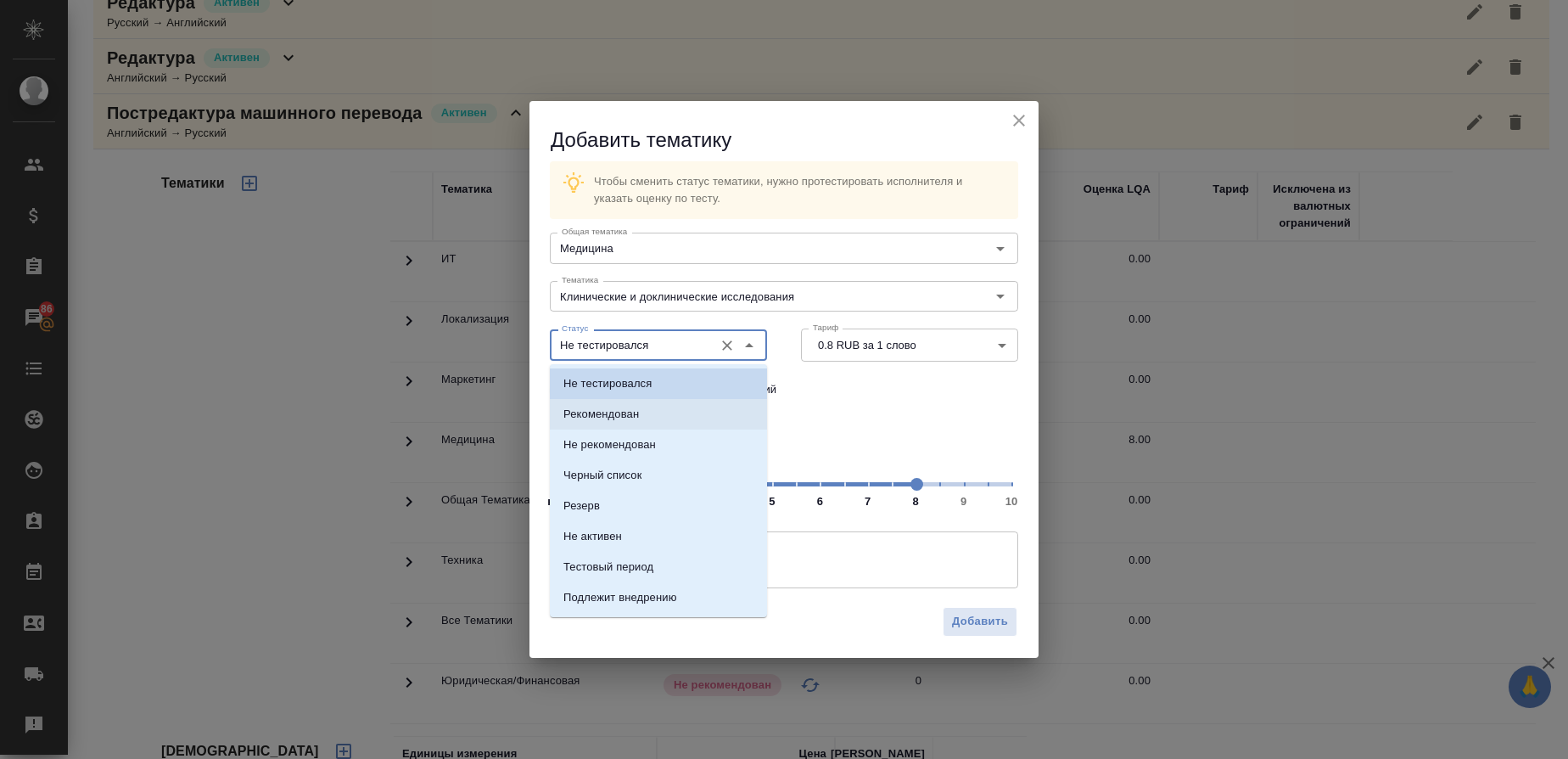
click at [646, 402] on li "Рекомендован" at bounding box center [658, 414] width 217 height 30
type input "Рекомендован"
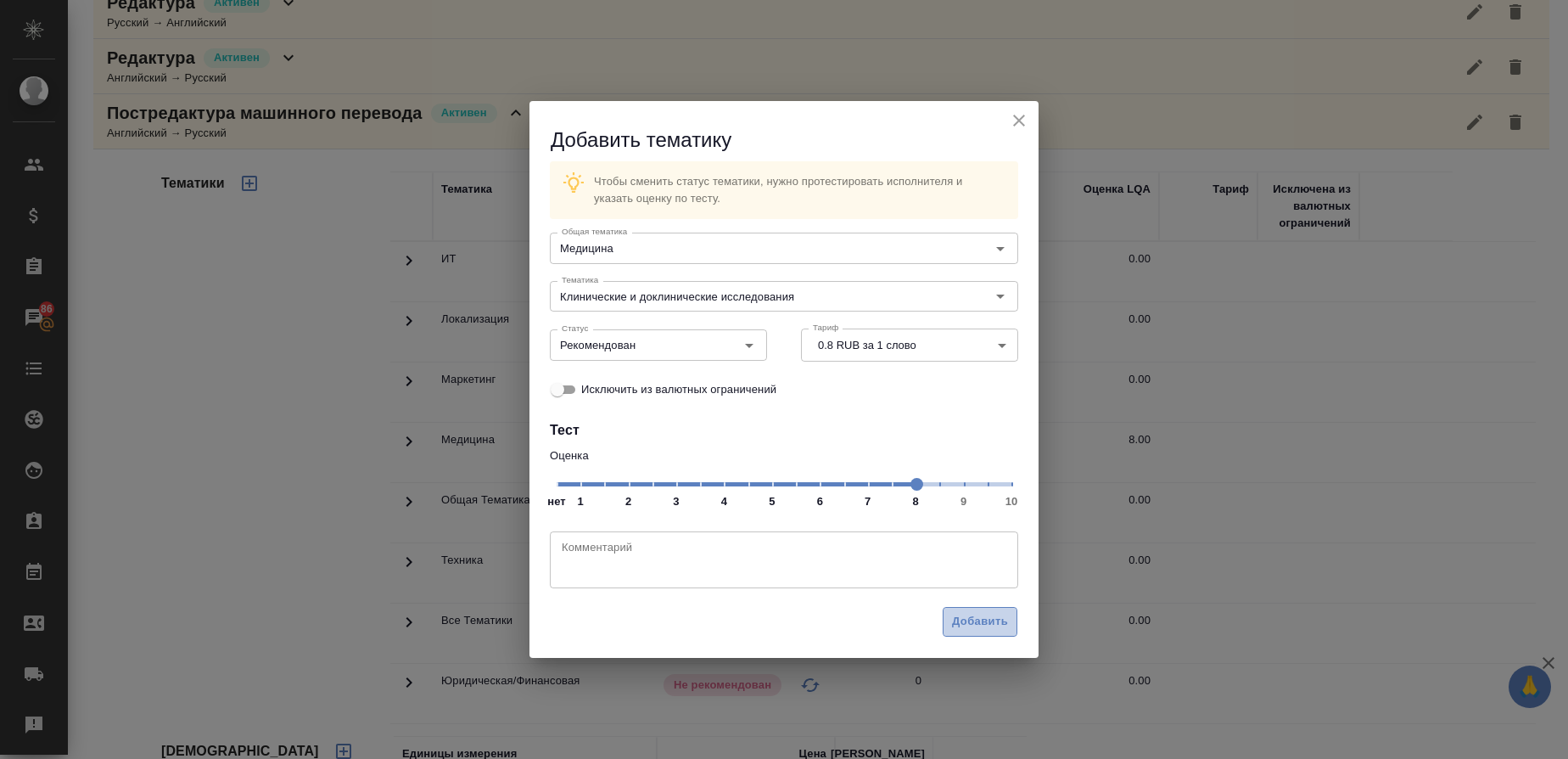
click at [996, 619] on span "Добавить" at bounding box center [980, 621] width 56 height 20
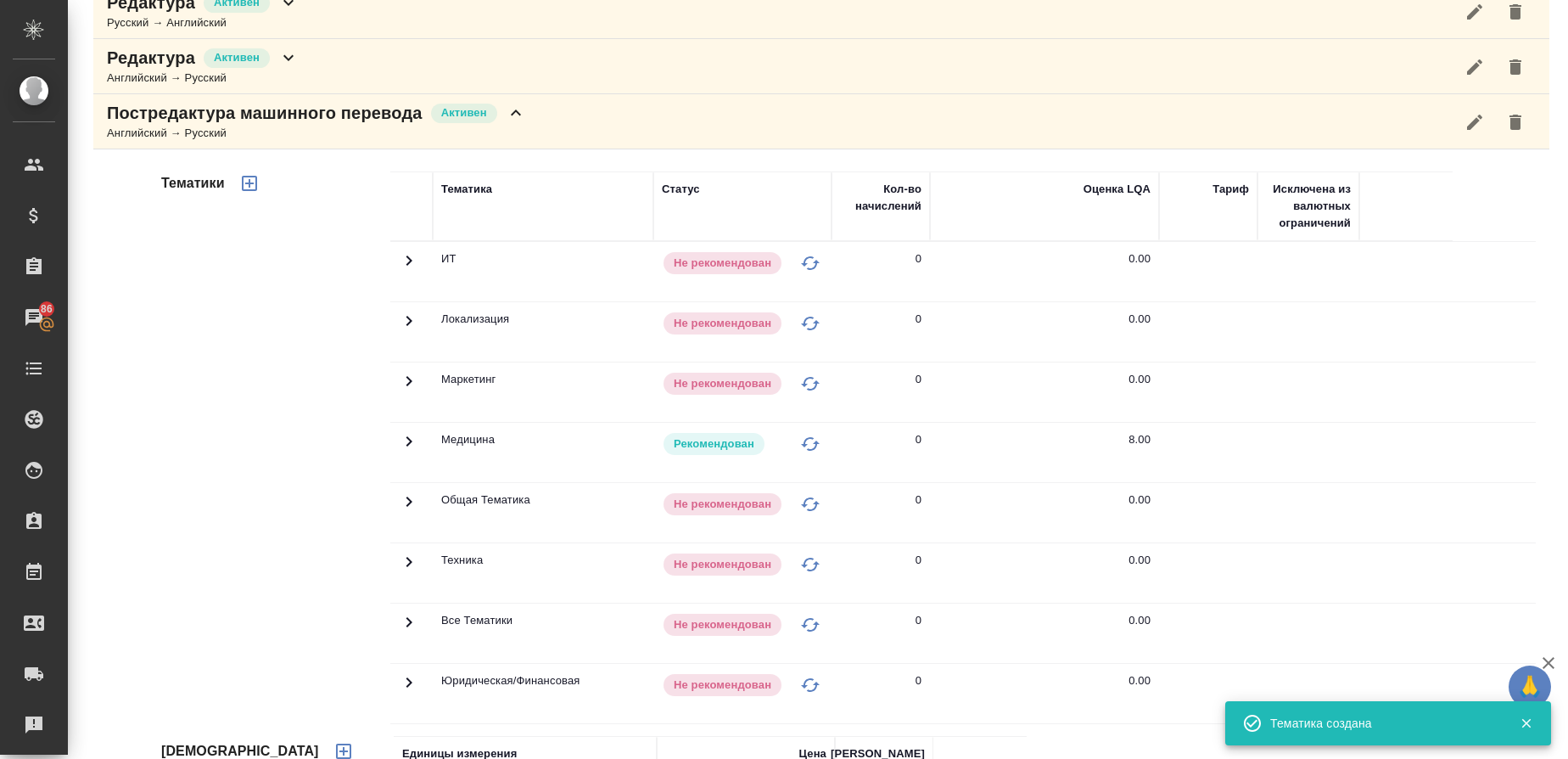
click at [214, 111] on p "Постредактура машинного перевода" at bounding box center [265, 113] width 316 height 23
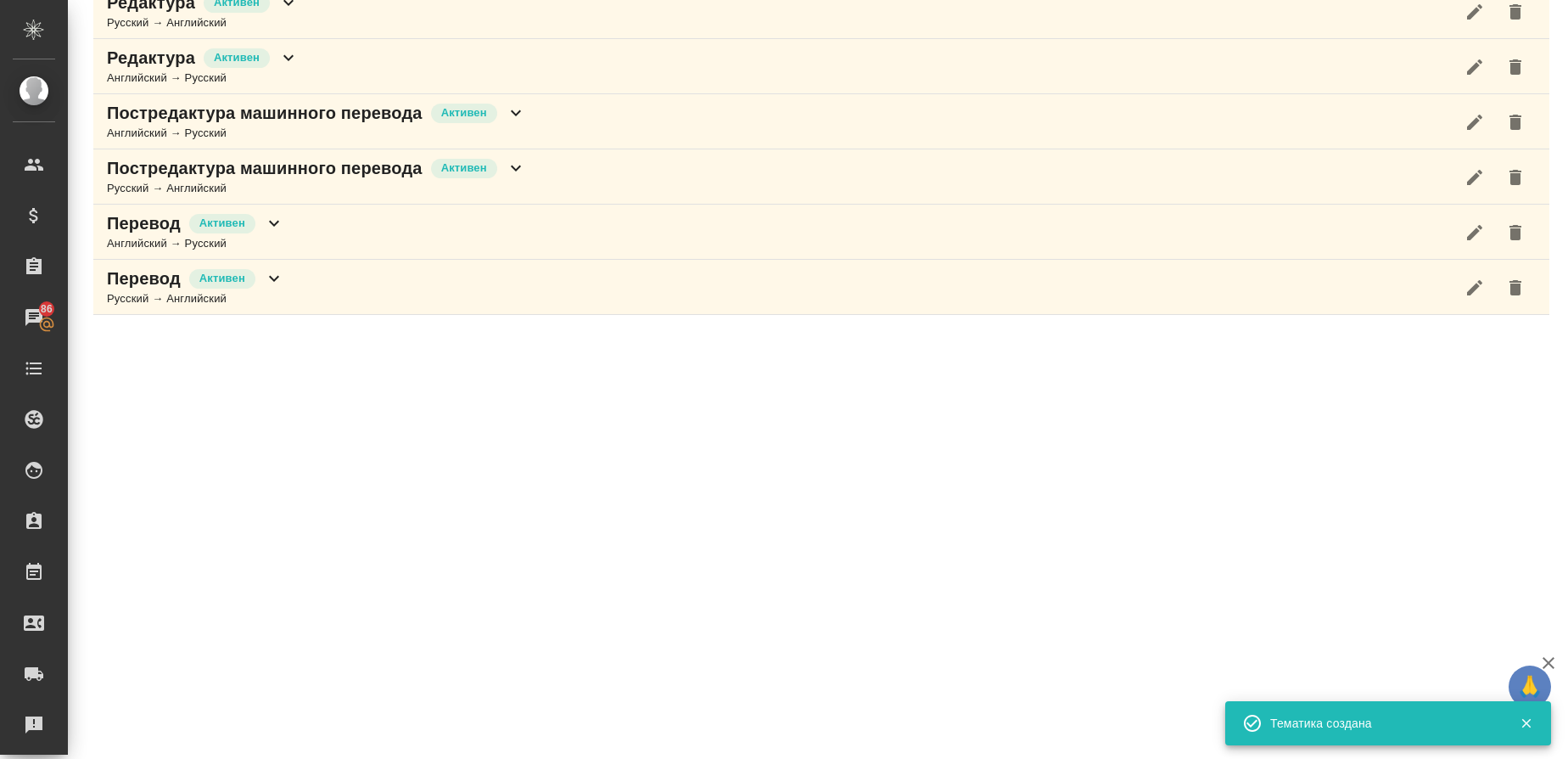
click at [164, 180] on div "Русский → Английский" at bounding box center [317, 189] width 419 height 17
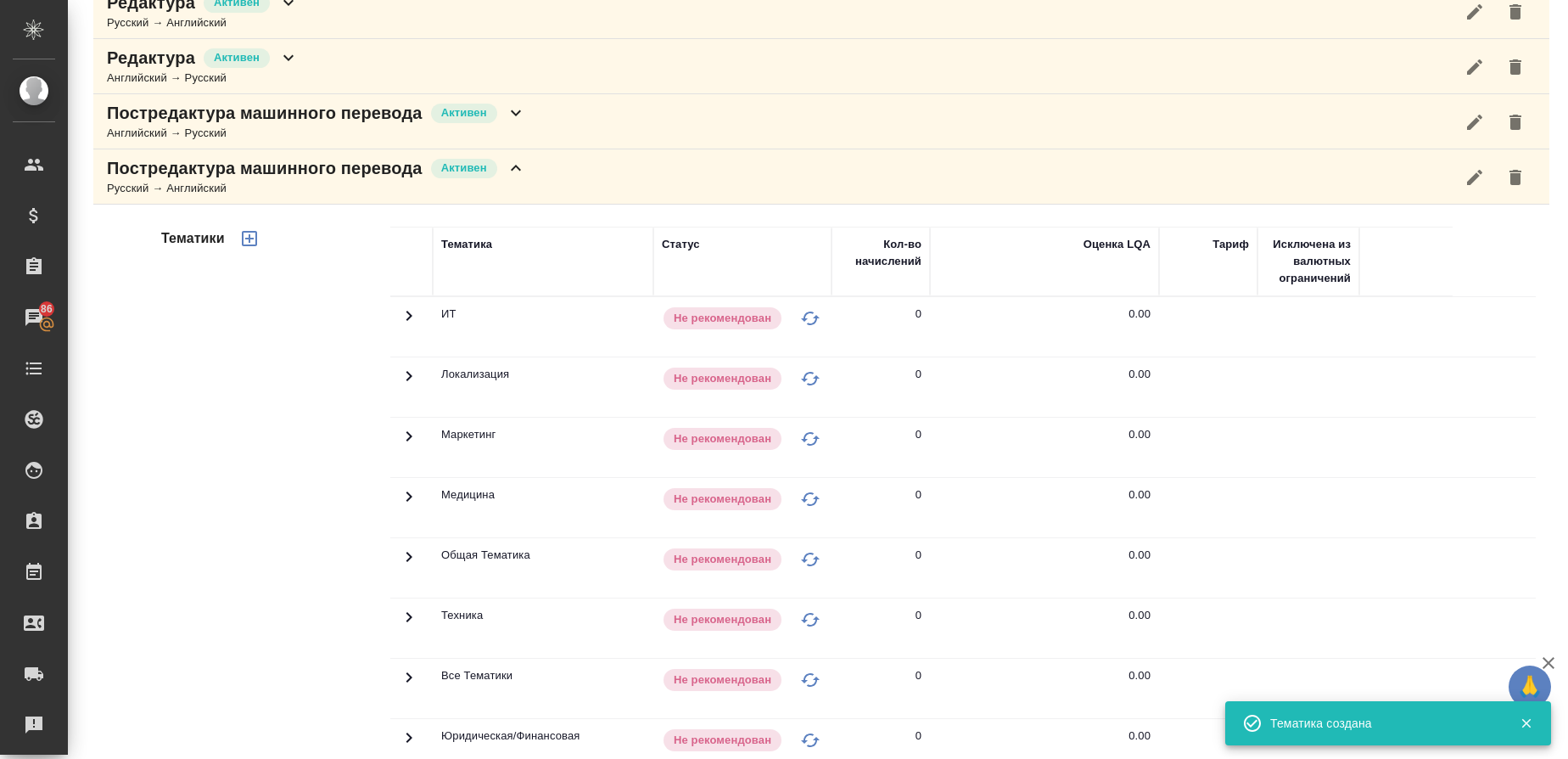
scroll to position [531, 0]
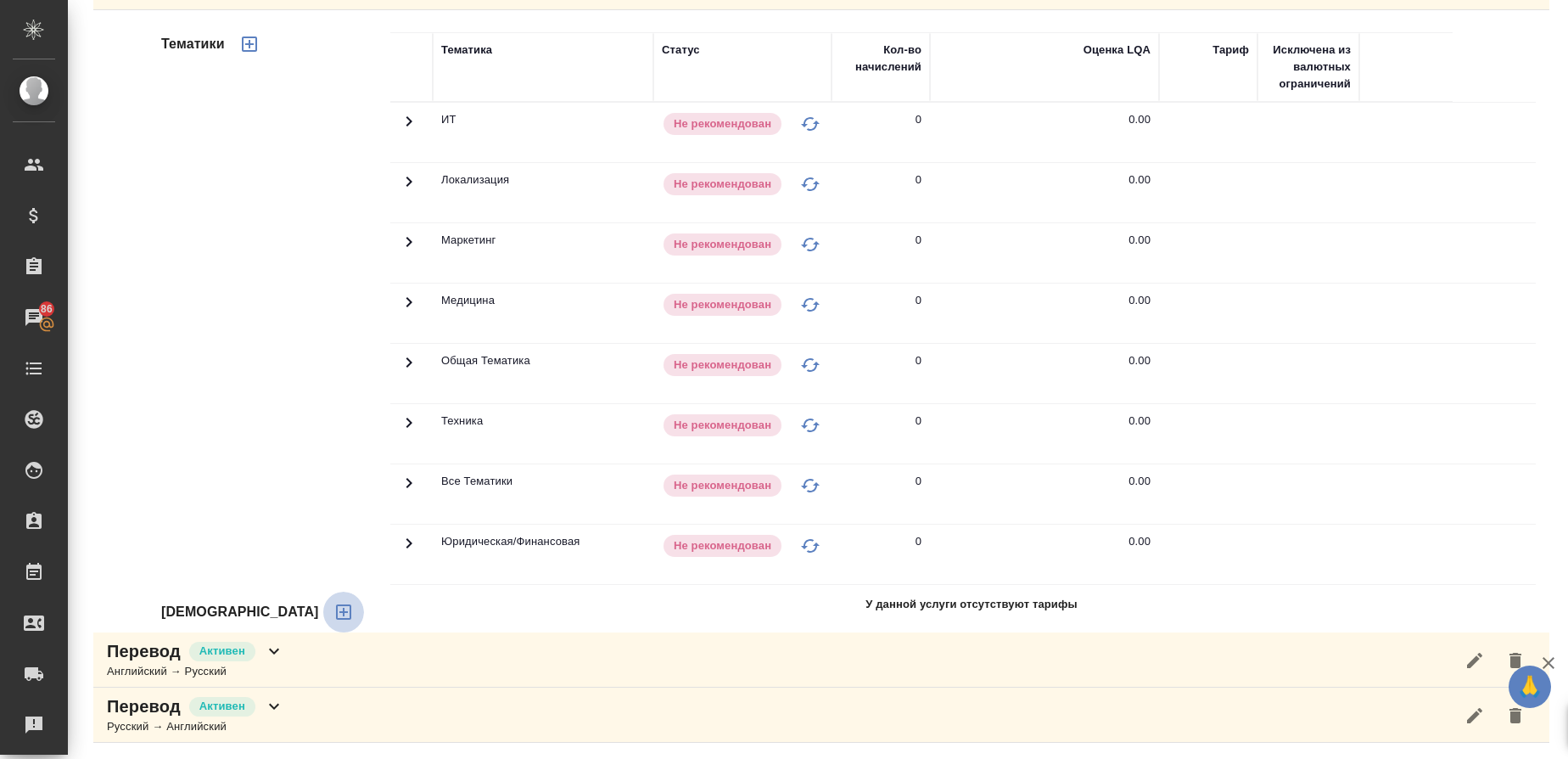
click at [333, 614] on icon "button" at bounding box center [344, 612] width 21 height 21
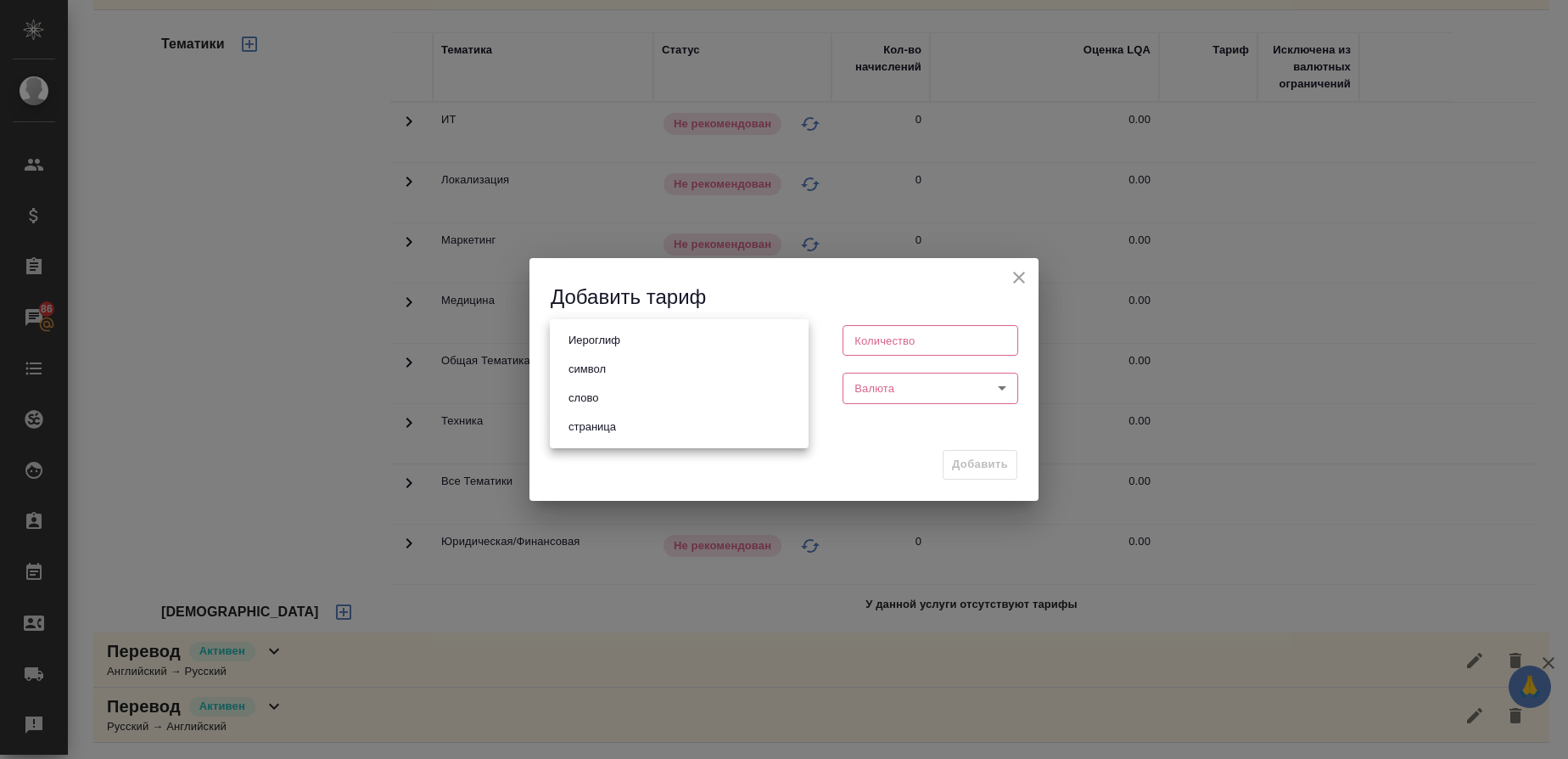
click at [688, 338] on body "🙏 .cls-1 fill:#fff; AWATERA Gusmanova Nailya Клиенты Спецификации Заказы 86 Чат…" at bounding box center [784, 379] width 1568 height 759
click at [619, 393] on li "слово" at bounding box center [678, 397] width 259 height 29
type input "5a8b1489cc6b4906c91bfd90"
type input "1"
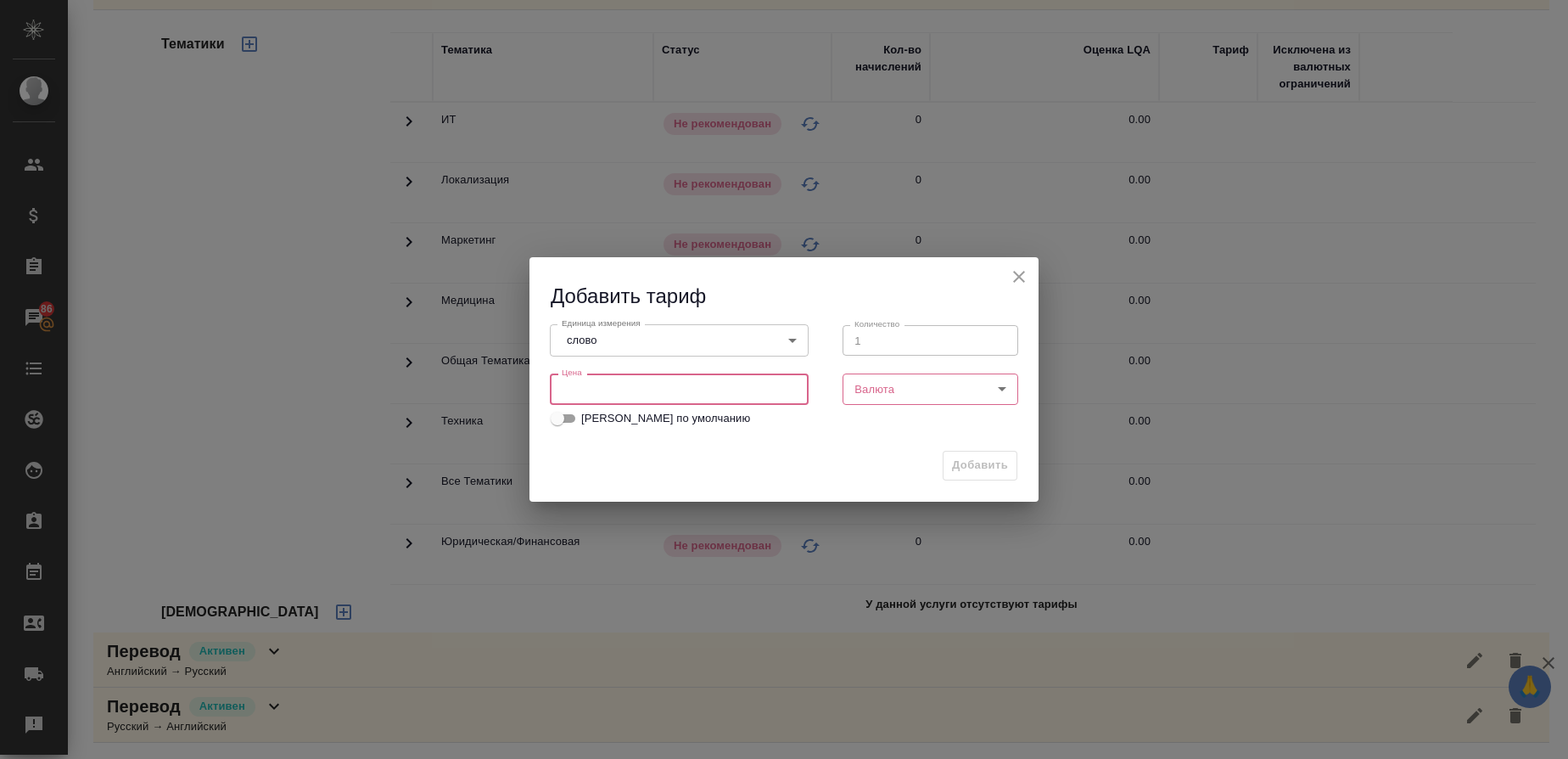
click at [635, 390] on input "number" at bounding box center [678, 388] width 259 height 30
type input "0"
type input "0.8"
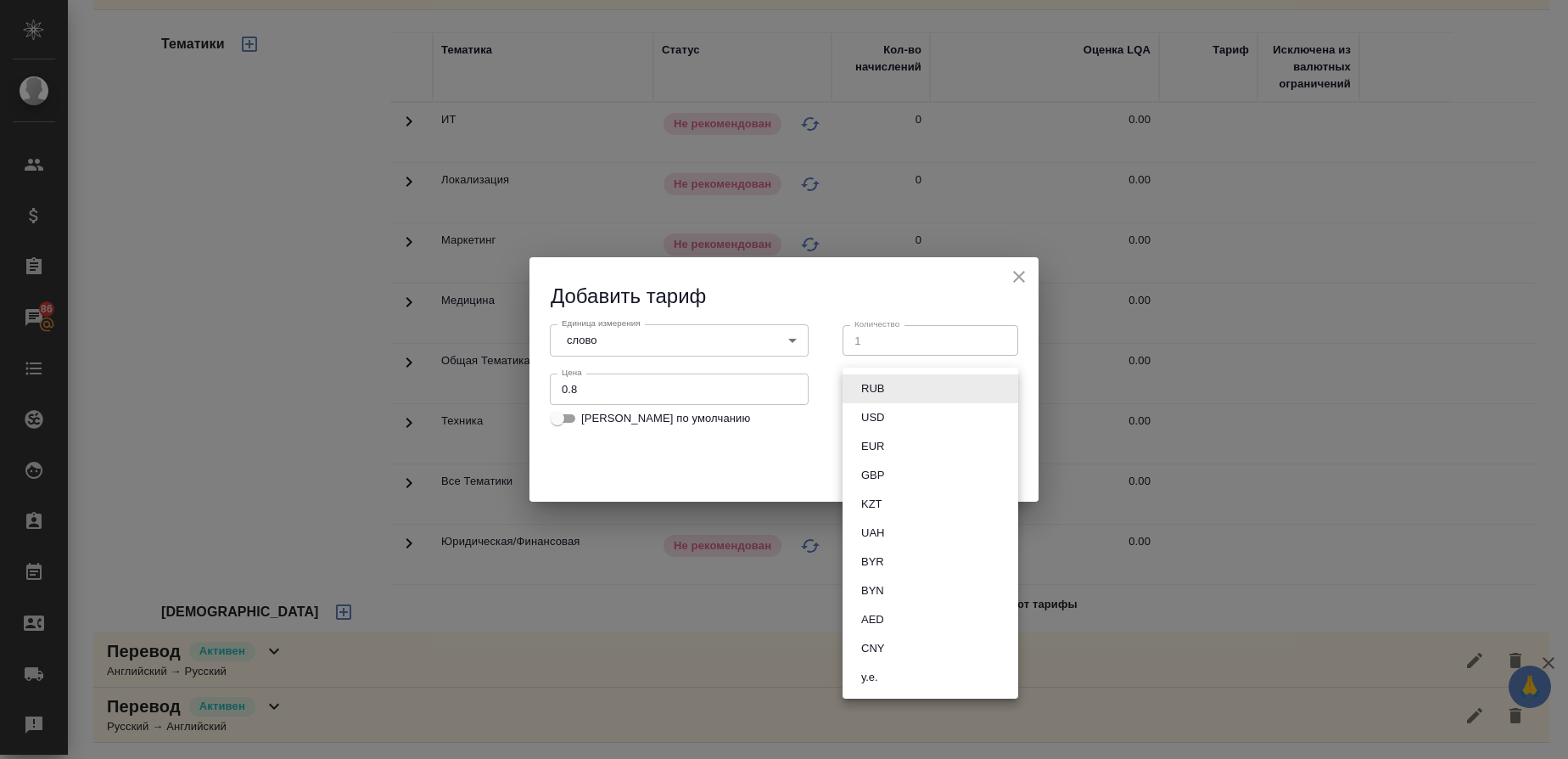
click at [854, 376] on body "🙏 .cls-1 fill:#fff; AWATERA Gusmanova Nailya Клиенты Спецификации Заказы 86 Чат…" at bounding box center [784, 379] width 1568 height 759
click at [876, 383] on button "RUB" at bounding box center [872, 389] width 33 height 19
type input "RUB"
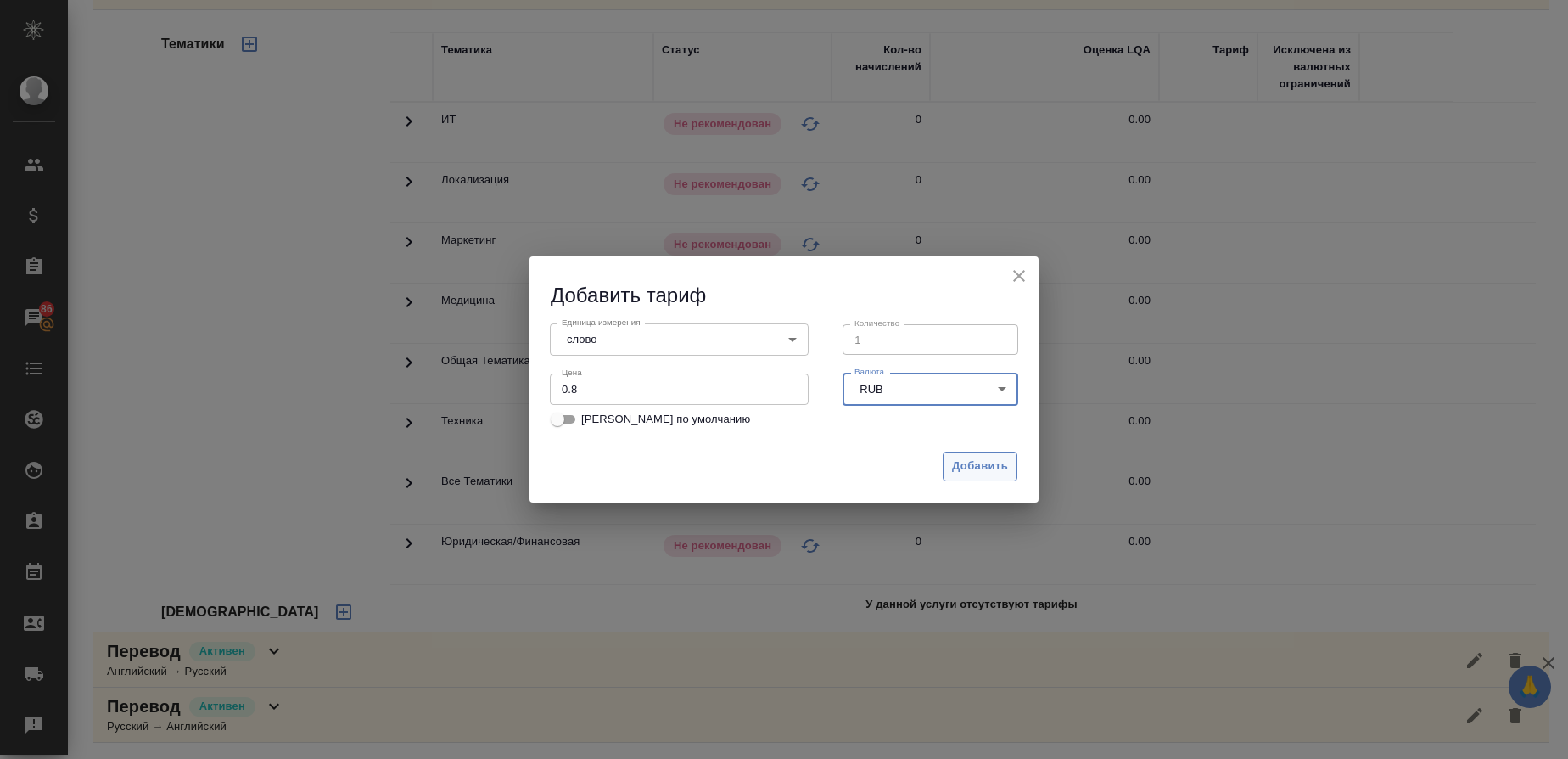
click at [984, 478] on button "Добавить" at bounding box center [980, 466] width 74 height 29
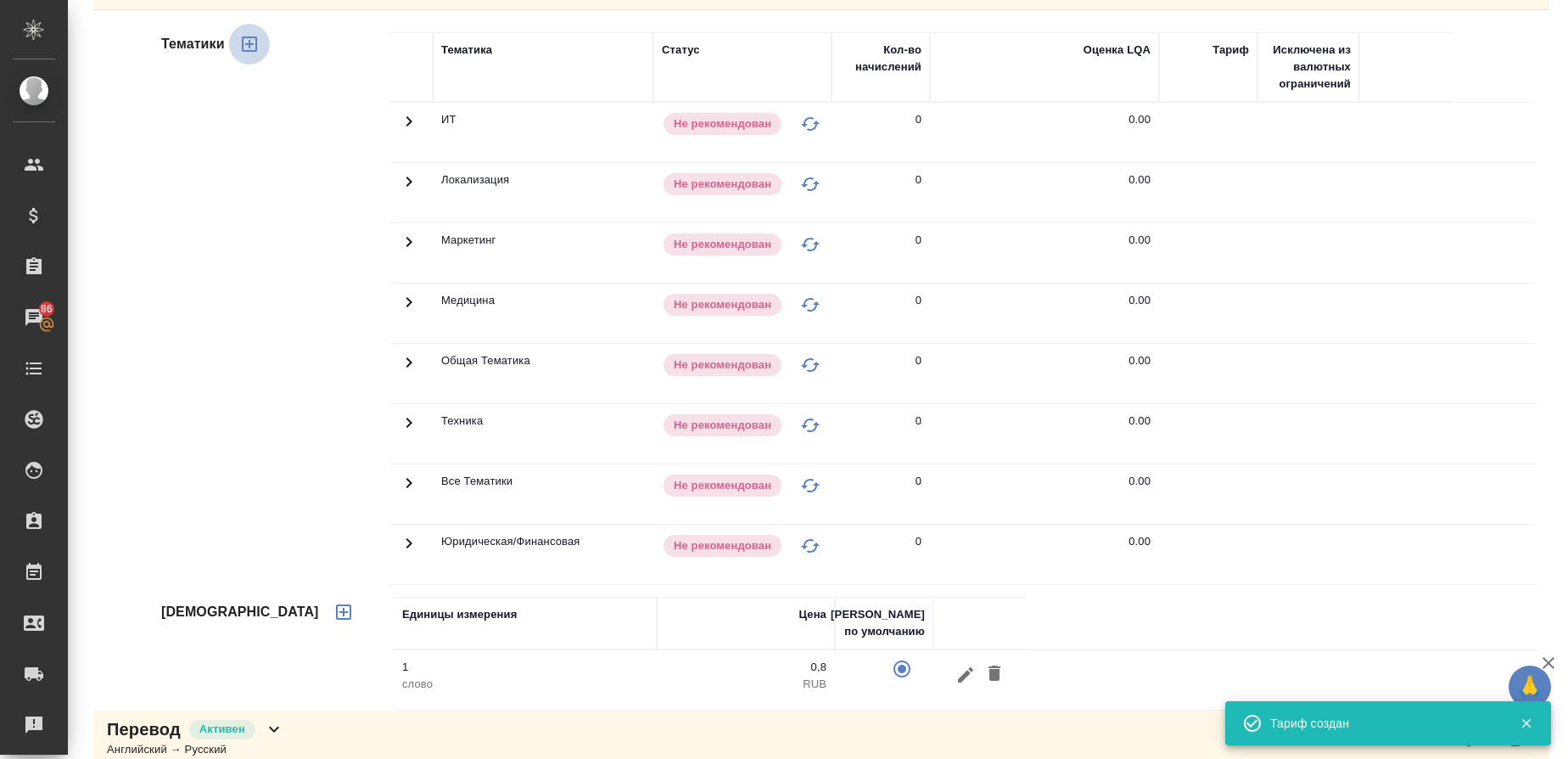
click at [253, 38] on icon "button" at bounding box center [249, 44] width 16 height 16
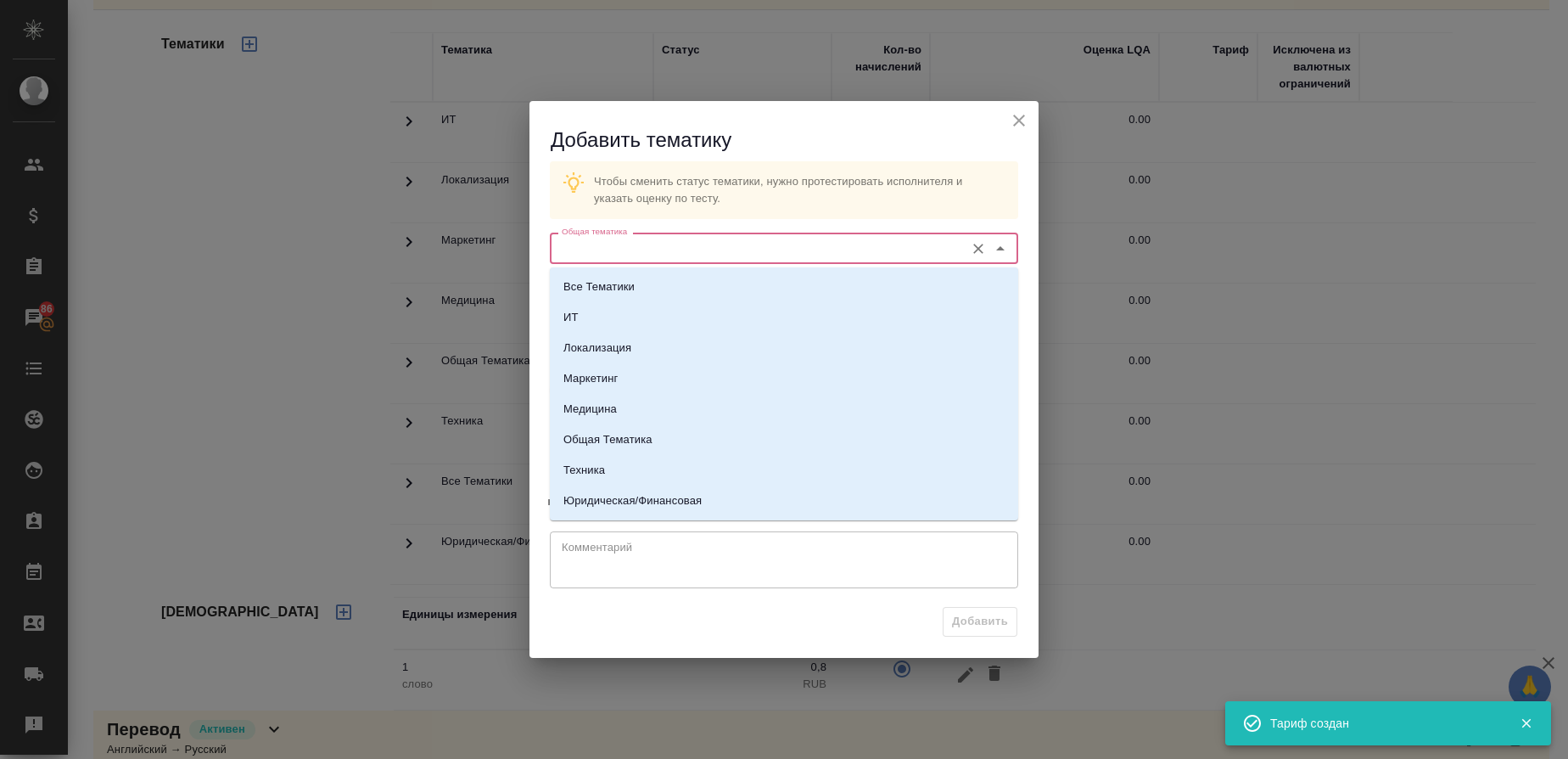
click at [588, 256] on input "Общая тематика" at bounding box center [755, 248] width 402 height 21
click at [619, 399] on li "Медицина" at bounding box center [783, 408] width 468 height 30
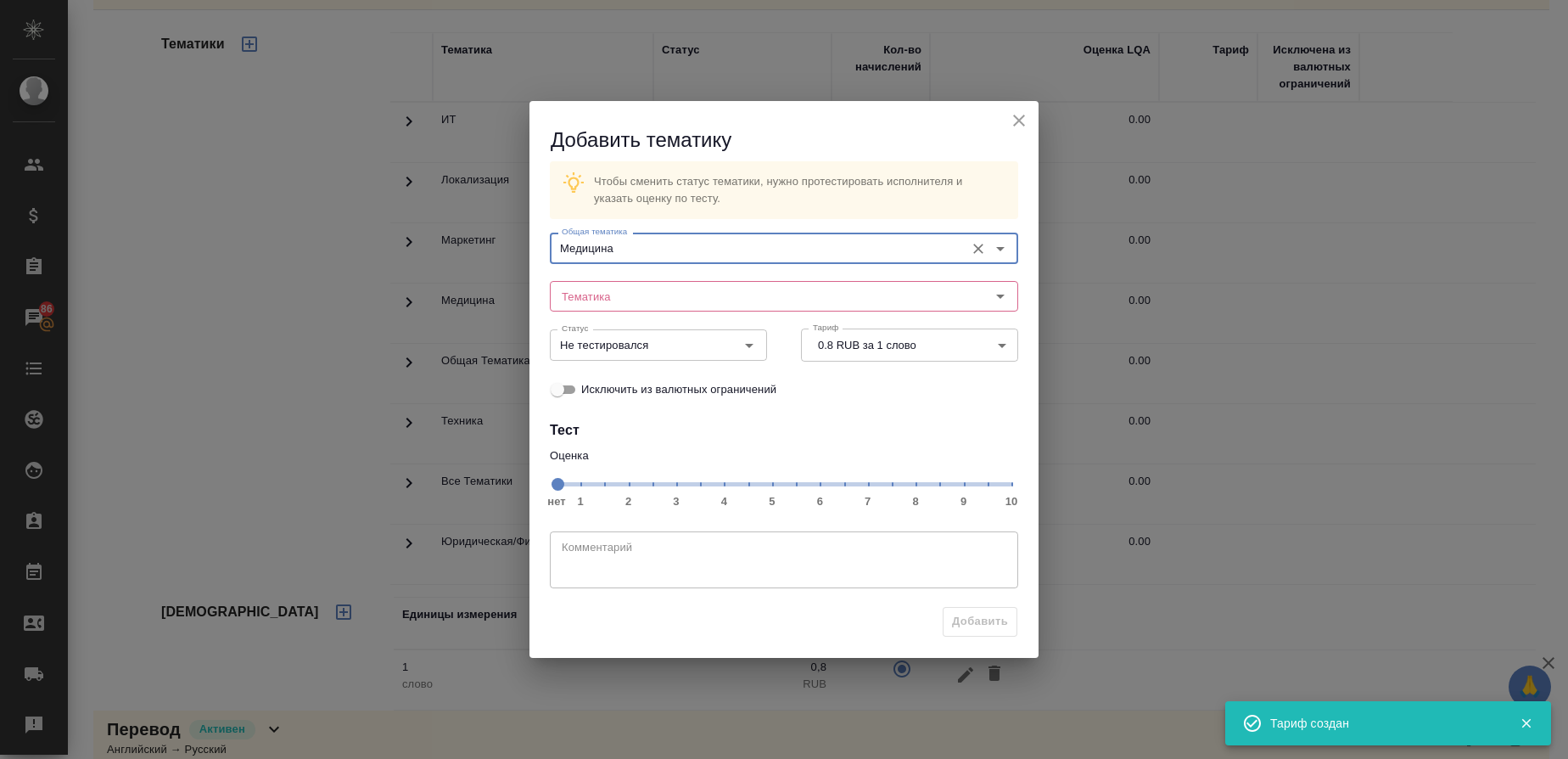
type input "Медицина"
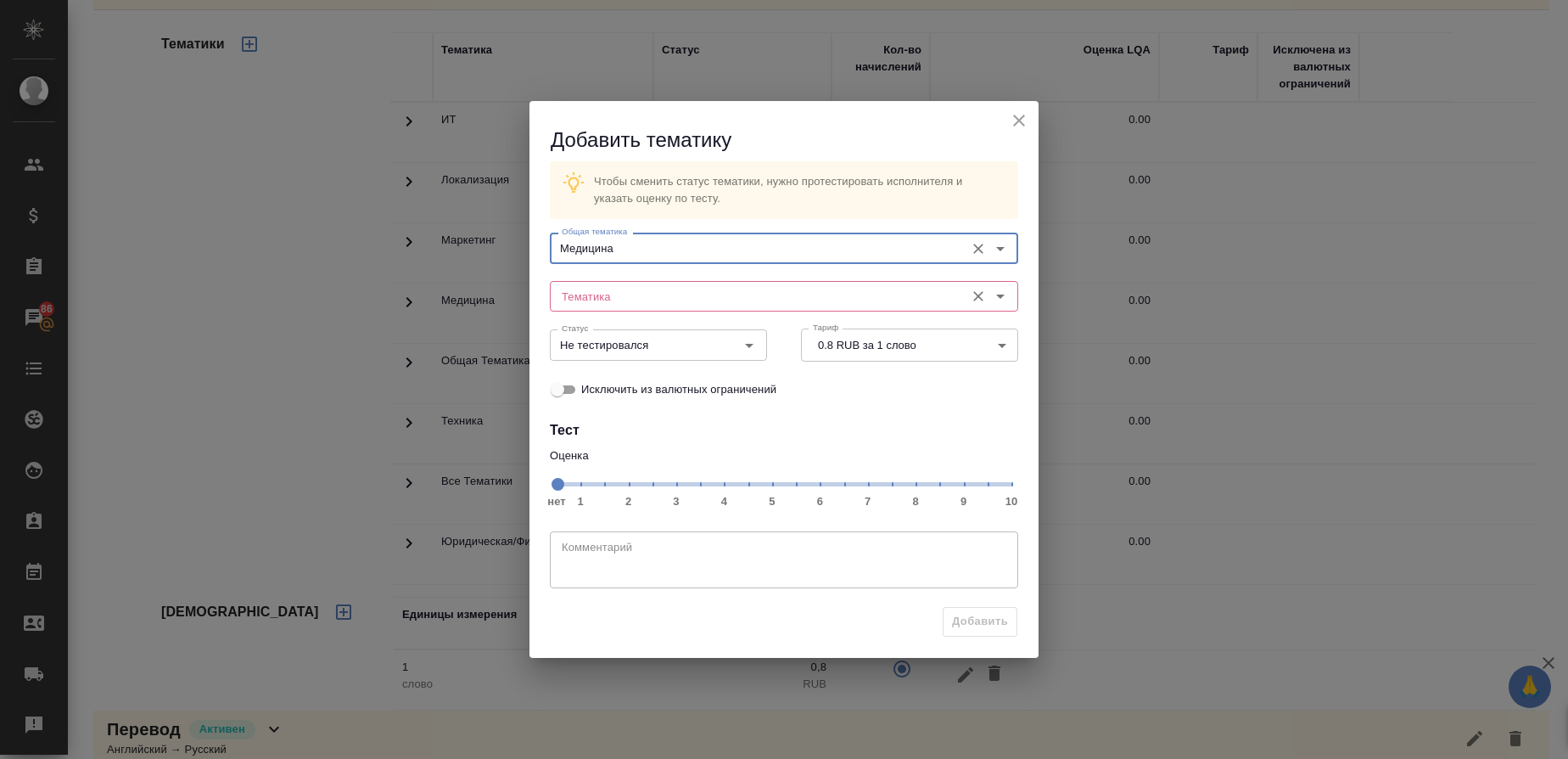
click at [588, 289] on input "Тематика" at bounding box center [755, 296] width 402 height 21
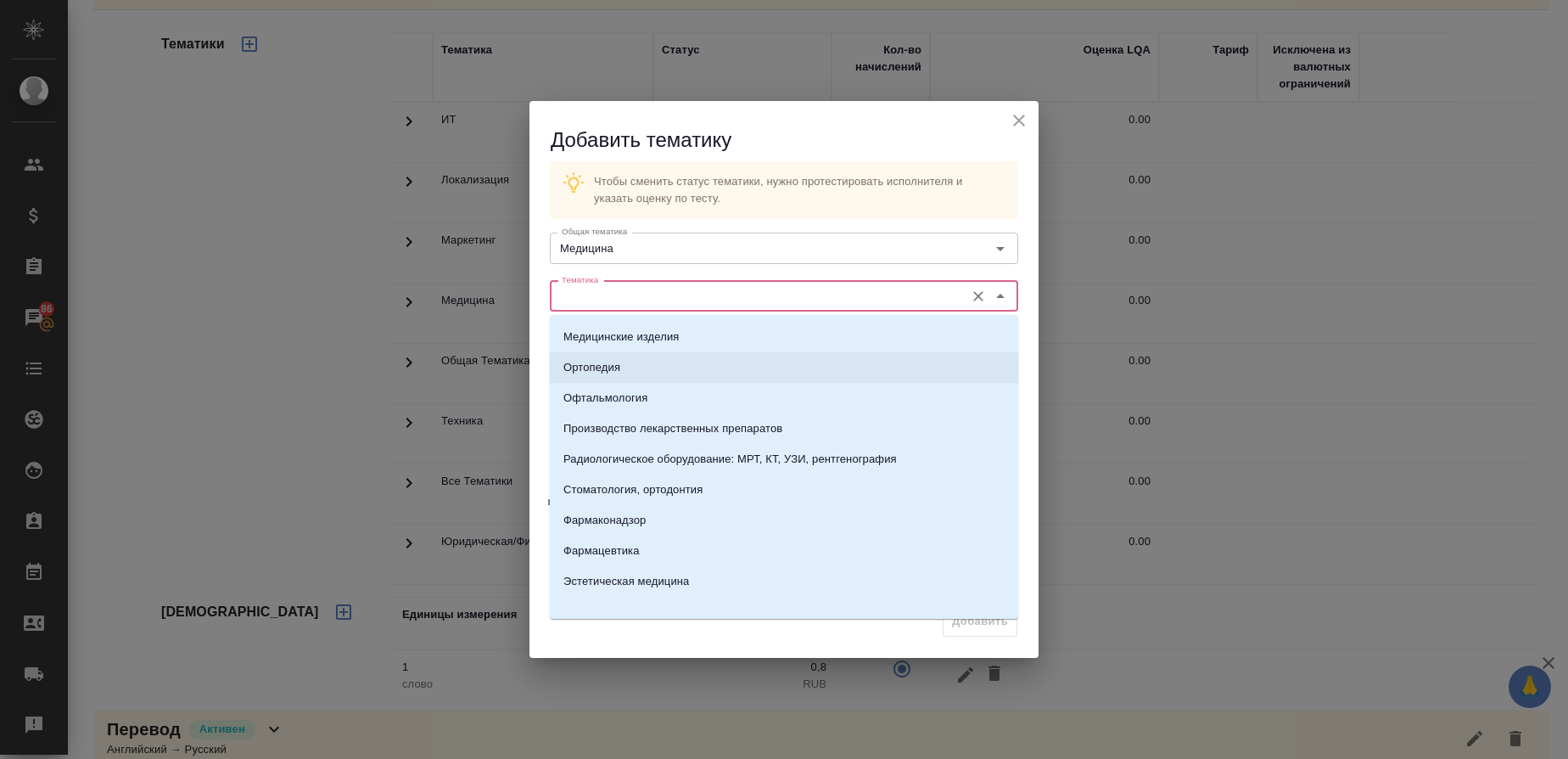
scroll to position [221, 0]
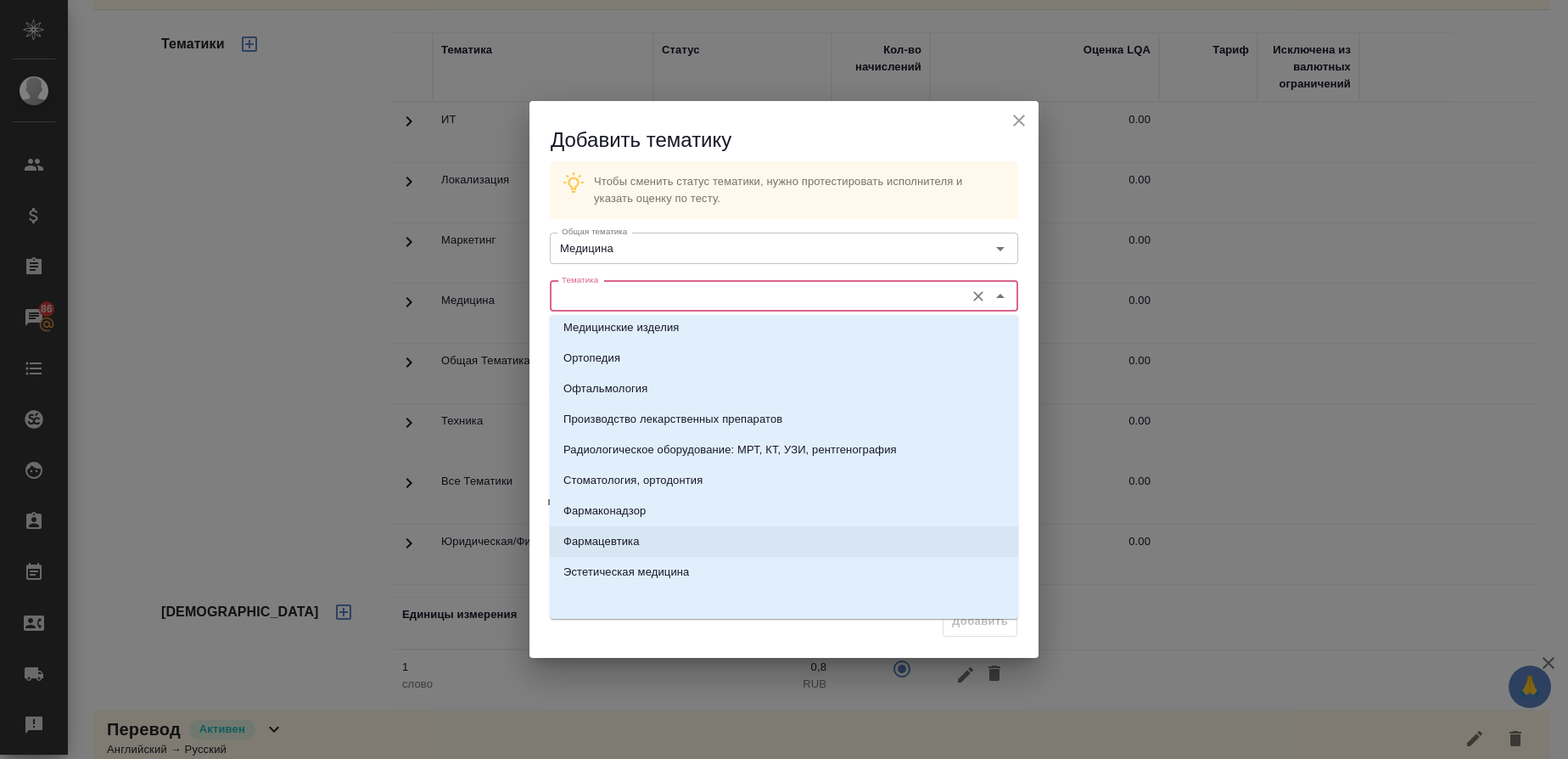
click at [622, 532] on li "Фармацевтика" at bounding box center [783, 541] width 468 height 30
type input "Фармацевтика"
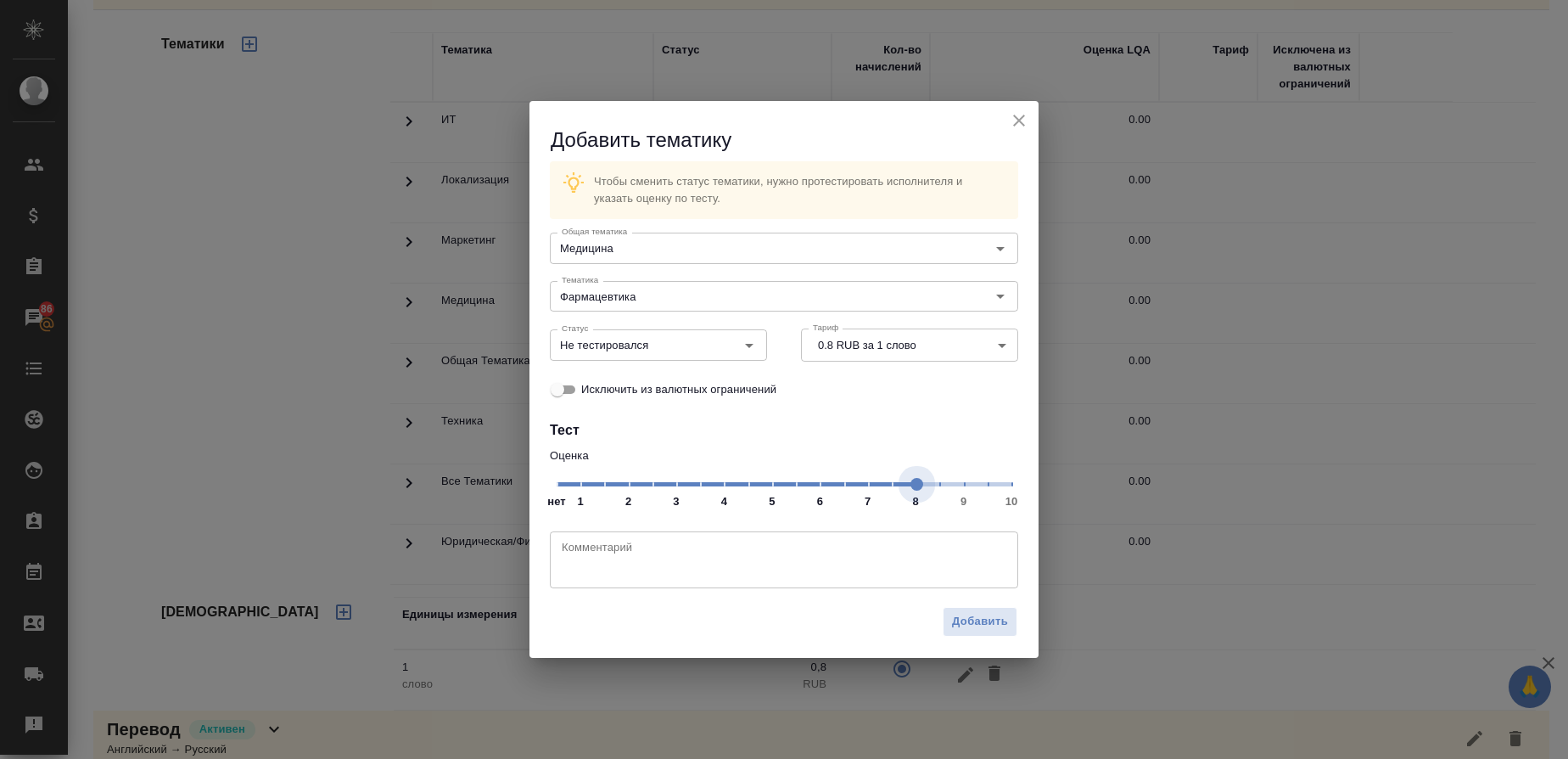
click at [915, 489] on span "нет 1 2 3 4 5 6 7 8 9 10" at bounding box center [784, 482] width 455 height 23
click at [749, 341] on icon "Open" at bounding box center [749, 345] width 21 height 21
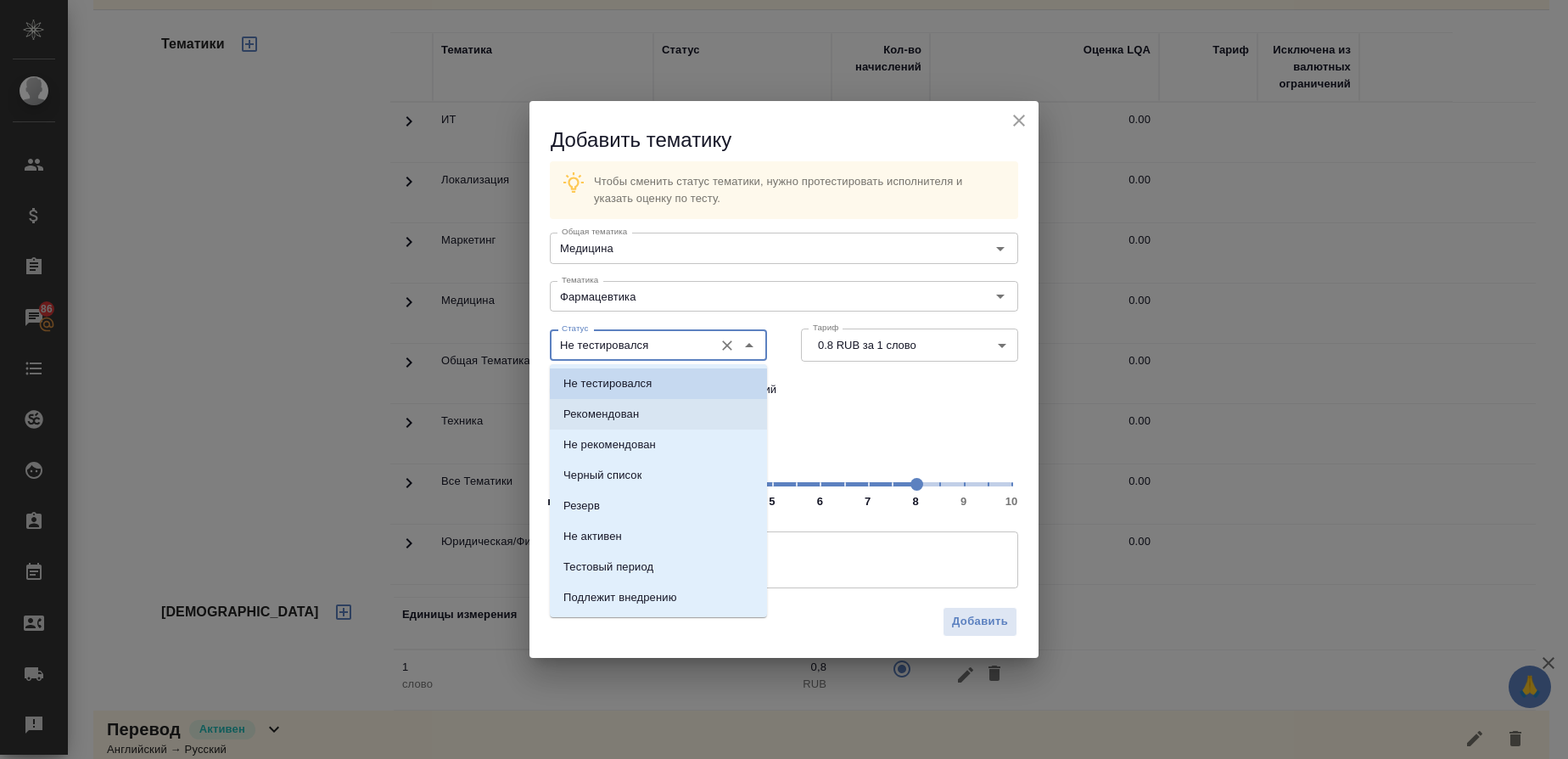
click at [605, 408] on p "Рекомендован" at bounding box center [601, 415] width 75 height 17
type input "Рекомендован"
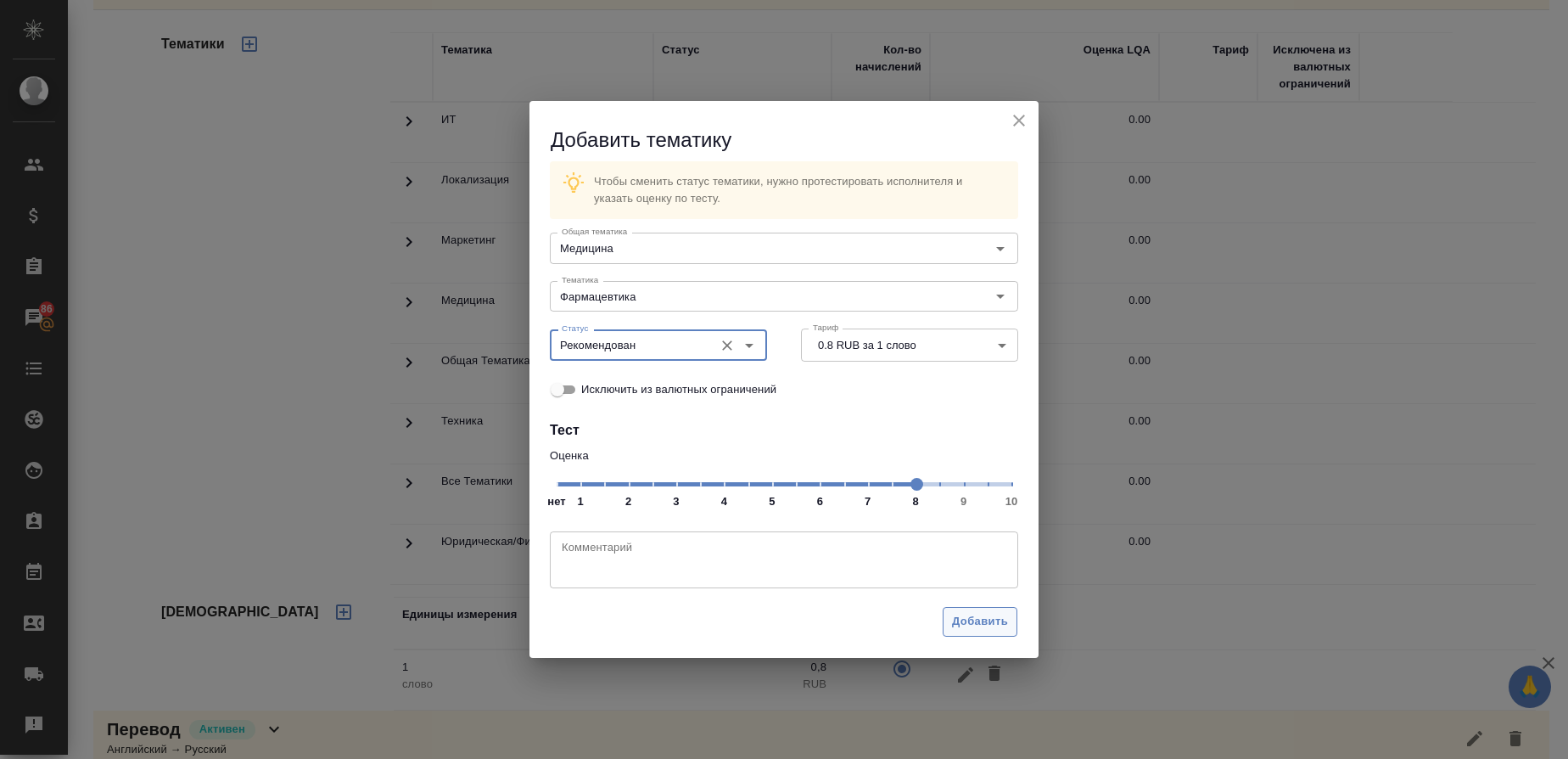
click at [972, 624] on span "Добавить" at bounding box center [980, 621] width 56 height 20
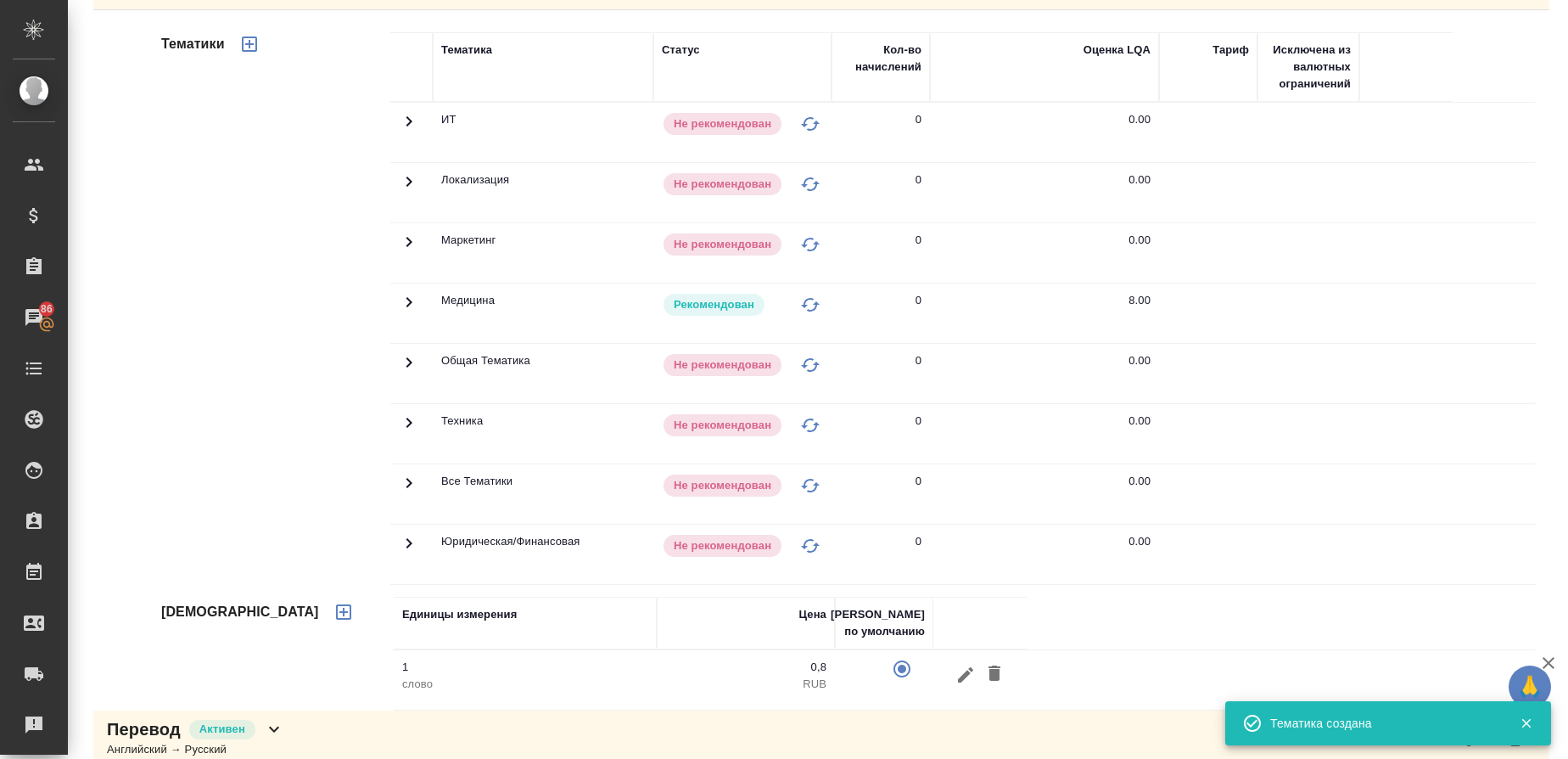
click at [243, 48] on icon "button" at bounding box center [250, 44] width 21 height 21
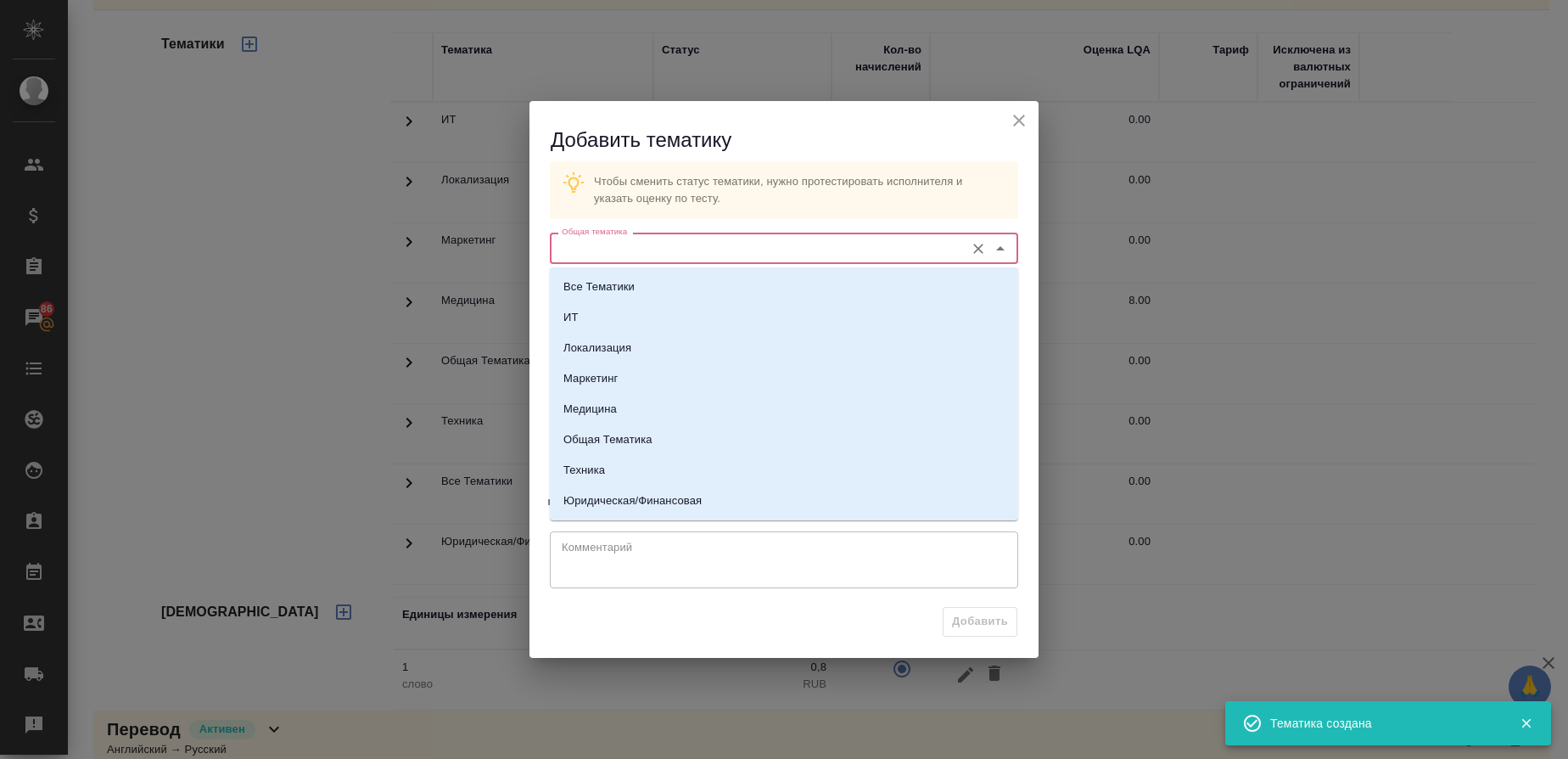
click at [594, 253] on input "Общая тематика" at bounding box center [755, 248] width 402 height 21
click at [606, 402] on p "Медицина" at bounding box center [590, 409] width 54 height 17
type input "Медицина"
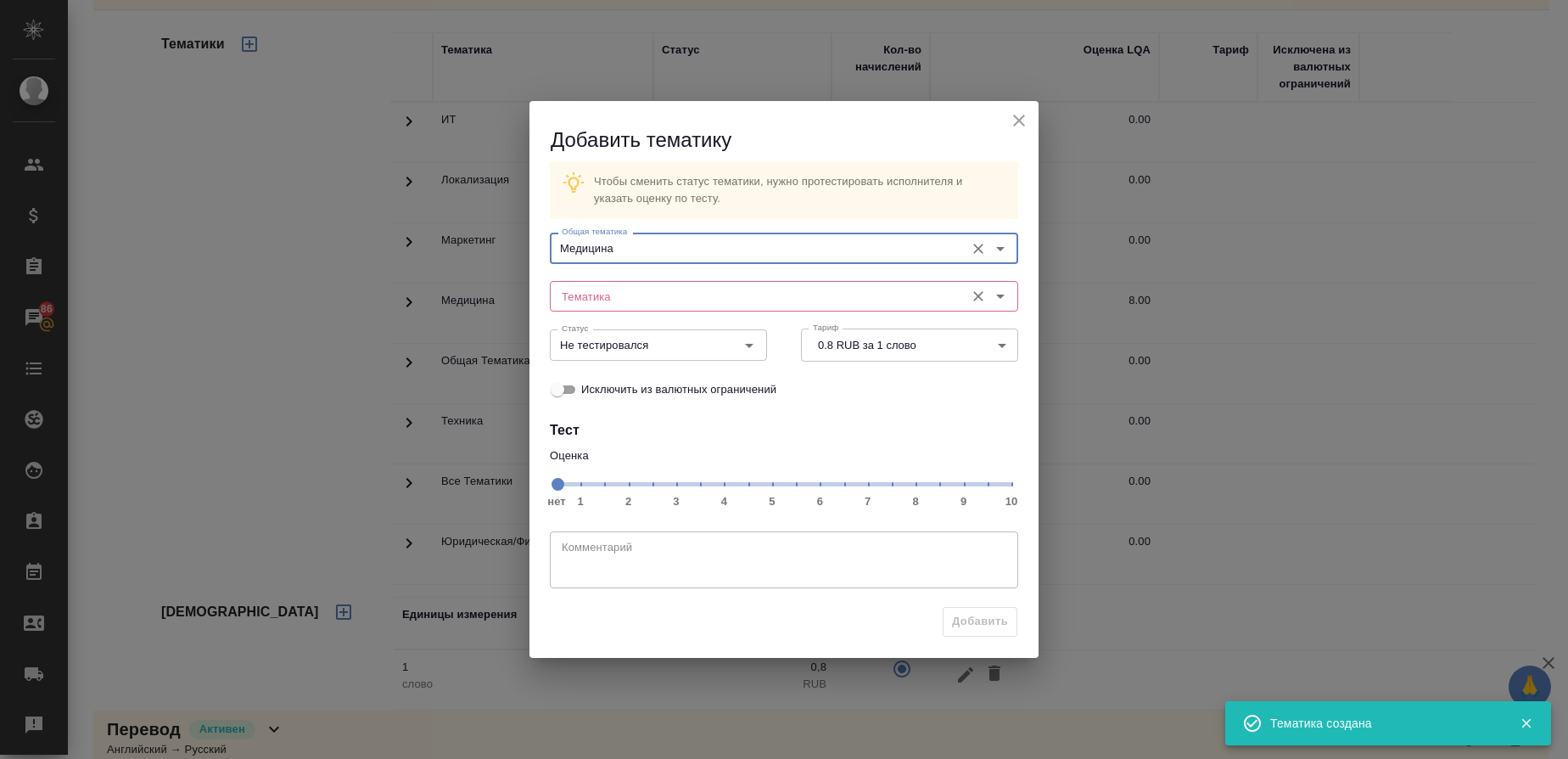
click at [595, 283] on div "Тематика" at bounding box center [783, 296] width 468 height 30
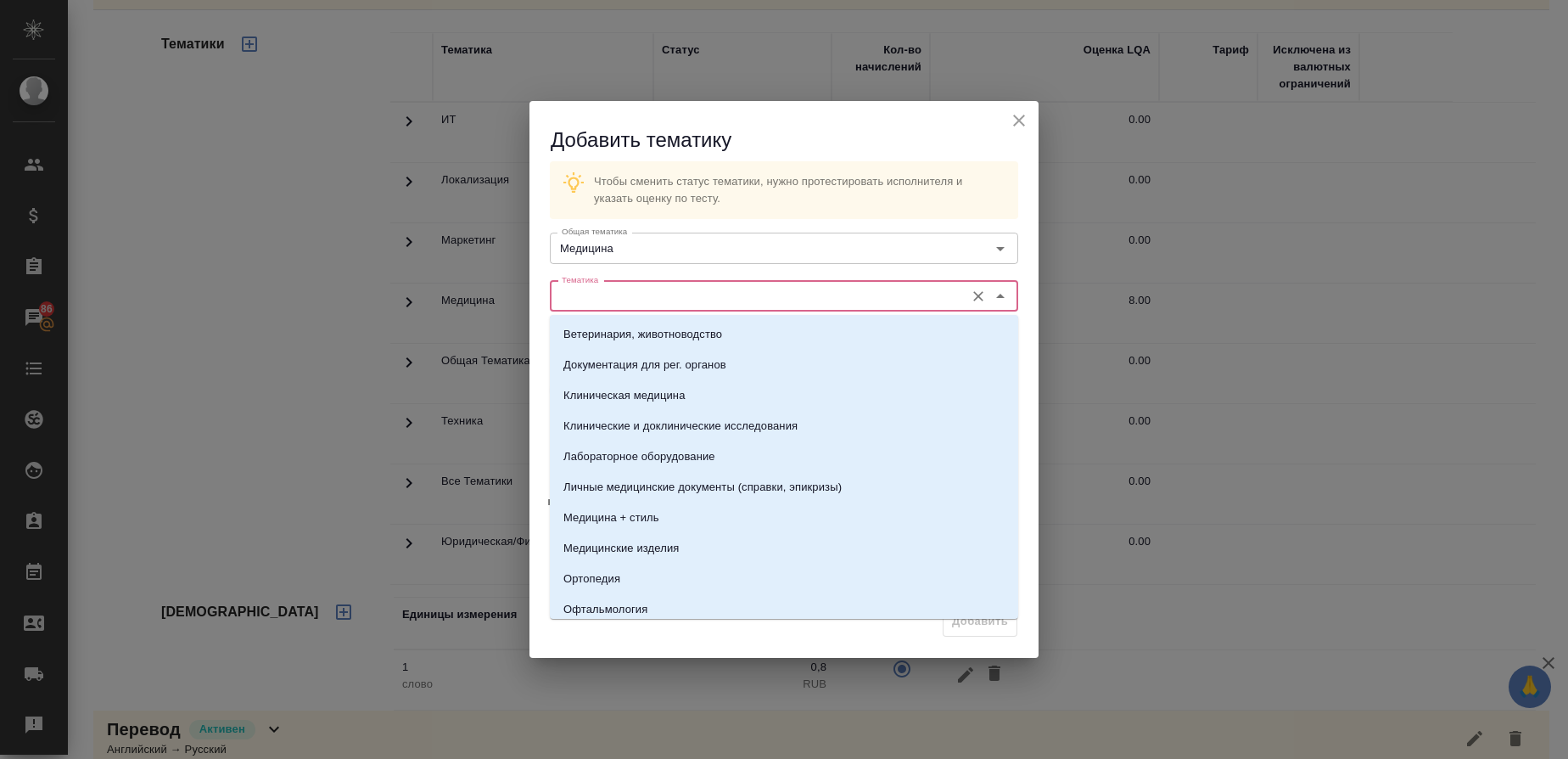
click at [637, 300] on input "Тематика" at bounding box center [755, 296] width 402 height 21
click at [692, 420] on p "Клинические и доклинические исследования" at bounding box center [680, 426] width 235 height 17
type input "Клинические и доклинические исследования"
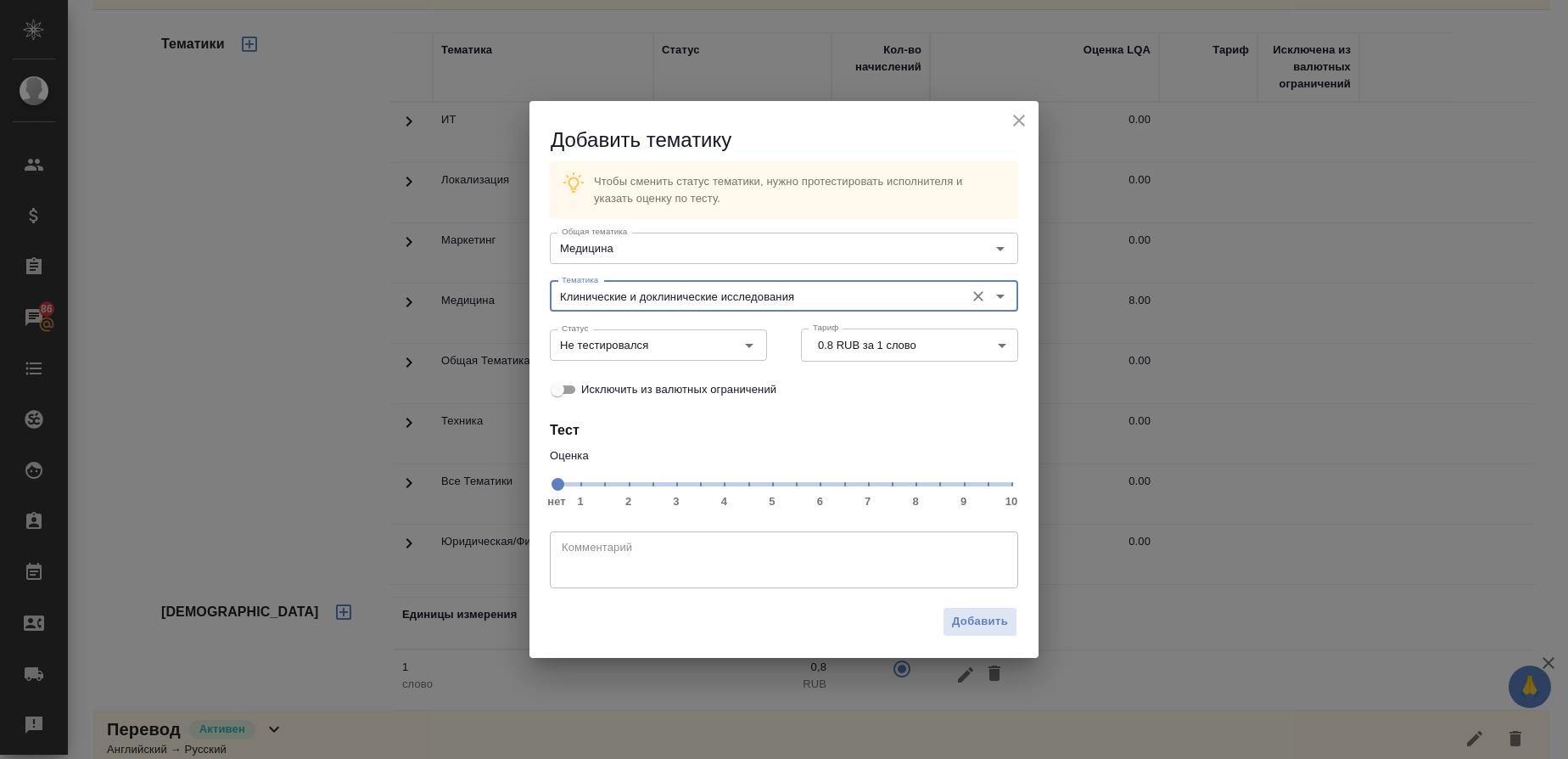
click at [909, 486] on span "нет 1 2 3 4 5 6 7 8 9 10" at bounding box center [784, 482] width 455 height 23
click at [749, 351] on icon "Open" at bounding box center [749, 345] width 21 height 21
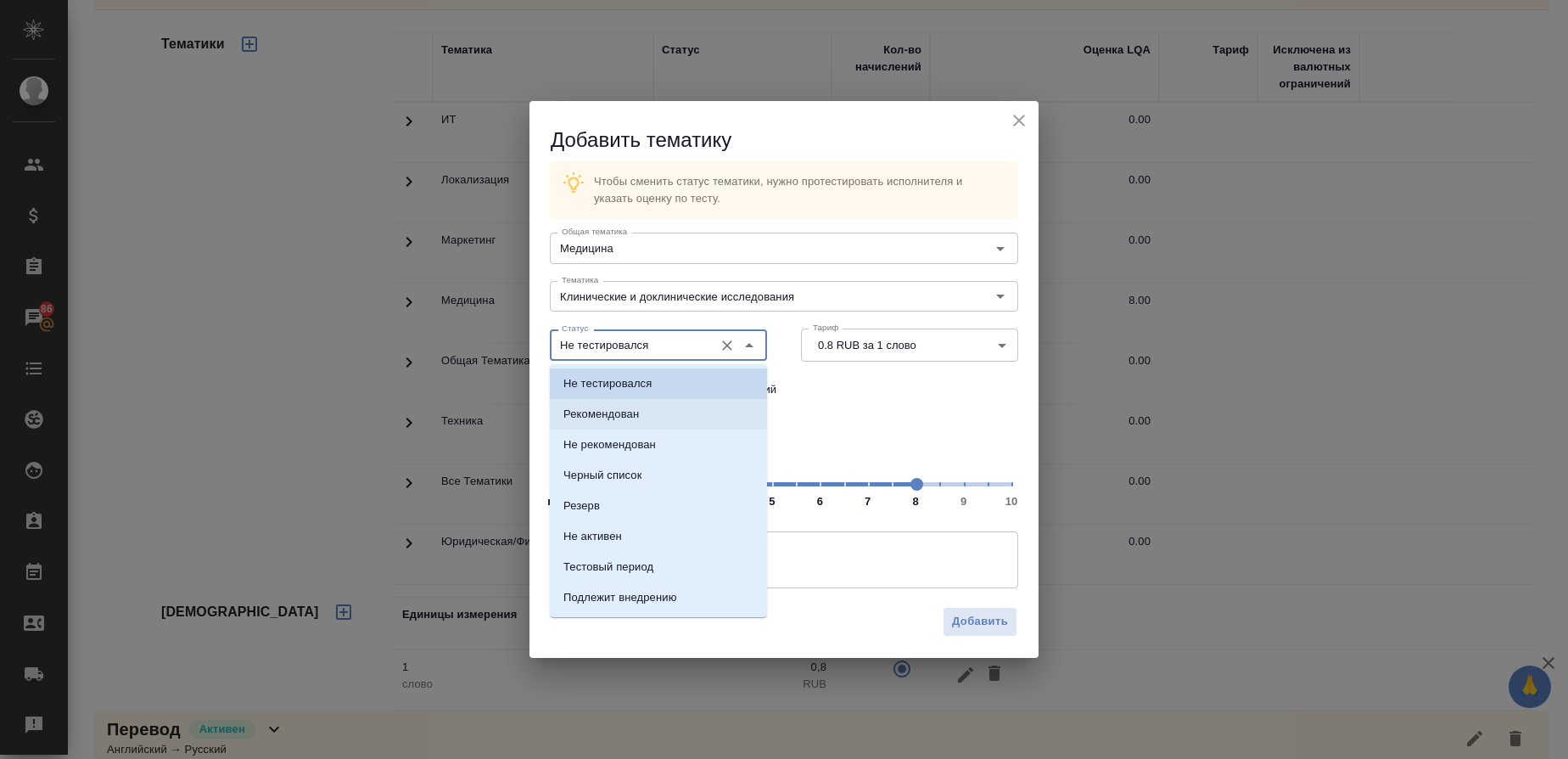
click at [628, 407] on p "Рекомендован" at bounding box center [601, 415] width 75 height 17
type input "Рекомендован"
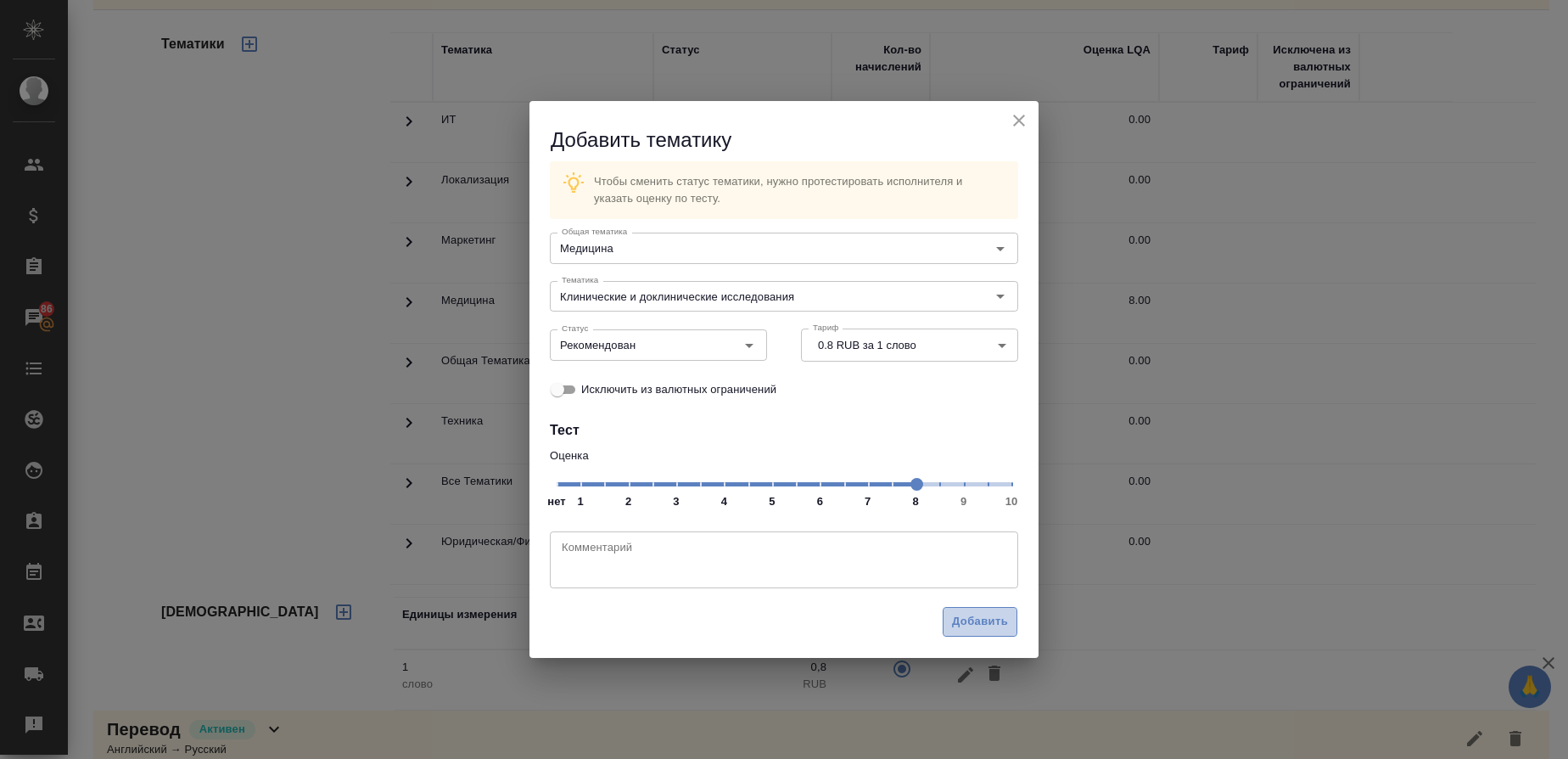
click at [992, 627] on span "Добавить" at bounding box center [980, 621] width 56 height 20
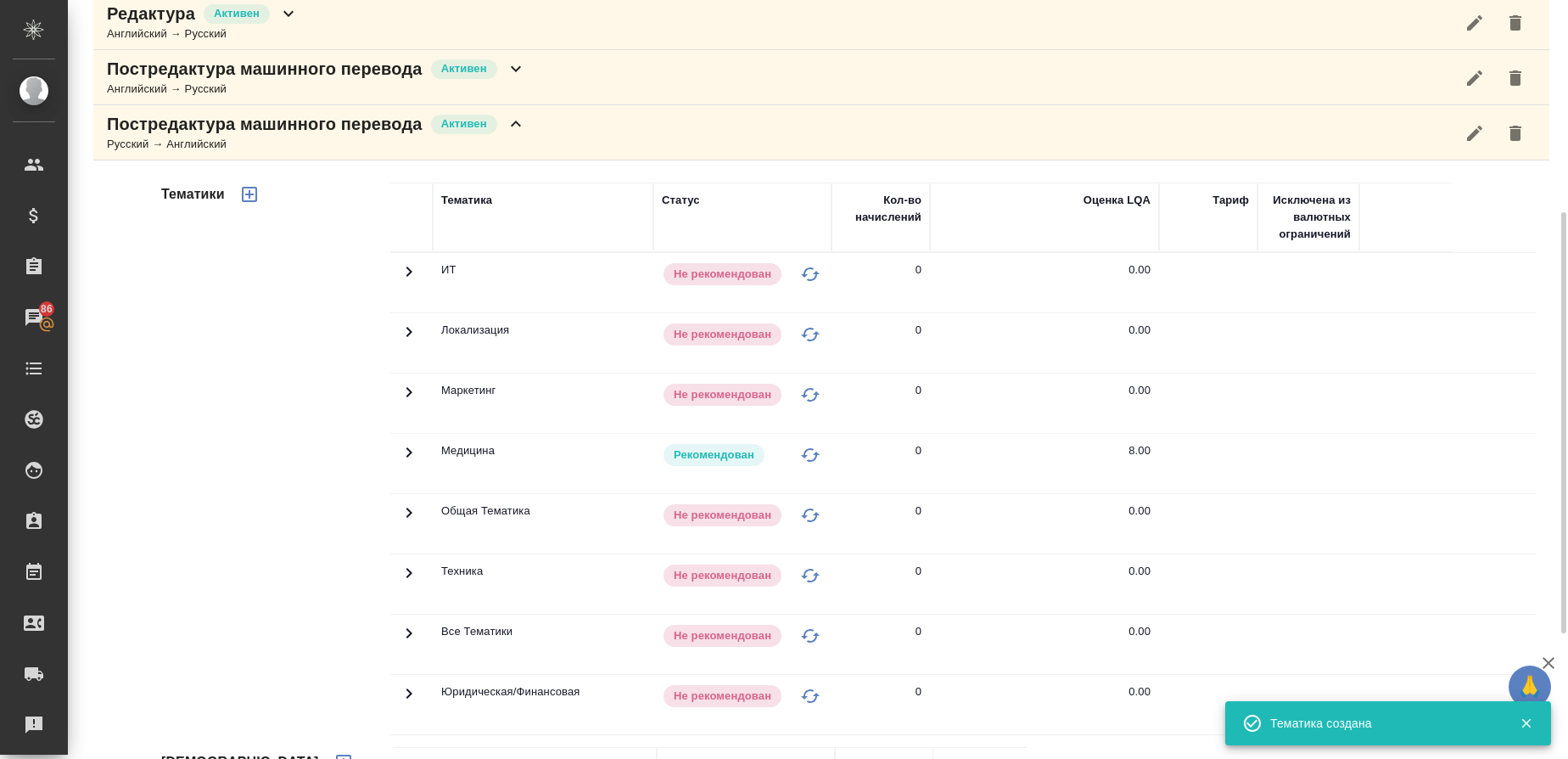
scroll to position [378, 0]
click at [237, 142] on div "Русский → Английский" at bounding box center [317, 146] width 419 height 17
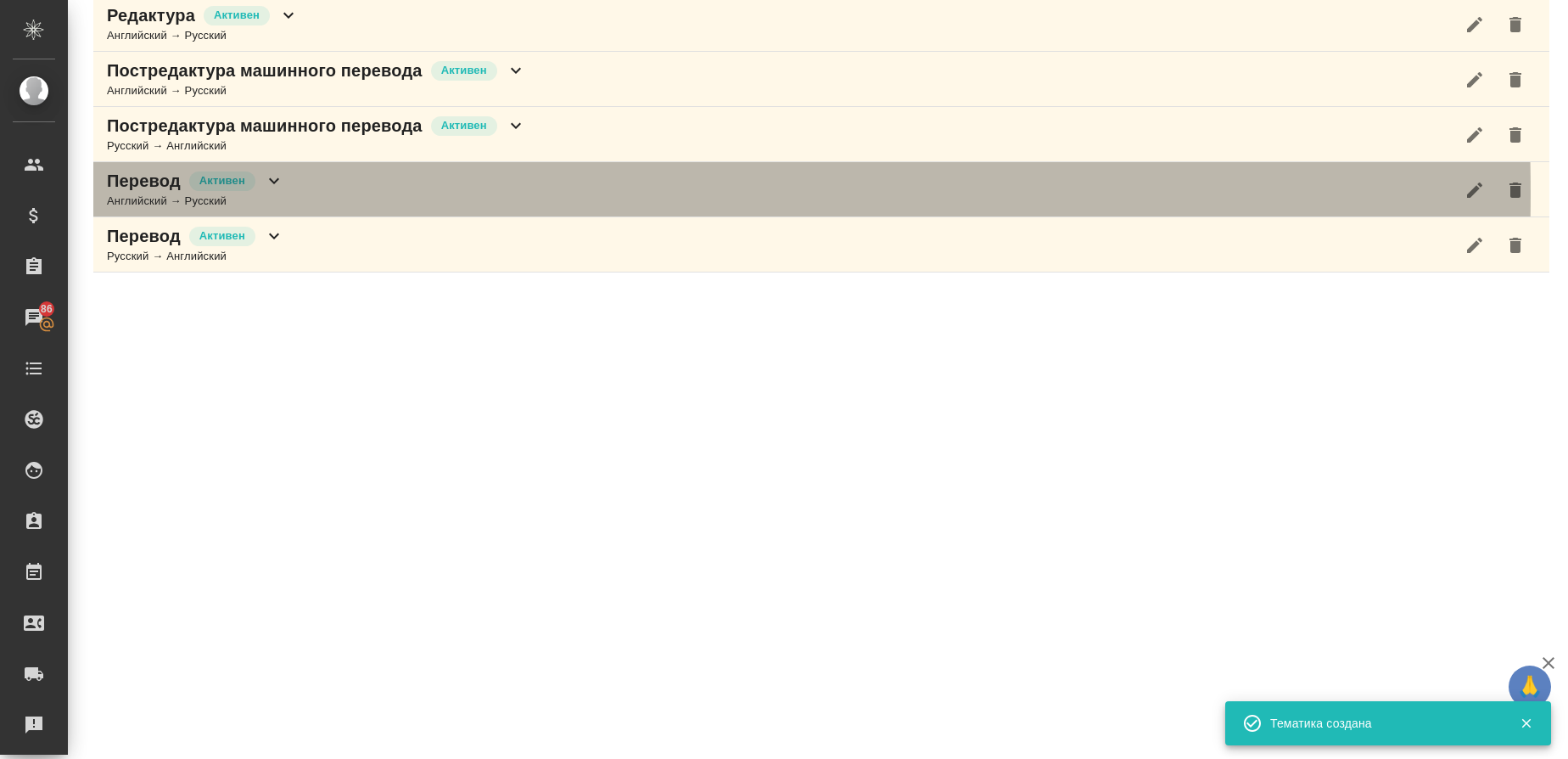
click at [155, 194] on div "Английский → Русский" at bounding box center [196, 202] width 177 height 17
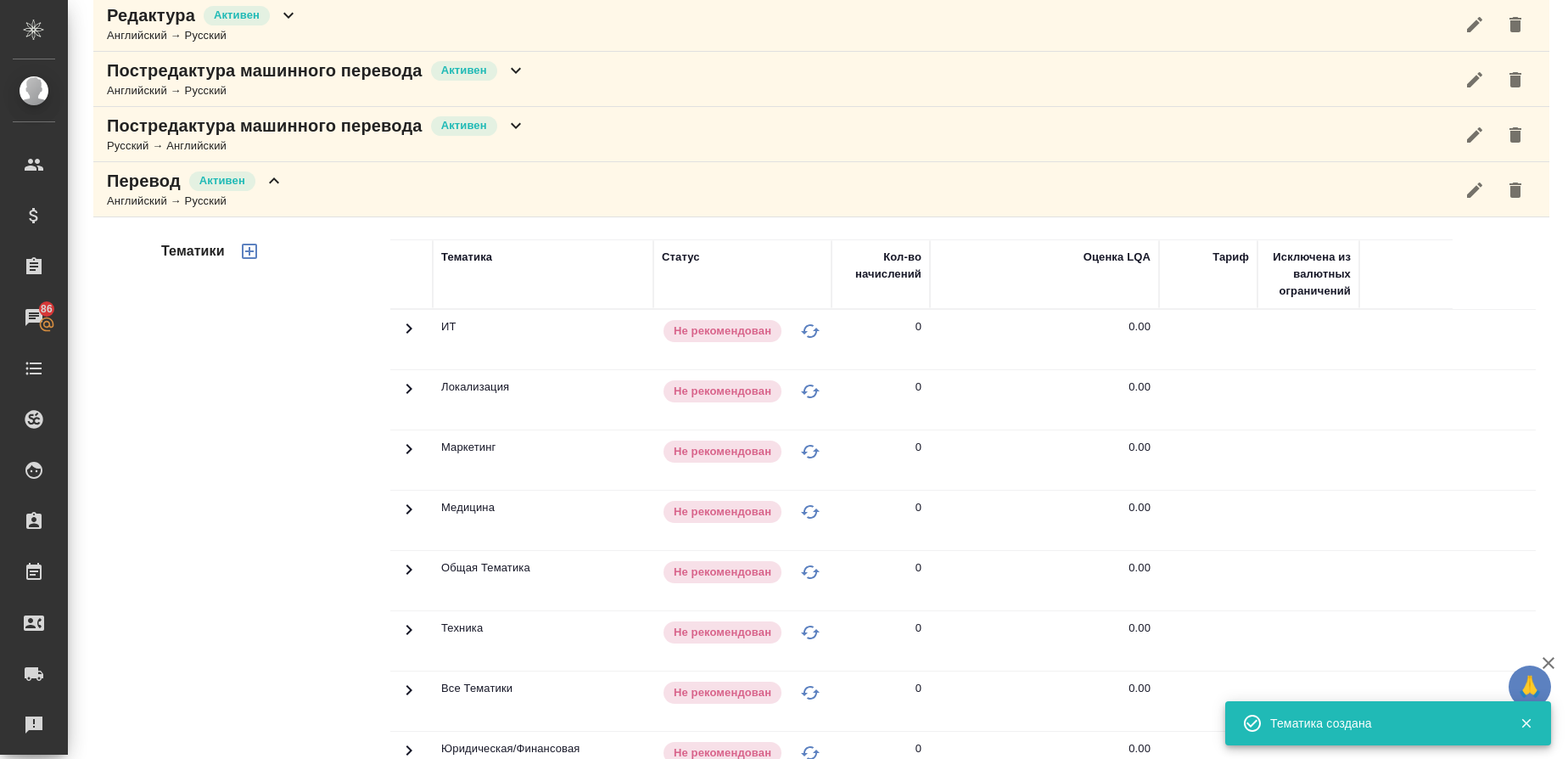
scroll to position [531, 0]
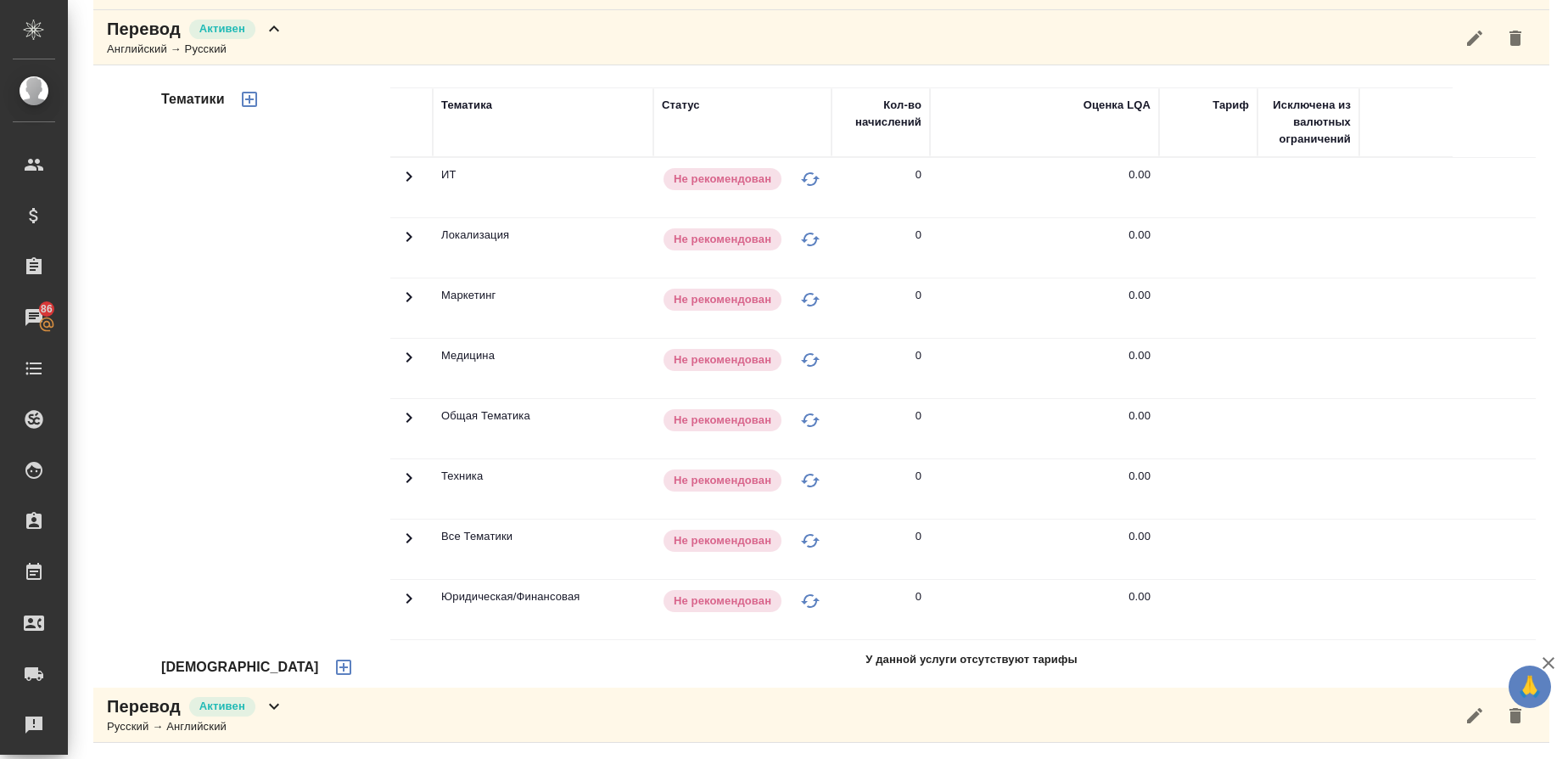
click at [336, 663] on icon "button" at bounding box center [344, 667] width 16 height 16
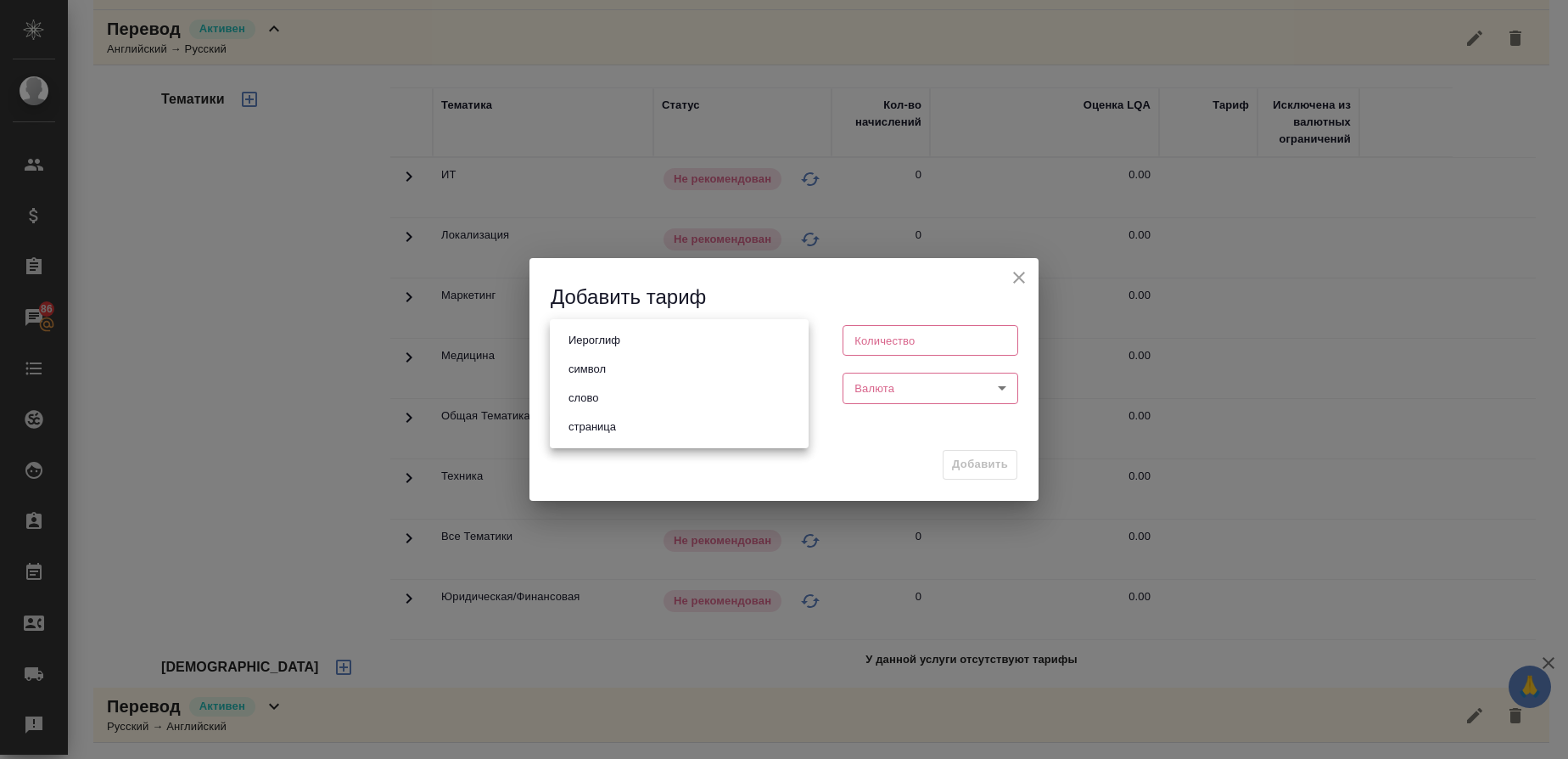
click at [625, 351] on body "🙏 .cls-1 fill:#fff; AWATERA Gusmanova Nailya Клиенты Спецификации Заказы 86 Чат…" at bounding box center [784, 379] width 1568 height 759
click at [606, 392] on li "слово" at bounding box center [678, 397] width 259 height 29
type input "5a8b1489cc6b4906c91bfd90"
type input "1"
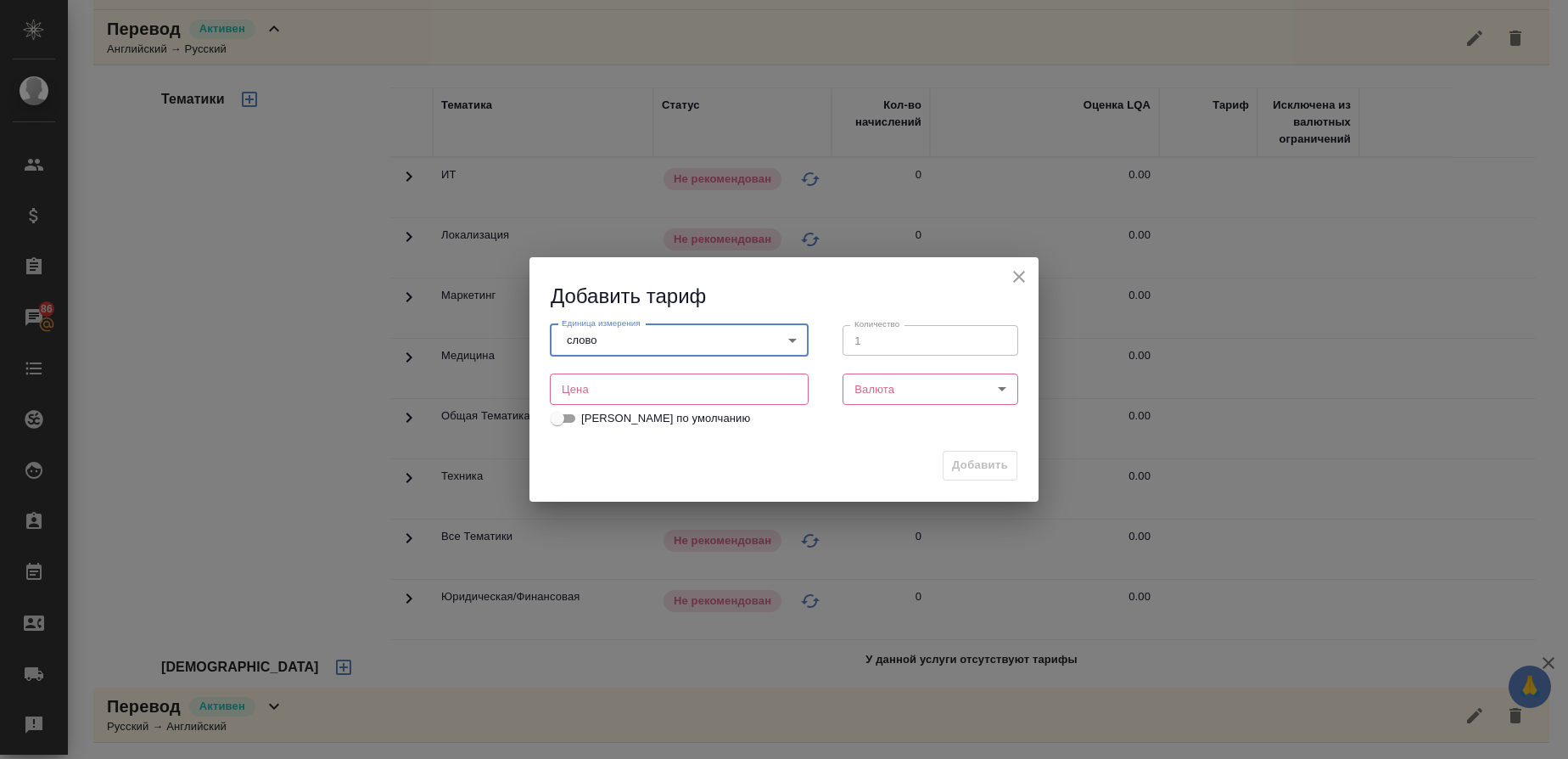
click at [689, 389] on input "number" at bounding box center [678, 388] width 259 height 30
type input "0.8"
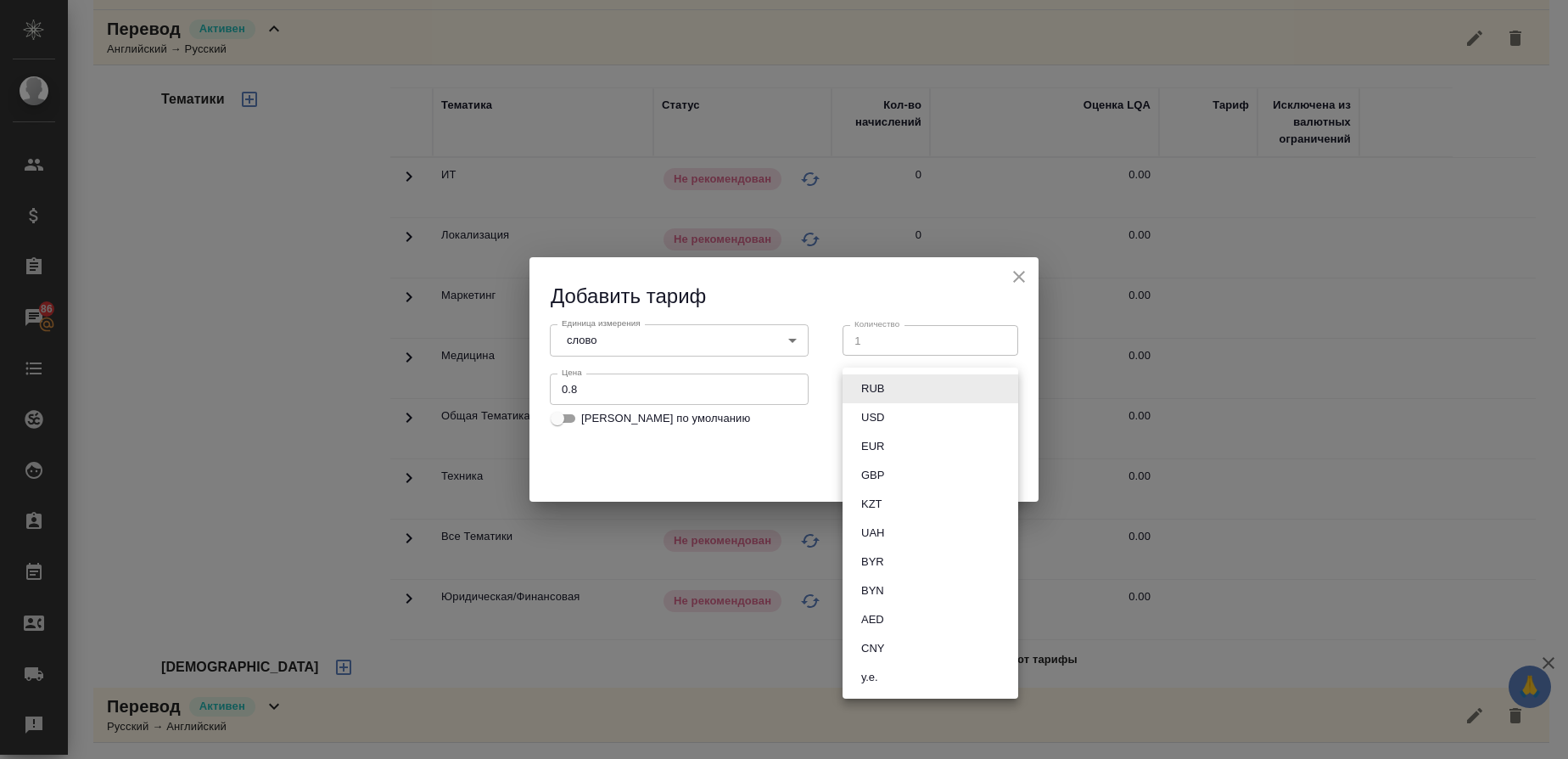
click at [894, 400] on body "🙏 .cls-1 fill:#fff; AWATERA Gusmanova Nailya Клиенты Спецификации Заказы 86 Чат…" at bounding box center [784, 379] width 1568 height 759
click at [875, 395] on button "RUB" at bounding box center [872, 389] width 33 height 19
type input "RUB"
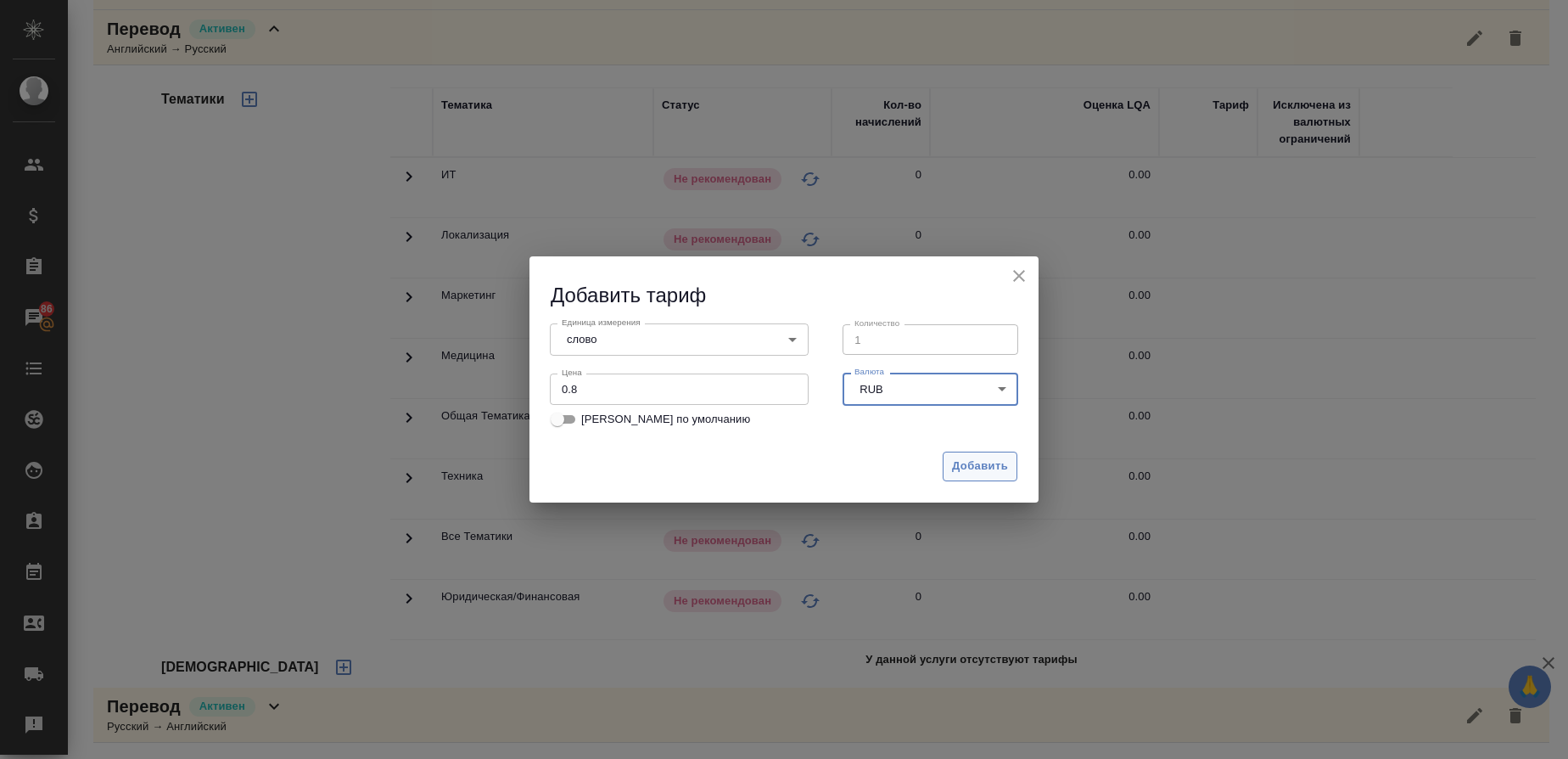
click at [965, 462] on span "Добавить" at bounding box center [980, 466] width 56 height 20
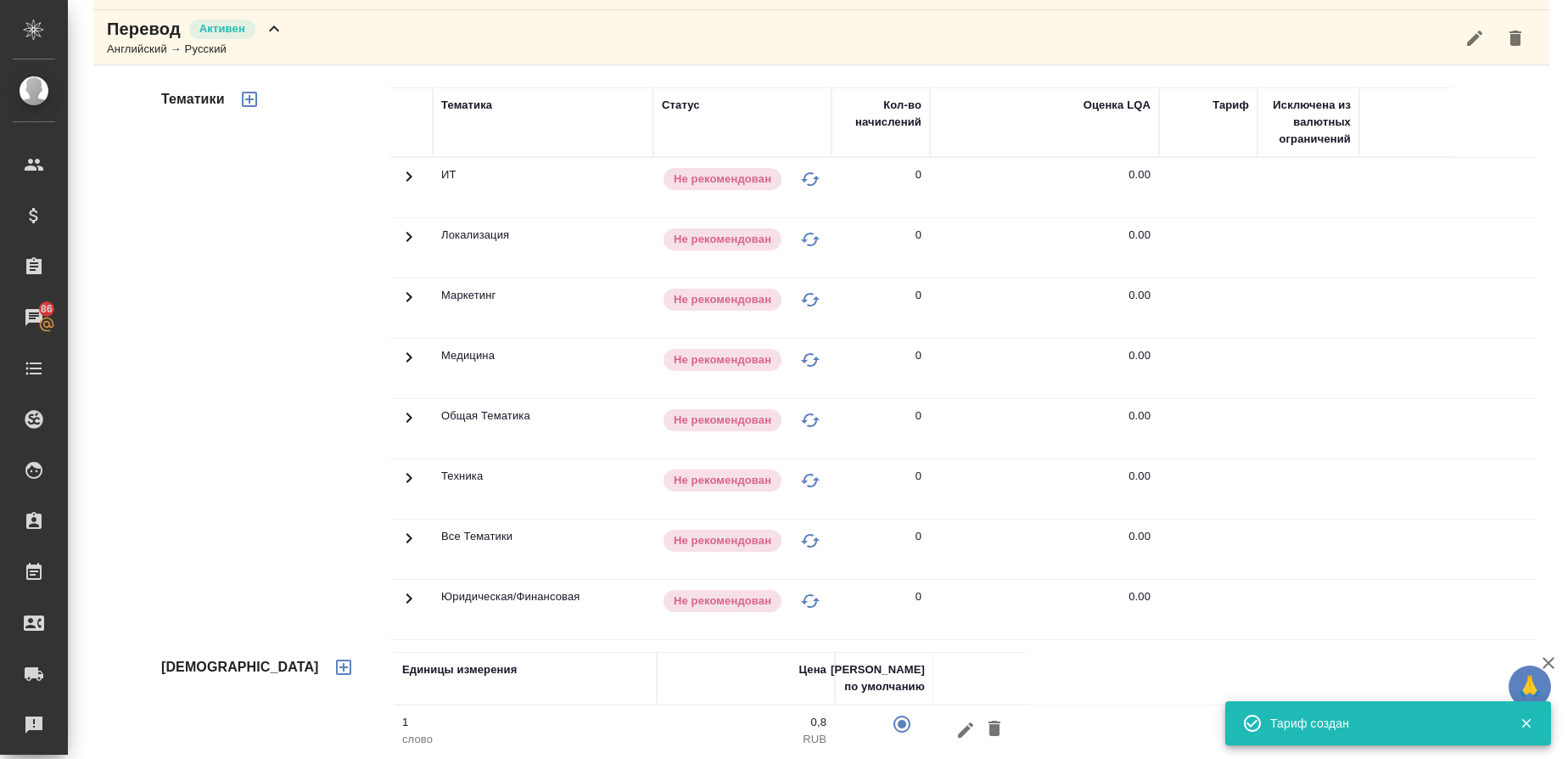
click at [240, 96] on icon "button" at bounding box center [250, 100] width 21 height 21
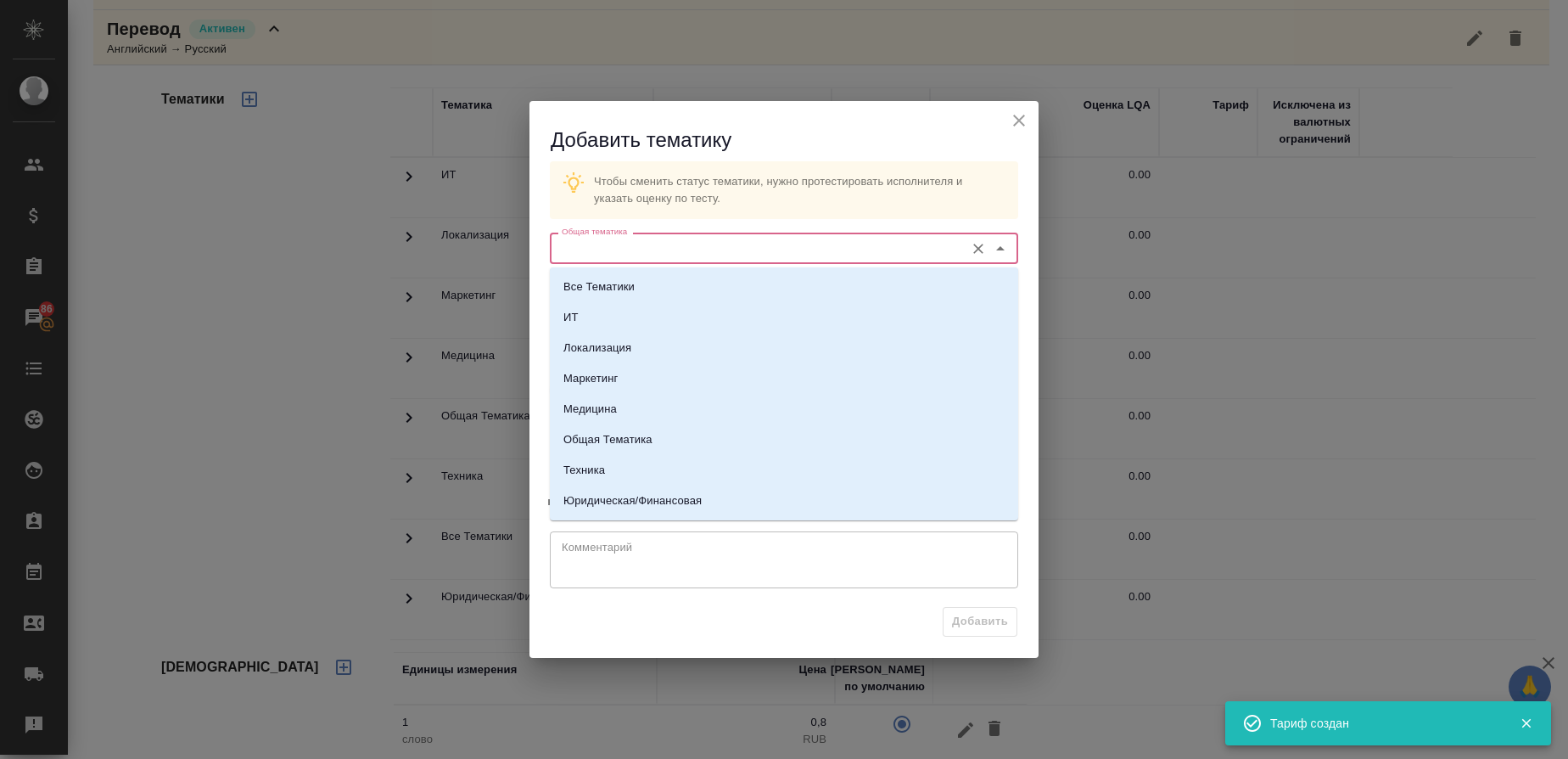
click at [622, 255] on input "Общая тематика" at bounding box center [755, 248] width 402 height 21
click at [602, 402] on p "Медицина" at bounding box center [590, 409] width 54 height 17
type input "Медицина"
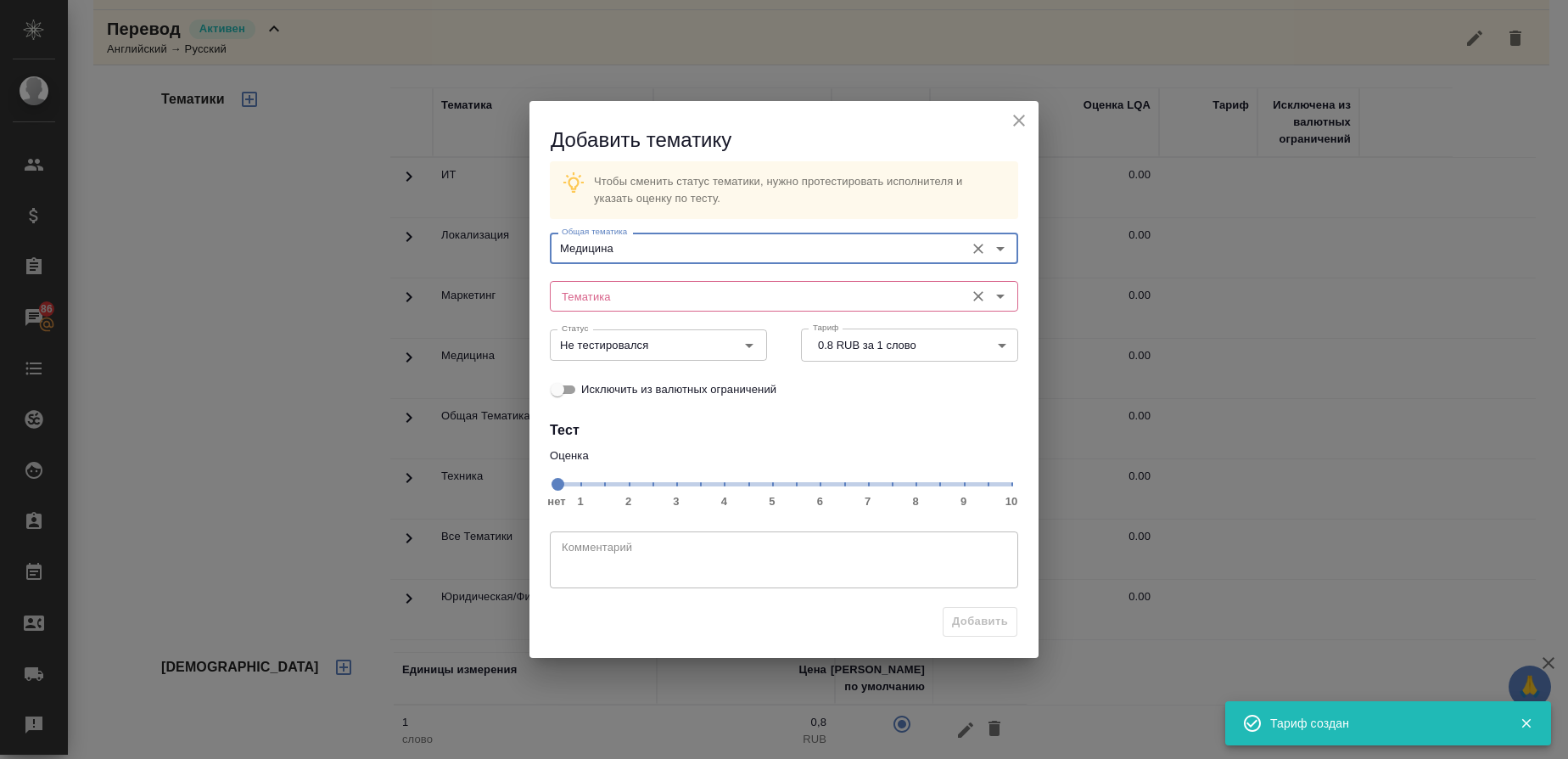
click at [604, 299] on input "Тематика" at bounding box center [755, 296] width 402 height 21
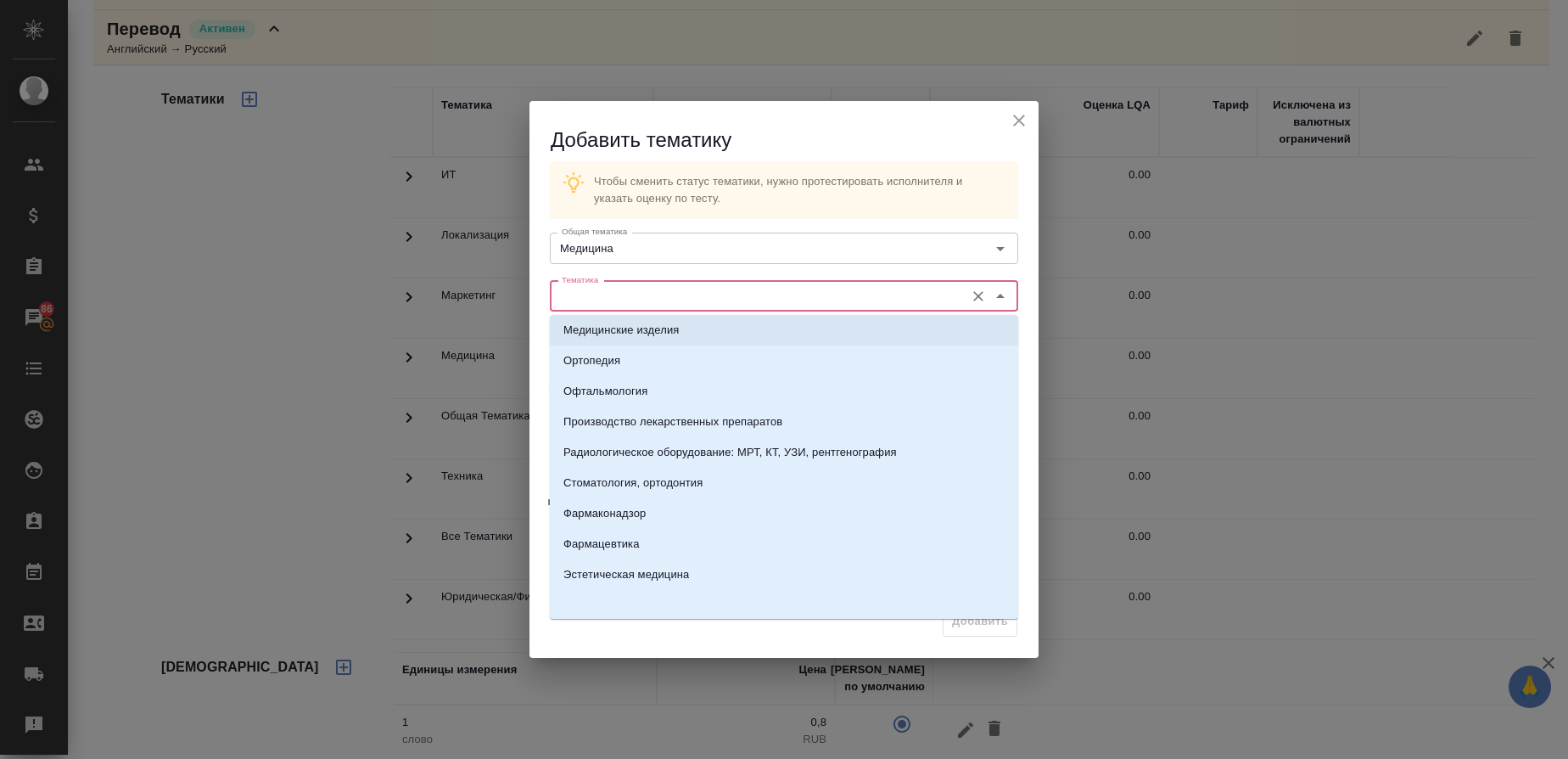
scroll to position [221, 0]
click at [620, 542] on p "Фармацевтика" at bounding box center [601, 542] width 76 height 17
type input "Фармацевтика"
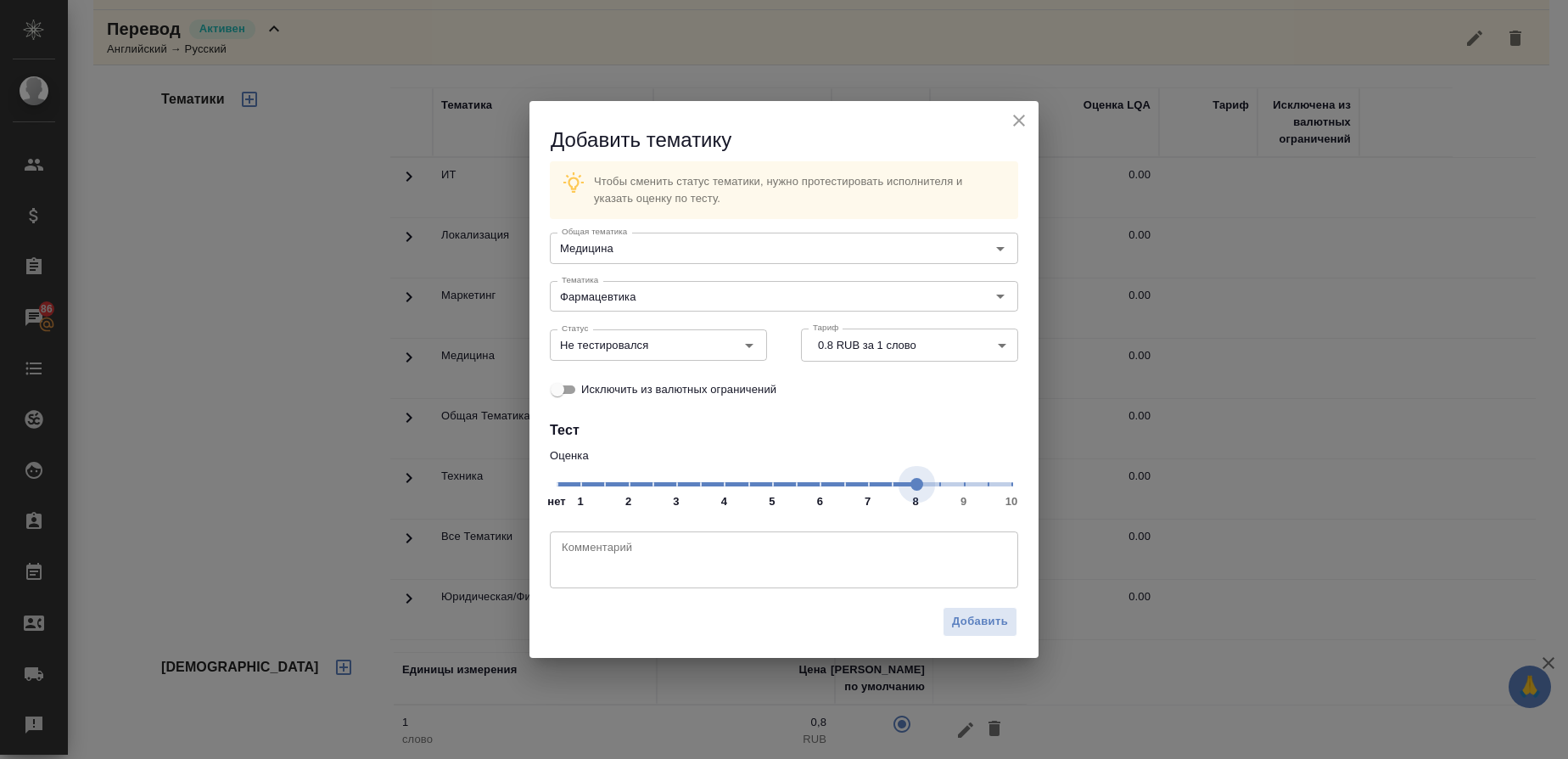
click at [923, 486] on span "нет 1 2 3 4 5 6 7 8 9 10" at bounding box center [784, 482] width 455 height 23
click at [753, 355] on icon "Open" at bounding box center [749, 345] width 21 height 21
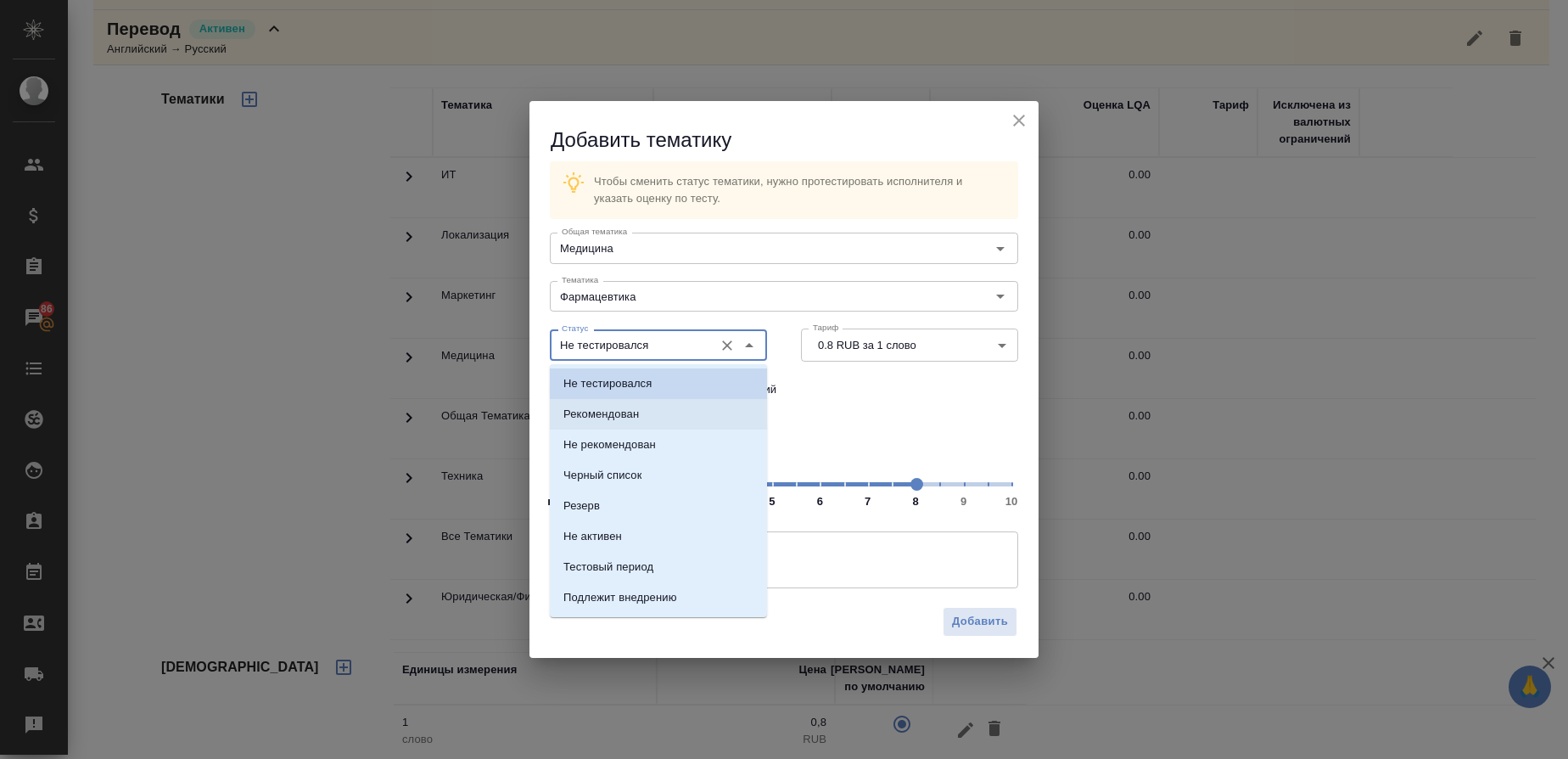
click at [623, 403] on li "Рекомендован" at bounding box center [658, 414] width 217 height 30
type input "Рекомендован"
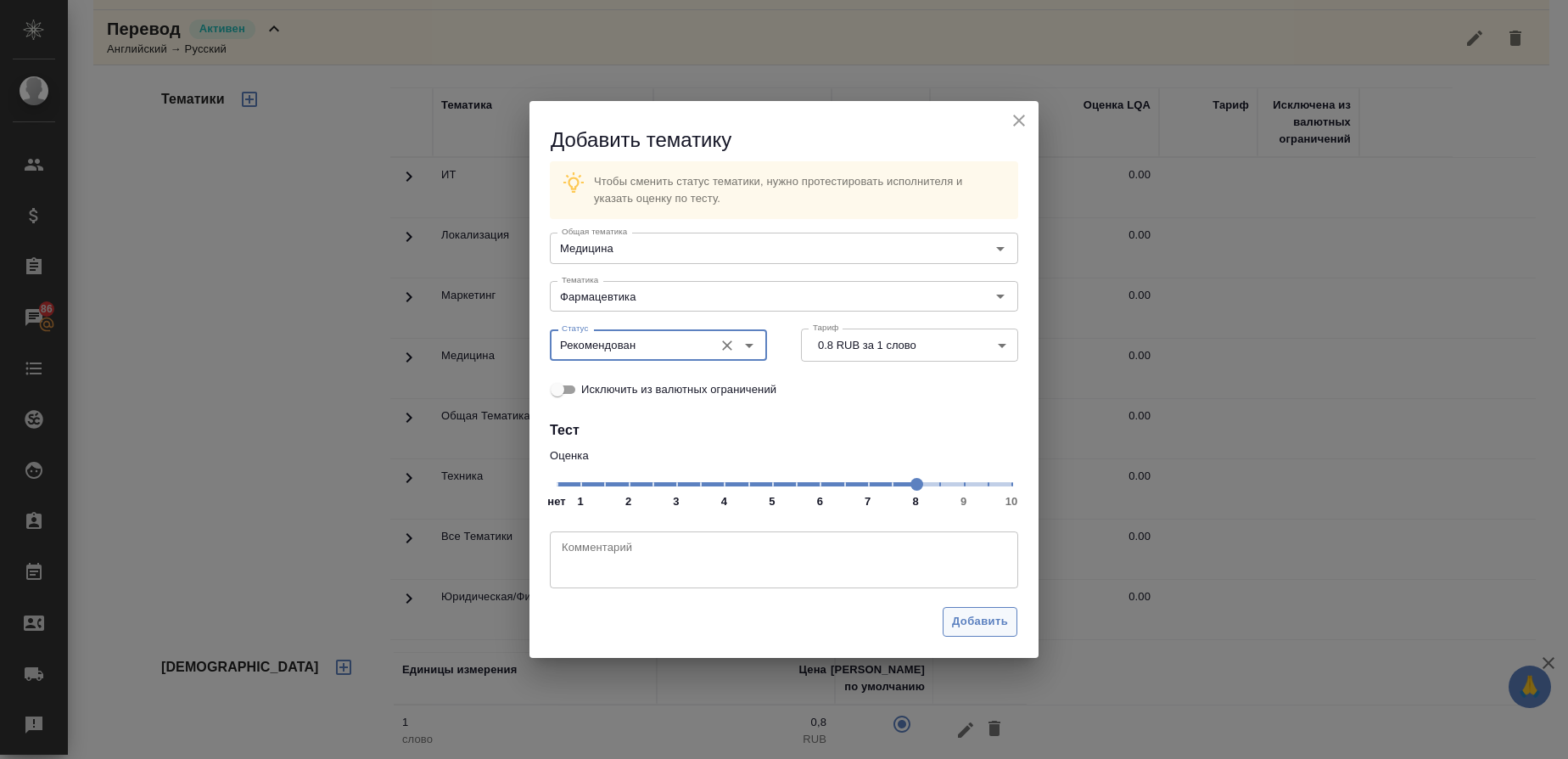
click at [974, 629] on span "Добавить" at bounding box center [980, 621] width 56 height 20
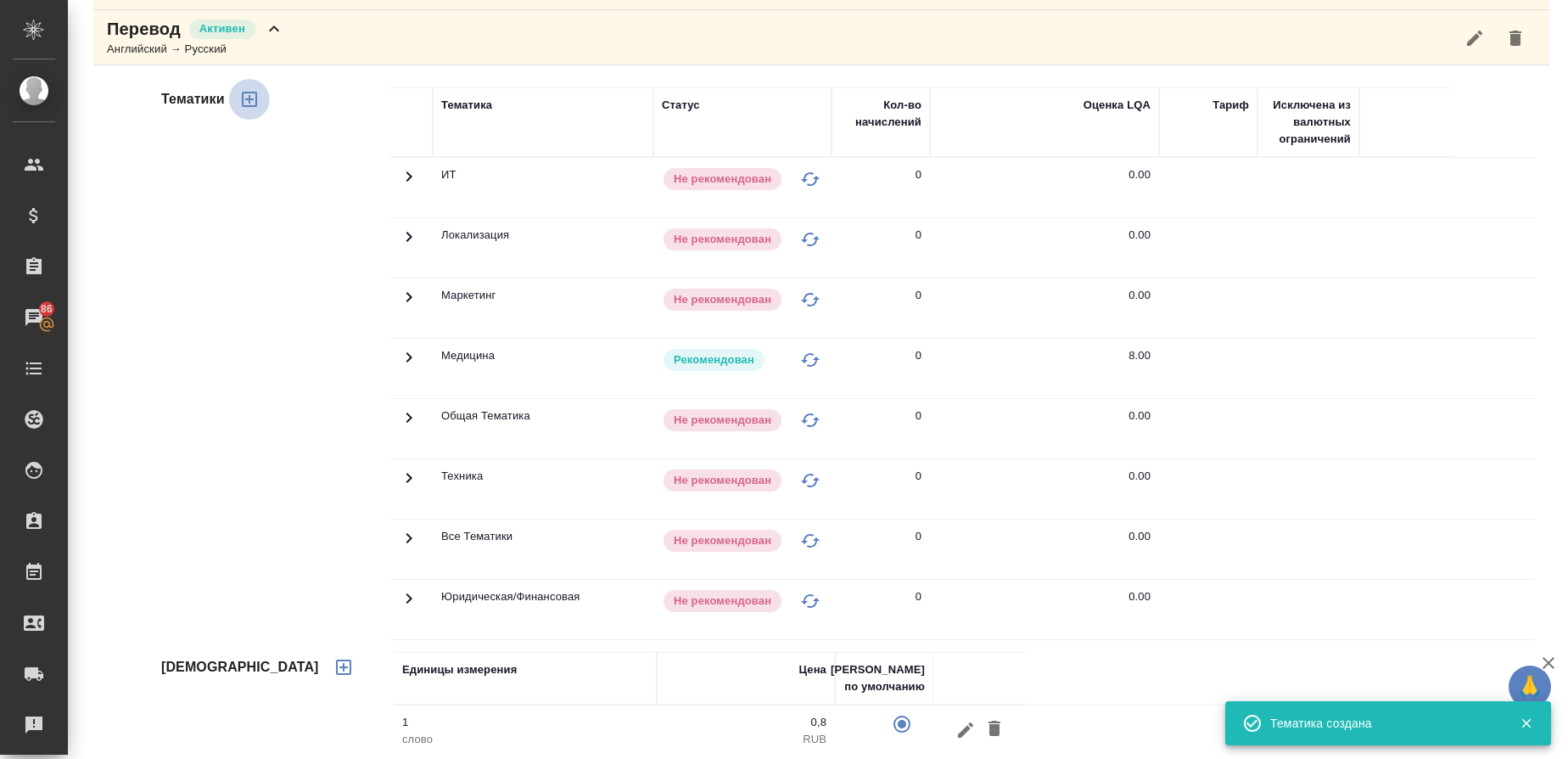
click at [251, 100] on icon "button" at bounding box center [249, 100] width 16 height 16
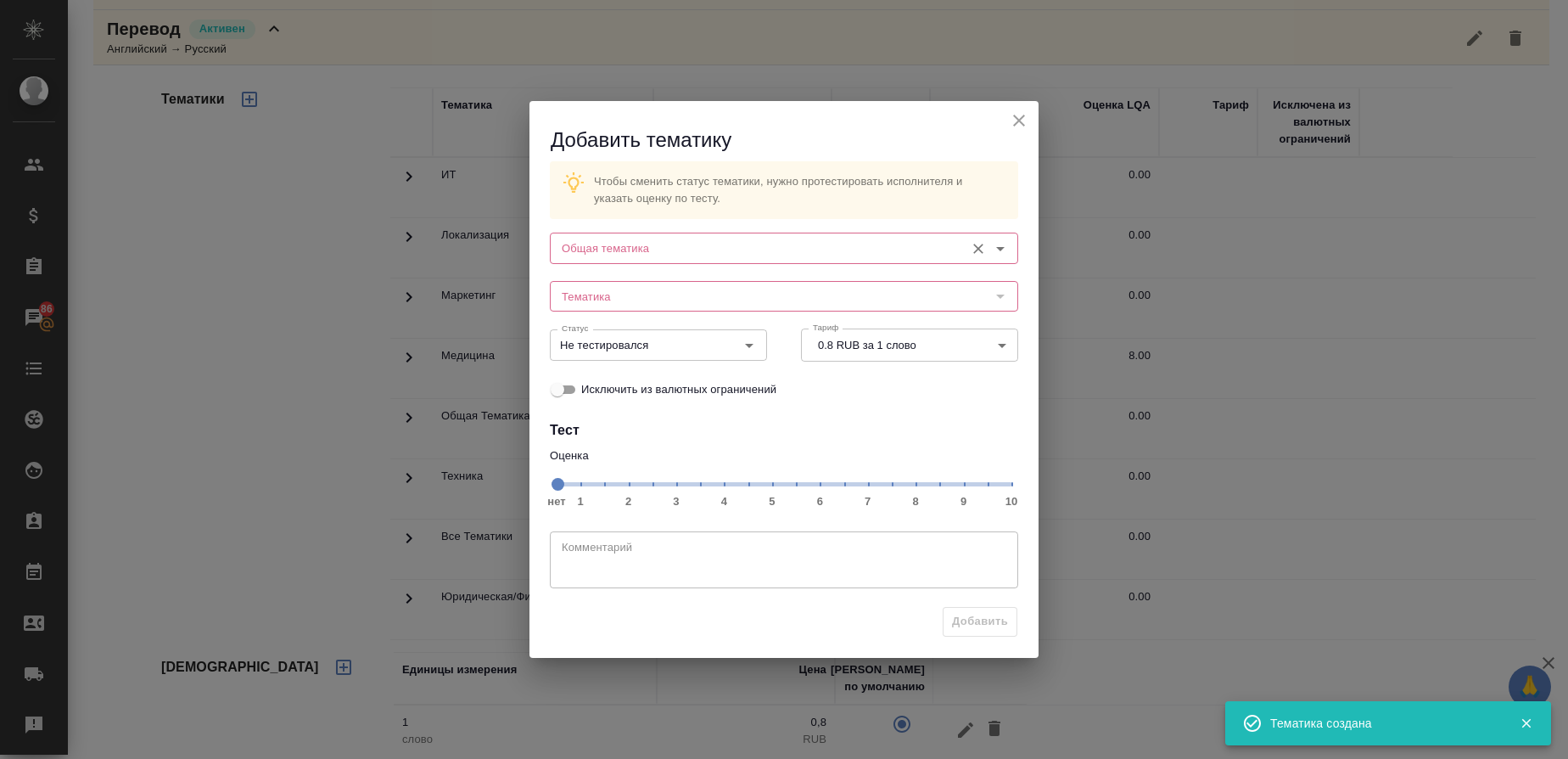
click at [628, 257] on input "Общая тематика" at bounding box center [755, 248] width 402 height 21
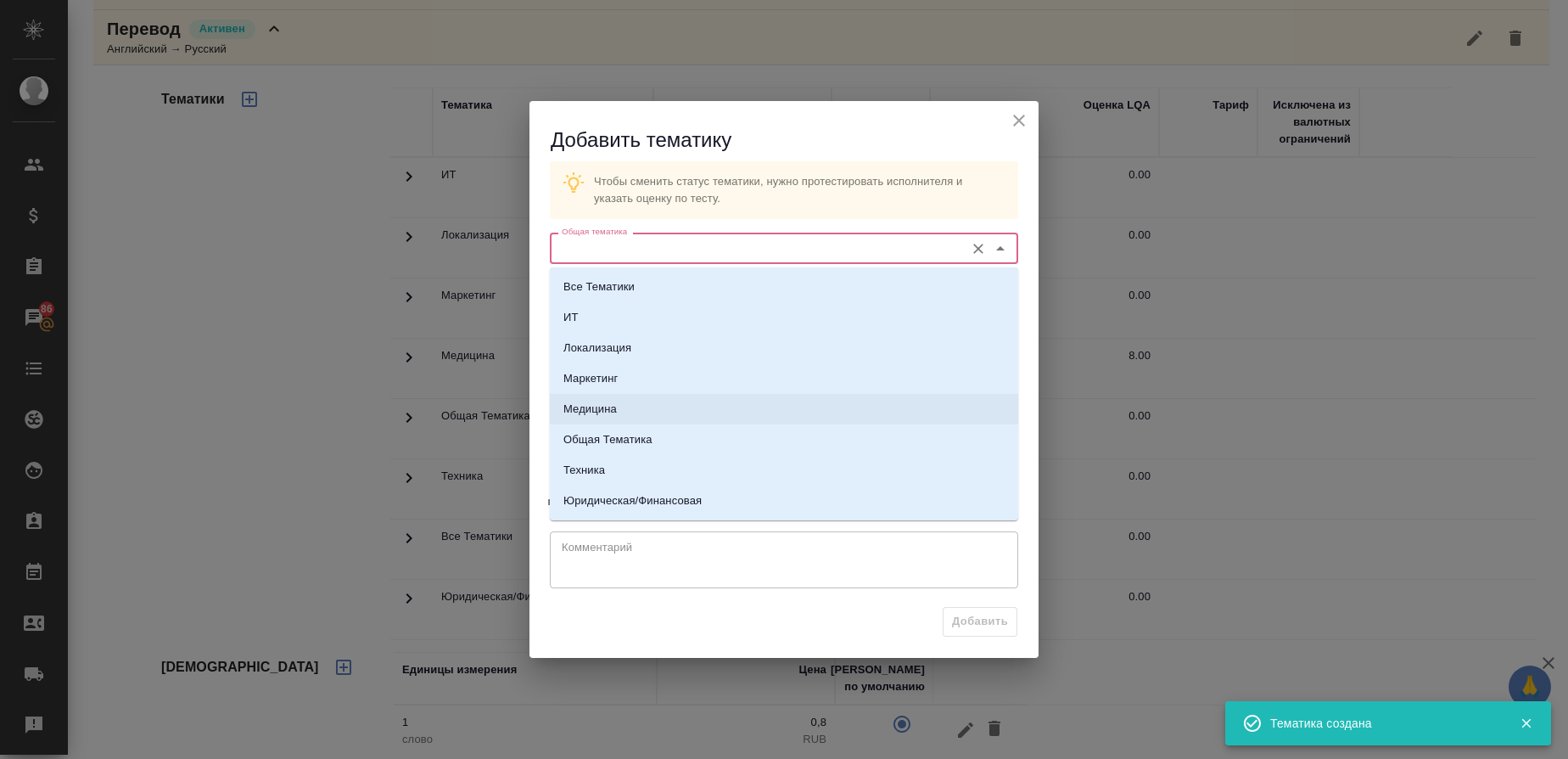
click at [611, 403] on p "Медицина" at bounding box center [590, 409] width 54 height 17
type input "Медицина"
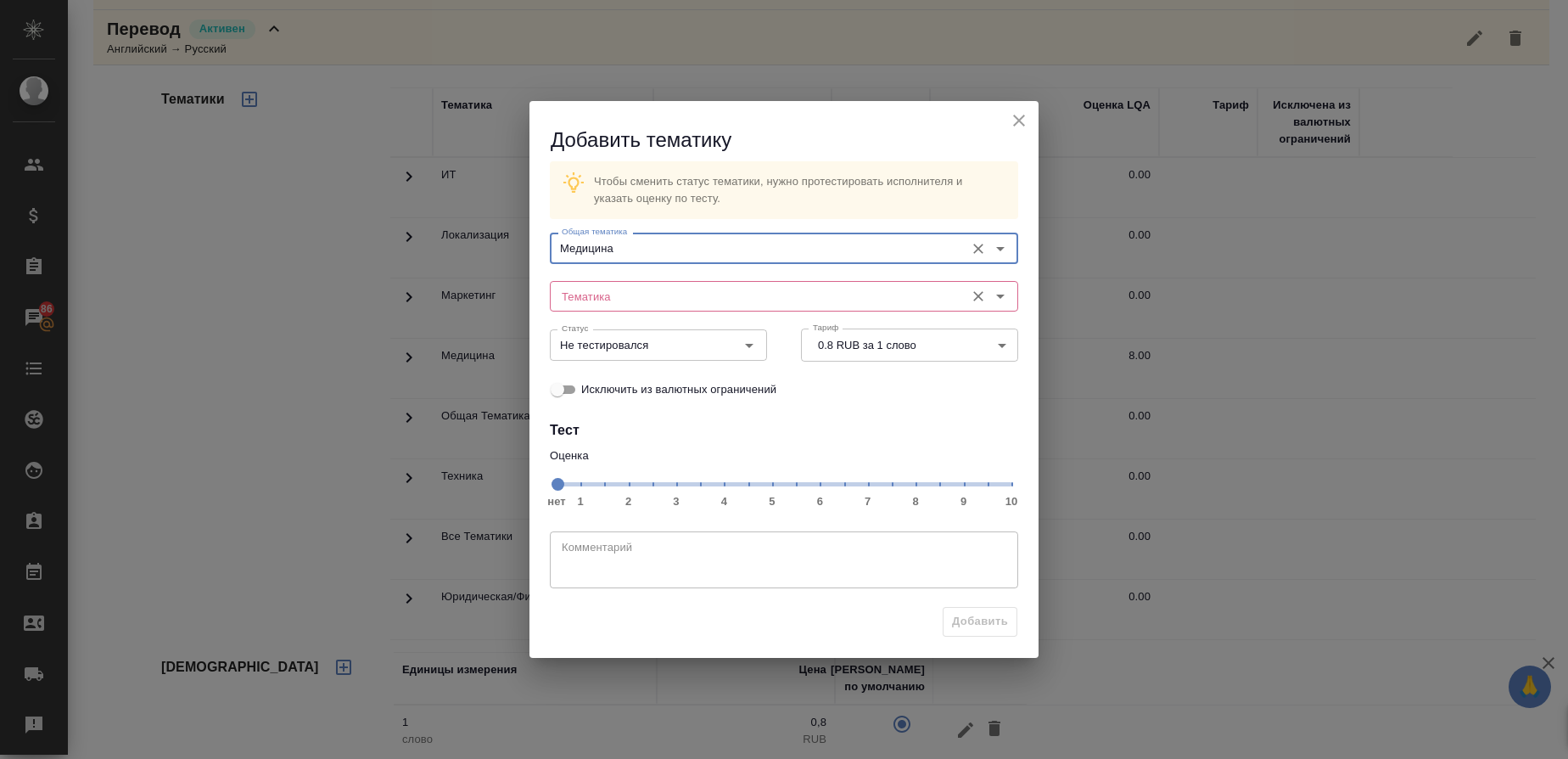
click at [582, 298] on input "Тематика" at bounding box center [755, 296] width 402 height 21
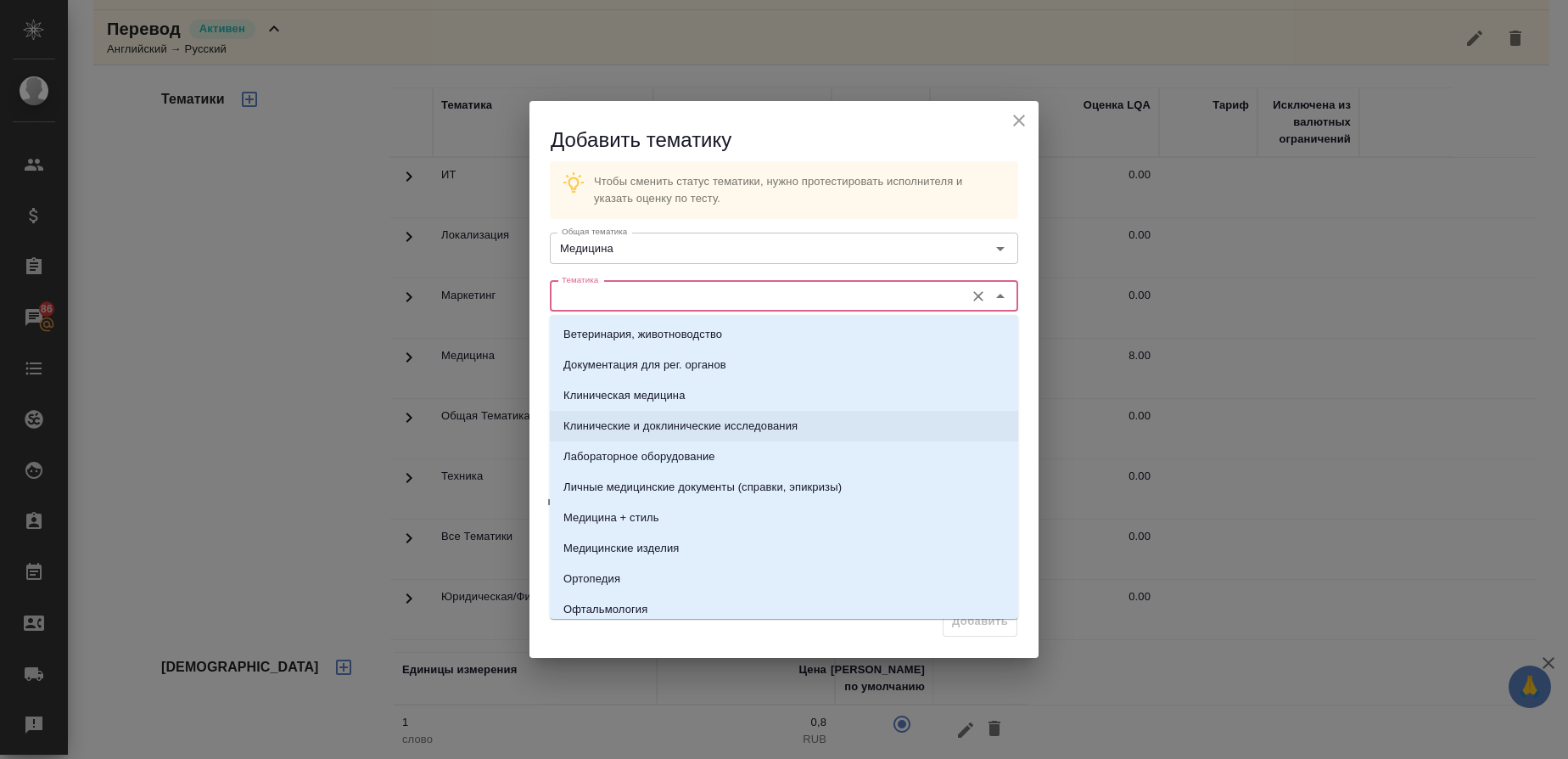
click at [606, 426] on p "Клинические и доклинические исследования" at bounding box center [680, 426] width 235 height 17
type input "Клинические и доклинические исследования"
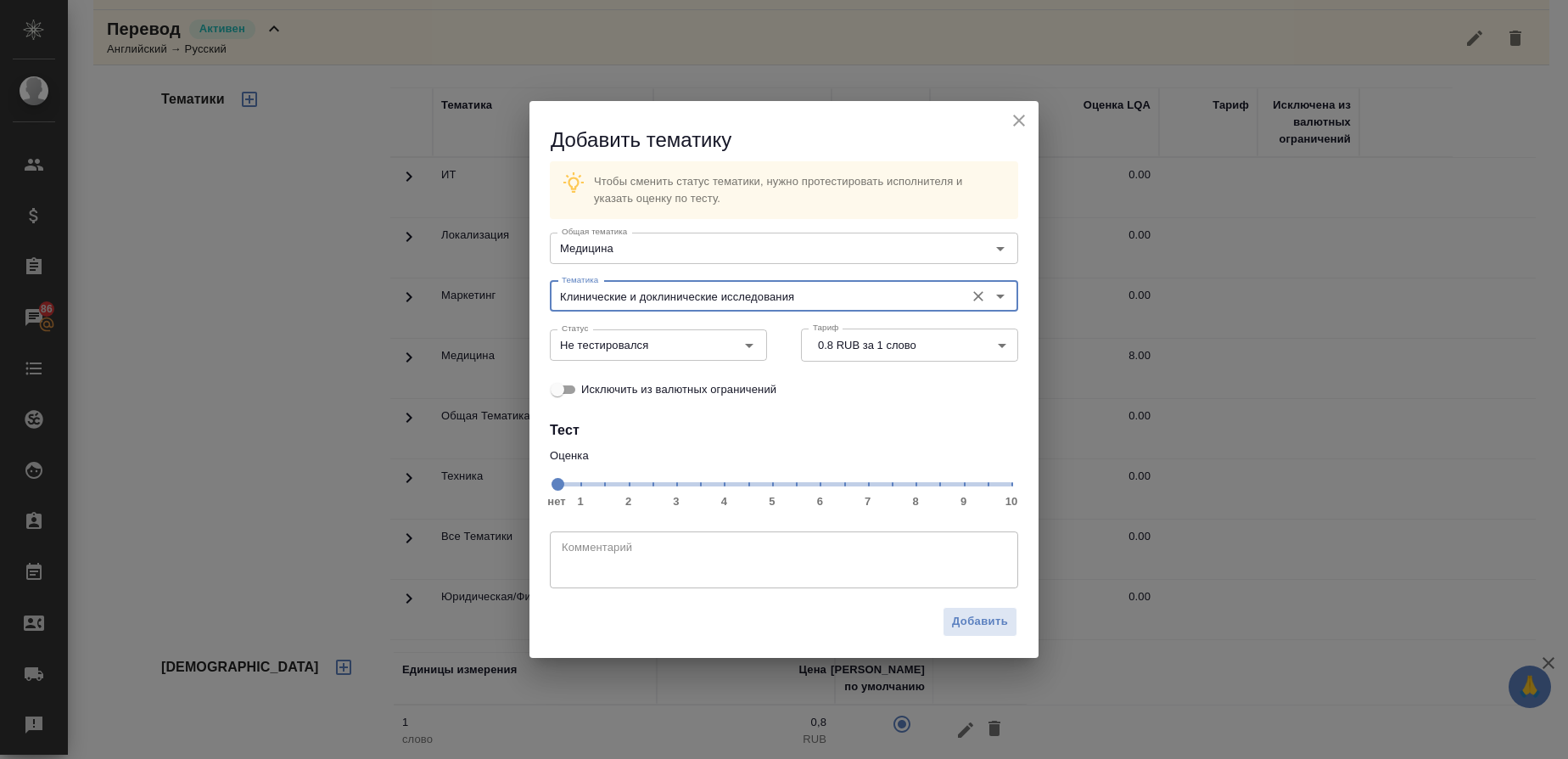
click at [917, 482] on span "нет 1 2 3 4 5 6 7 8 9 10" at bounding box center [784, 482] width 455 height 23
click at [752, 340] on icon "Open" at bounding box center [749, 345] width 21 height 21
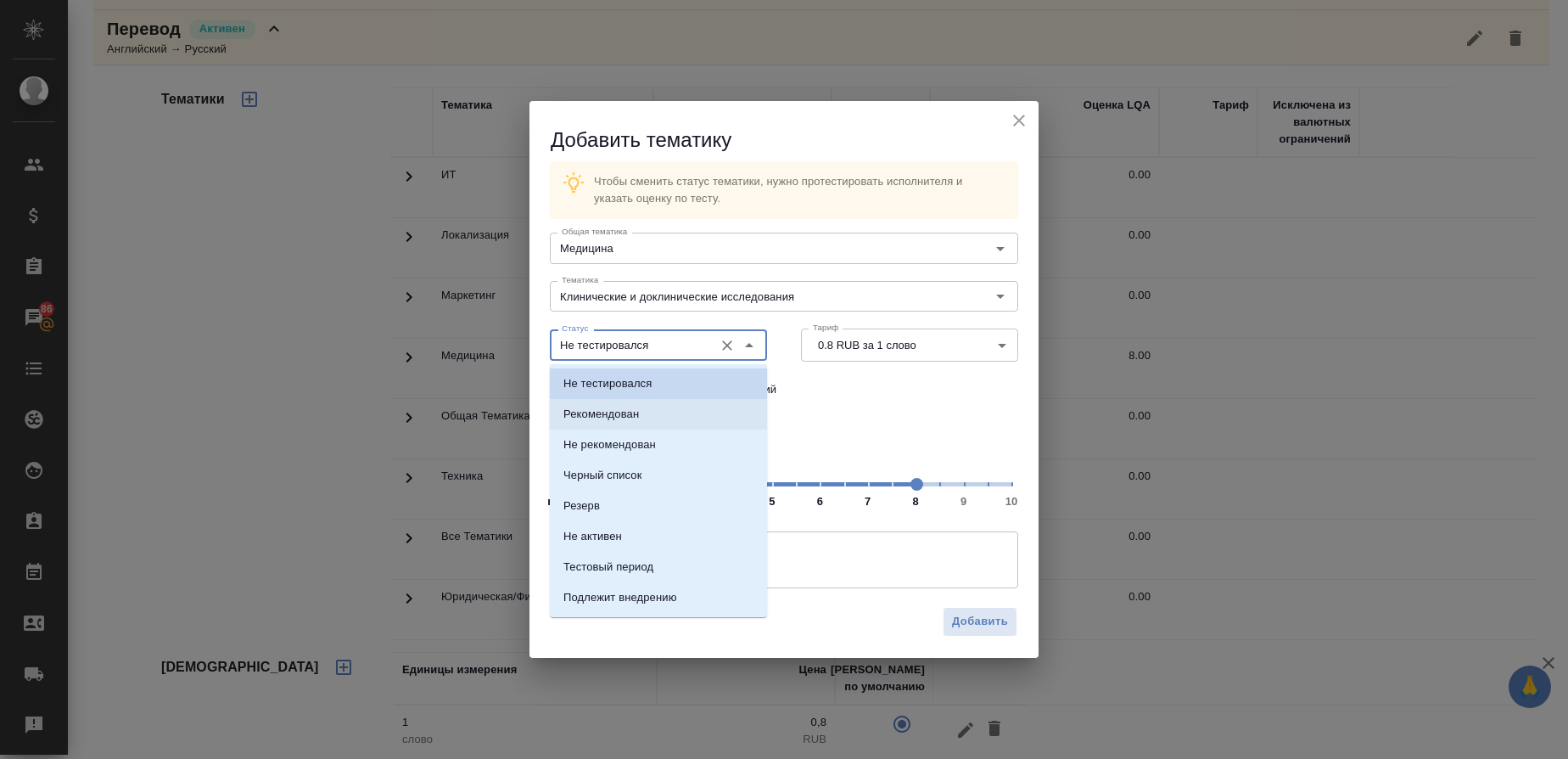
click at [650, 411] on li "Рекомендован" at bounding box center [658, 414] width 217 height 30
type input "Рекомендован"
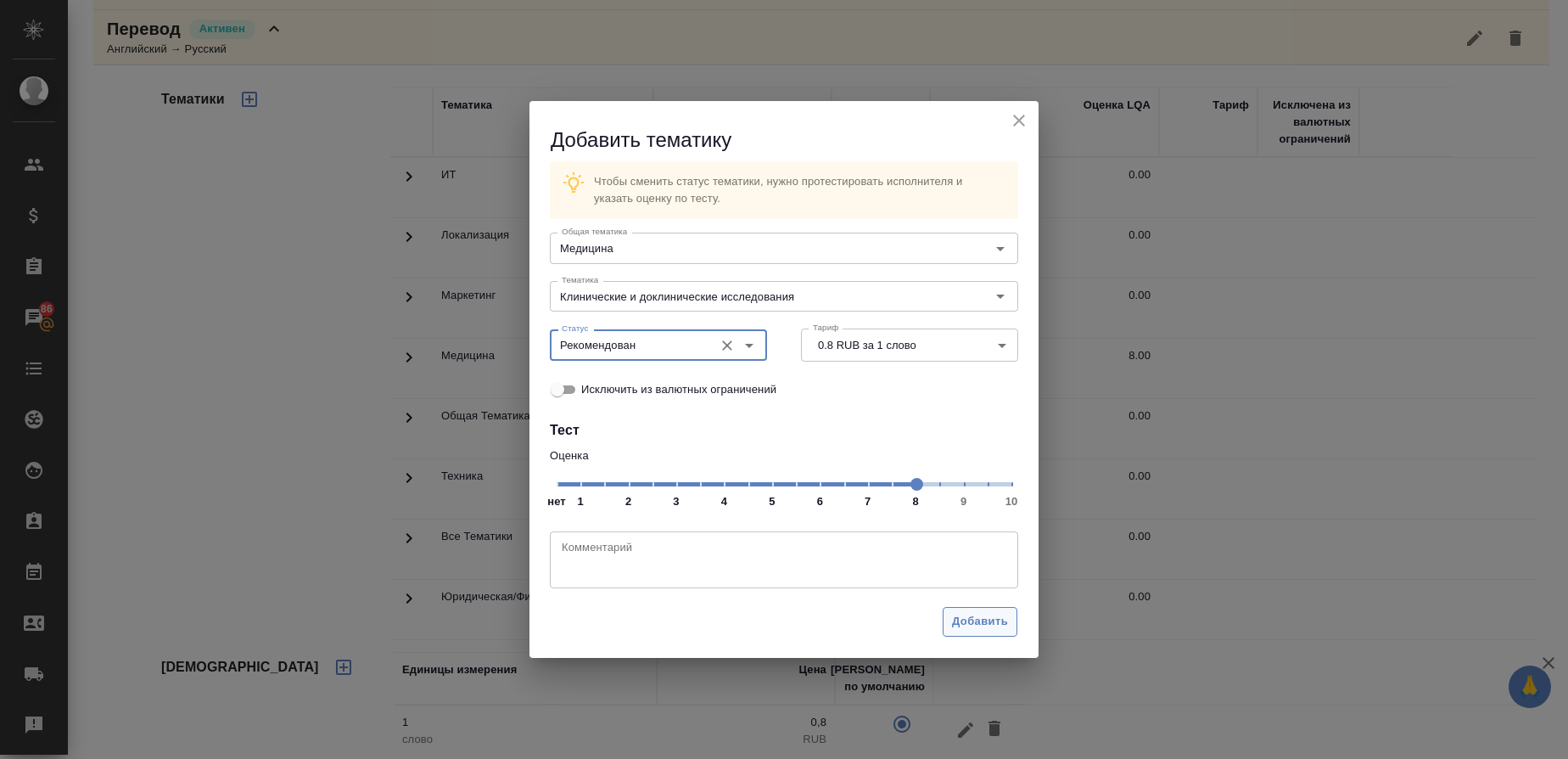
click at [984, 627] on span "Добавить" at bounding box center [980, 621] width 56 height 20
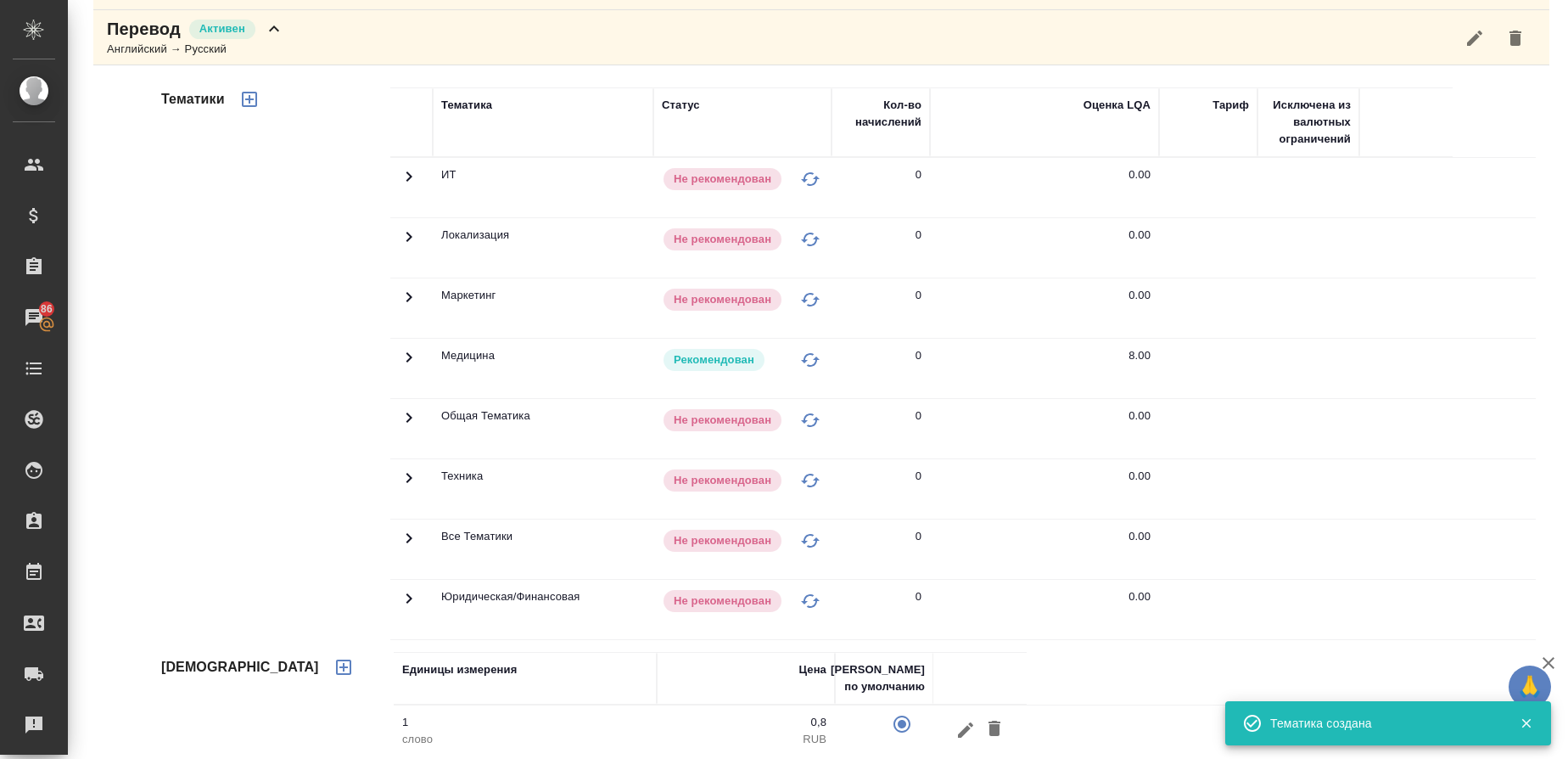
click at [136, 40] on p "Перевод" at bounding box center [144, 29] width 74 height 23
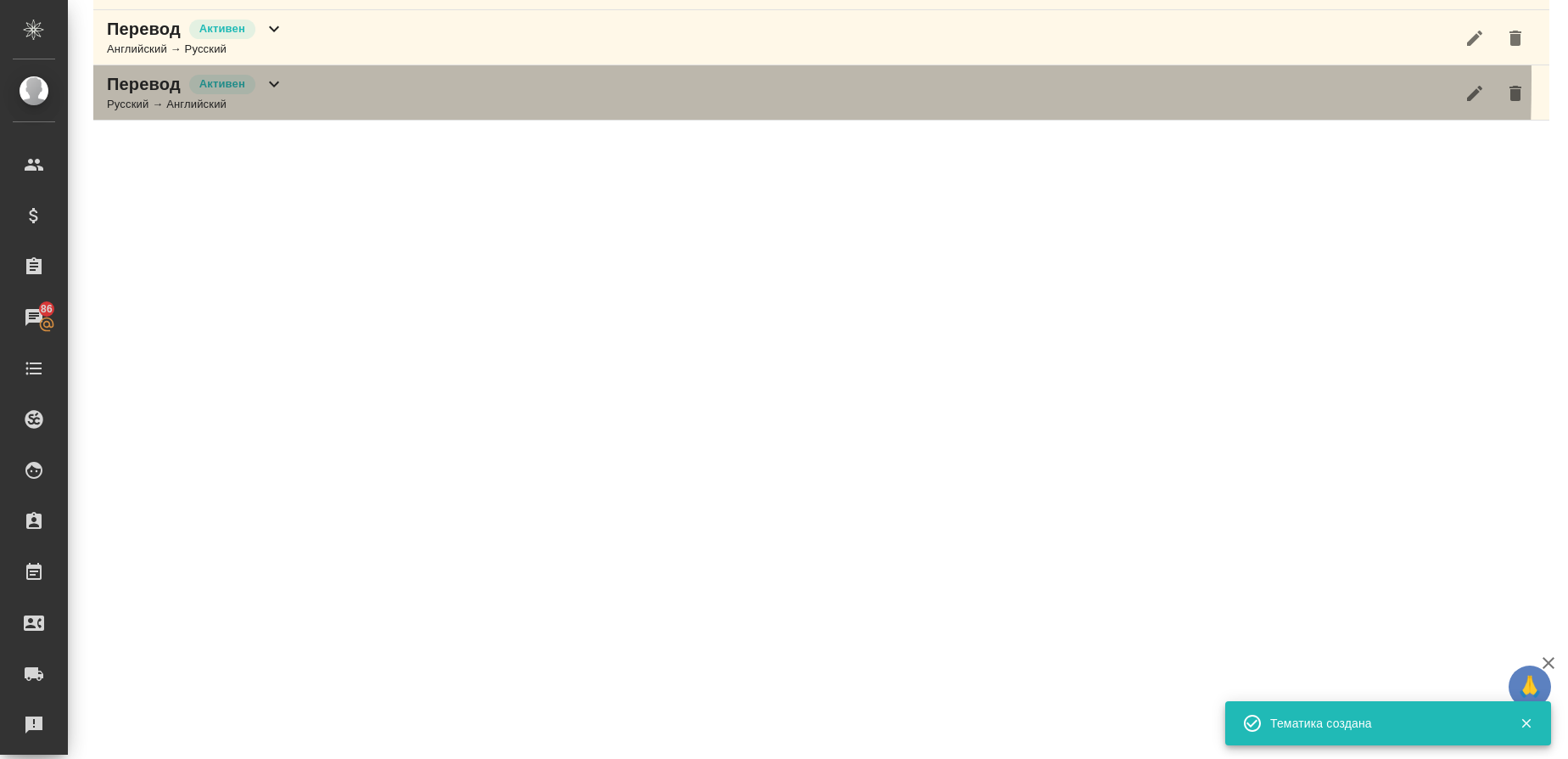
click at [141, 78] on p "Перевод" at bounding box center [144, 83] width 74 height 23
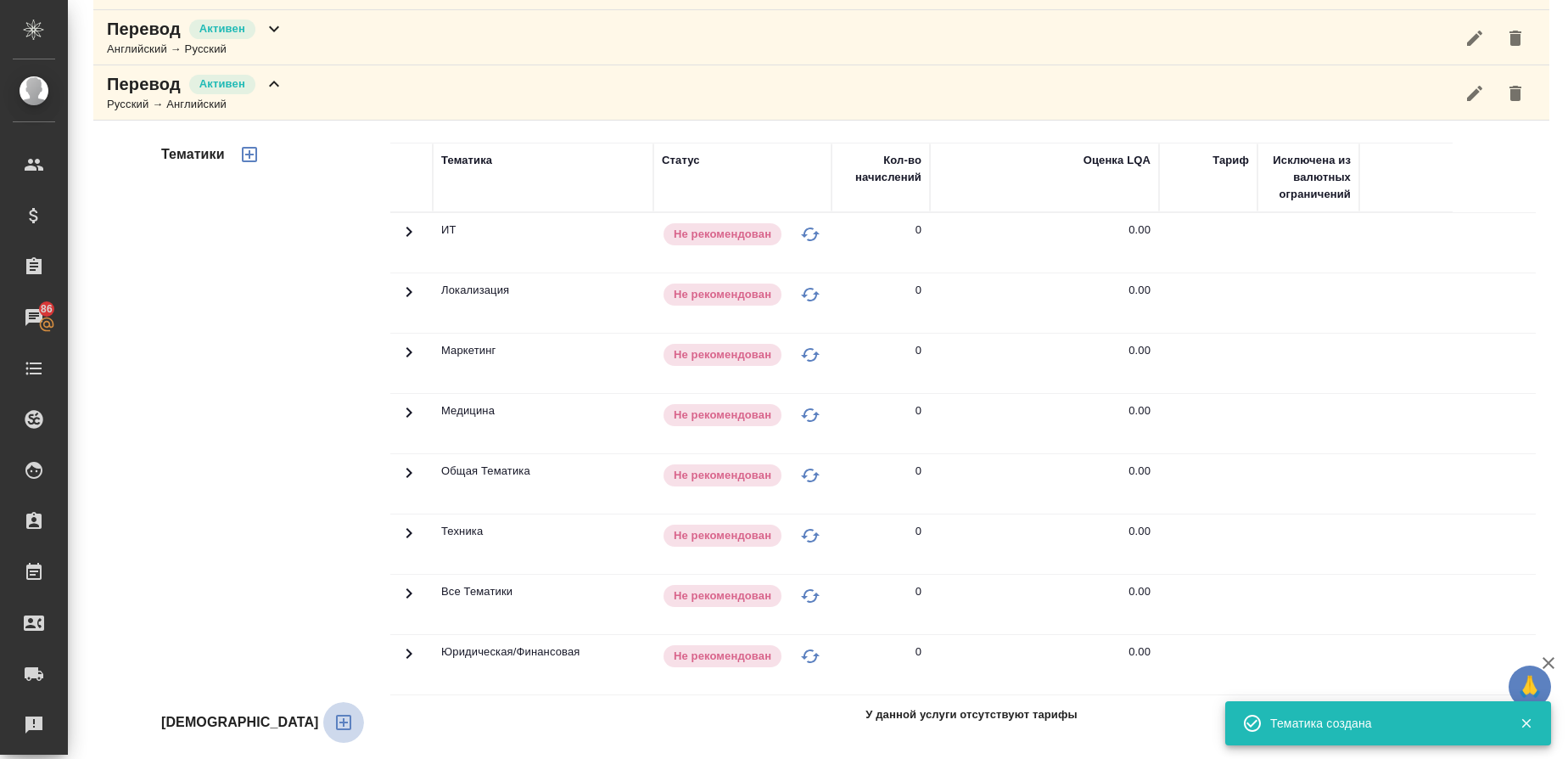
click at [333, 727] on icon "button" at bounding box center [344, 723] width 21 height 21
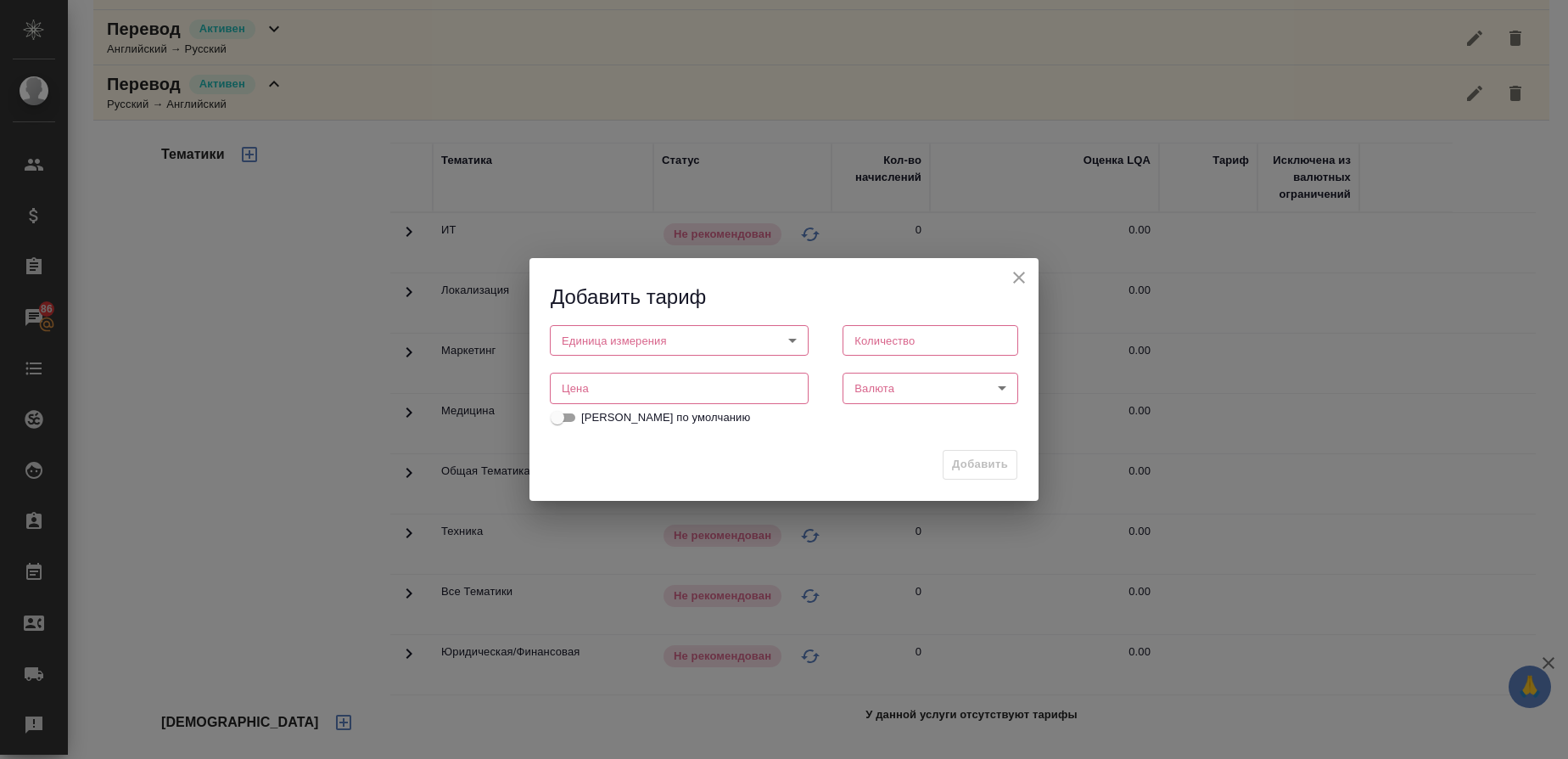
click at [601, 344] on body "🙏 .cls-1 fill:#fff; AWATERA Gusmanova Nailya Клиенты Спецификации Заказы 86 Чат…" at bounding box center [784, 379] width 1568 height 759
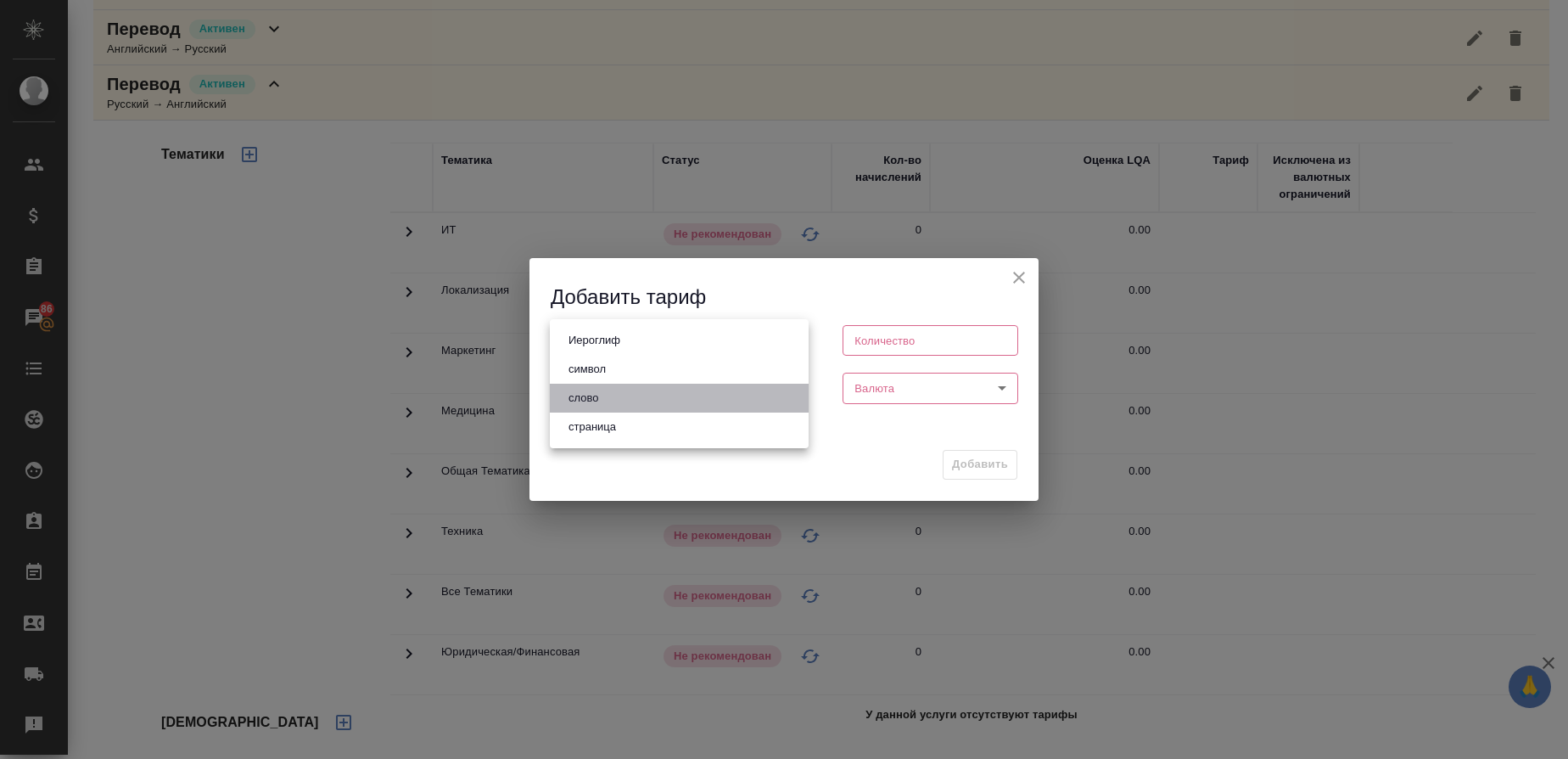
click at [596, 386] on li "слово" at bounding box center [678, 397] width 259 height 29
type input "5a8b1489cc6b4906c91bfd90"
type input "1"
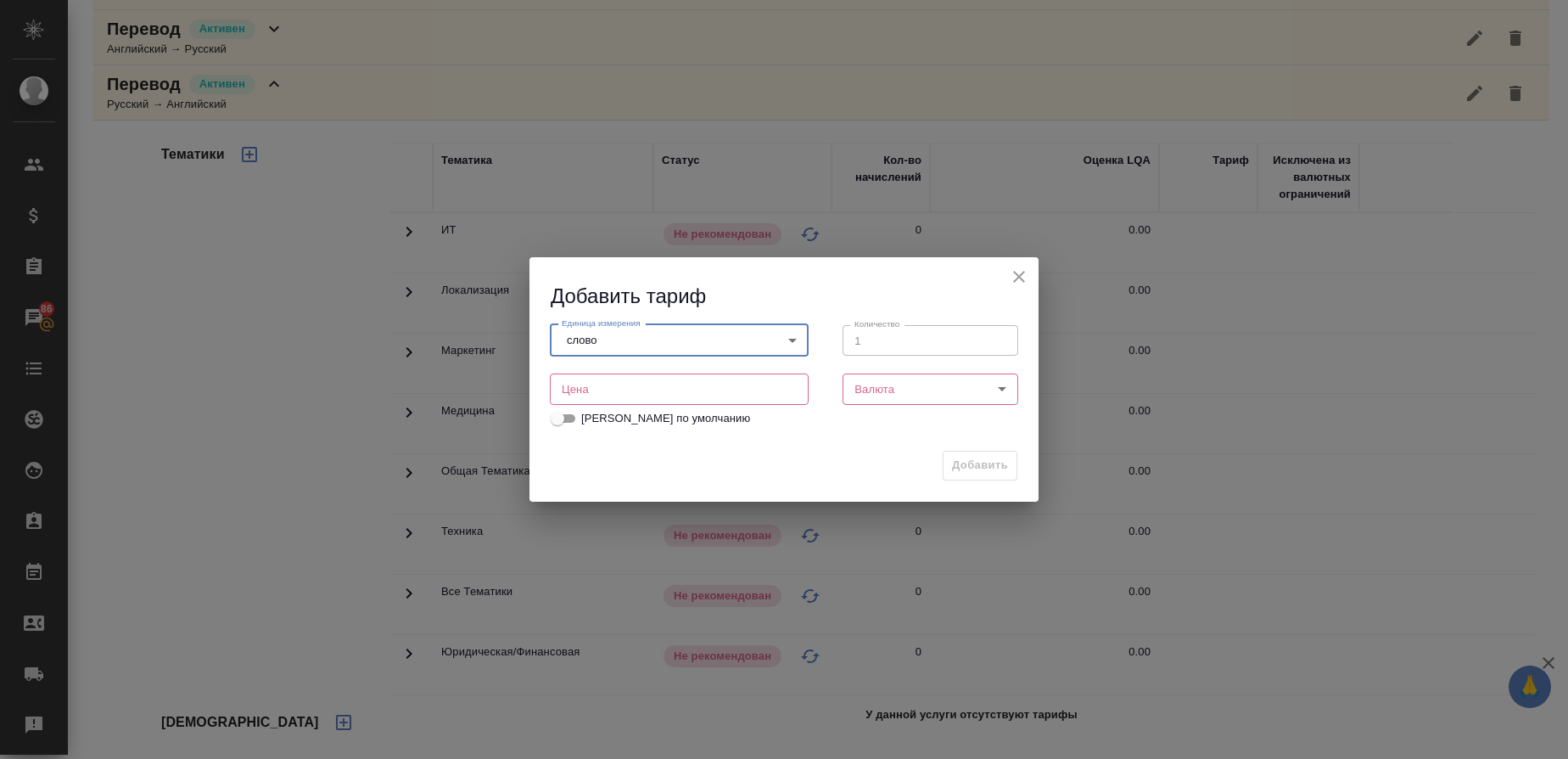
click at [591, 394] on input "number" at bounding box center [678, 388] width 259 height 30
type input "0.8"
click at [901, 379] on body "🙏 .cls-1 fill:#fff; AWATERA Gusmanova Nailya Клиенты Спецификации Заказы 86 Чат…" at bounding box center [784, 379] width 1568 height 759
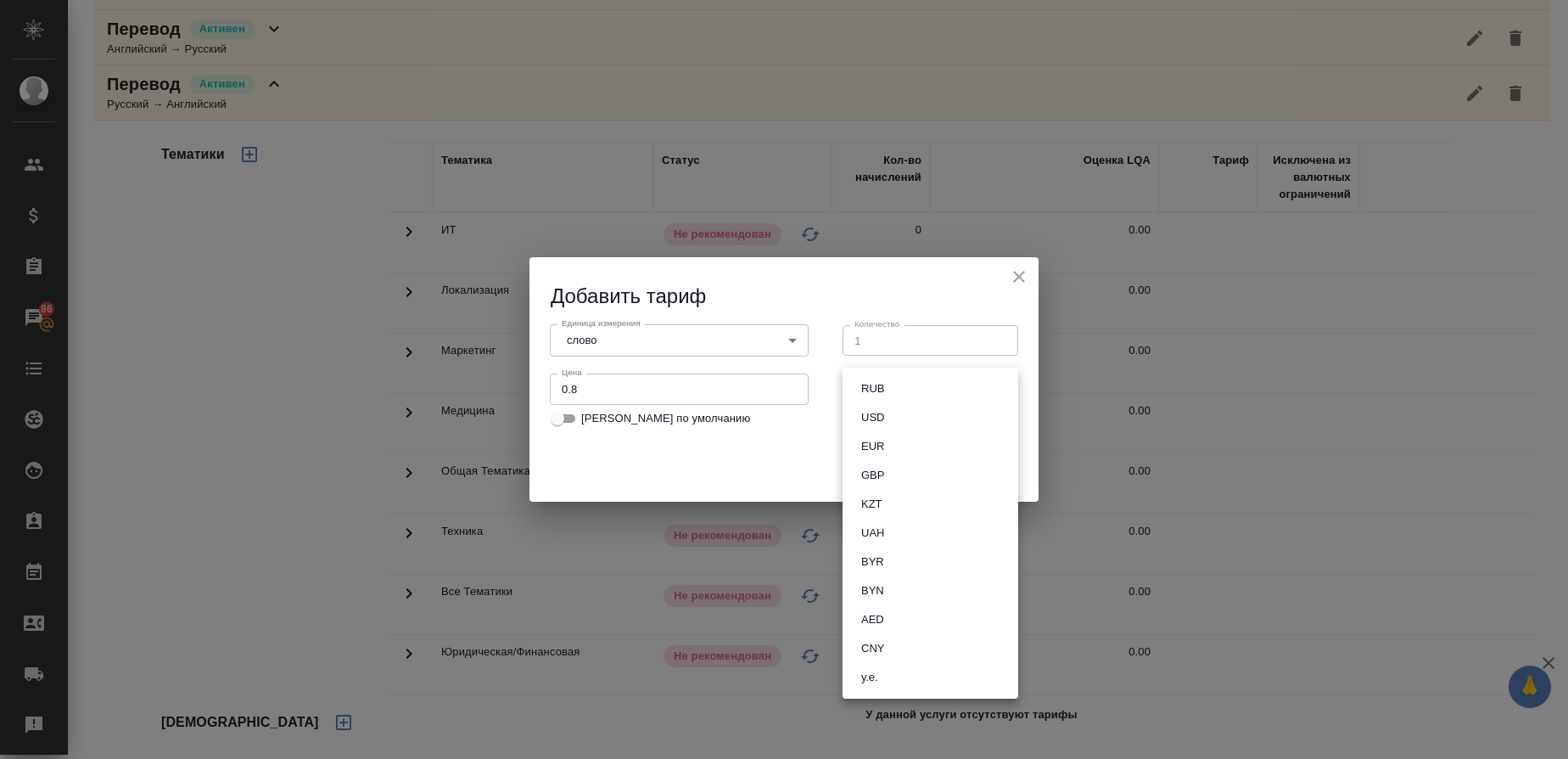
click at [884, 386] on button "RUB" at bounding box center [872, 389] width 33 height 19
type input "RUB"
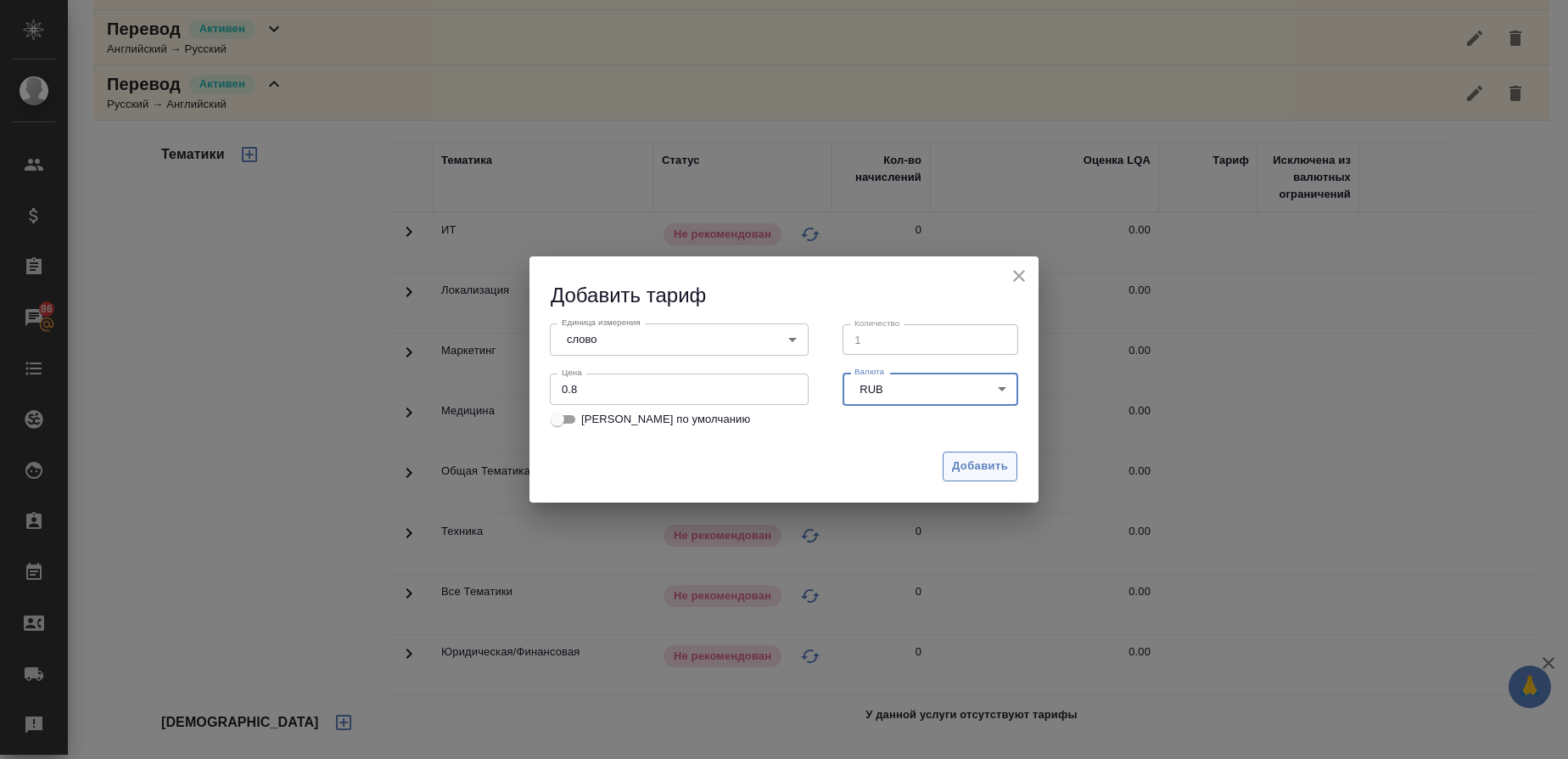
click at [984, 465] on span "Добавить" at bounding box center [980, 466] width 56 height 20
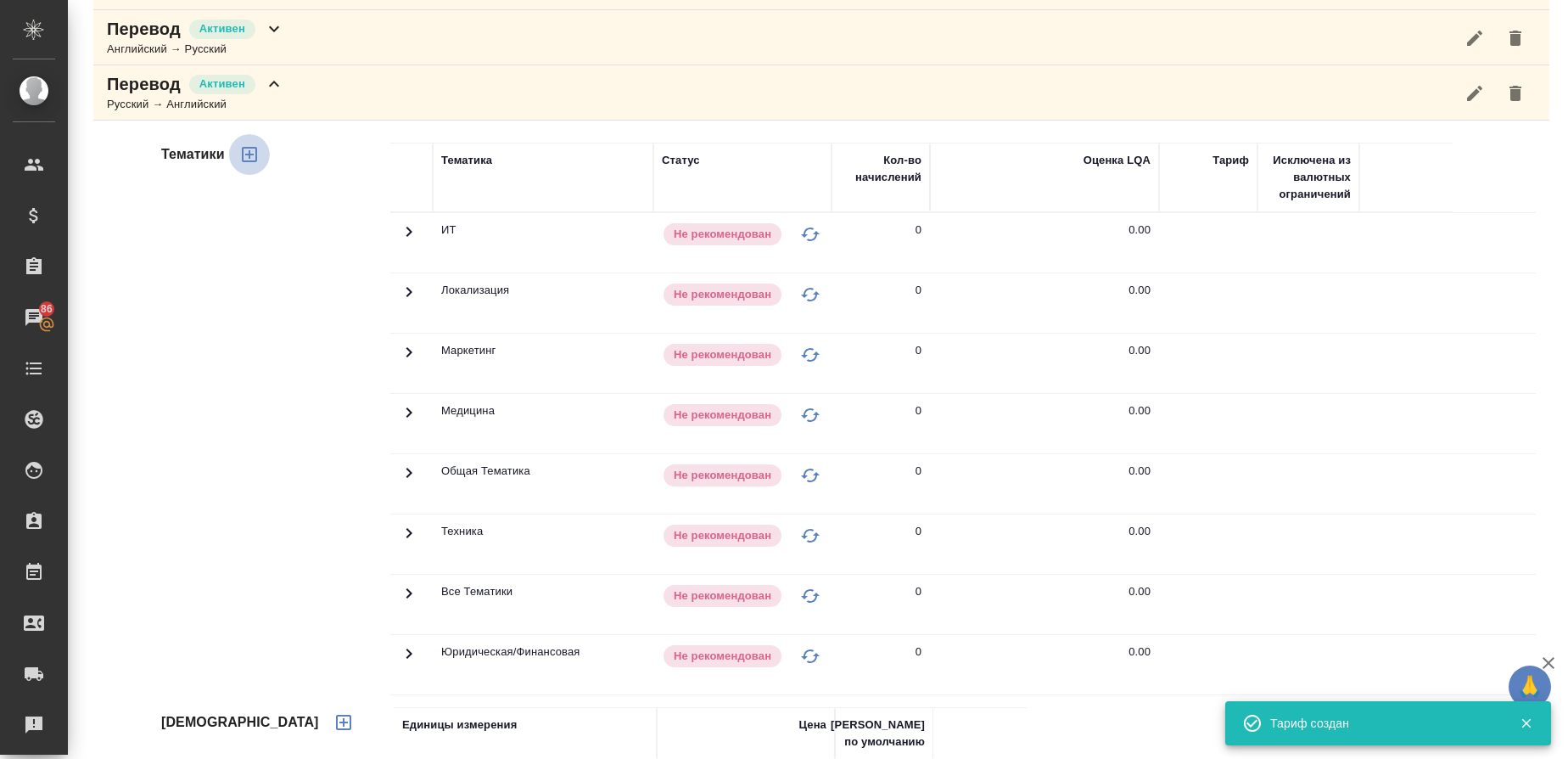
click at [253, 152] on icon "button" at bounding box center [250, 155] width 21 height 21
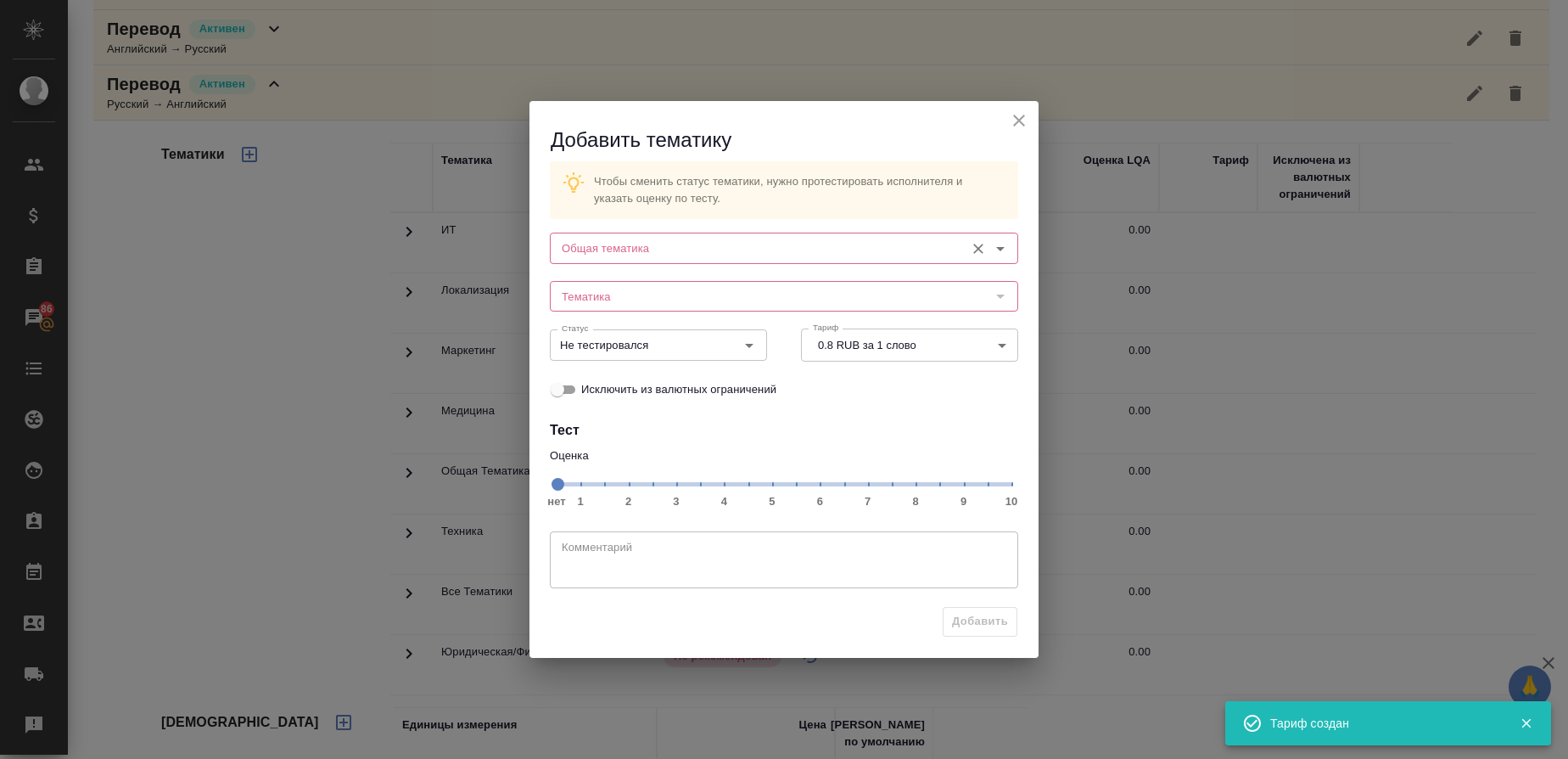
click at [635, 263] on div "Общая тематика" at bounding box center [783, 248] width 468 height 30
click at [636, 241] on input "Общая тематика" at bounding box center [755, 248] width 402 height 21
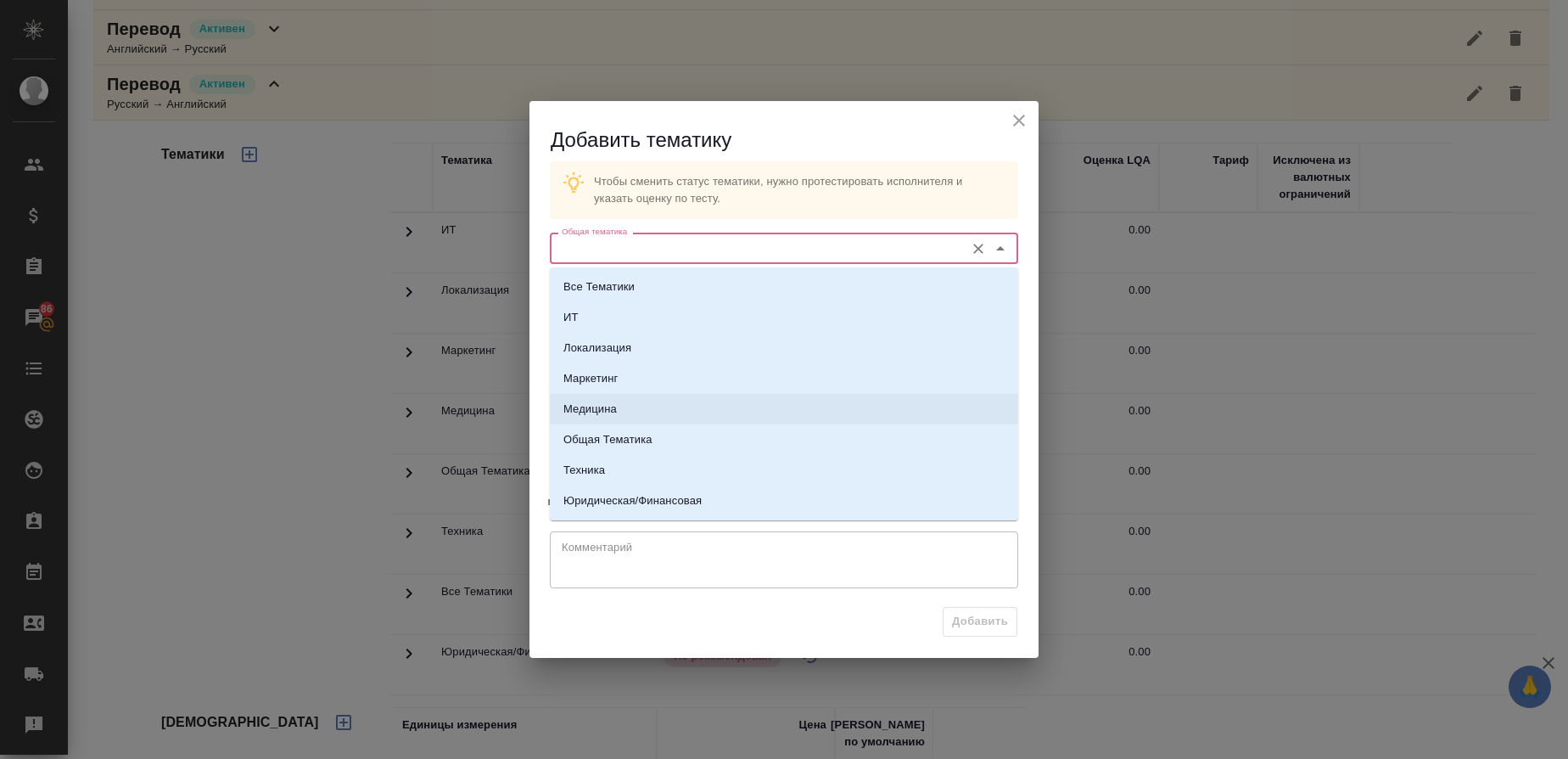
click at [594, 397] on li "Медицина" at bounding box center [783, 408] width 468 height 30
type input "Медицина"
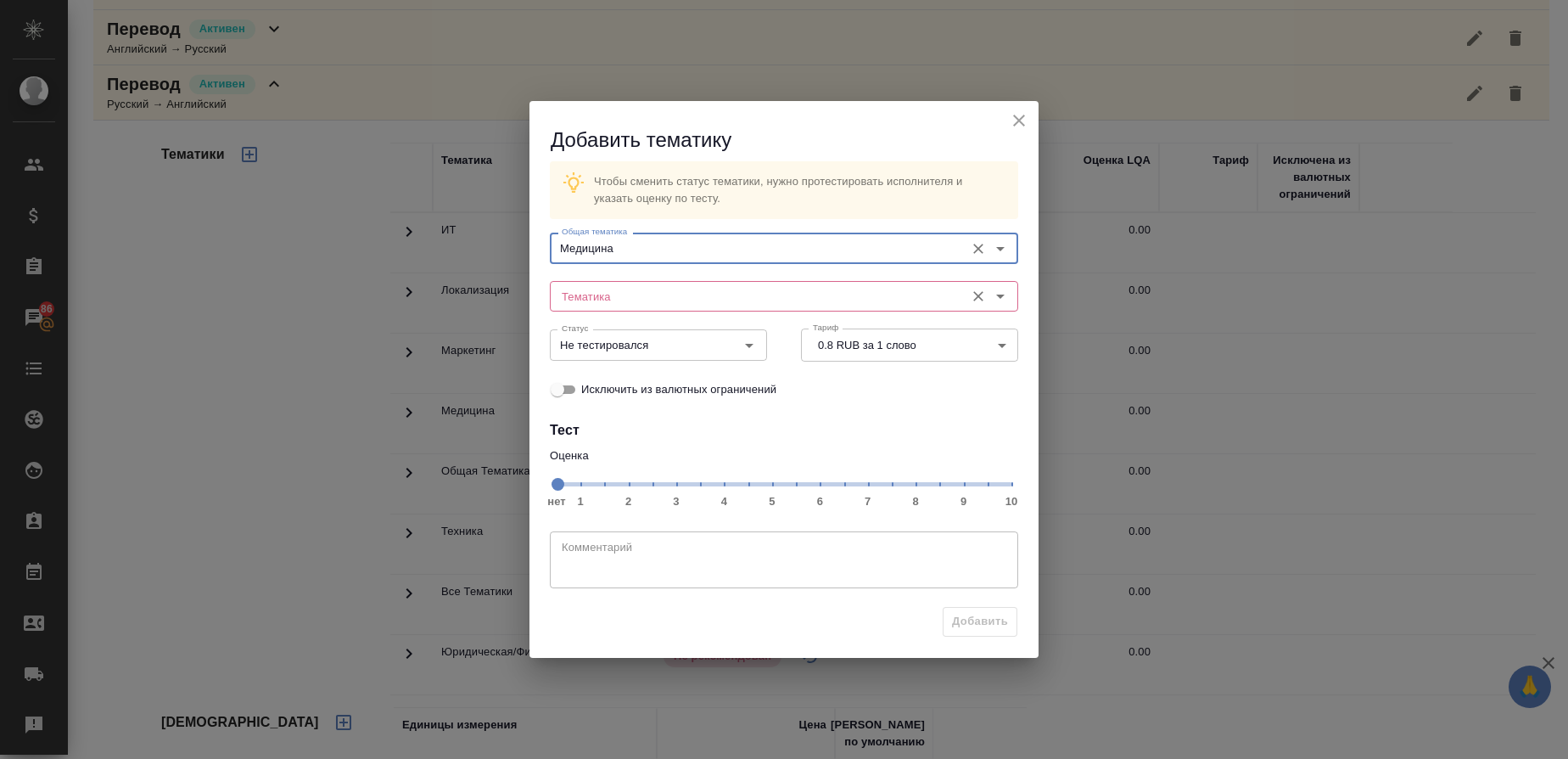
click at [595, 294] on input "Тематика" at bounding box center [755, 296] width 402 height 21
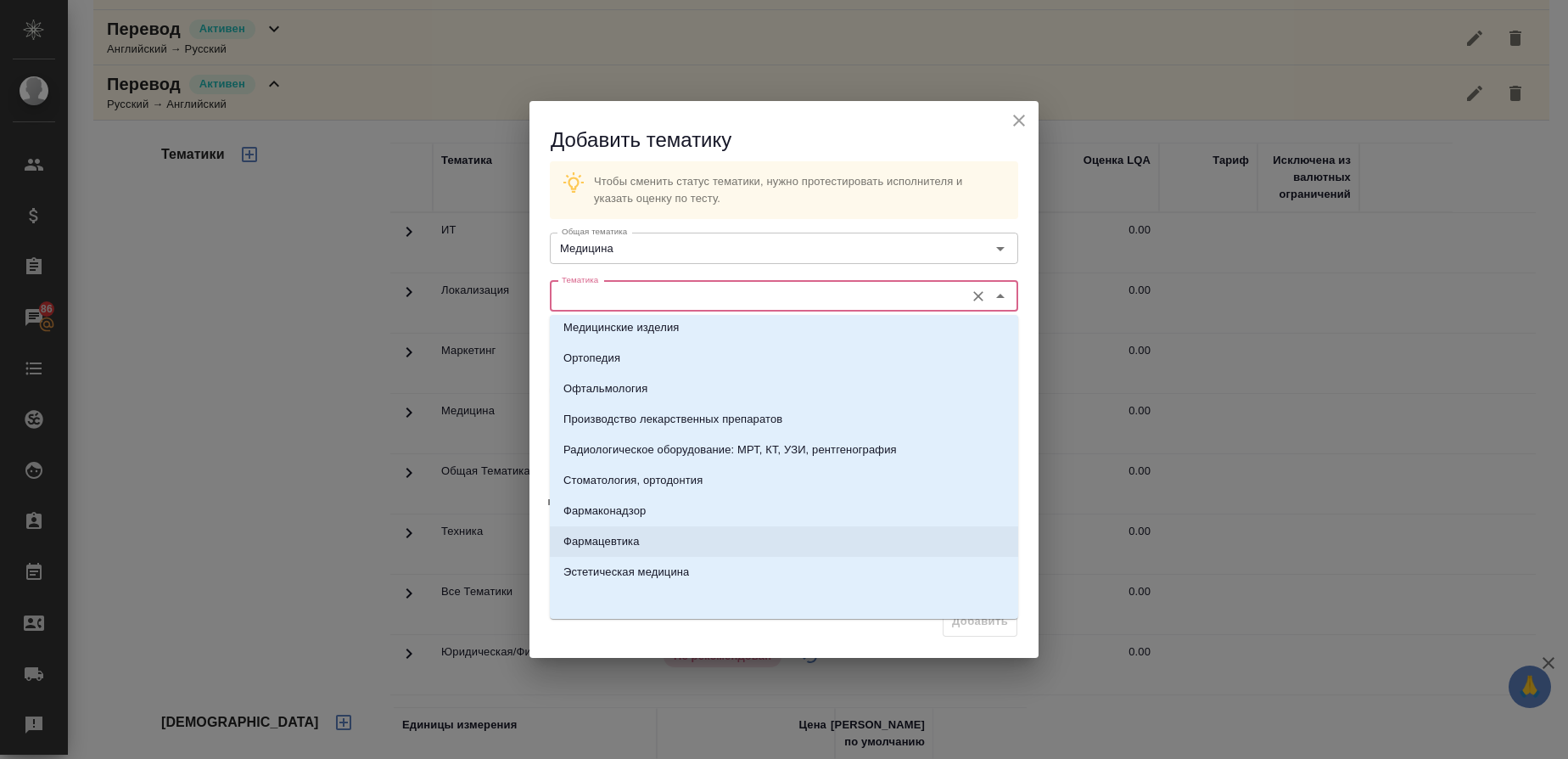
click at [637, 551] on li "Фармацевтика" at bounding box center [783, 541] width 468 height 30
type input "Фармацевтика"
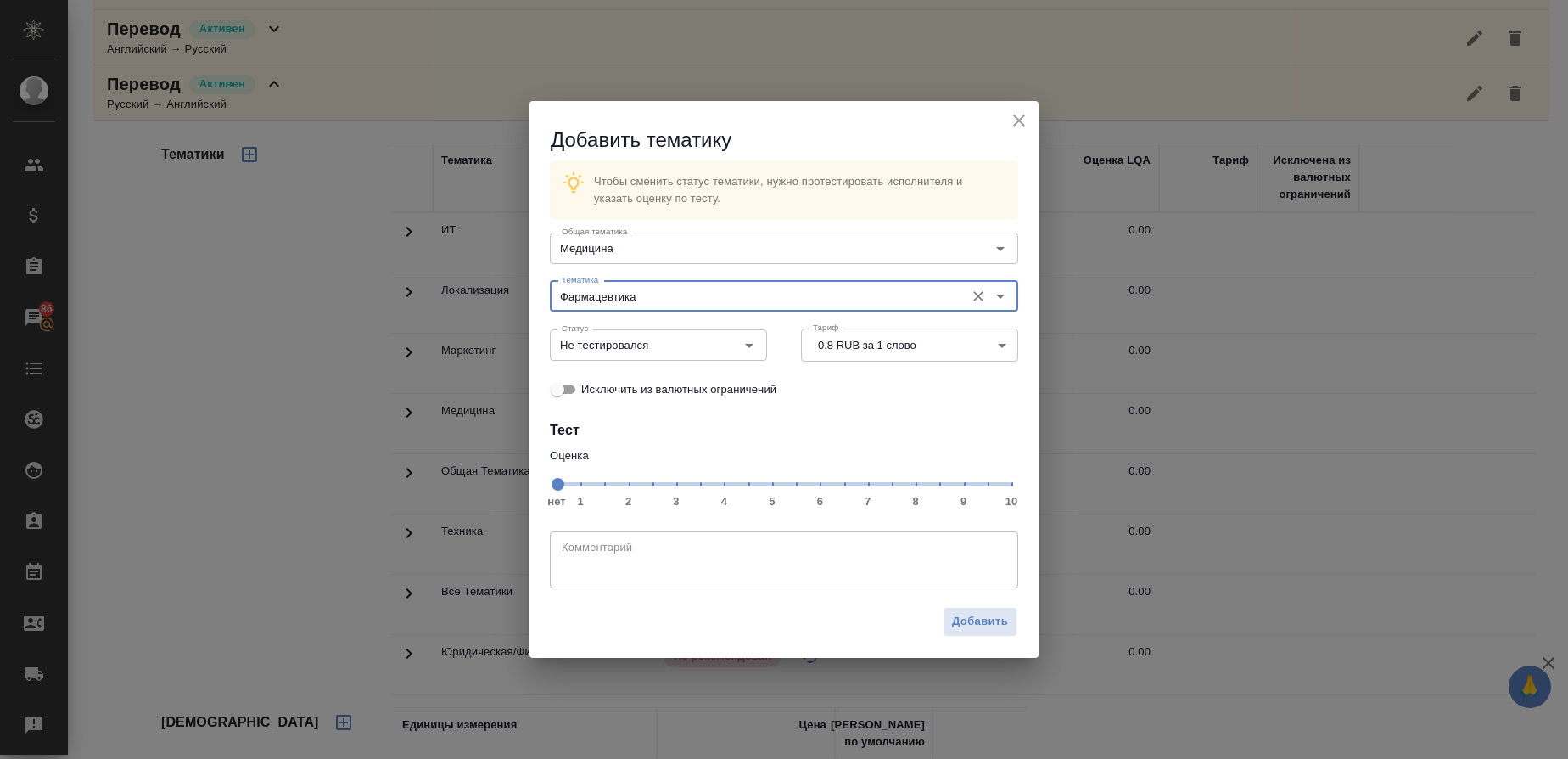
click at [918, 484] on span "нет 1 2 3 4 5 6 7 8 9 10" at bounding box center [784, 482] width 455 height 23
click at [754, 346] on icon "Open" at bounding box center [749, 345] width 21 height 21
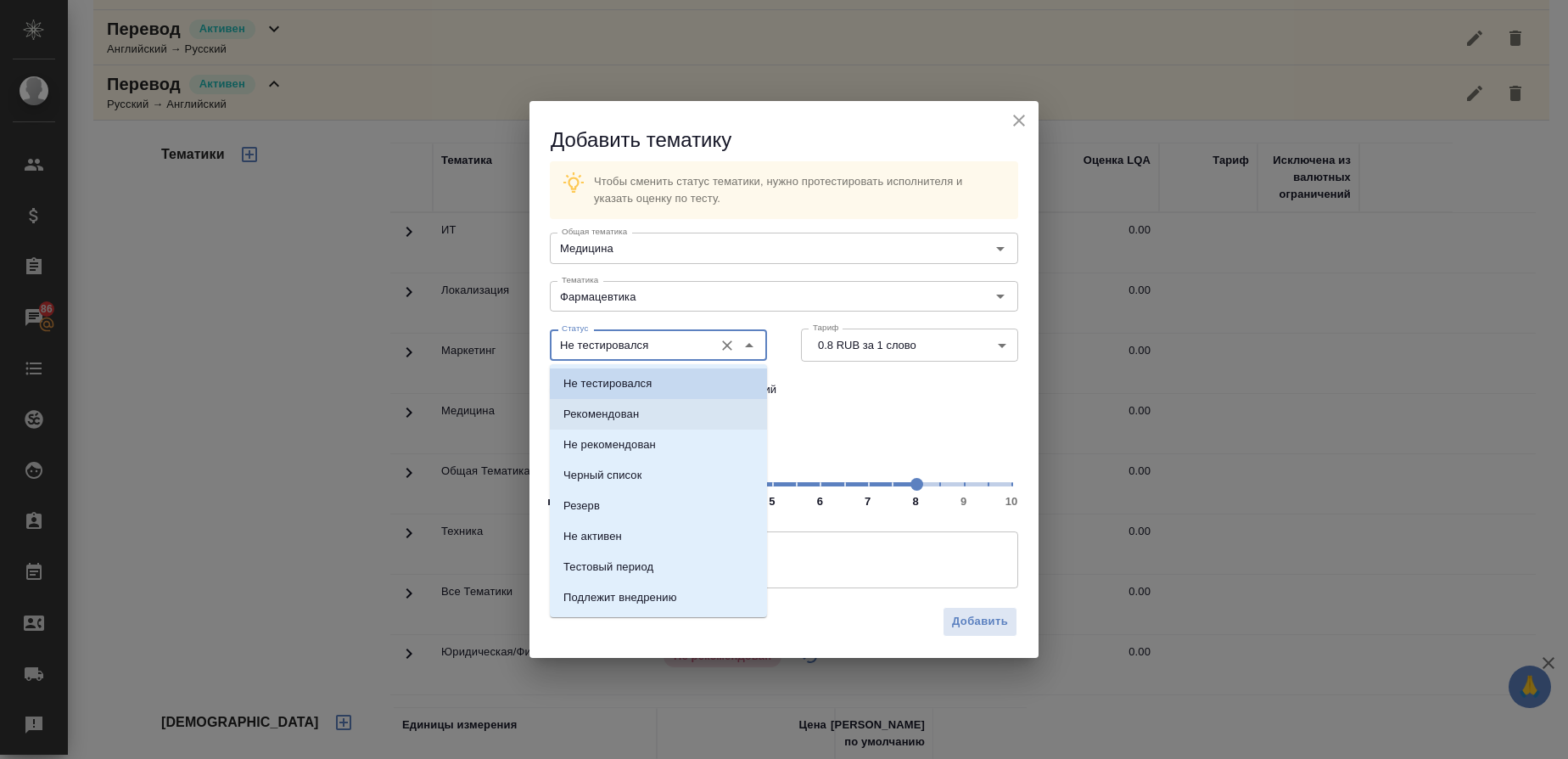
click at [633, 424] on li "Рекомендован" at bounding box center [658, 414] width 217 height 30
type input "Рекомендован"
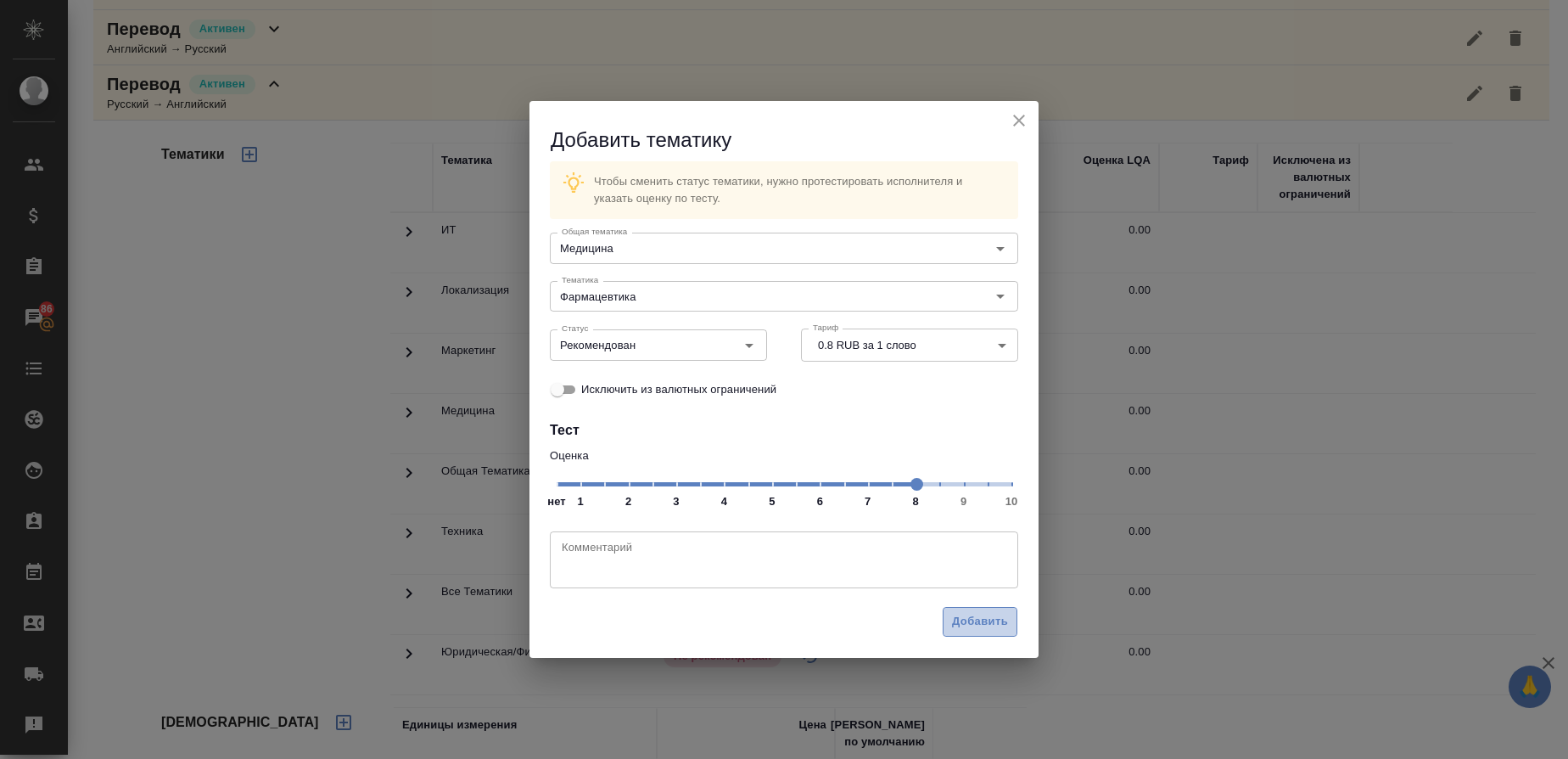
click at [986, 621] on span "Добавить" at bounding box center [980, 621] width 56 height 20
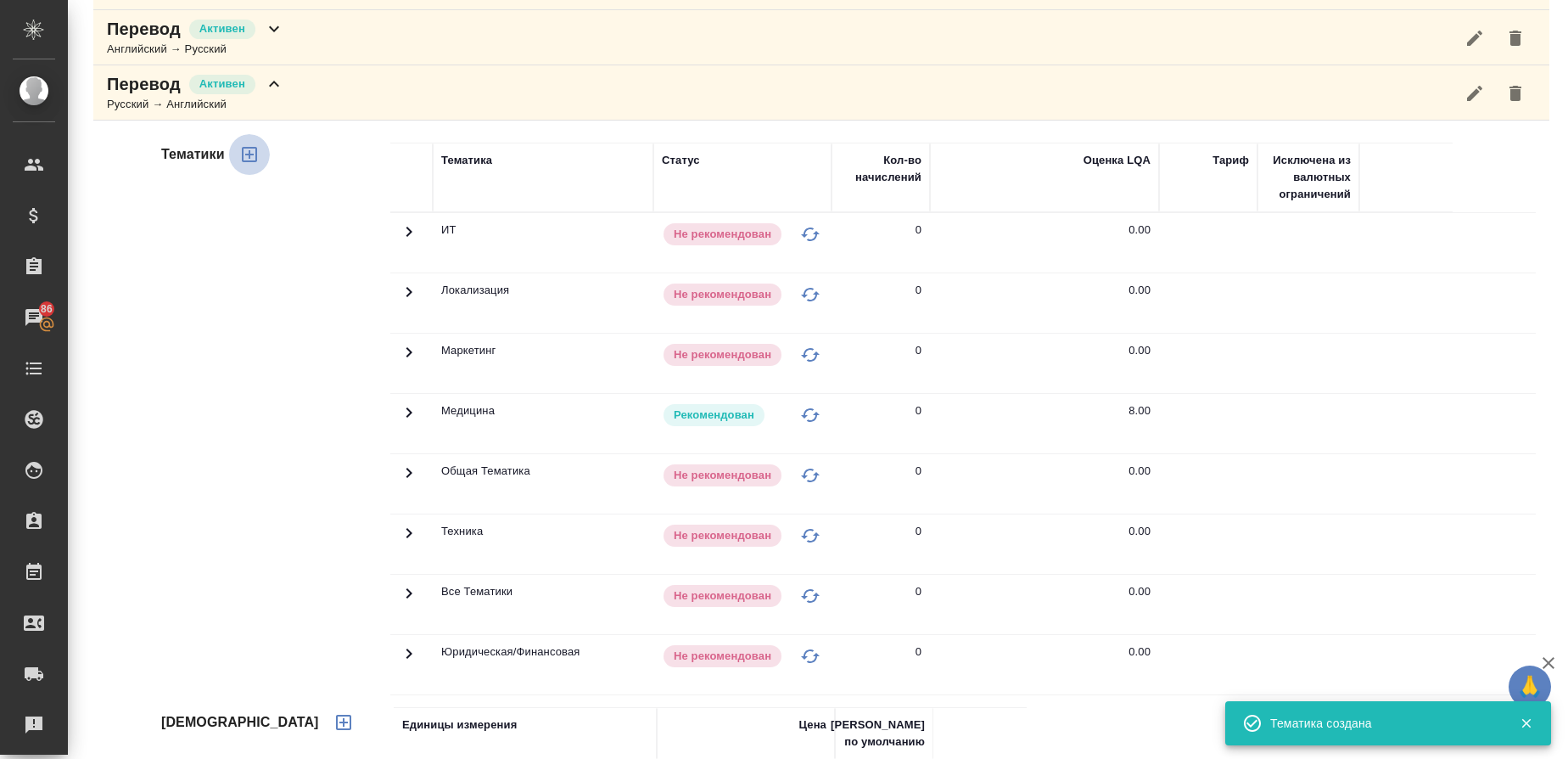
click at [248, 149] on icon "button" at bounding box center [249, 155] width 16 height 16
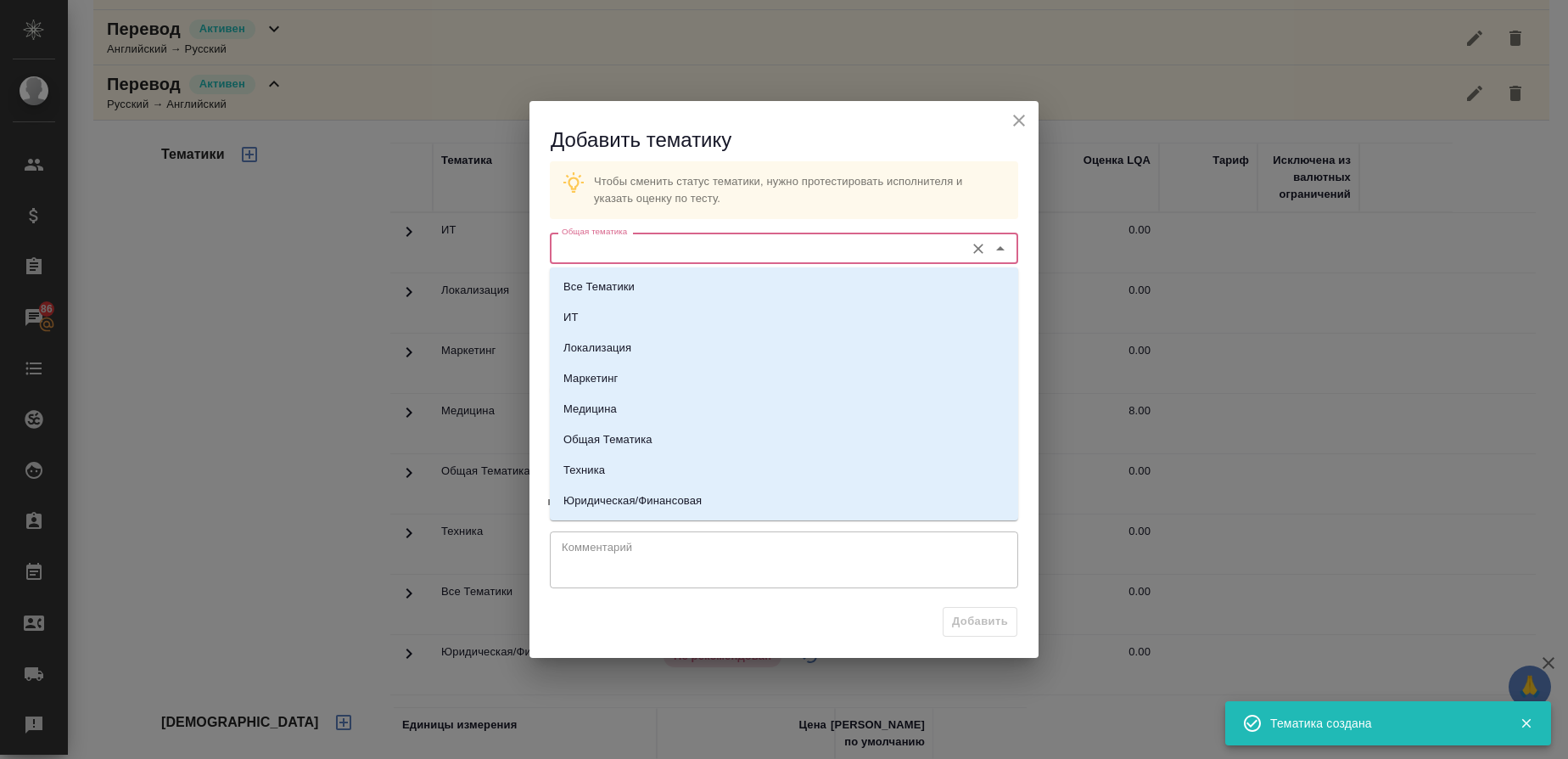
click at [602, 245] on input "Общая тематика" at bounding box center [755, 248] width 402 height 21
click at [618, 415] on li "Медицина" at bounding box center [783, 408] width 468 height 30
type input "Медицина"
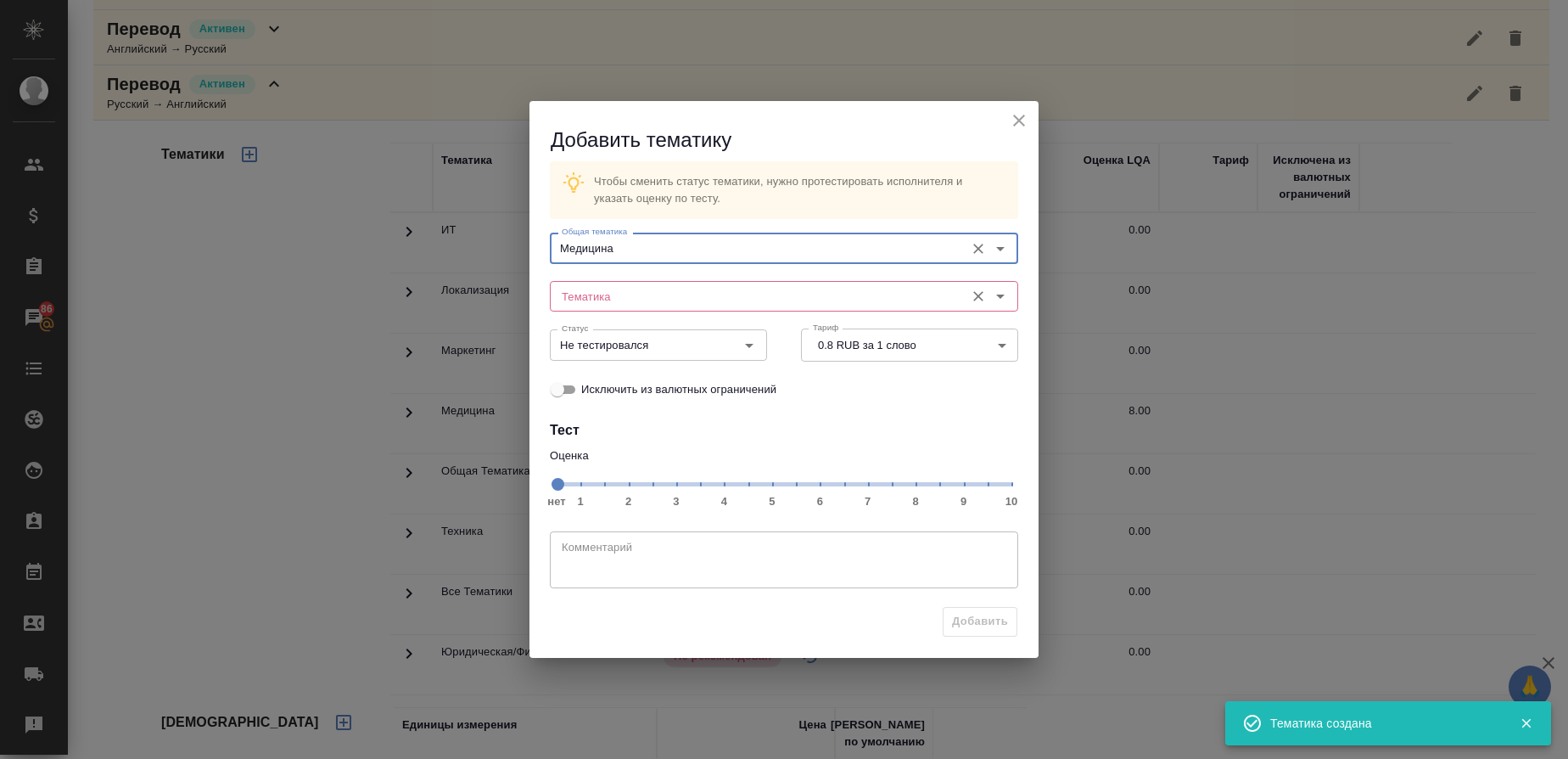
click at [628, 307] on div "Тематика" at bounding box center [783, 296] width 468 height 30
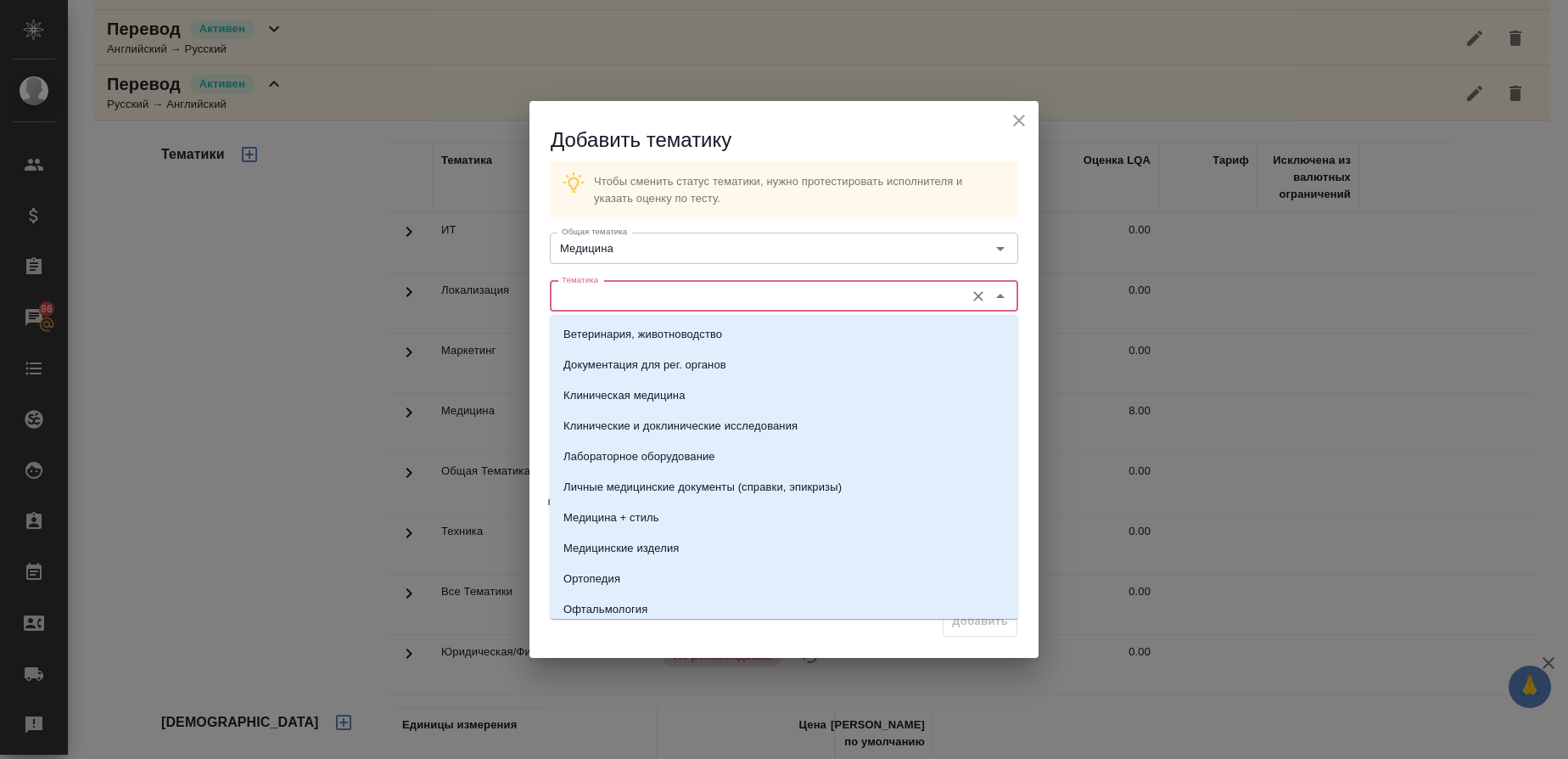
click at [627, 301] on input "Тематика" at bounding box center [755, 296] width 402 height 21
click at [614, 420] on p "Клинические и доклинические исследования" at bounding box center [680, 426] width 235 height 17
type input "Клинические и доклинические исследования"
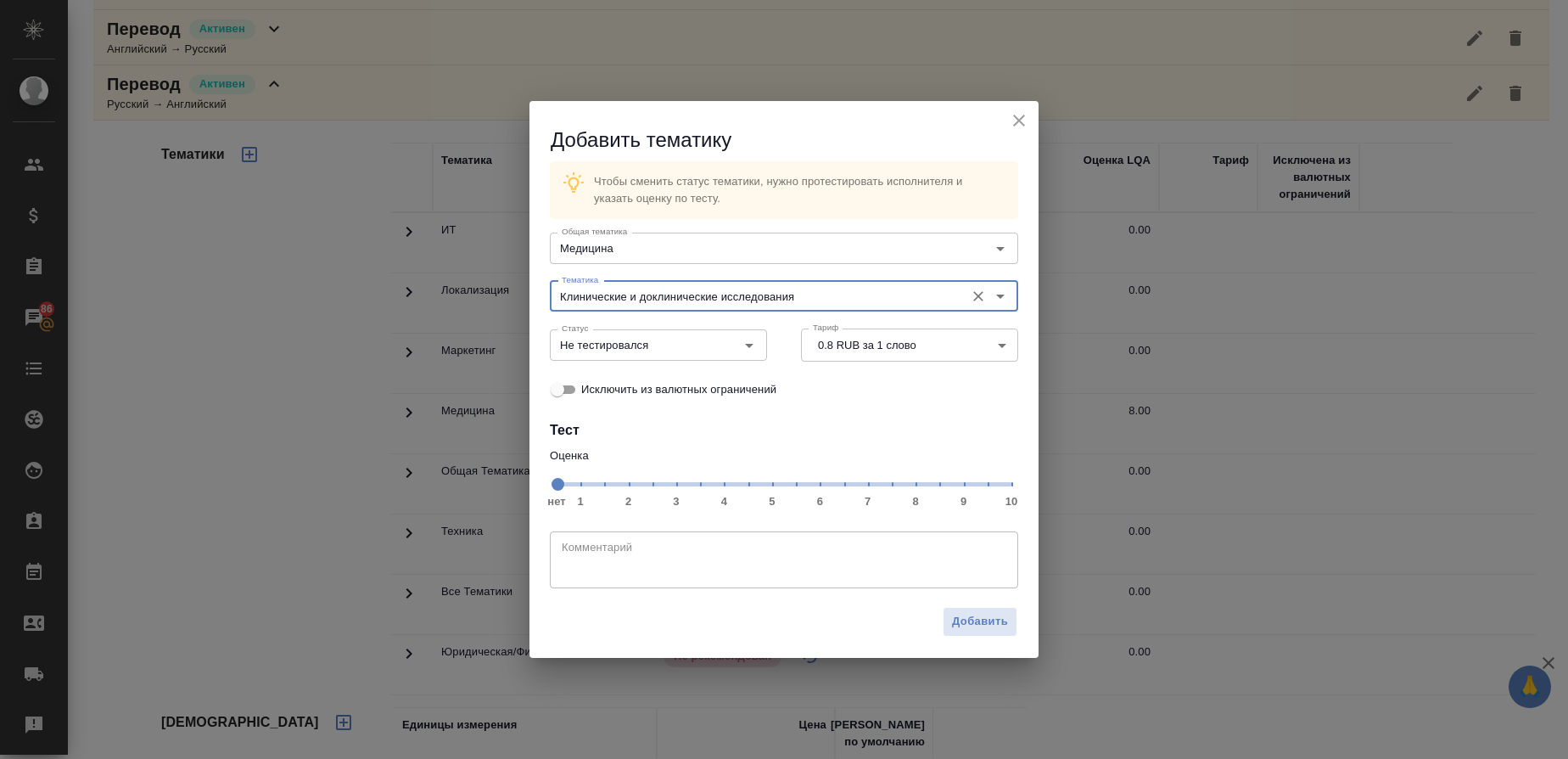
click at [914, 490] on span "нет 1 2 3 4 5 6 7 8 9 10" at bounding box center [784, 482] width 455 height 23
click at [753, 348] on icon "Open" at bounding box center [749, 345] width 21 height 21
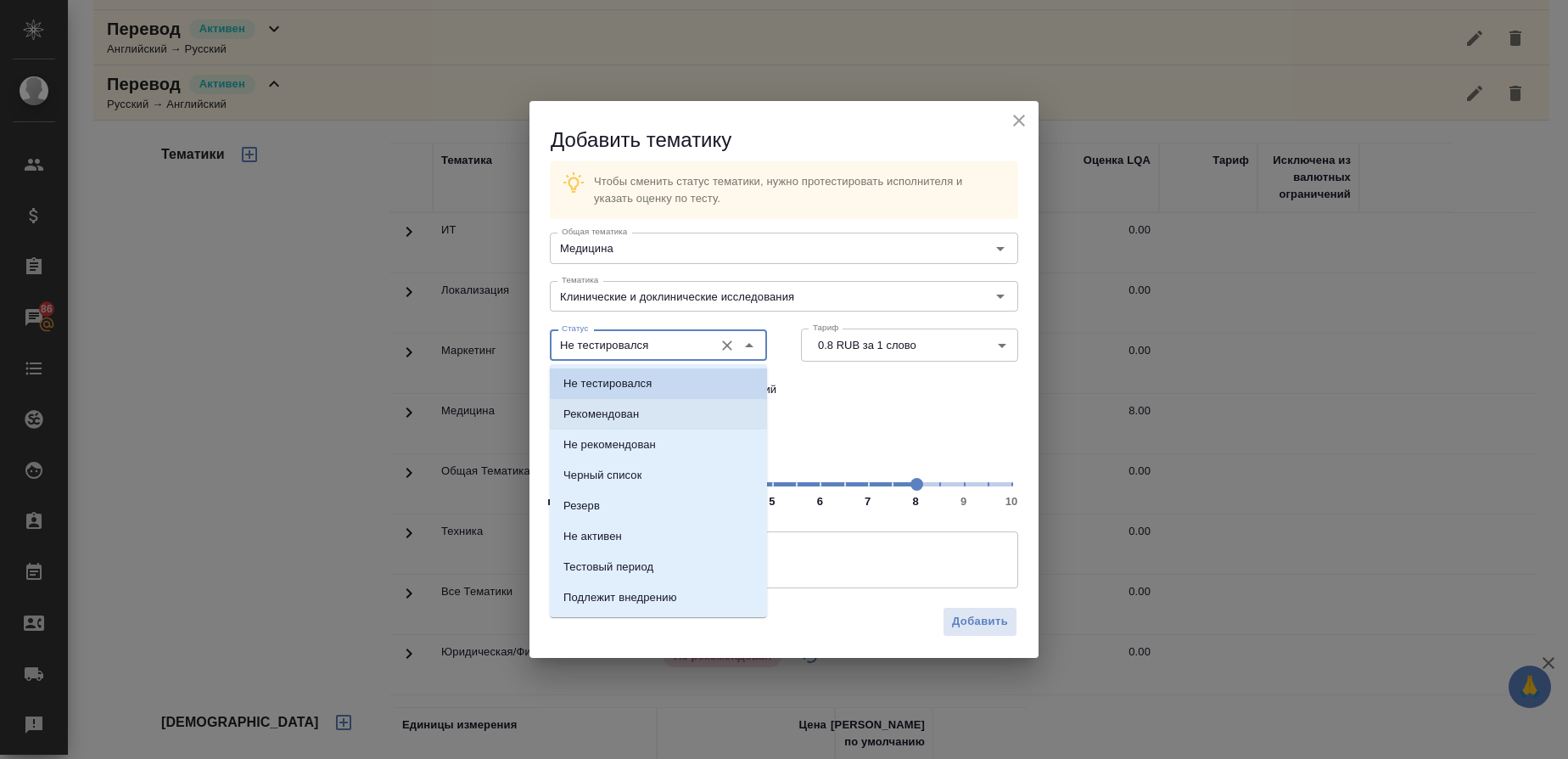
click at [637, 413] on p "Рекомендован" at bounding box center [601, 415] width 75 height 17
type input "Рекомендован"
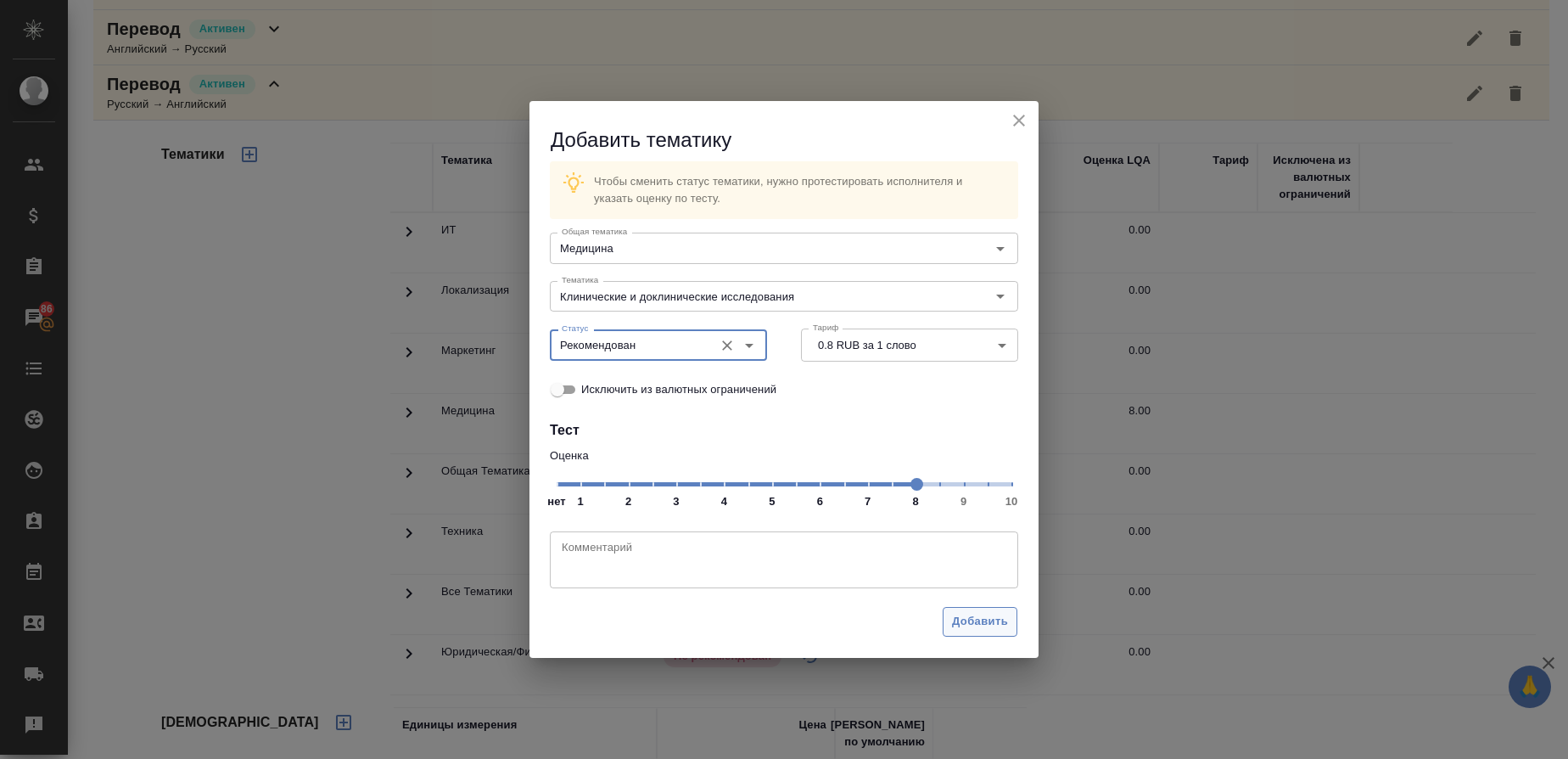
click at [991, 615] on span "Добавить" at bounding box center [980, 621] width 56 height 20
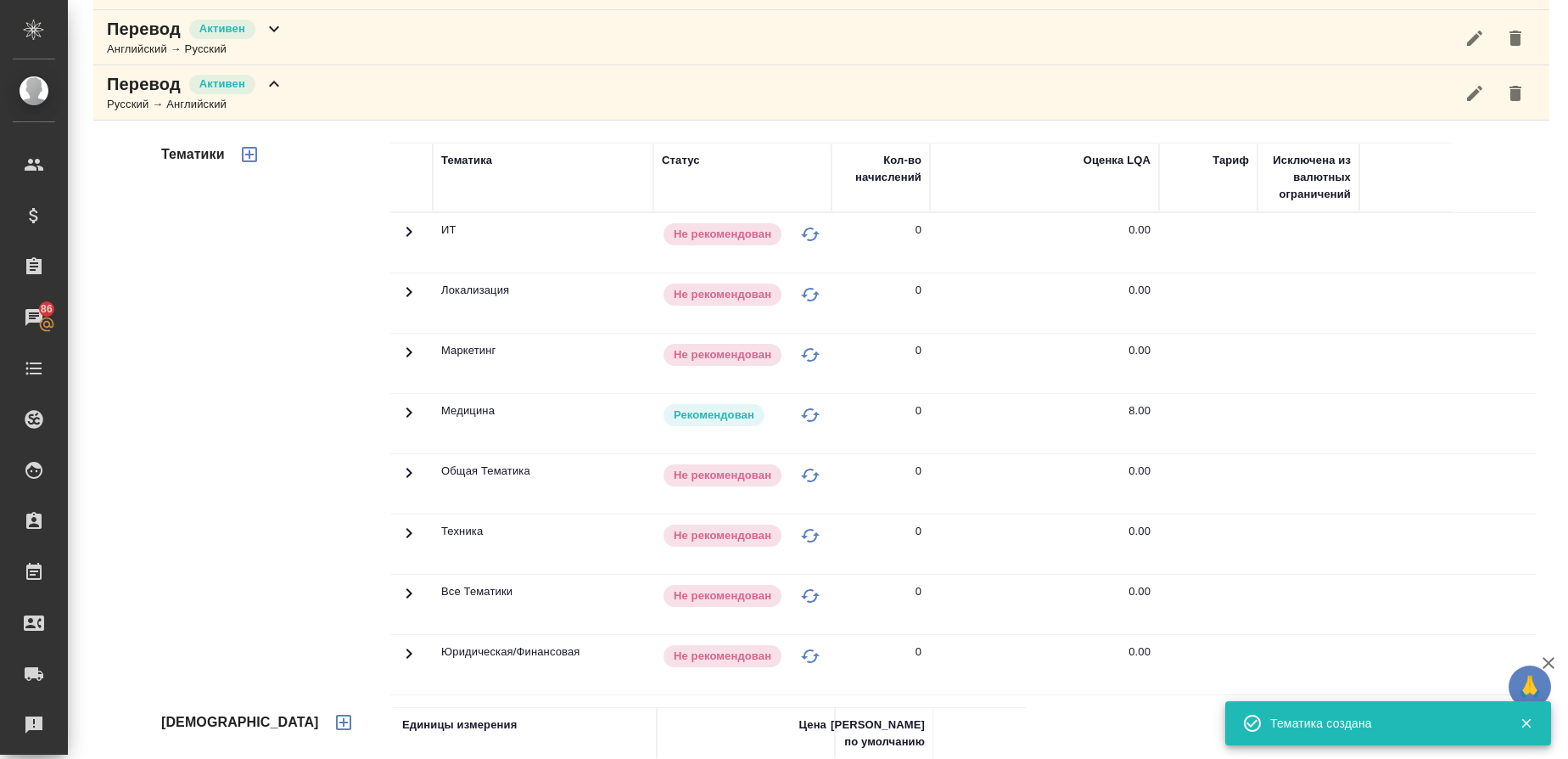
scroll to position [0, 0]
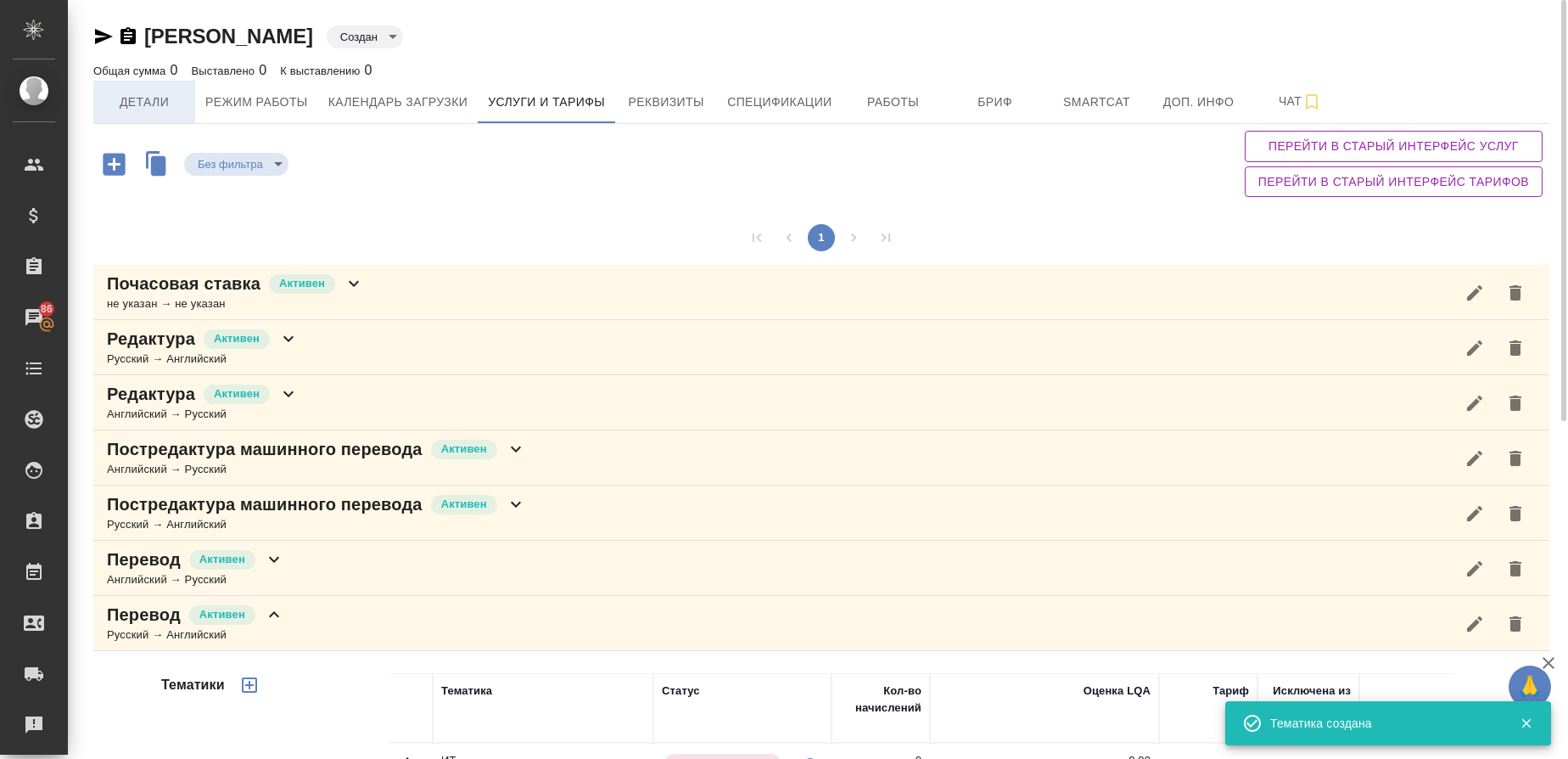
click at [121, 96] on span "Детали" at bounding box center [145, 102] width 81 height 22
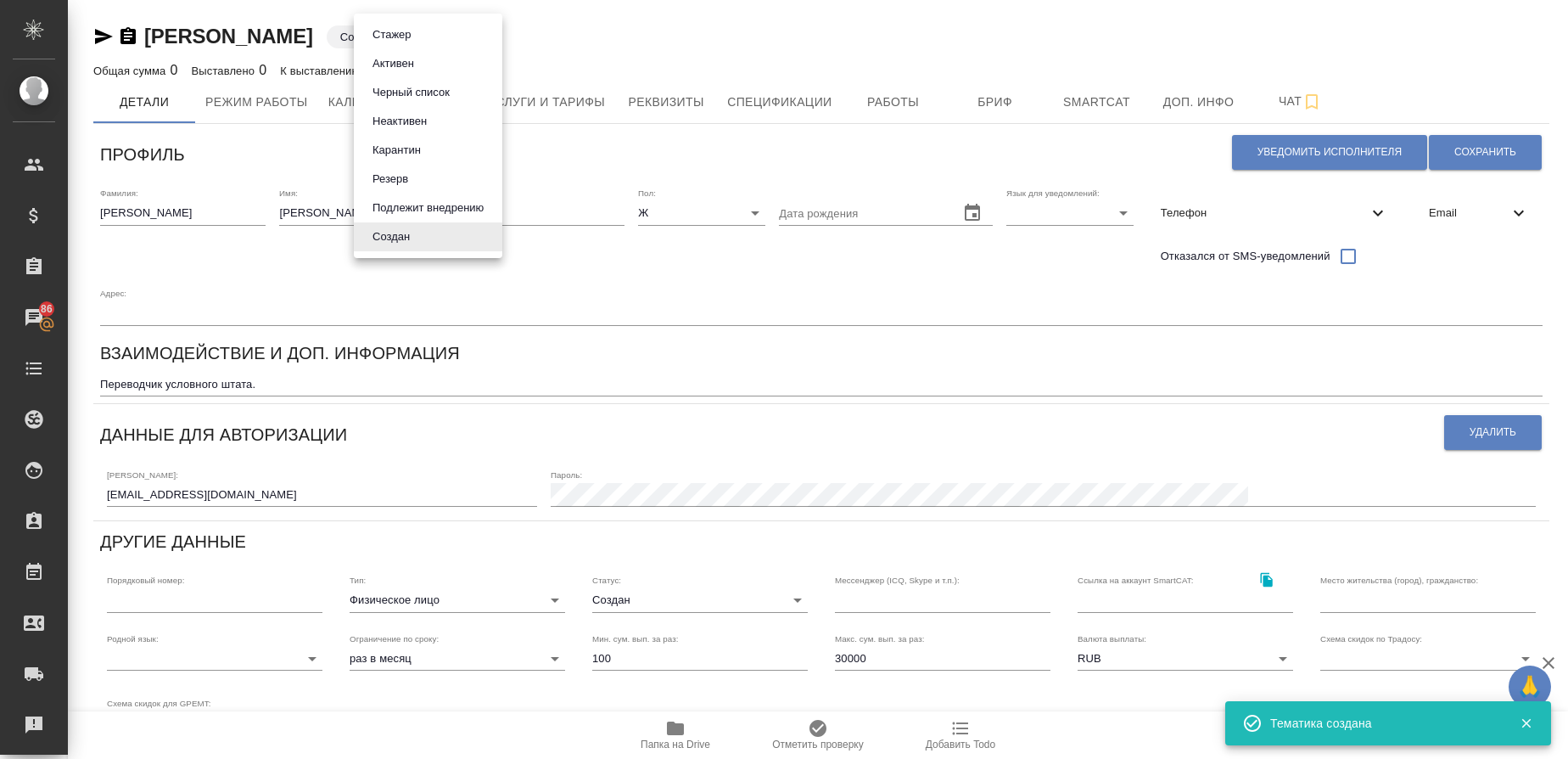
click at [415, 39] on body "🙏 .cls-1 fill:#fff; AWATERA Gusmanova Nailya Клиенты Спецификации Заказы 86 Чат…" at bounding box center [784, 379] width 1568 height 759
click at [407, 63] on button "Активен" at bounding box center [394, 64] width 52 height 19
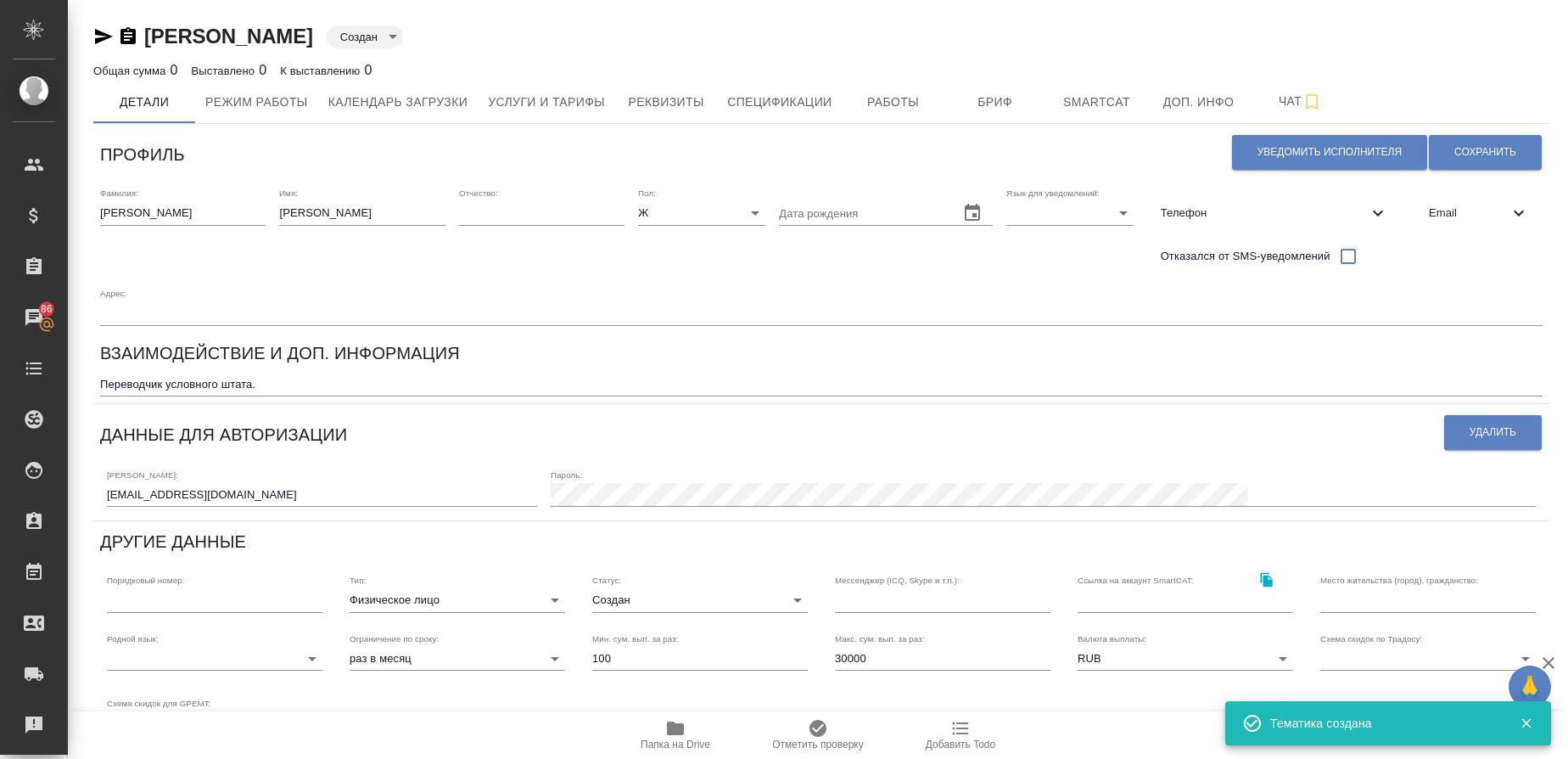
type input "active"
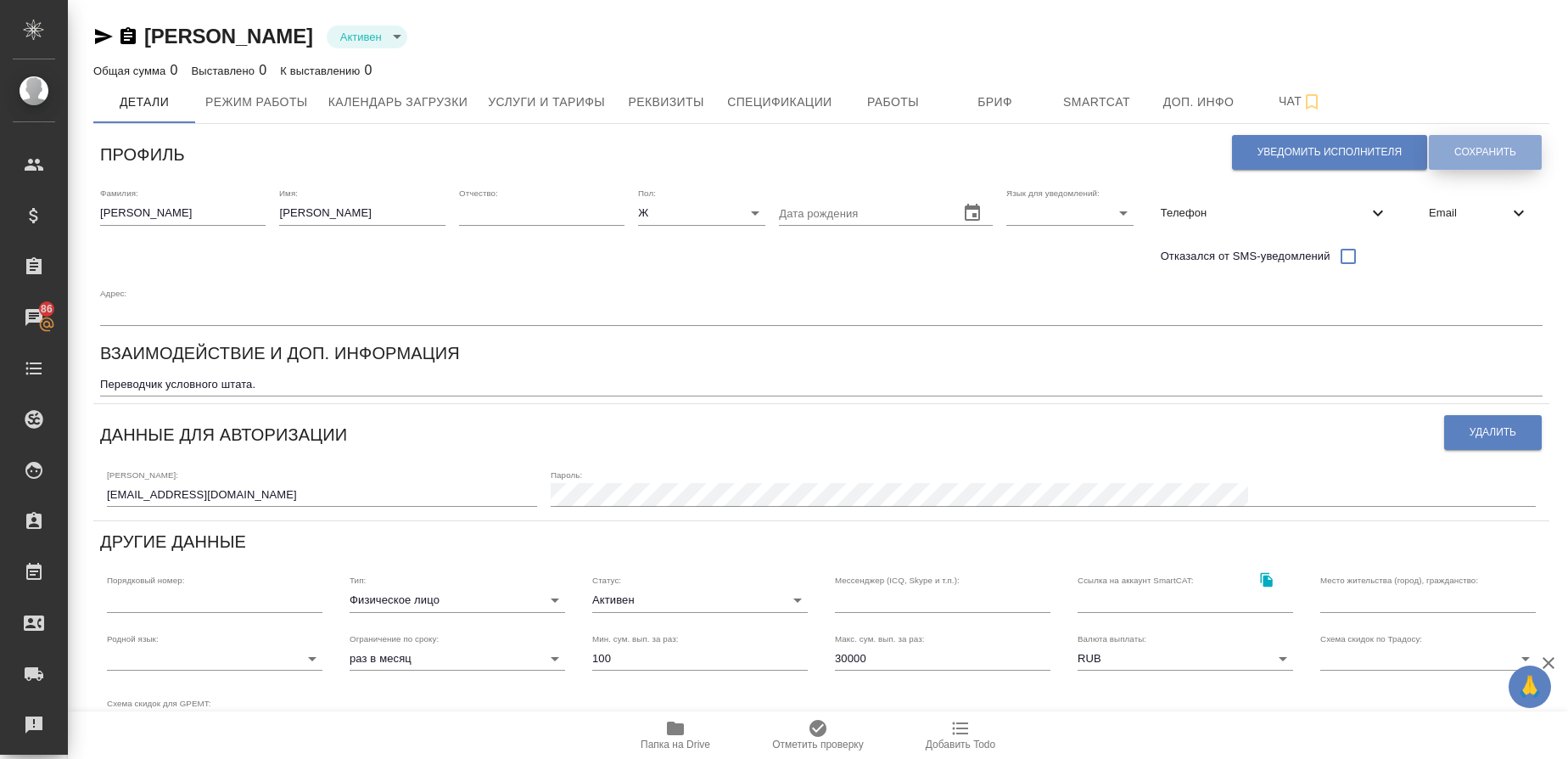
click at [1477, 151] on span "Сохранить" at bounding box center [1486, 152] width 62 height 15
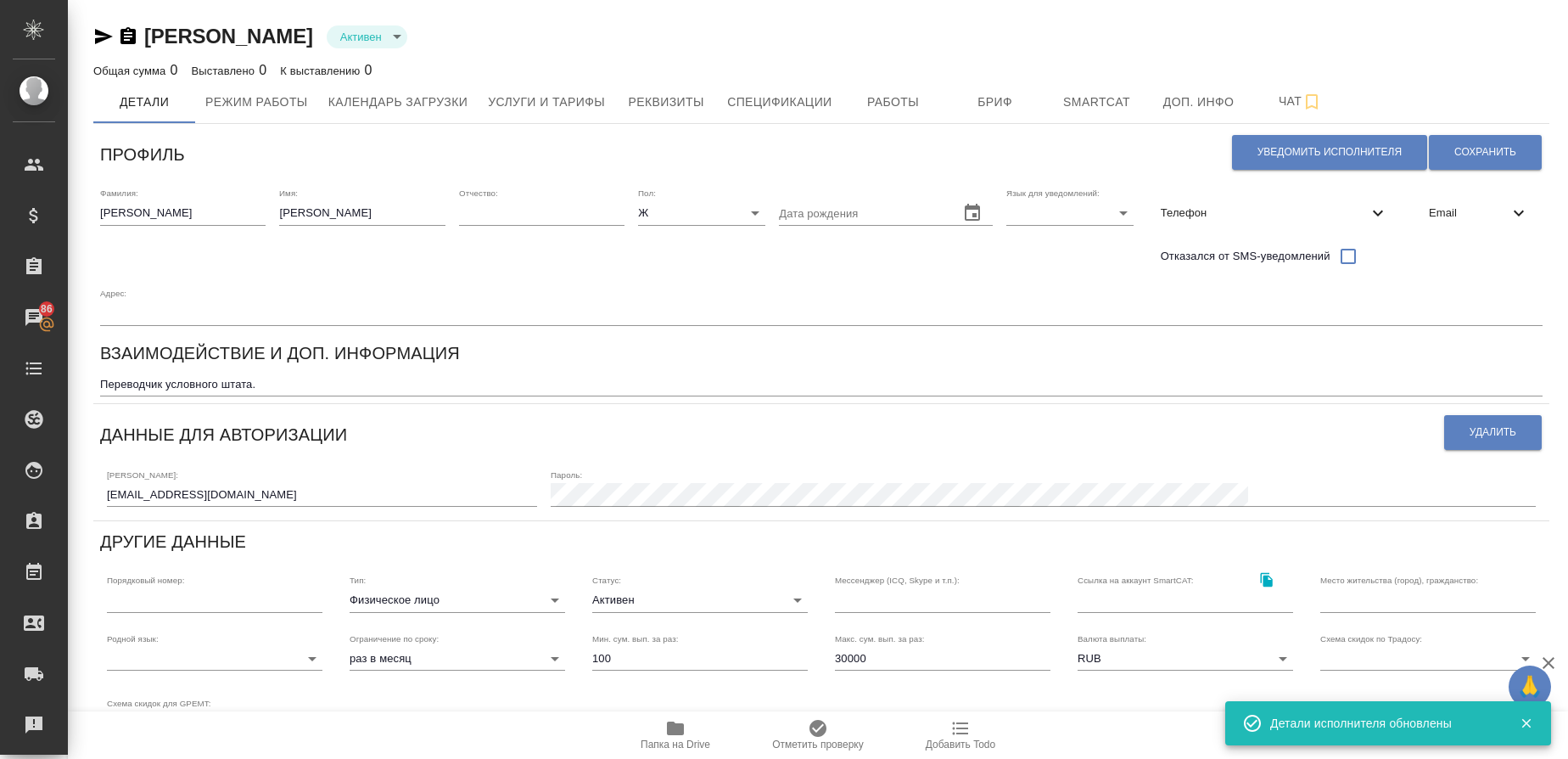
click at [100, 37] on icon "button" at bounding box center [104, 36] width 21 height 21
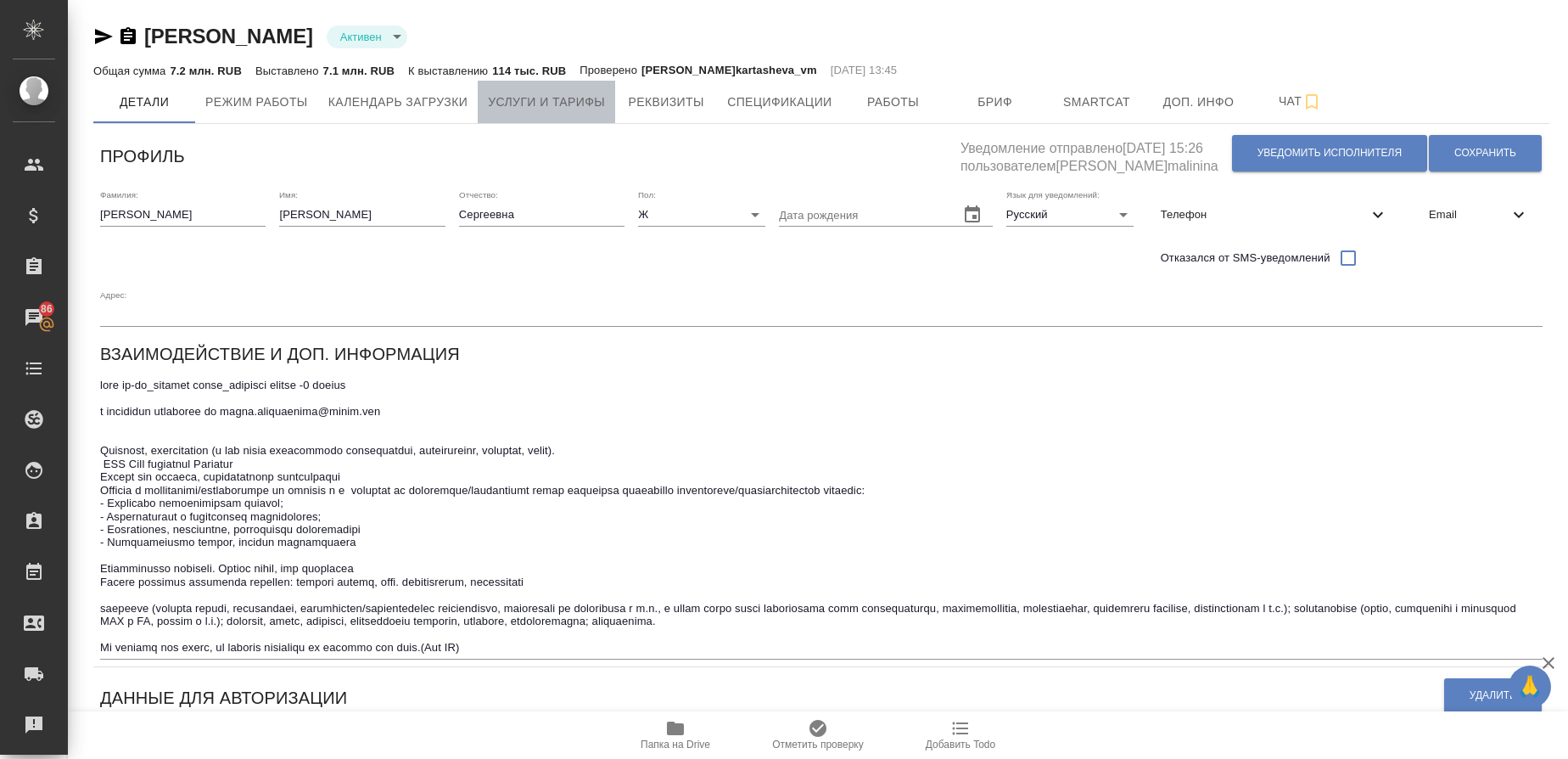
click at [554, 102] on span "Услуги и тарифы" at bounding box center [546, 102] width 117 height 22
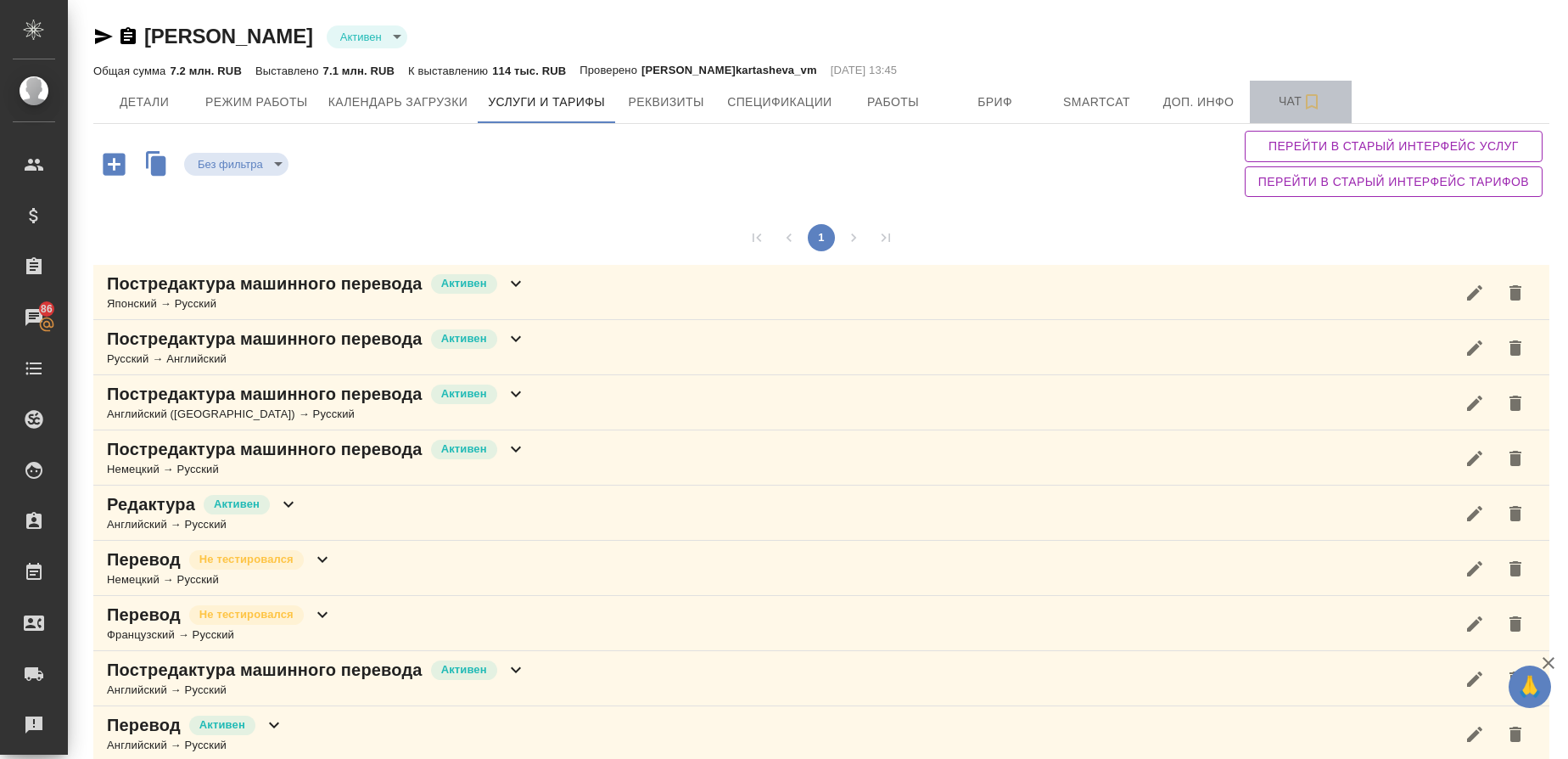
click at [1285, 99] on span "Чат" at bounding box center [1301, 101] width 81 height 22
